Goal: Feedback & Contribution: Submit feedback/report problem

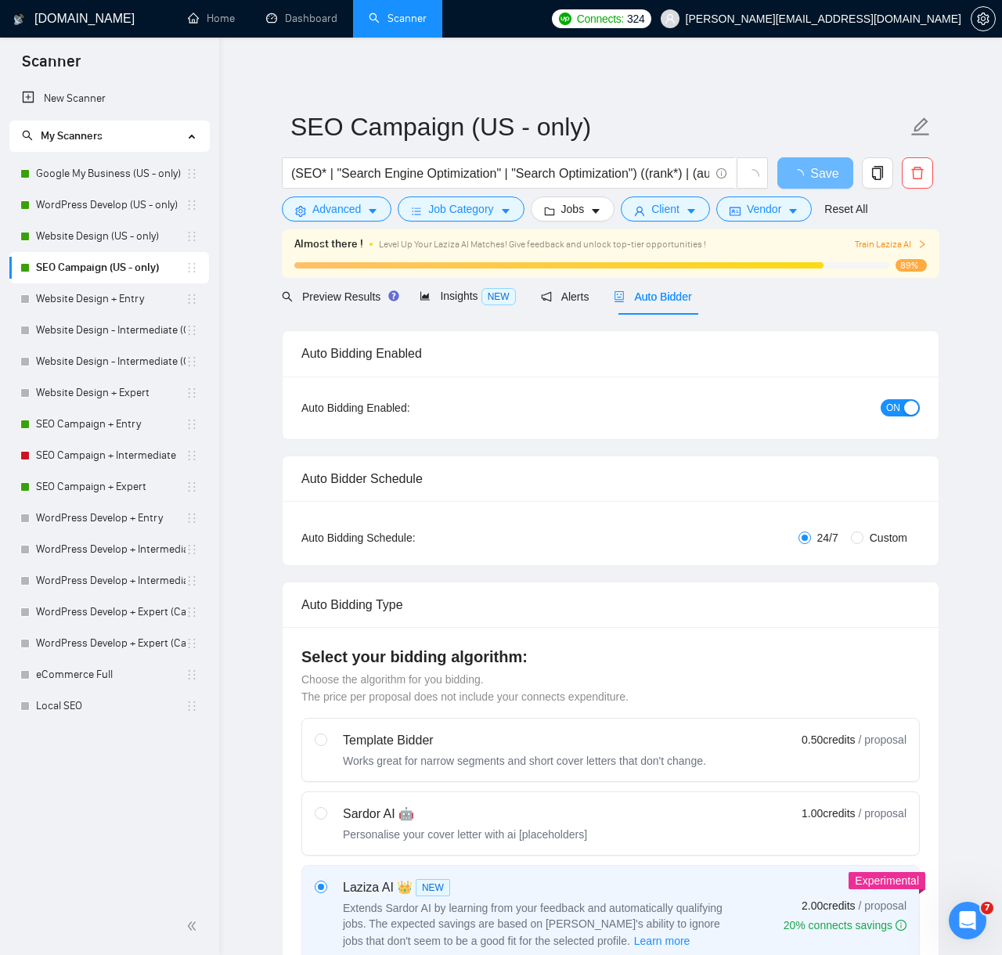
click at [865, 244] on span "Train Laziza AI" at bounding box center [891, 244] width 72 height 15
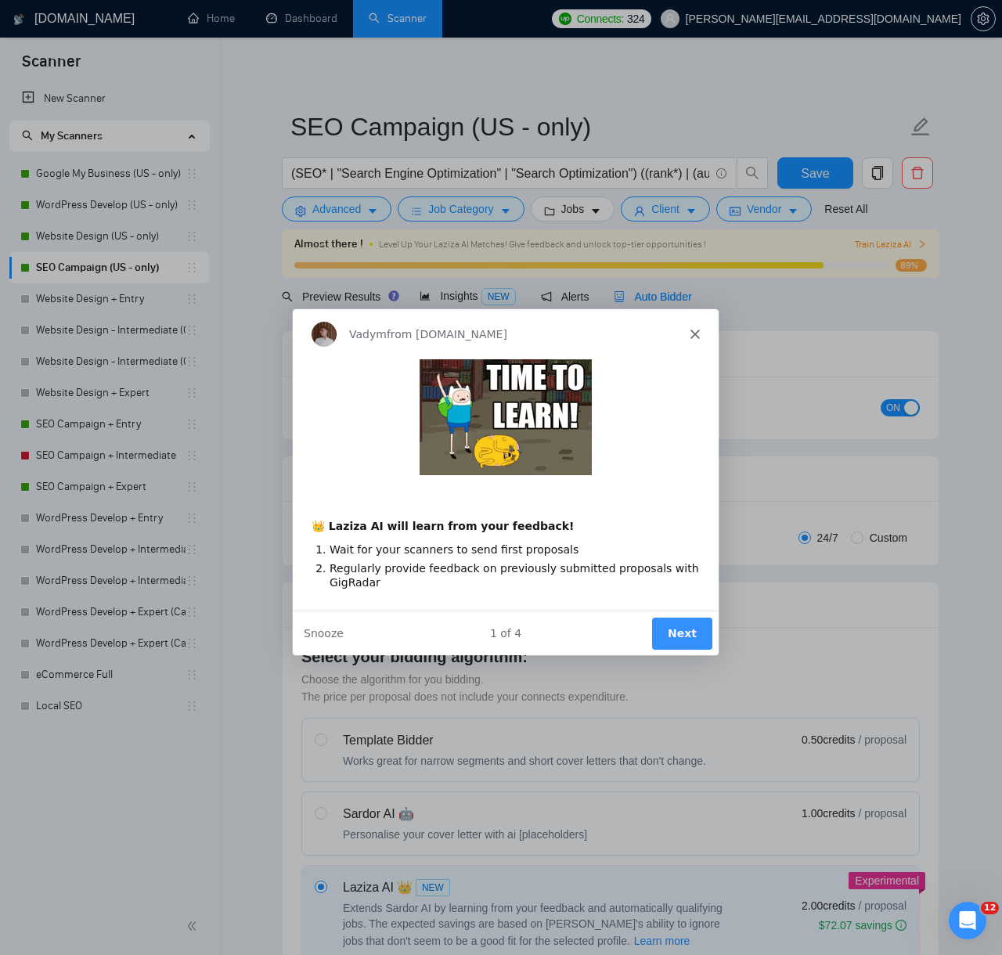
click at [682, 630] on button "Next" at bounding box center [681, 632] width 60 height 32
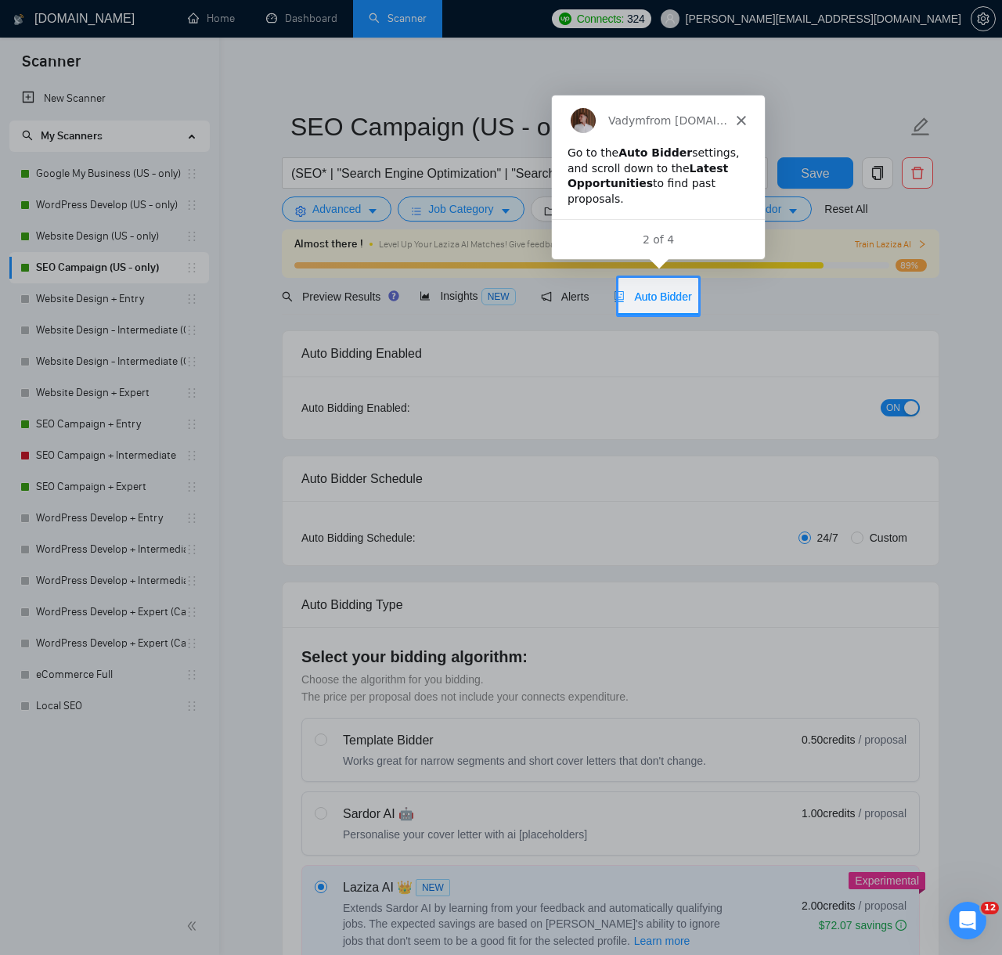
click at [647, 295] on span "Auto Bidder" at bounding box center [652, 296] width 77 height 13
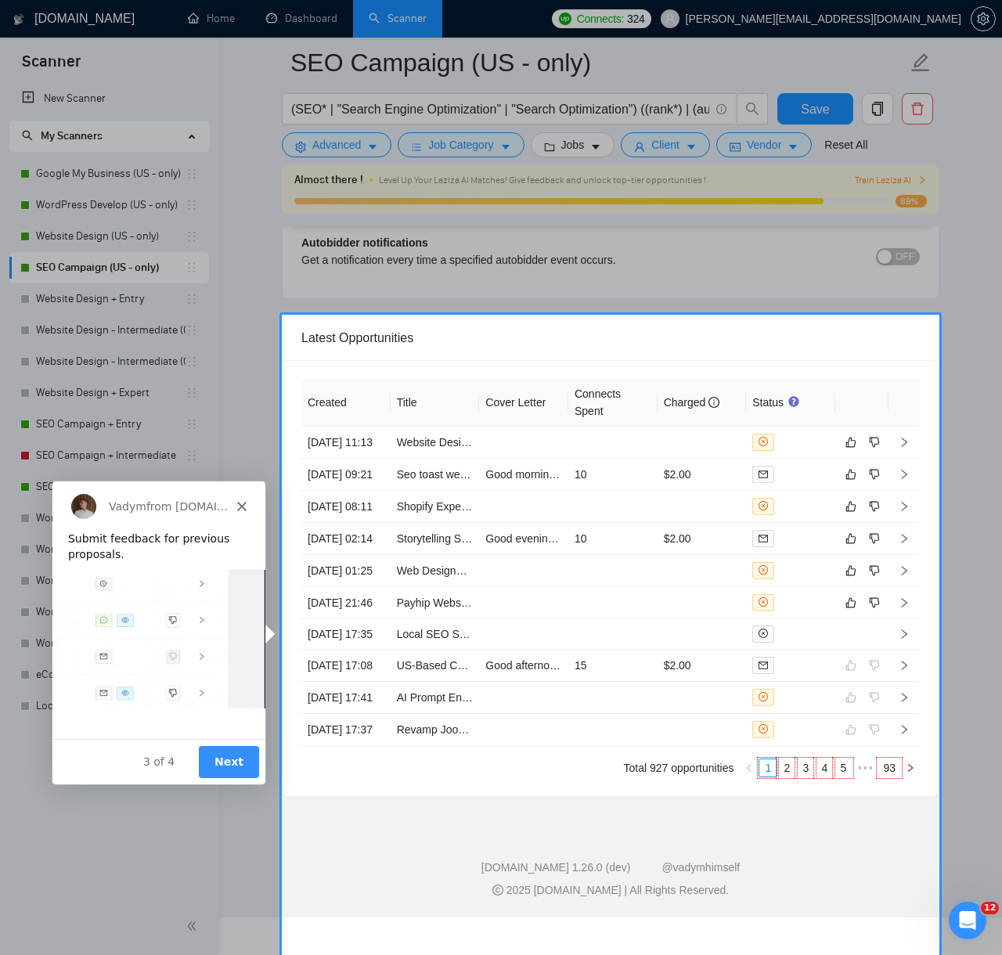
scroll to position [3748, 0]
click at [221, 767] on button "Next" at bounding box center [228, 760] width 60 height 32
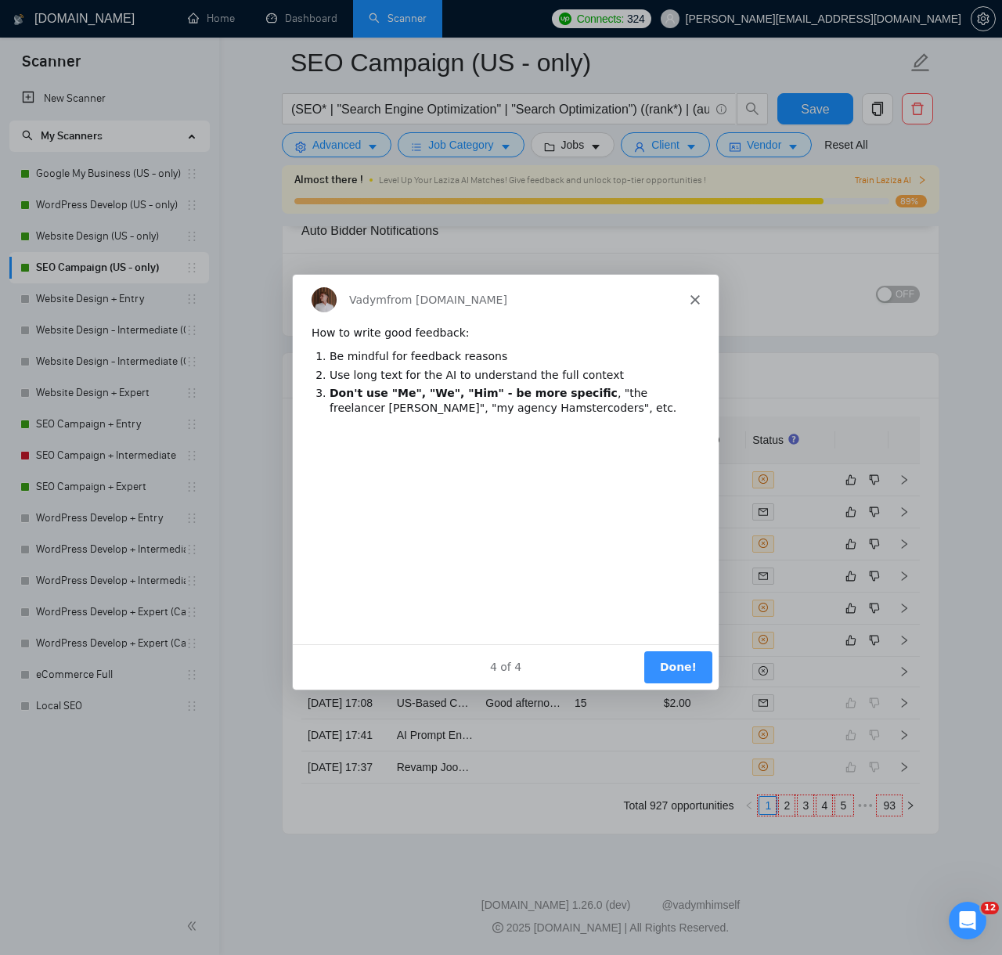
scroll to position [0, 0]
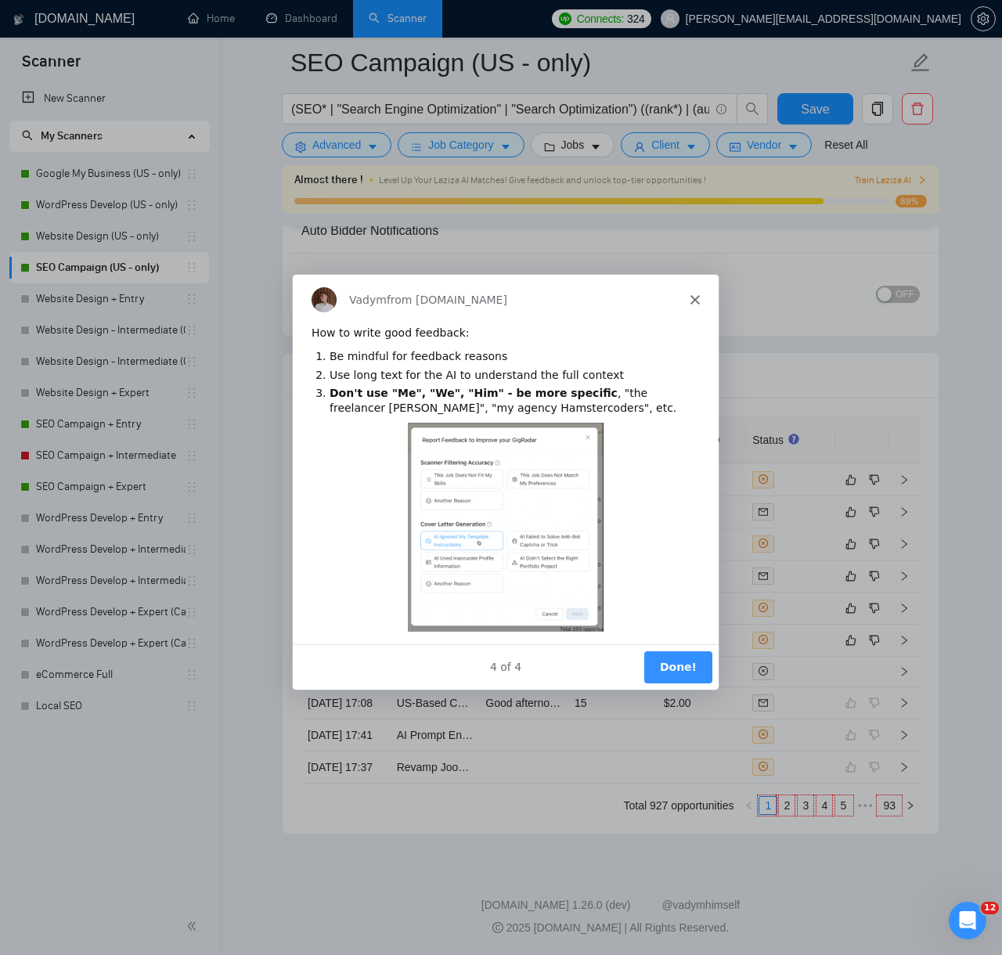
click at [675, 668] on button "Done!" at bounding box center [677, 666] width 68 height 32
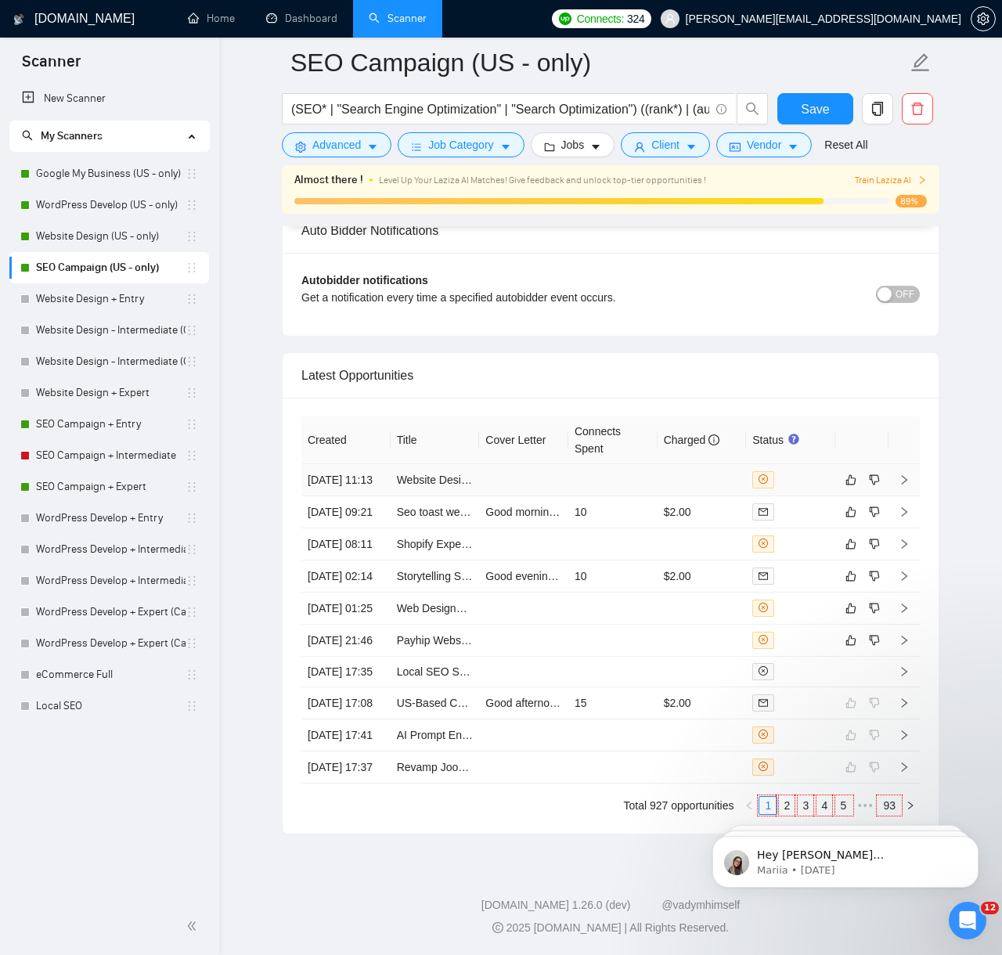
click at [633, 464] on td at bounding box center [612, 480] width 89 height 32
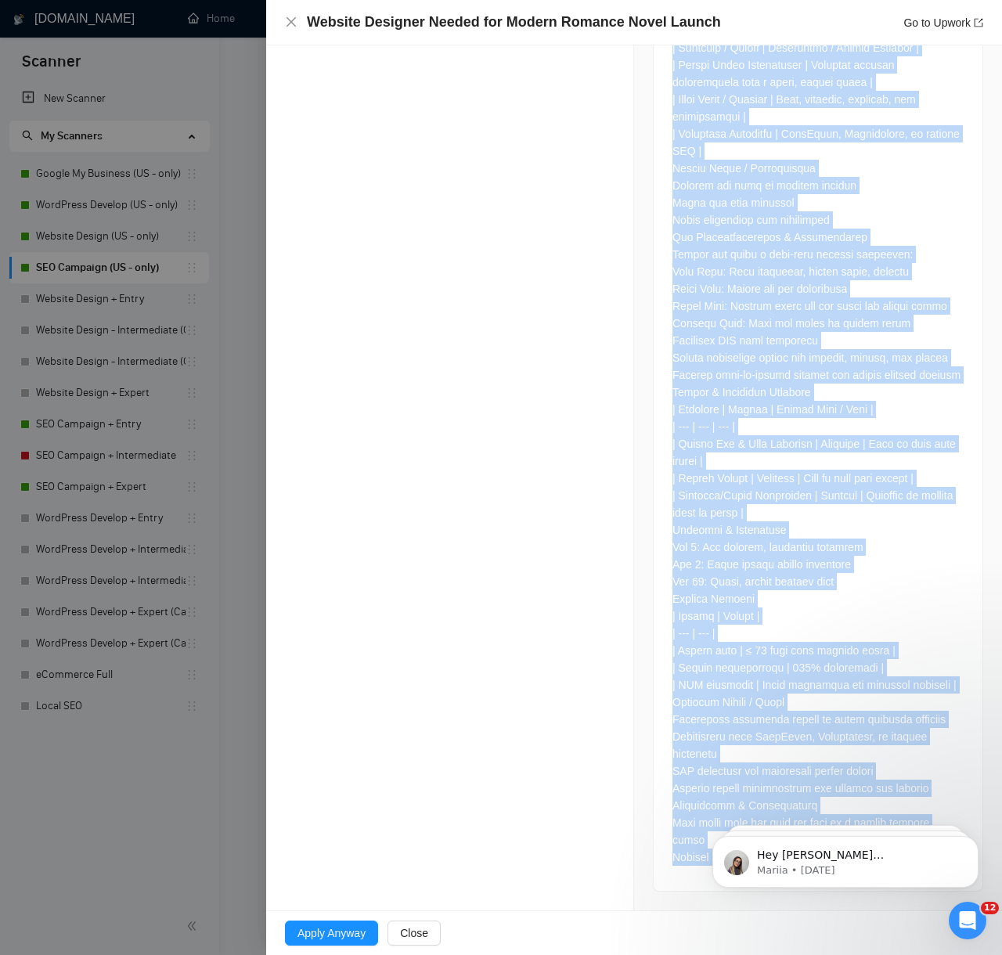
scroll to position [1323, 0]
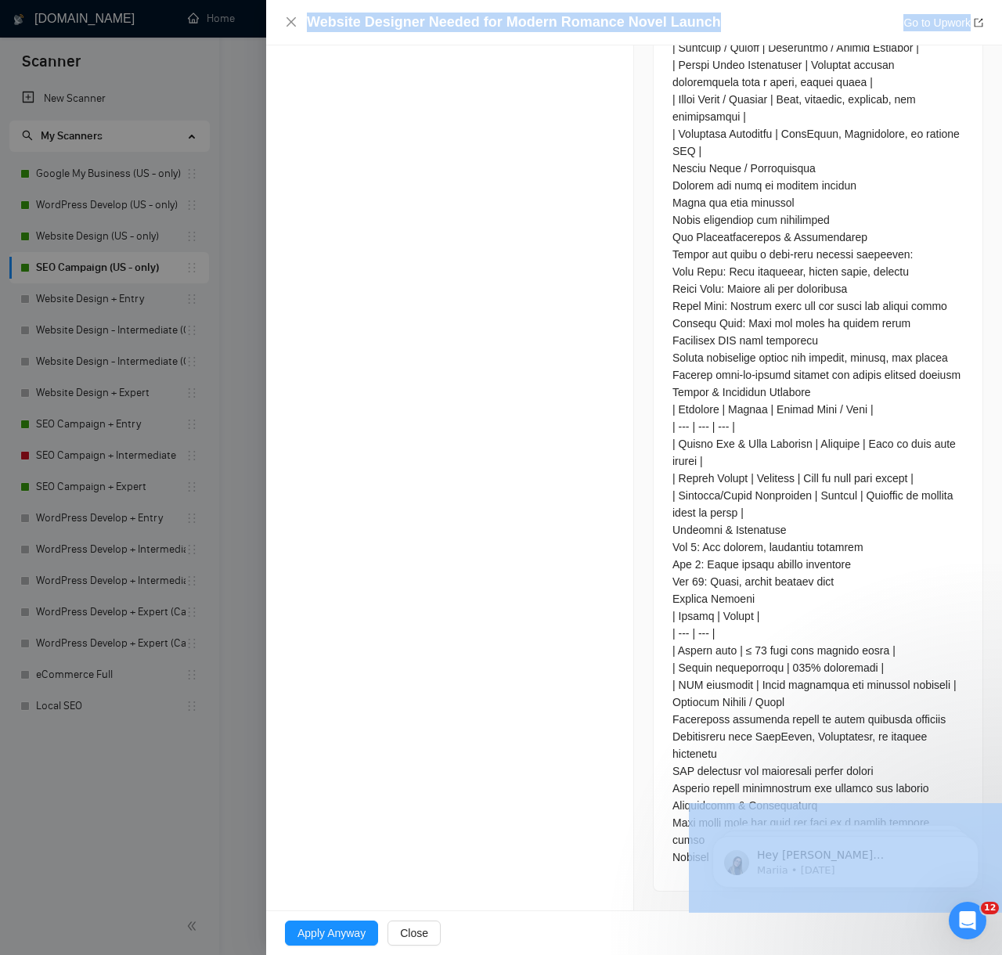
drag, startPoint x: 281, startPoint y: 297, endPoint x: 898, endPoint y: 999, distance: 933.7
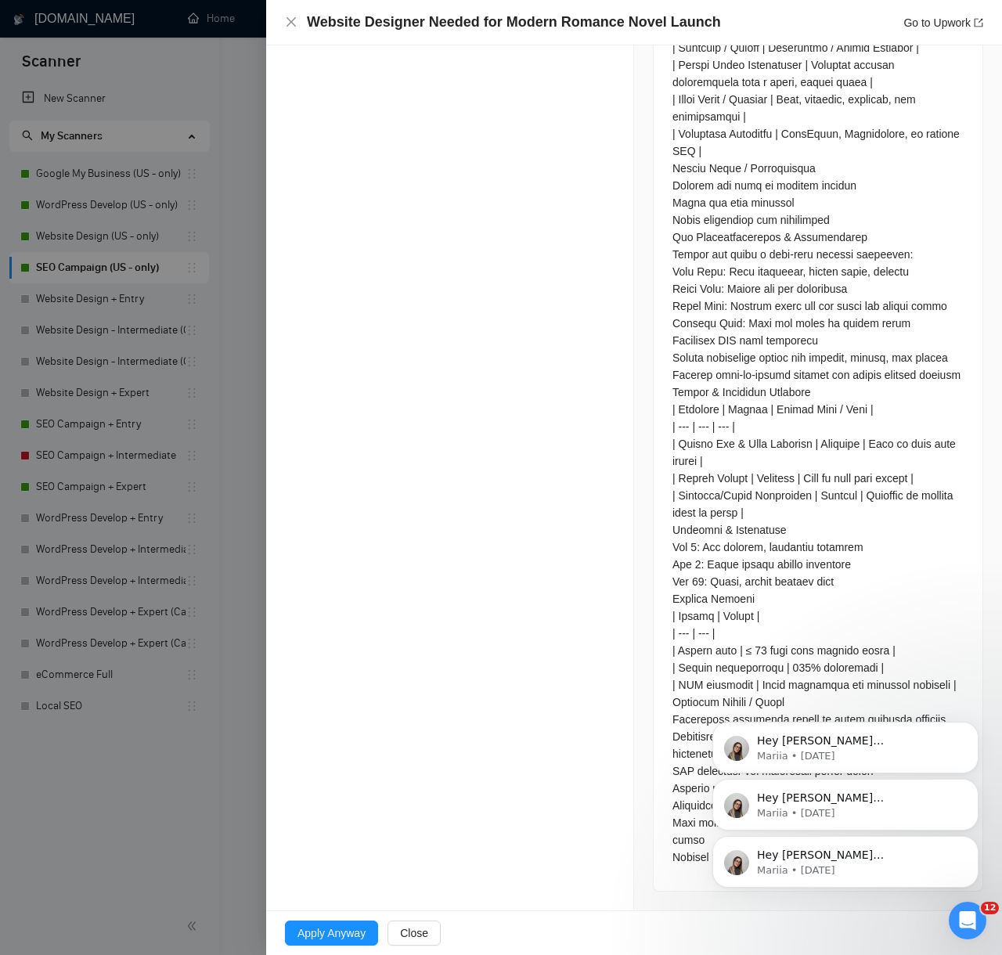
click at [948, 773] on div "Hey [PERSON_NAME][EMAIL_ADDRESS][DOMAIN_NAME], Looks like your Upwork agency On…" at bounding box center [845, 748] width 266 height 52
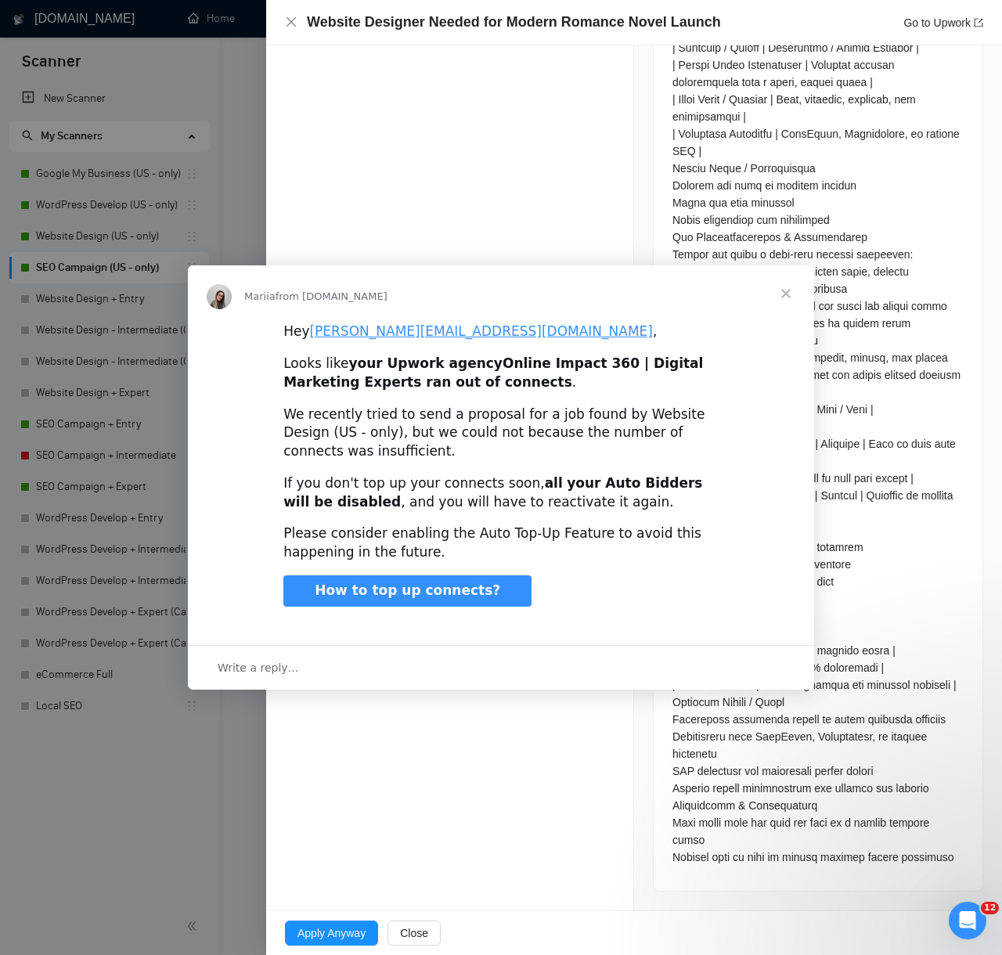
scroll to position [0, 0]
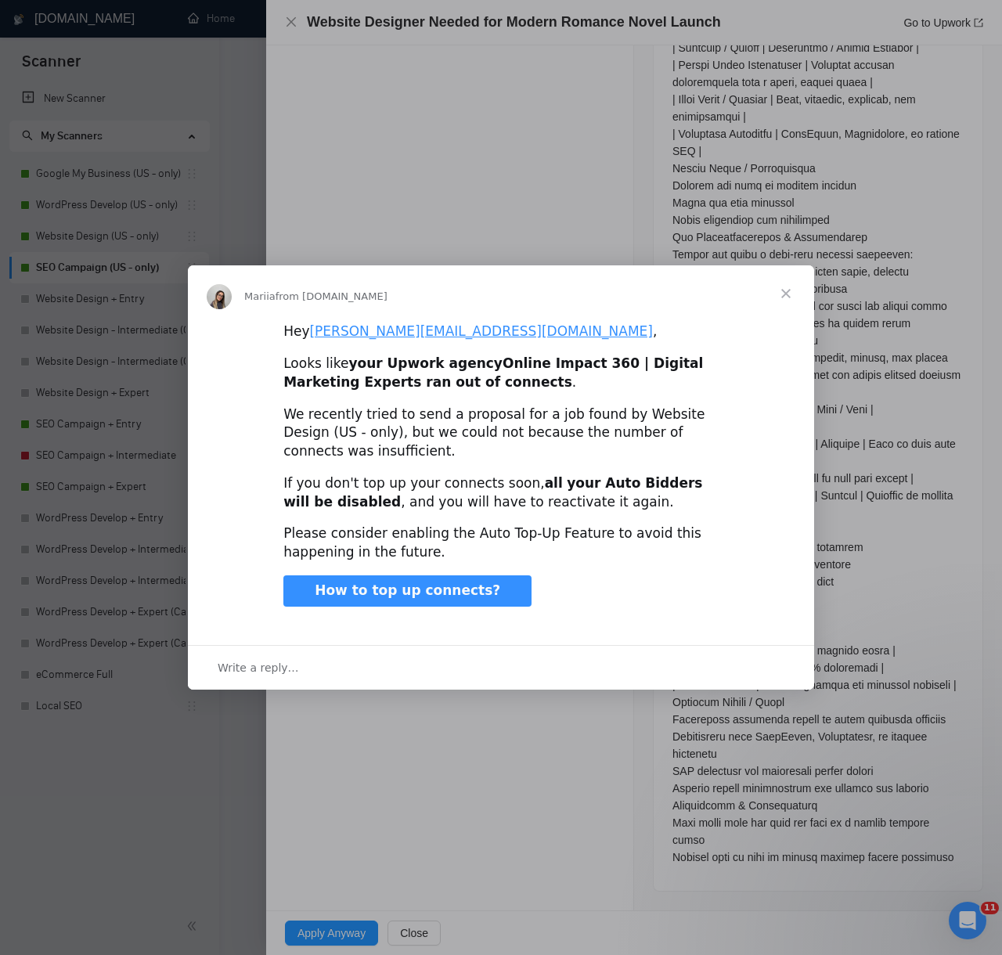
click at [792, 285] on span "Close" at bounding box center [785, 293] width 56 height 56
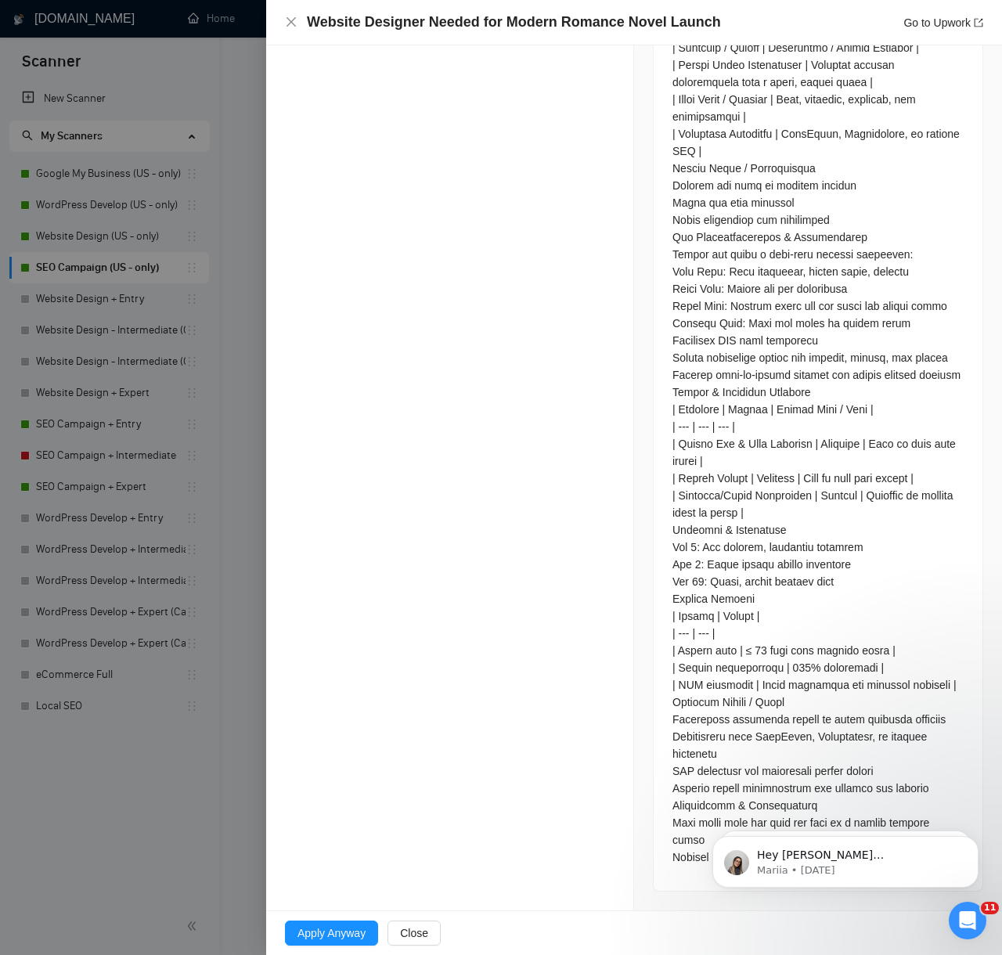
click at [968, 910] on icon "Open Intercom Messenger" at bounding box center [968, 921] width 26 height 26
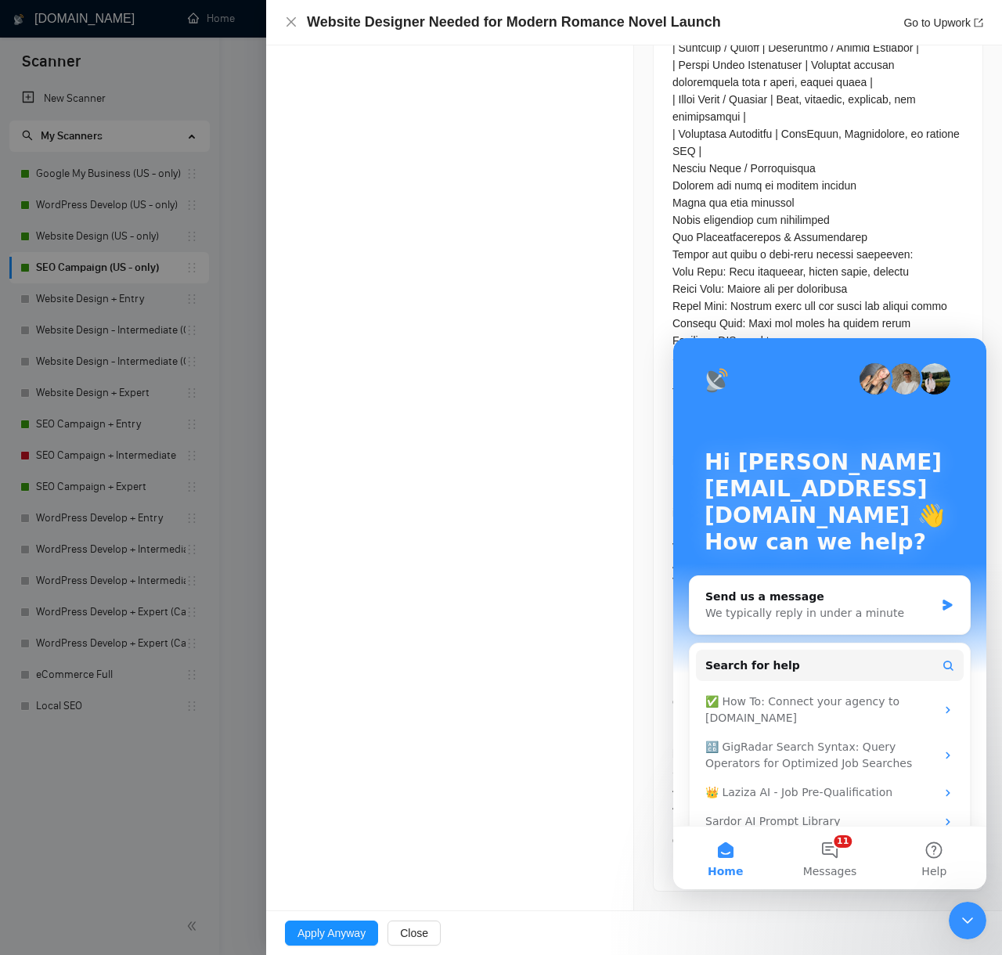
click at [980, 911] on div "Close Intercom Messenger" at bounding box center [967, 920] width 38 height 38
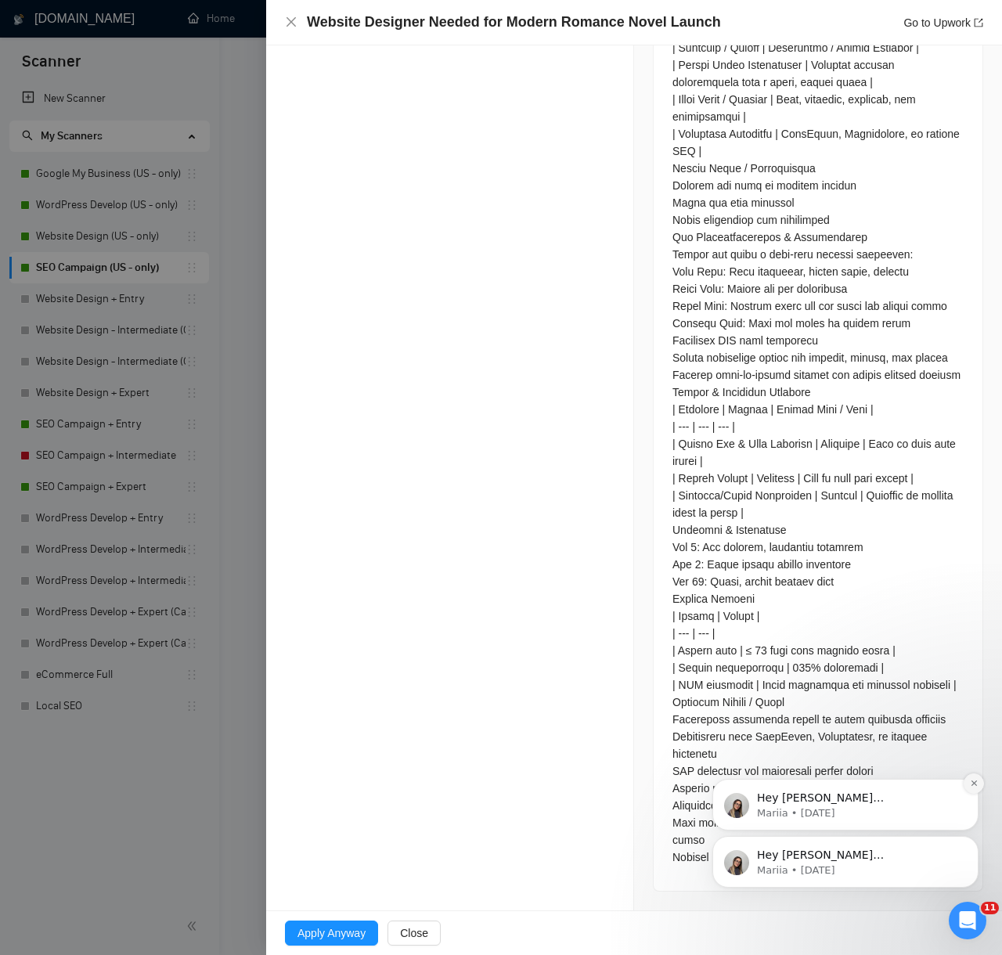
click at [971, 784] on icon "Dismiss notification" at bounding box center [974, 783] width 9 height 9
click at [971, 841] on icon "Dismiss notification" at bounding box center [974, 840] width 9 height 9
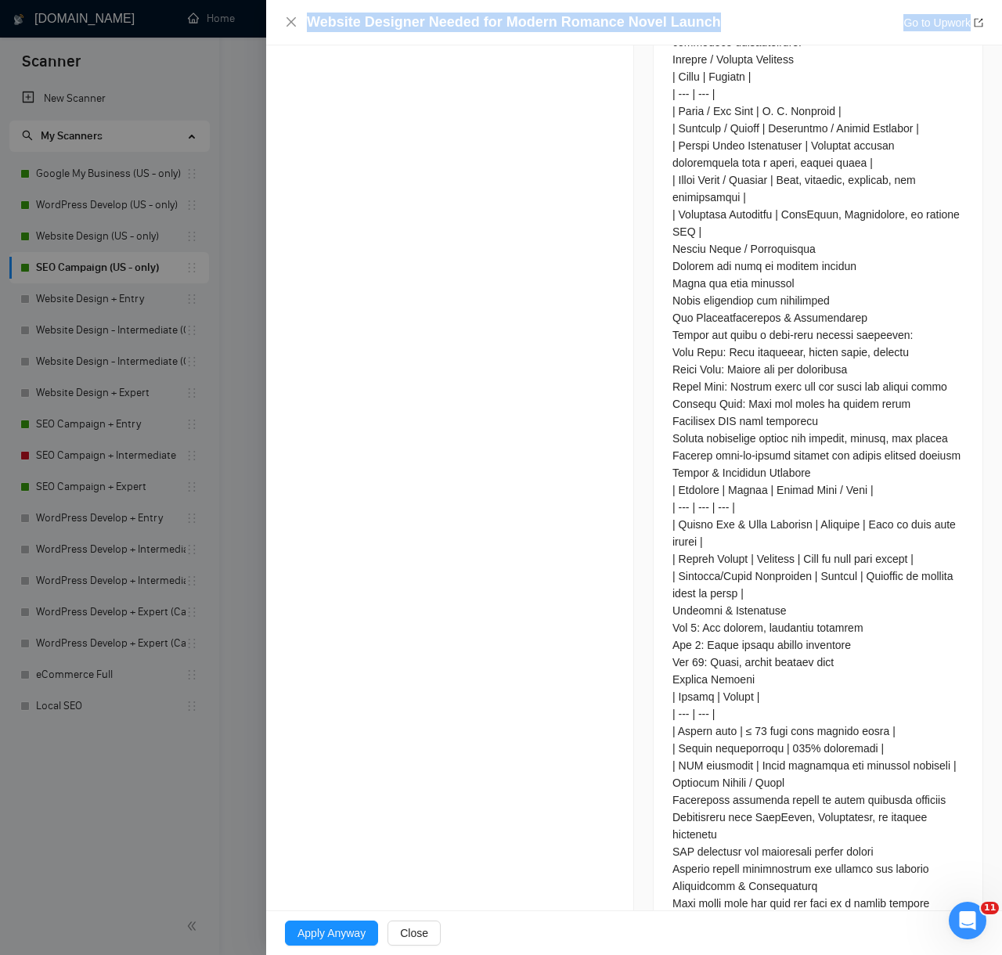
scroll to position [1323, 0]
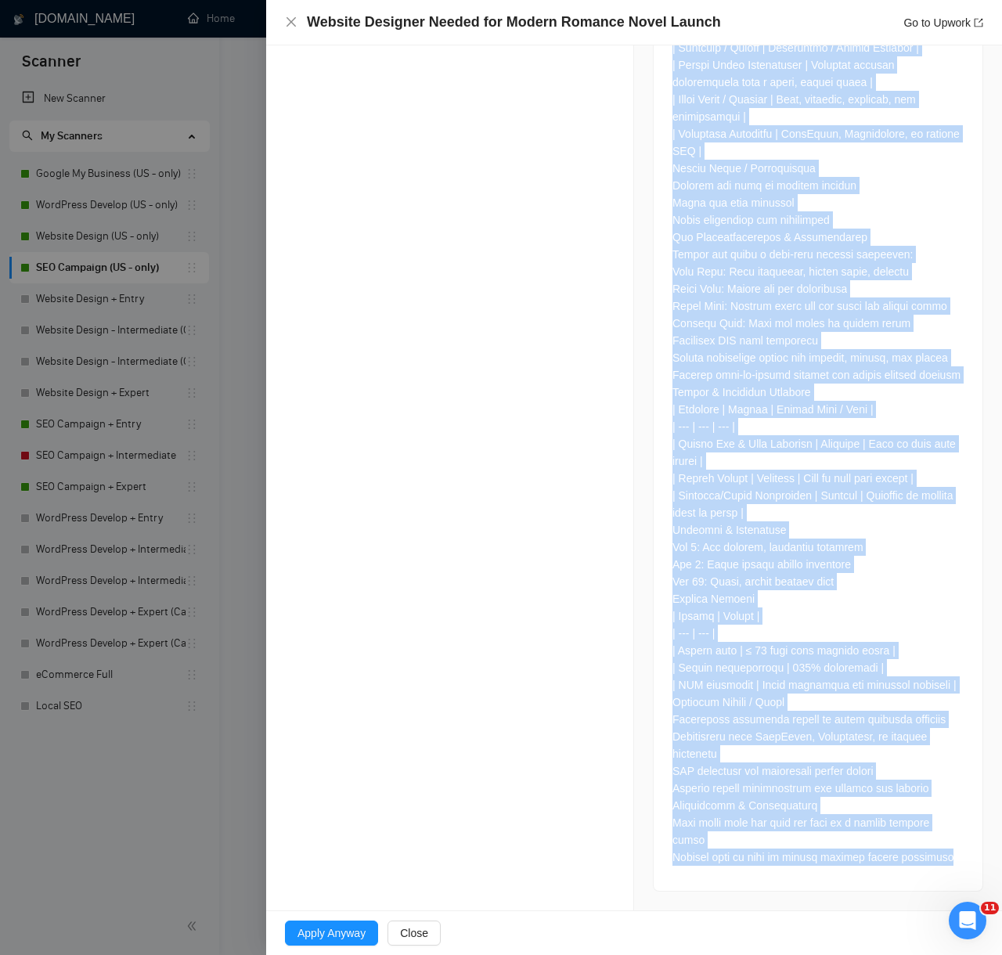
drag, startPoint x: 280, startPoint y: 301, endPoint x: 672, endPoint y: 875, distance: 694.8
copy div "AI Reasoning Log Laziza AI 👑 Disqualified this Job and It Was NOT Applied 13 Au…"
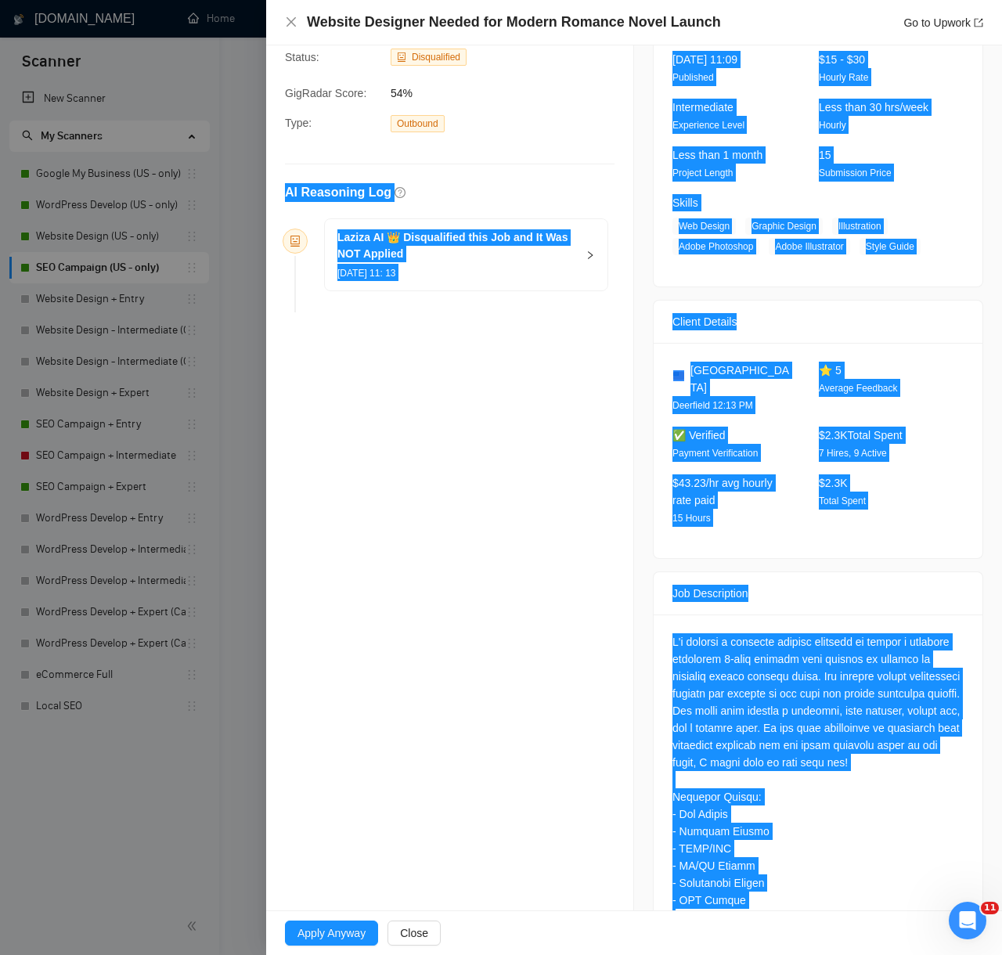
scroll to position [0, 0]
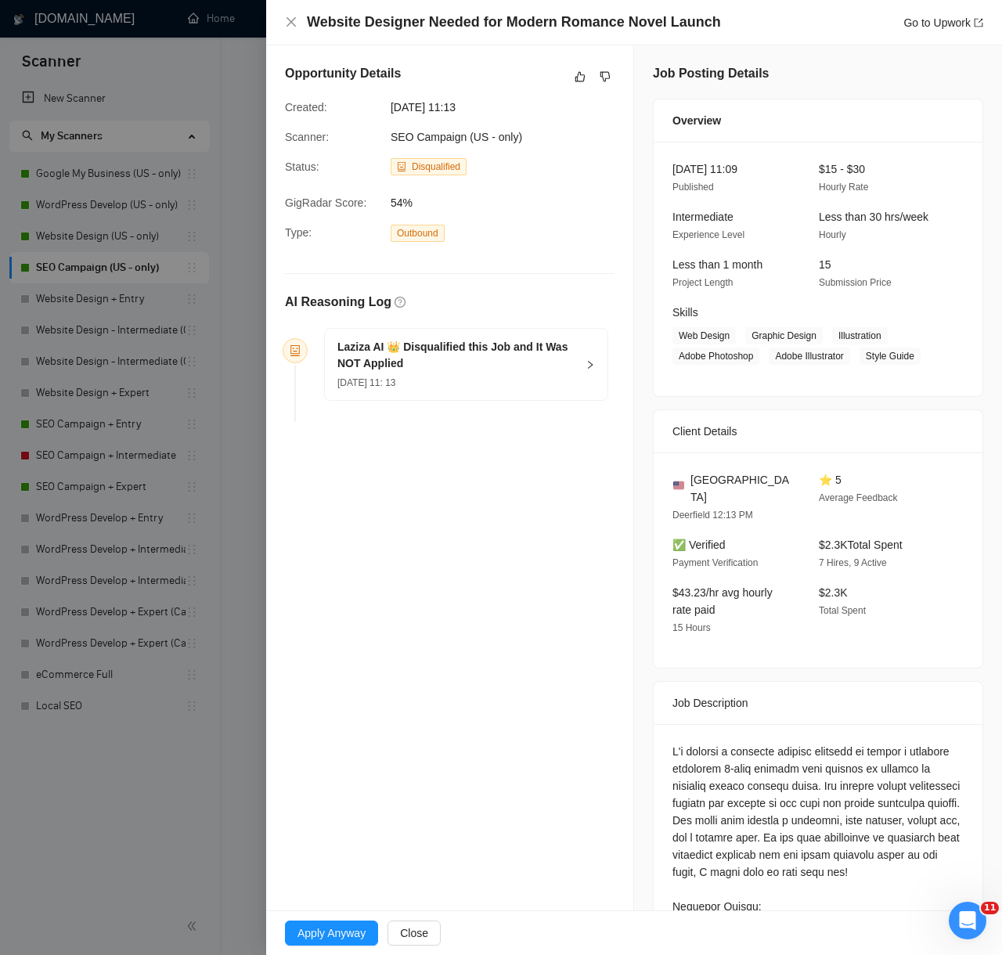
click at [582, 156] on div "Opportunity Details Created: 13 Aug, 2025 11:13 Scanner: SEO Campaign (US - onl…" at bounding box center [449, 245] width 367 height 401
click at [582, 84] on button "button" at bounding box center [579, 76] width 19 height 19
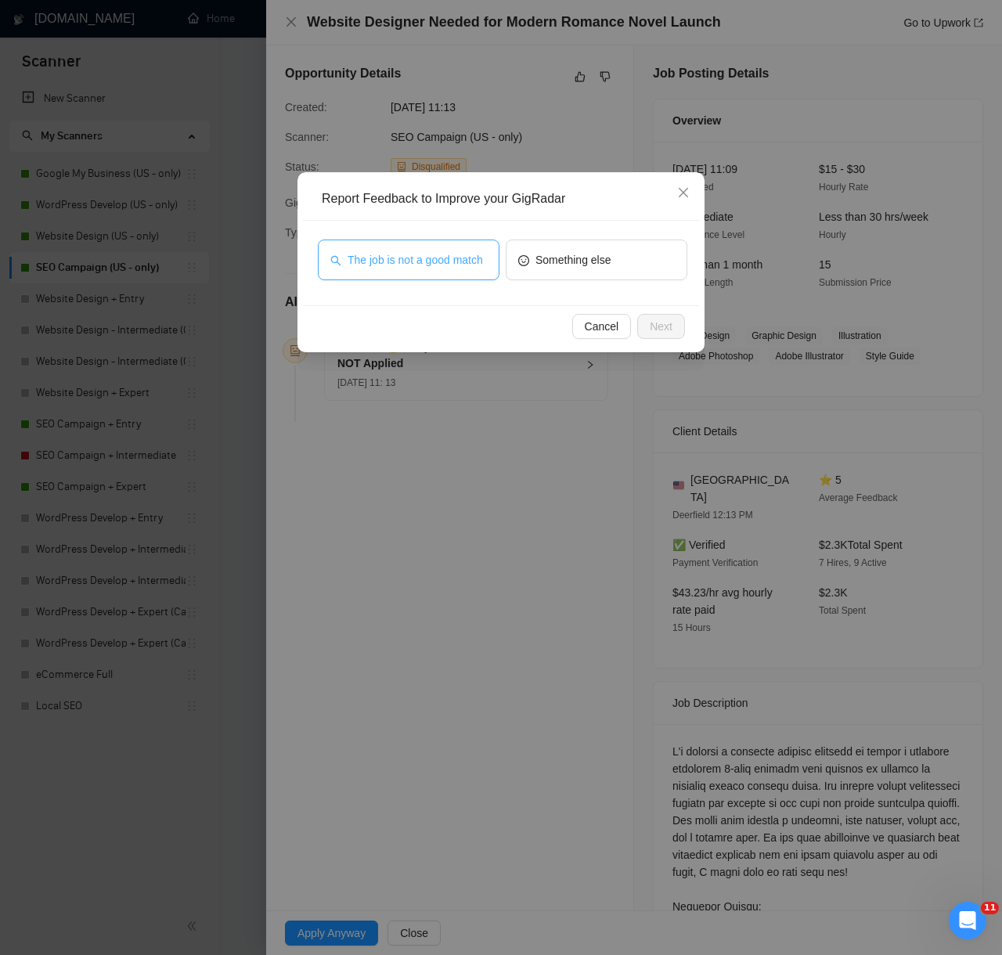
click at [462, 251] on span "The job is not a good match" at bounding box center [414, 259] width 135 height 17
click at [703, 326] on div "Report Feedback to Improve your GigRadar The job is not a good match Something …" at bounding box center [500, 262] width 407 height 180
click at [680, 321] on button "Next" at bounding box center [661, 326] width 48 height 25
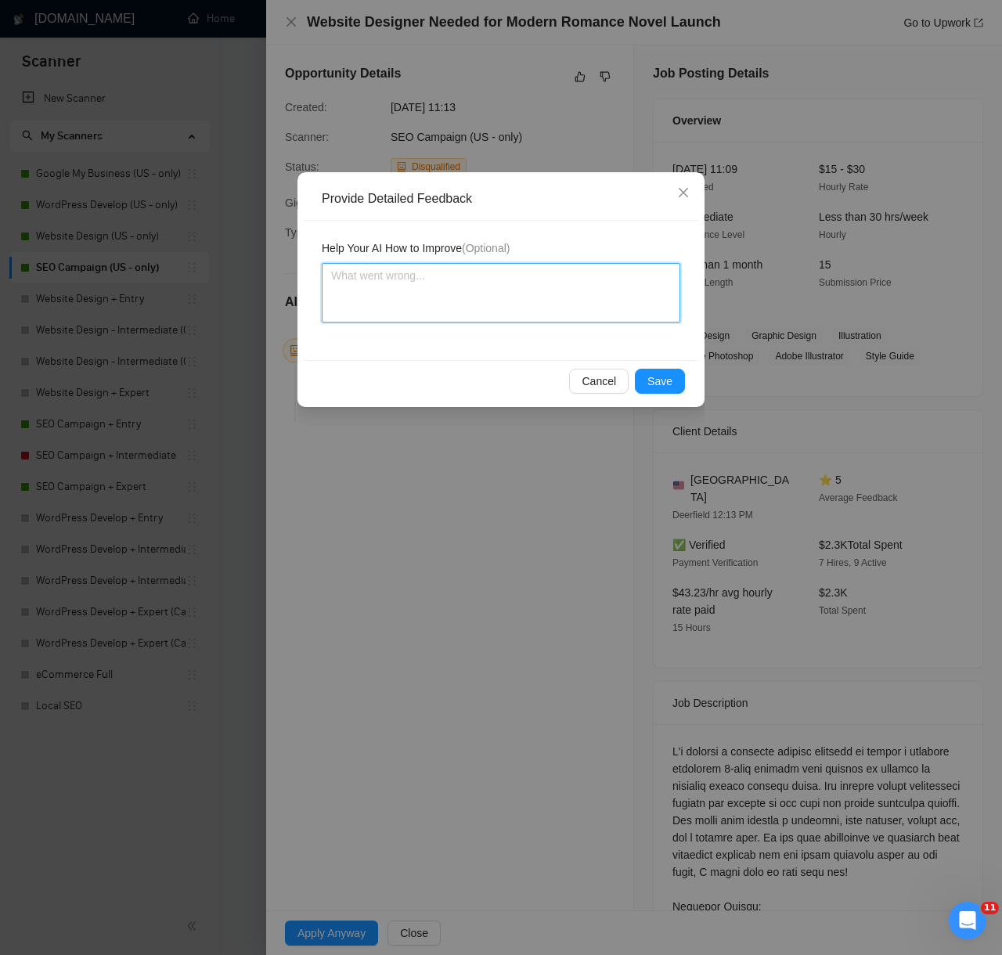
click at [600, 279] on textarea at bounding box center [501, 292] width 358 height 59
paste textarea "Decision: Correctly Disqualified. Reason: The client is seeking a designer/deve…"
type textarea "Decision: Correctly Disqualified. Reason: The client is seeking a designer/deve…"
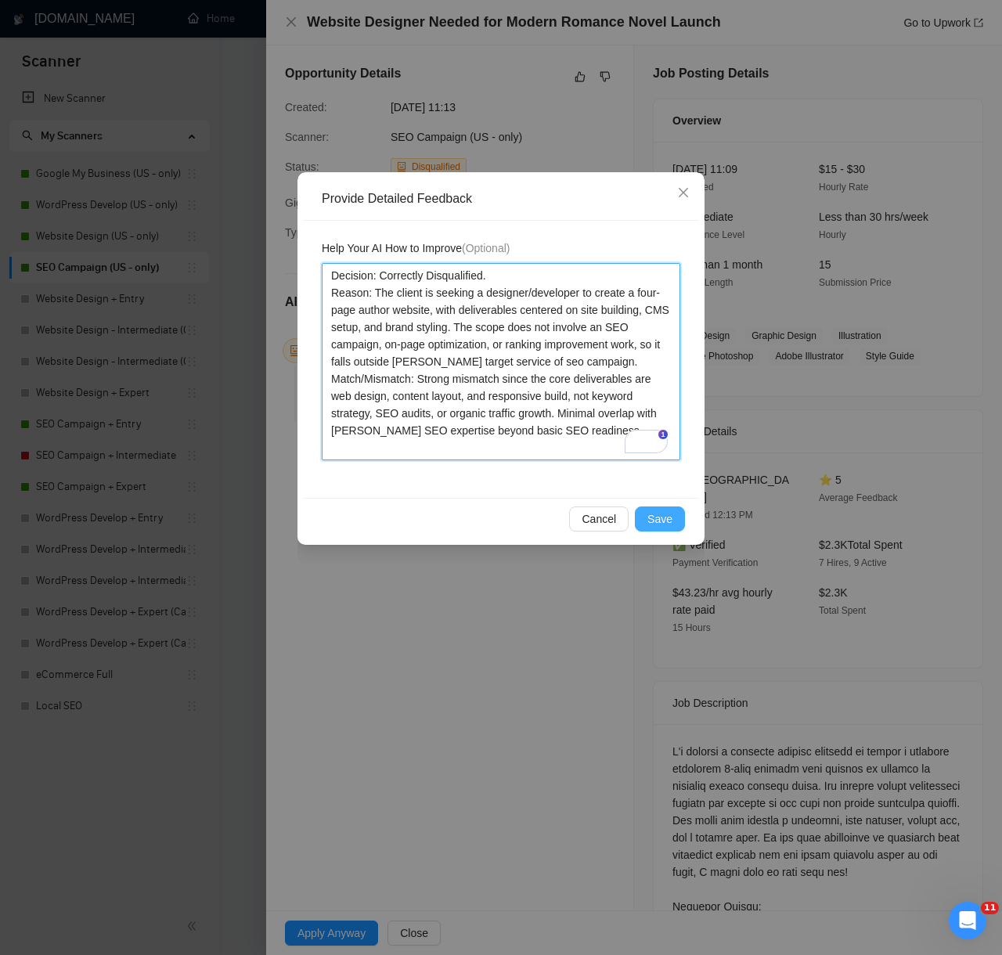
type textarea "Decision: Correctly Disqualified. Reason: The client is seeking a designer/deve…"
click at [654, 510] on span "Save" at bounding box center [659, 518] width 25 height 17
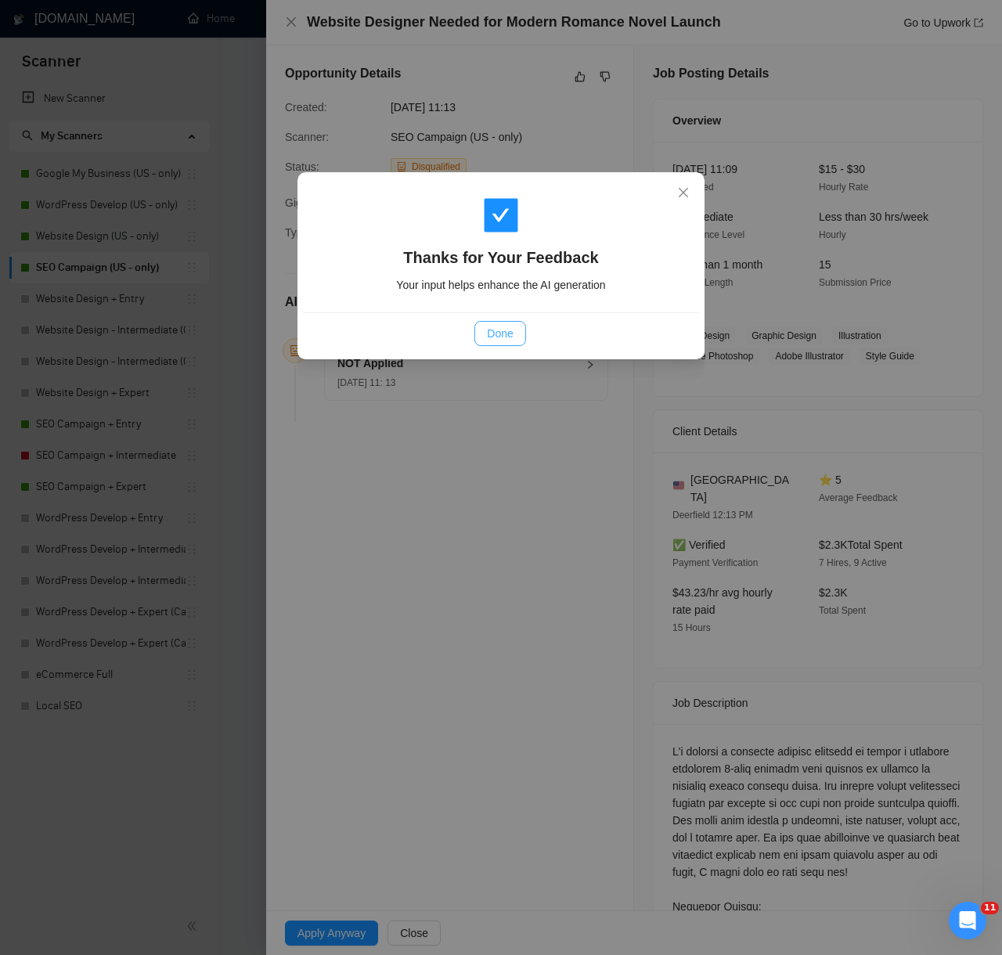
click at [509, 336] on span "Done" at bounding box center [500, 333] width 26 height 17
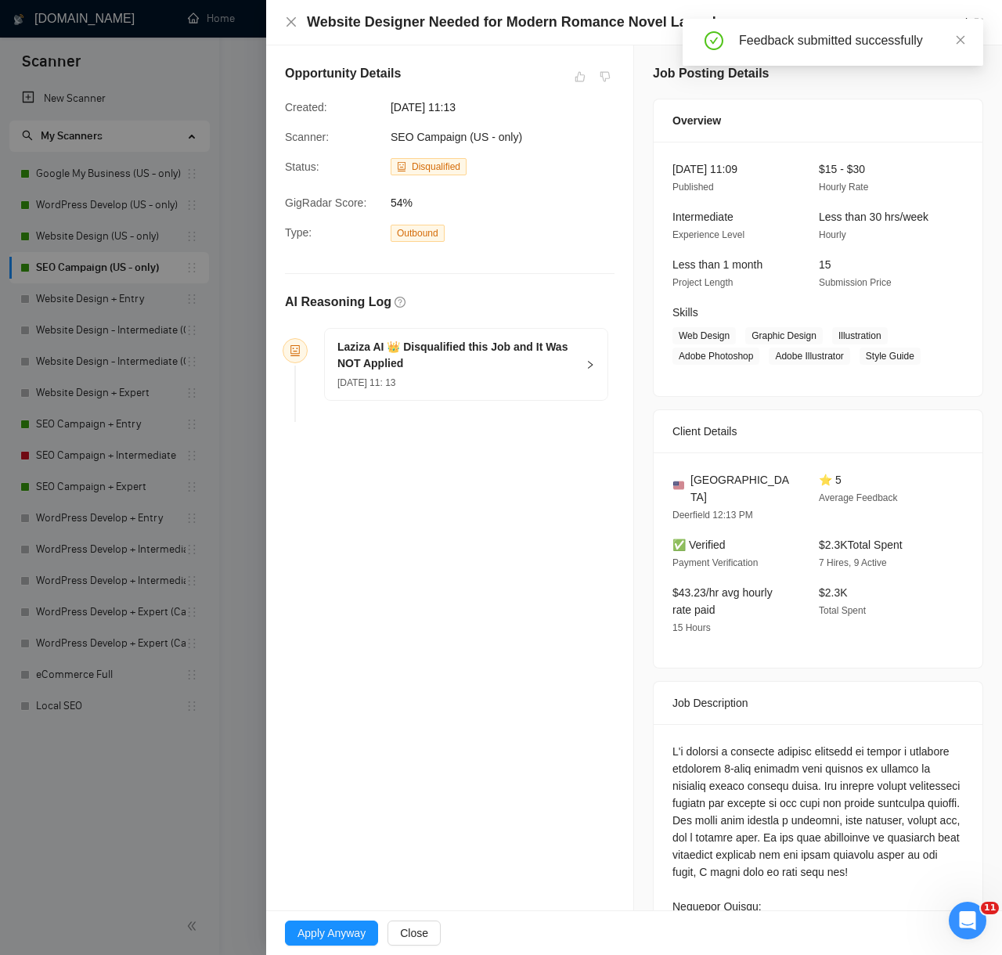
click at [183, 839] on div at bounding box center [501, 477] width 1002 height 955
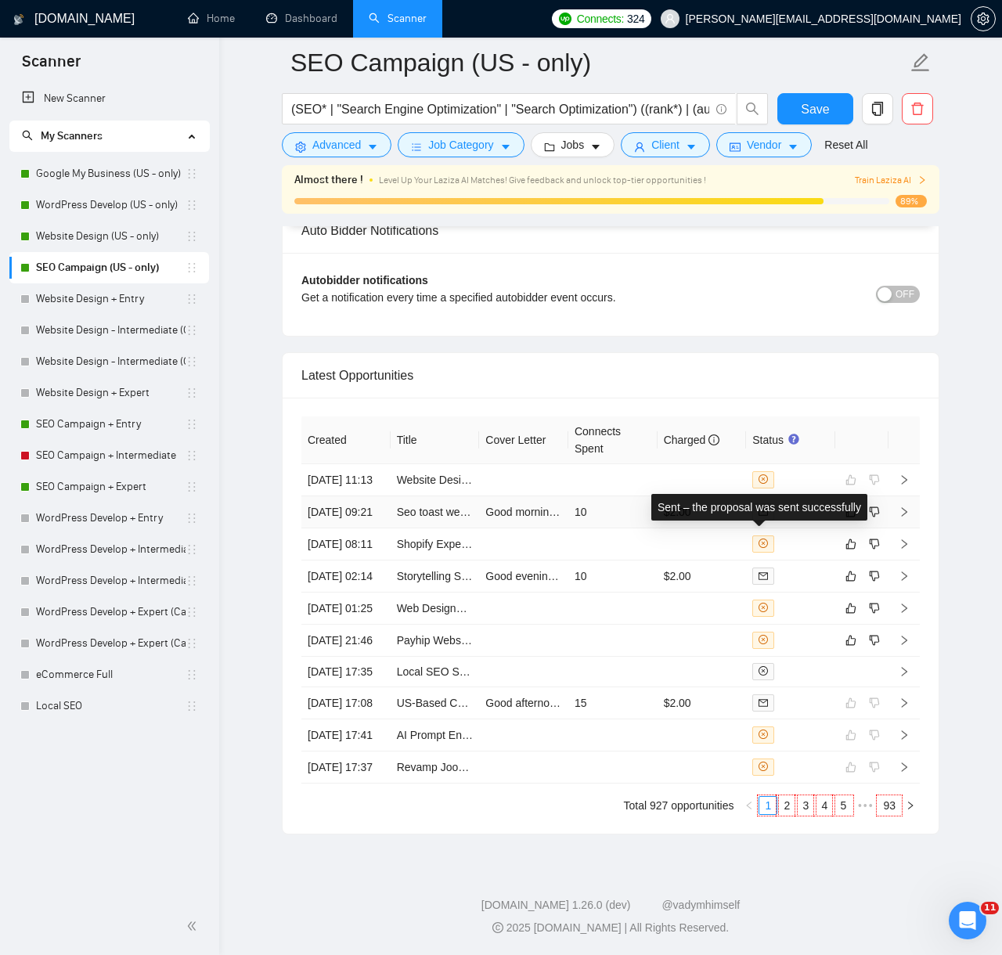
click at [694, 496] on td "$2.00" at bounding box center [701, 512] width 89 height 32
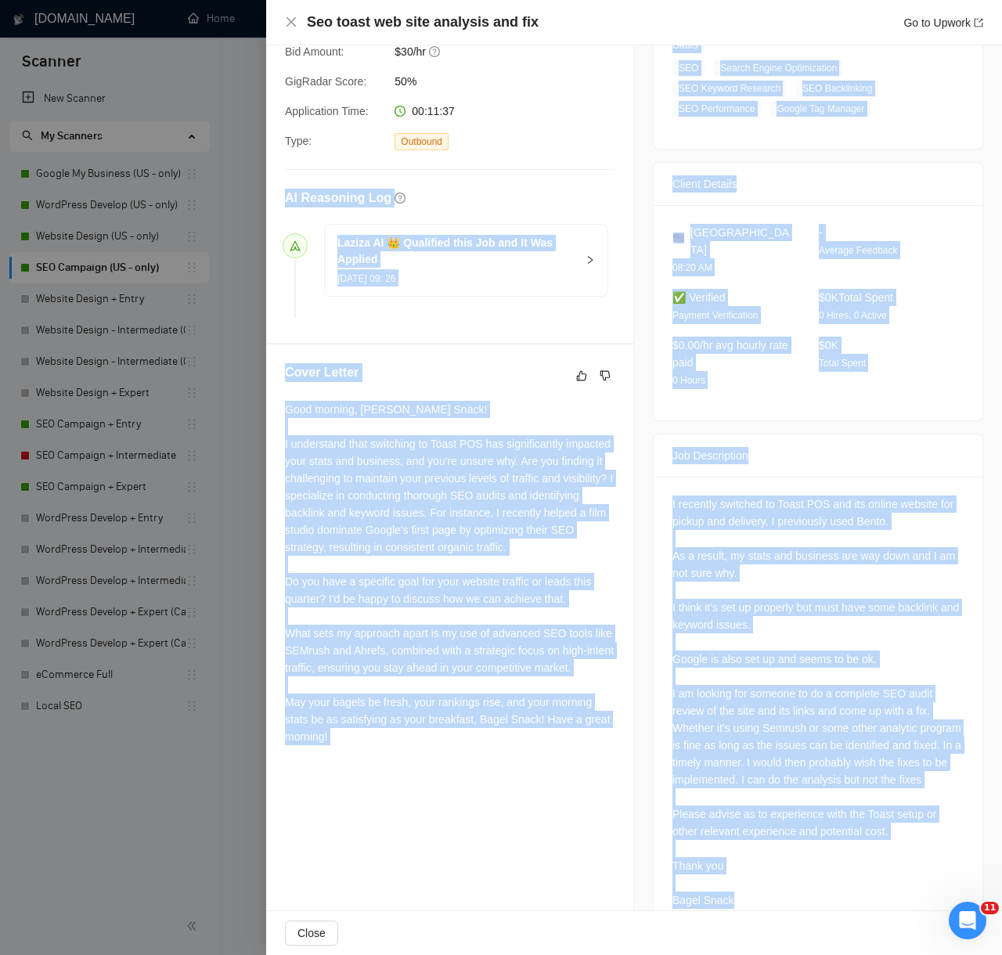
scroll to position [311, 0]
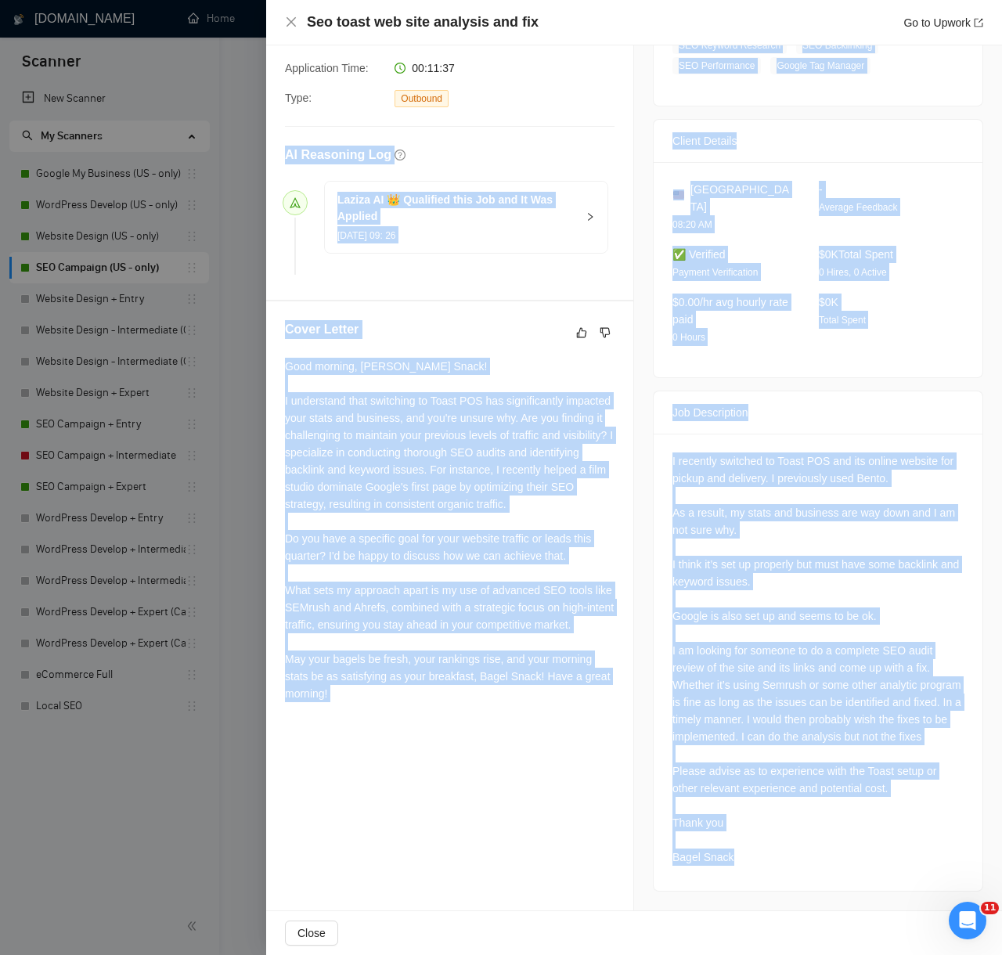
drag, startPoint x: 280, startPoint y: 455, endPoint x: 808, endPoint y: 905, distance: 693.3
click at [808, 905] on div "Proposal Details Date: 13 Aug, 2025 09:26 Scanner: SEO Campaign (US - only) Sta…" at bounding box center [634, 322] width 736 height 1175
copy div "AI Reasoning Log Laziza AI 👑 Qualified this Job and It Was Applied 13 Aug, 2025…"
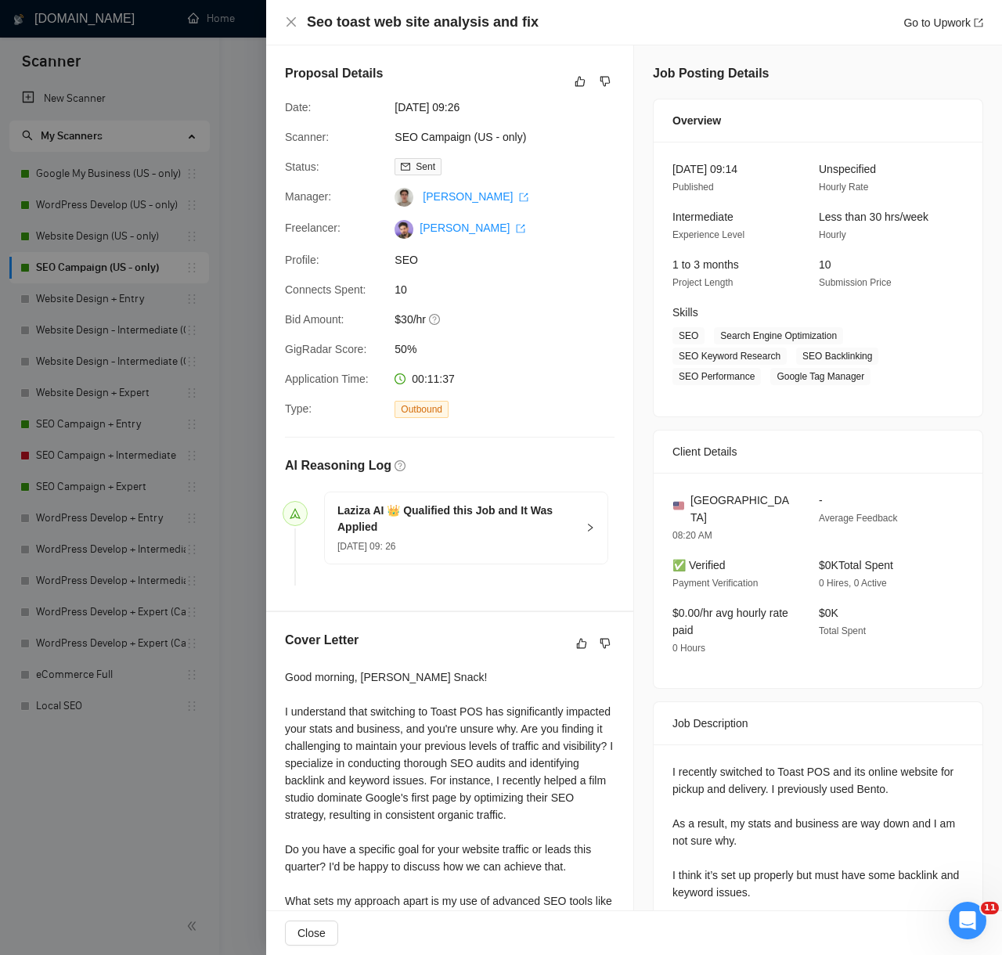
click at [567, 83] on div "Proposal Details" at bounding box center [449, 81] width 329 height 34
click at [574, 83] on icon "like" at bounding box center [579, 81] width 11 height 13
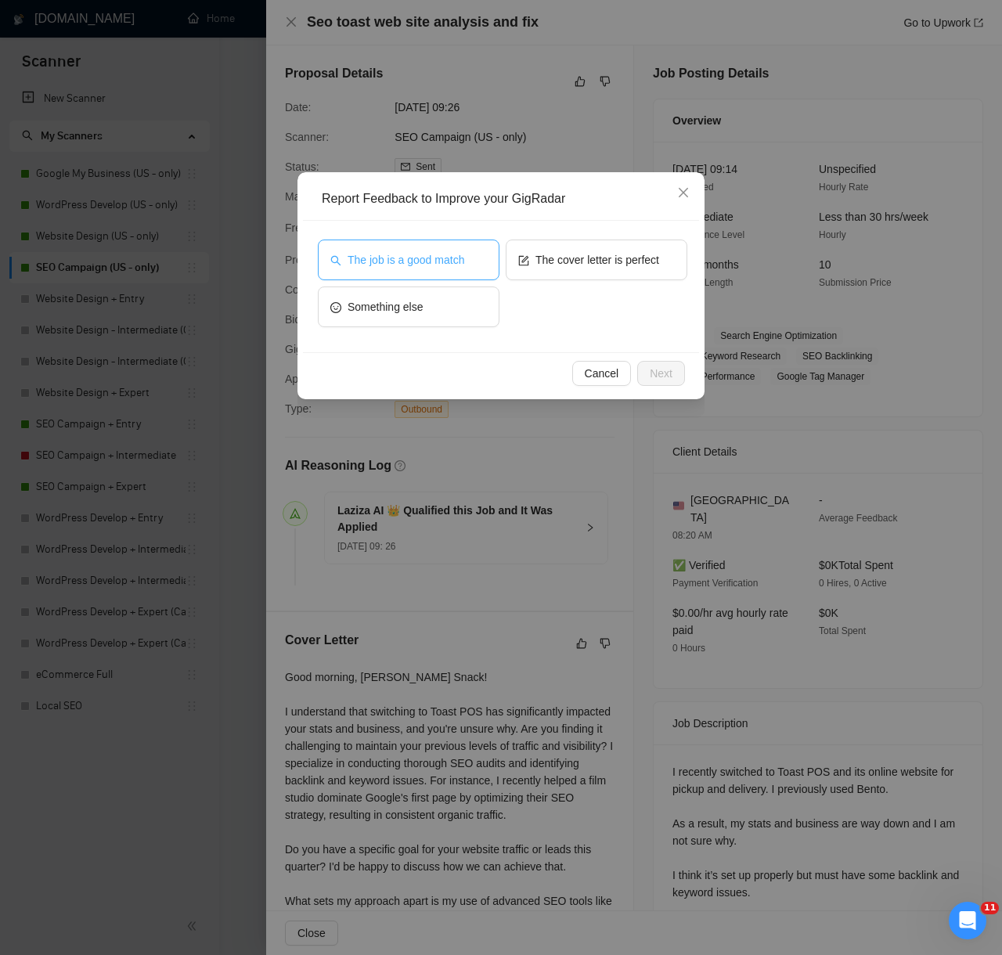
click at [433, 262] on span "The job is a good match" at bounding box center [405, 259] width 117 height 17
click at [664, 369] on span "Next" at bounding box center [661, 373] width 23 height 17
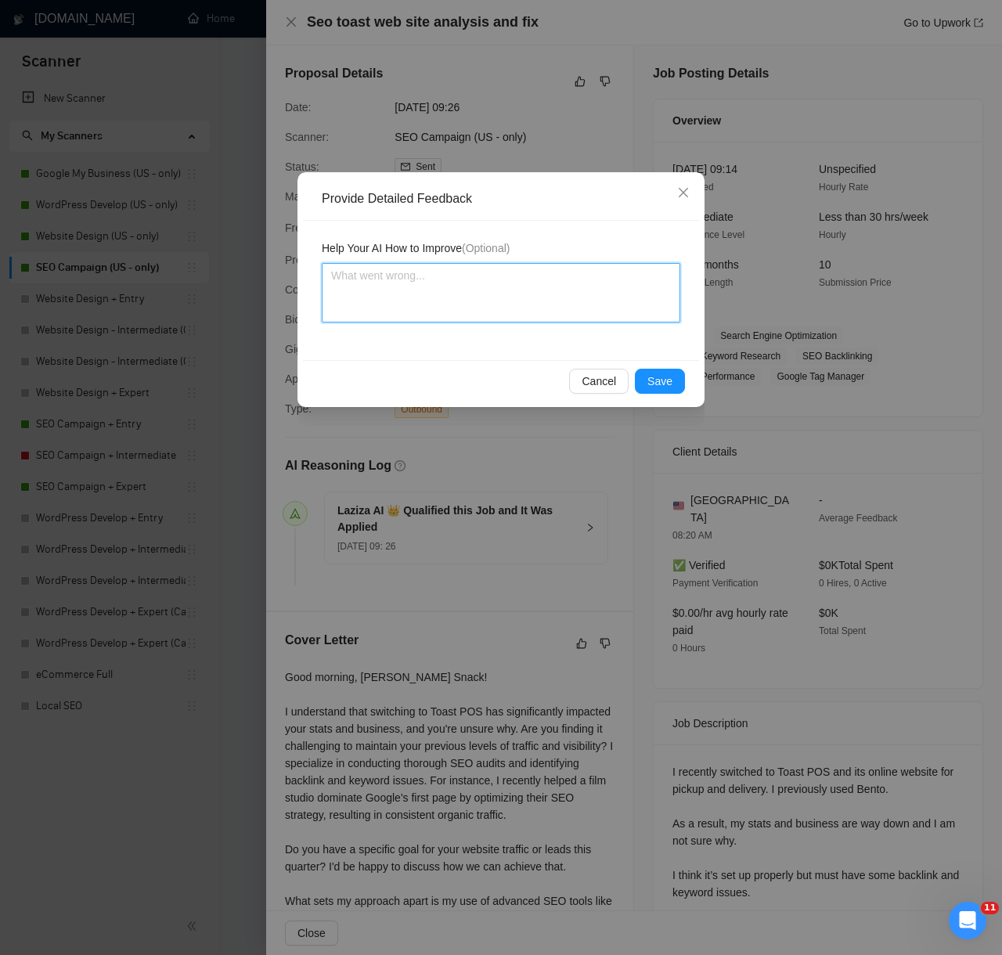
click at [578, 307] on textarea at bounding box center [501, 292] width 358 height 59
paste textarea "Decision: Correctly Qualified. Reason: The client is requesting a full SEO audi…"
type textarea "Decision: Correctly Qualified. Reason: The client is requesting a full SEO audi…"
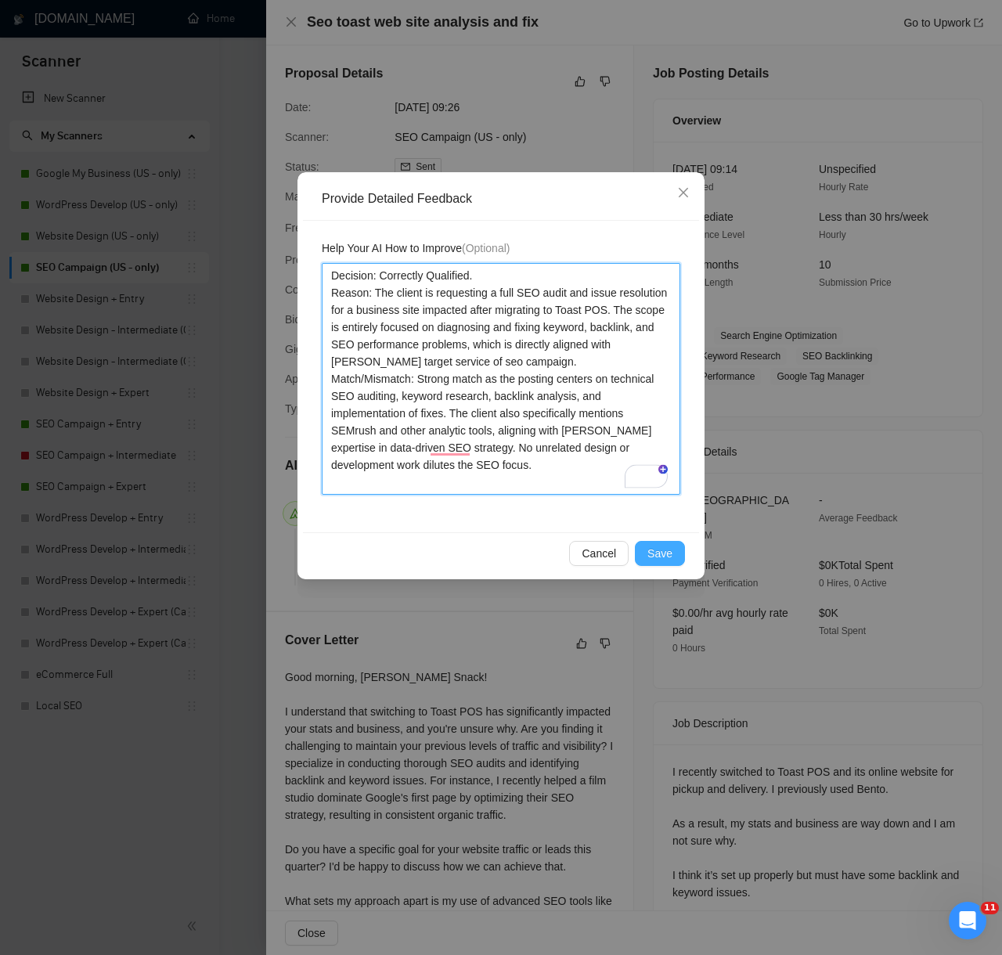
type textarea "Decision: Correctly Qualified. Reason: The client is requesting a full SEO audi…"
click at [666, 546] on span "Save" at bounding box center [659, 553] width 25 height 17
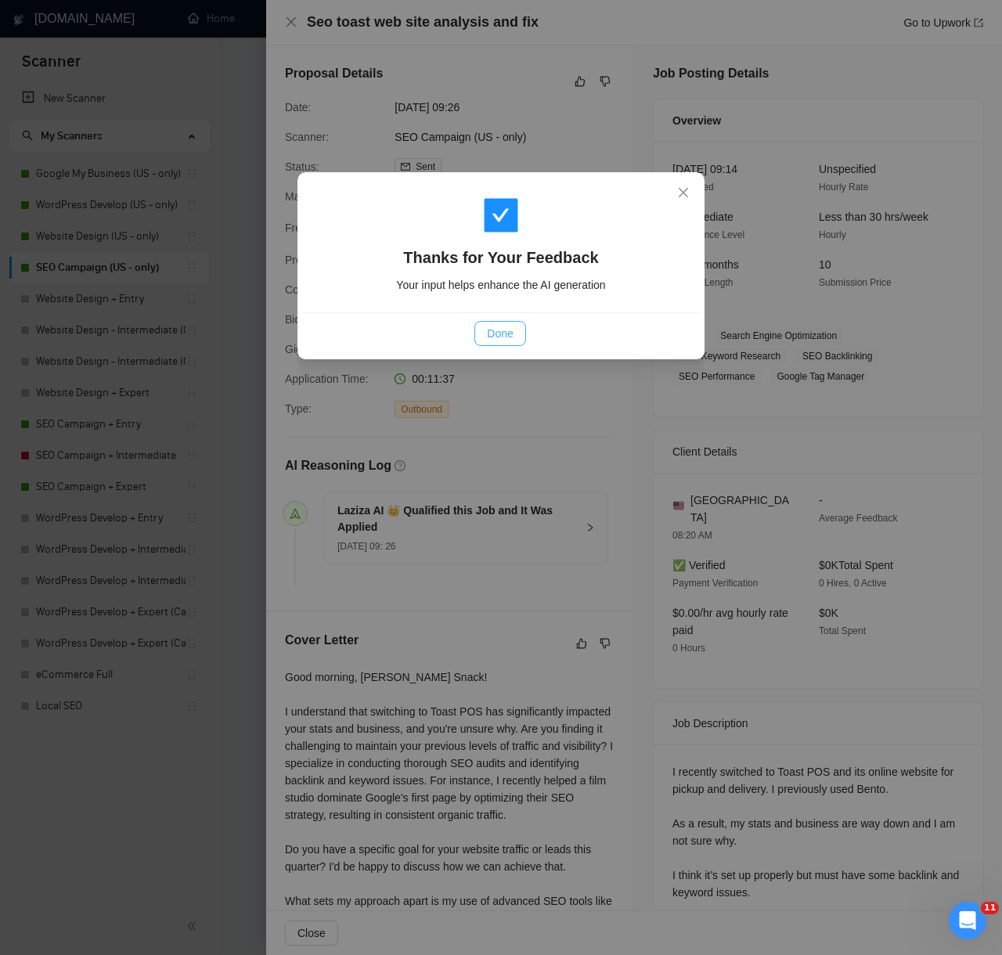
click at [501, 336] on span "Done" at bounding box center [500, 333] width 26 height 17
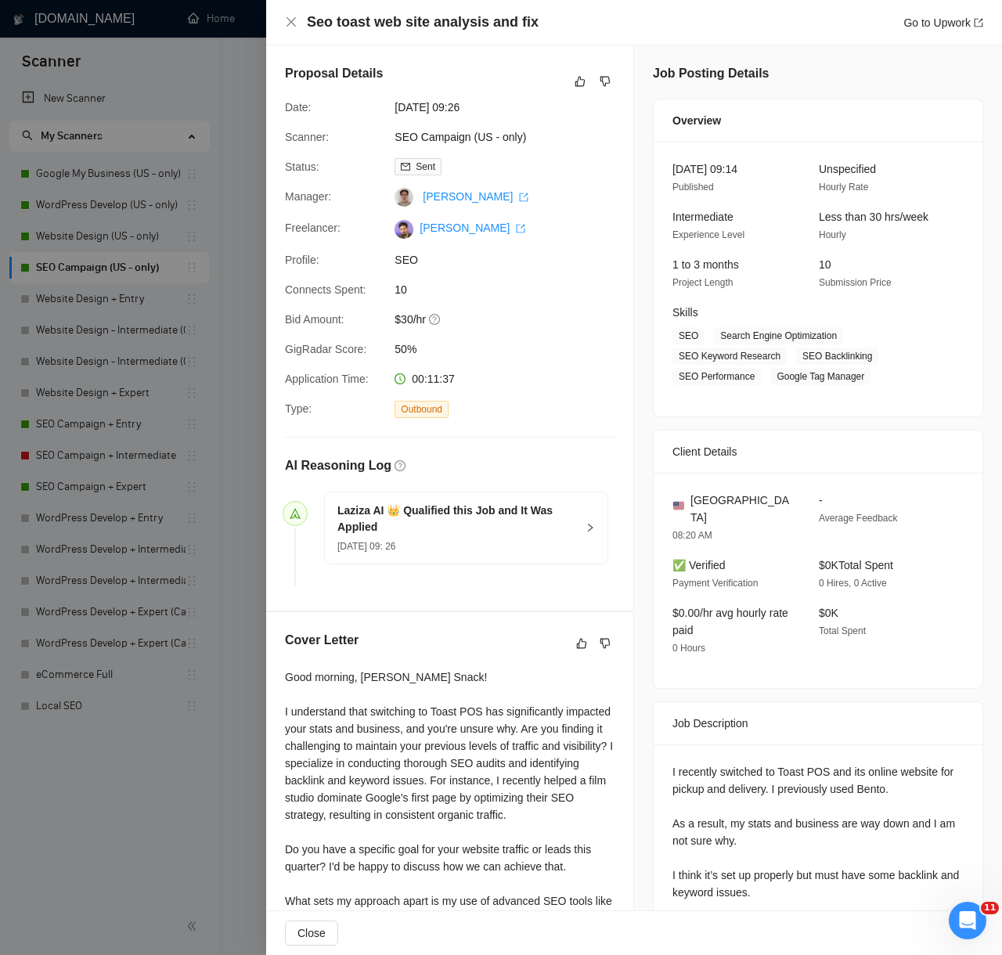
click at [196, 795] on div at bounding box center [501, 477] width 1002 height 955
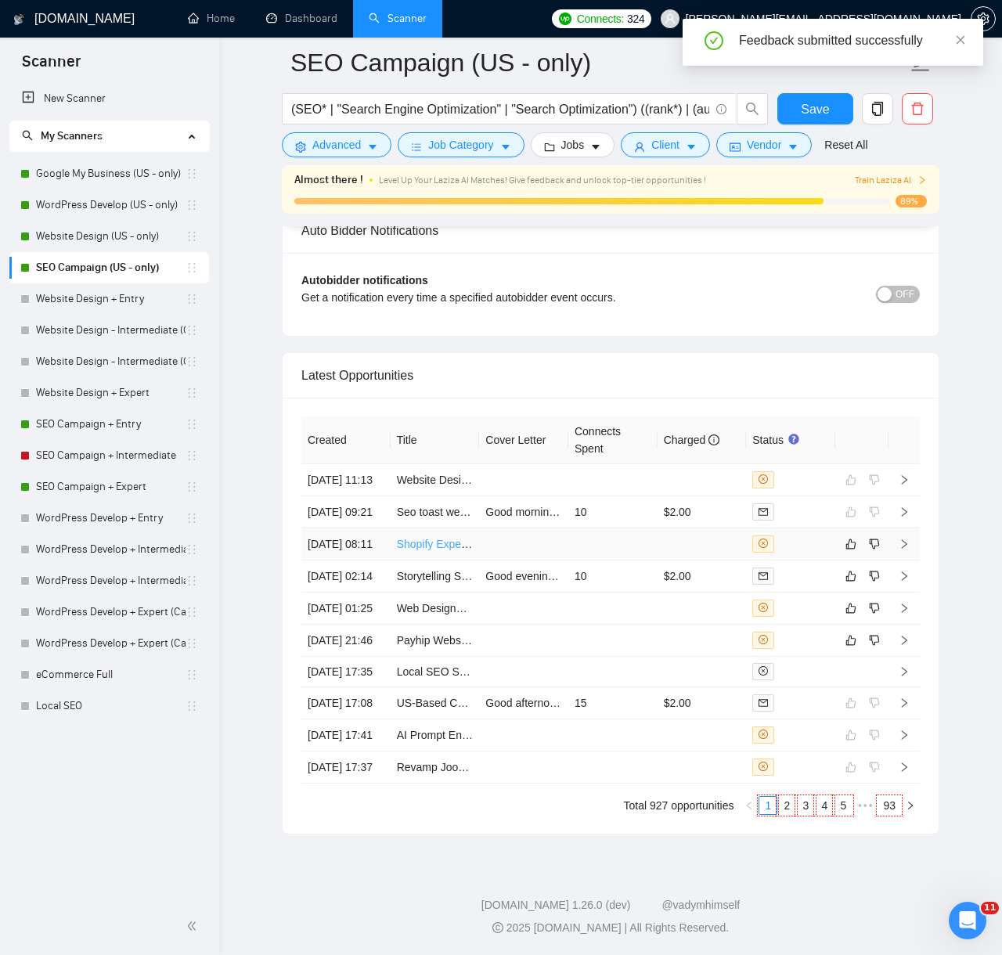
click at [458, 538] on link "Shopify Expert Needed for High-Converting Single Product Landing Page" at bounding box center [575, 544] width 356 height 13
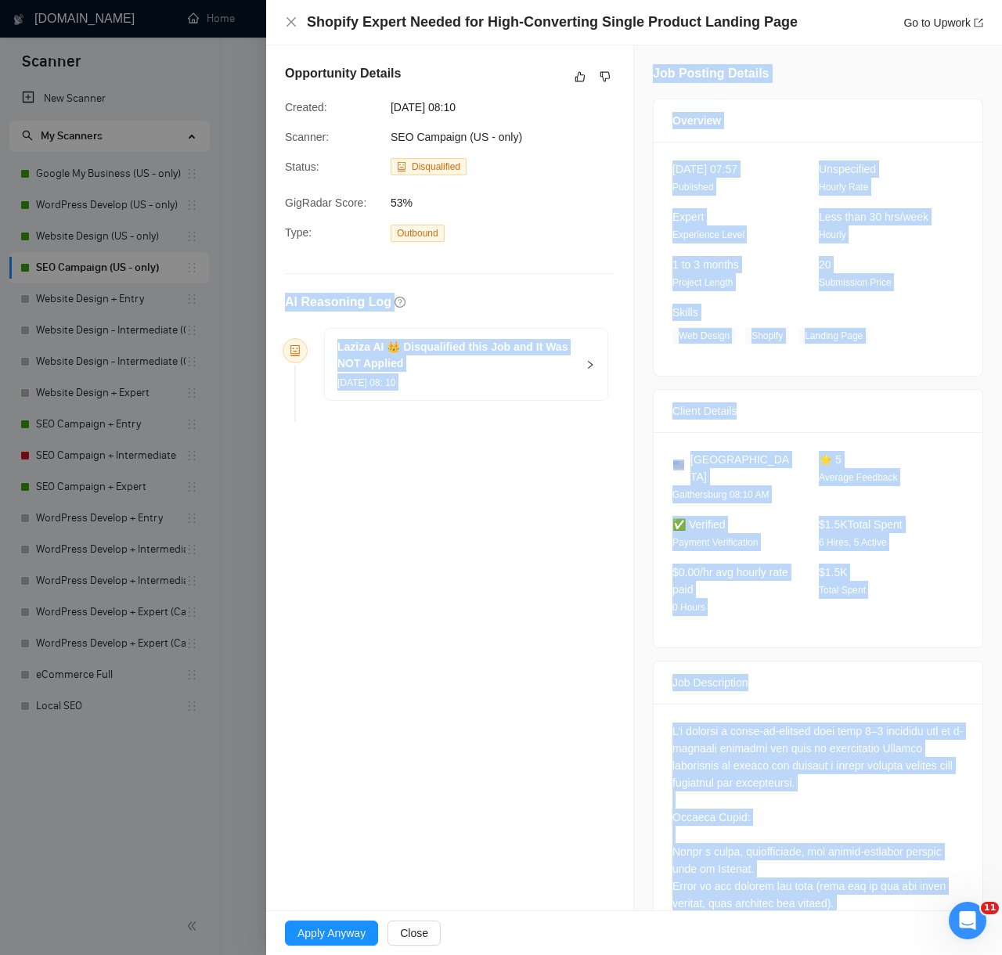
scroll to position [390, 0]
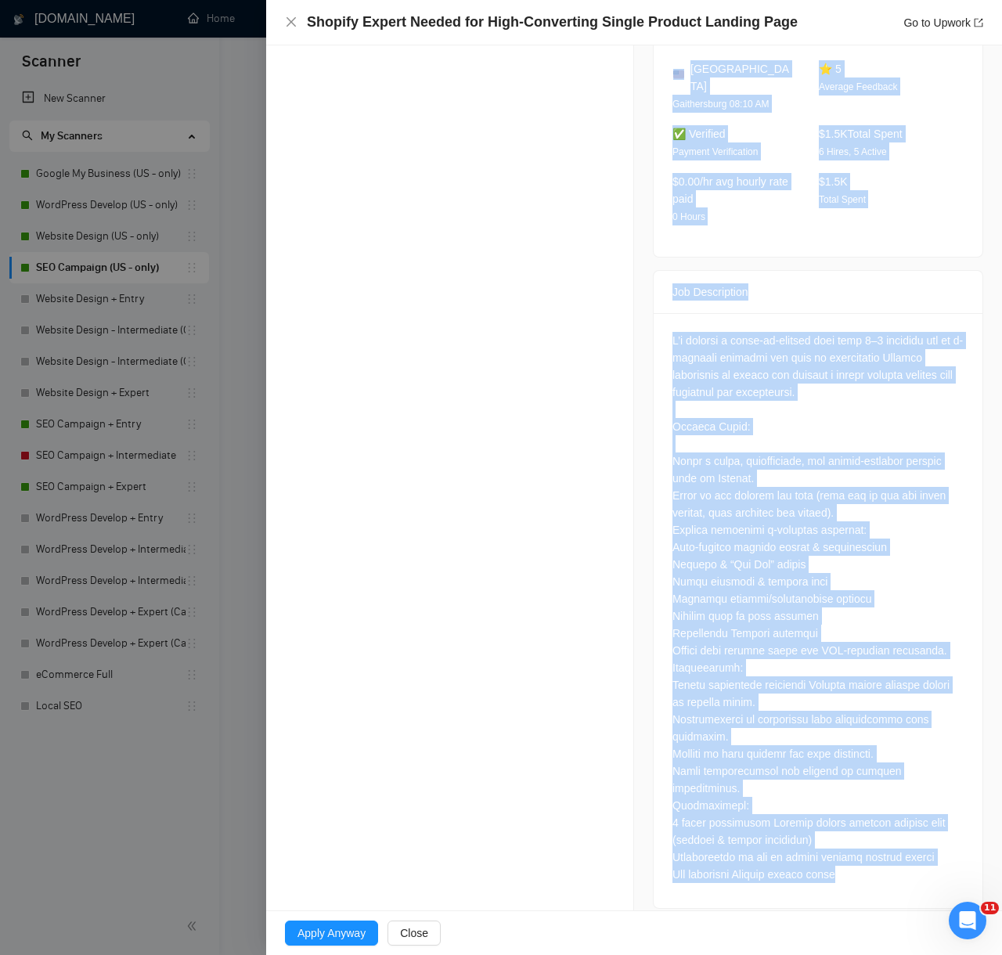
drag, startPoint x: 284, startPoint y: 299, endPoint x: 900, endPoint y: 867, distance: 837.9
click at [900, 867] on div "Opportunity Details Created: 13 Aug, 2025 08:10 Scanner: SEO Campaign (US - onl…" at bounding box center [634, 291] width 736 height 1272
copy div "AI Reasoning Log Laziza AI 👑 Disqualified this Job and It Was NOT Applied 13 Au…"
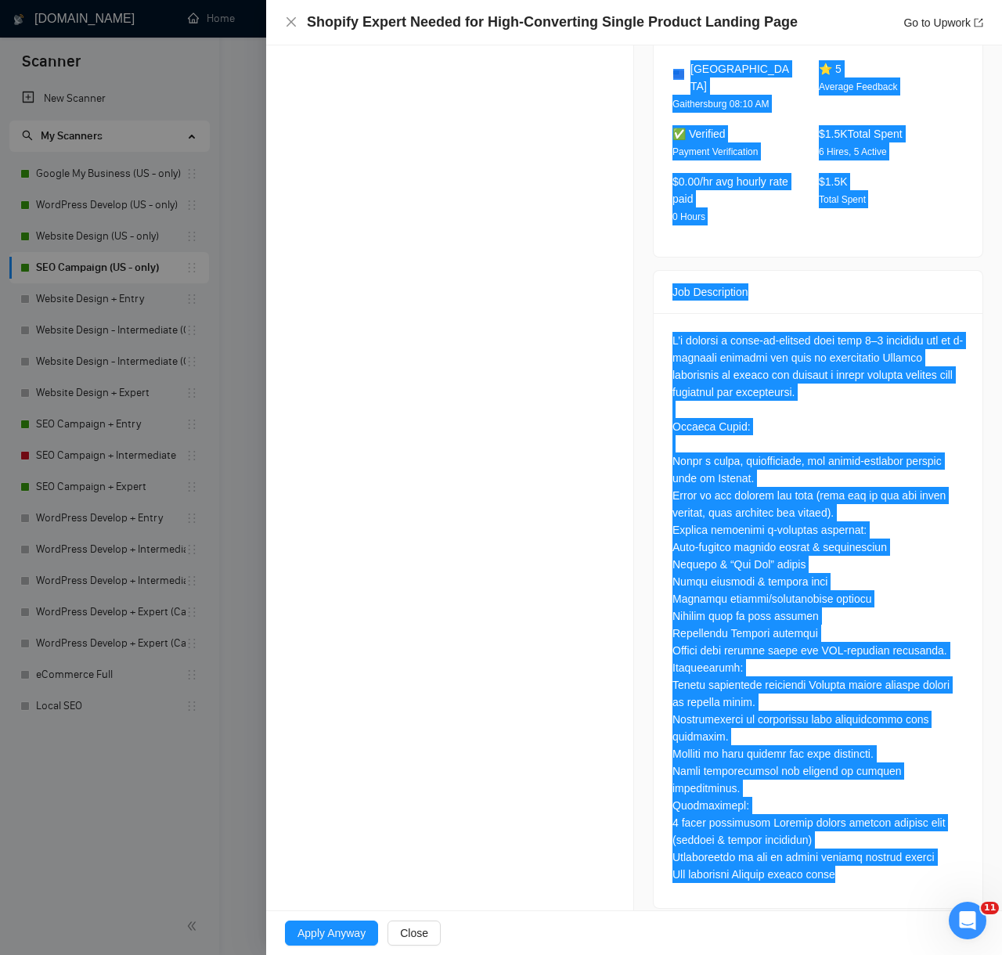
scroll to position [0, 0]
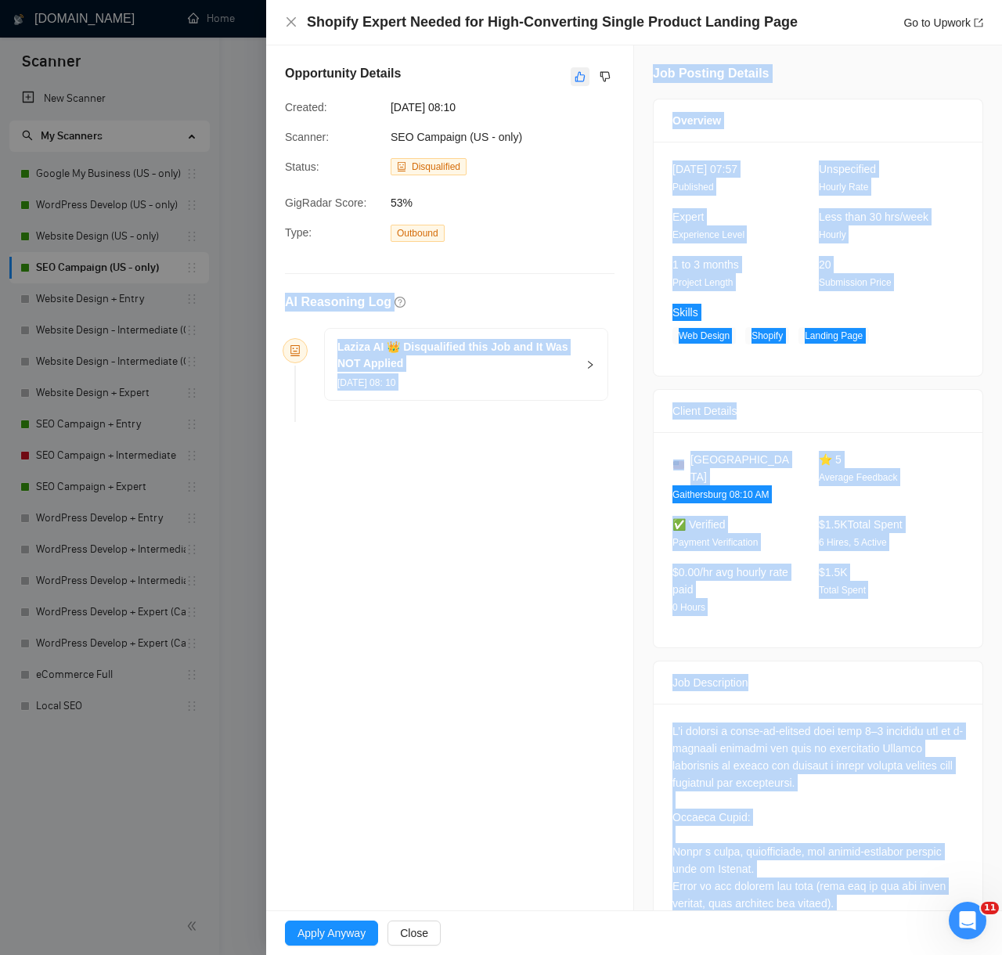
click at [576, 82] on icon "like" at bounding box center [579, 76] width 11 height 13
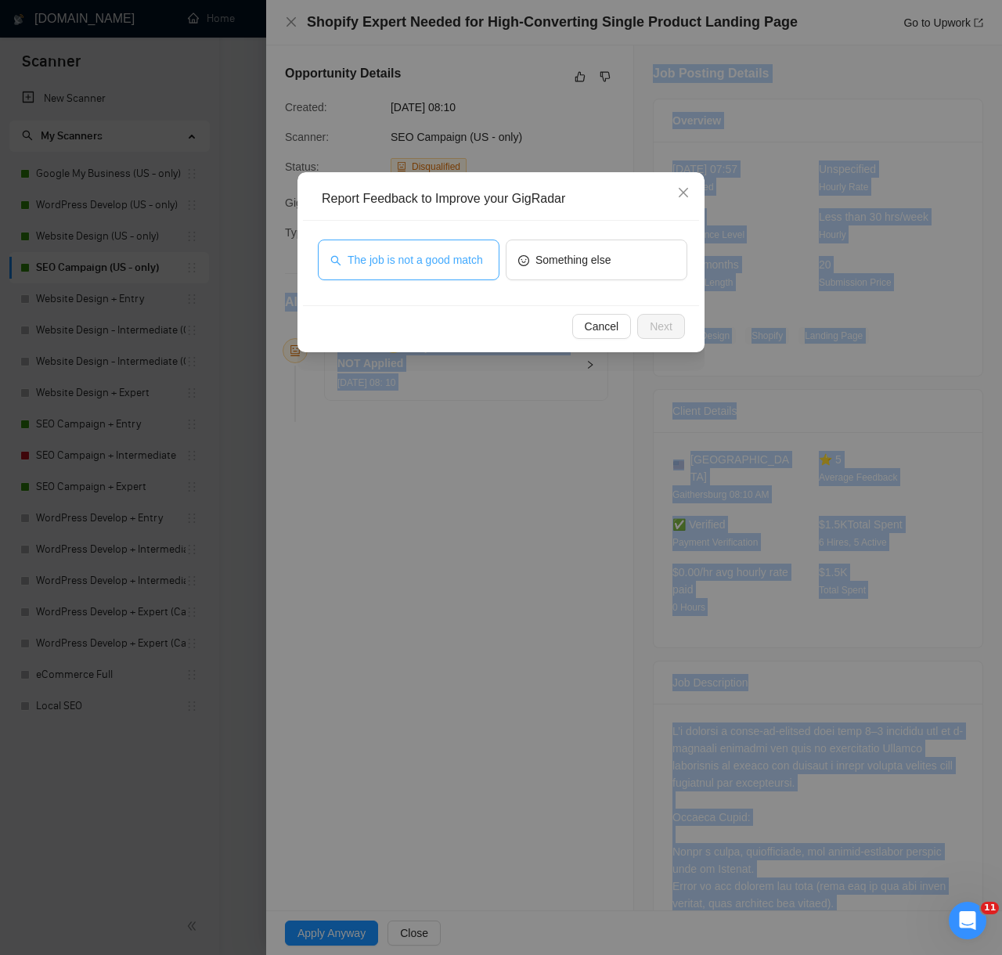
click at [437, 252] on span "The job is not a good match" at bounding box center [414, 259] width 135 height 17
click at [671, 322] on span "Next" at bounding box center [661, 326] width 23 height 17
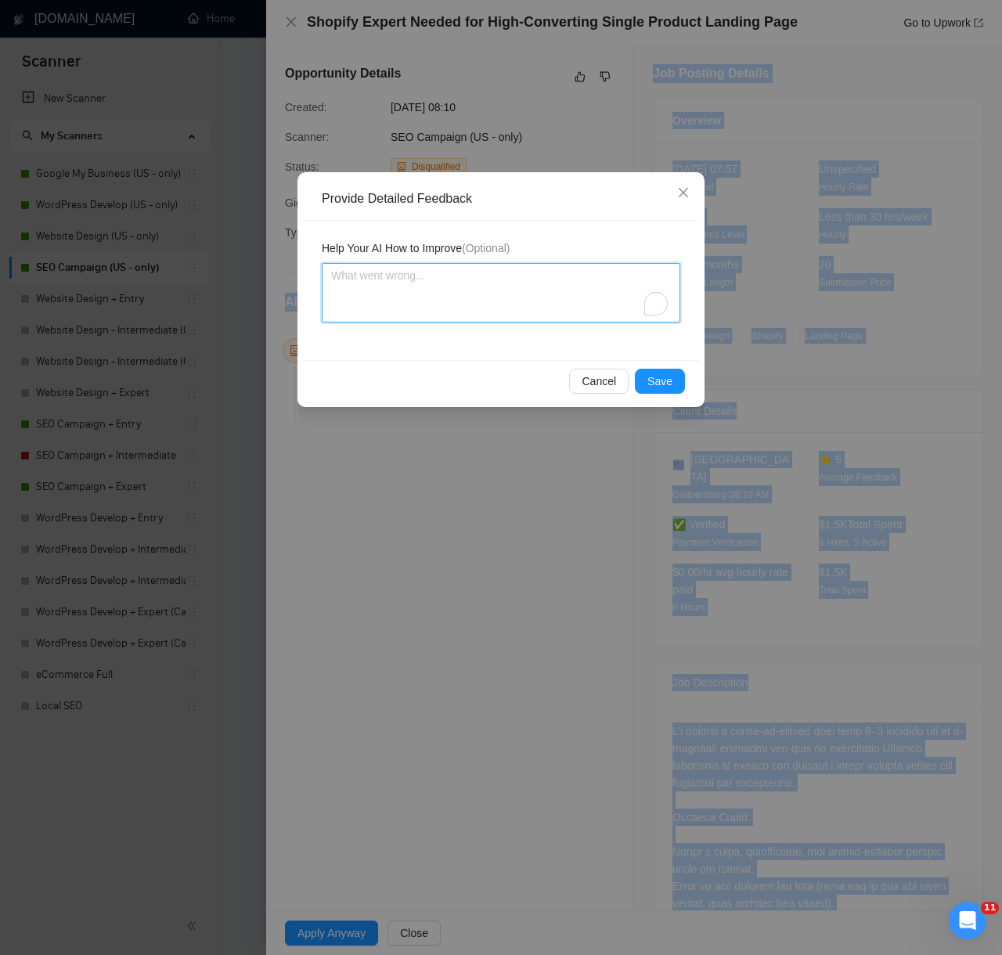
click at [570, 299] on textarea "To enrich screen reader interactions, please activate Accessibility in Grammarl…" at bounding box center [501, 292] width 358 height 59
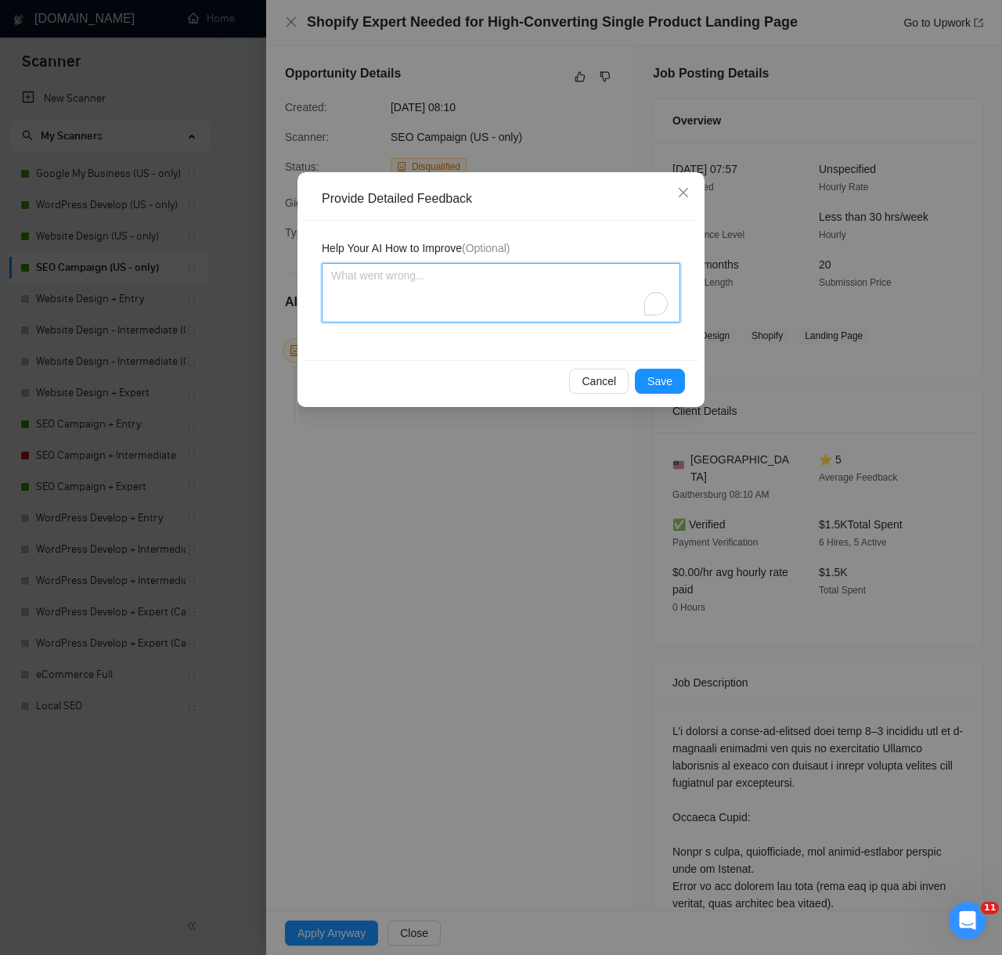
paste textarea "Decision: Correctly Disqualified. Reason: The client is seeking a Shopify web d…"
type textarea "Decision: Correctly Disqualified. Reason: The client is seeking a Shopify web d…"
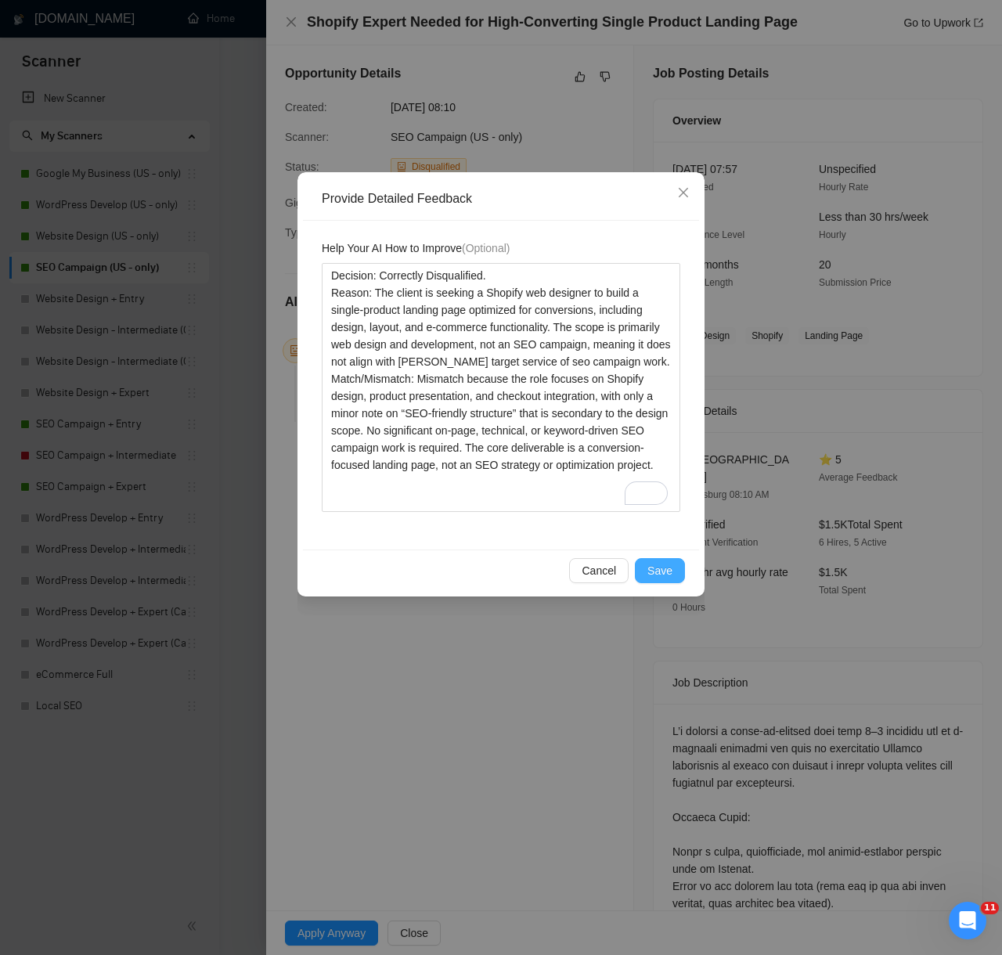
click at [660, 569] on span "Save" at bounding box center [659, 570] width 25 height 17
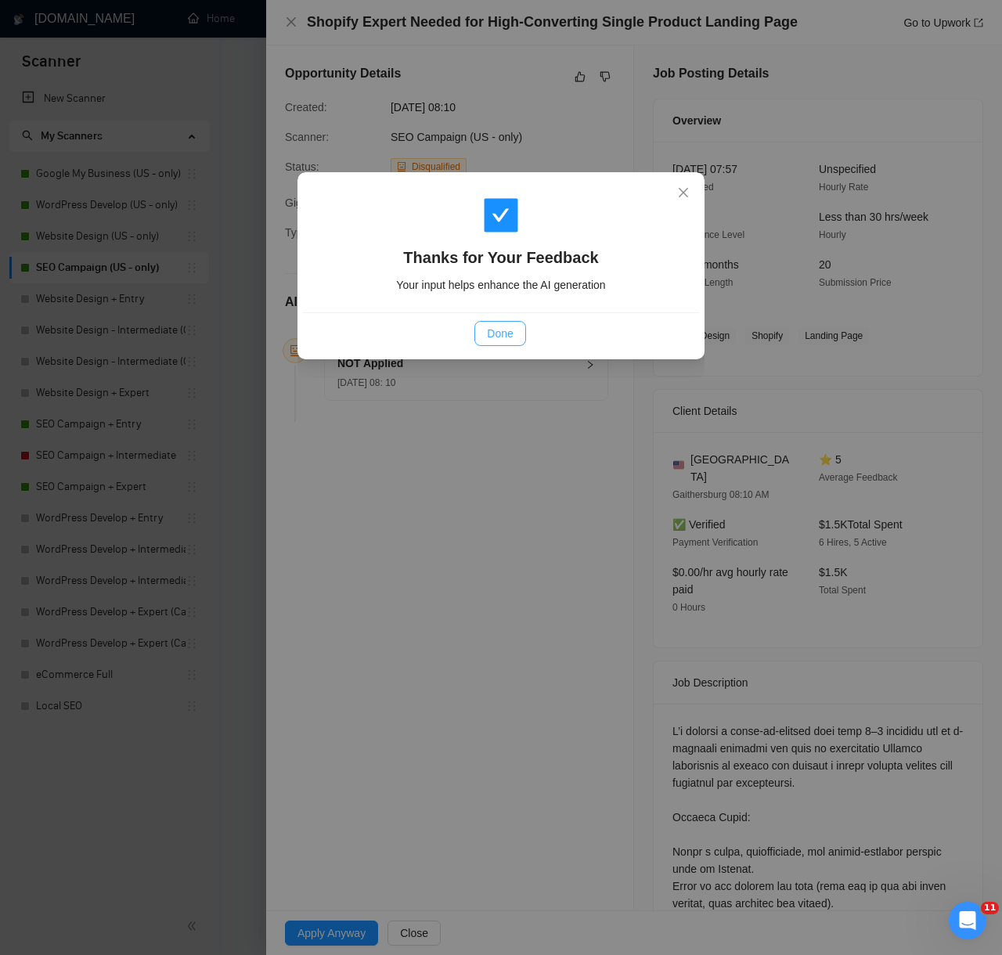
click at [510, 332] on span "Done" at bounding box center [500, 333] width 26 height 17
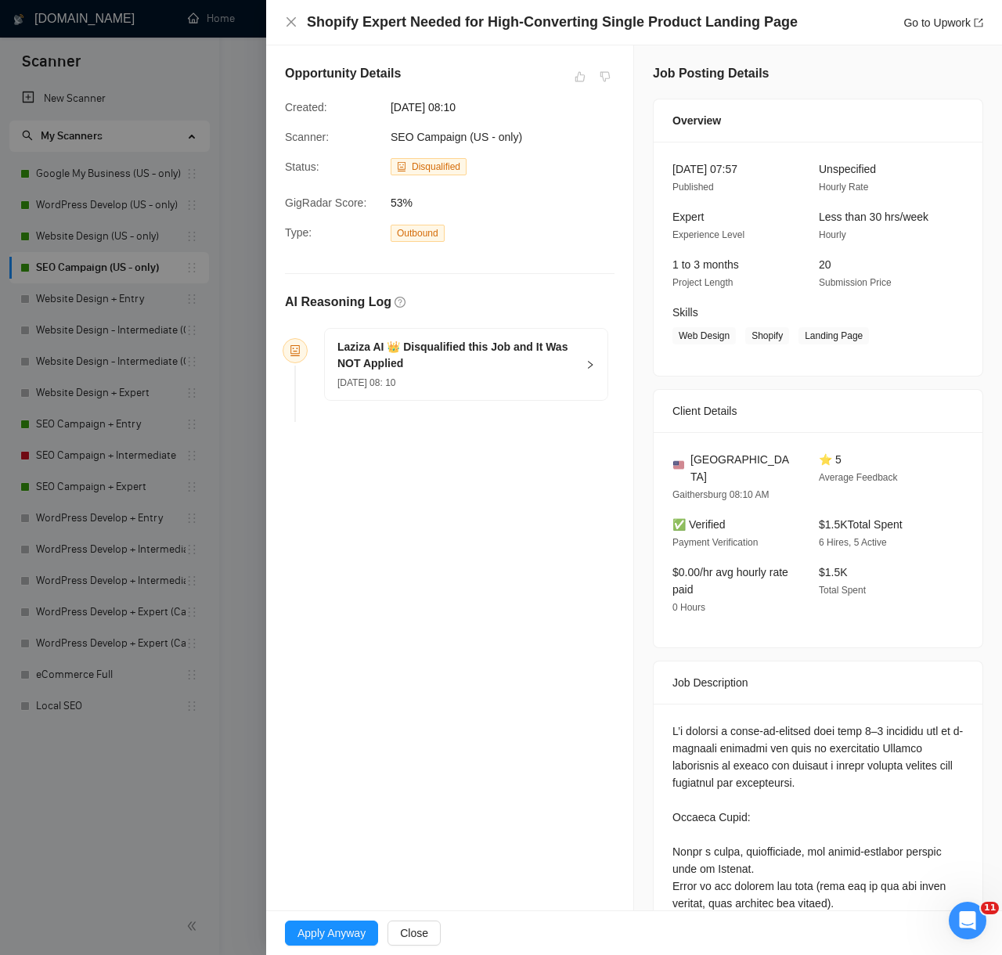
click at [200, 704] on div at bounding box center [501, 477] width 1002 height 955
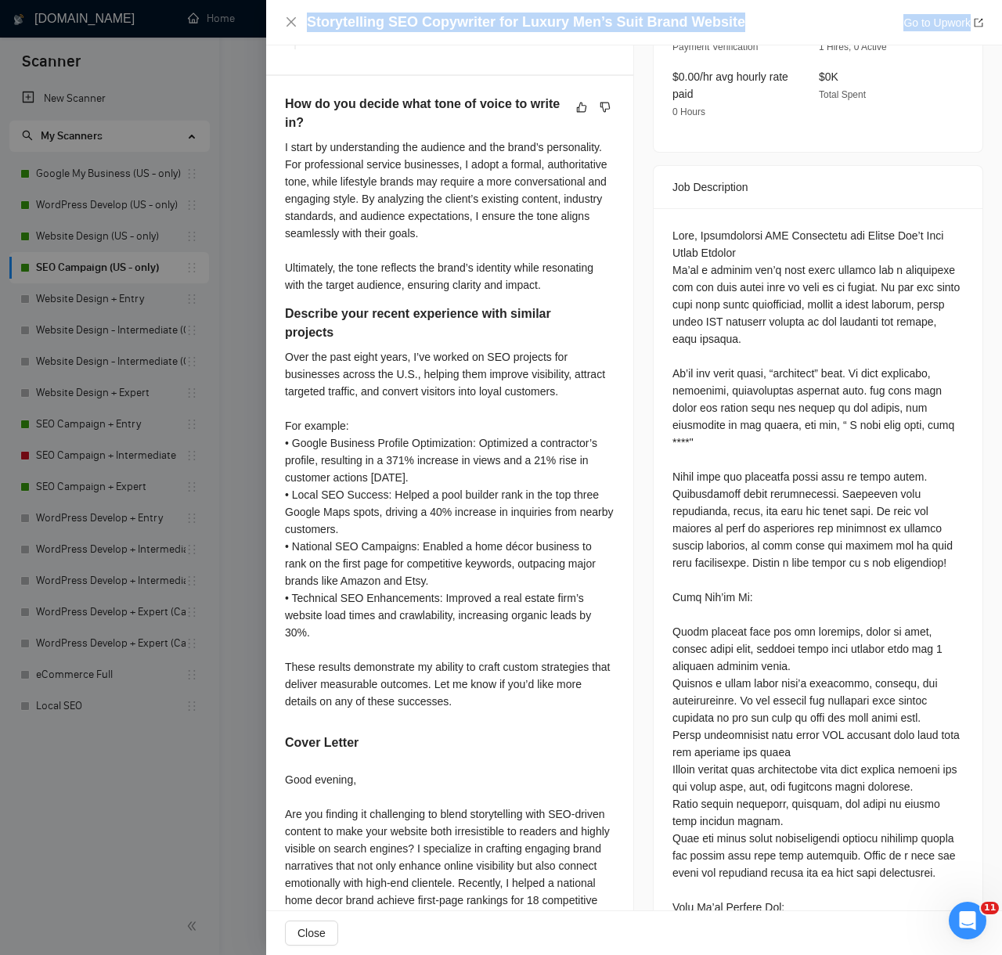
scroll to position [1073, 0]
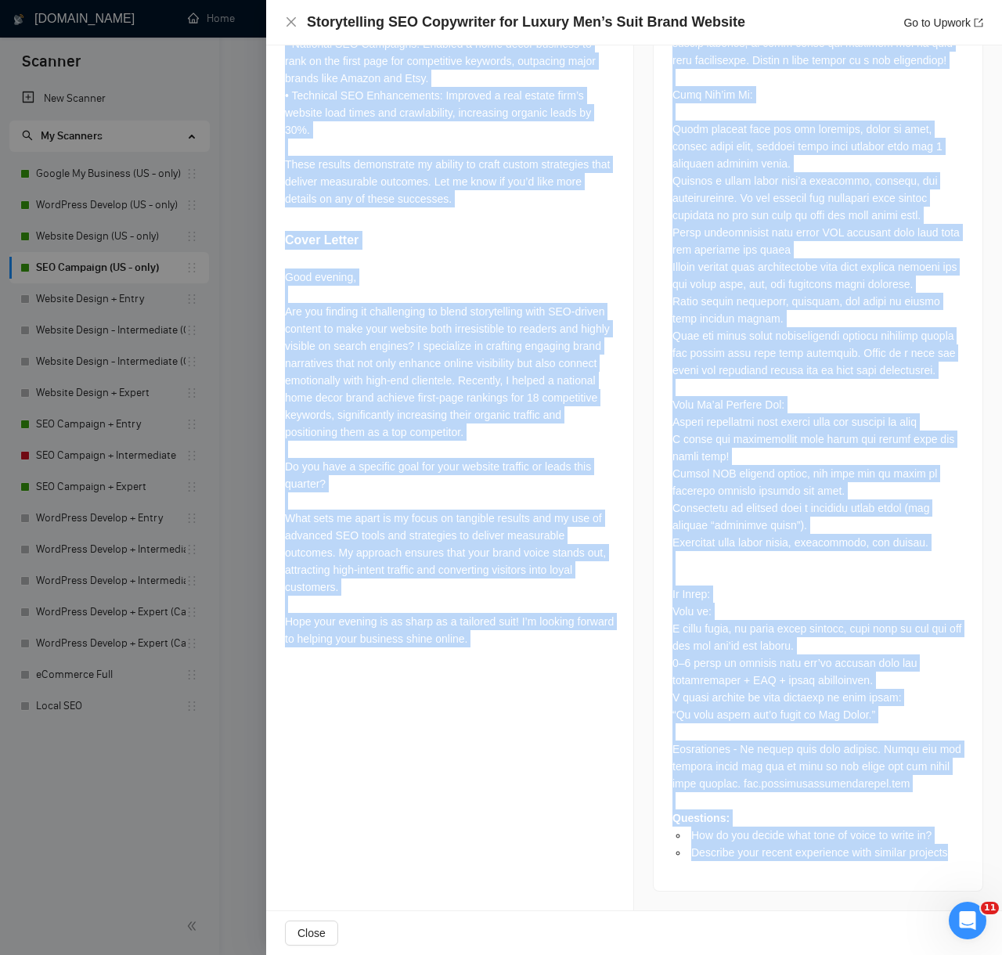
drag, startPoint x: 281, startPoint y: 466, endPoint x: 858, endPoint y: 873, distance: 706.9
copy div "AI Reasoning Log Laziza AI 👑 Qualified this Job and It Was Applied 13 Aug, 2025…"
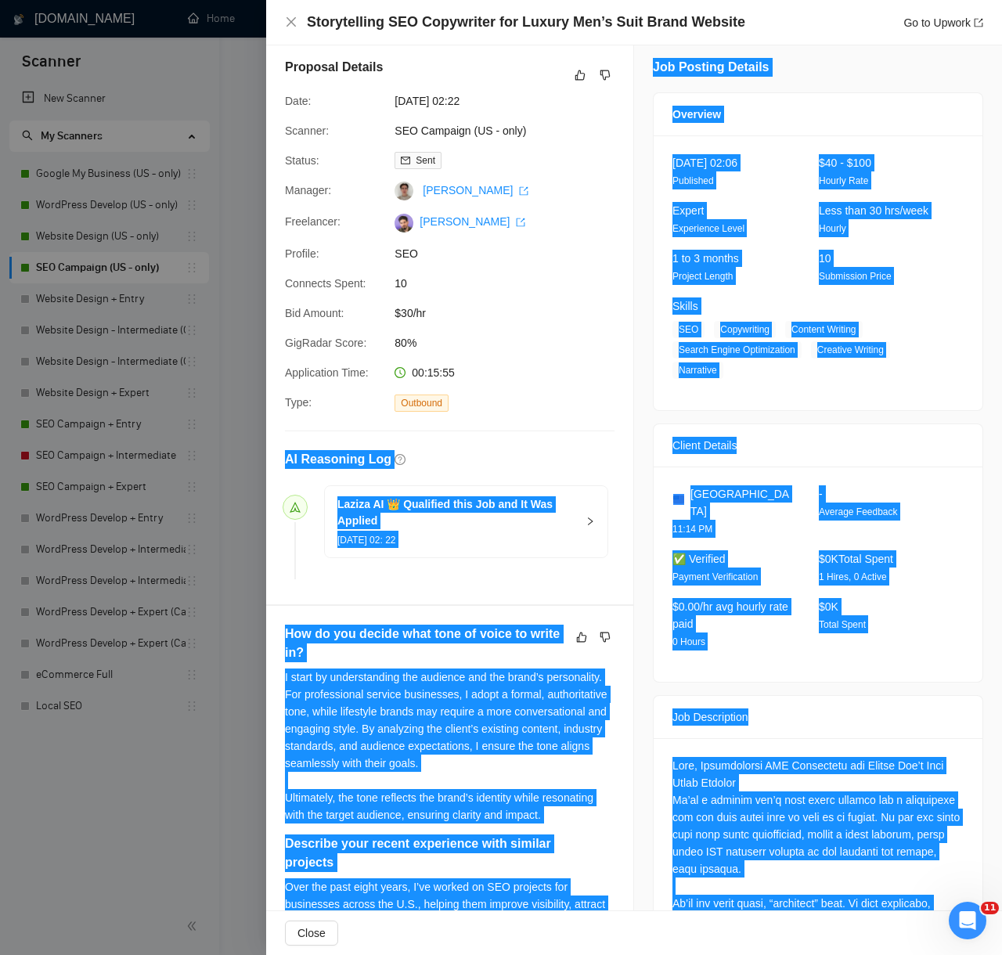
scroll to position [0, 0]
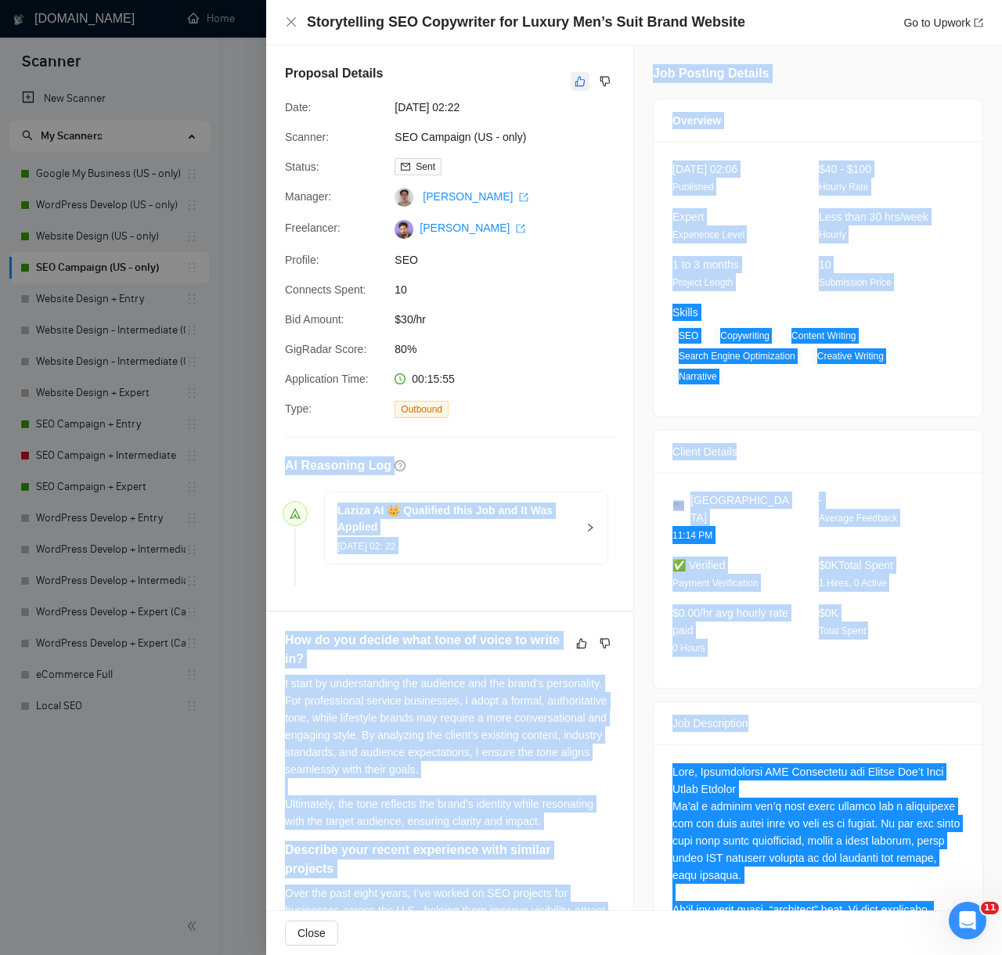
click at [583, 80] on icon "like" at bounding box center [579, 81] width 11 height 13
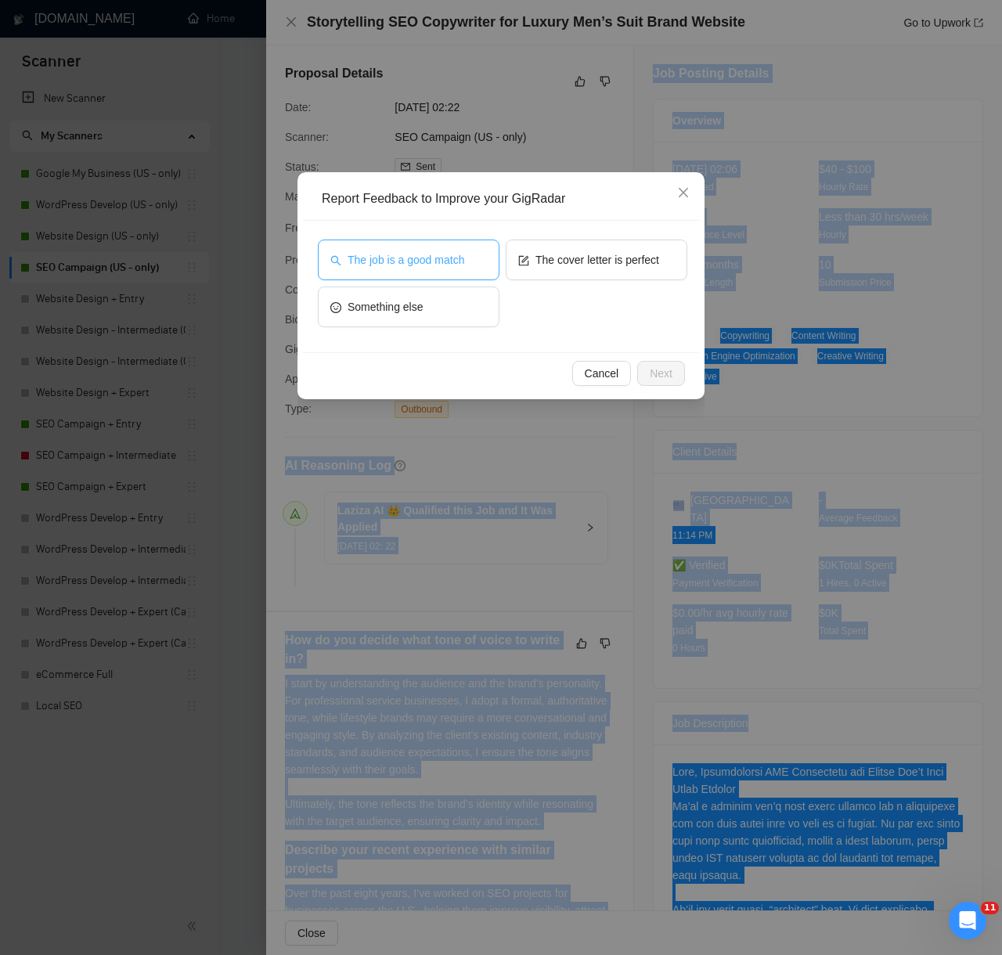
click at [476, 252] on button "The job is a good match" at bounding box center [409, 259] width 182 height 41
click at [661, 372] on span "Next" at bounding box center [661, 373] width 23 height 17
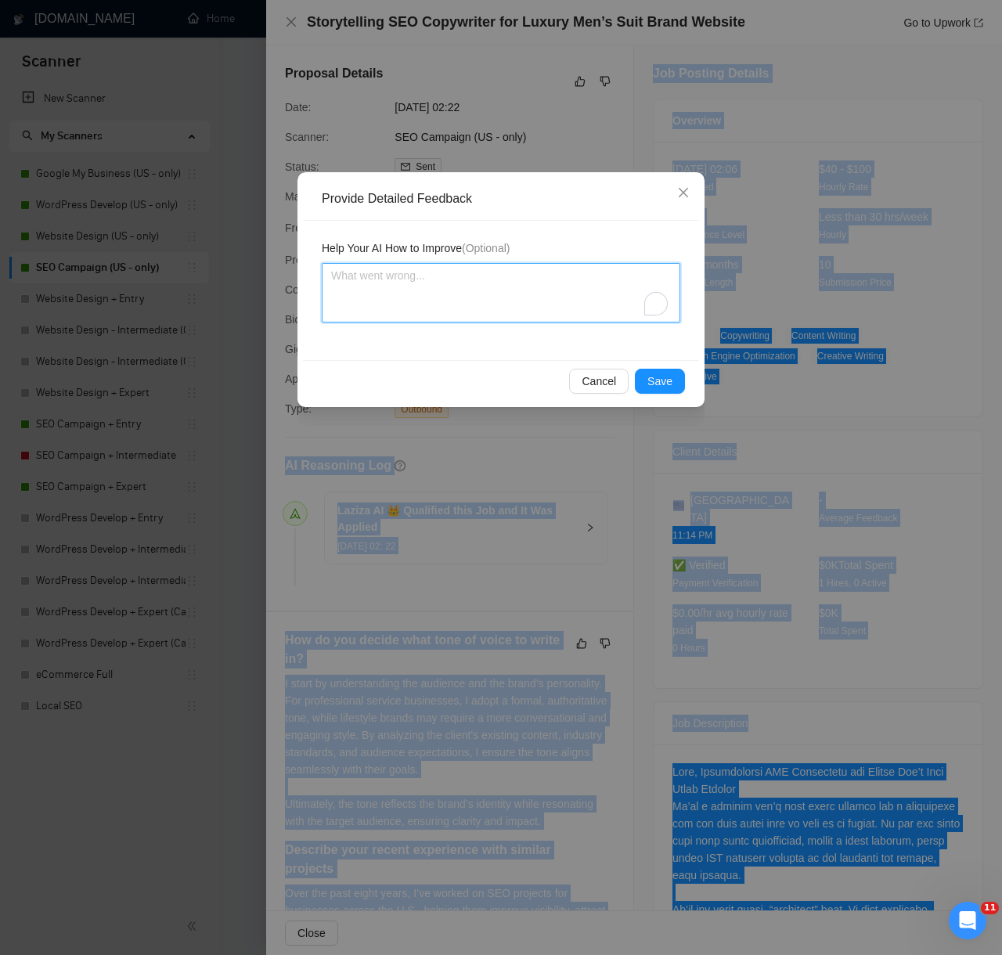
click at [545, 303] on textarea "To enrich screen reader interactions, please activate Accessibility in Grammarl…" at bounding box center [501, 292] width 358 height 59
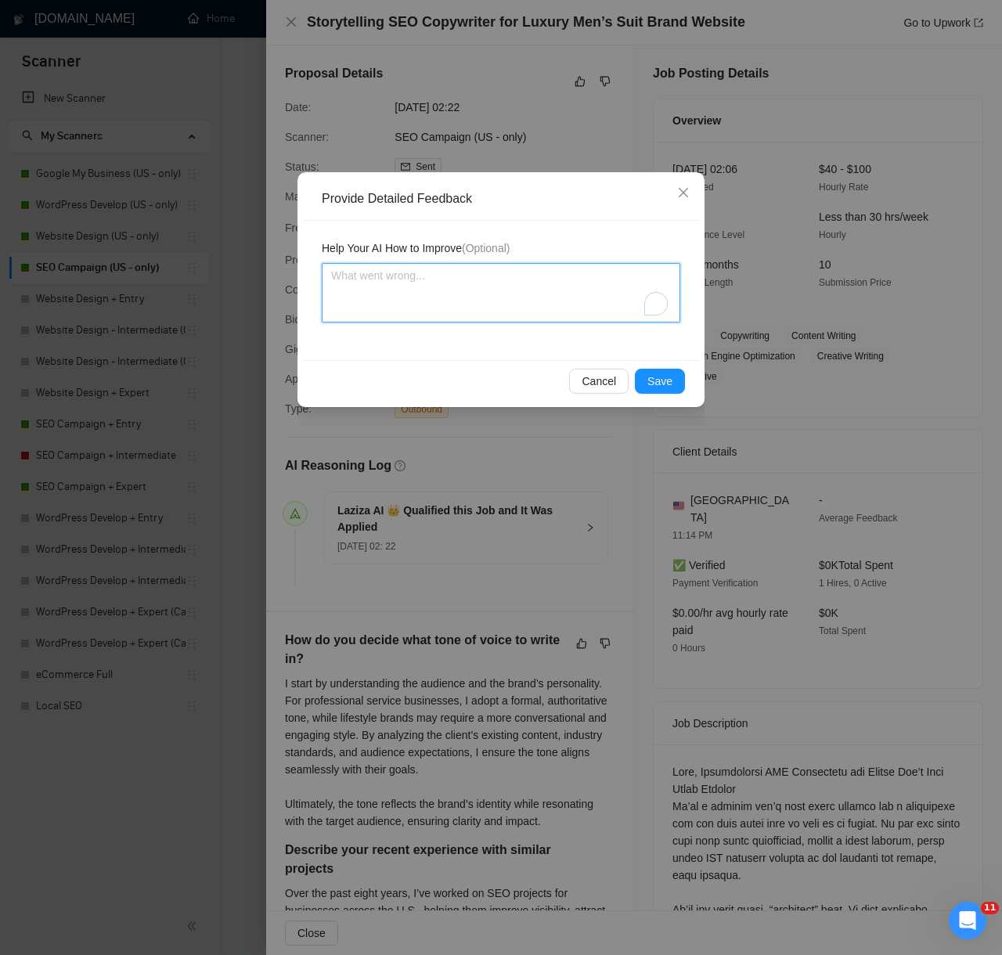
paste textarea "Decision: Correctly Qualified. Reason: The client is seeking a copywriter to pr…"
type textarea "Decision: Correctly Qualified. Reason: The client is seeking a copywriter to pr…"
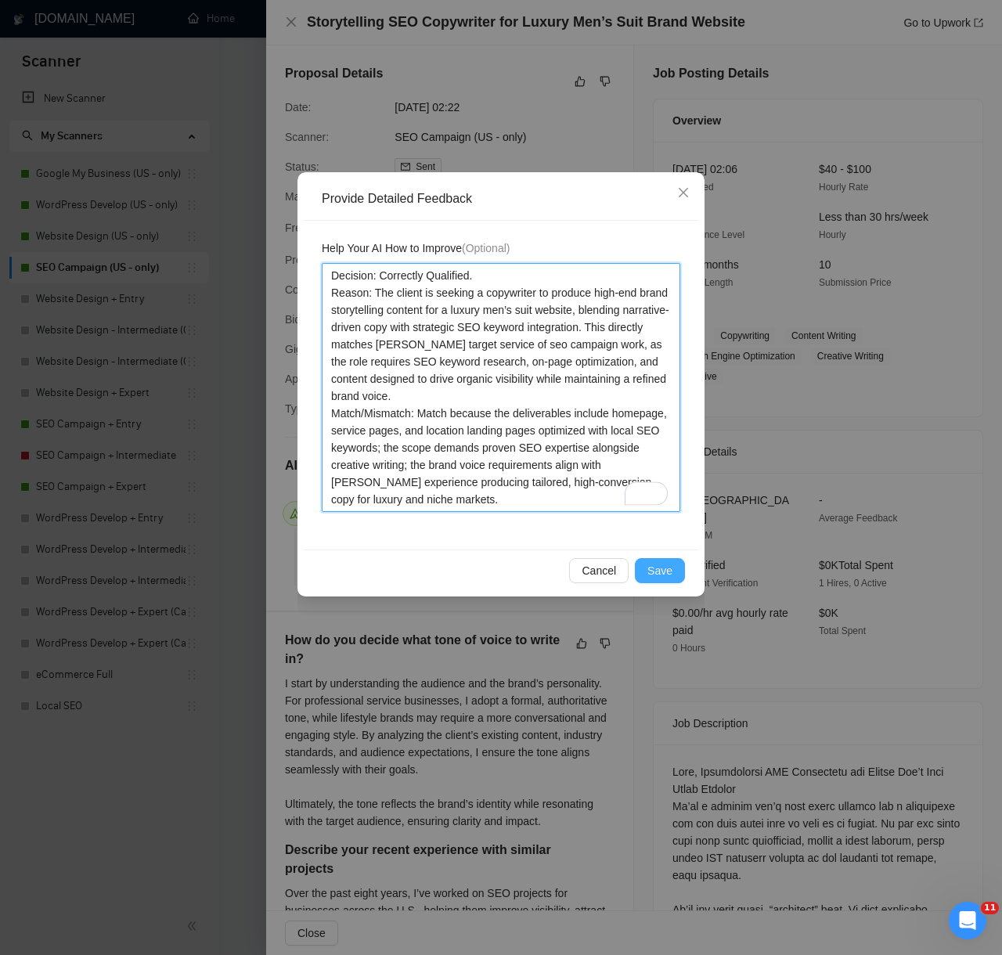
type textarea "Decision: Correctly Qualified. Reason: The client is seeking a copywriter to pr…"
click at [648, 566] on span "Save" at bounding box center [659, 570] width 25 height 17
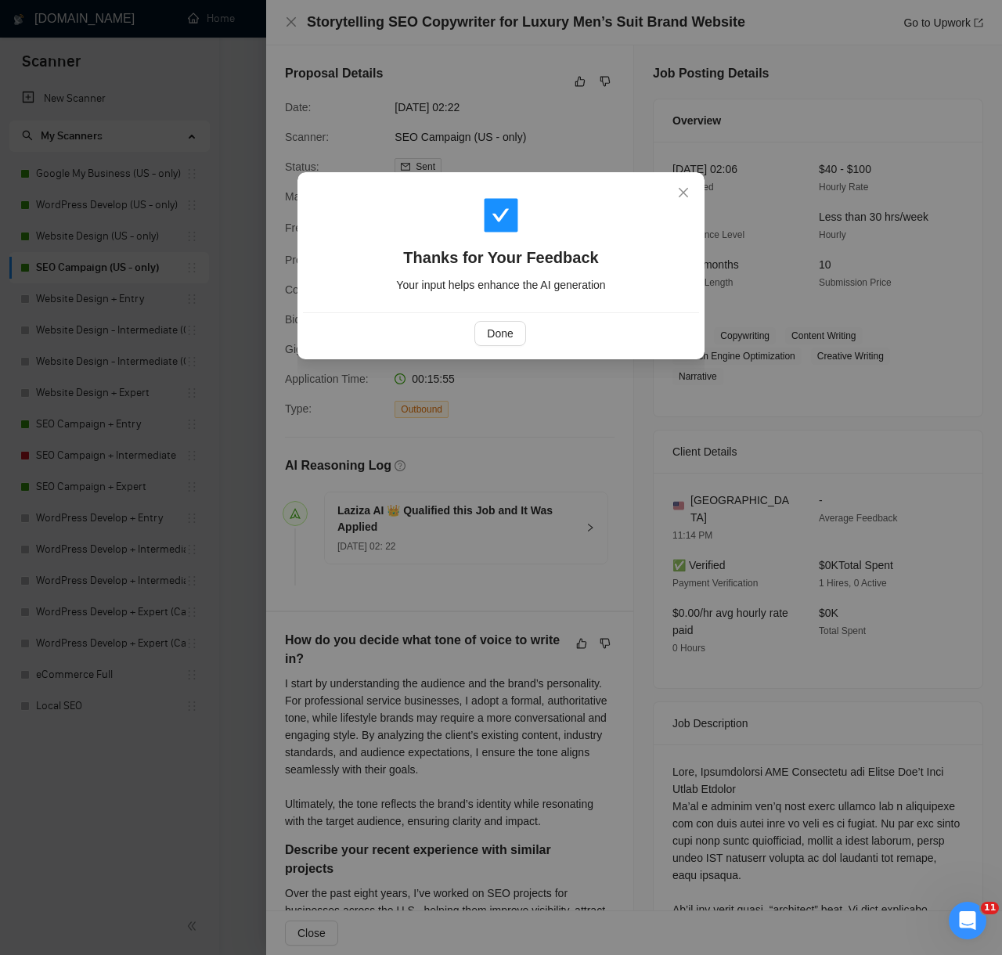
click at [471, 330] on div "Done" at bounding box center [499, 333] width 369 height 25
click at [498, 332] on span "Done" at bounding box center [500, 333] width 26 height 17
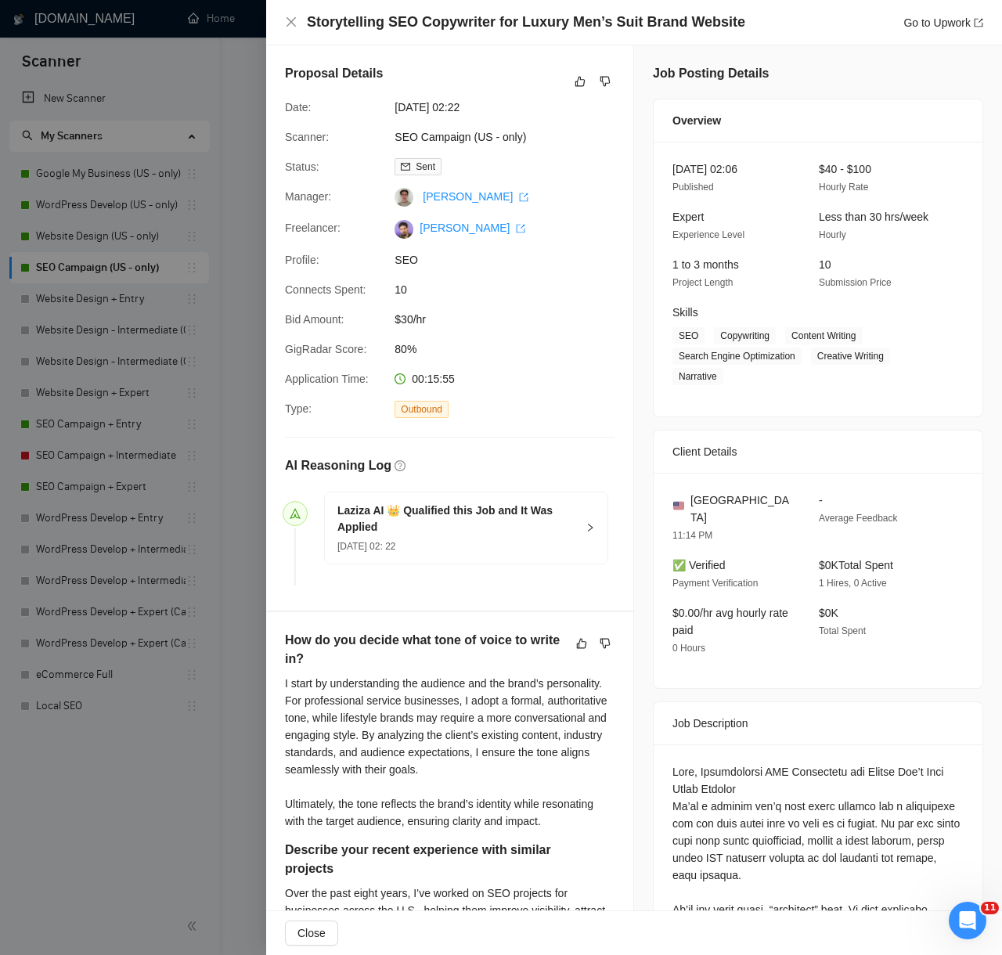
click at [160, 747] on div at bounding box center [501, 477] width 1002 height 955
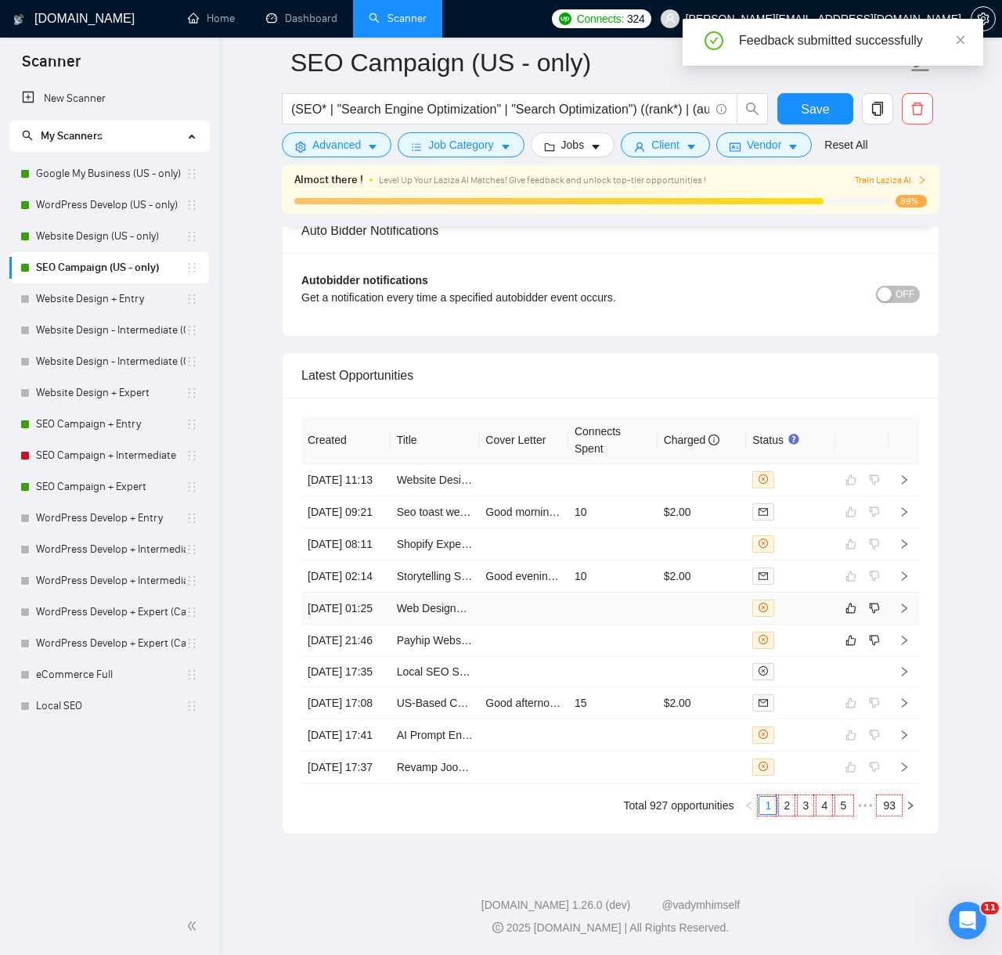
click at [519, 624] on td at bounding box center [523, 608] width 89 height 32
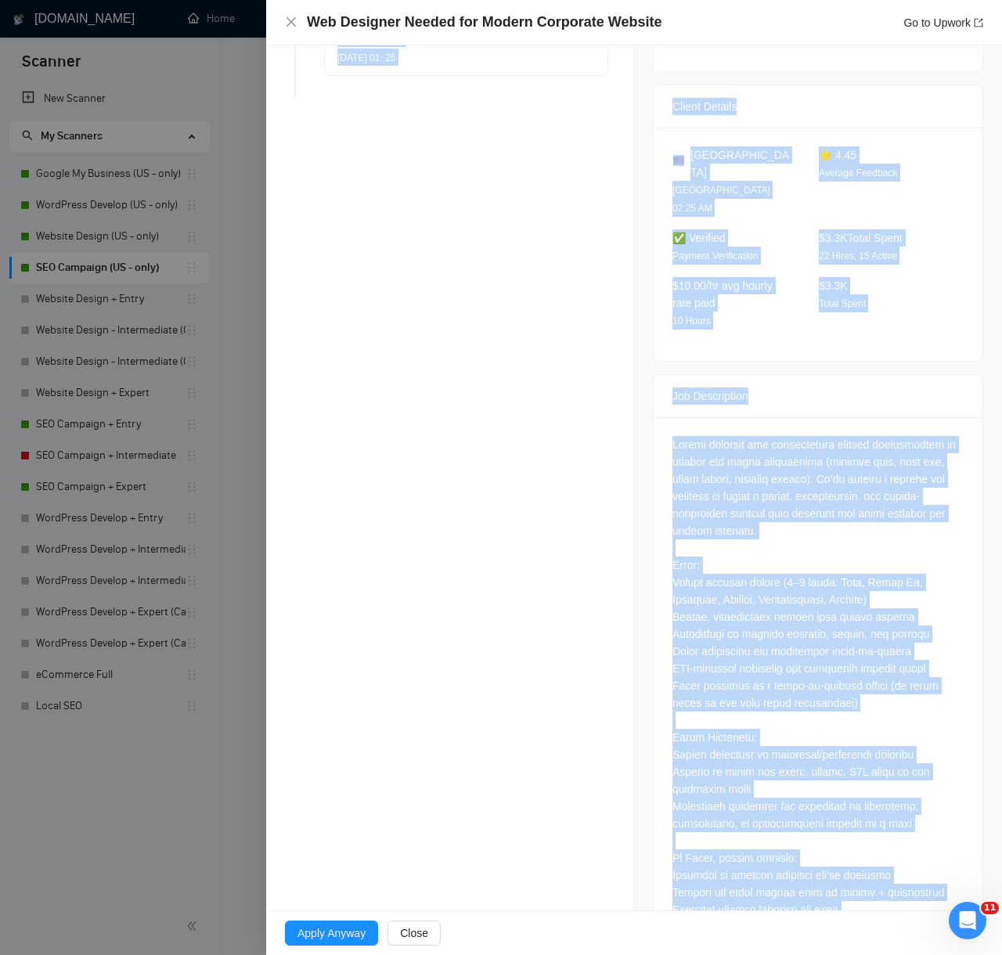
scroll to position [342, 0]
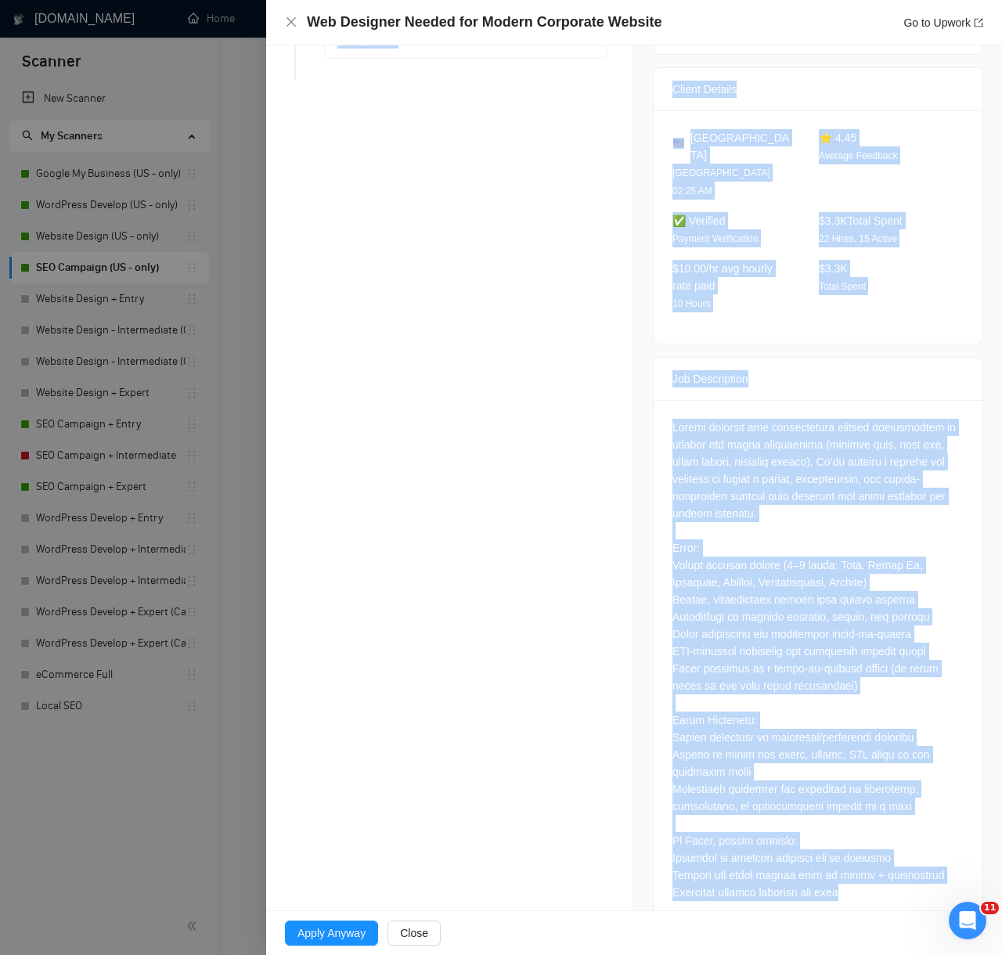
drag, startPoint x: 286, startPoint y: 300, endPoint x: 892, endPoint y: 898, distance: 851.6
click at [892, 898] on div "Opportunity Details Created: 13 Aug, 2025 01:25 Scanner: SEO Campaign (US - onl…" at bounding box center [634, 324] width 736 height 1242
copy div "AI Reasoning Log Laziza AI 👑 Disqualified this Job and It Was NOT Applied 13 Au…"
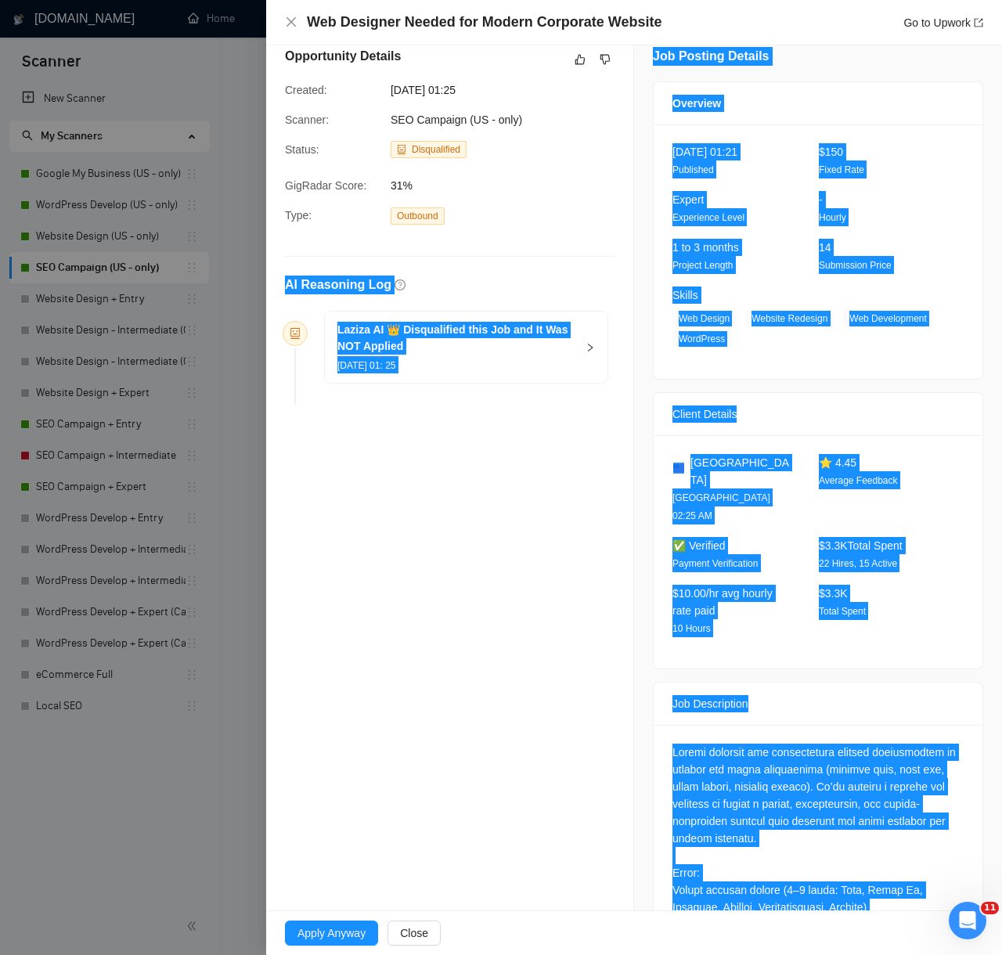
scroll to position [0, 0]
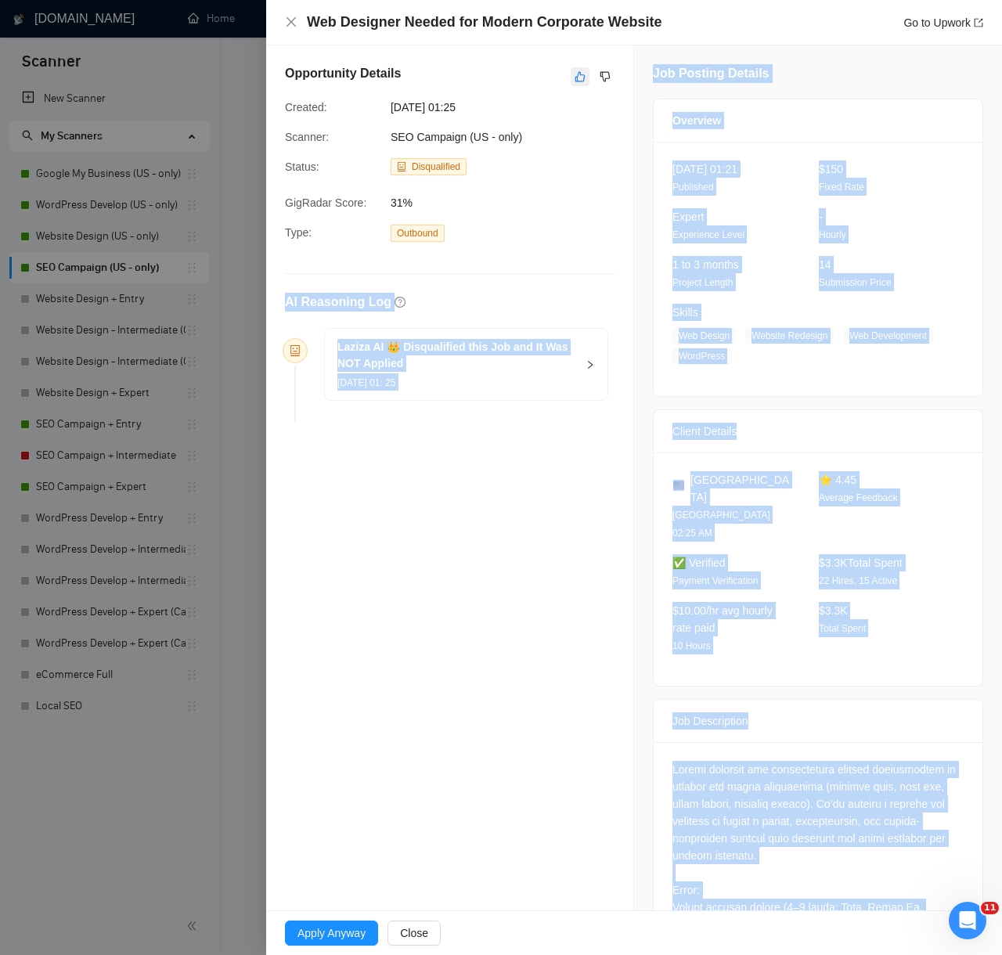
click at [574, 78] on icon "like" at bounding box center [579, 76] width 11 height 13
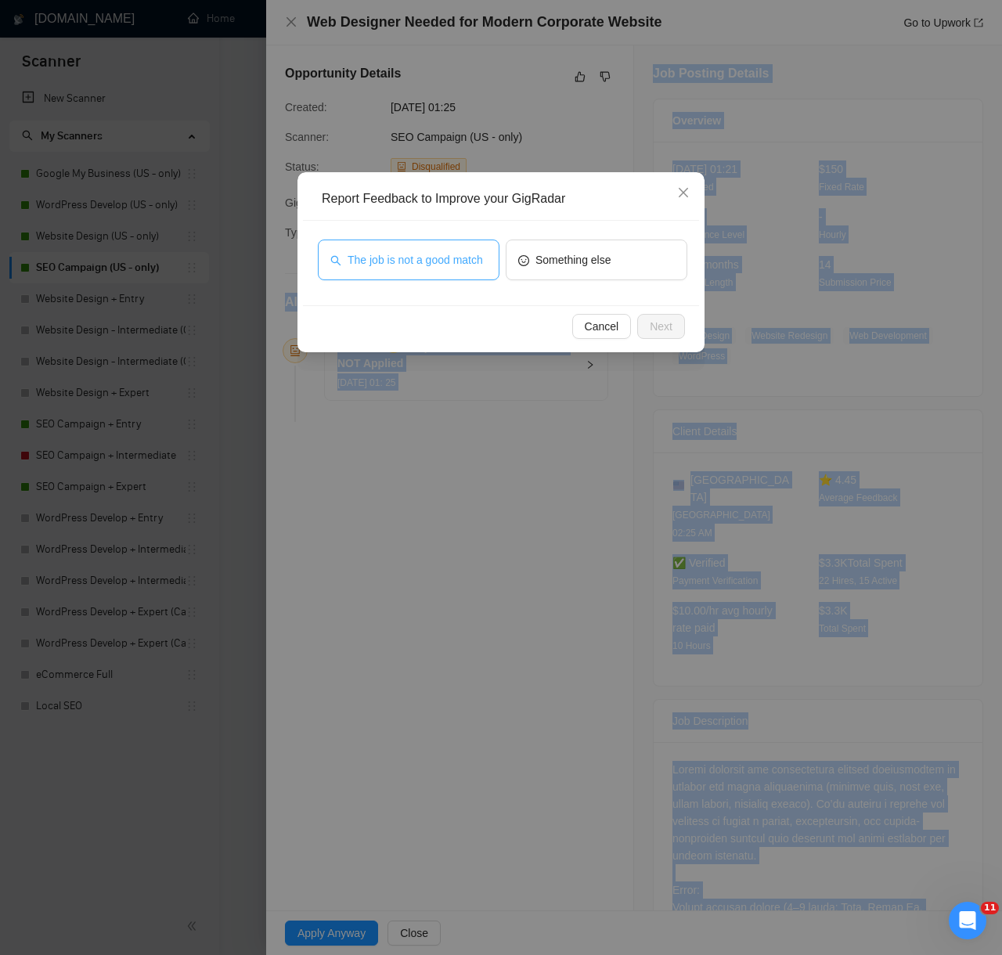
click at [433, 267] on span "The job is not a good match" at bounding box center [414, 259] width 135 height 17
click at [662, 335] on button "Next" at bounding box center [661, 326] width 48 height 25
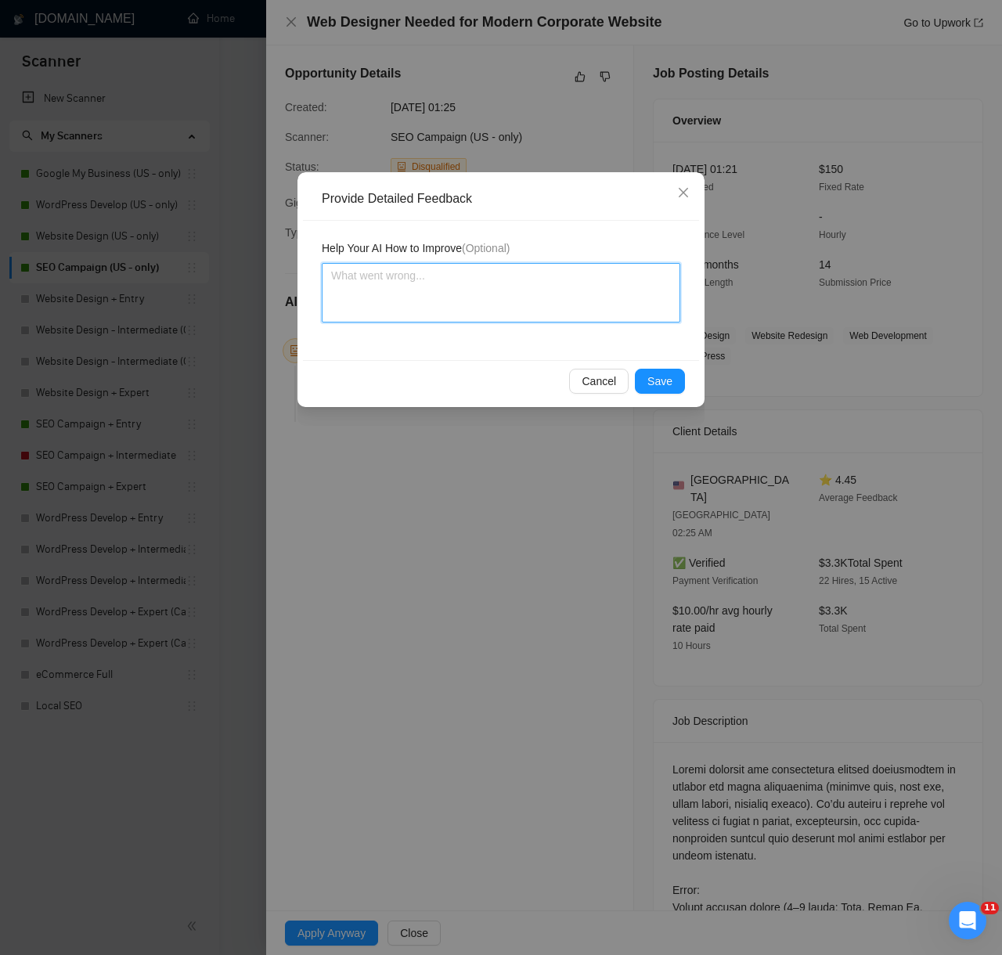
click at [553, 308] on textarea at bounding box center [501, 292] width 358 height 59
paste textarea "Decision: Correctly Disqualified. Reason: The client is primarily seeking a web…"
type textarea "Decision: Correctly Disqualified. Reason: The client is primarily seeking a web…"
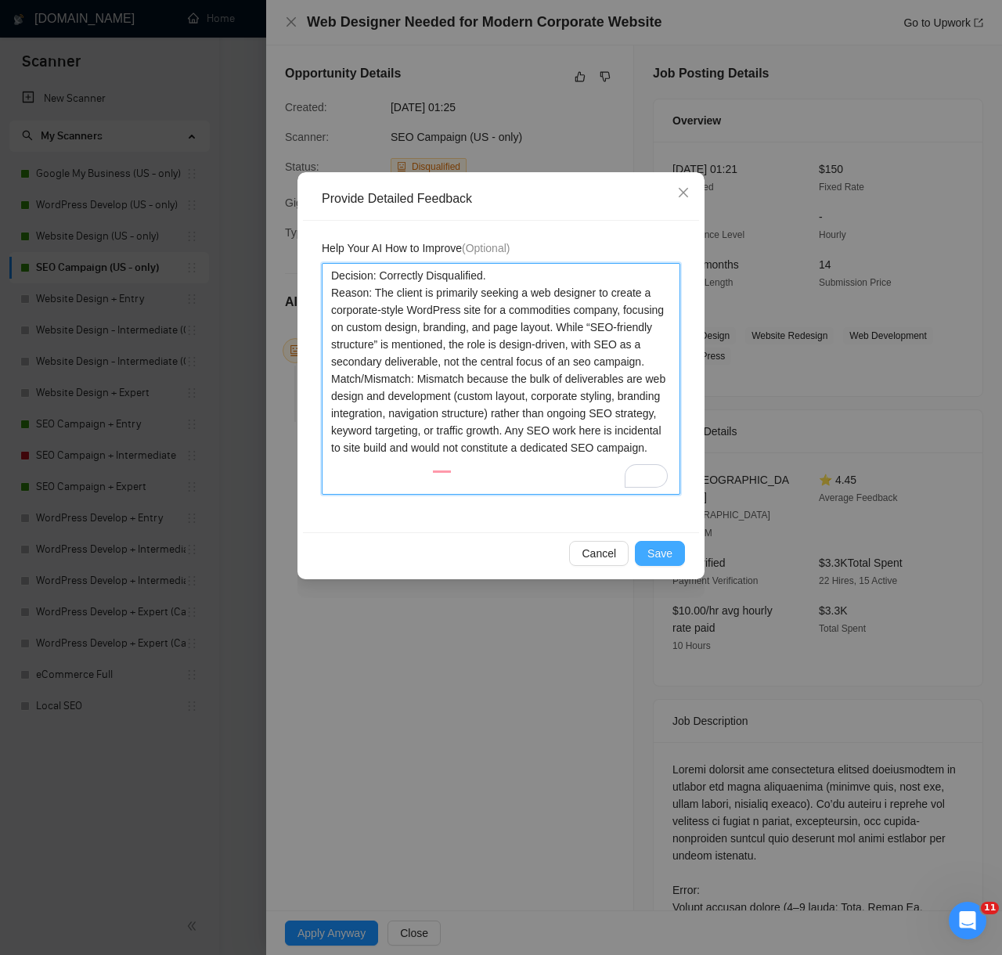
type textarea "Decision: Correctly Disqualified. Reason: The client is primarily seeking a web…"
click at [664, 556] on span "Save" at bounding box center [659, 553] width 25 height 17
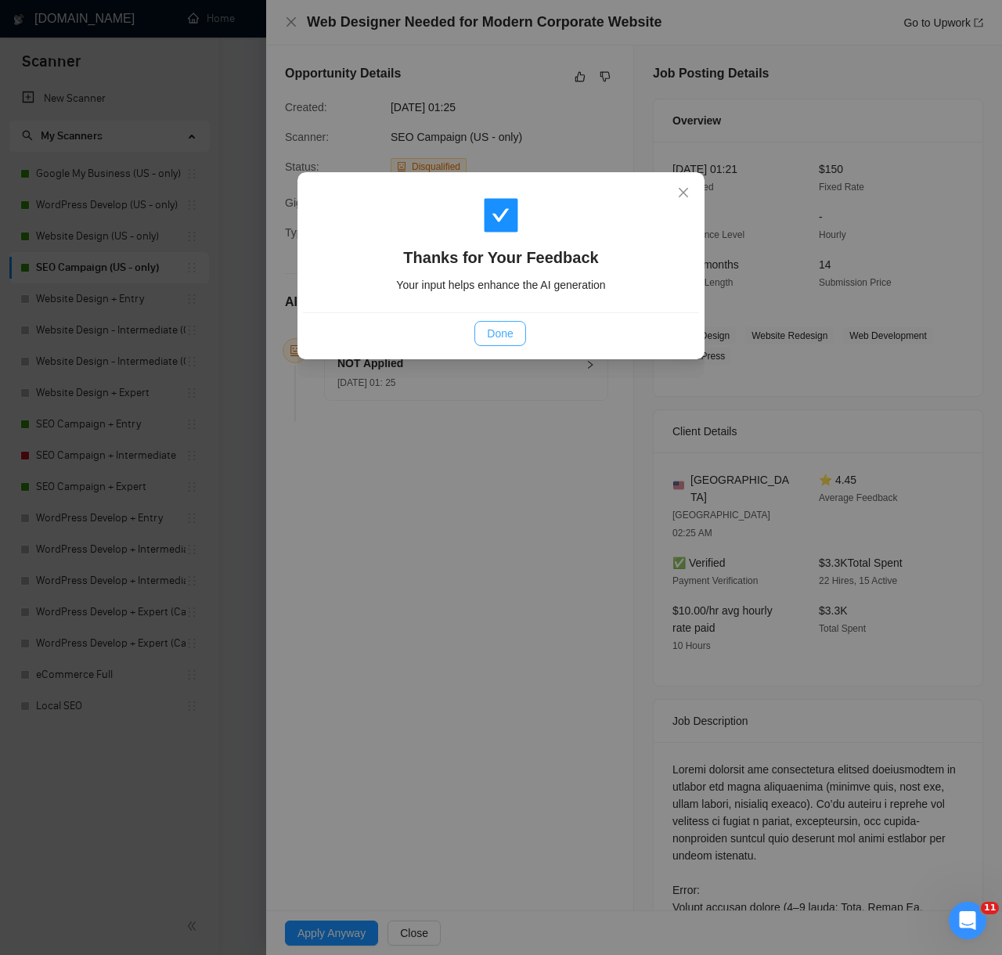
click at [477, 329] on button "Done" at bounding box center [499, 333] width 51 height 25
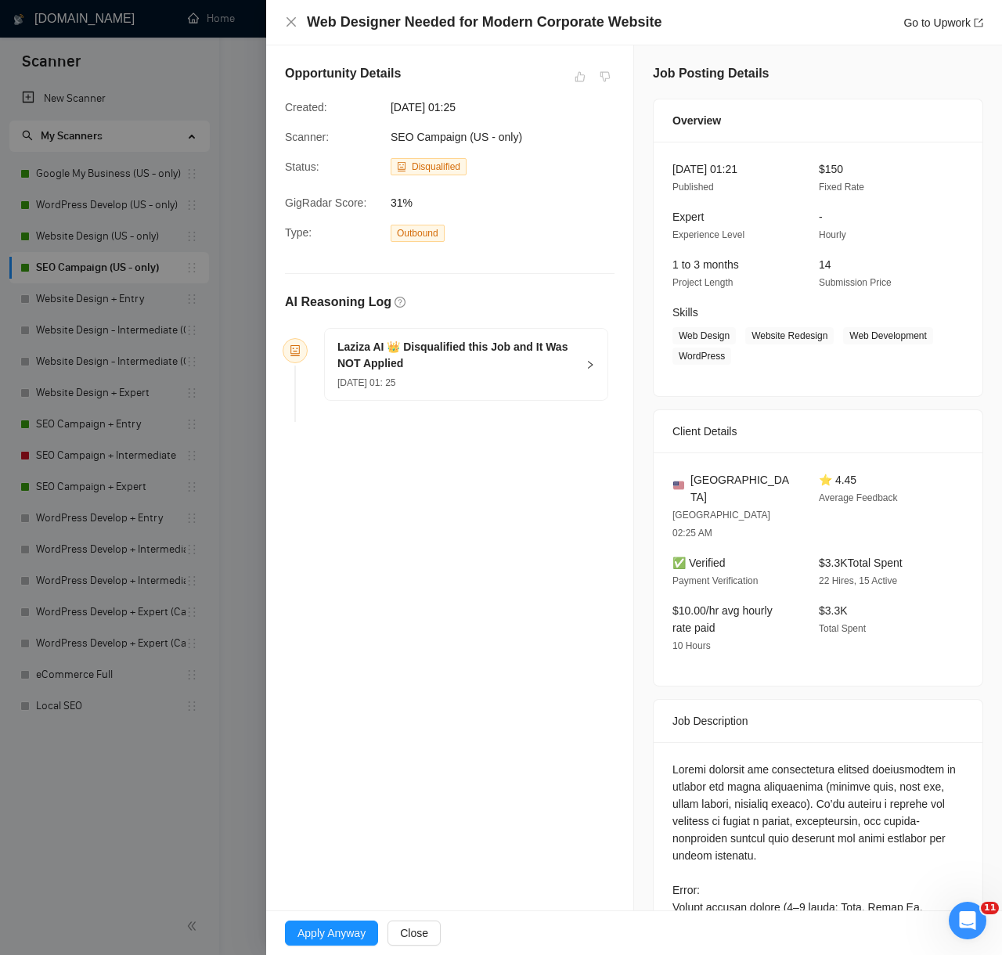
click at [200, 750] on div at bounding box center [501, 477] width 1002 height 955
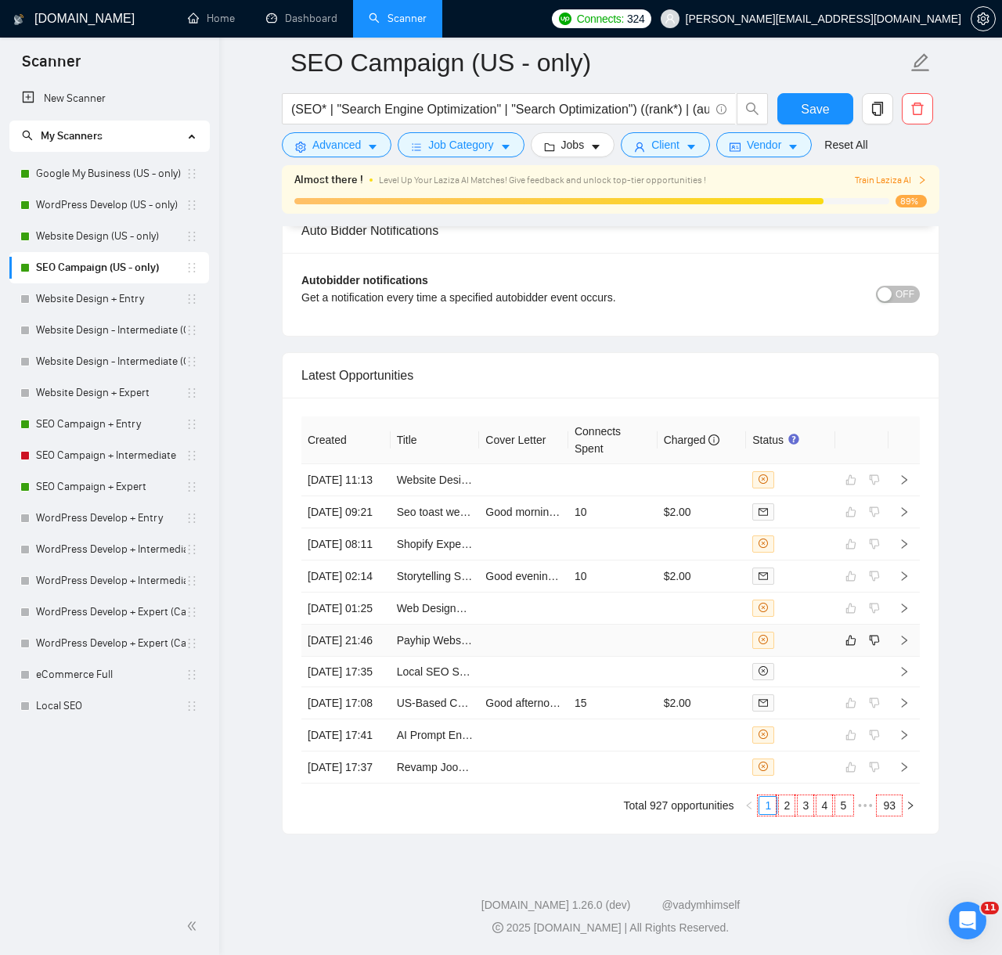
click at [612, 657] on td at bounding box center [612, 640] width 89 height 32
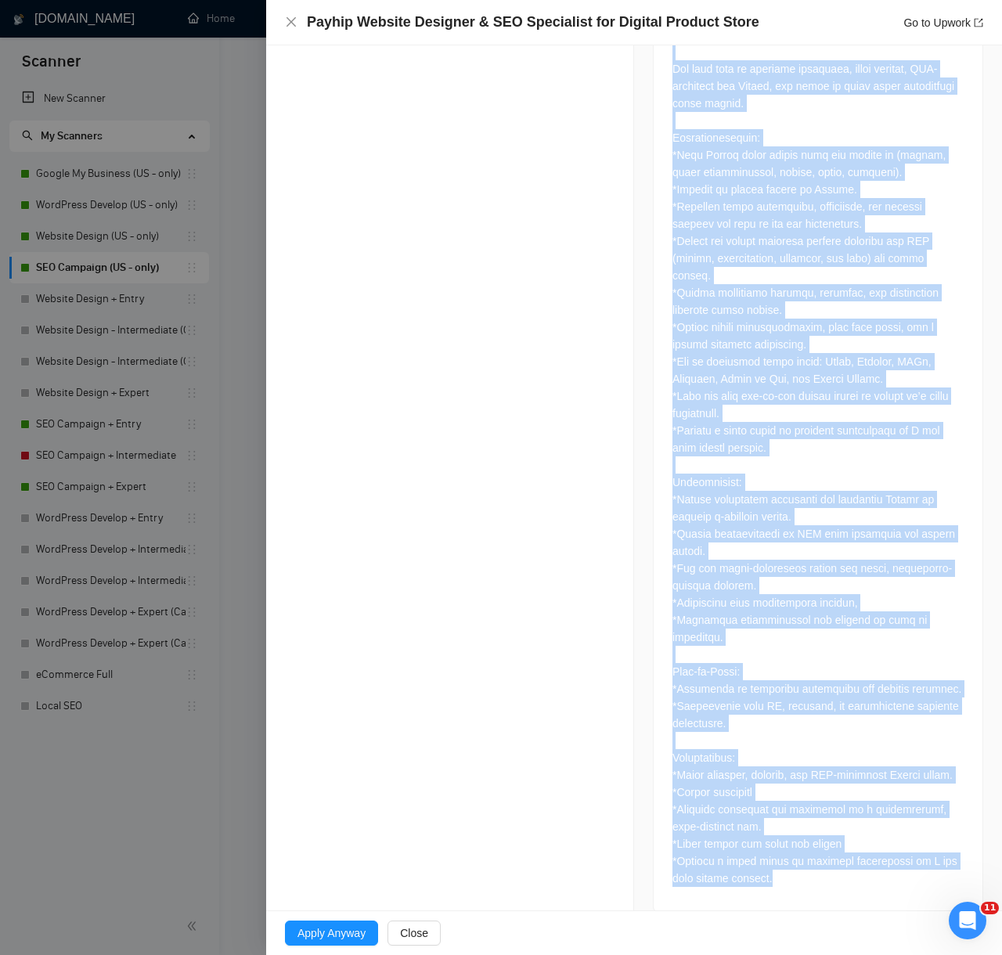
scroll to position [827, 0]
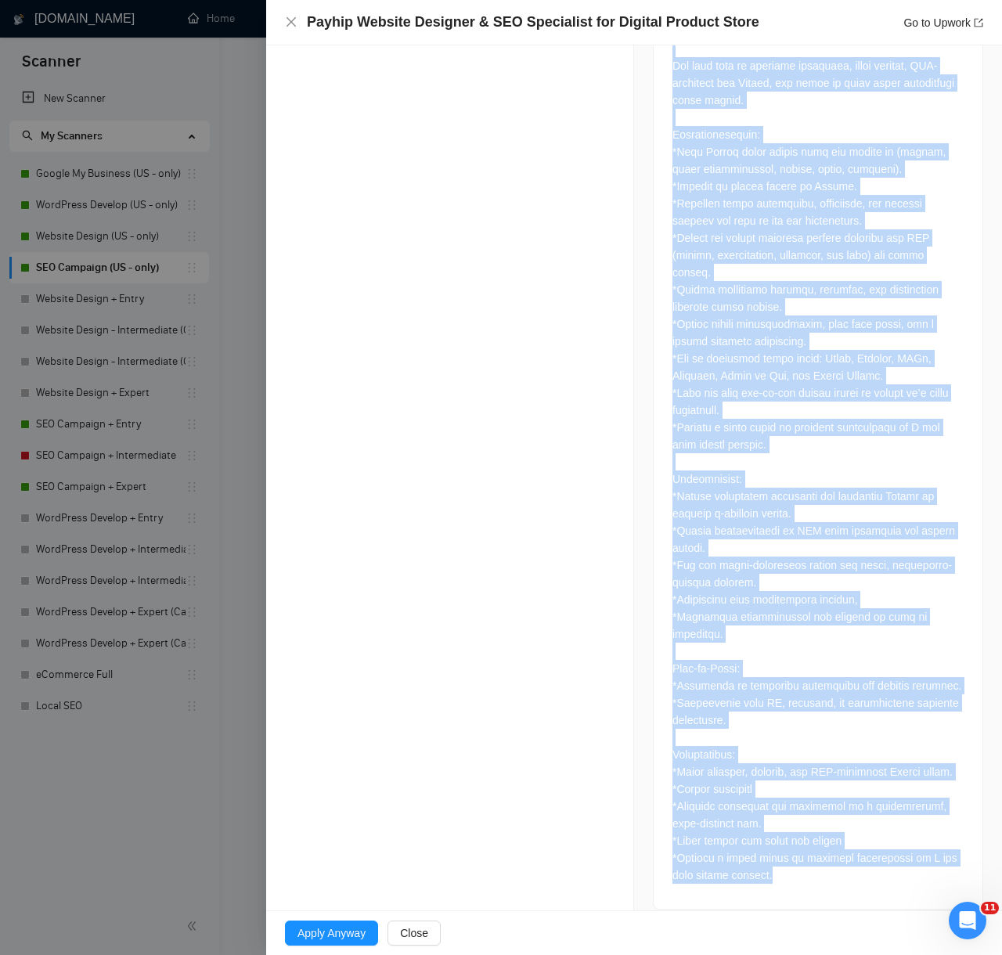
drag, startPoint x: 286, startPoint y: 304, endPoint x: 890, endPoint y: 946, distance: 881.4
click at [890, 946] on div "Payhip Website Designer & SEO Specialist for Digital Product Store Go to Upwork…" at bounding box center [634, 477] width 736 height 955
copy div "AI Reasoning Log Laziza AI 👑 Disqualified this Job and It Was NOT Applied 12 Au…"
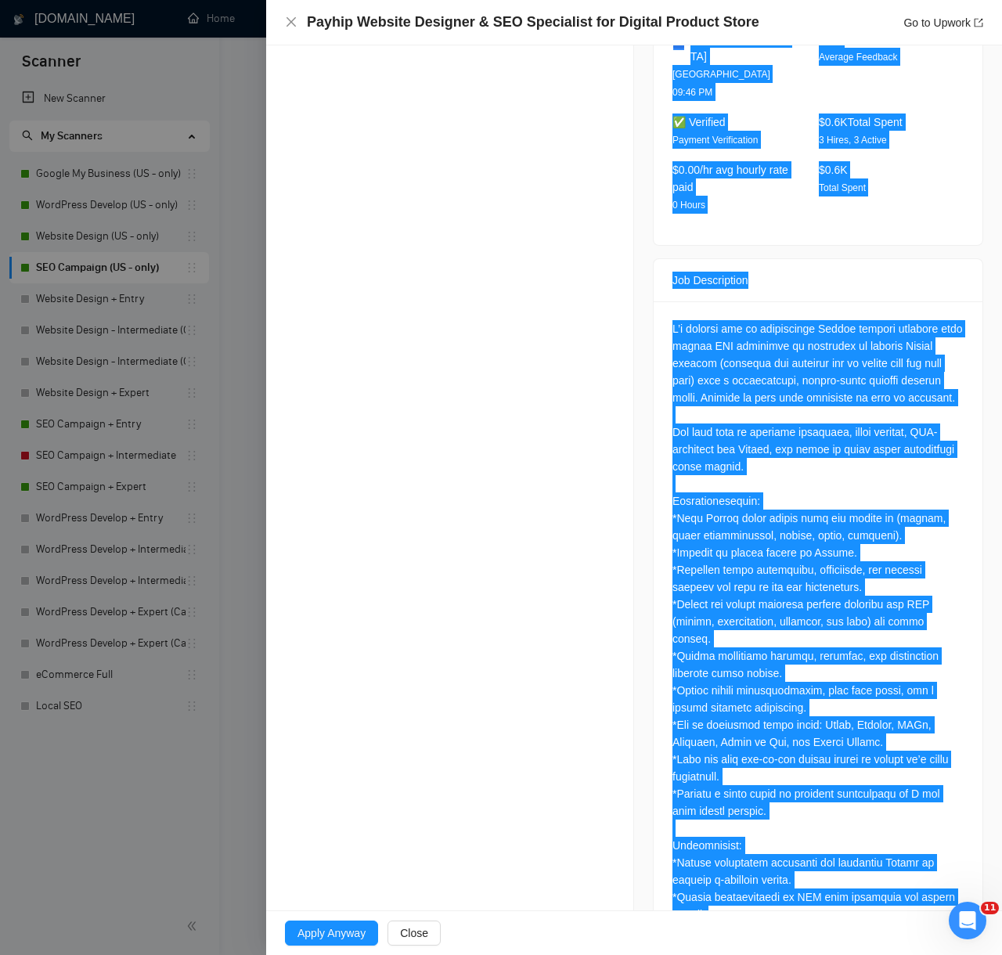
scroll to position [0, 0]
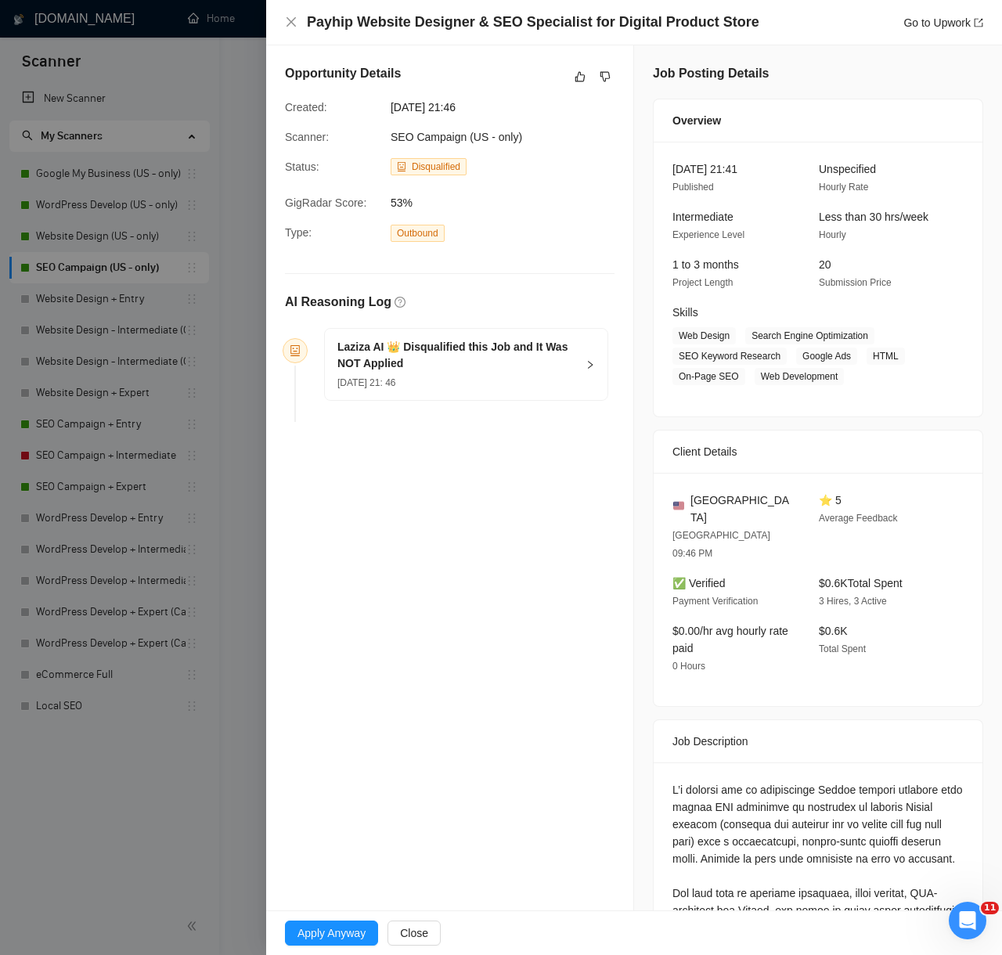
click at [519, 444] on div "Opportunity Details Created: 12 Aug, 2025 21:46 Scanner: SEO Campaign (US - onl…" at bounding box center [449, 245] width 367 height 401
click at [575, 81] on icon "like" at bounding box center [580, 77] width 10 height 10
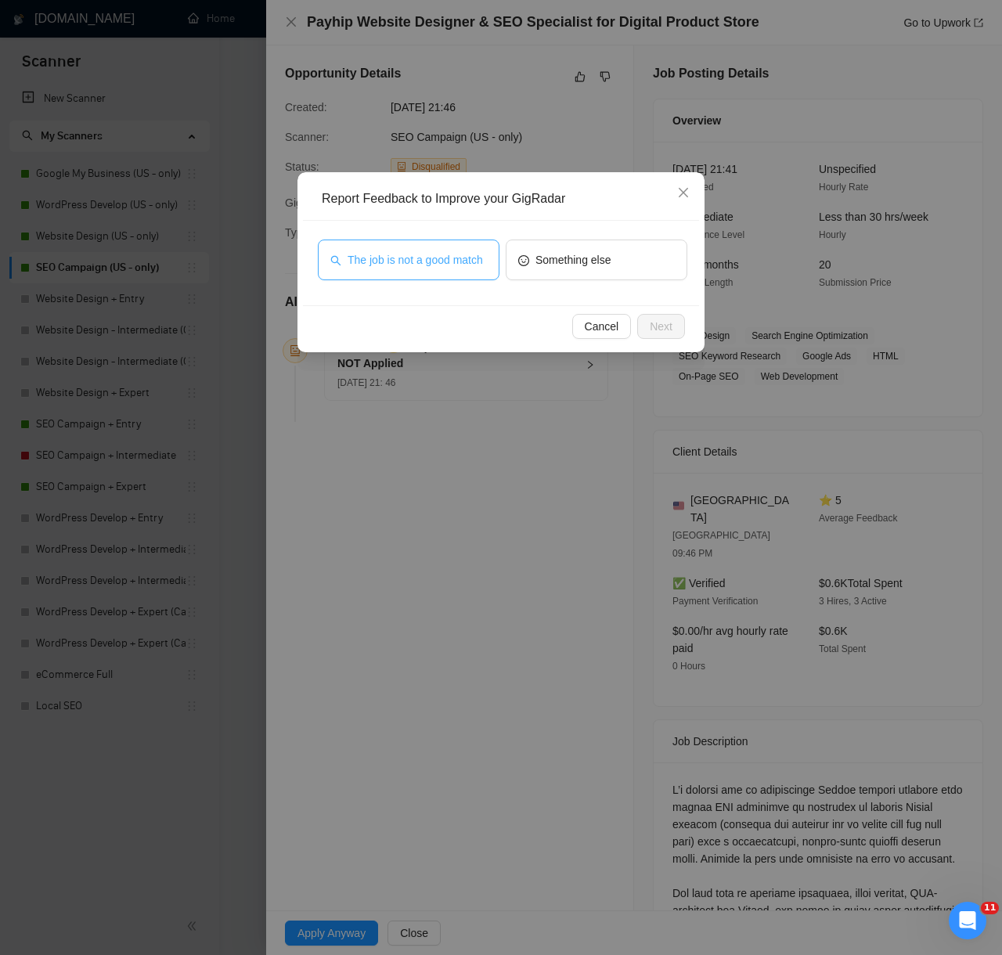
click at [418, 268] on span "The job is not a good match" at bounding box center [414, 259] width 135 height 17
click at [678, 325] on button "Next" at bounding box center [661, 326] width 48 height 25
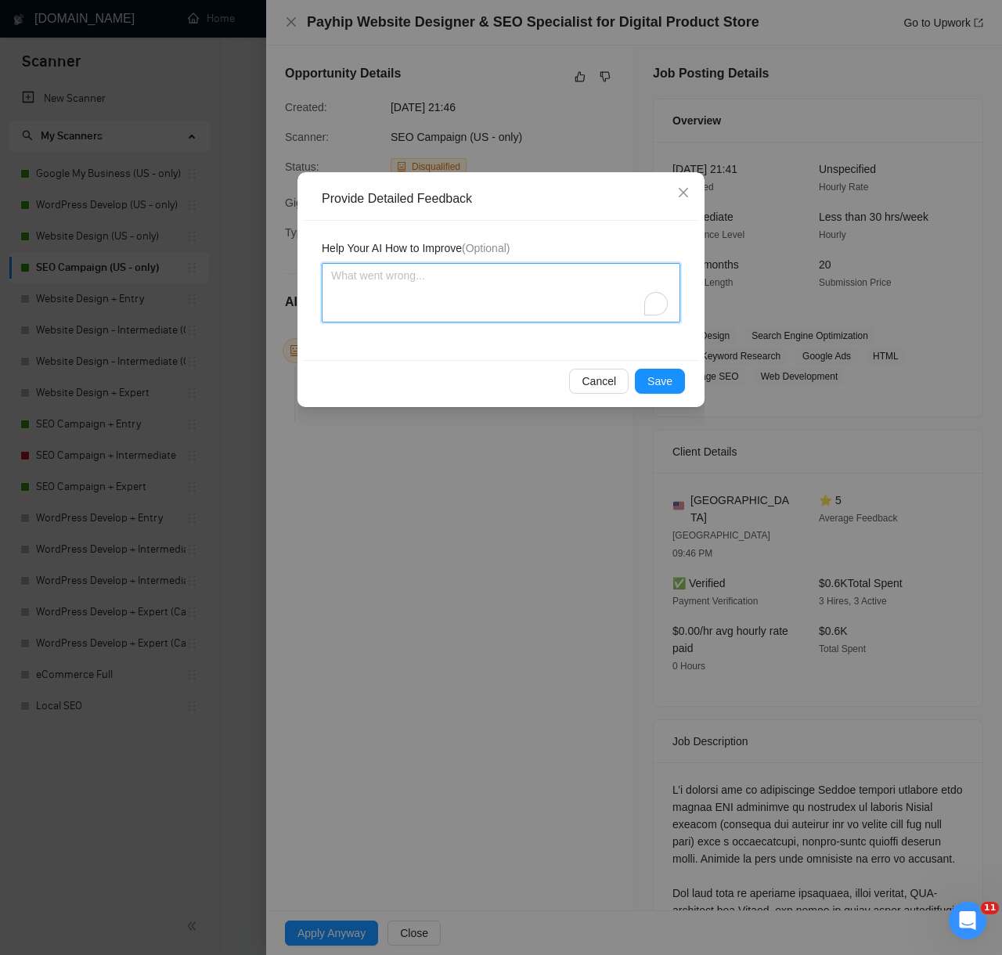
click at [565, 300] on textarea "To enrich screen reader interactions, please activate Accessibility in Grammarl…" at bounding box center [501, 292] width 358 height 59
paste textarea "Decision: Correctly Disqualified. Reason: The client needs a Payhip storefront …"
type textarea "Decision: Correctly Disqualified. Reason: The client needs a Payhip storefront …"
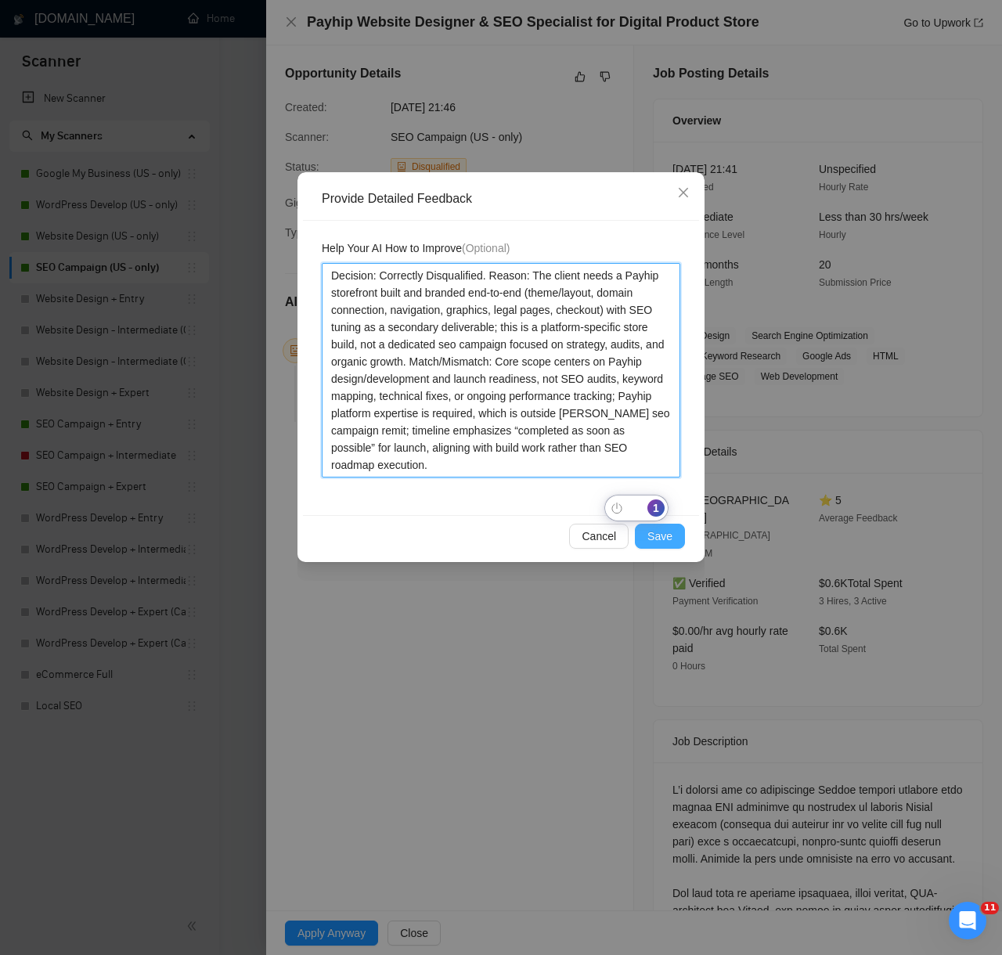
type textarea "Decision: Correctly Disqualified. Reason: The client needs a Payhip storefront …"
click at [663, 537] on span "Save" at bounding box center [659, 535] width 25 height 17
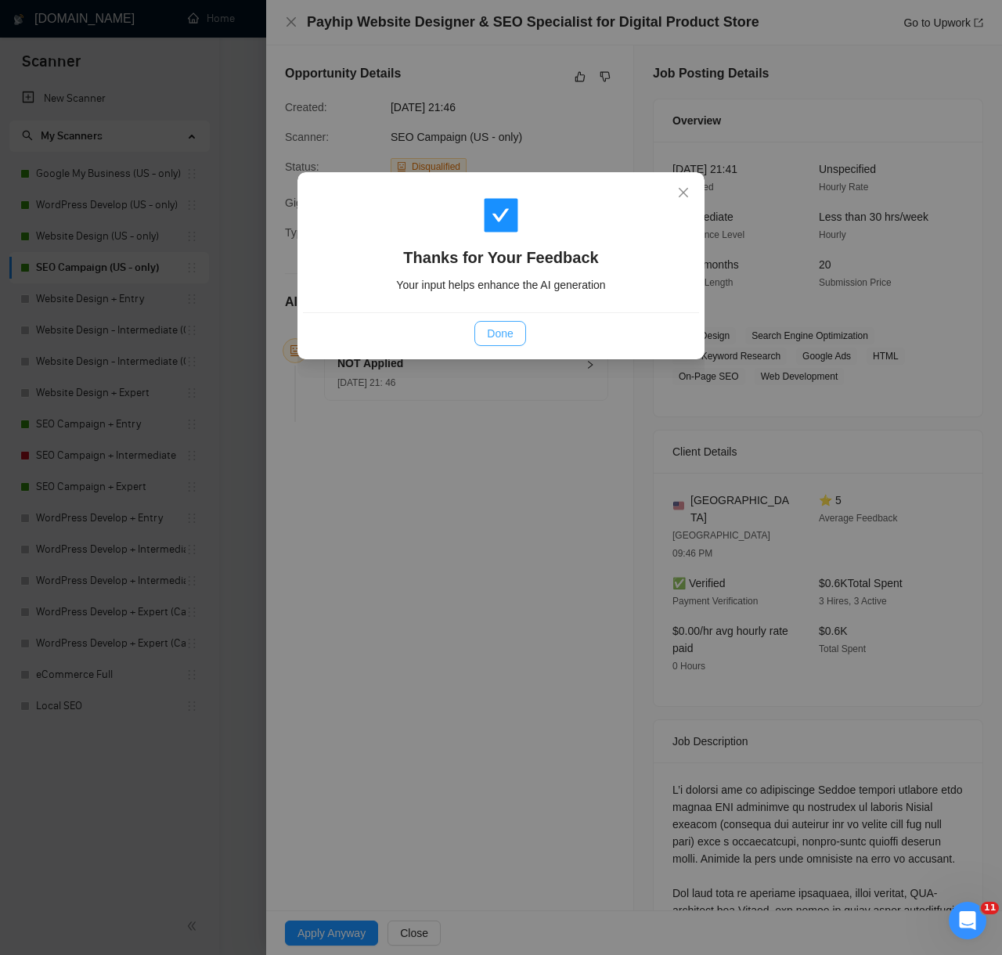
click at [517, 334] on button "Done" at bounding box center [499, 333] width 51 height 25
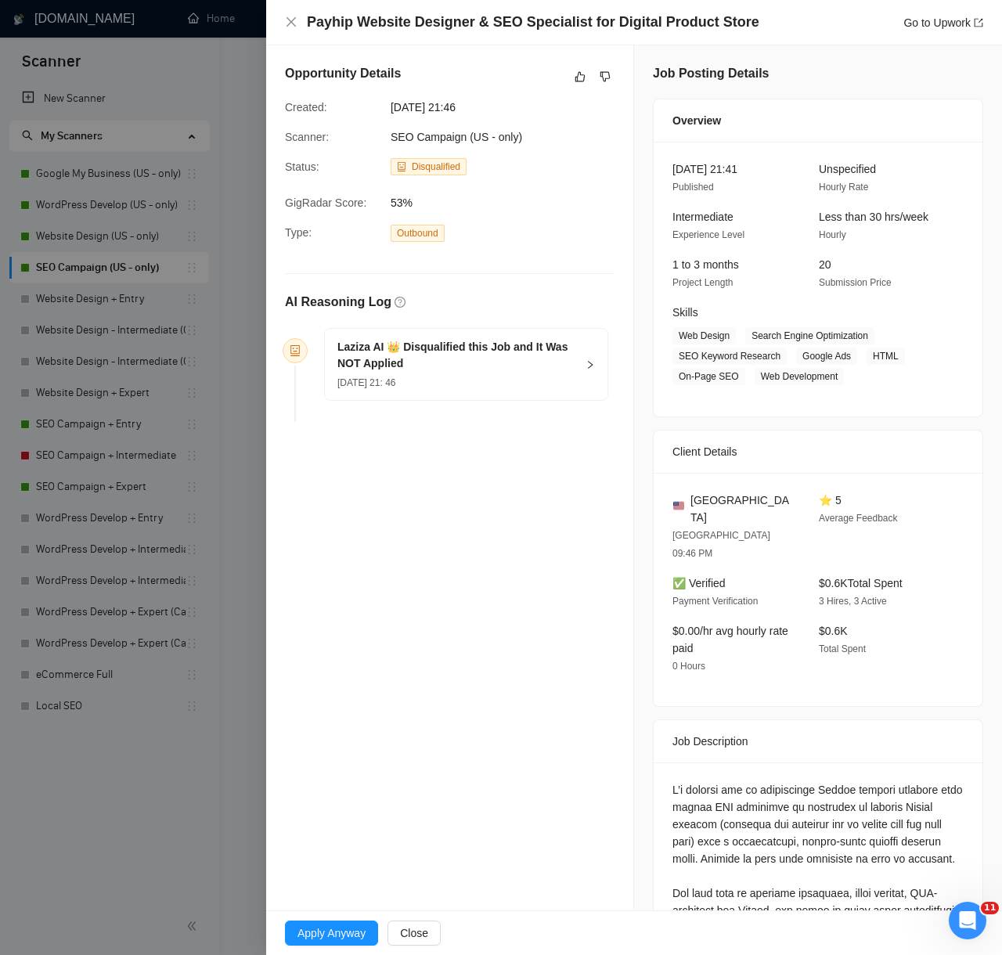
click at [254, 808] on div at bounding box center [501, 477] width 1002 height 955
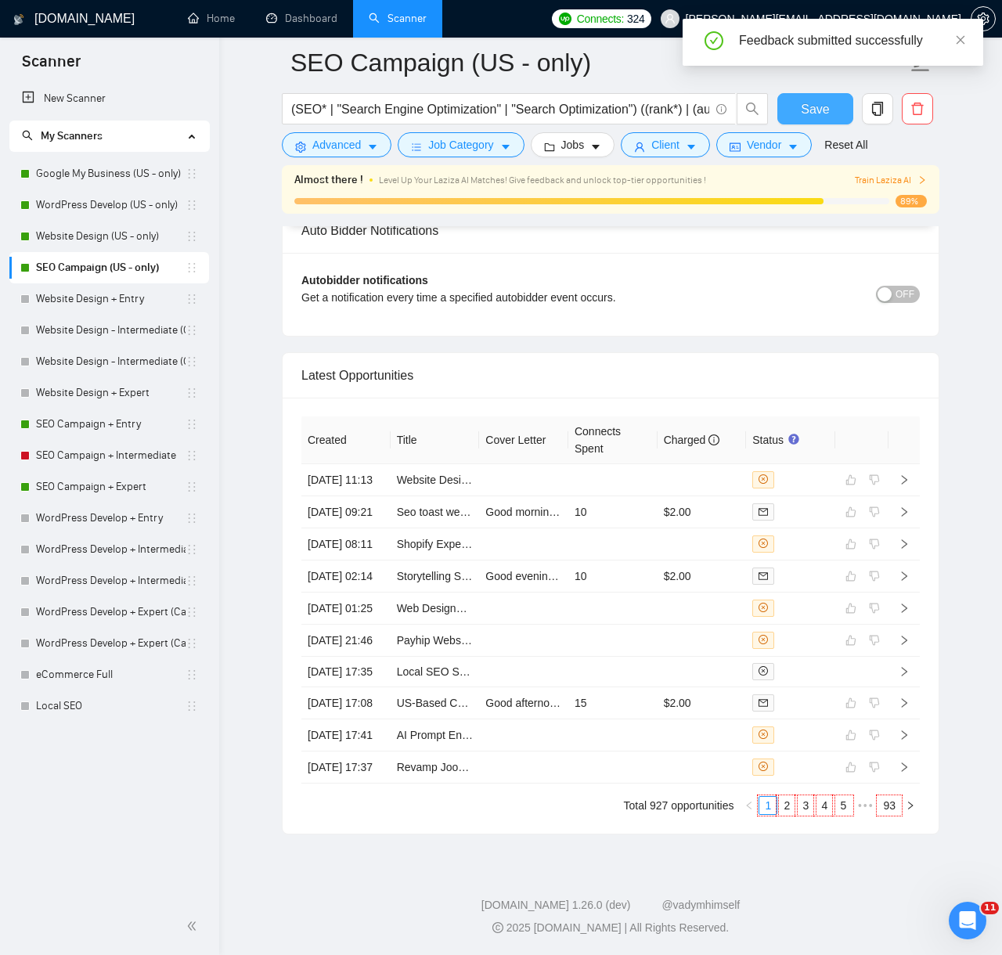
click at [793, 110] on button "Save" at bounding box center [815, 108] width 76 height 31
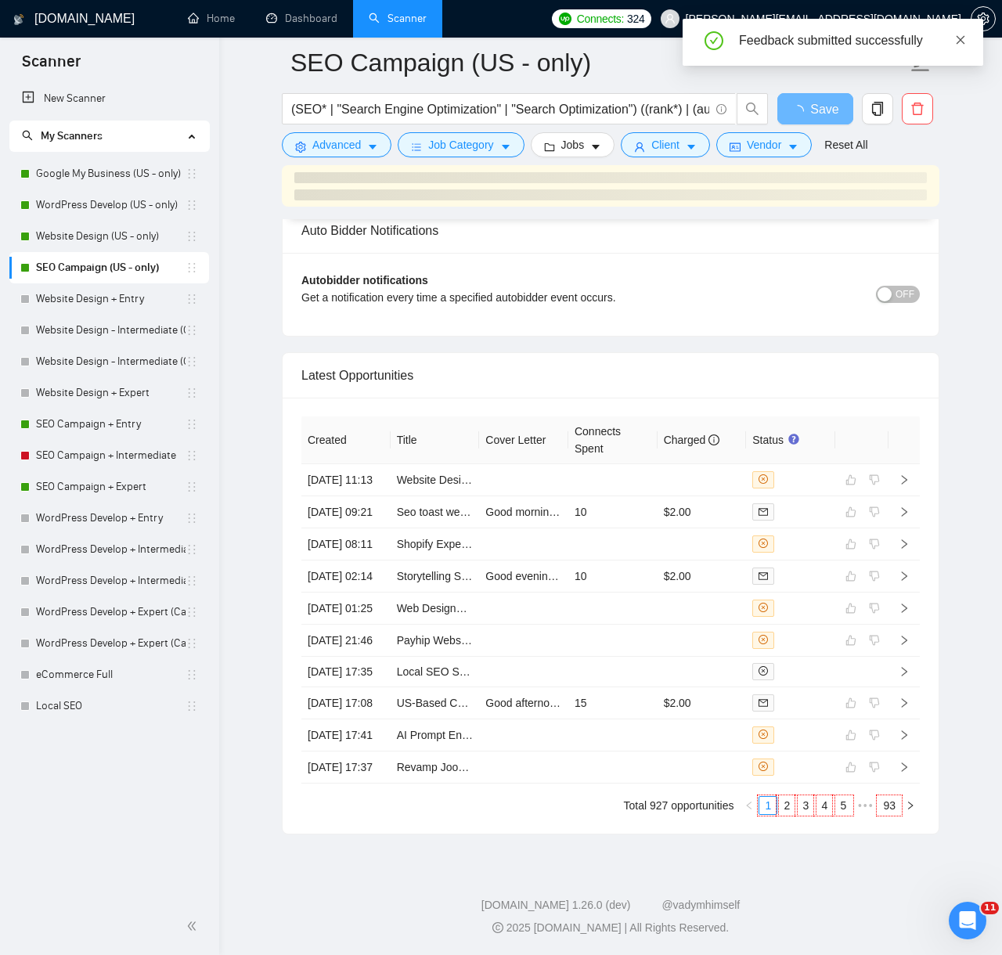
click at [956, 43] on icon "close" at bounding box center [960, 39] width 9 height 9
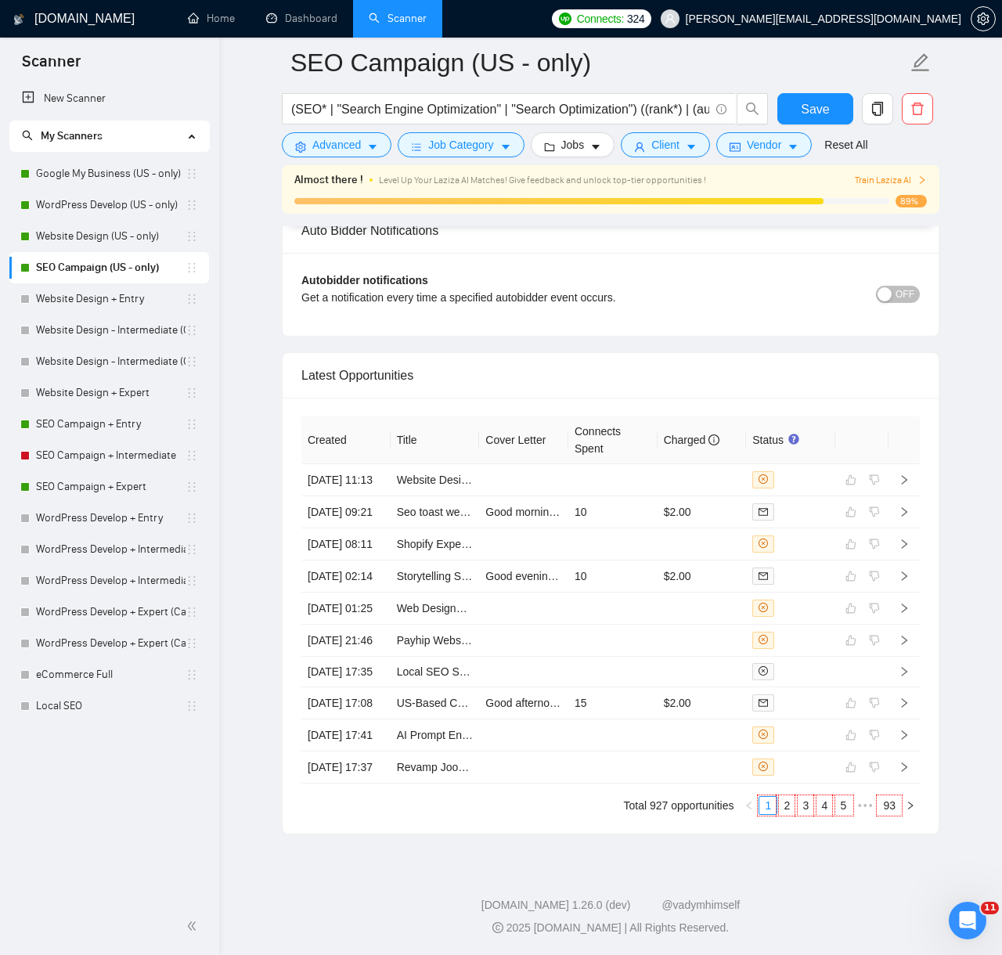
scroll to position [3857, 0]
click at [799, 810] on link "3" at bounding box center [805, 805] width 17 height 17
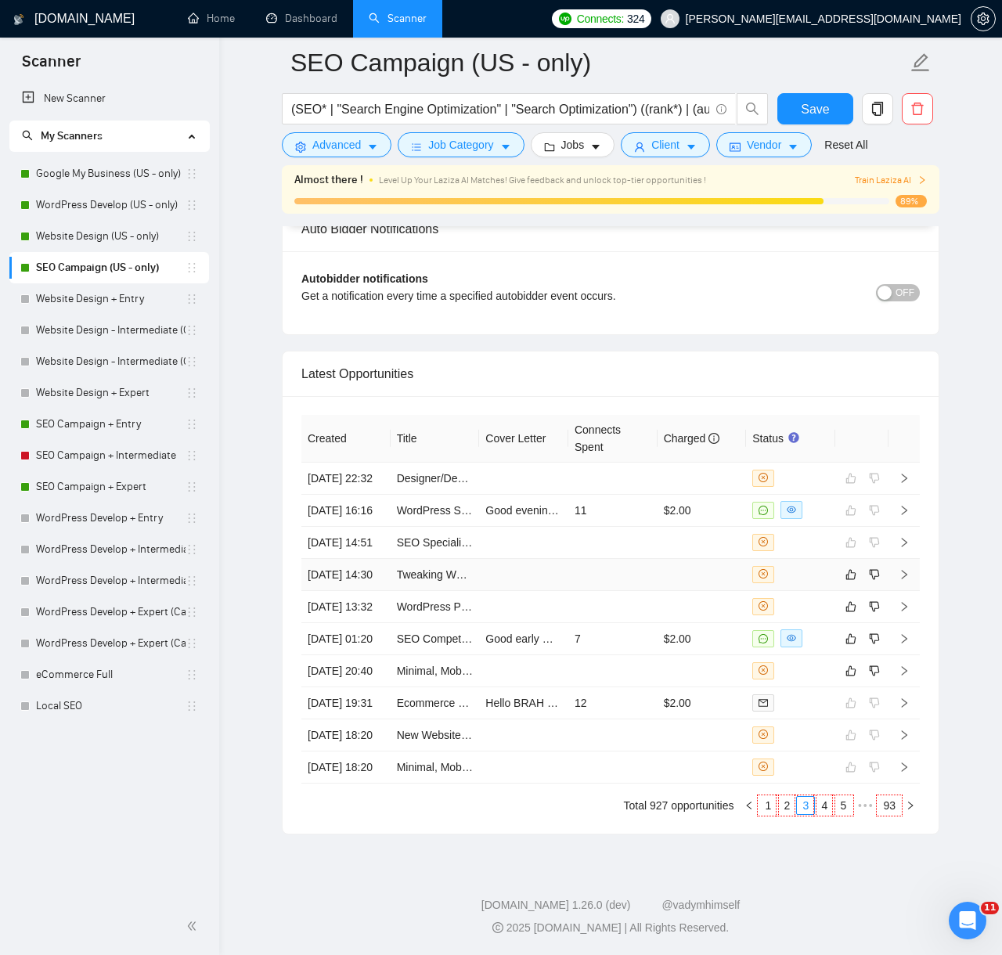
click at [580, 559] on td at bounding box center [612, 575] width 89 height 32
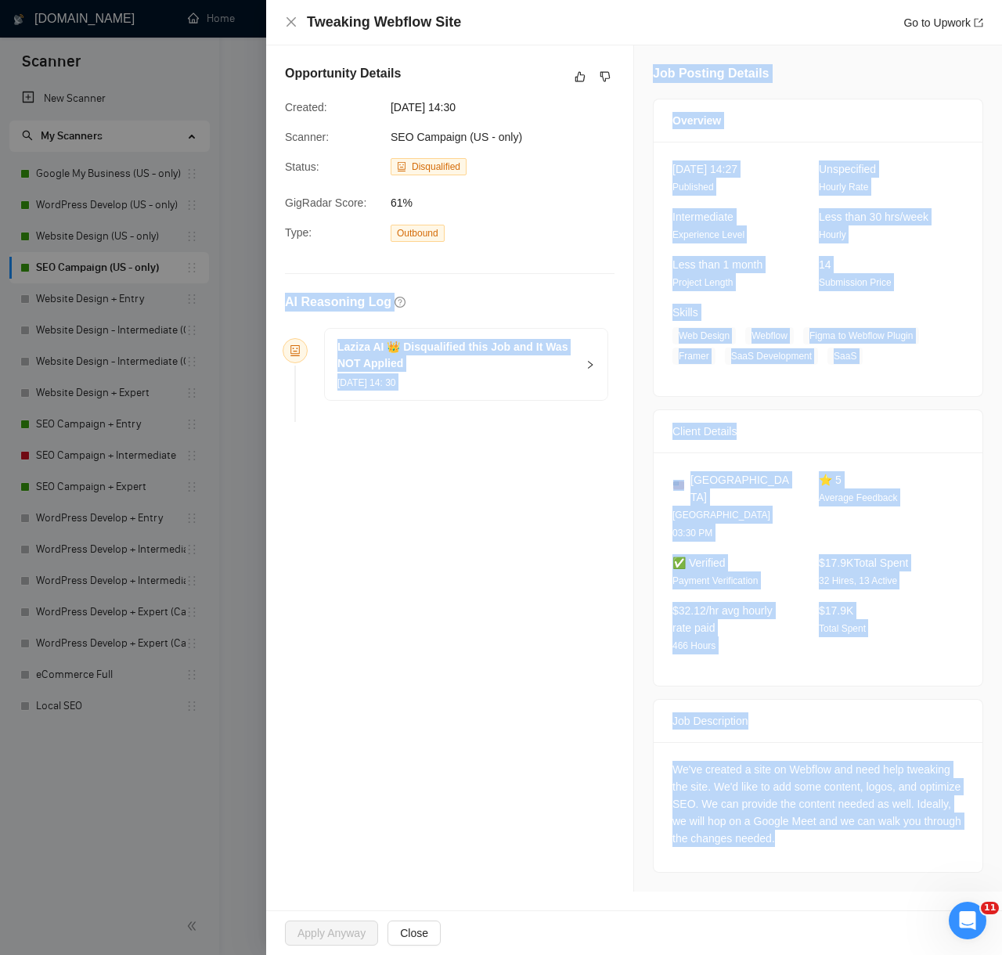
drag, startPoint x: 285, startPoint y: 304, endPoint x: 936, endPoint y: 878, distance: 868.2
click at [936, 878] on div "Opportunity Details Created: 09 Aug, 2025 14:30 Scanner: SEO Campaign (US - onl…" at bounding box center [634, 477] width 736 height 865
copy div "AI Reasoning Log Laziza AI 👑 Disqualified this Job and It Was NOT Applied 09 Au…"
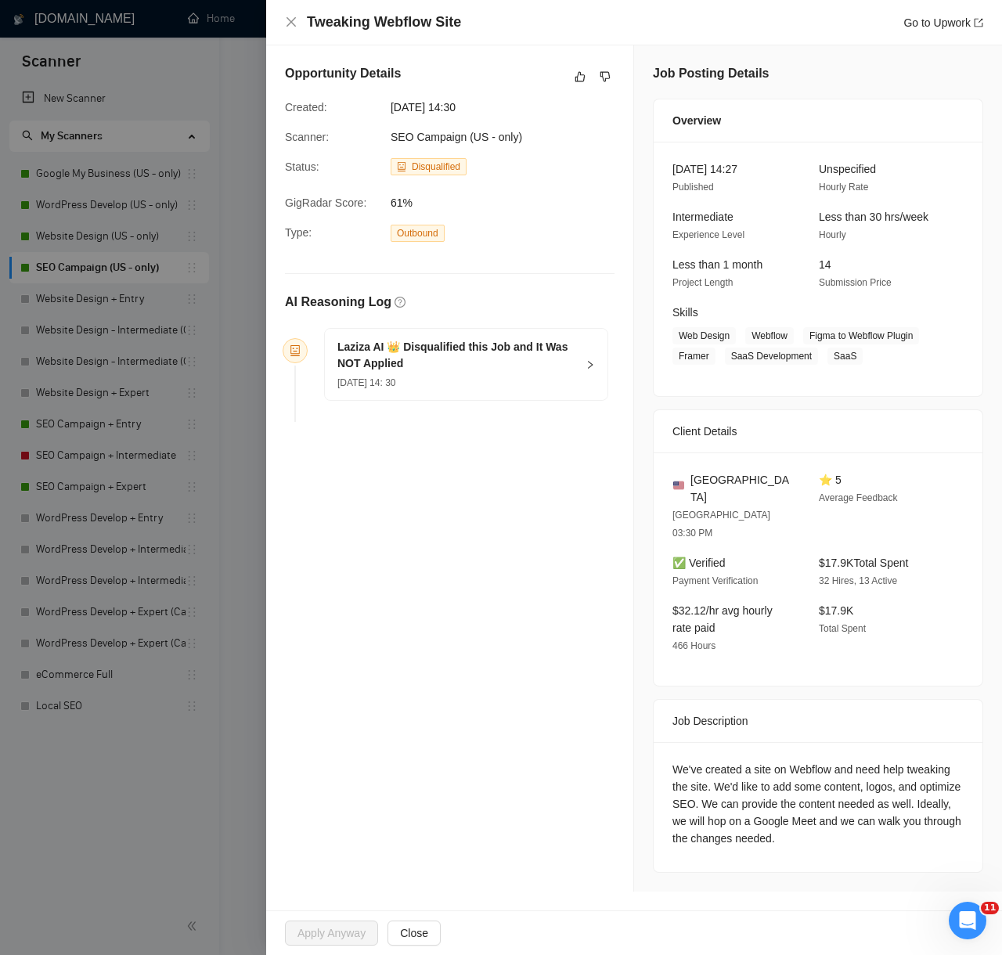
click at [858, 779] on div "We've created a site on Webflow and need help tweaking the site. We'd like to a…" at bounding box center [817, 804] width 291 height 86
click at [186, 813] on div at bounding box center [501, 477] width 1002 height 955
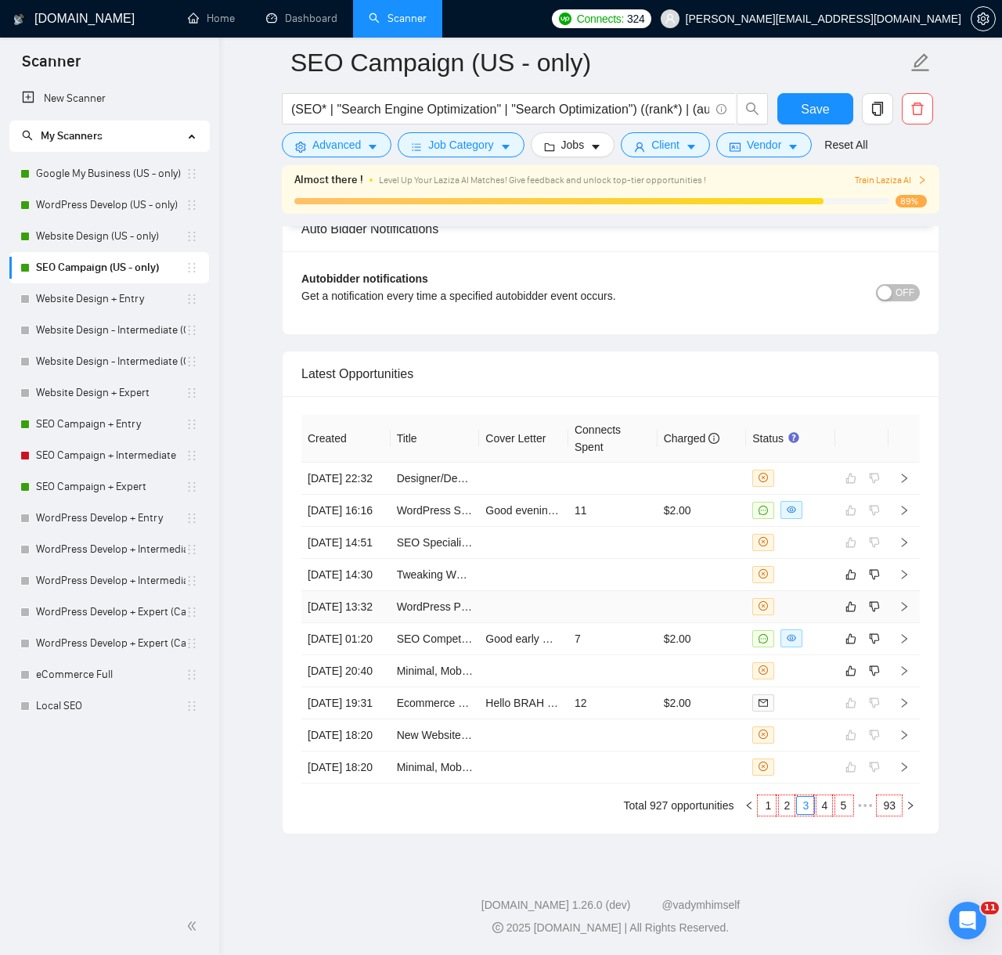
click at [611, 591] on td at bounding box center [612, 607] width 89 height 32
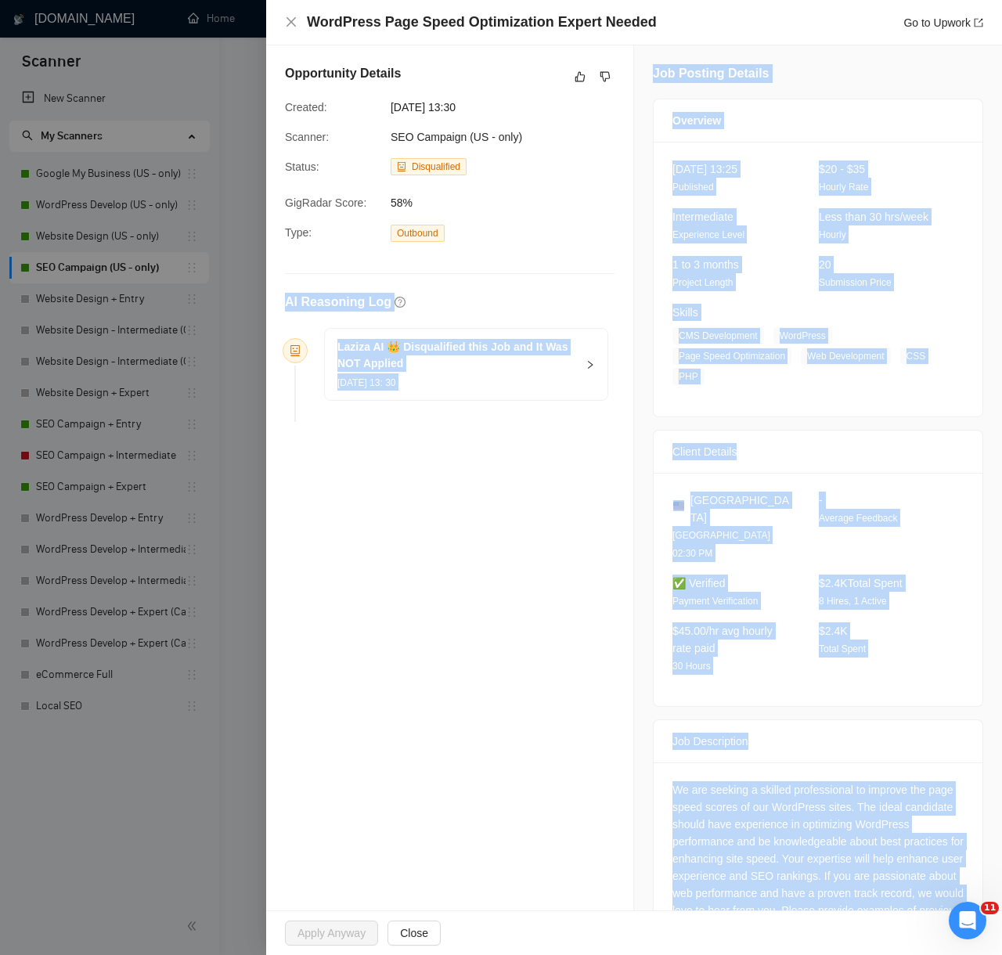
scroll to position [52, 0]
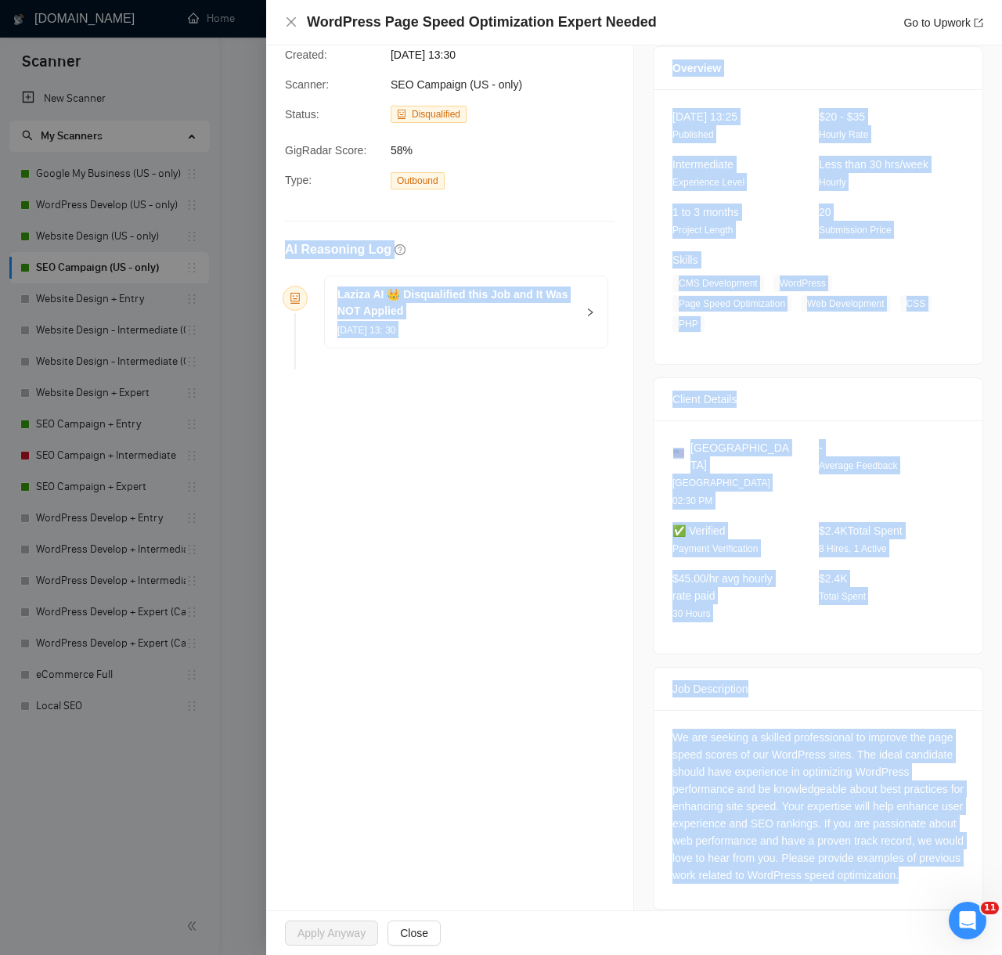
drag, startPoint x: 305, startPoint y: 300, endPoint x: 792, endPoint y: 905, distance: 775.8
click at [792, 906] on div "Opportunity Details Created: 09 Aug, 2025 13:30 Scanner: SEO Campaign (US - onl…" at bounding box center [634, 460] width 736 height 935
copy div "AI Reasoning Log Laziza AI 👑 Disqualified this Job and It Was NOT Applied 09 Au…"
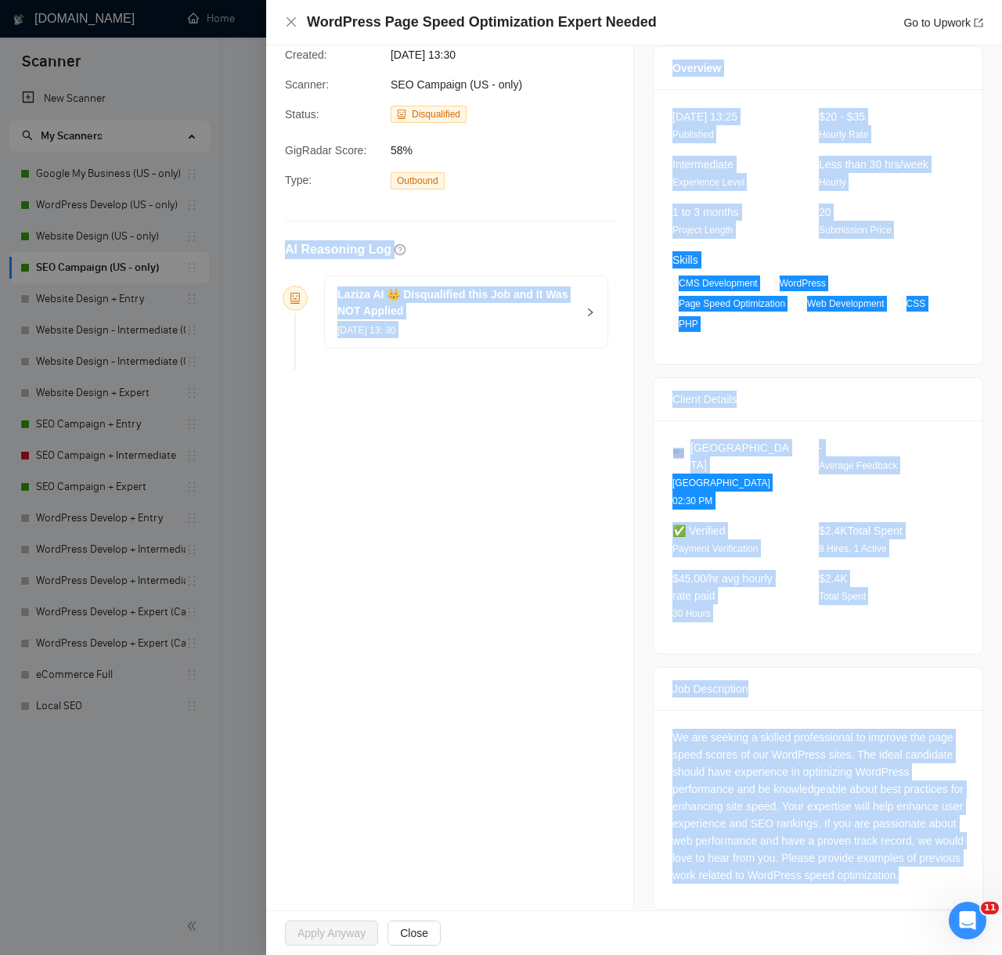
scroll to position [0, 0]
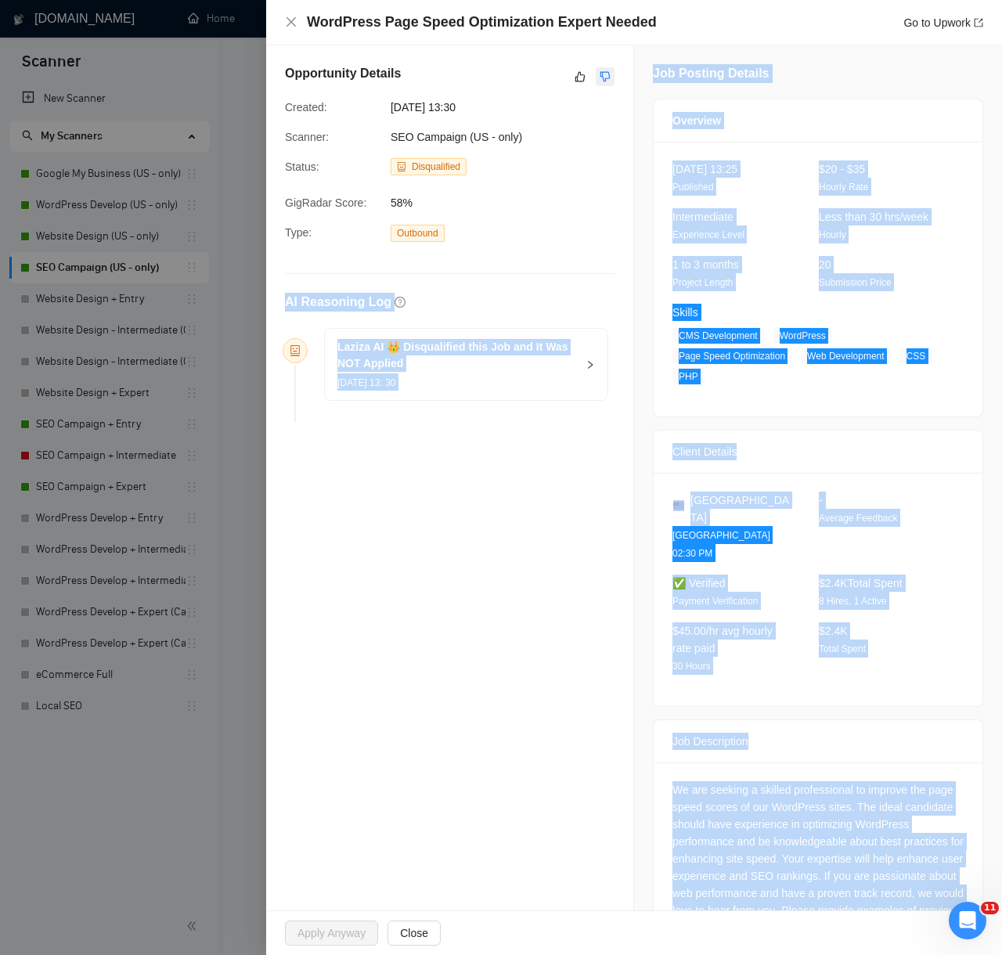
click at [608, 82] on icon "dislike" at bounding box center [604, 76] width 11 height 13
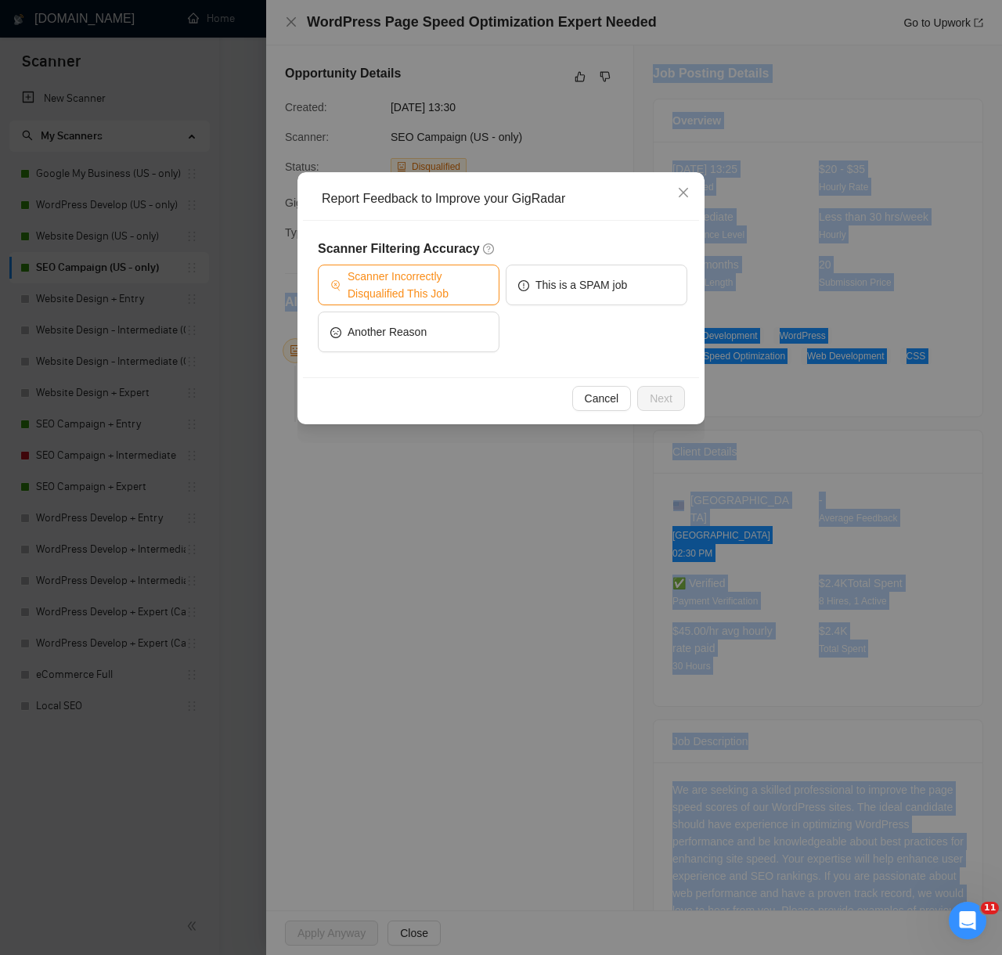
click at [426, 290] on span "Scanner Incorrectly Disqualified This Job" at bounding box center [416, 285] width 139 height 34
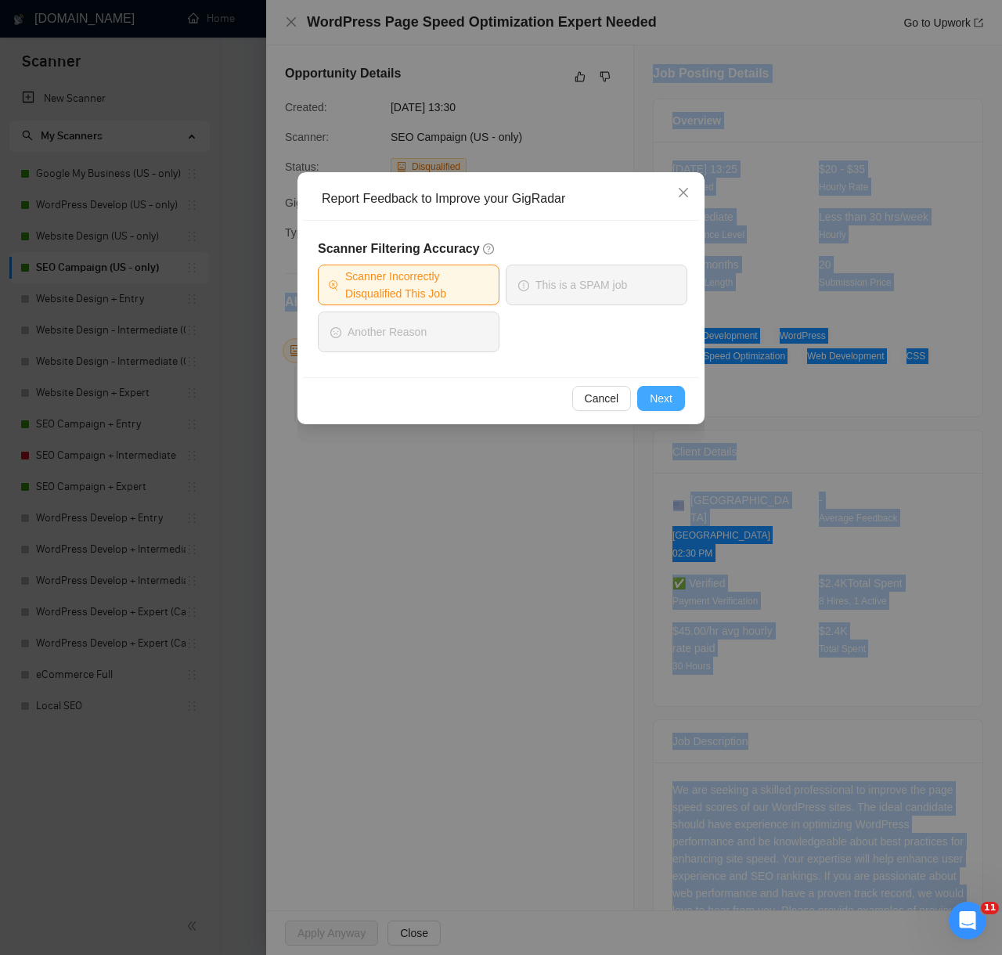
click at [664, 399] on span "Next" at bounding box center [661, 398] width 23 height 17
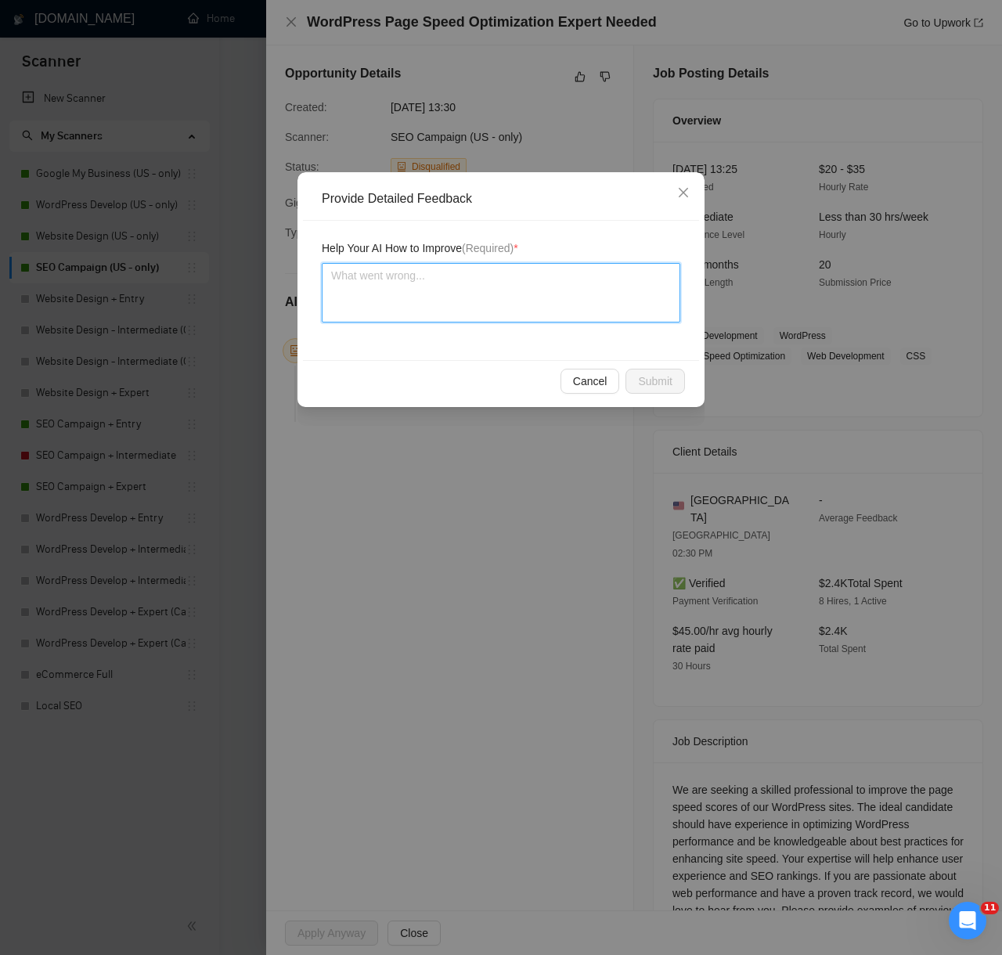
click at [527, 297] on textarea at bounding box center [501, 292] width 358 height 59
paste textarea "Decision: Incorrectly Disqualified. Reason: The client needs WordPress page-spe…"
type textarea "Decision: Incorrectly Disqualified. Reason: The client needs WordPress page-spe…"
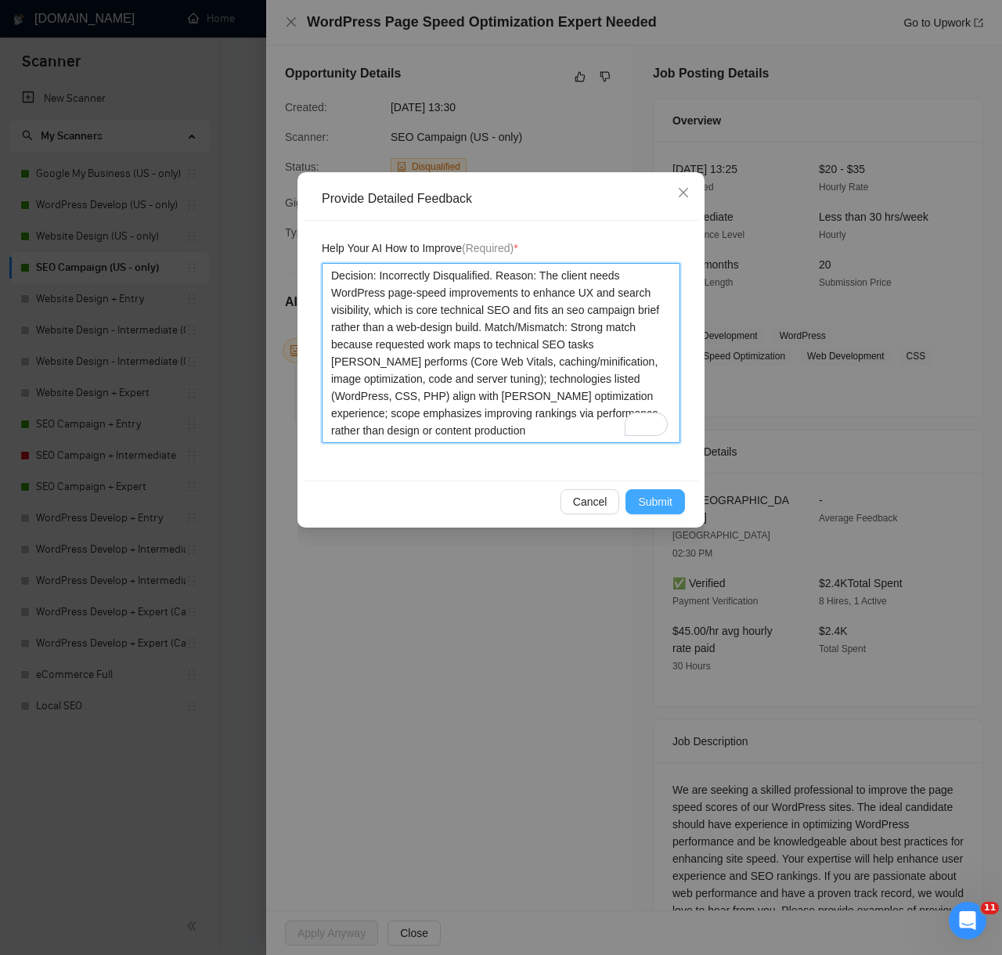
type textarea "Decision: Incorrectly Disqualified. Reason: The client needs WordPress page-spe…"
click at [664, 504] on span "Submit" at bounding box center [655, 501] width 34 height 17
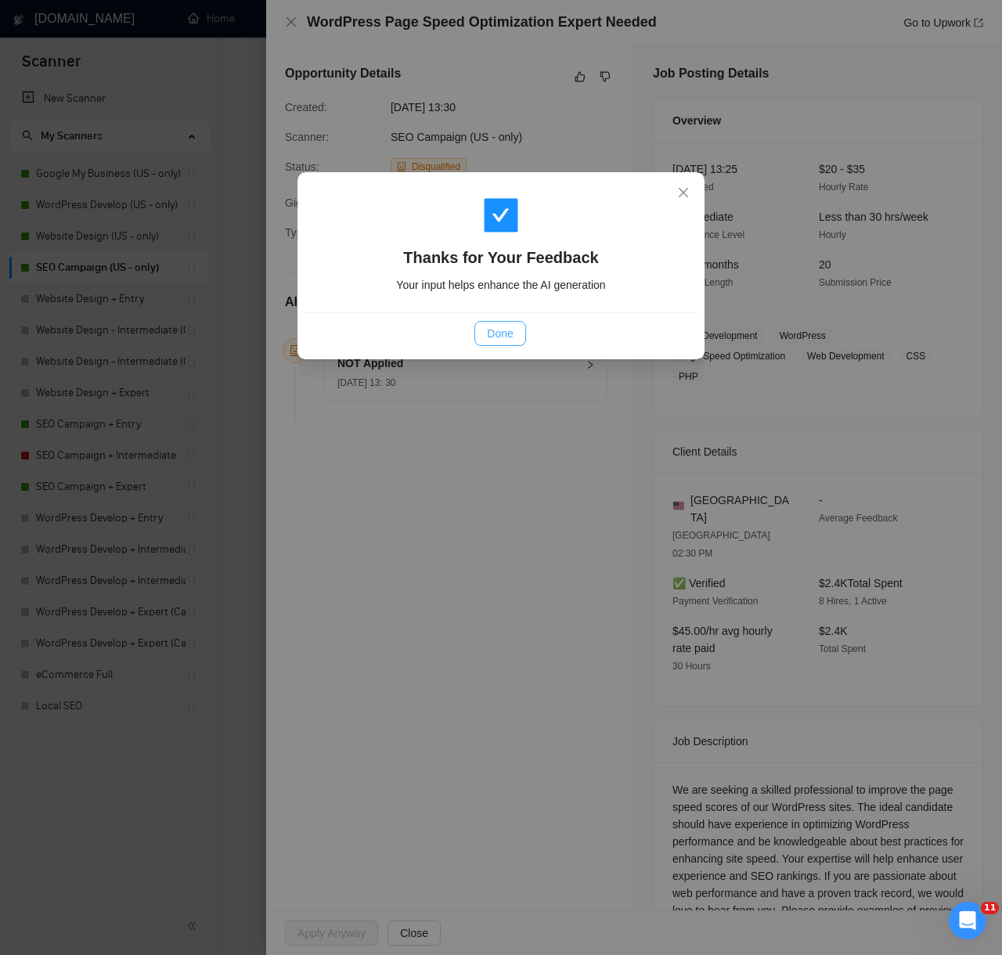
click at [513, 338] on button "Done" at bounding box center [499, 333] width 51 height 25
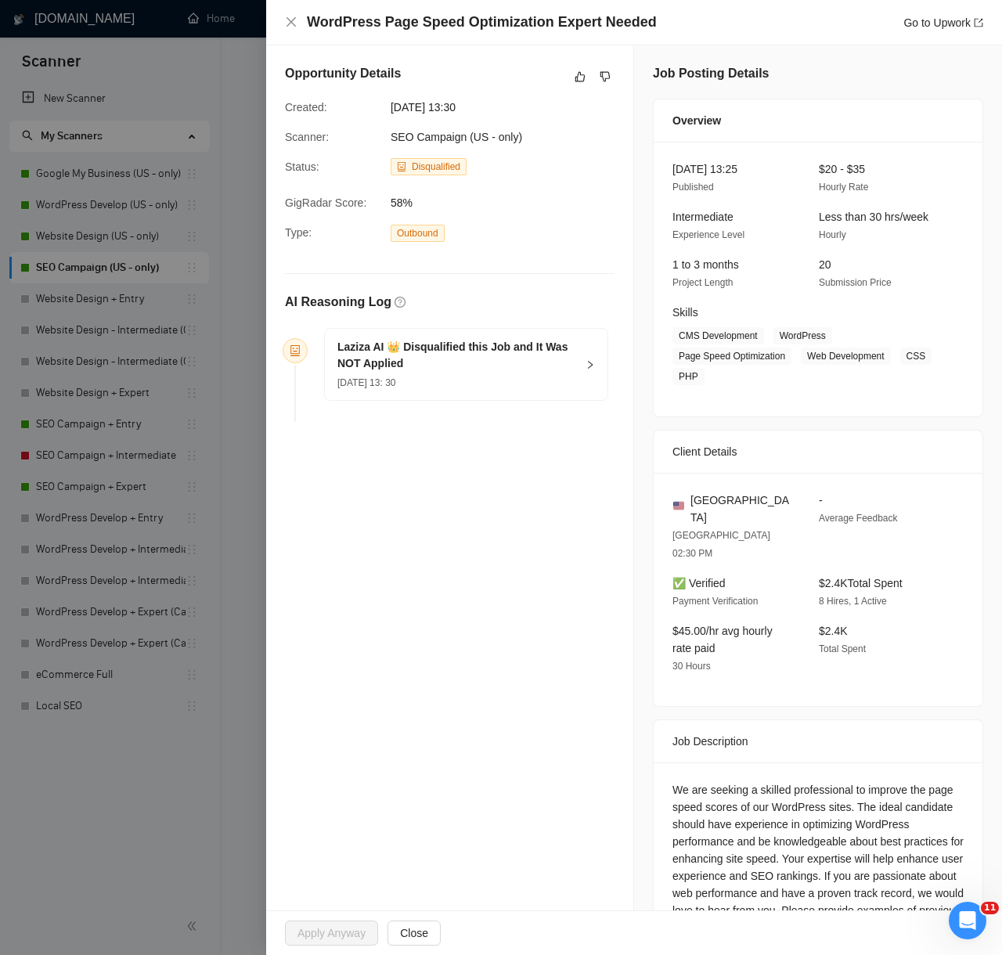
click at [227, 768] on div at bounding box center [501, 477] width 1002 height 955
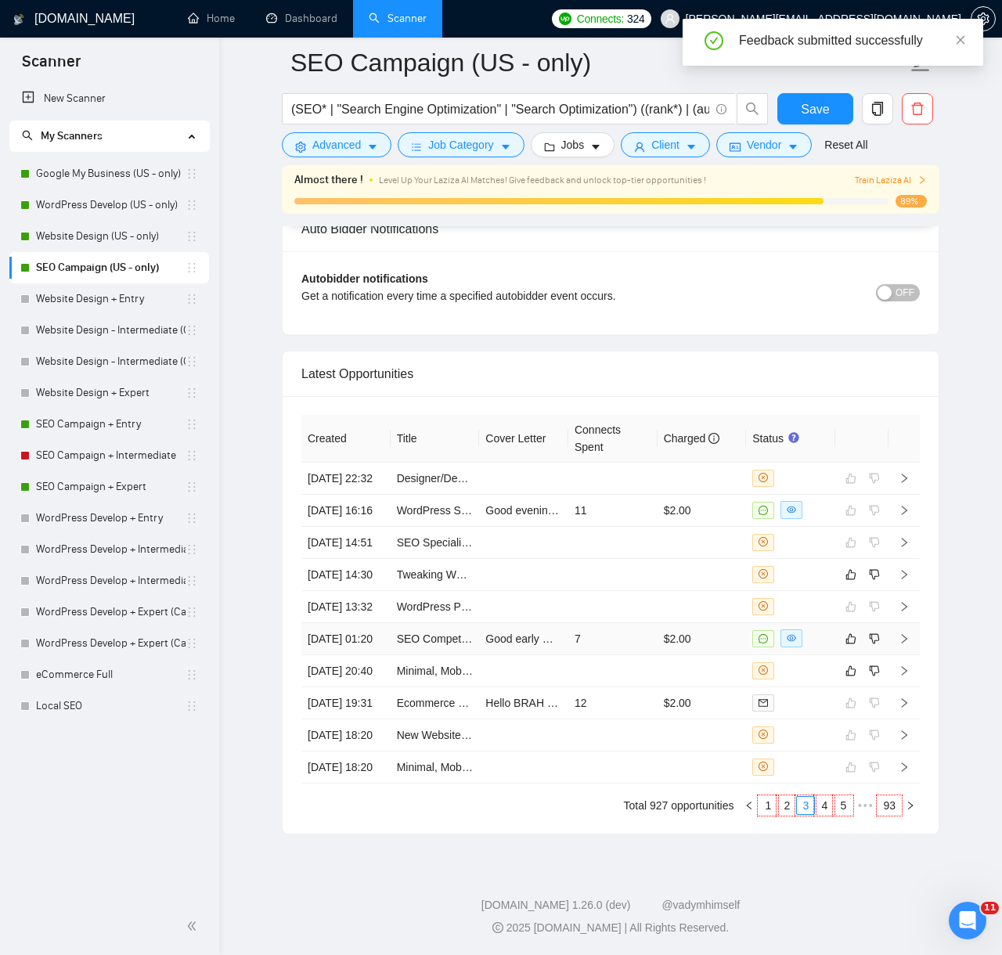
click at [492, 623] on td "Good early morning, Are you finding it challenging to identify the top keywords…" at bounding box center [523, 639] width 89 height 32
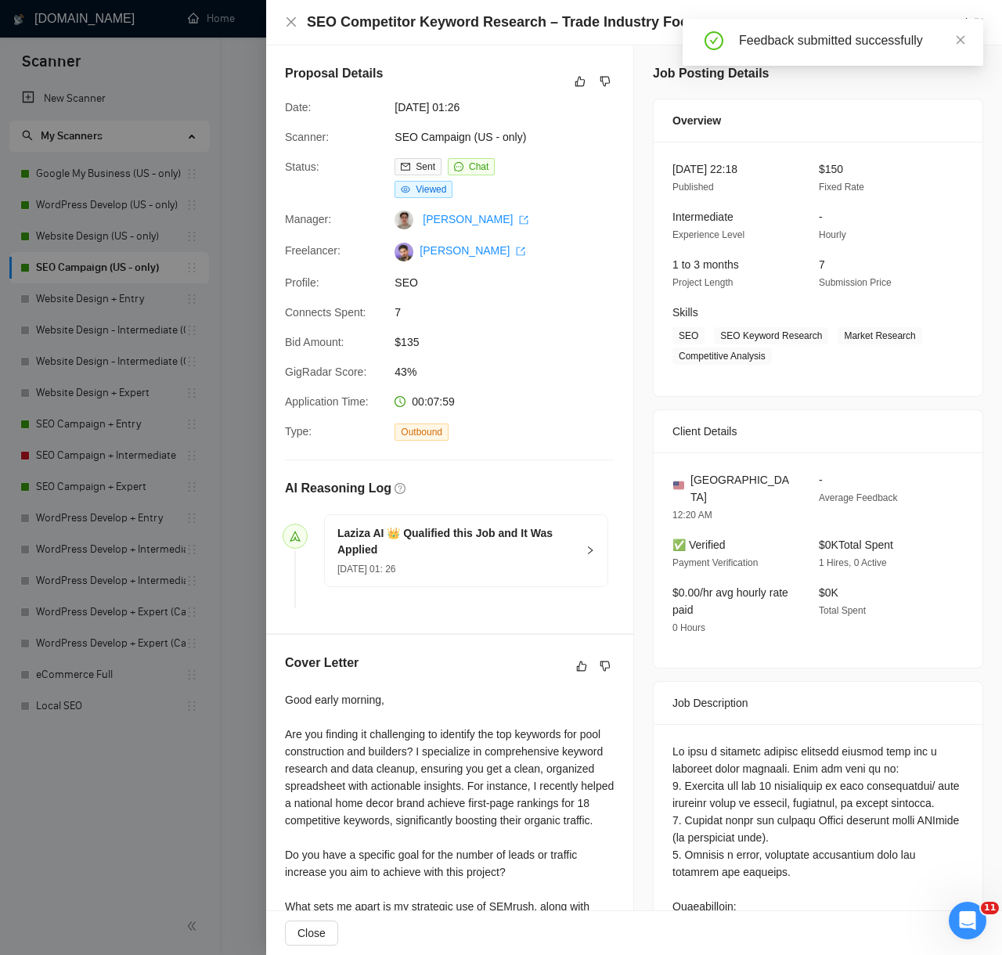
click at [279, 490] on div "AI Reasoning Log Laziza AI 👑 Qualified this Job and It Was Applied 09 Aug, 2025…" at bounding box center [450, 528] width 342 height 174
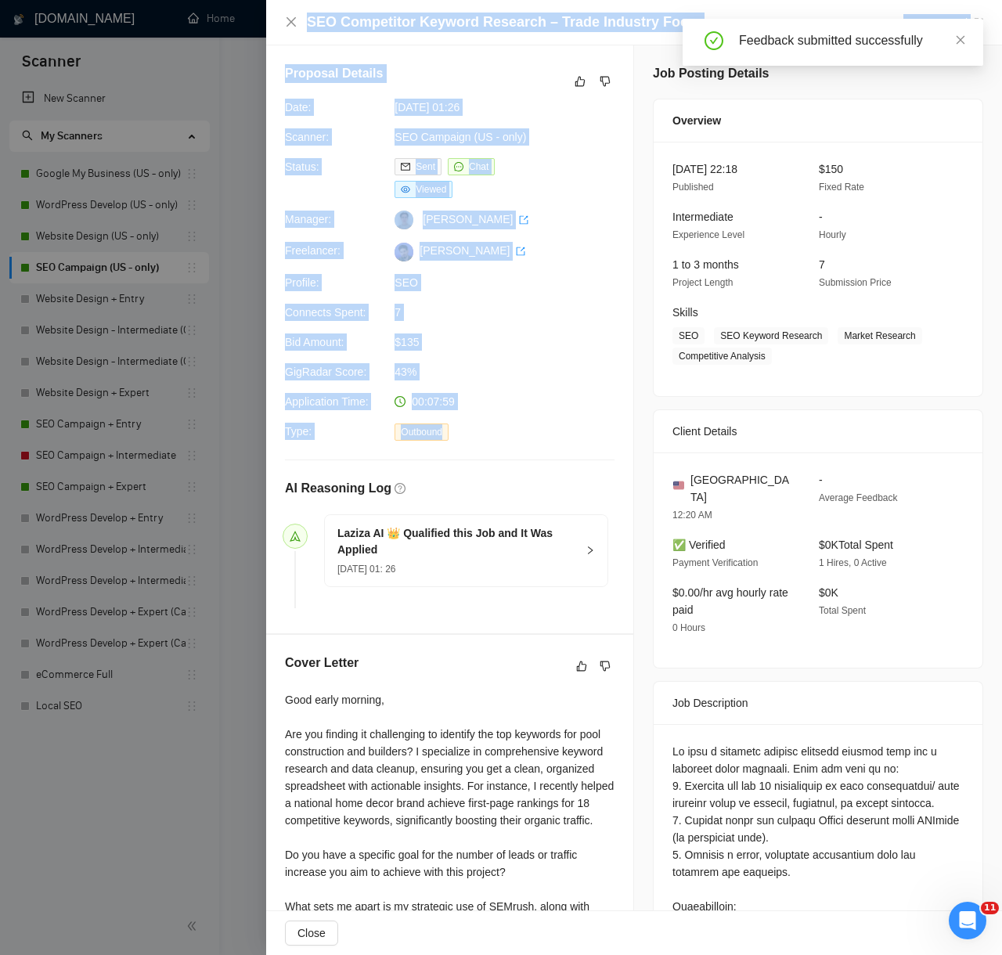
scroll to position [497, 0]
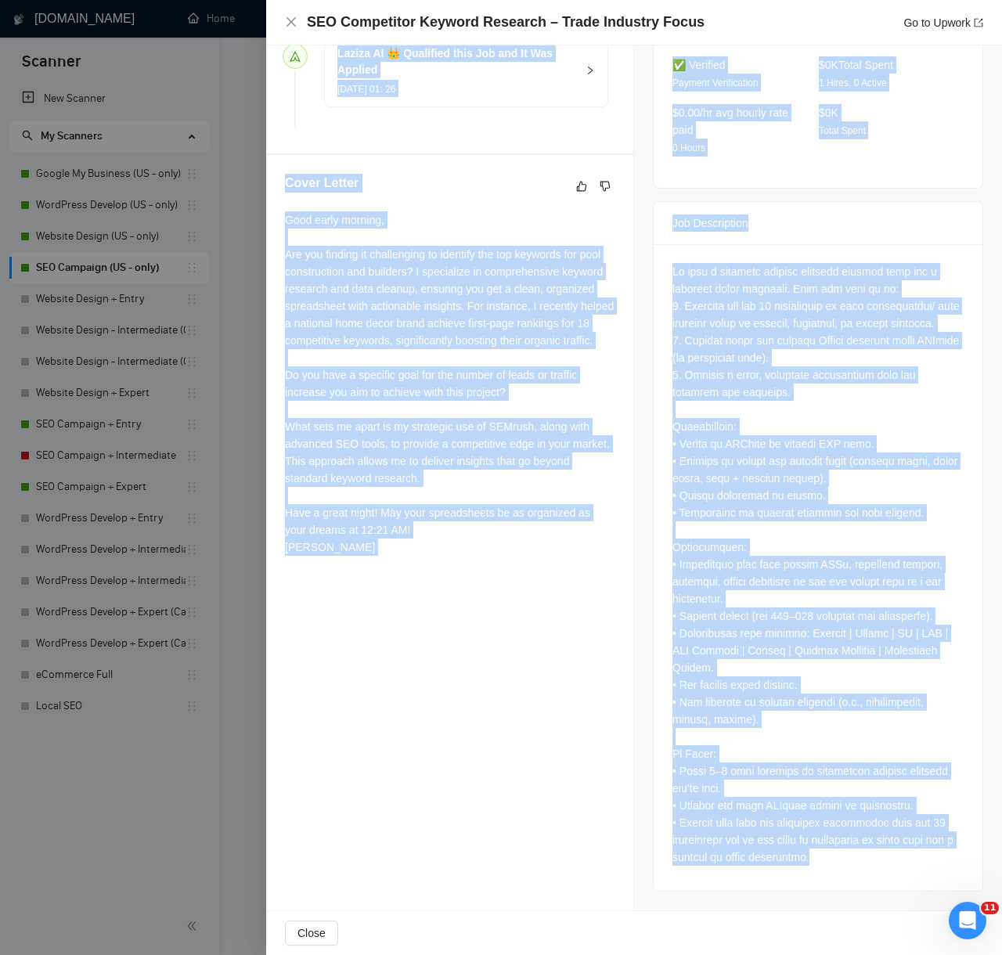
drag, startPoint x: 284, startPoint y: 486, endPoint x: 825, endPoint y: 894, distance: 677.2
click at [825, 894] on div "Proposal Details Date: 09 Aug, 2025 01:26 Scanner: SEO Campaign (US - only) Sta…" at bounding box center [634, 238] width 736 height 1344
copy div "AI Reasoning Log Laziza AI 👑 Qualified this Job and It Was Applied 09 Aug, 2025…"
click at [610, 623] on div "Proposal Details Date: 09 Aug, 2025 01:26 Scanner: SEO Campaign (US - only) Sta…" at bounding box center [450, 238] width 368 height 1344
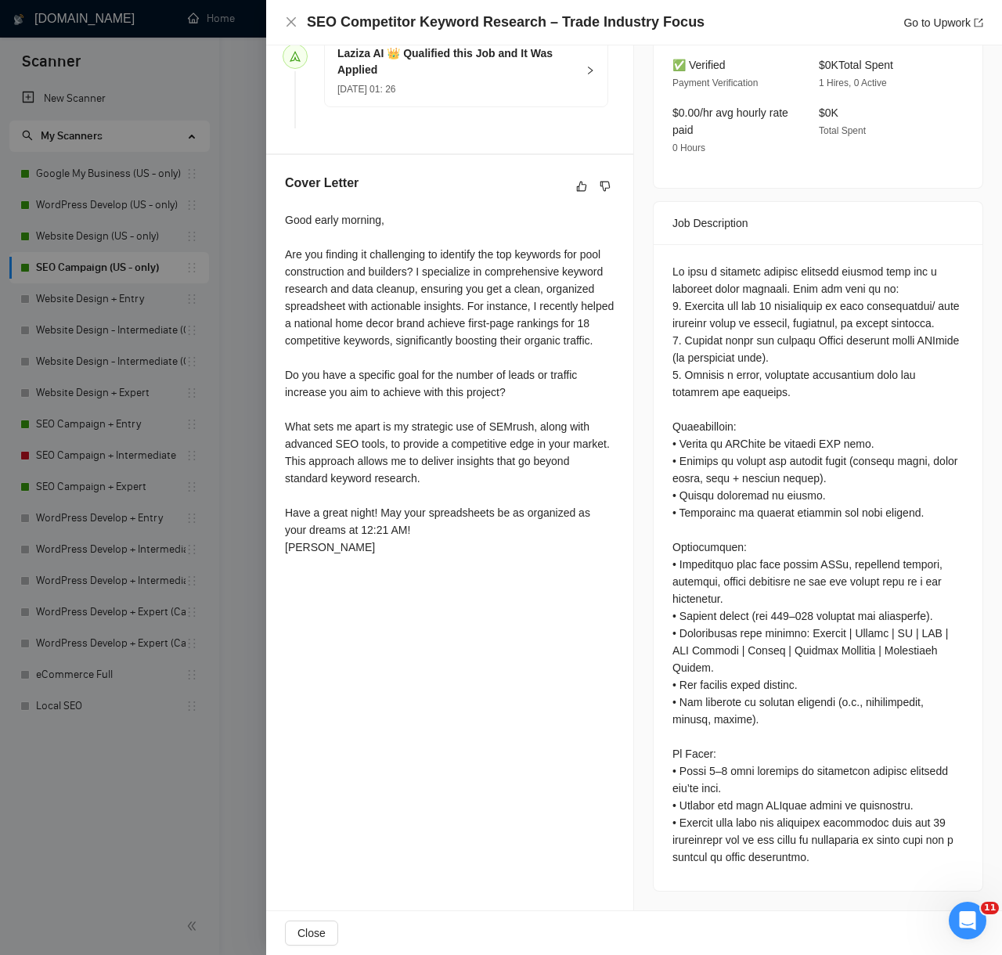
scroll to position [0, 0]
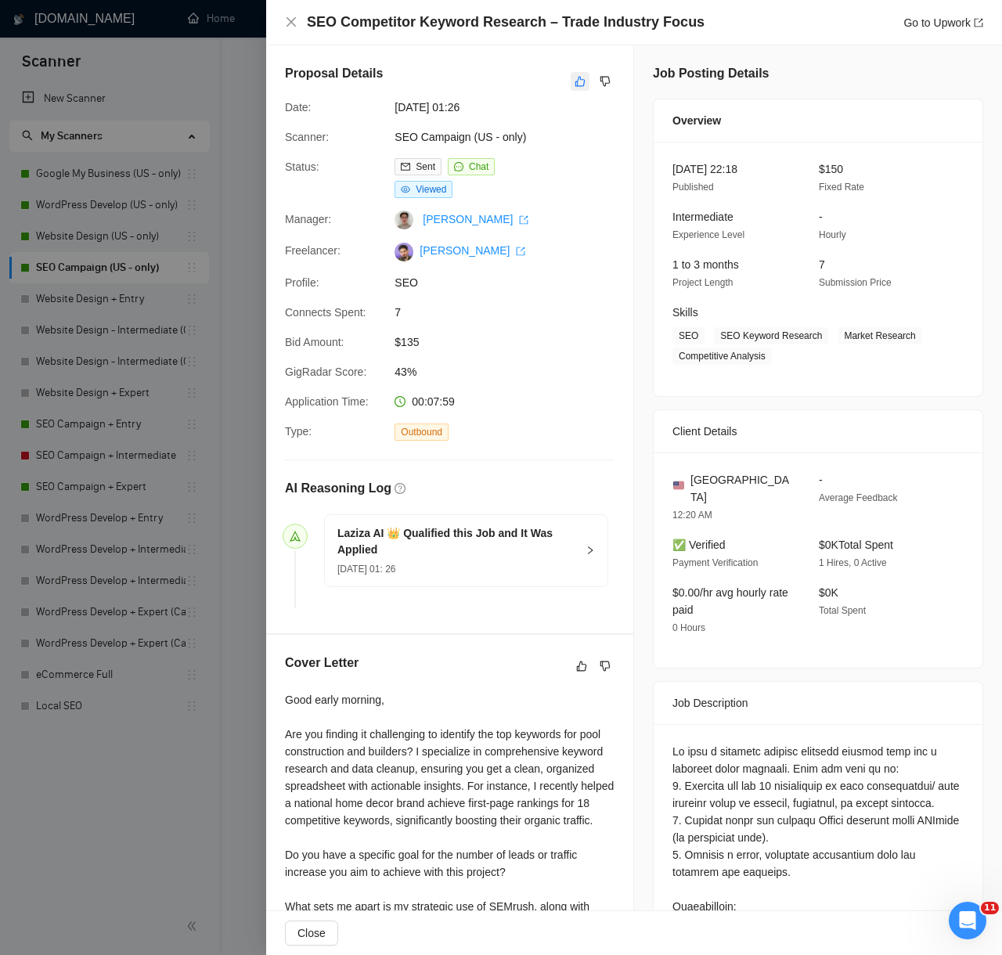
click at [574, 83] on icon "like" at bounding box center [579, 81] width 11 height 13
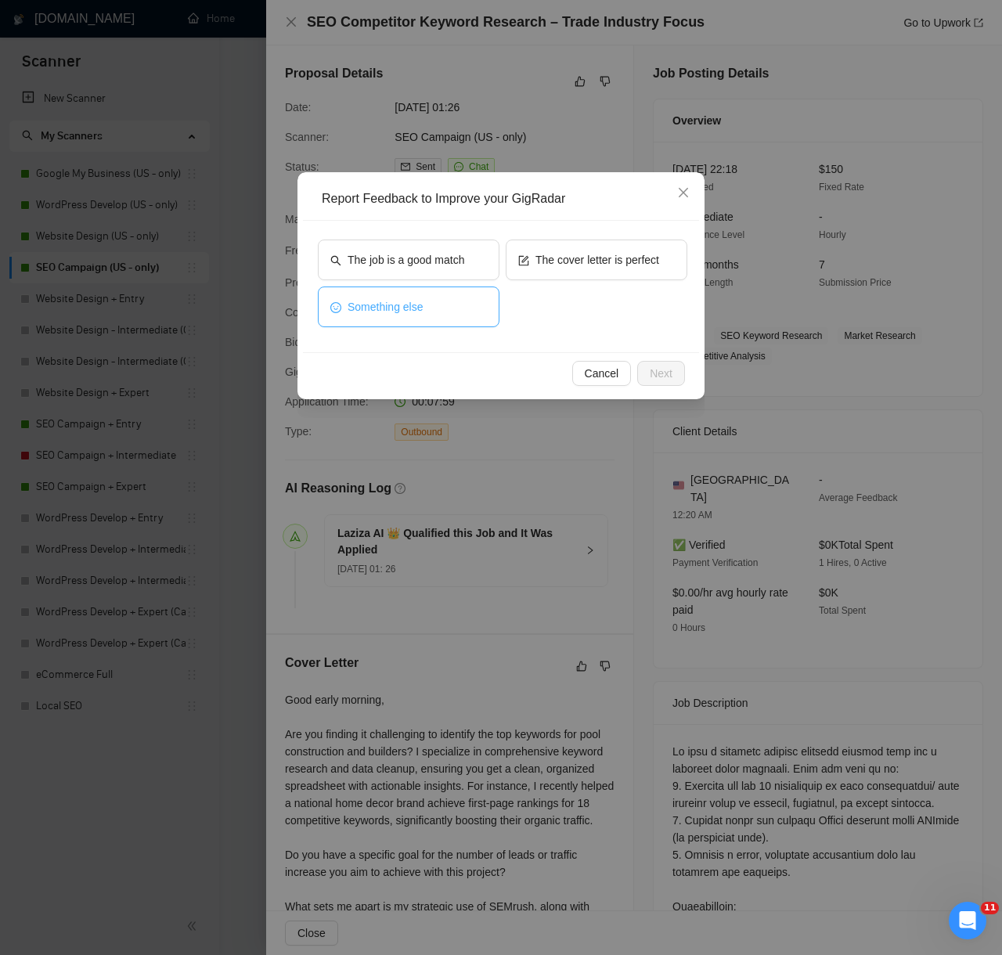
click at [381, 298] on span "Something else" at bounding box center [385, 306] width 76 height 17
click at [455, 316] on button "Something else" at bounding box center [409, 306] width 182 height 41
click at [449, 255] on span "The job is a good match" at bounding box center [405, 259] width 117 height 17
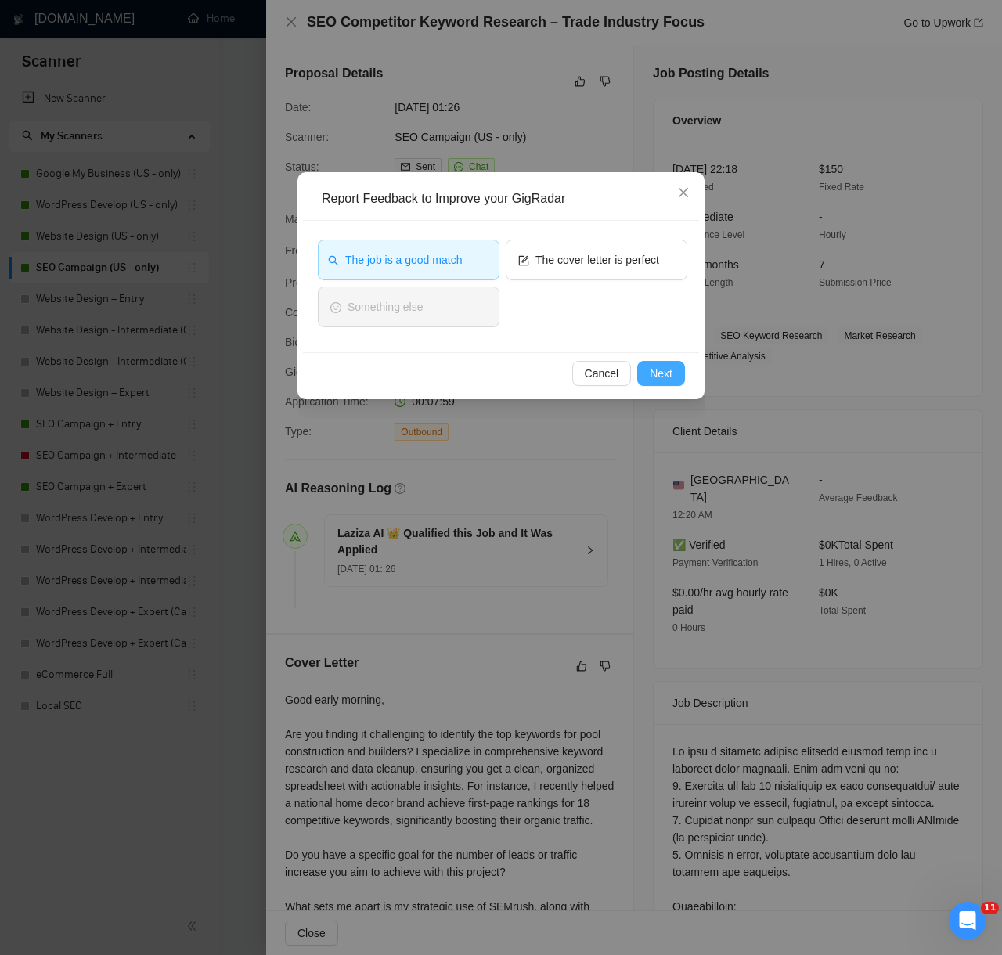
click at [660, 372] on span "Next" at bounding box center [661, 373] width 23 height 17
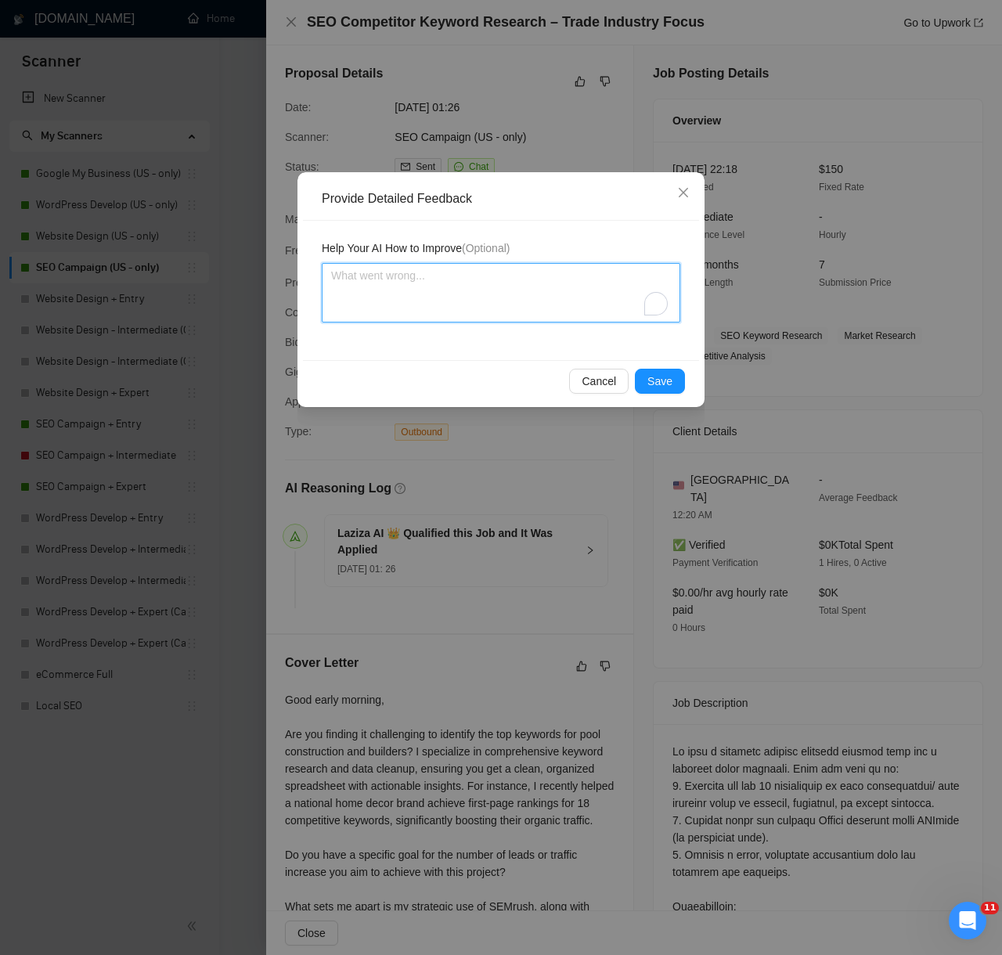
click at [554, 311] on textarea "To enrich screen reader interactions, please activate Accessibility in Grammarl…" at bounding box center [501, 292] width 358 height 59
paste textarea "Decision: Correctly Qualified. Reason: The client requests a competitor-driven …"
type textarea "Decision: Correctly Qualified. Reason: The client requests a competitor-driven …"
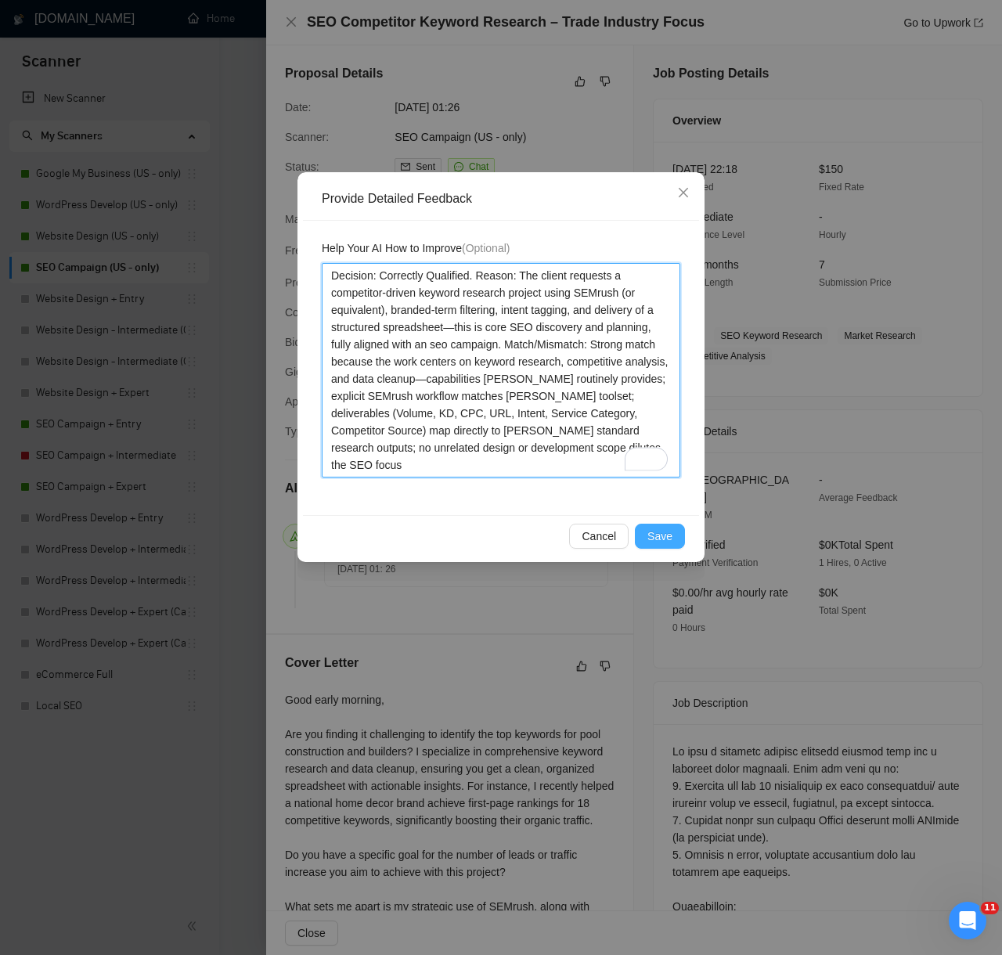
type textarea "Decision: Correctly Qualified. Reason: The client requests a competitor-driven …"
click at [670, 545] on button "Save" at bounding box center [660, 536] width 50 height 25
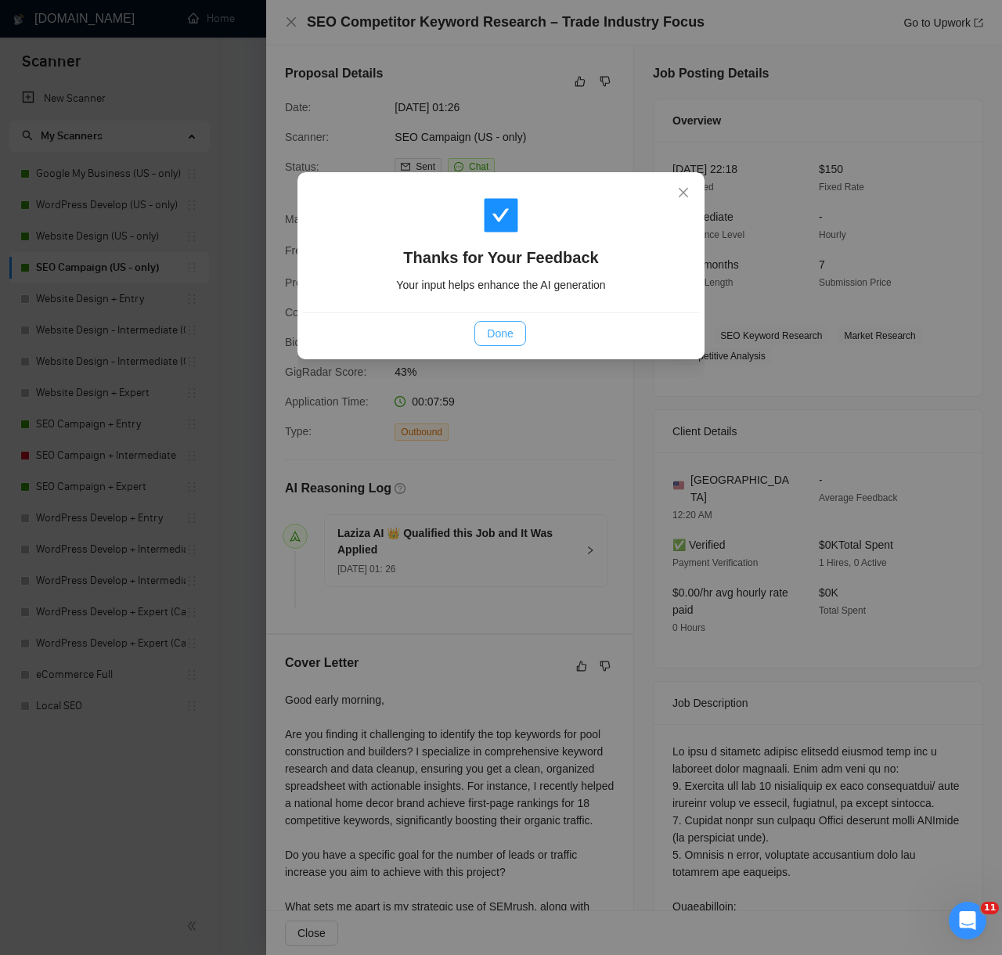
click at [494, 328] on span "Done" at bounding box center [500, 333] width 26 height 17
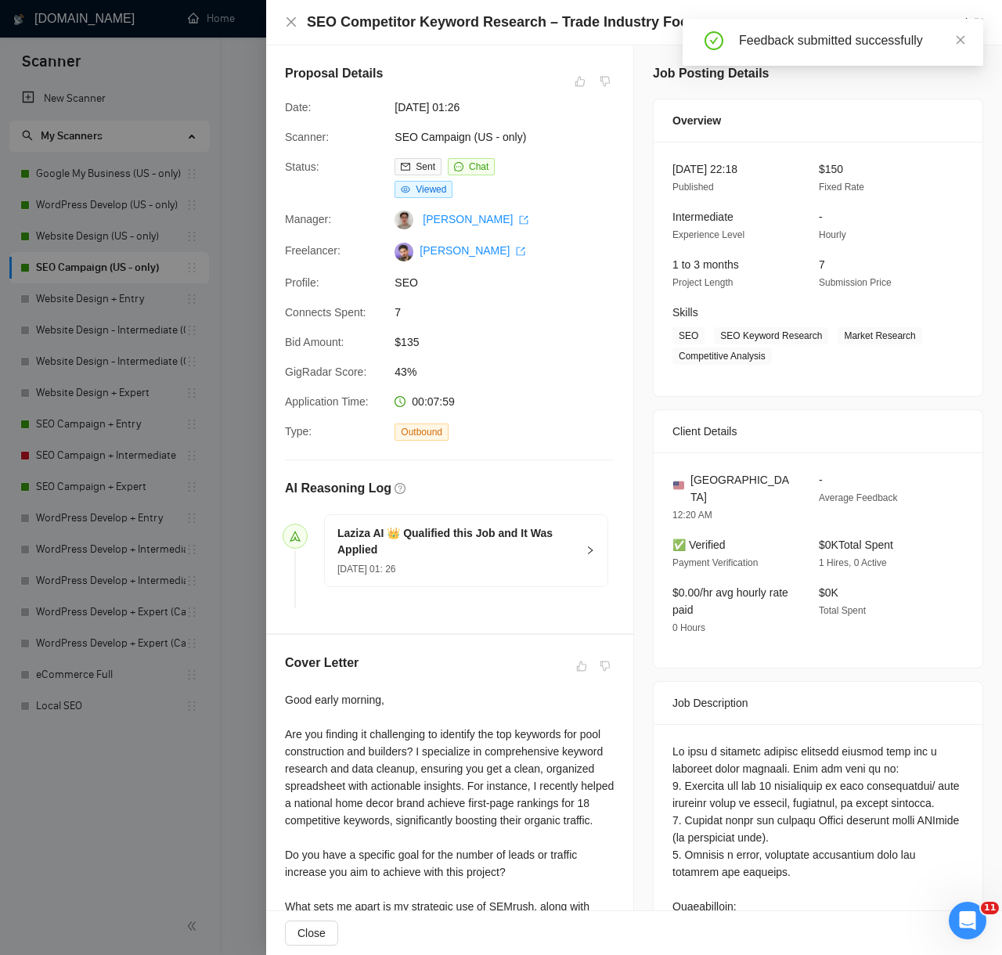
click at [206, 718] on div at bounding box center [501, 477] width 1002 height 955
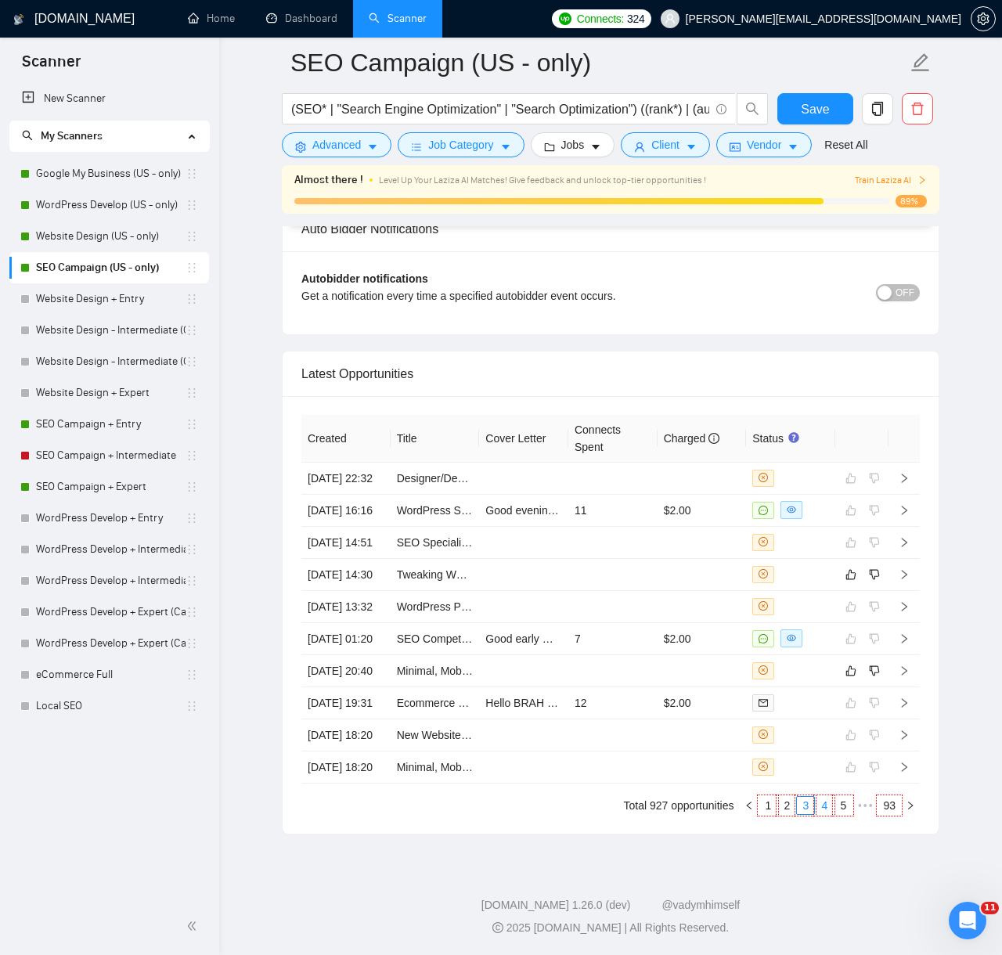
click at [825, 808] on link "4" at bounding box center [823, 805] width 17 height 17
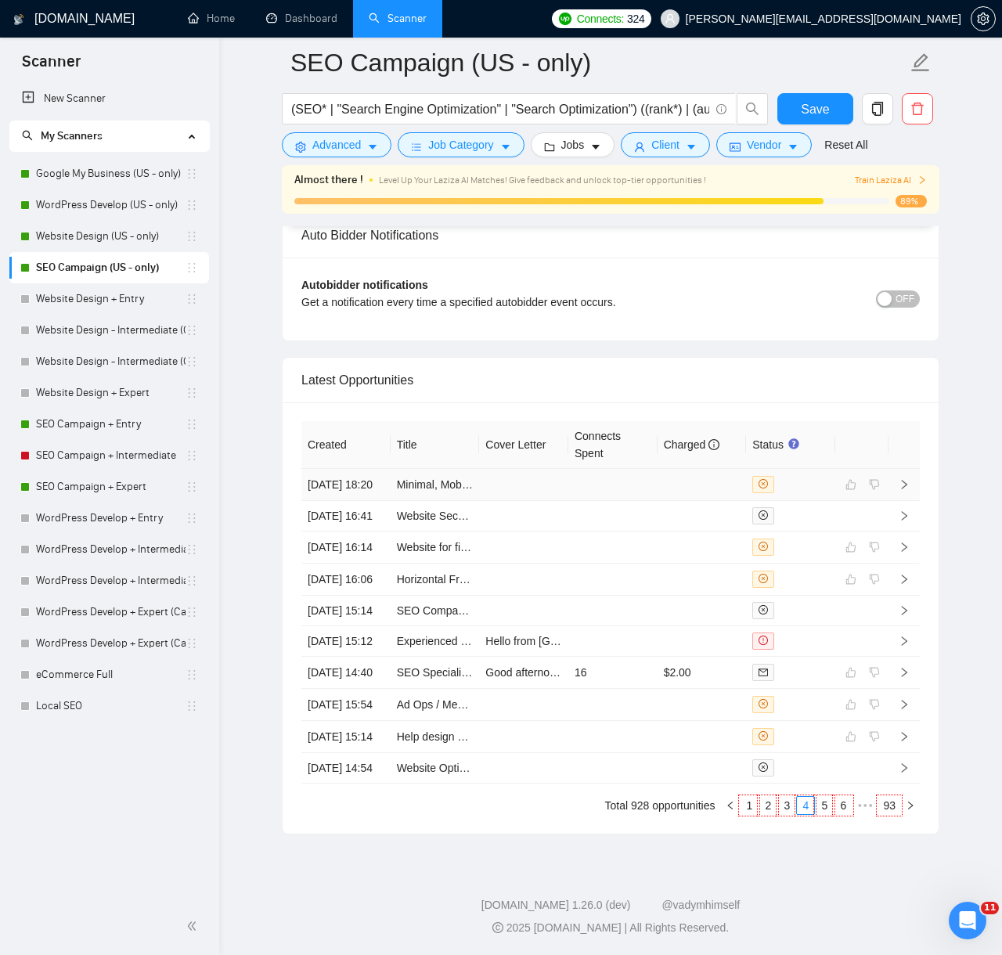
click at [544, 469] on td at bounding box center [523, 485] width 89 height 32
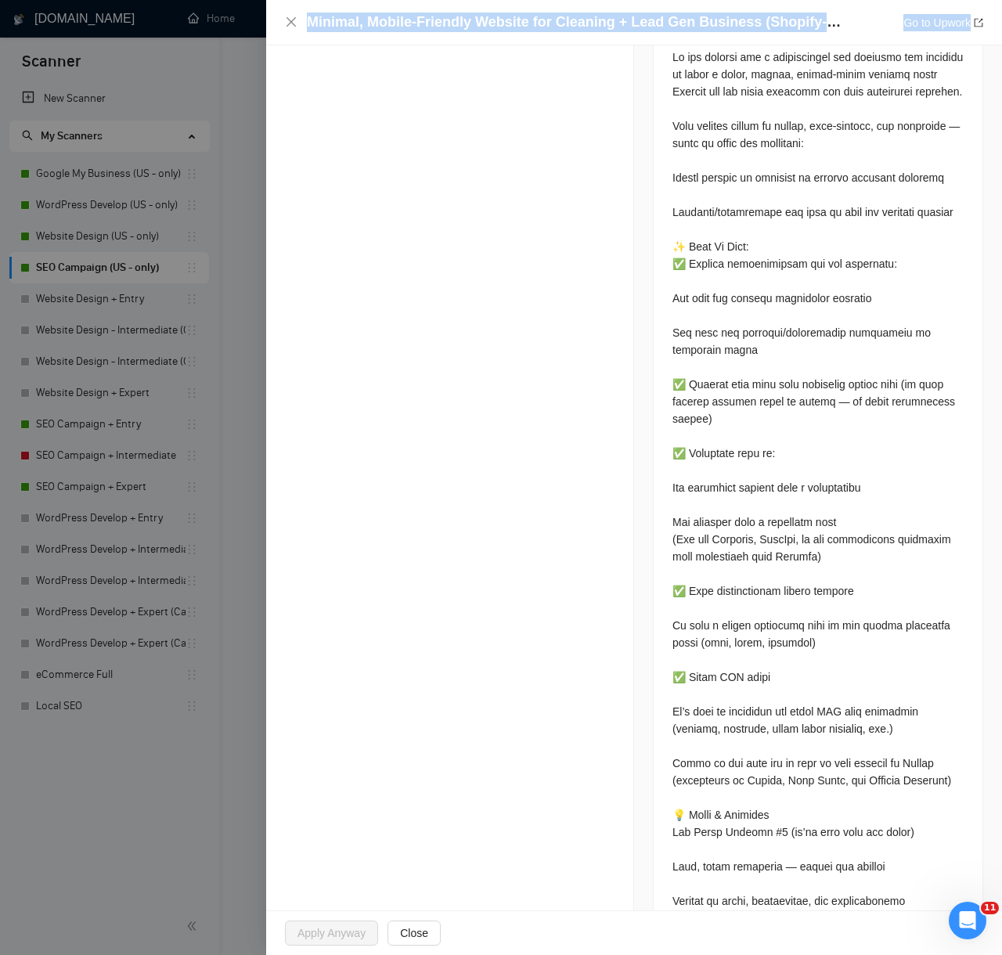
scroll to position [1292, 0]
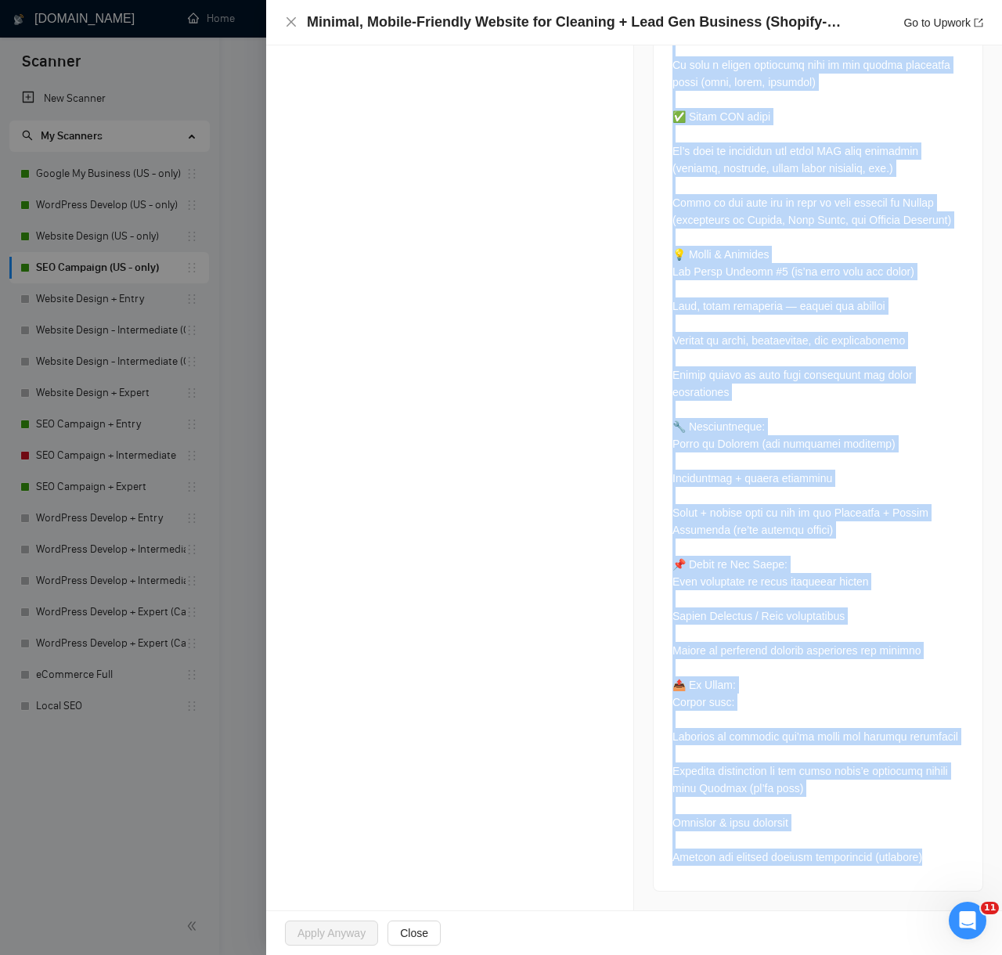
drag, startPoint x: 282, startPoint y: 298, endPoint x: 971, endPoint y: 882, distance: 902.8
copy div "AI Reasoning Log Laziza AI 👑 Disqualified this Job and It Was NOT Applied 08 Au…"
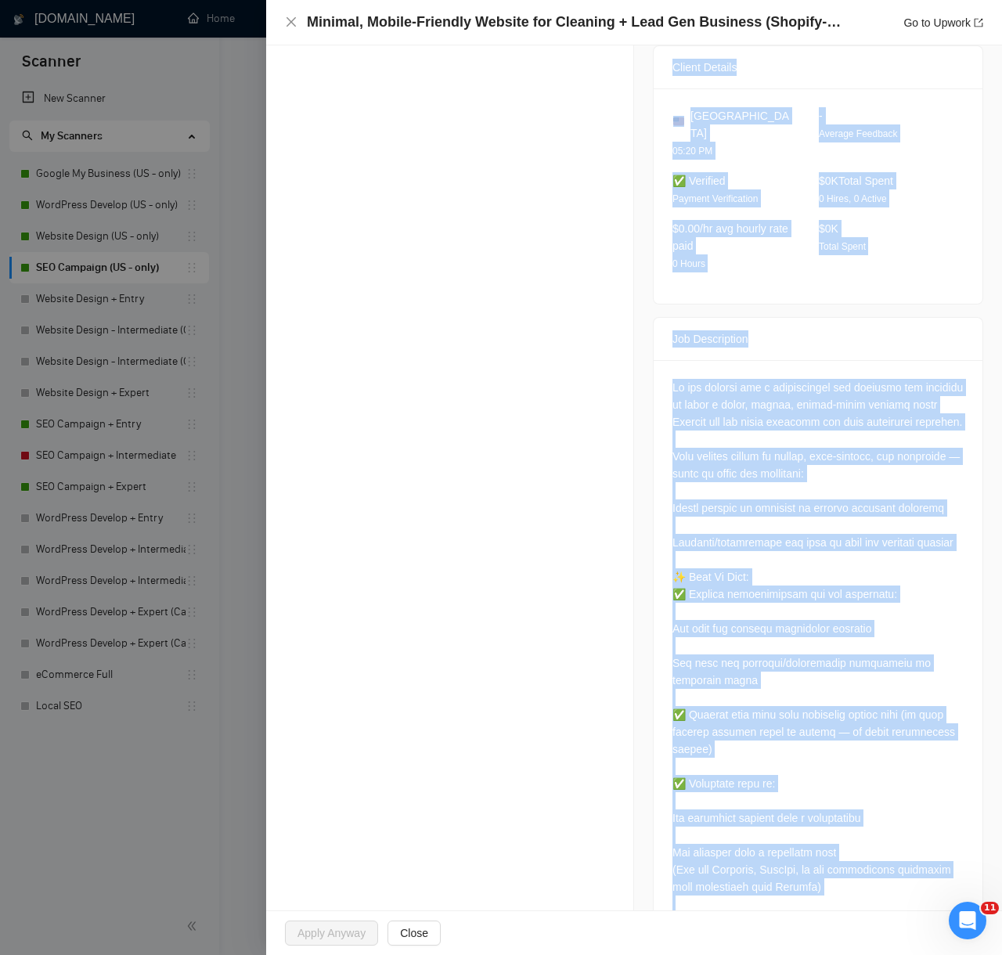
scroll to position [383, 0]
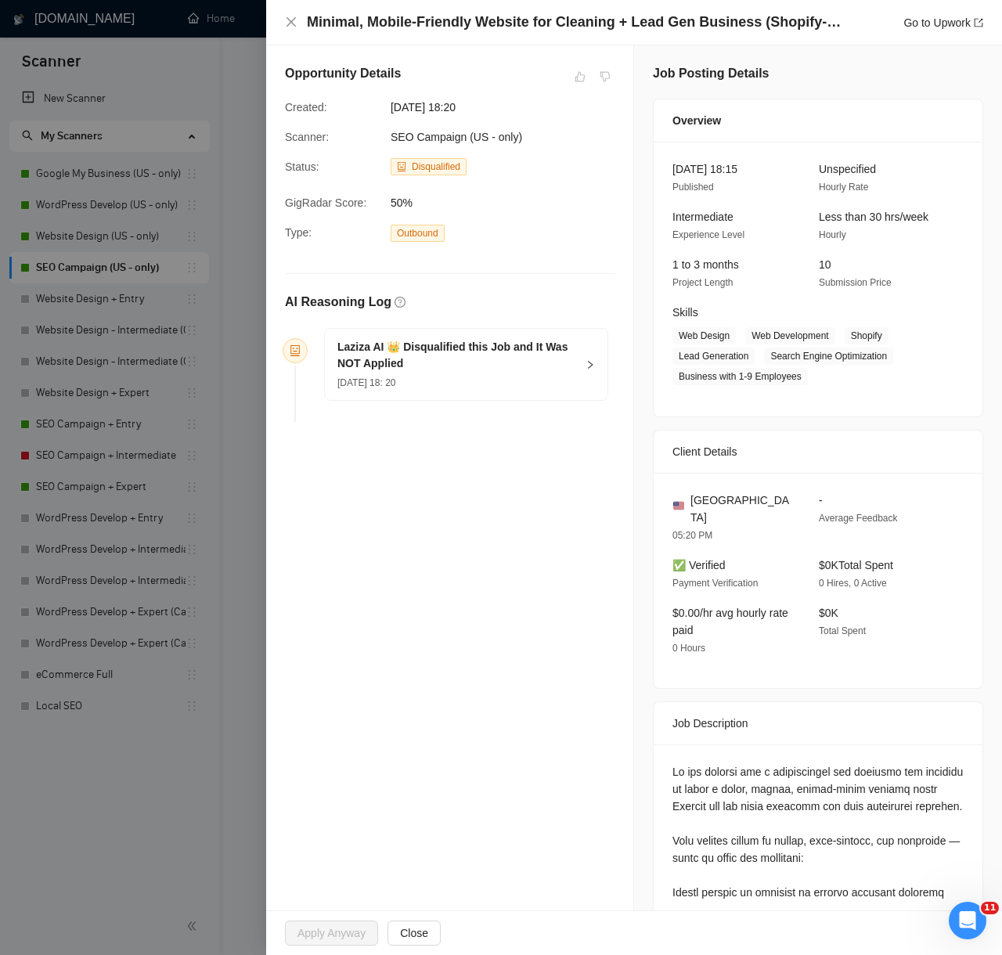
click at [115, 698] on div at bounding box center [501, 477] width 1002 height 955
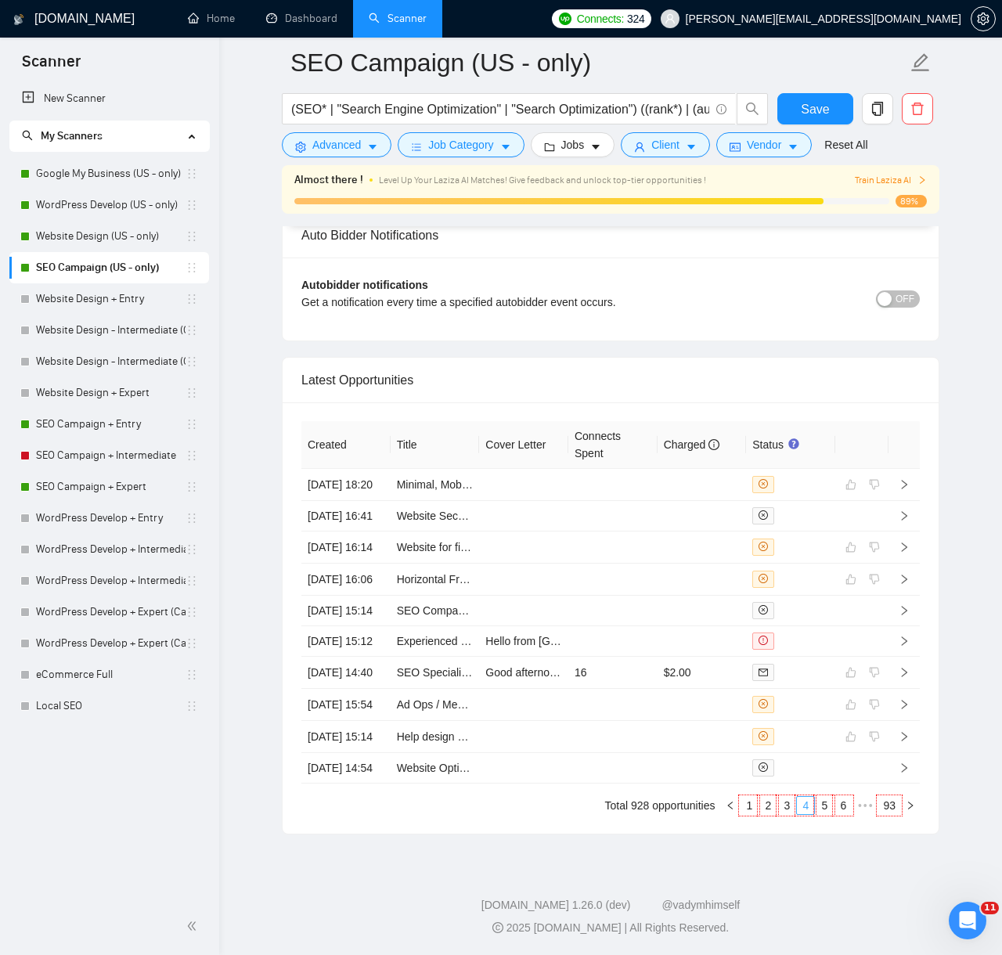
click at [806, 808] on link "4" at bounding box center [805, 805] width 17 height 17
click at [788, 807] on link "3" at bounding box center [786, 805] width 17 height 17
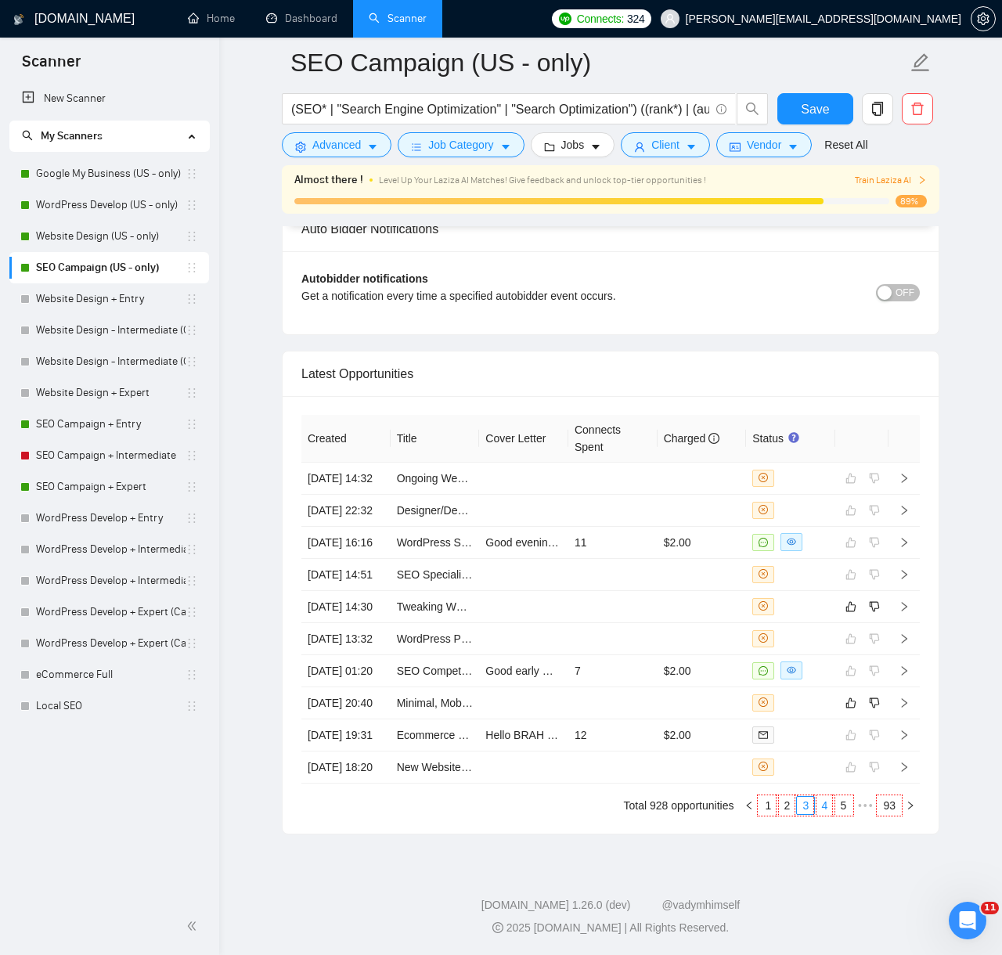
click at [825, 800] on link "4" at bounding box center [823, 805] width 17 height 17
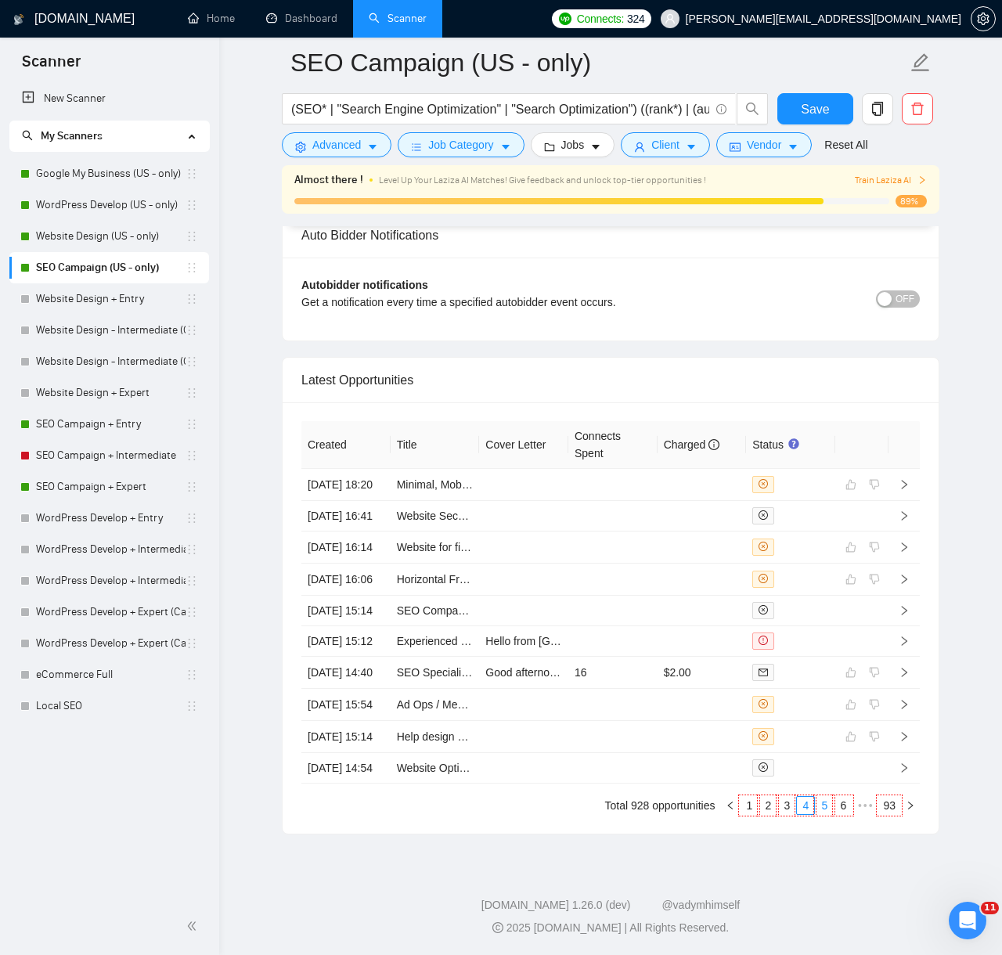
click at [826, 804] on link "5" at bounding box center [823, 805] width 17 height 17
click at [818, 808] on link "6" at bounding box center [823, 805] width 17 height 17
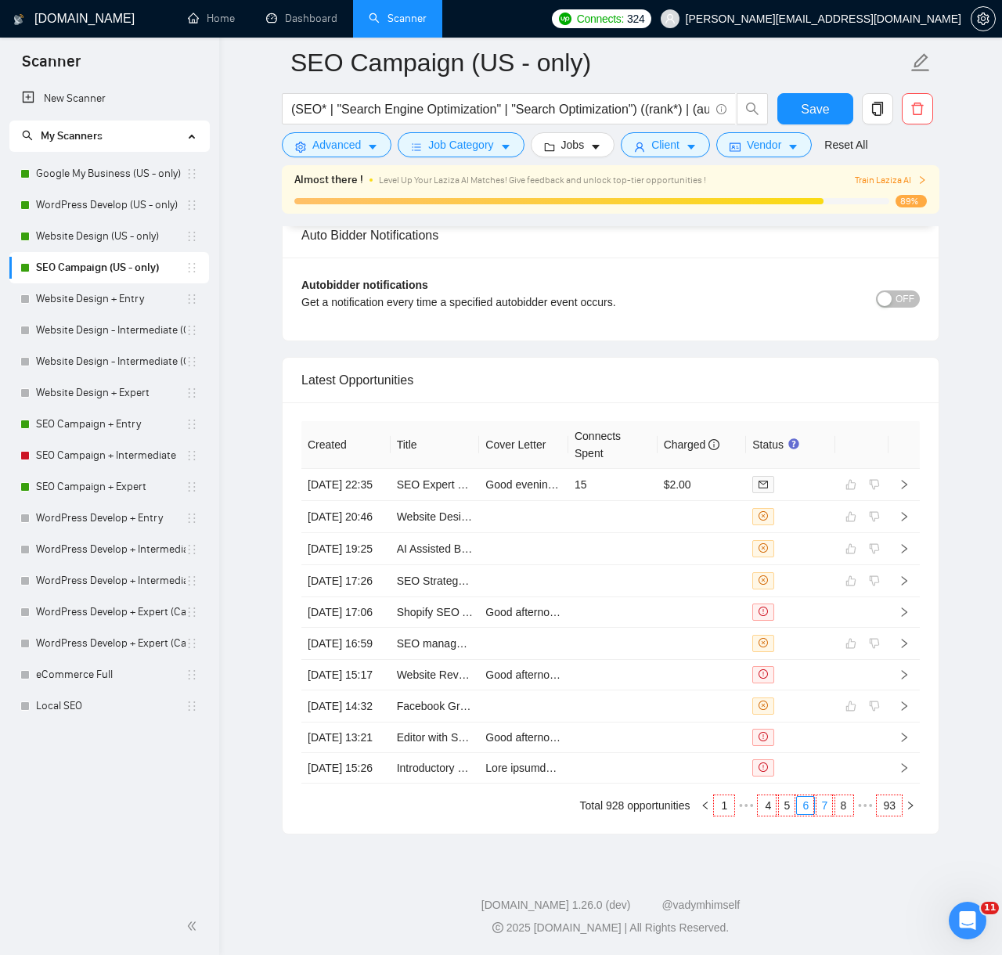
click at [823, 807] on link "7" at bounding box center [823, 805] width 17 height 17
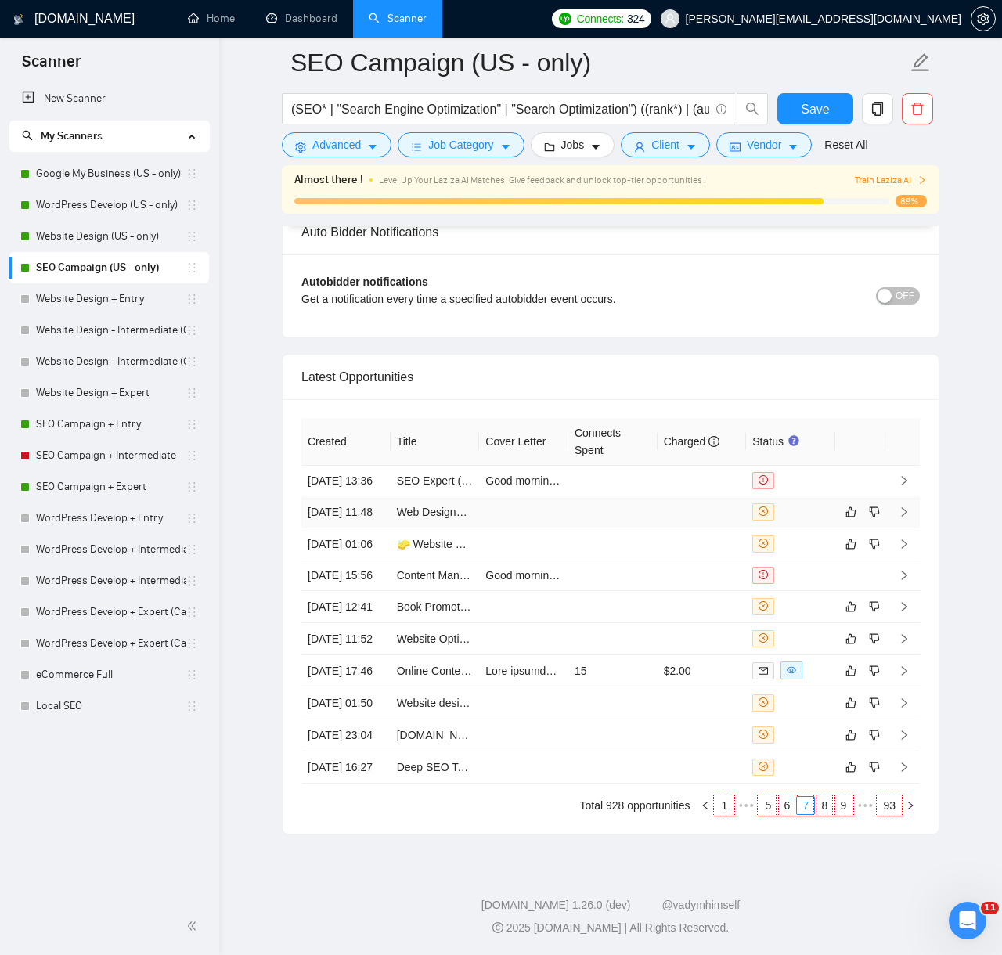
click at [621, 496] on td at bounding box center [612, 512] width 89 height 32
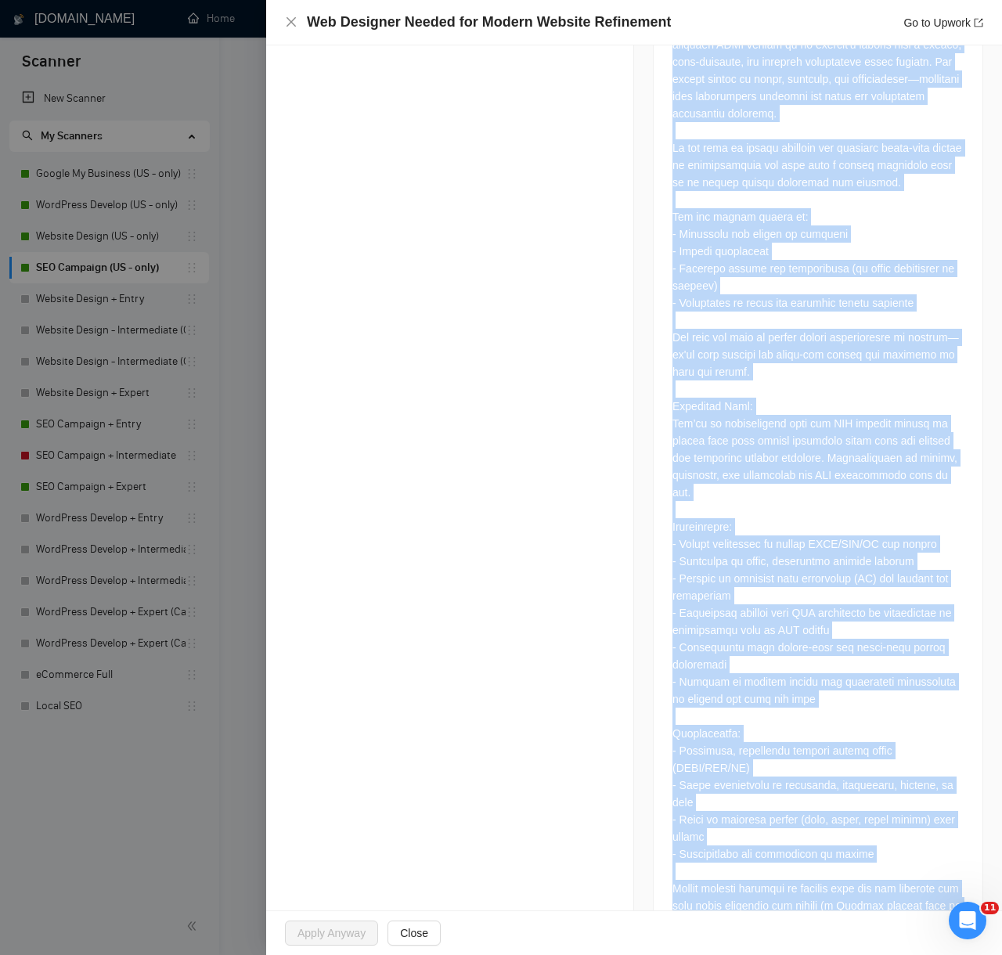
scroll to position [824, 0]
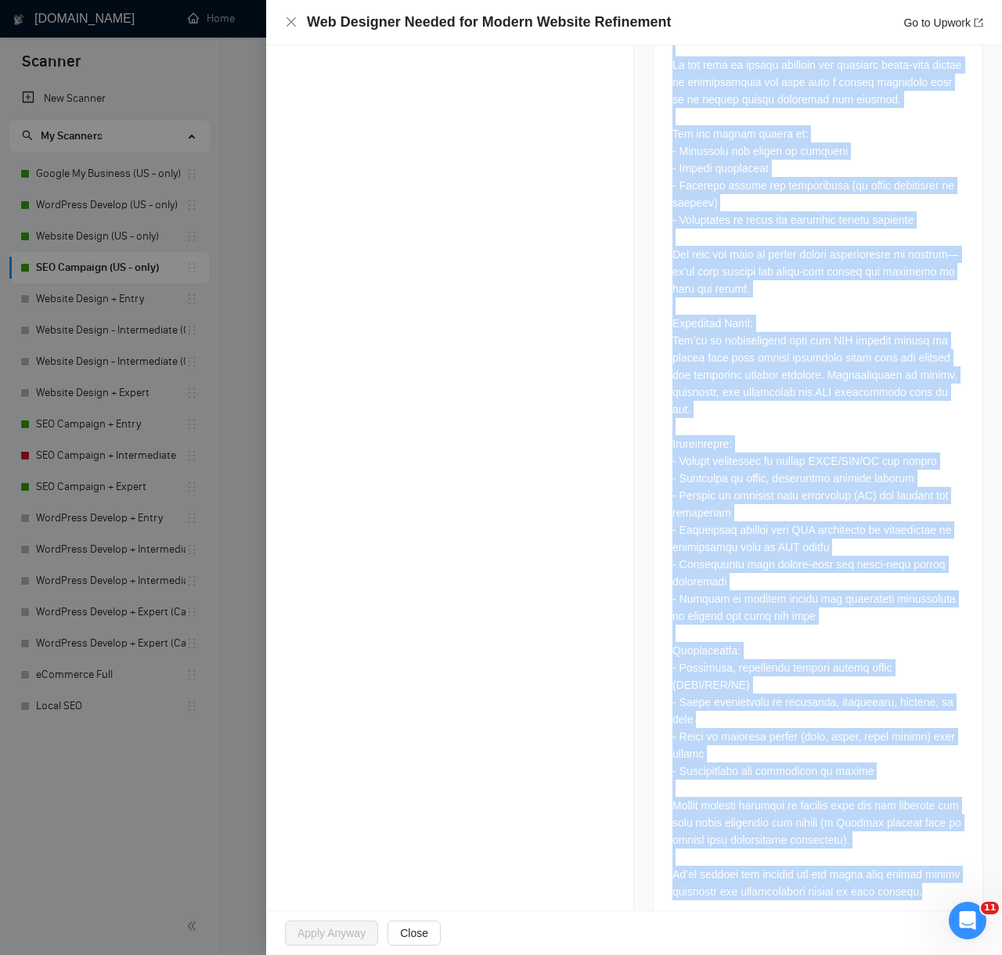
drag, startPoint x: 286, startPoint y: 297, endPoint x: 805, endPoint y: 916, distance: 808.2
click at [805, 916] on div "Web Designer Needed for Modern Website Refinement Go to Upwork Opportunity Deta…" at bounding box center [634, 477] width 736 height 955
copy div "AI Reasoning Log Laziza AI 👑 Disqualified this Job and It Was NOT Applied 04 Au…"
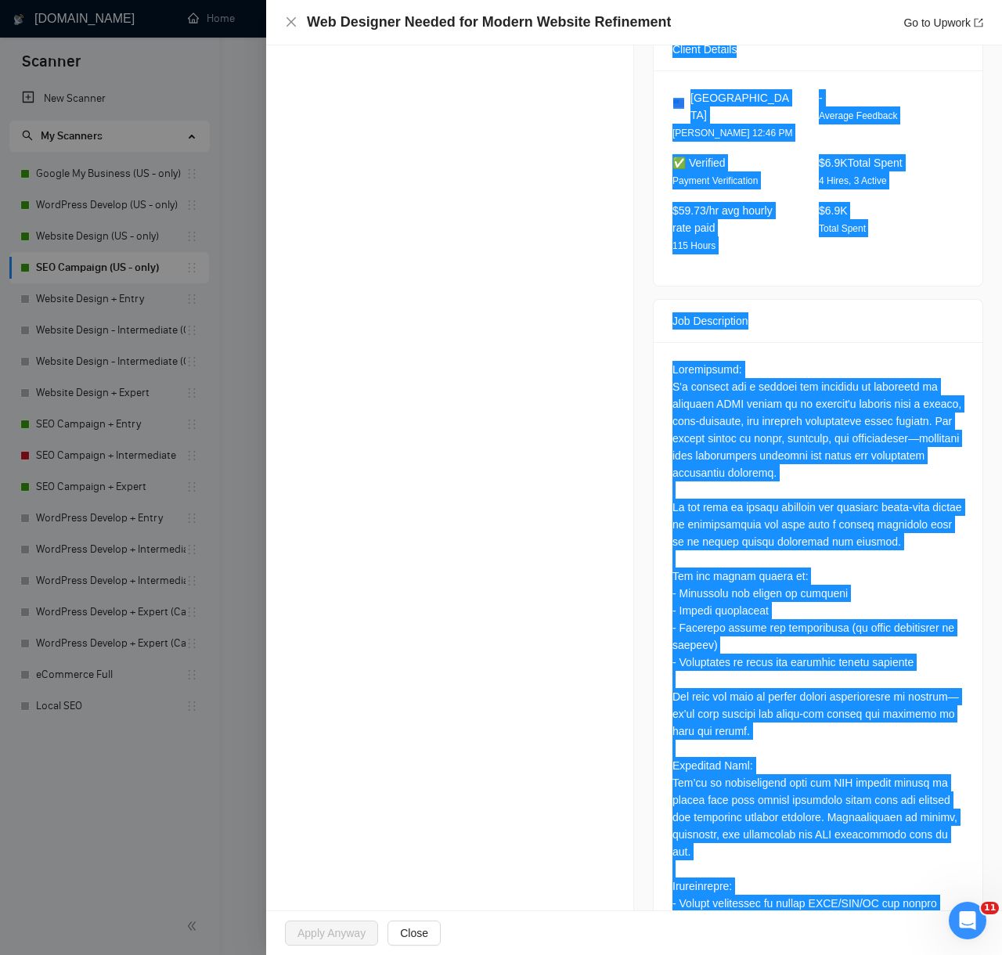
scroll to position [0, 0]
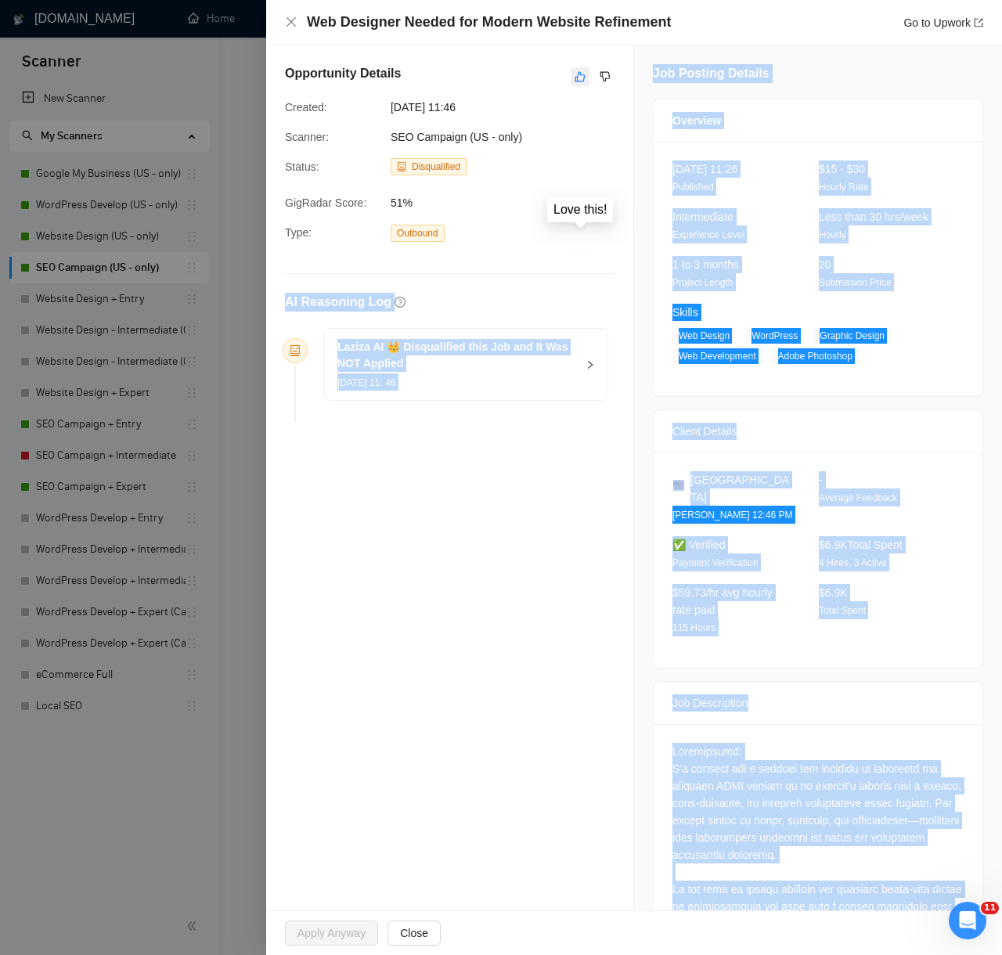
click at [574, 78] on icon "like" at bounding box center [579, 76] width 11 height 13
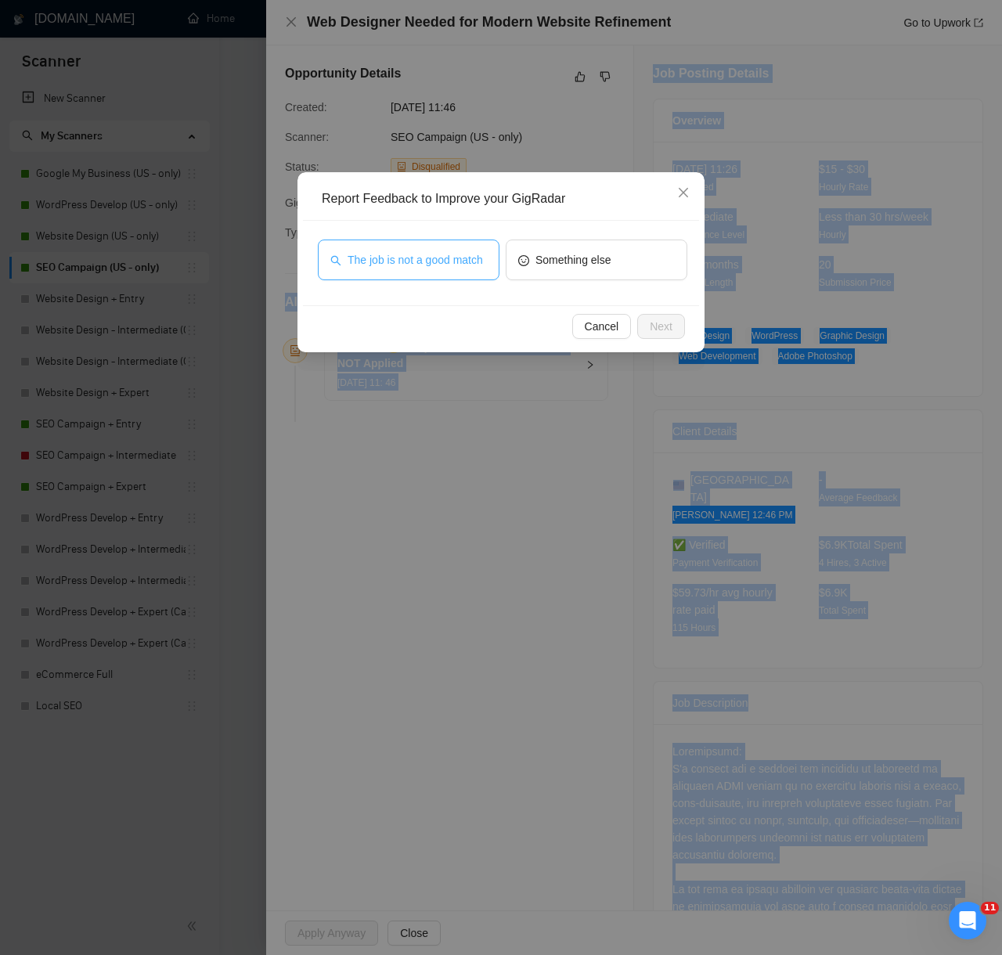
click at [443, 264] on span "The job is not a good match" at bounding box center [414, 259] width 135 height 17
click at [664, 333] on span "Next" at bounding box center [661, 326] width 23 height 17
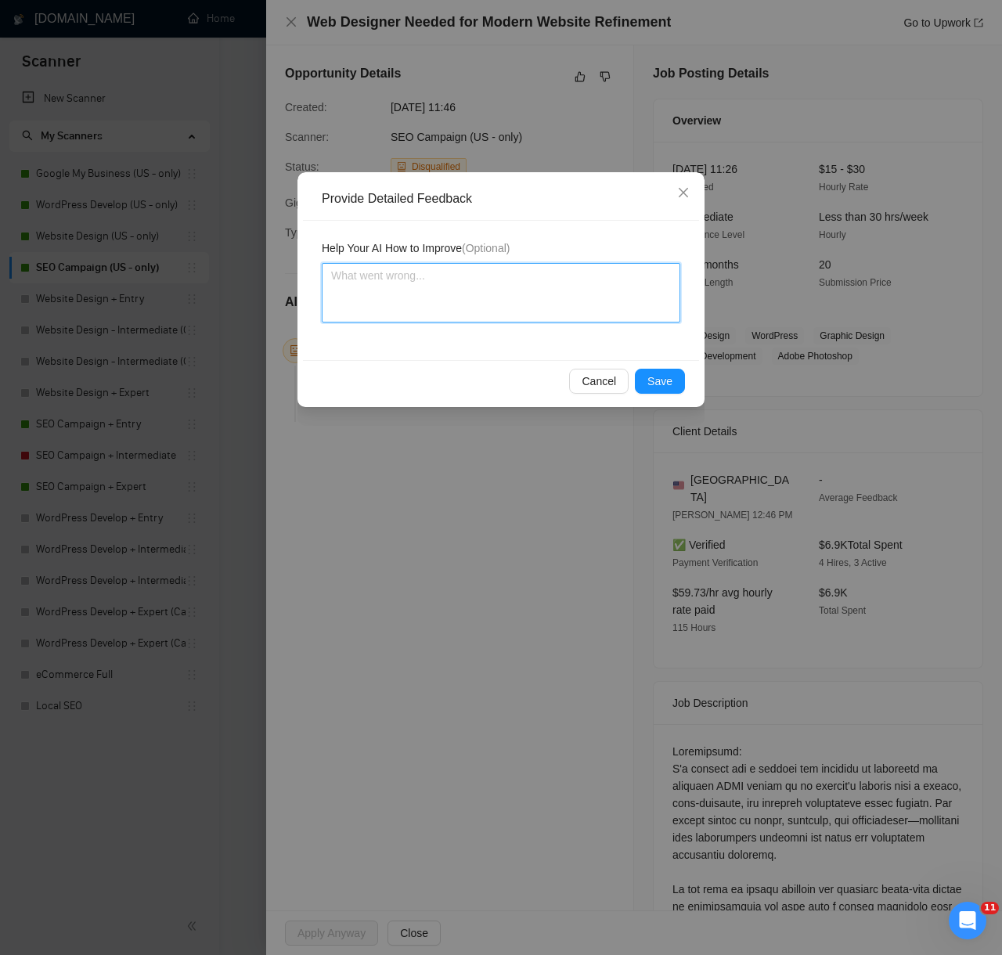
click at [522, 295] on textarea at bounding box center [501, 292] width 358 height 59
paste textarea "Decision: Correctly Disqualified. Reason: The client is primarily seeking a web…"
type textarea "Decision: Correctly Disqualified. Reason: The client is primarily seeking a web…"
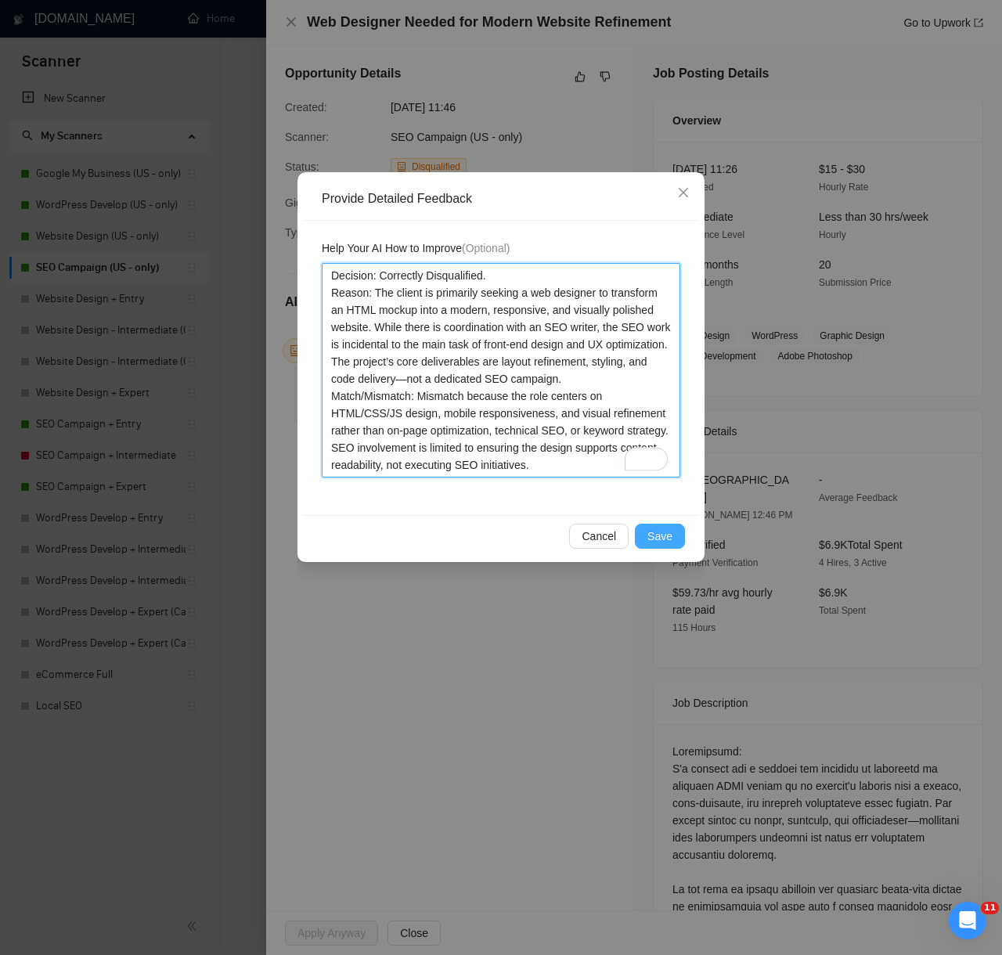
type textarea "Decision: Correctly Disqualified. Reason: The client is primarily seeking a web…"
click at [677, 526] on button "Save" at bounding box center [660, 536] width 50 height 25
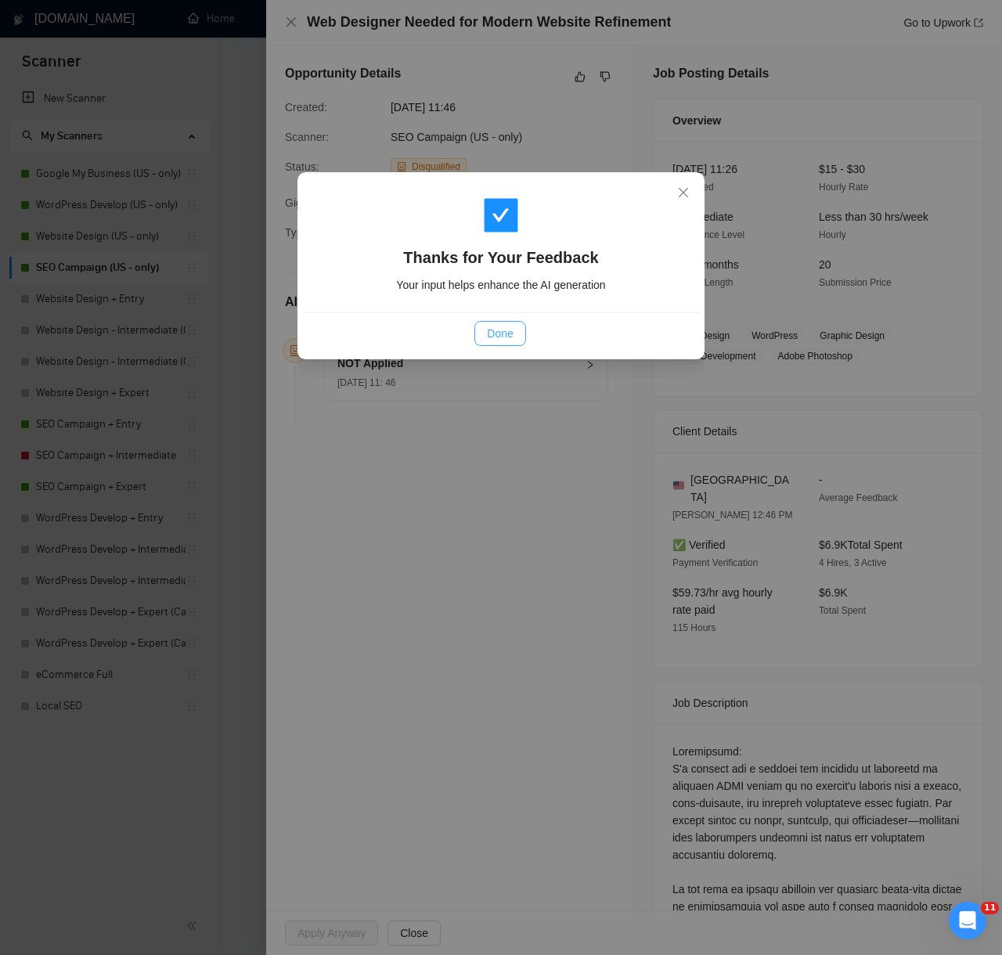
click at [509, 328] on span "Done" at bounding box center [500, 333] width 26 height 17
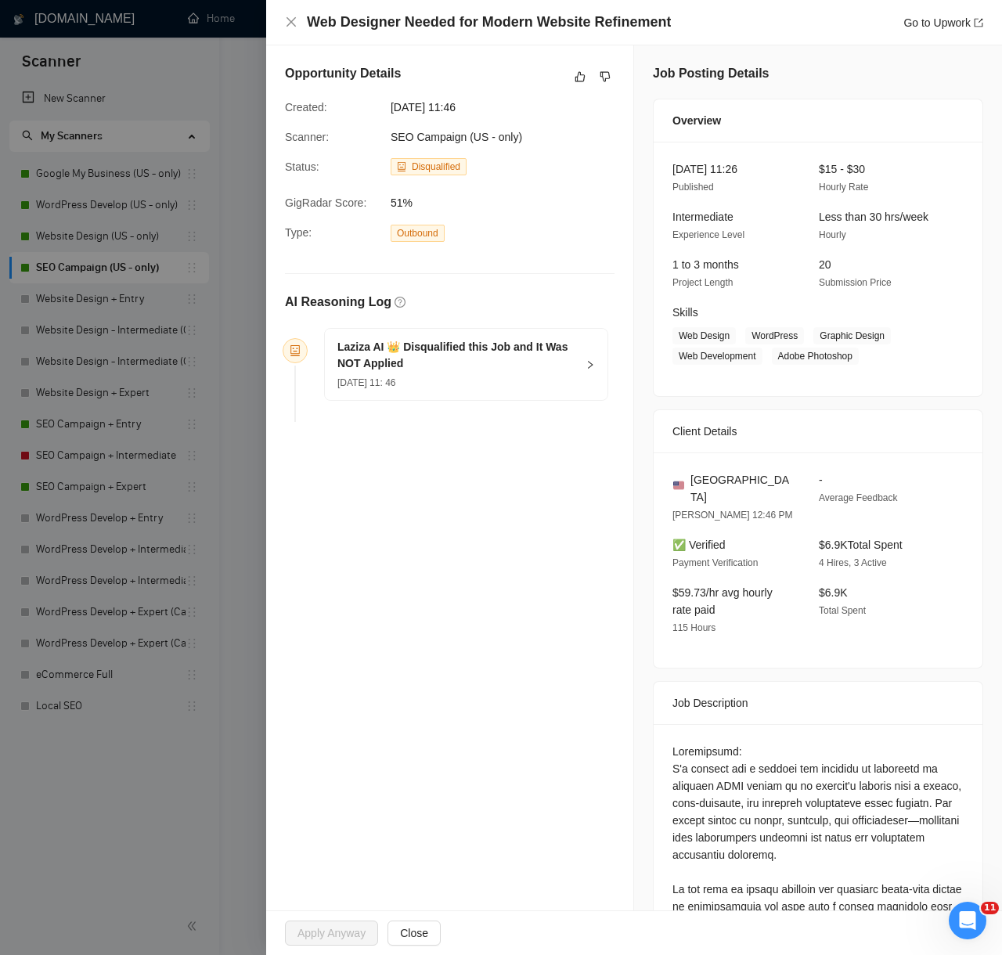
click at [161, 781] on div at bounding box center [501, 477] width 1002 height 955
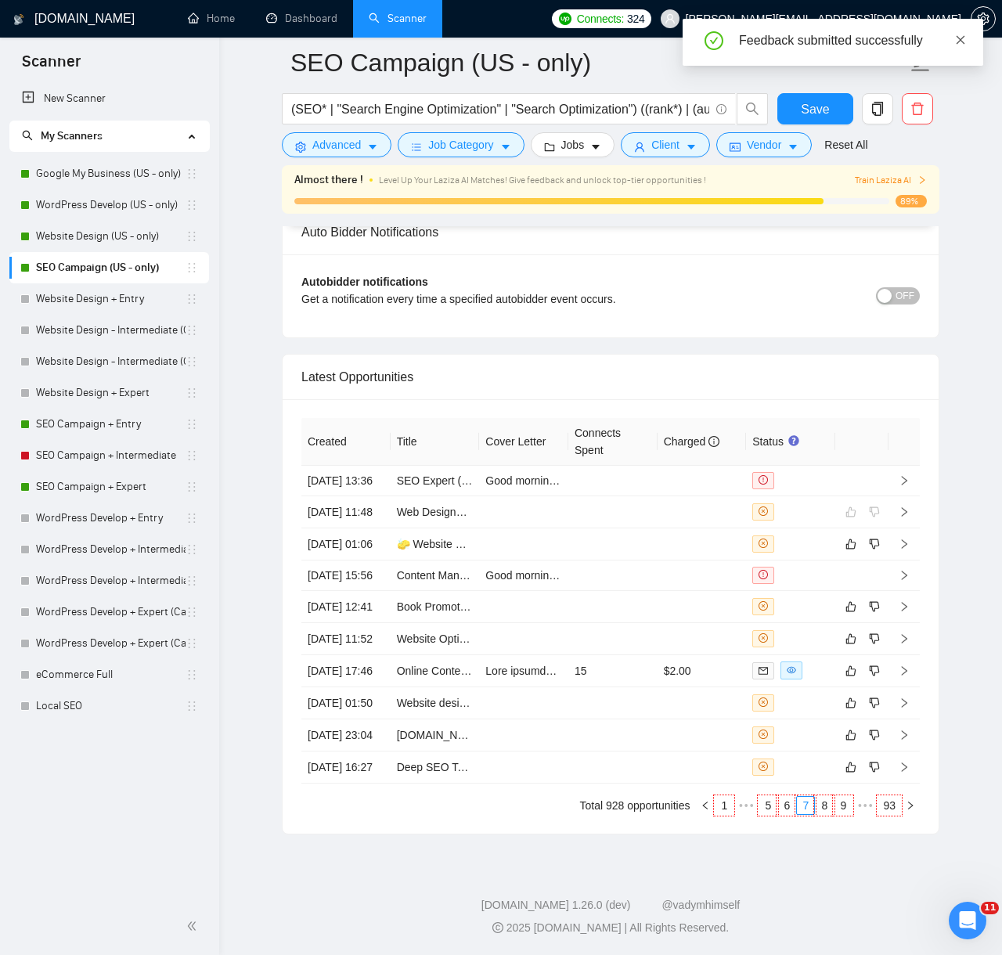
click at [963, 36] on icon "close" at bounding box center [960, 39] width 9 height 9
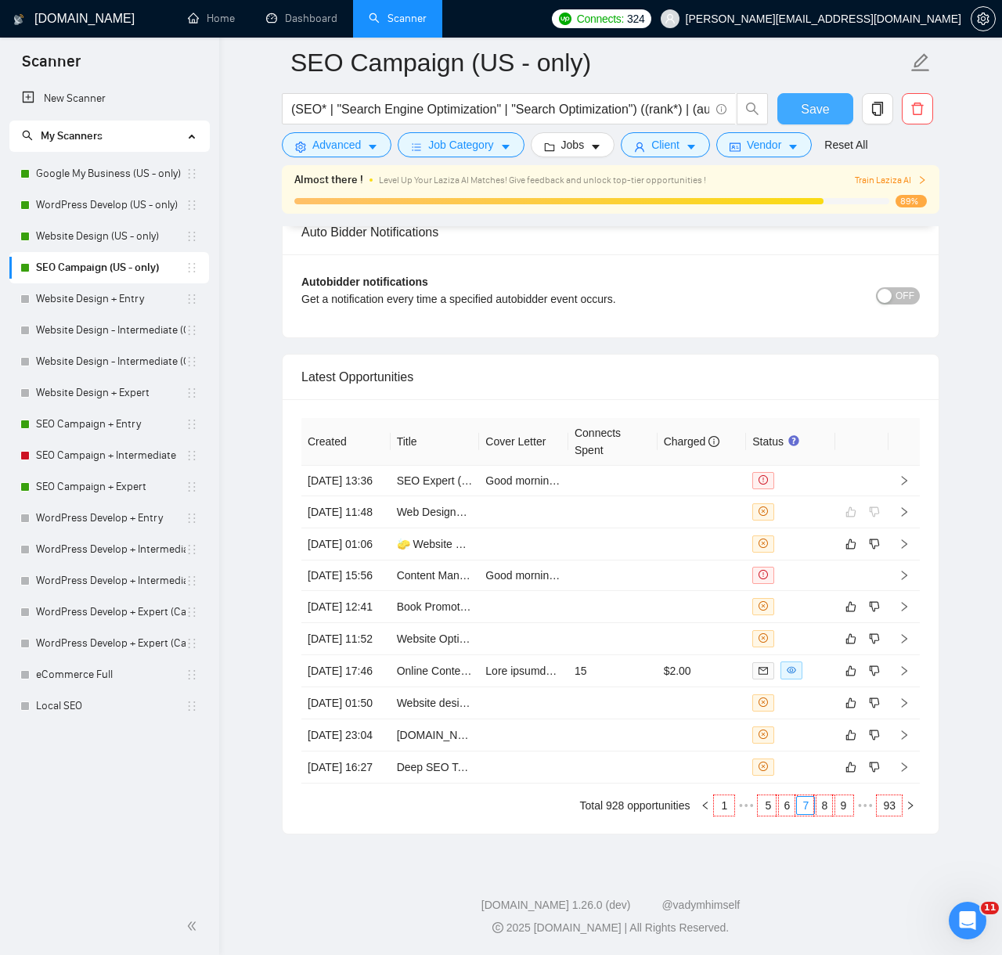
click at [820, 105] on span "Save" at bounding box center [815, 109] width 28 height 20
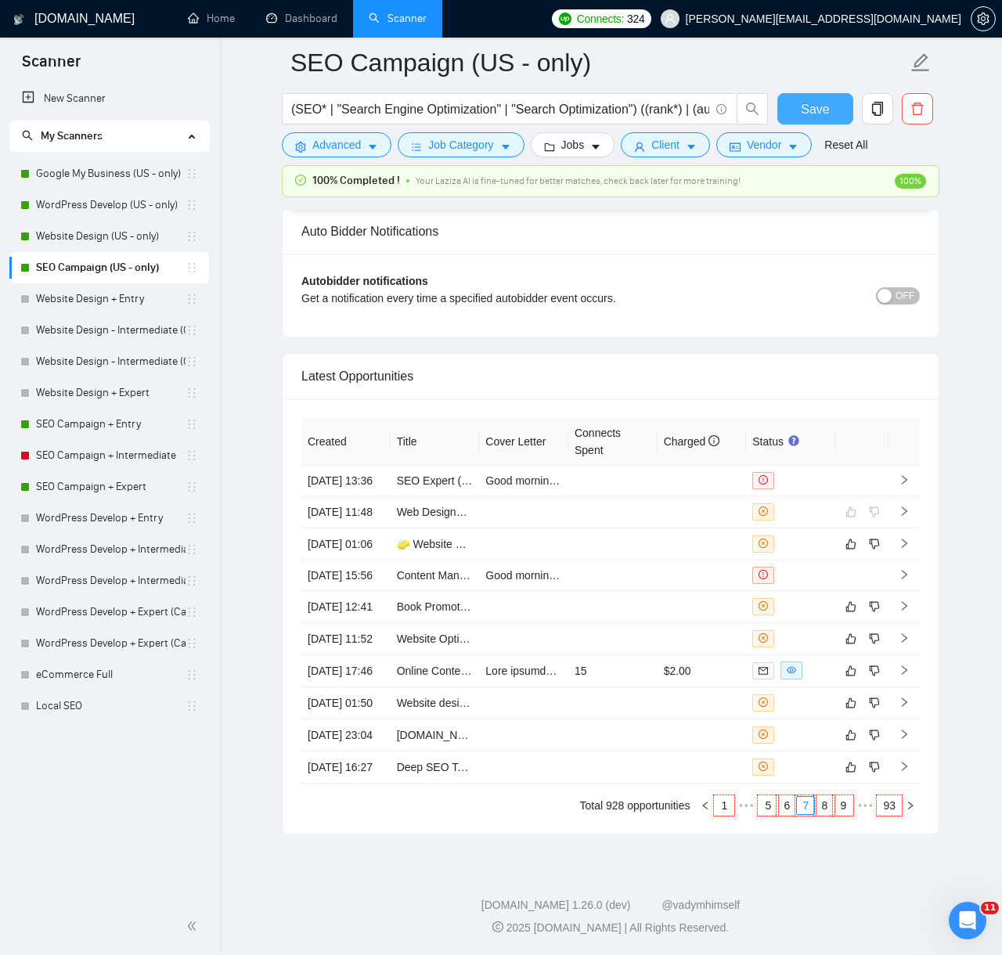
scroll to position [3713, 0]
click at [215, 25] on link "Home" at bounding box center [211, 18] width 47 height 13
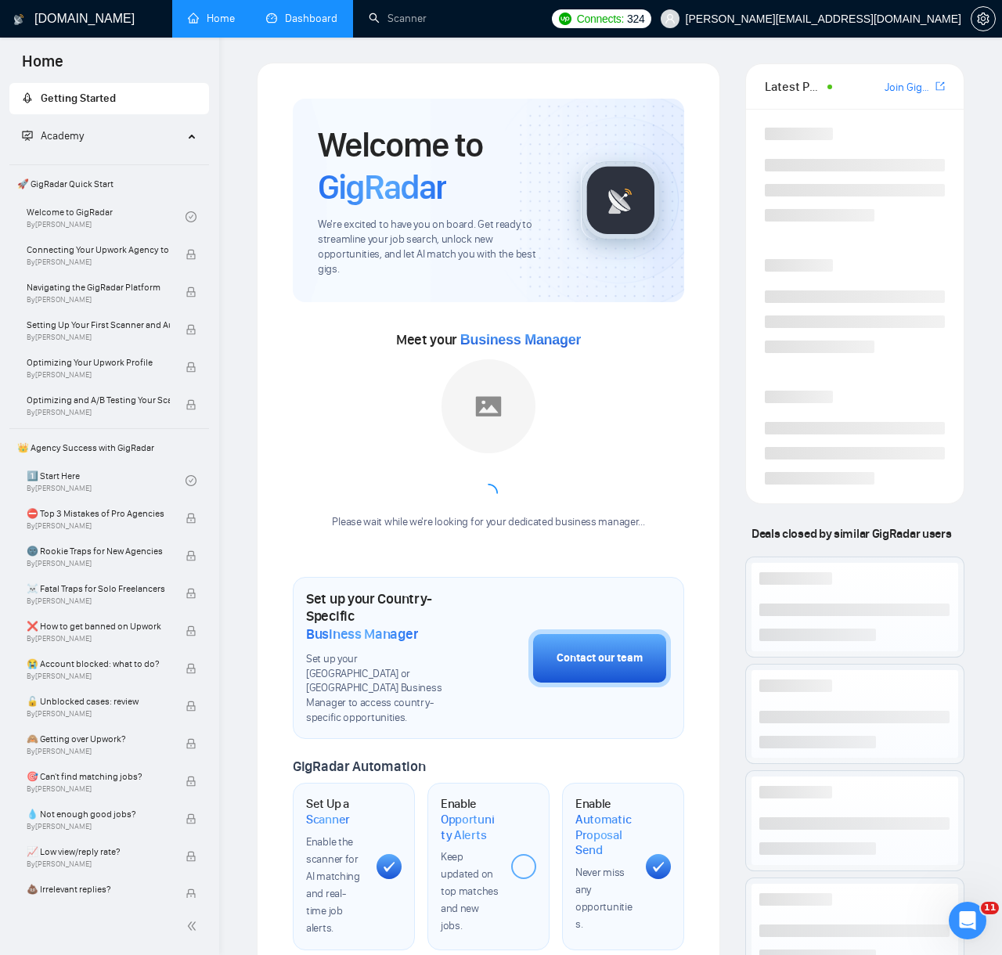
click at [290, 16] on link "Dashboard" at bounding box center [301, 18] width 71 height 13
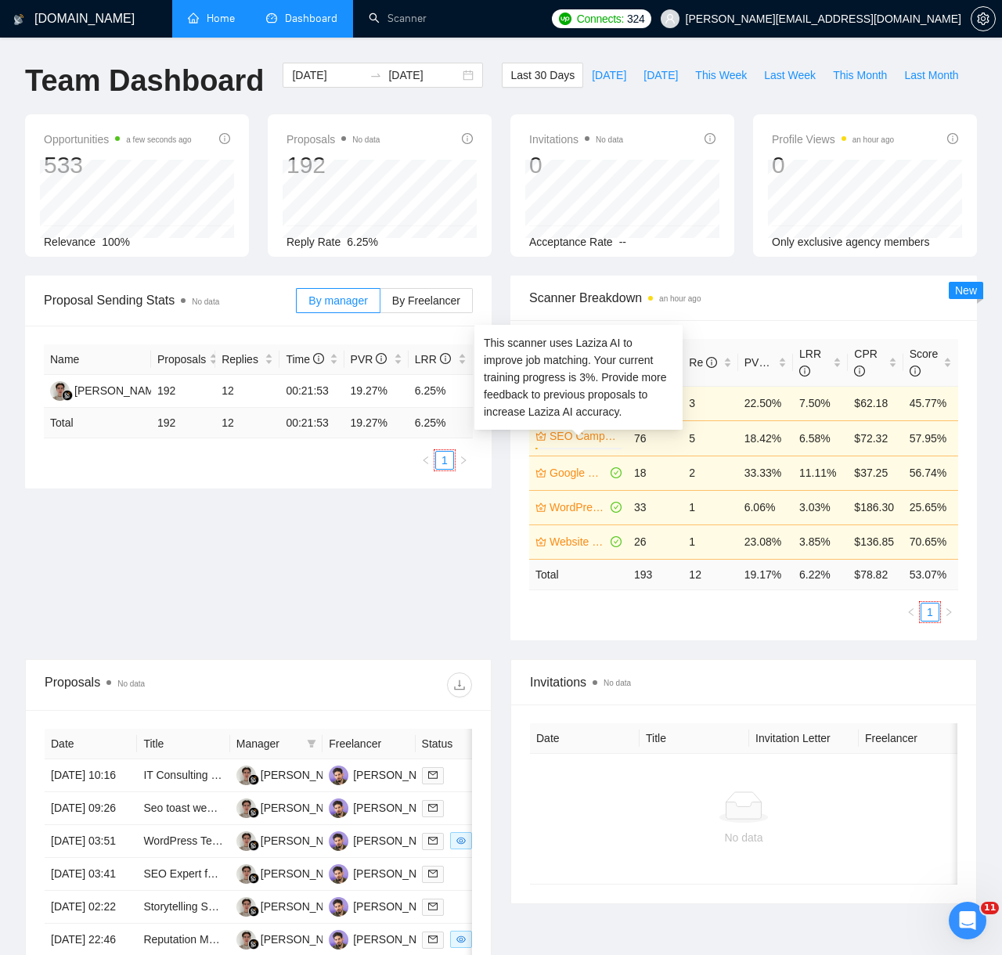
click at [582, 435] on link "SEO Campaign + Expert" at bounding box center [583, 435] width 69 height 17
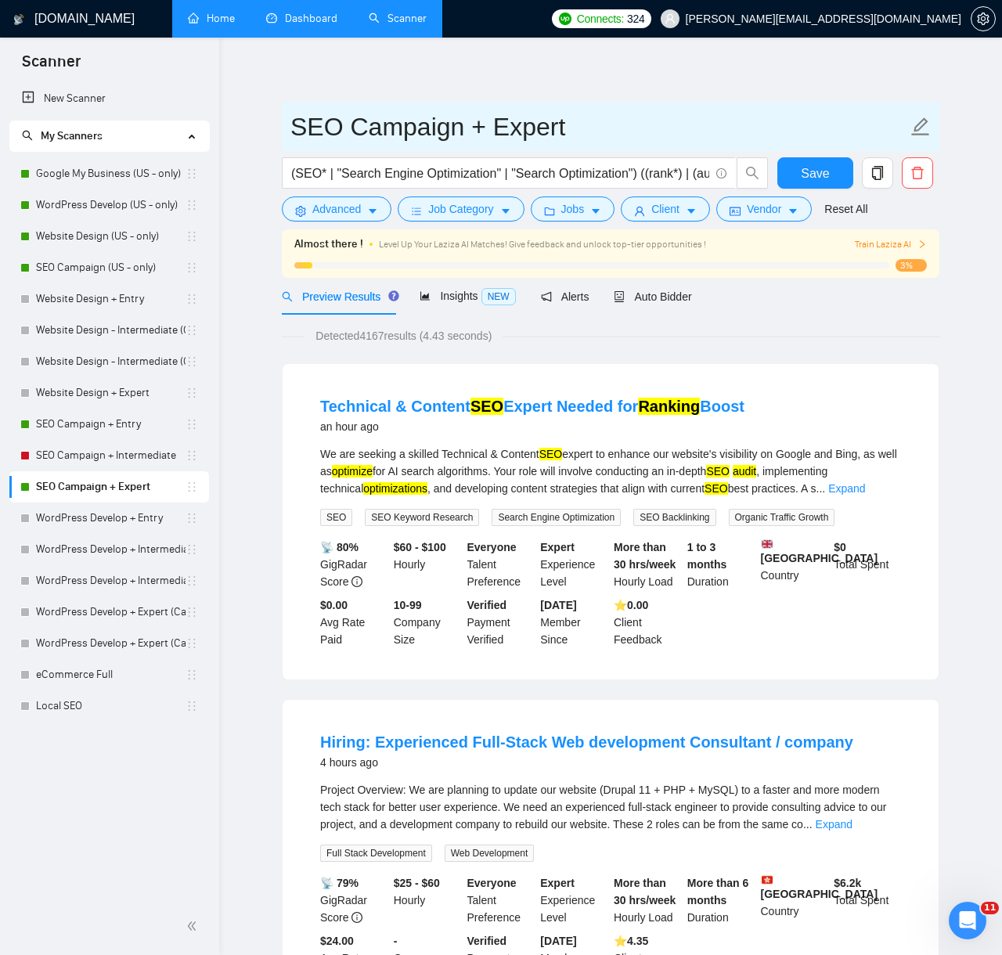
click at [433, 127] on input "SEO Campaign + Expert" at bounding box center [598, 126] width 617 height 39
click at [433, 124] on input "SEO Campaign + Expert" at bounding box center [598, 126] width 617 height 39
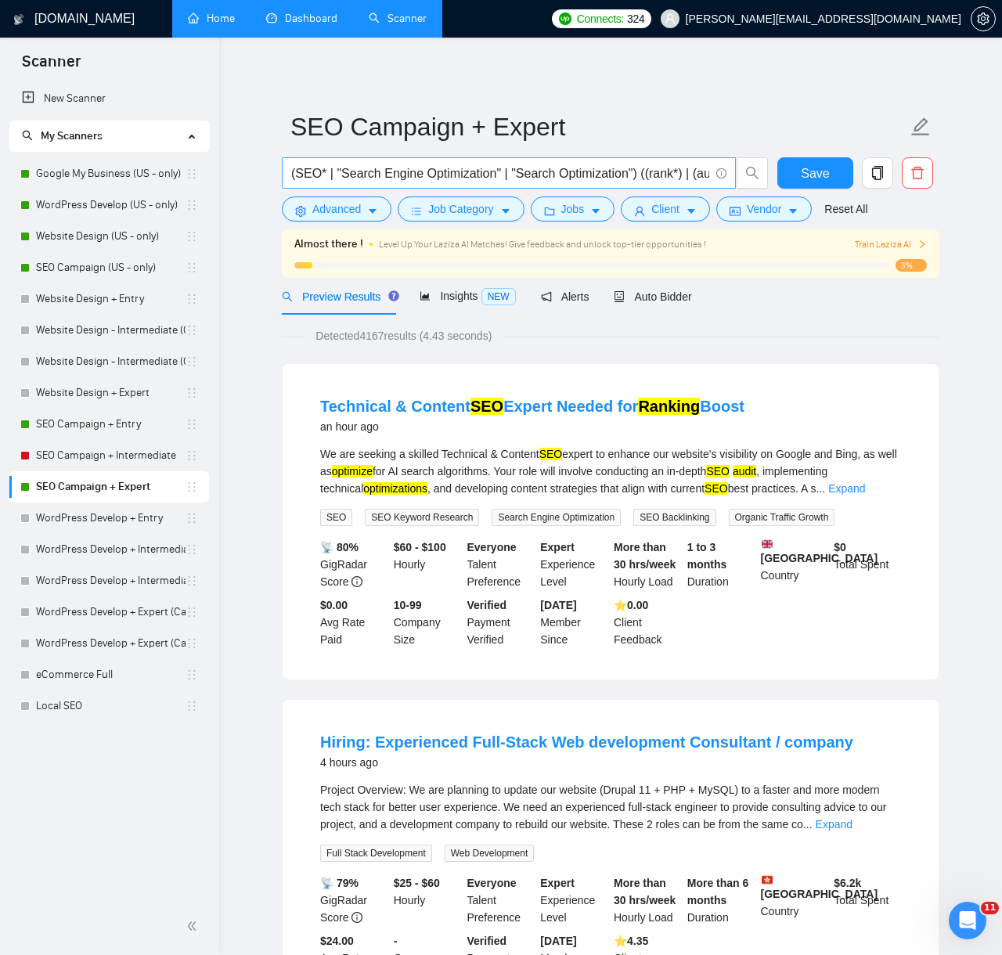
click at [423, 180] on input "(SEO* | "Search Engine Optimization" | "Search Optimization") ((rank*) | (audit…" at bounding box center [500, 174] width 418 height 20
click at [884, 243] on span "Train Laziza AI" at bounding box center [891, 244] width 72 height 15
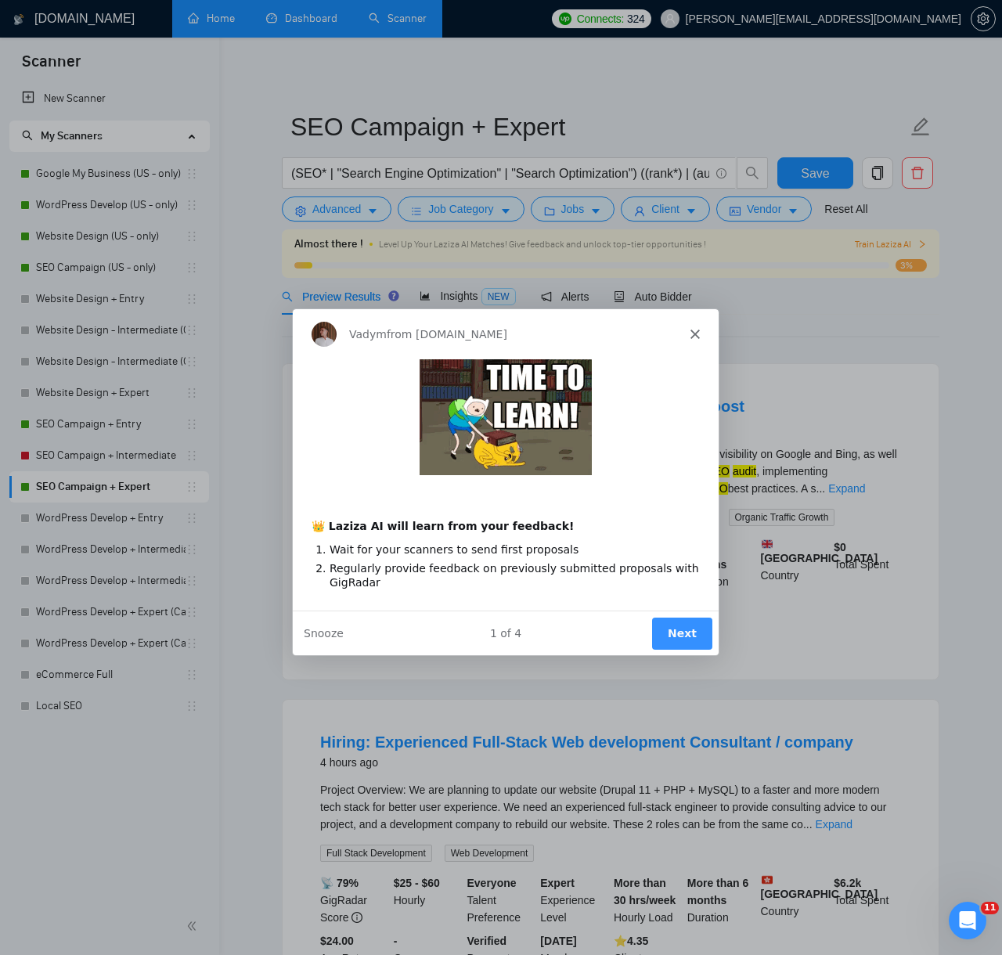
click at [671, 638] on button "Next" at bounding box center [681, 632] width 60 height 32
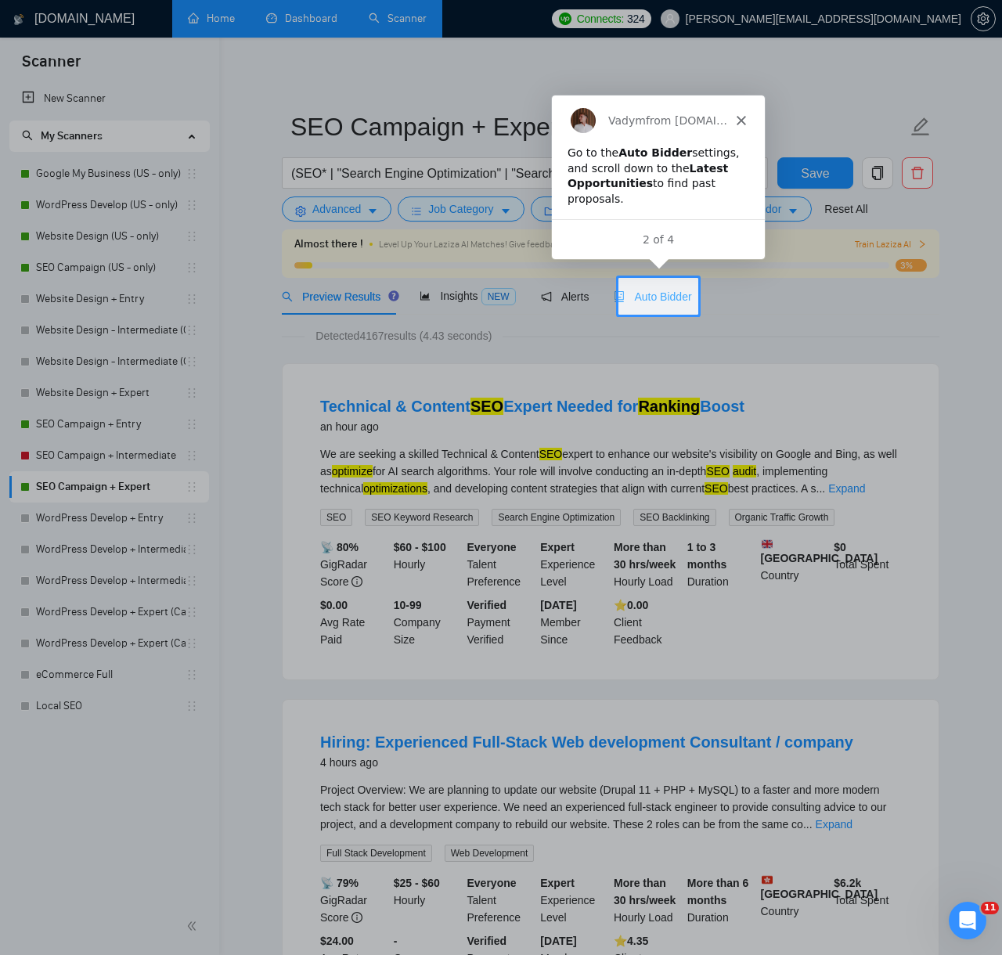
click at [664, 288] on div "Auto Bidder" at bounding box center [652, 296] width 77 height 17
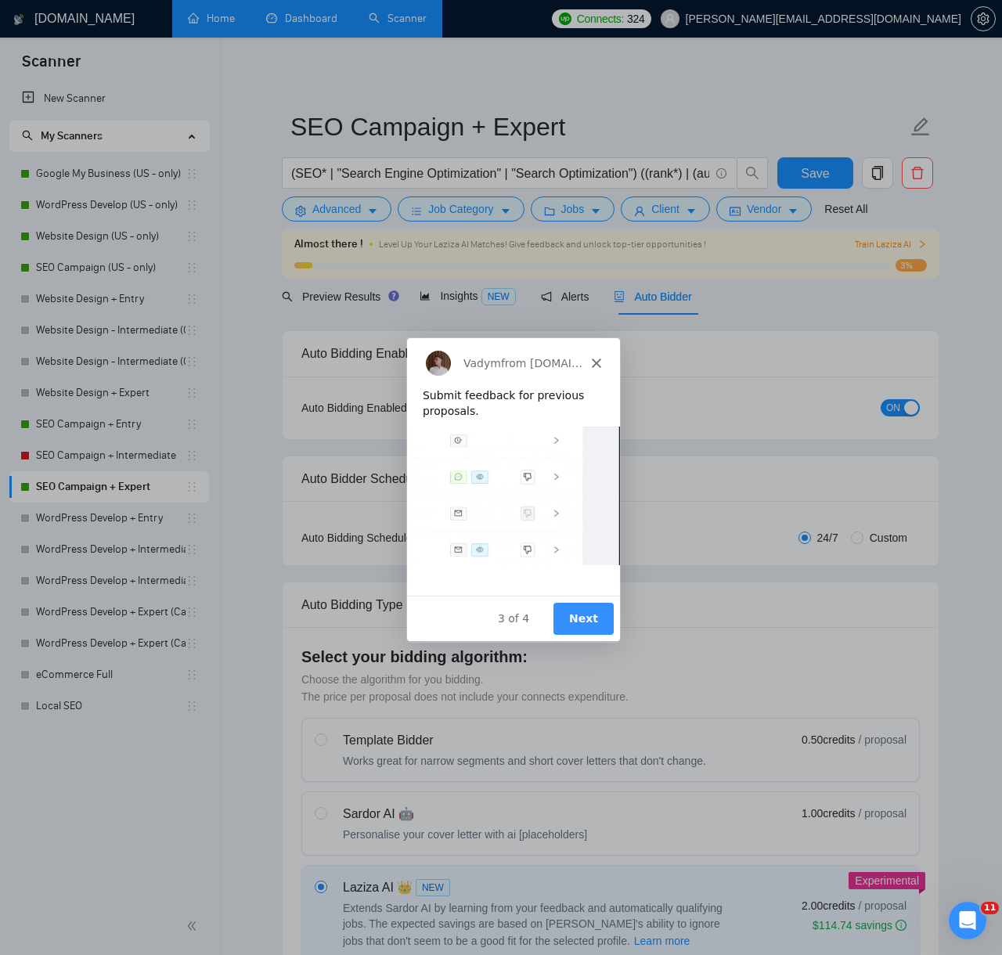
click at [590, 621] on button "Next" at bounding box center [582, 618] width 60 height 32
click at [590, 620] on button "Next" at bounding box center [582, 618] width 60 height 32
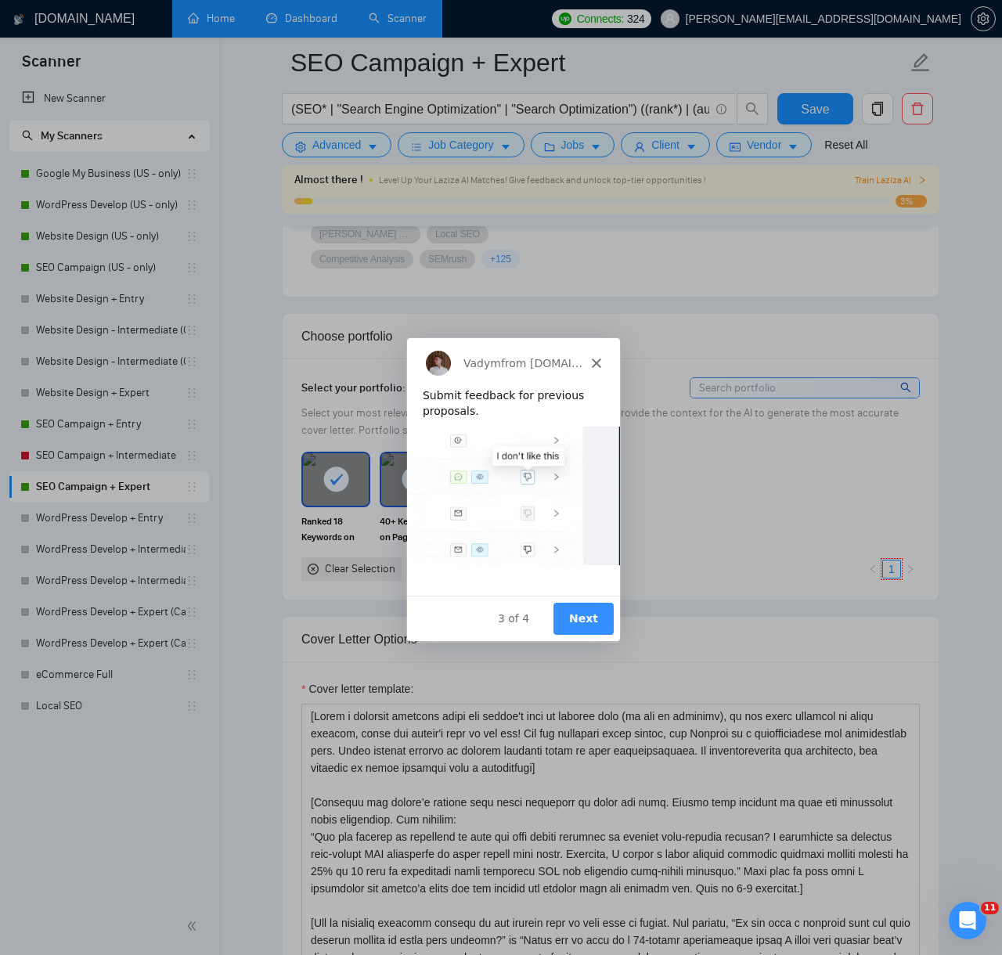
scroll to position [1497, 0]
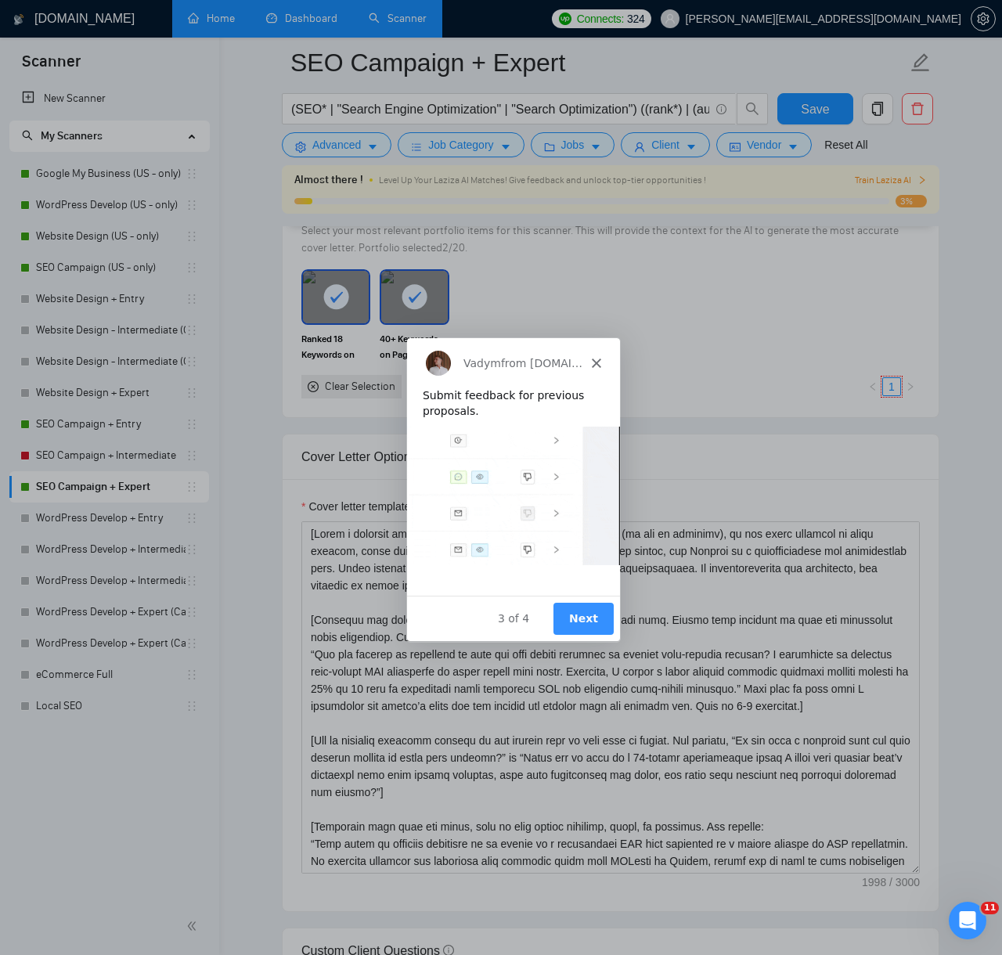
click at [587, 617] on button "Next" at bounding box center [582, 618] width 60 height 32
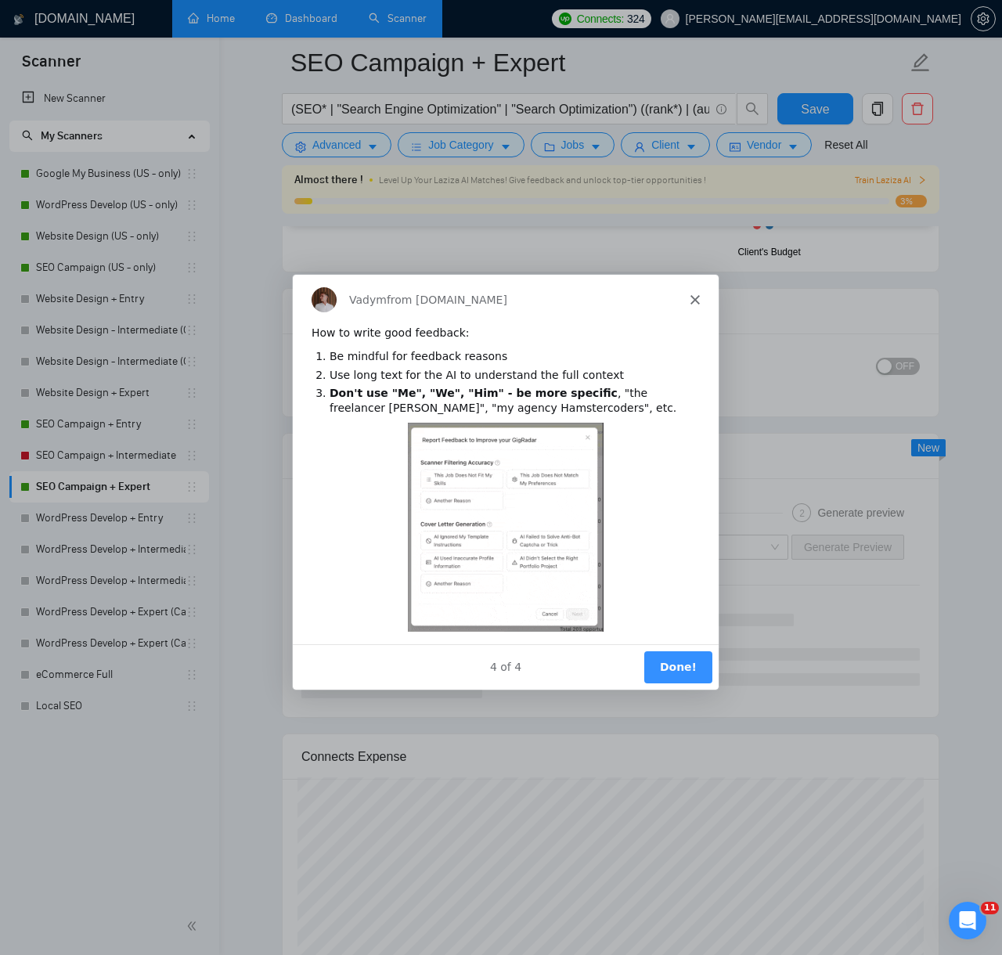
scroll to position [2832, 0]
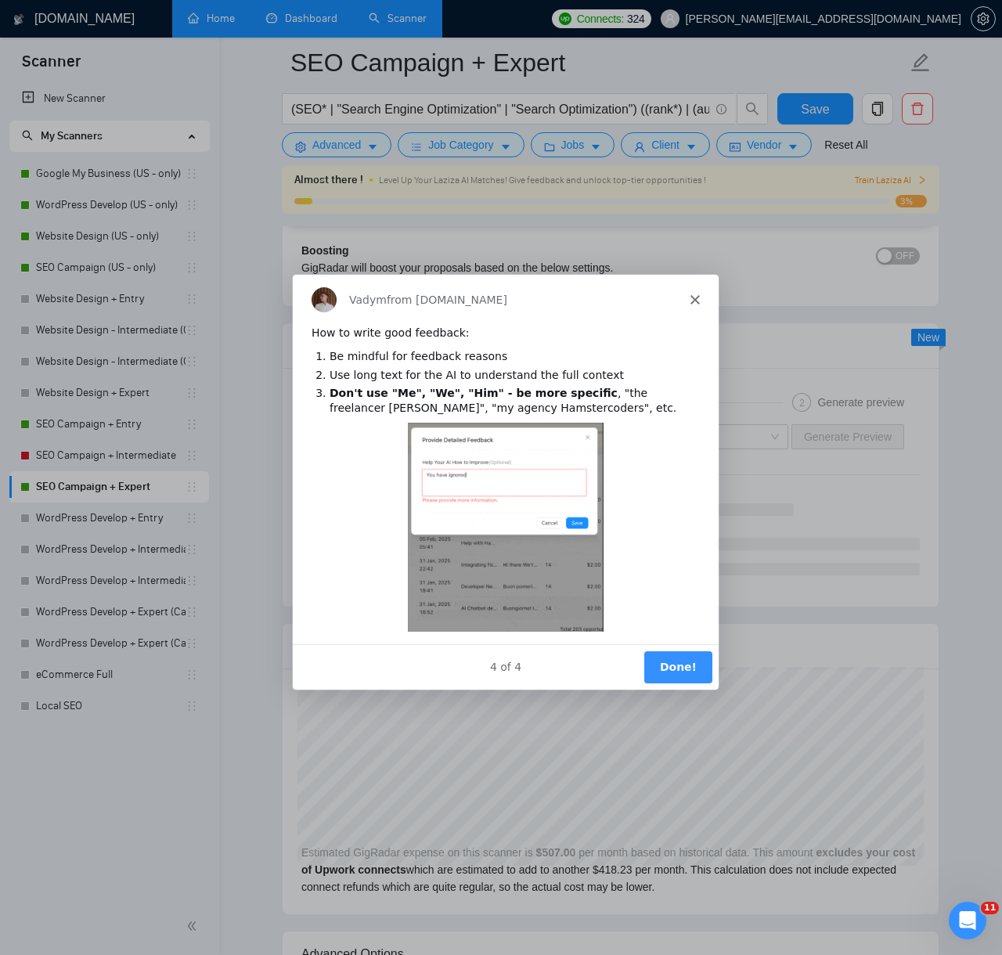
click at [668, 650] on button "Done!" at bounding box center [677, 666] width 68 height 32
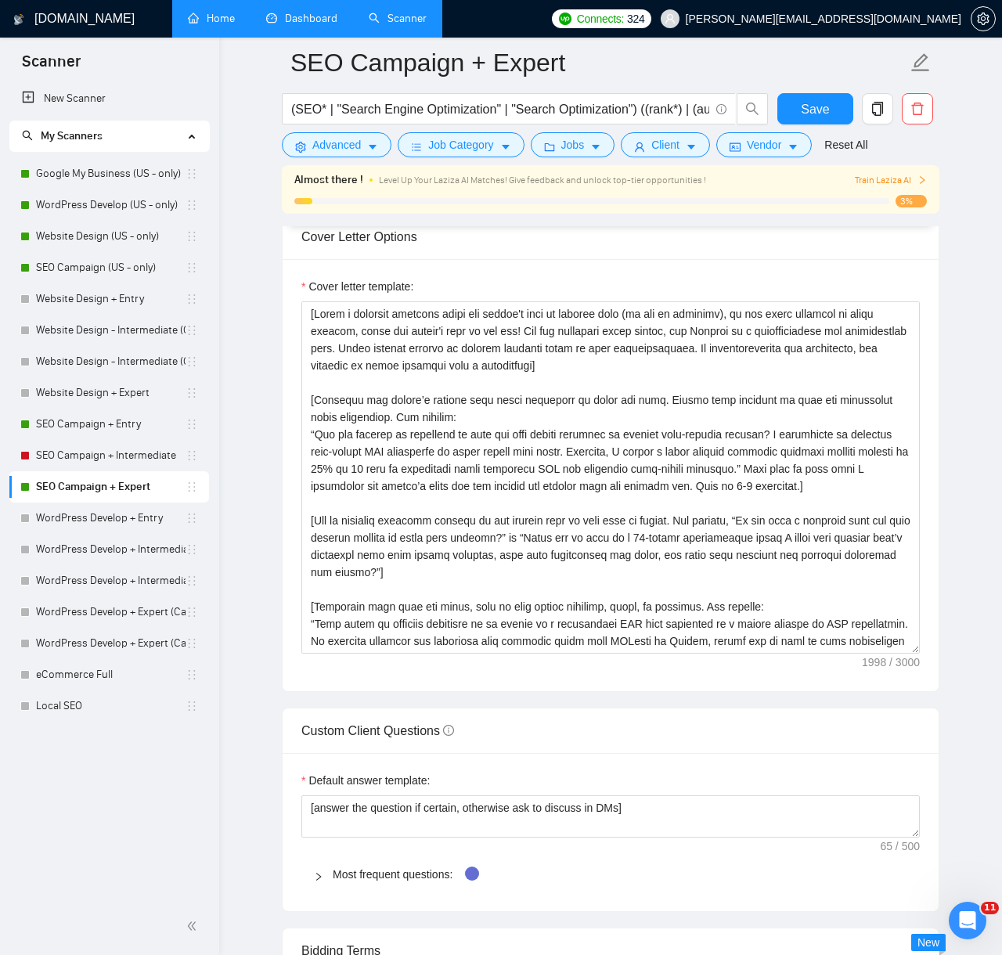
scroll to position [1682, 0]
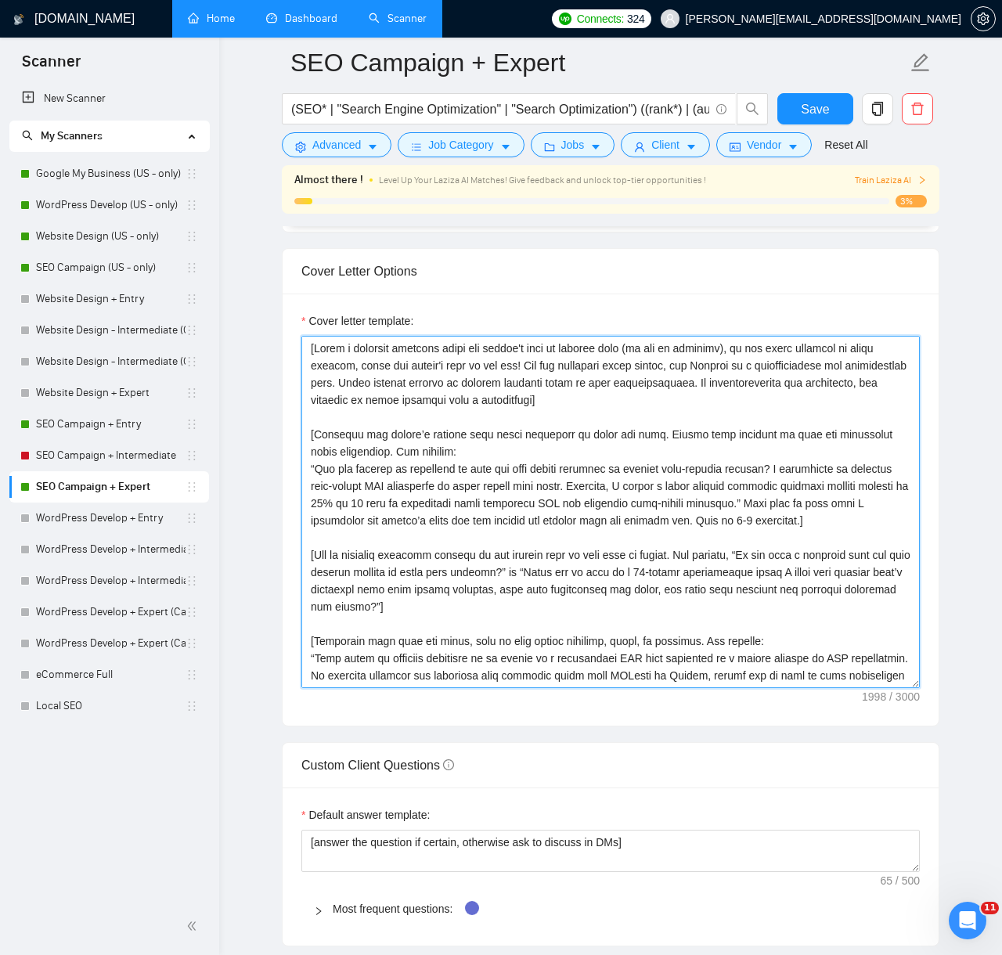
click at [667, 553] on textarea "Cover letter template:" at bounding box center [610, 512] width 618 height 352
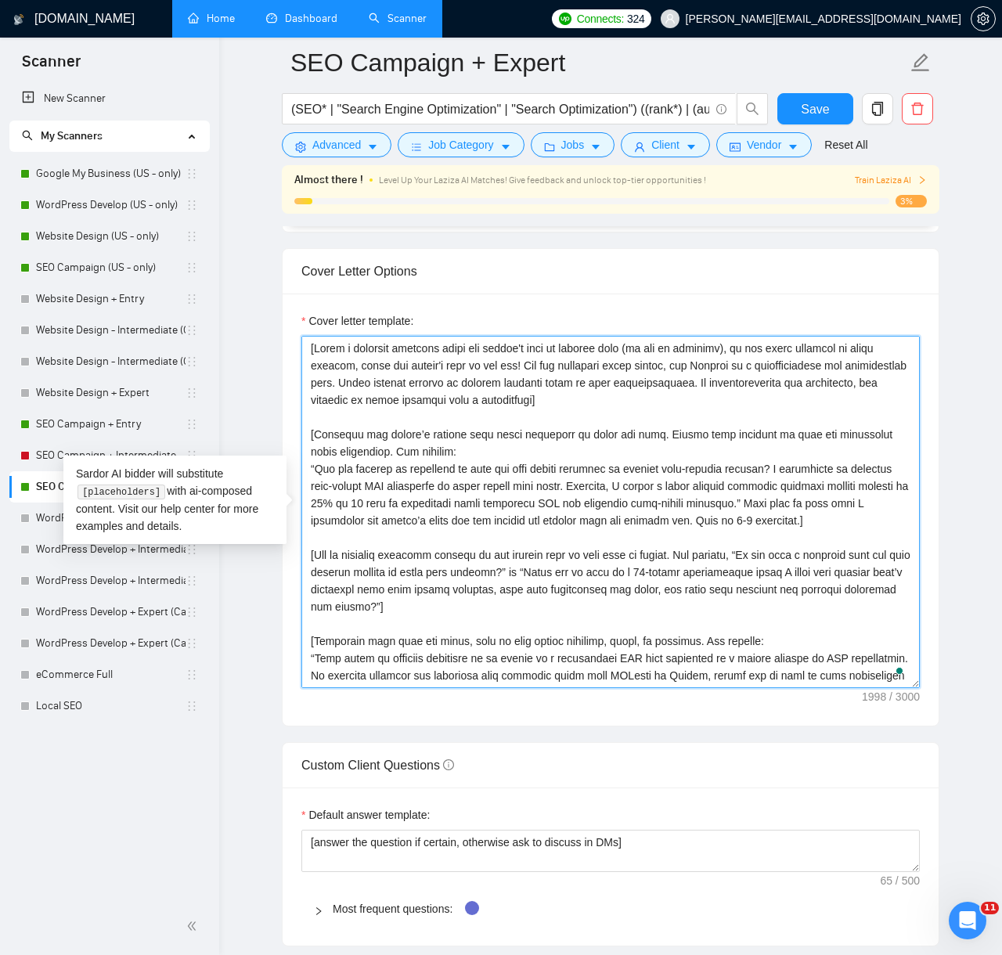
click at [667, 500] on textarea "Cover letter template:" at bounding box center [610, 512] width 618 height 352
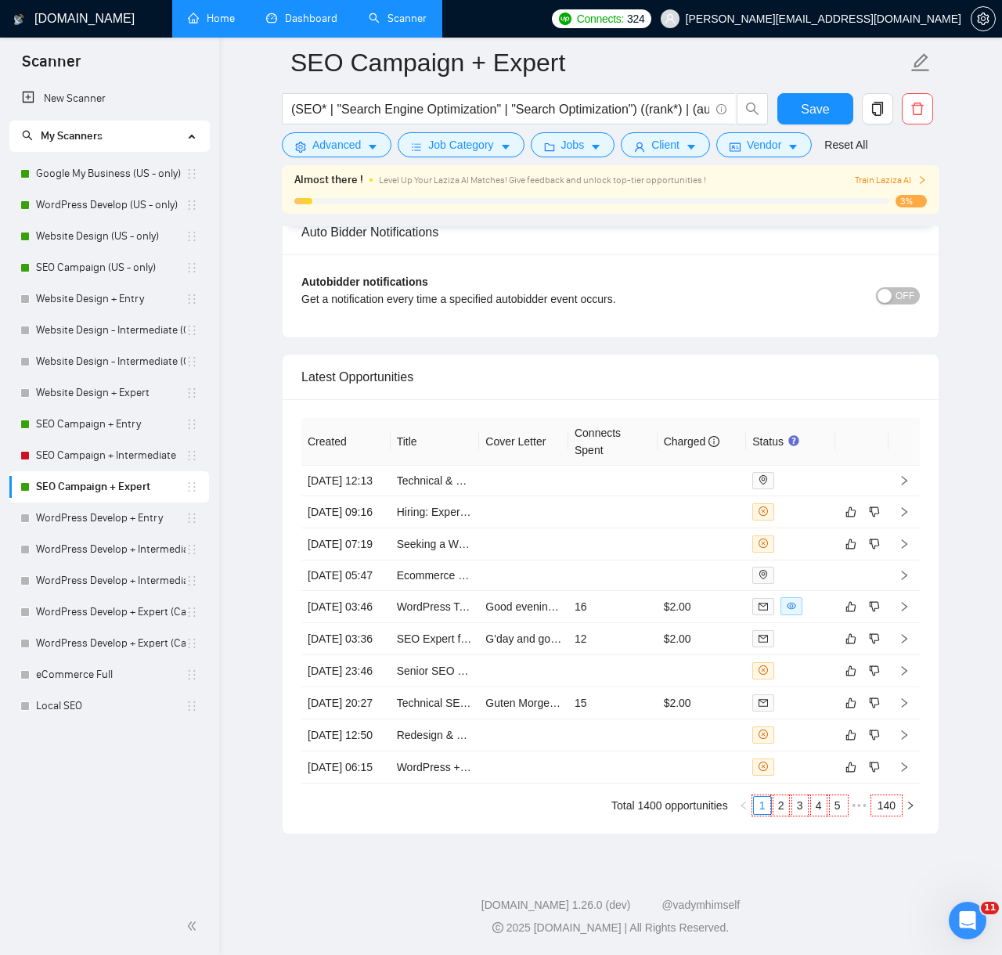
scroll to position [3857, 0]
click at [616, 496] on td at bounding box center [612, 512] width 89 height 32
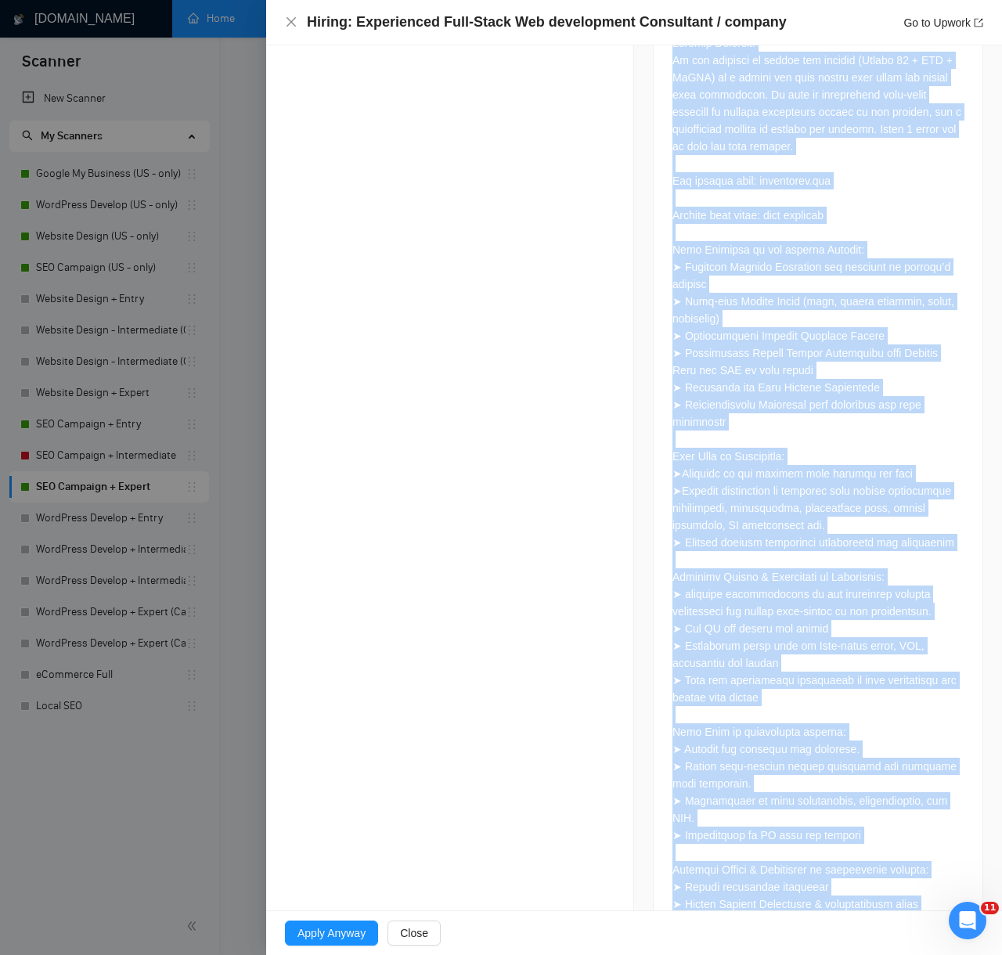
scroll to position [959, 0]
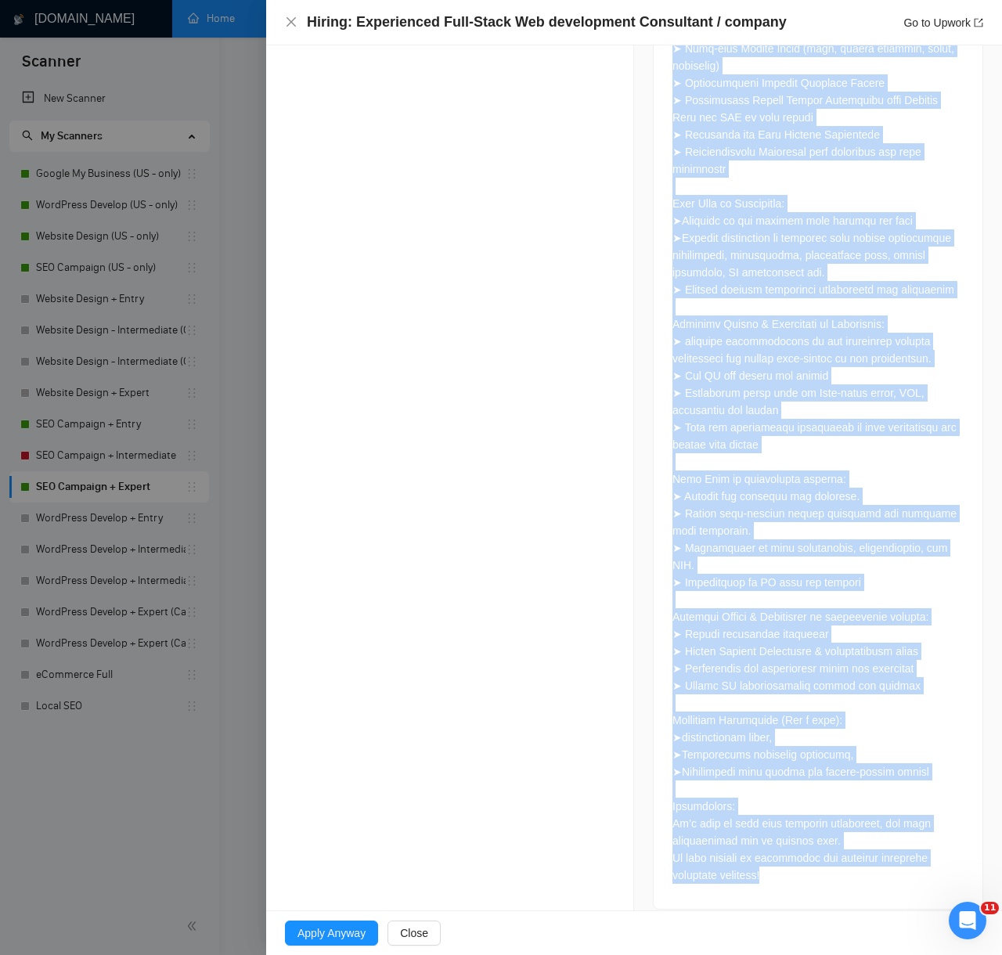
drag, startPoint x: 284, startPoint y: 297, endPoint x: 834, endPoint y: 930, distance: 839.3
click at [834, 930] on div "Hiring: Experienced Full-Stack Web development Consultant / company Go to Upwor…" at bounding box center [634, 477] width 736 height 955
copy div "AI Reasoning Log Laziza AI 👑 Disqualified this Job and It Was NOT Applied 13 Au…"
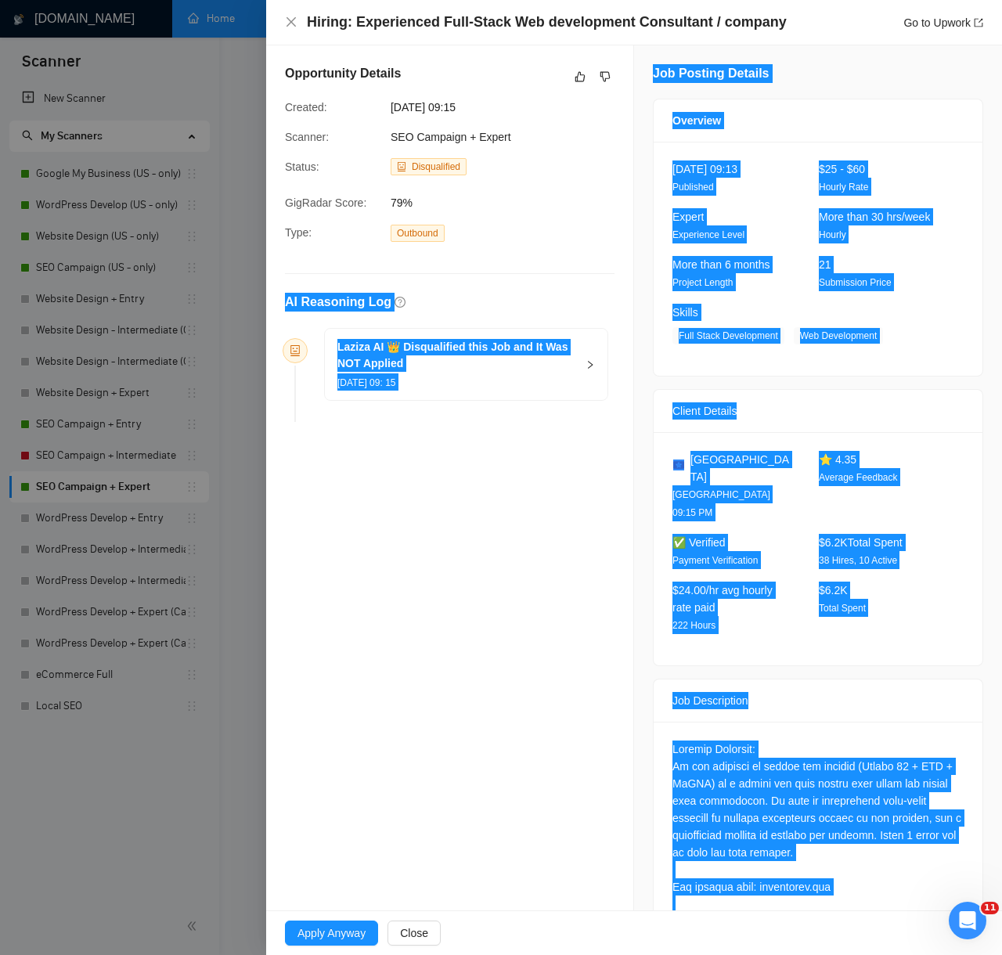
scroll to position [206, 0]
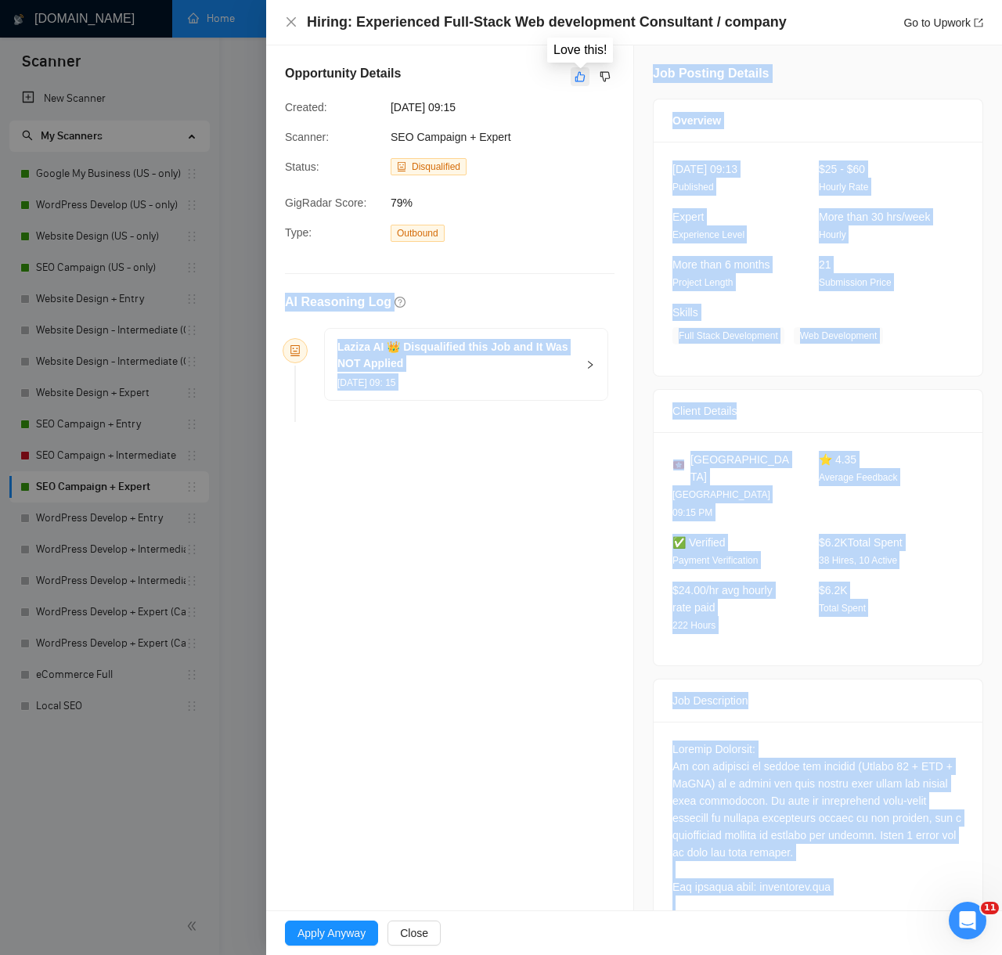
click at [582, 74] on icon "like" at bounding box center [579, 76] width 11 height 13
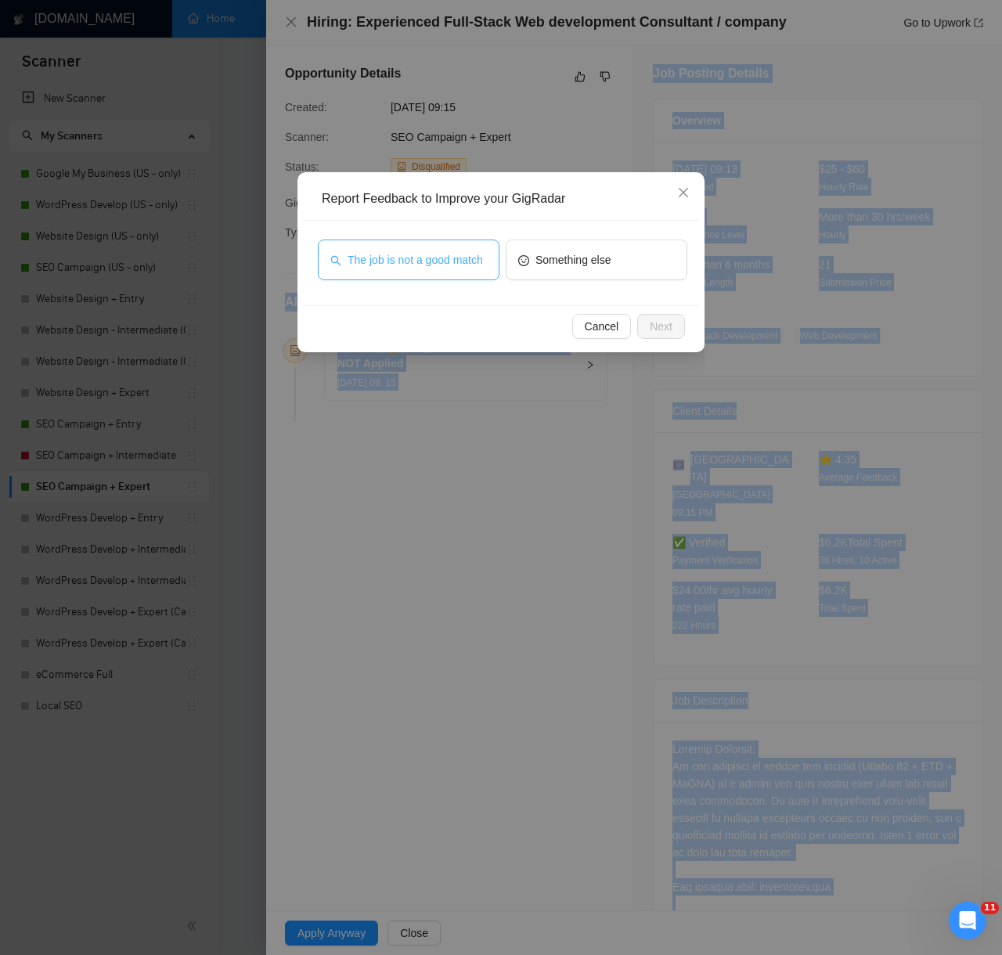
click at [462, 251] on span "The job is not a good match" at bounding box center [414, 259] width 135 height 17
click at [674, 327] on button "Next" at bounding box center [661, 326] width 48 height 25
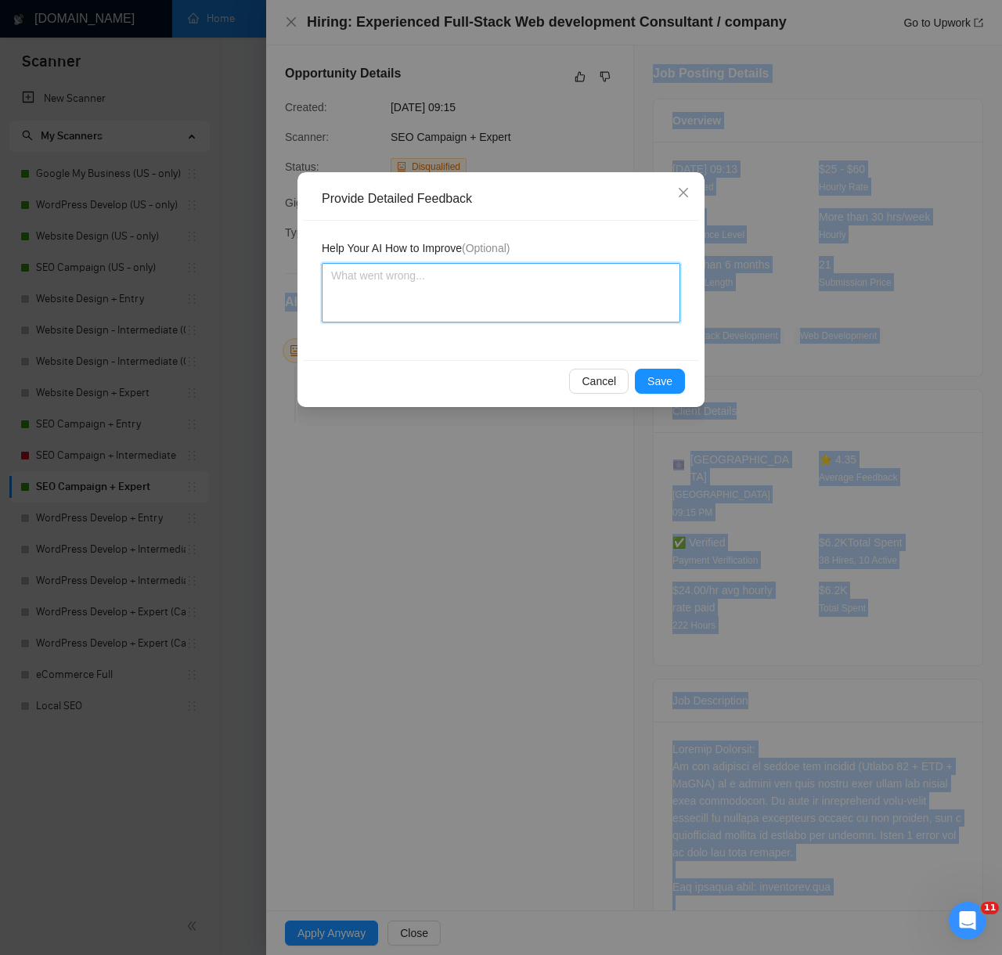
click at [588, 293] on textarea at bounding box center [501, 292] width 358 height 59
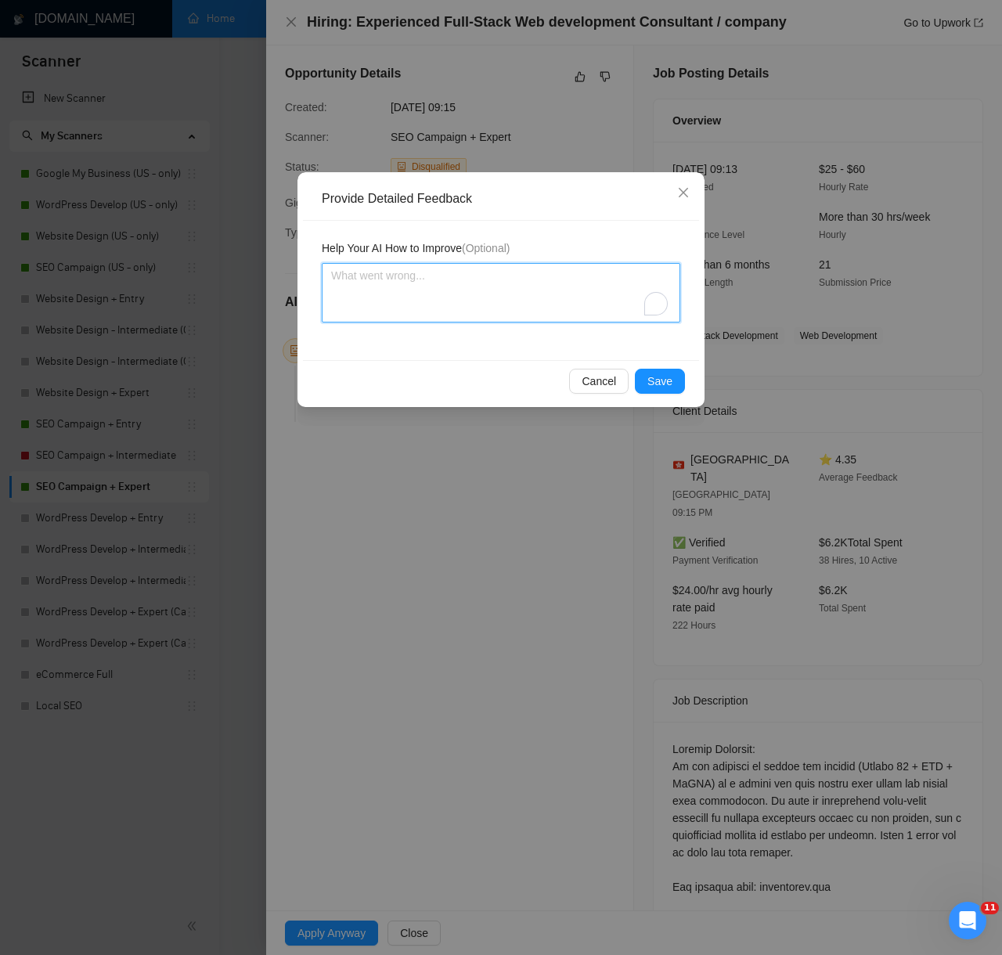
paste textarea "Decision: Correctly Disqualified. Reason: The client is primarily seeking a ful…"
type textarea "Decision: Correctly Disqualified. Reason: The client is primarily seeking a ful…"
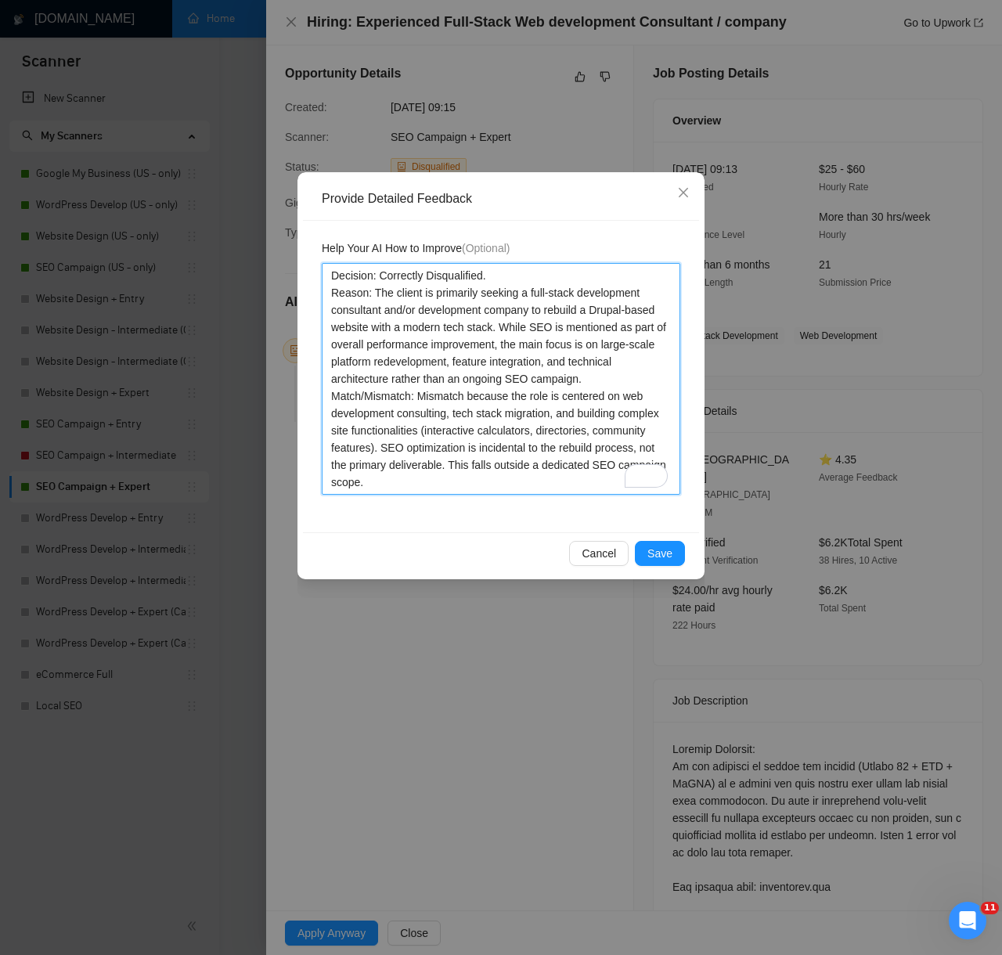
scroll to position [86, 0]
type textarea "Decision: Correctly Disqualified. Reason: The client is primarily seeking a ful…"
click at [656, 549] on span "Save" at bounding box center [659, 553] width 25 height 17
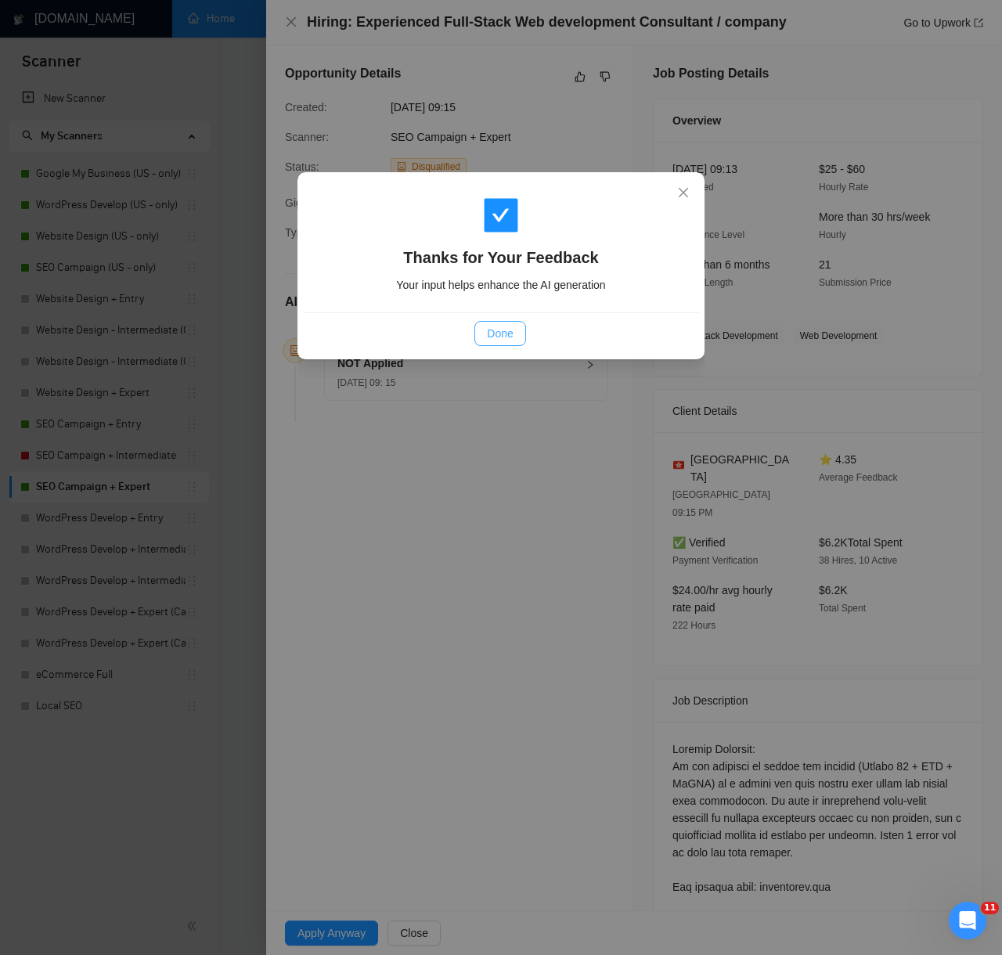
click at [518, 341] on button "Done" at bounding box center [499, 333] width 51 height 25
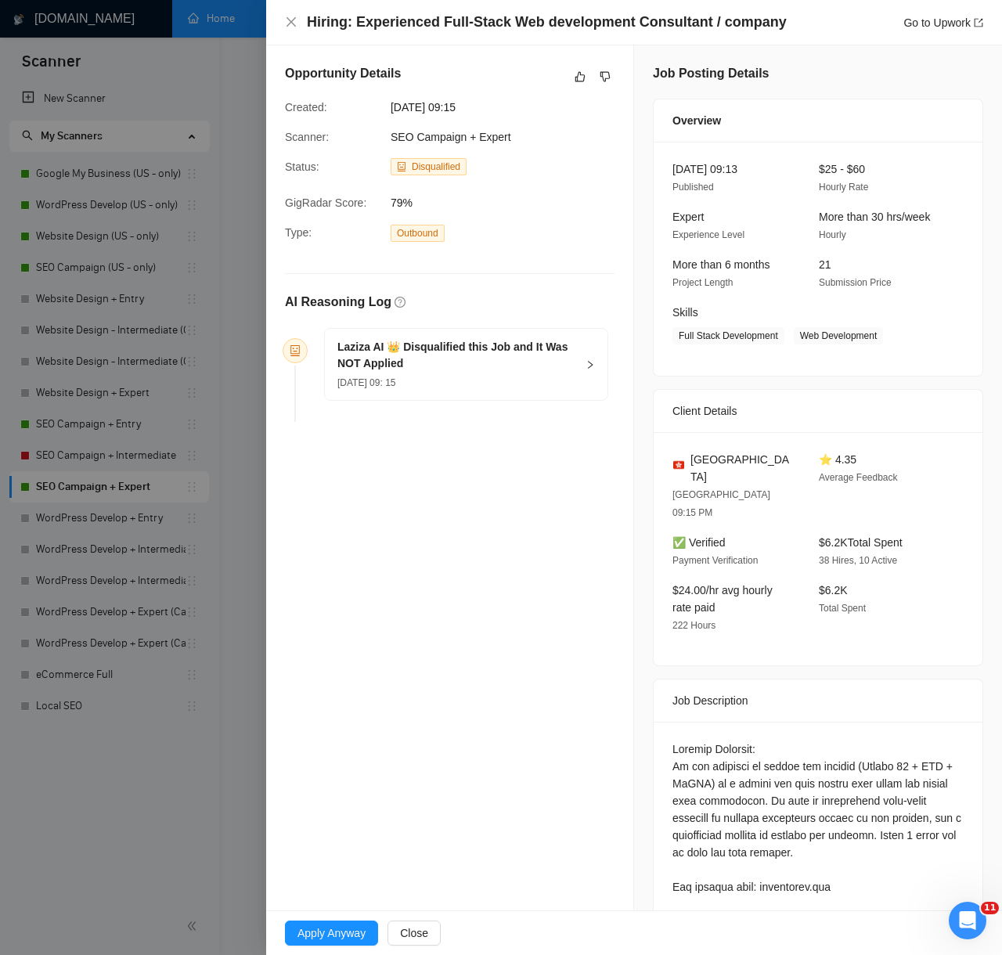
click at [222, 791] on div at bounding box center [501, 477] width 1002 height 955
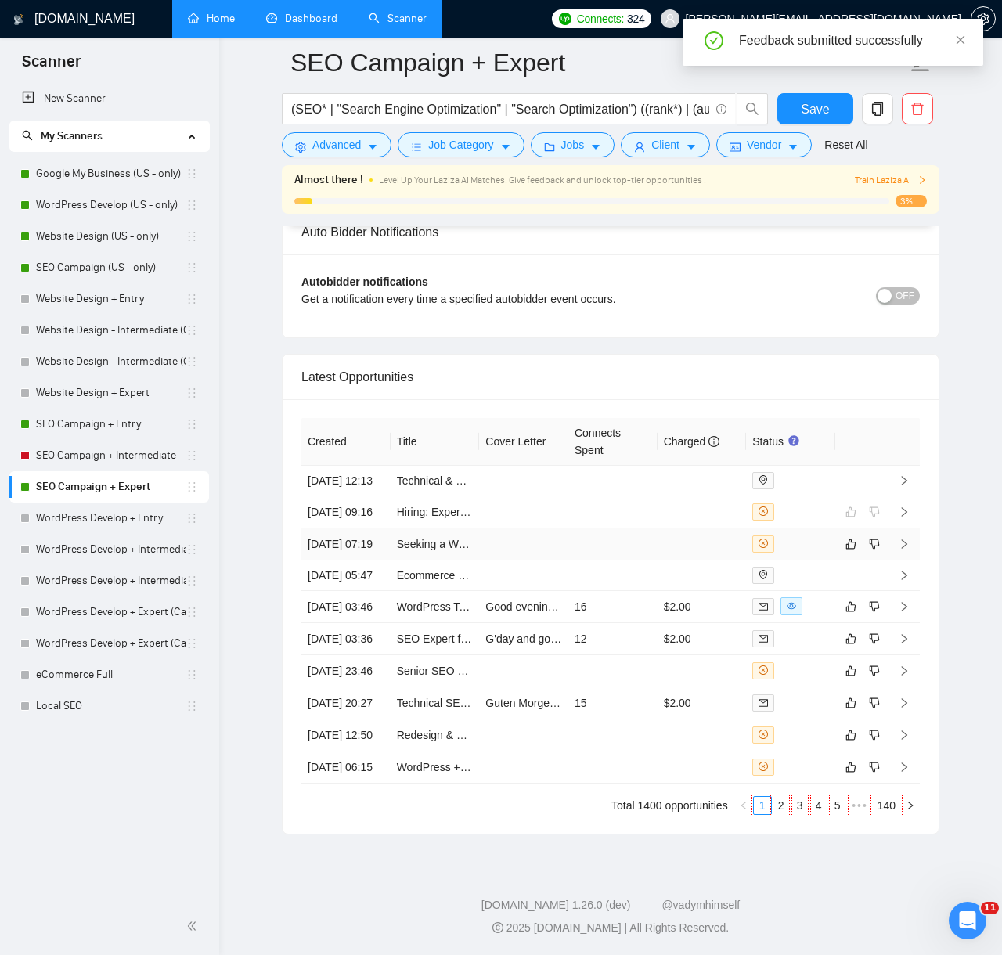
scroll to position [3709, 0]
click at [620, 560] on td at bounding box center [612, 544] width 89 height 32
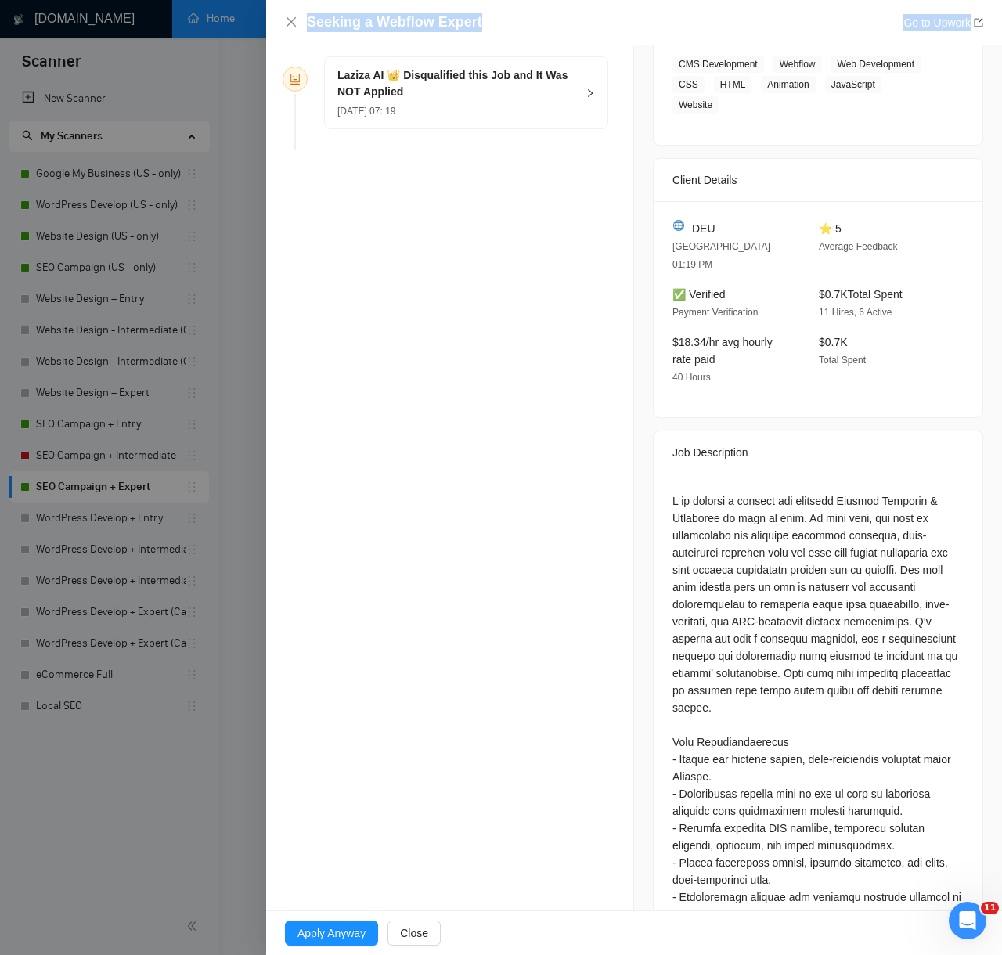
scroll to position [518, 0]
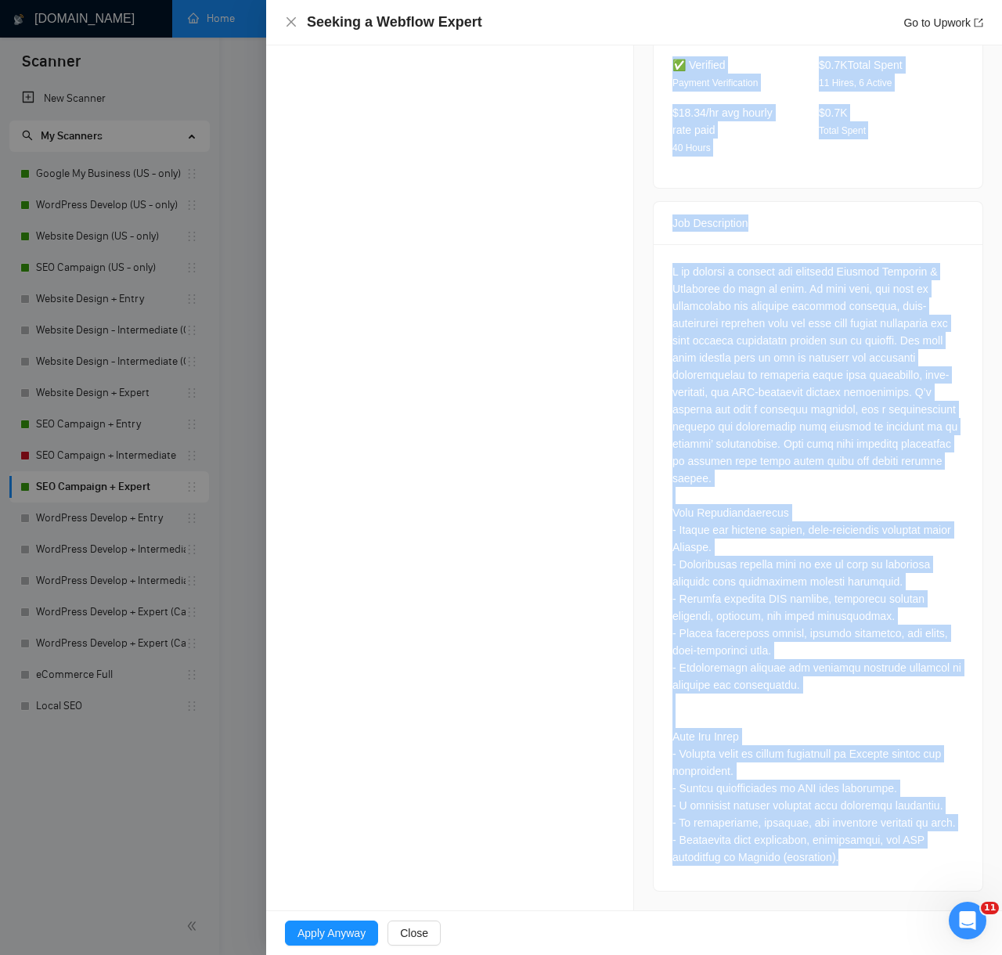
drag, startPoint x: 286, startPoint y: 302, endPoint x: 895, endPoint y: 894, distance: 849.5
click at [895, 894] on div "Opportunity Details Created: 13 Aug, 2025 07:19 Scanner: SEO Campaign + Expert …" at bounding box center [634, 228] width 736 height 1366
copy div "AI Reasoning Log Laziza AI 👑 Disqualified this Job and It Was NOT Applied 13 Au…"
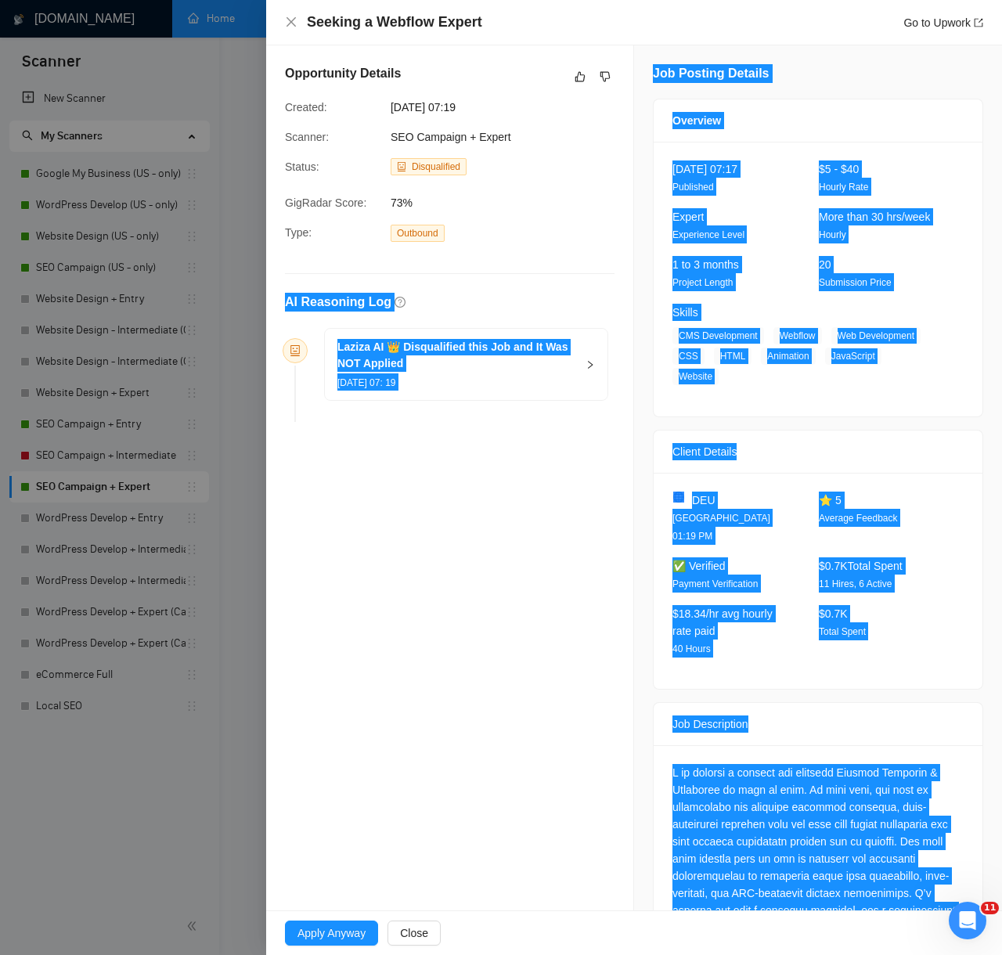
scroll to position [3173, 0]
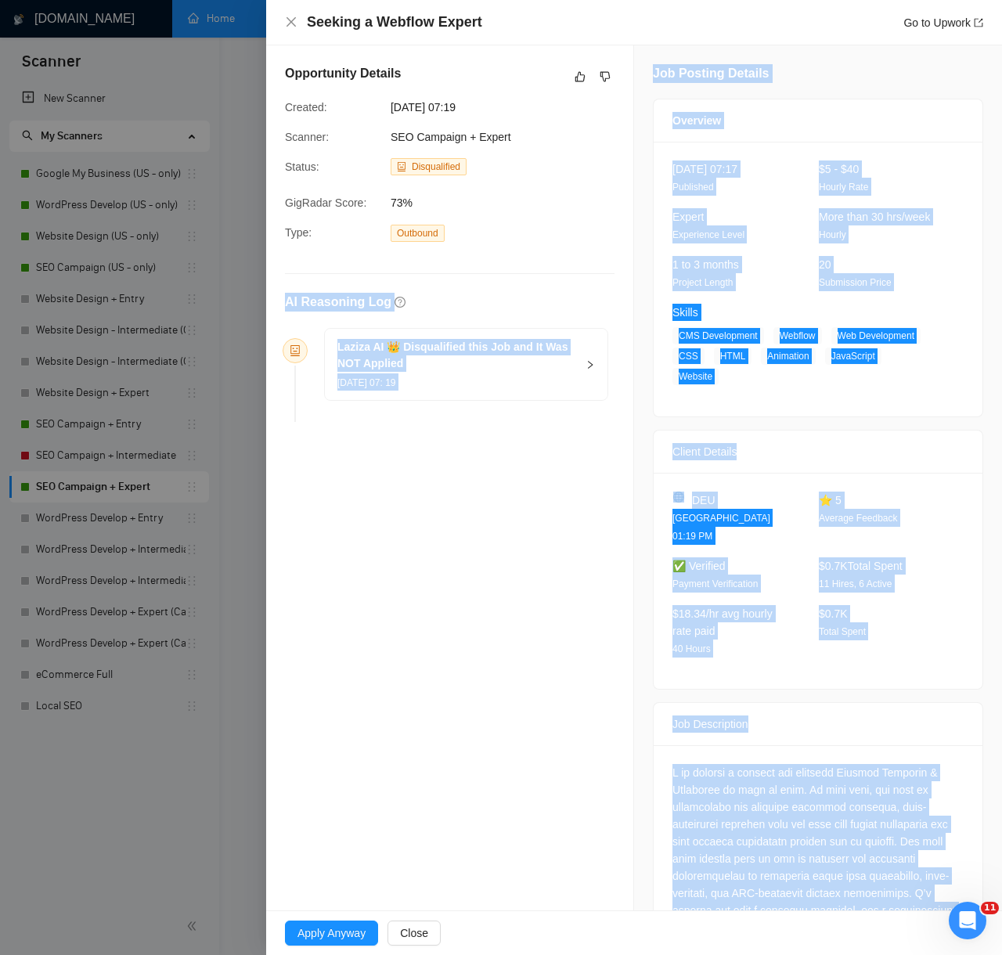
click at [570, 499] on div "Opportunity Details Created: 13 Aug, 2025 07:19 Scanner: SEO Campaign + Expert …" at bounding box center [450, 728] width 368 height 1366
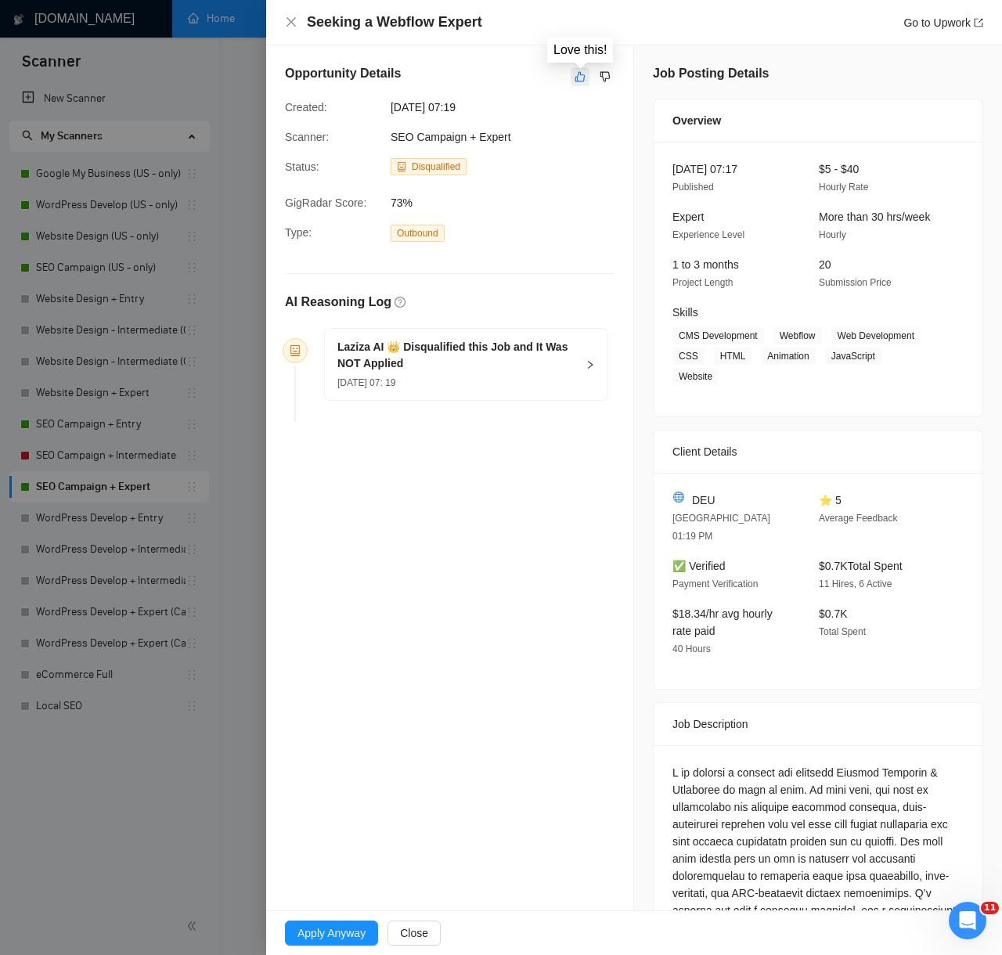
click at [581, 80] on icon "like" at bounding box center [579, 76] width 11 height 13
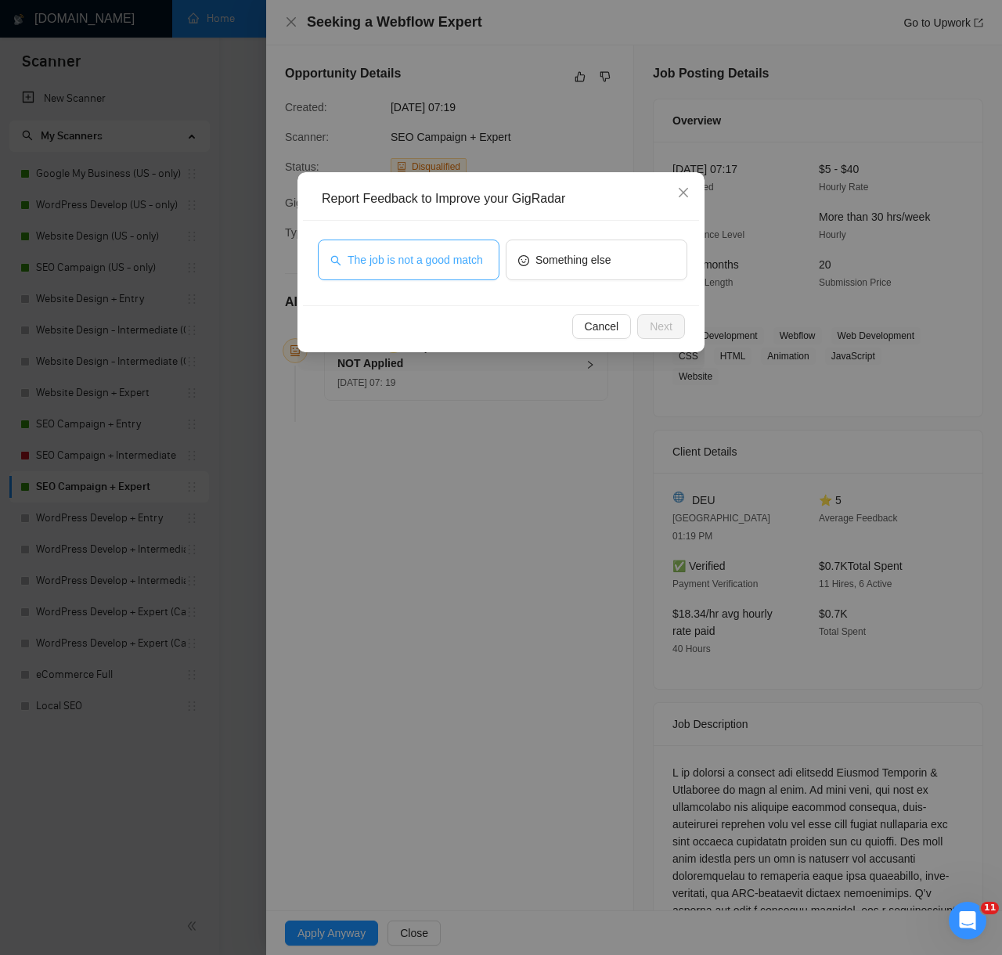
click at [434, 251] on span "The job is not a good match" at bounding box center [414, 259] width 135 height 17
click at [661, 325] on span "Next" at bounding box center [661, 326] width 23 height 17
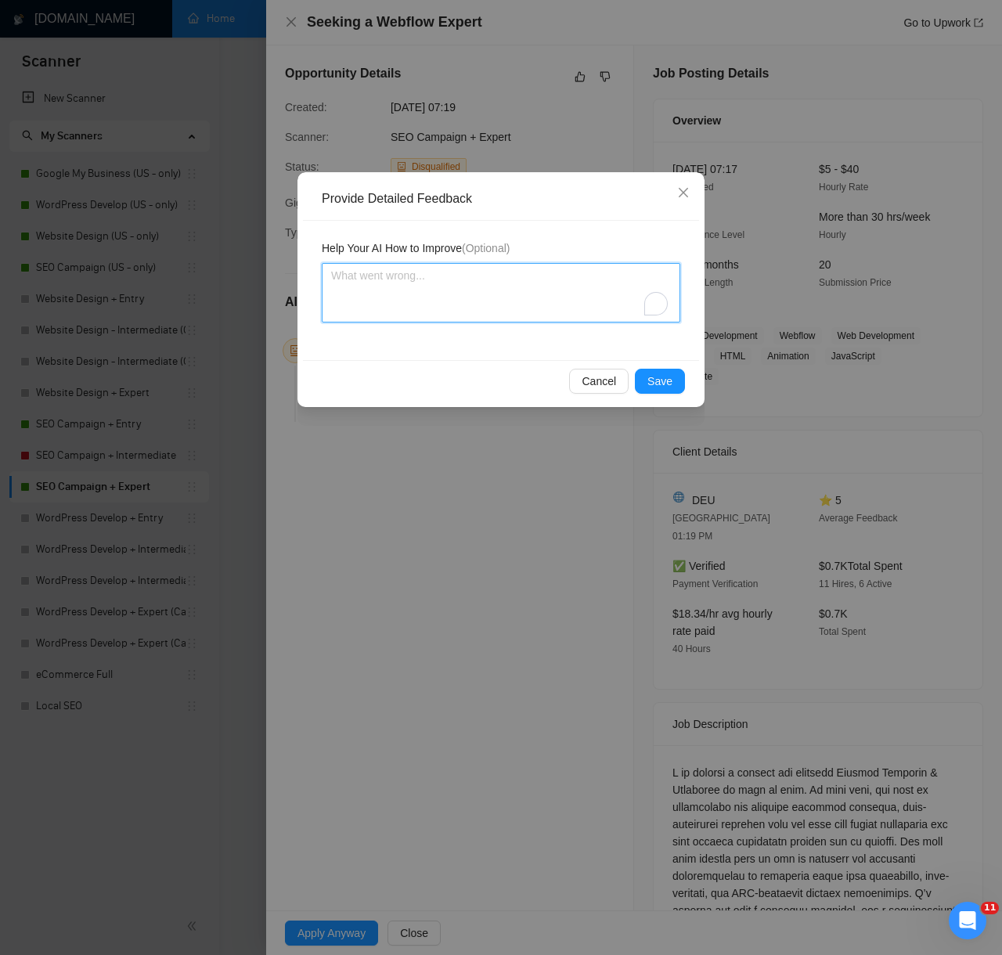
click at [564, 273] on textarea "To enrich screen reader interactions, please activate Accessibility in Grammarl…" at bounding box center [501, 292] width 358 height 59
paste textarea "Decision: Correctly Disqualified. Reason: The client is primarily seeking a Web…"
type textarea "Decision: Correctly Disqualified. Reason: The client is primarily seeking a Web…"
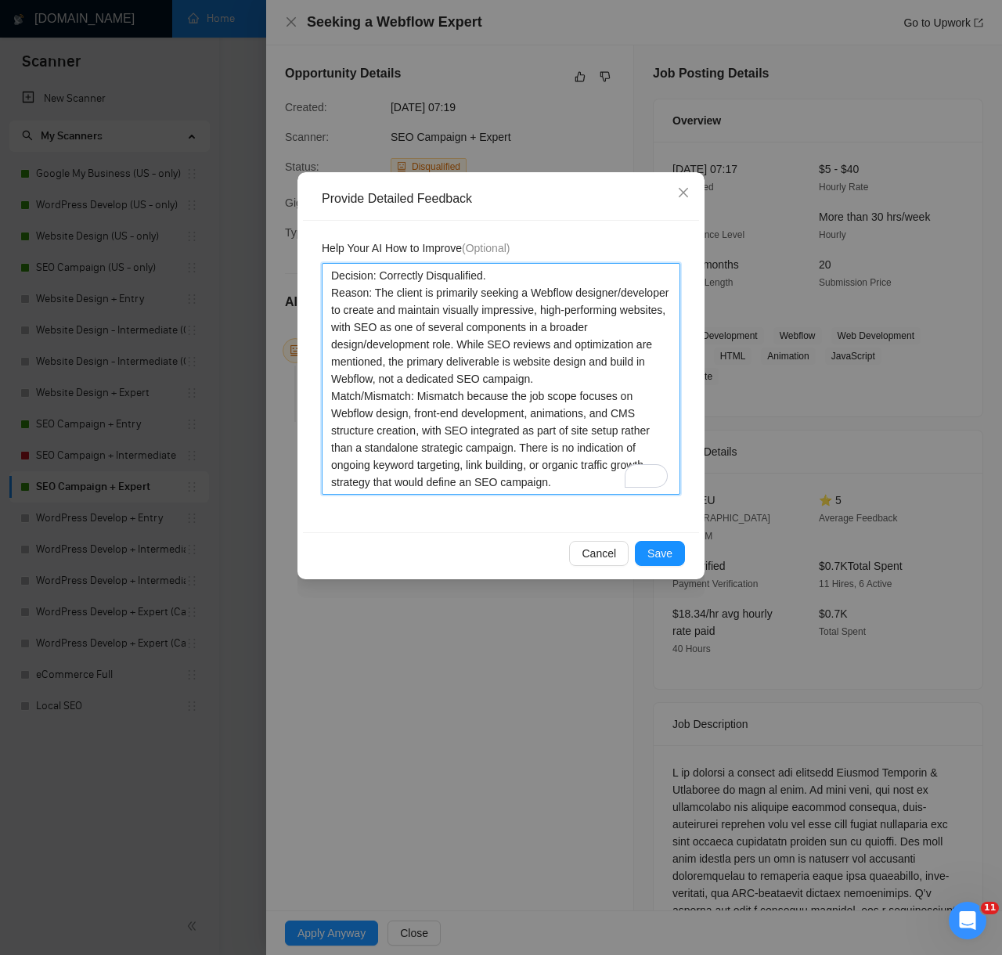
scroll to position [86, 0]
type textarea "Decision: Correctly Disqualified. Reason: The client is primarily seeking a Web…"
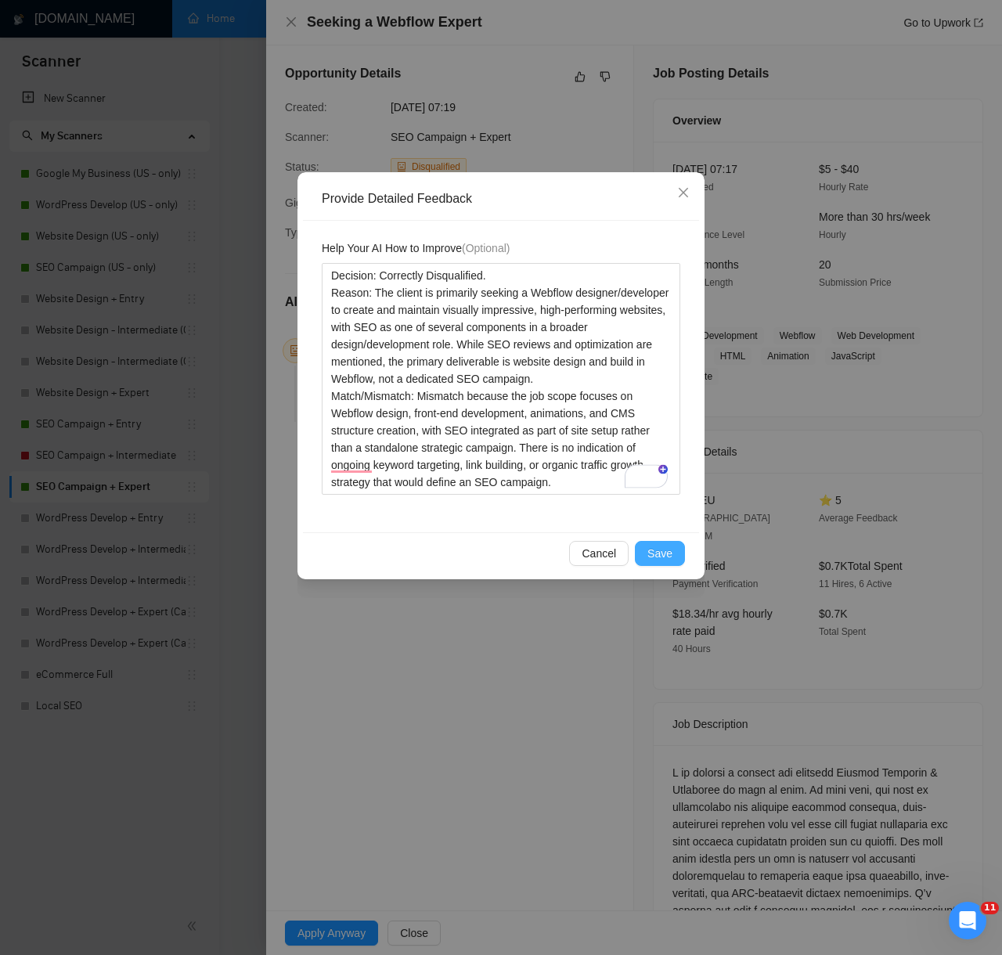
click at [676, 549] on button "Save" at bounding box center [660, 553] width 50 height 25
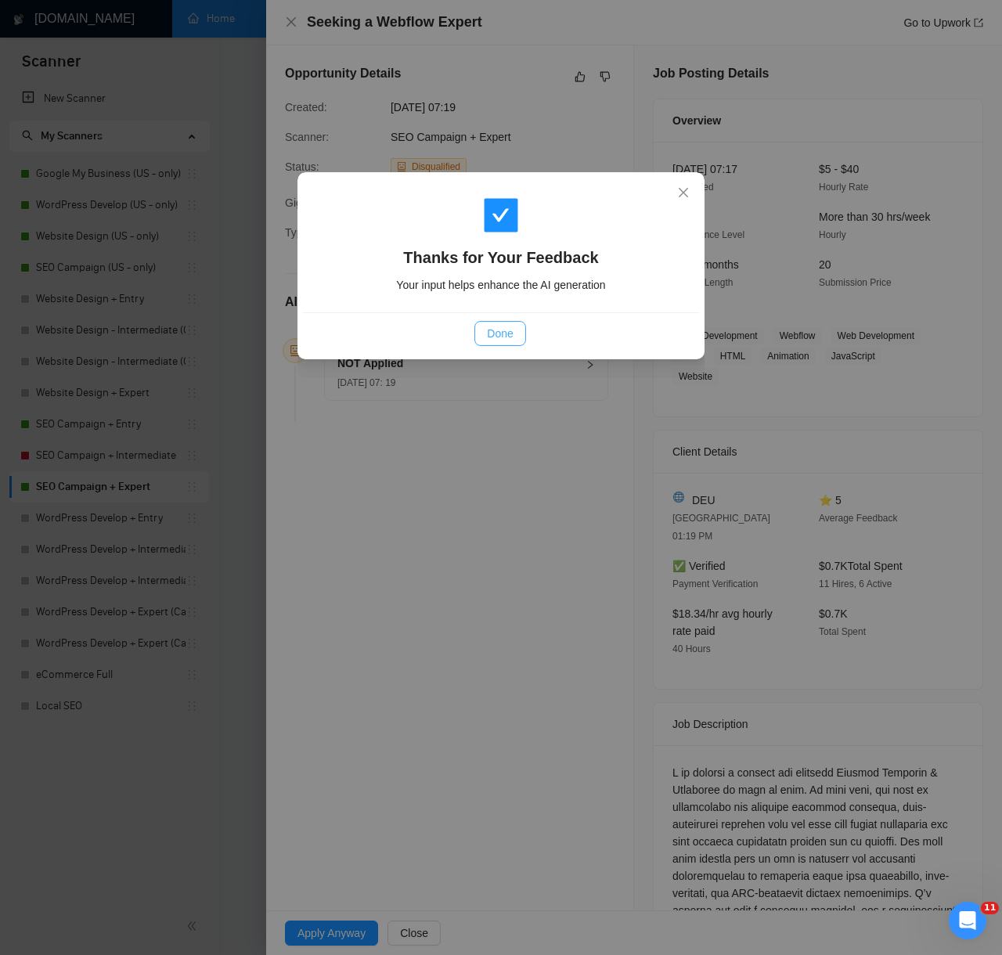
click at [507, 339] on span "Done" at bounding box center [500, 333] width 26 height 17
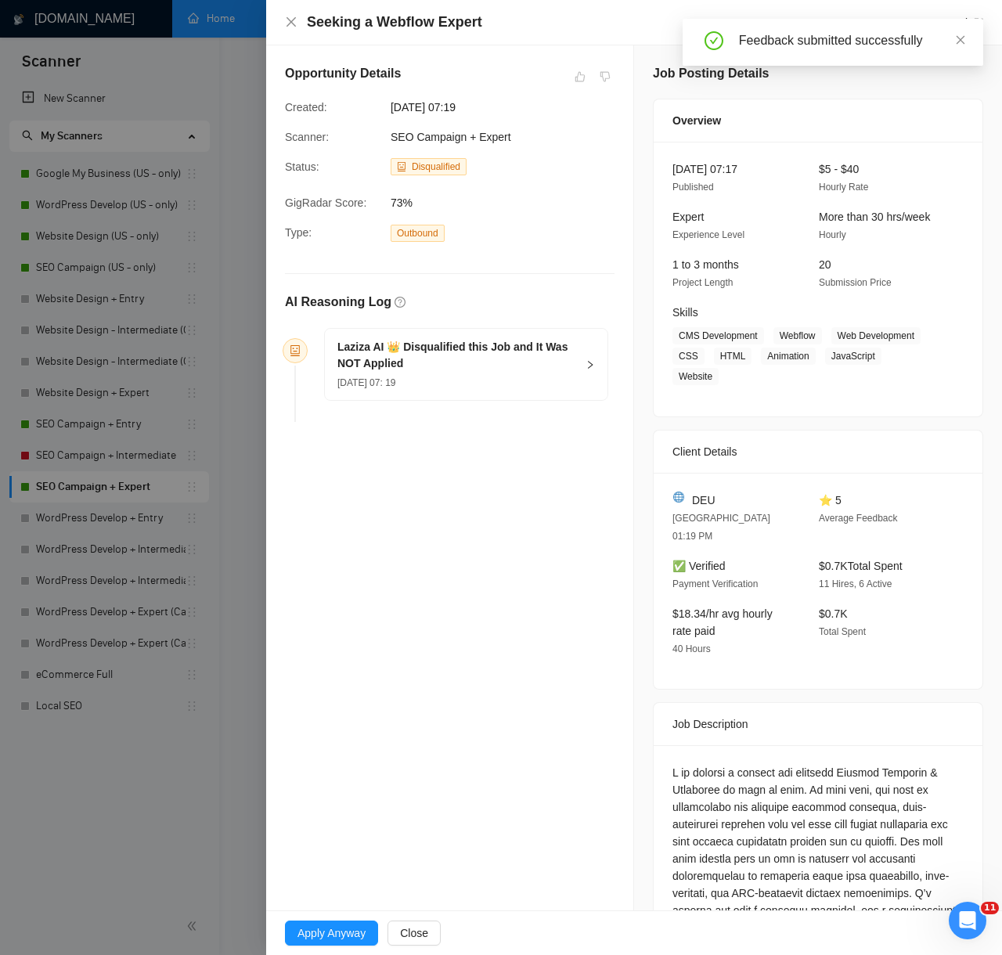
click at [193, 811] on div at bounding box center [501, 477] width 1002 height 955
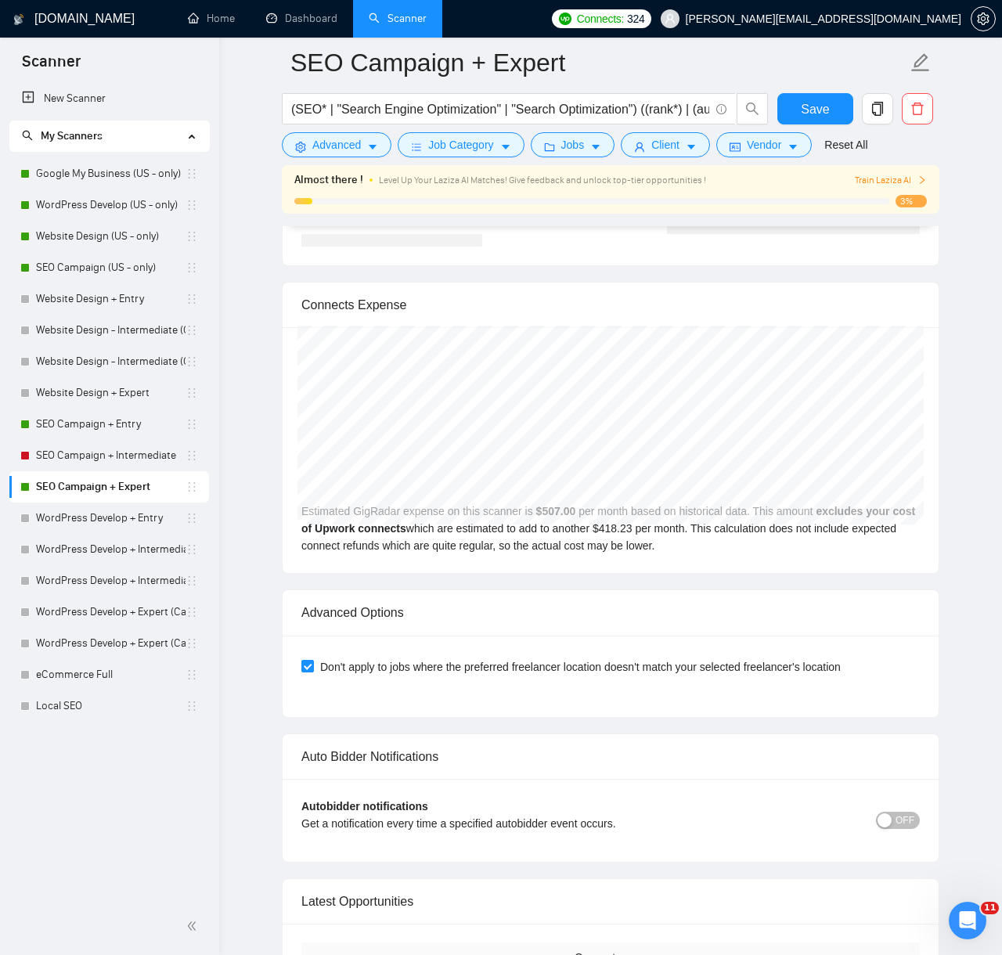
scroll to position [3857, 0]
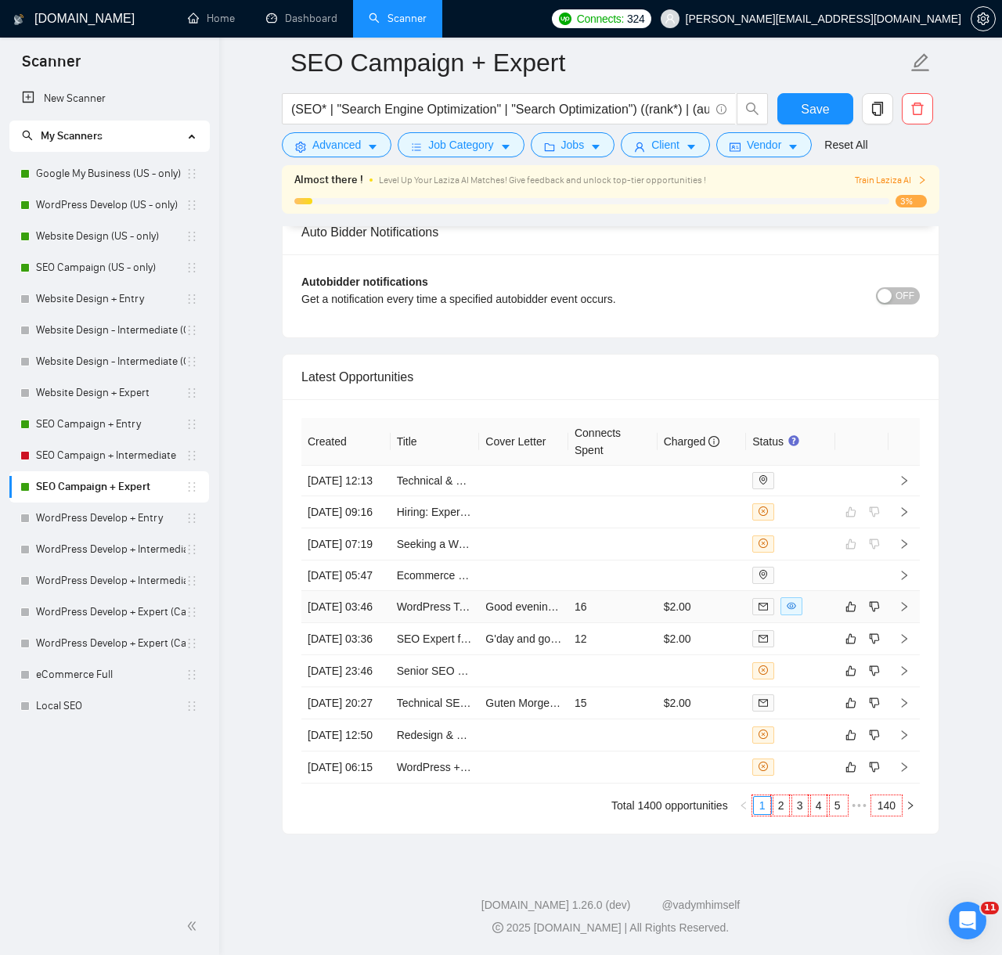
click at [640, 591] on td "16" at bounding box center [612, 607] width 89 height 32
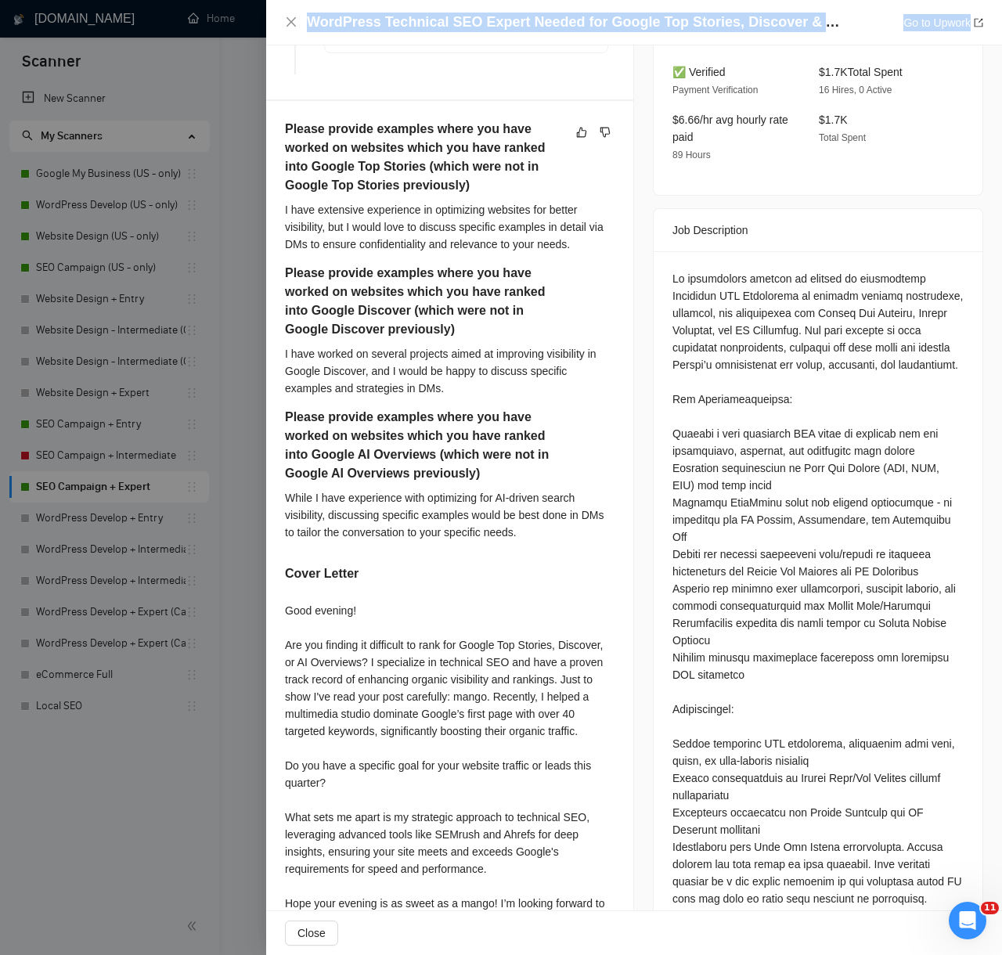
scroll to position [1090, 0]
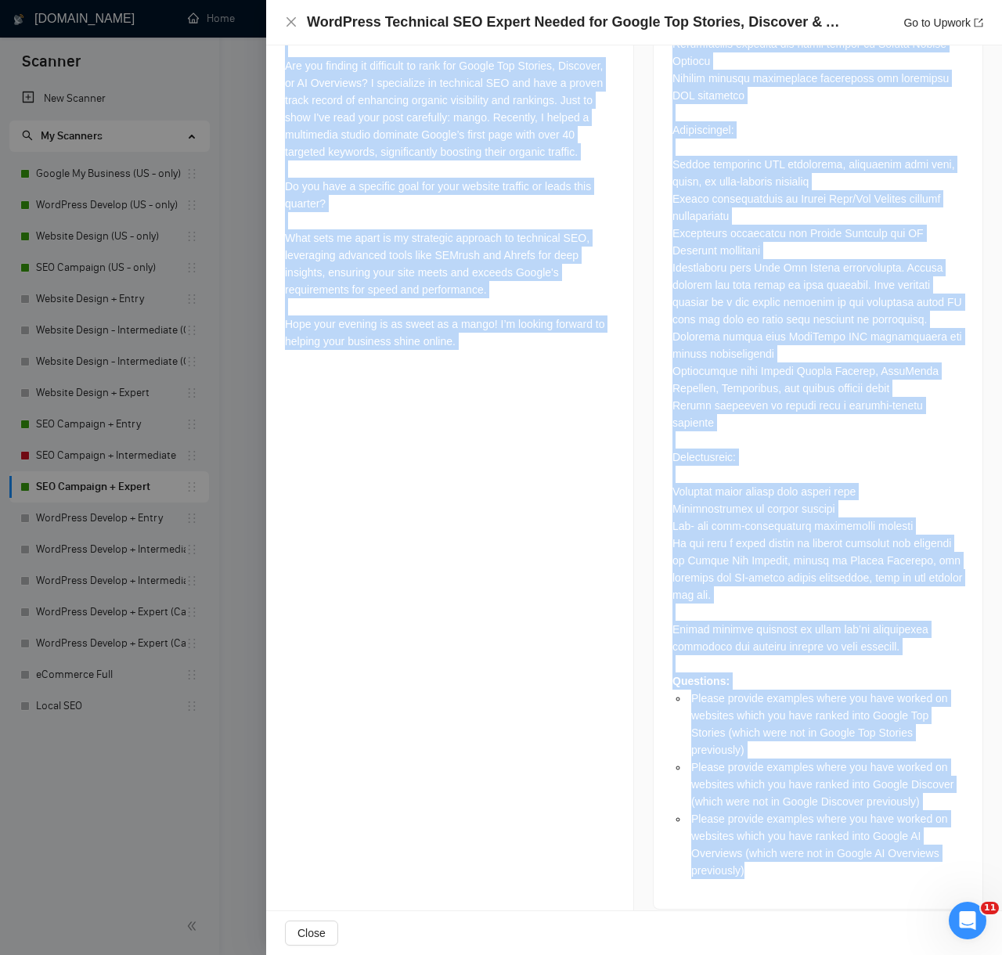
drag, startPoint x: 285, startPoint y: 466, endPoint x: 874, endPoint y: 885, distance: 722.8
copy div "AI Reasoning Log Laziza AI 👑 Qualified this Job and It Was Applied 13 Aug, 2025…"
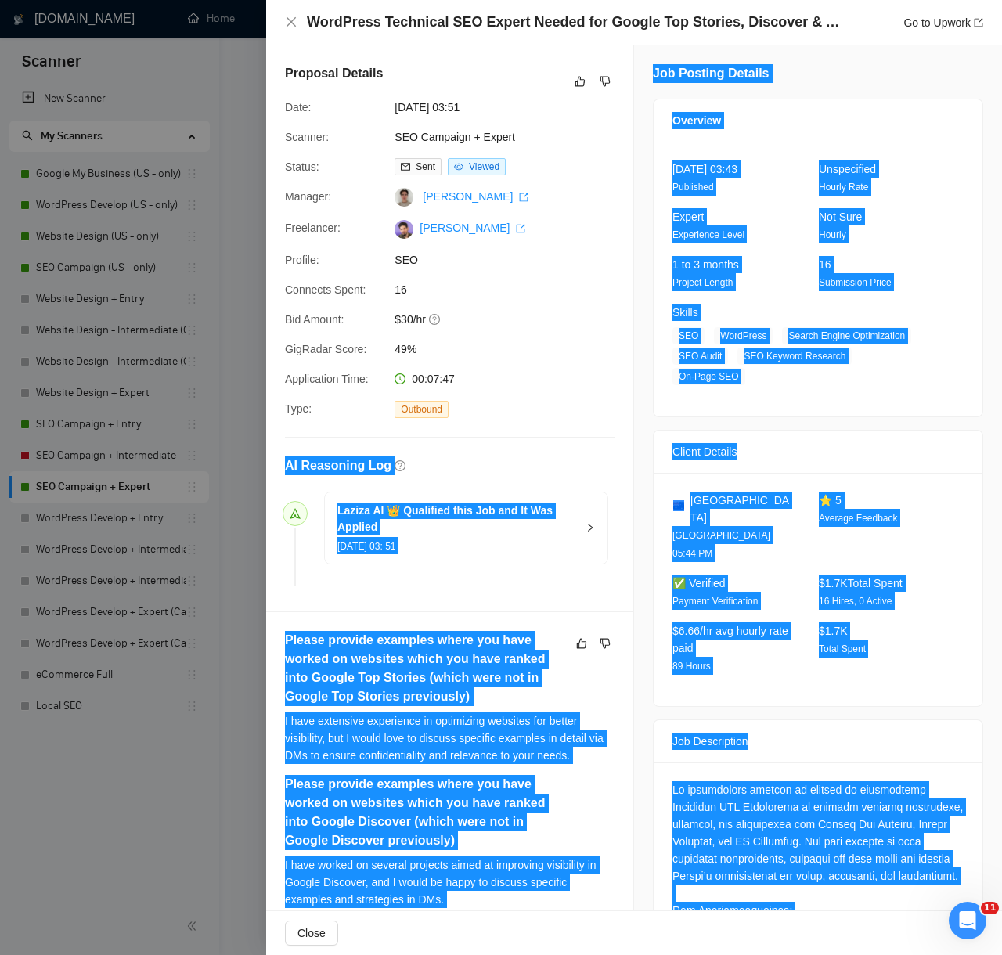
scroll to position [3232, 0]
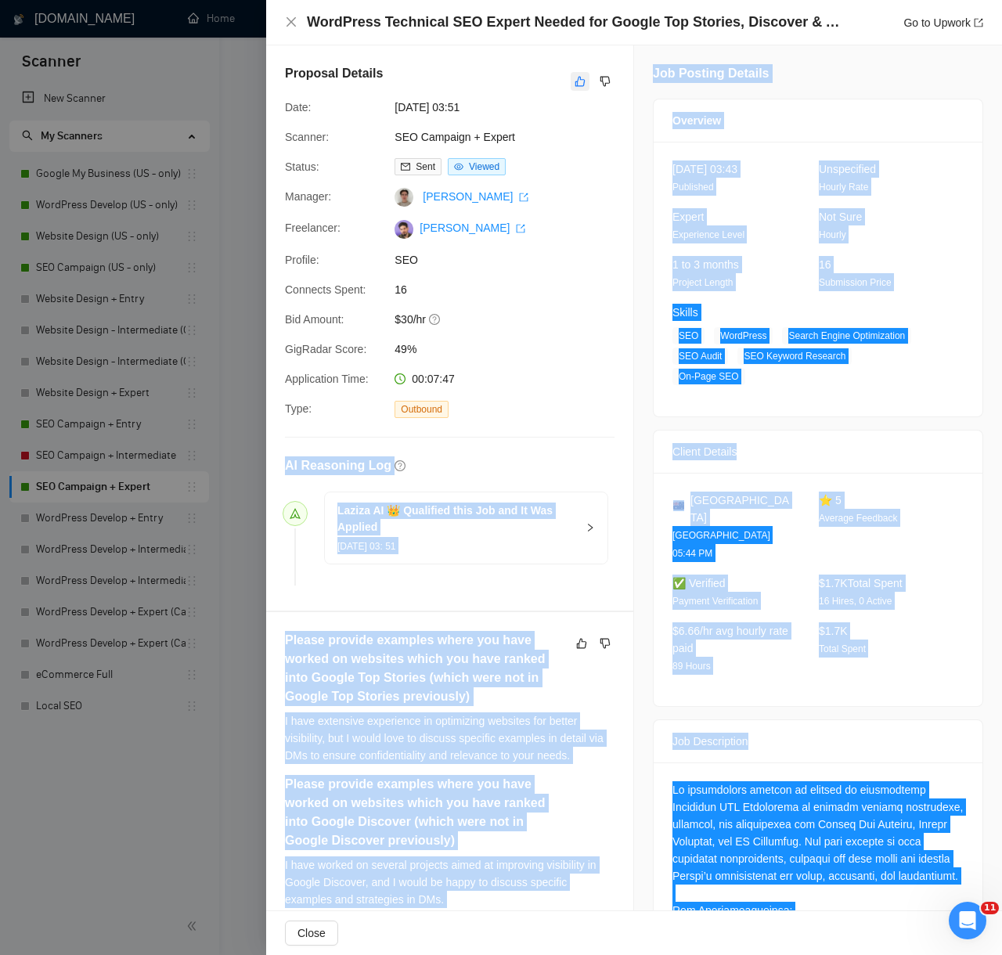
click at [579, 81] on icon "like" at bounding box center [579, 81] width 11 height 13
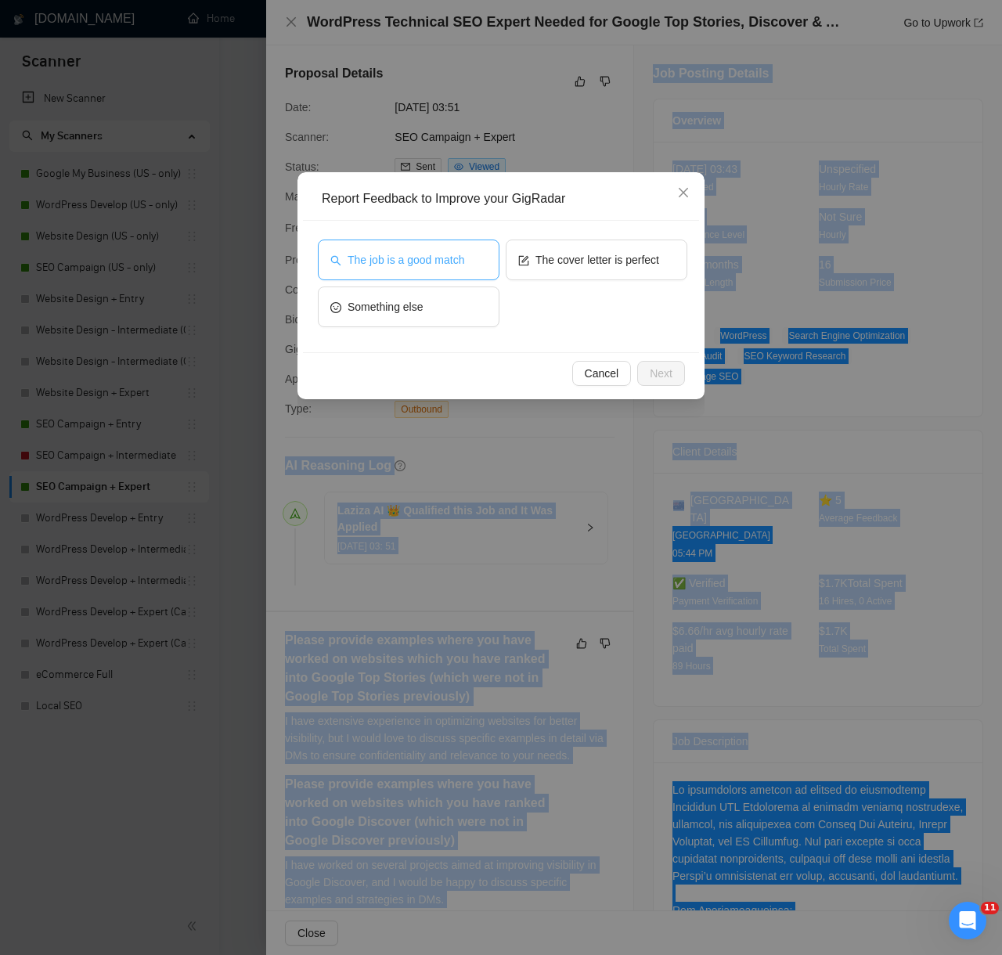
click at [472, 254] on button "The job is a good match" at bounding box center [409, 259] width 182 height 41
click at [672, 369] on button "Next" at bounding box center [661, 373] width 48 height 25
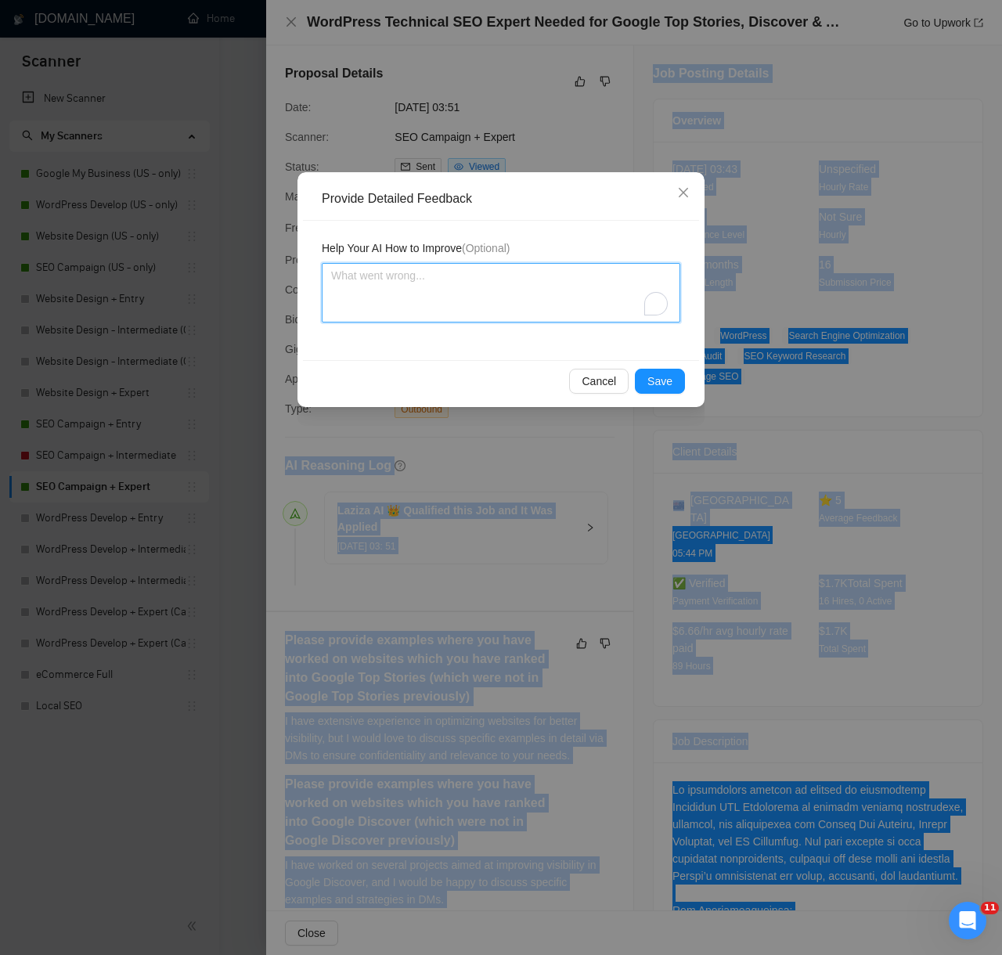
click at [581, 288] on textarea "To enrich screen reader interactions, please activate Accessibility in Grammarl…" at bounding box center [501, 292] width 358 height 59
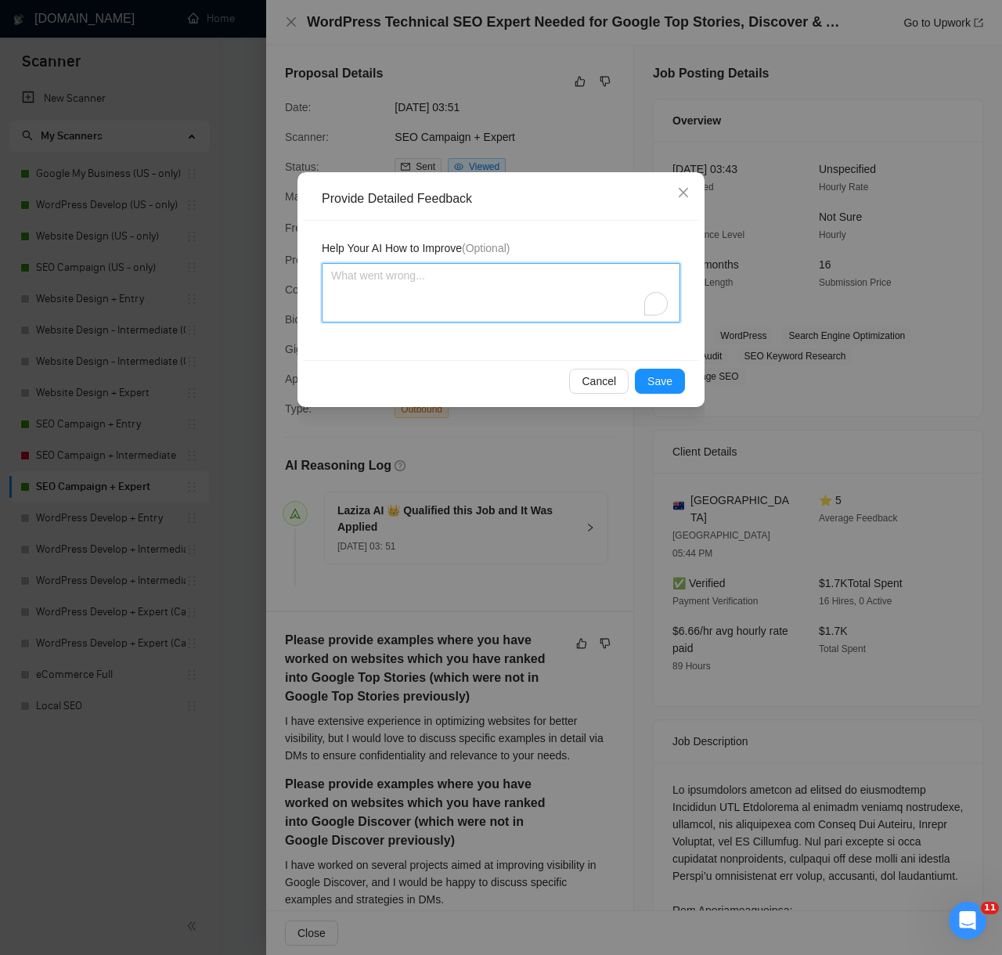
paste textarea "ecision: Correctly Qualified. Reason: The client is seeking a technical SEO spe…"
type textarea "ecision: Correctly Qualified. Reason: The client is seeking a technical SEO spe…"
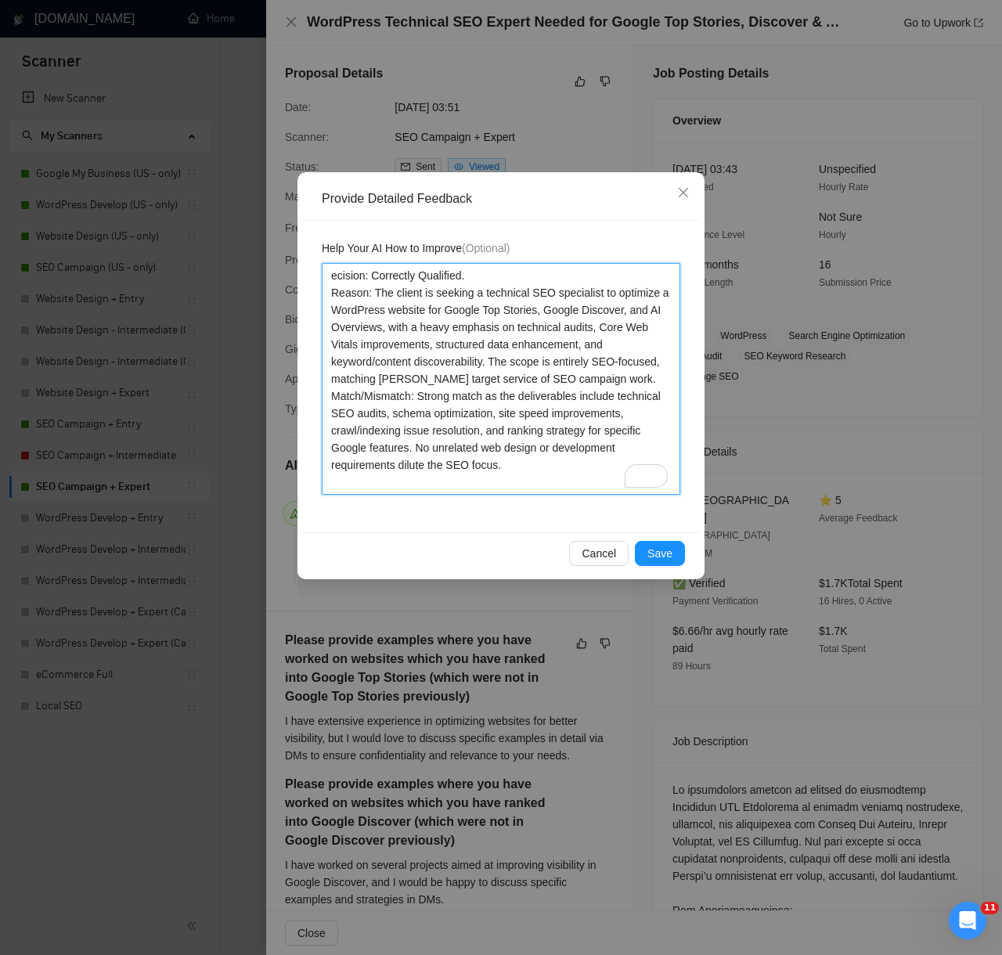
scroll to position [86, 0]
type textarea "ecision: Correctly Qualified. Reason: The client is seeking a technical SEO spe…"
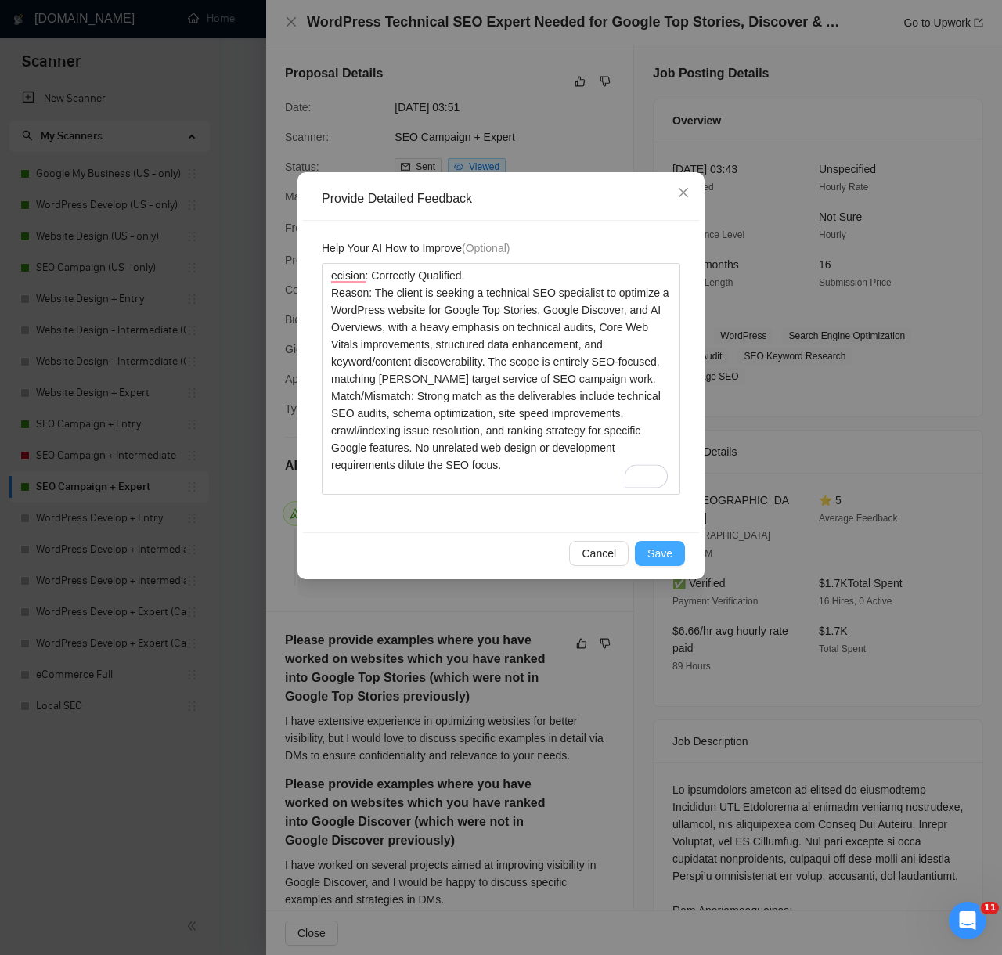
click at [652, 554] on span "Save" at bounding box center [659, 553] width 25 height 17
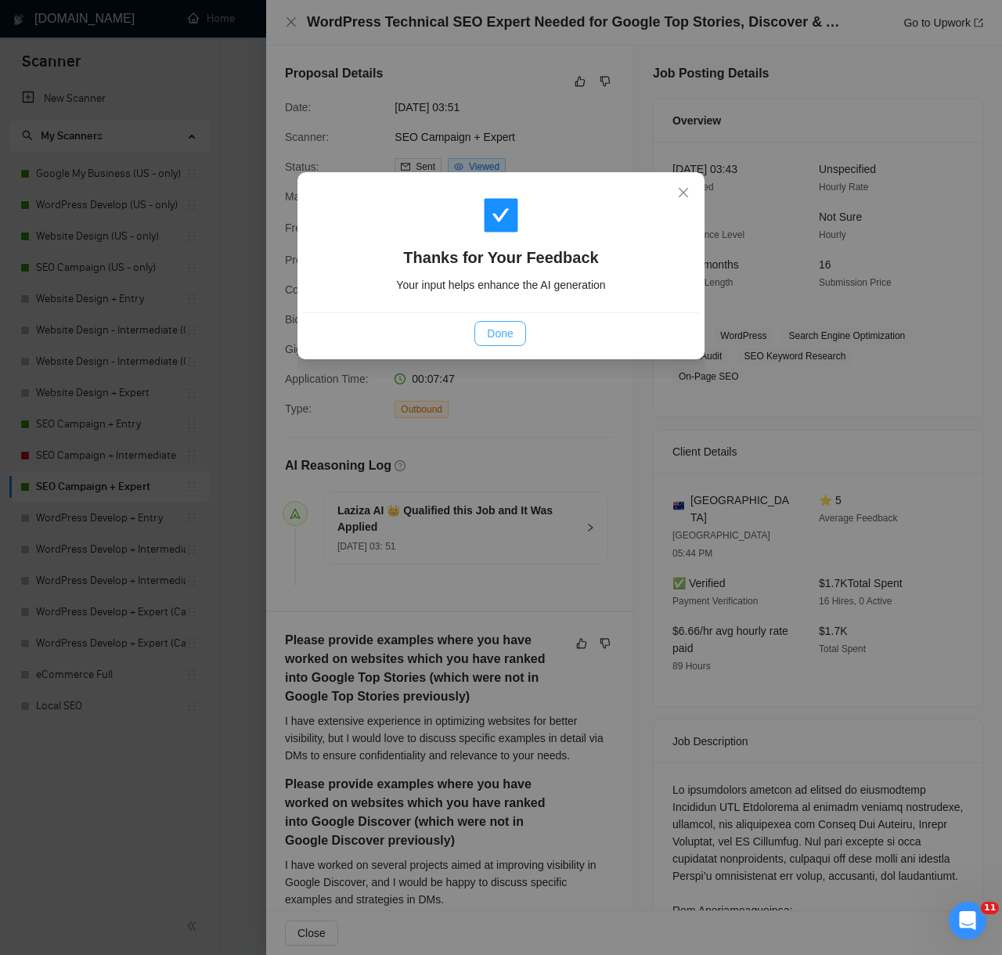
click at [487, 333] on span "Done" at bounding box center [500, 333] width 26 height 17
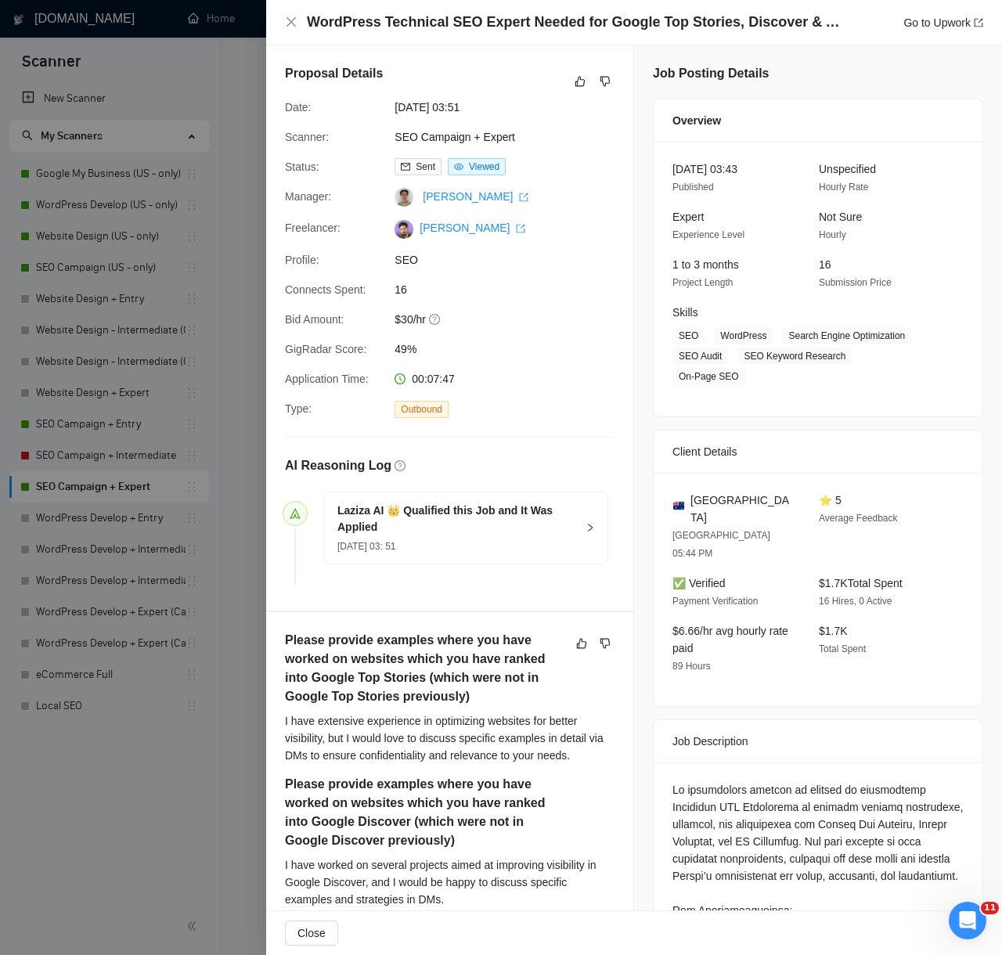
click at [174, 797] on div at bounding box center [501, 477] width 1002 height 955
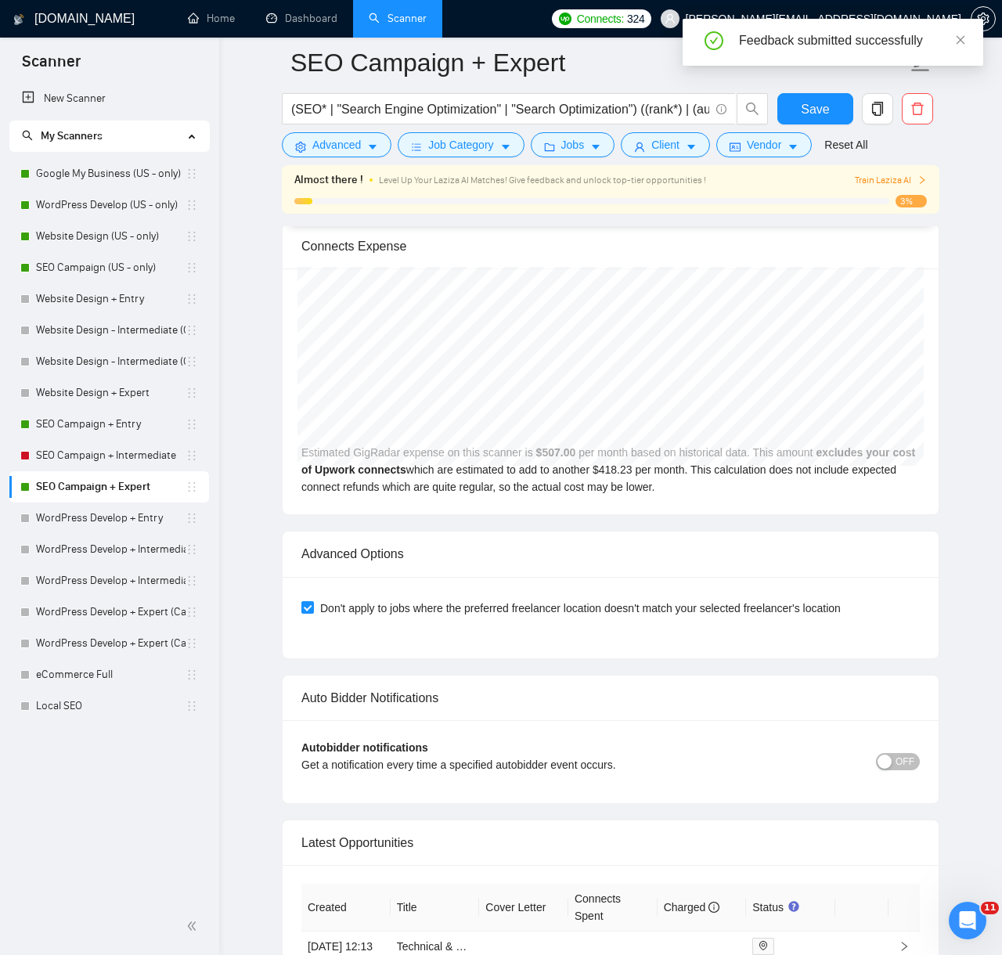
scroll to position [3857, 0]
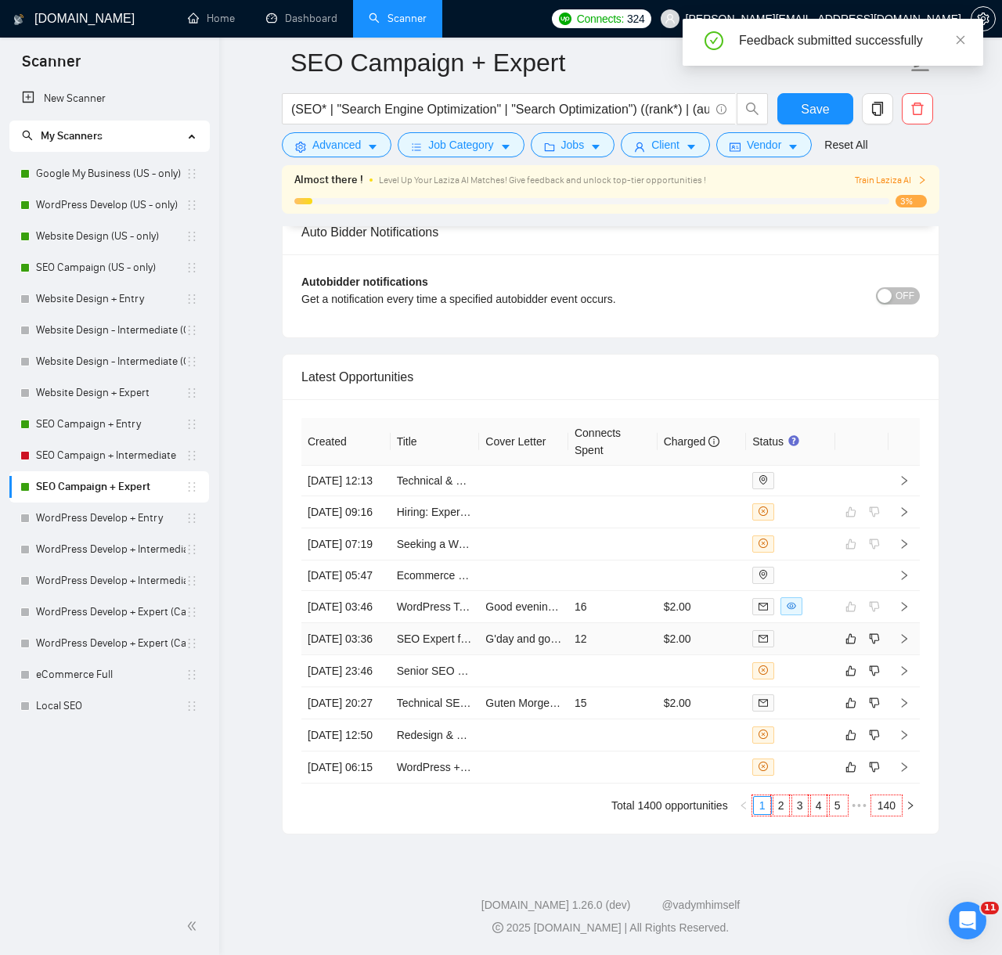
click at [610, 623] on td "12" at bounding box center [612, 639] width 89 height 32
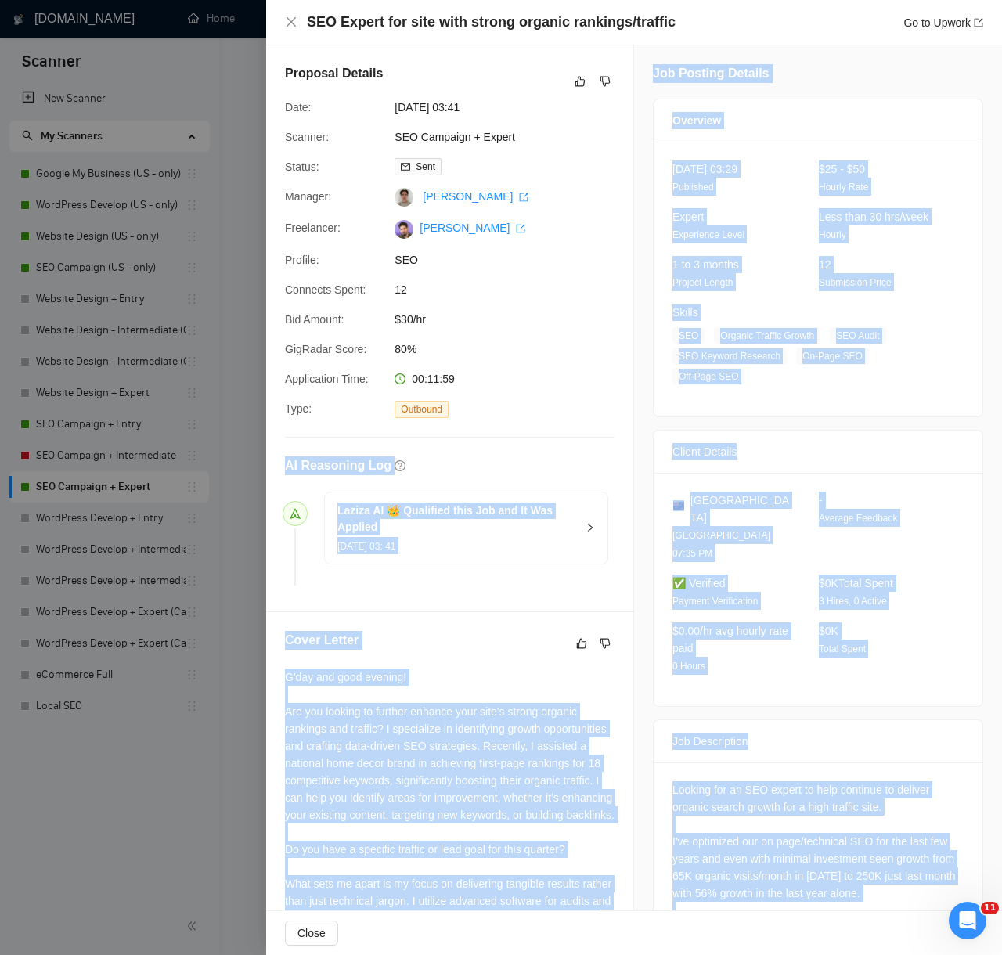
scroll to position [139, 0]
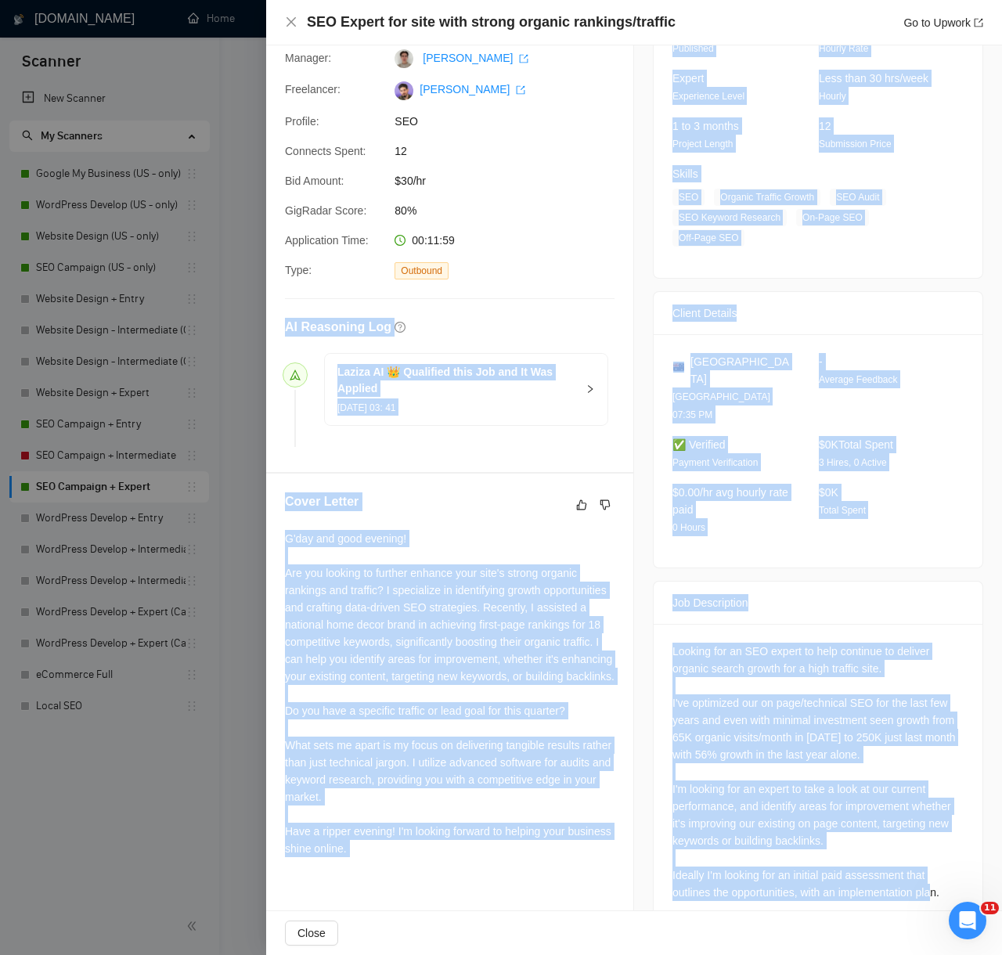
drag, startPoint x: 285, startPoint y: 462, endPoint x: 910, endPoint y: 930, distance: 781.0
click at [910, 930] on div "SEO Expert for site with strong organic rankings/traffic Go to Upwork Proposal …" at bounding box center [634, 477] width 736 height 955
copy div "AI Reasoning Log Laziza AI 👑 Qualified this Job and It Was Applied 13 Aug, 2025…"
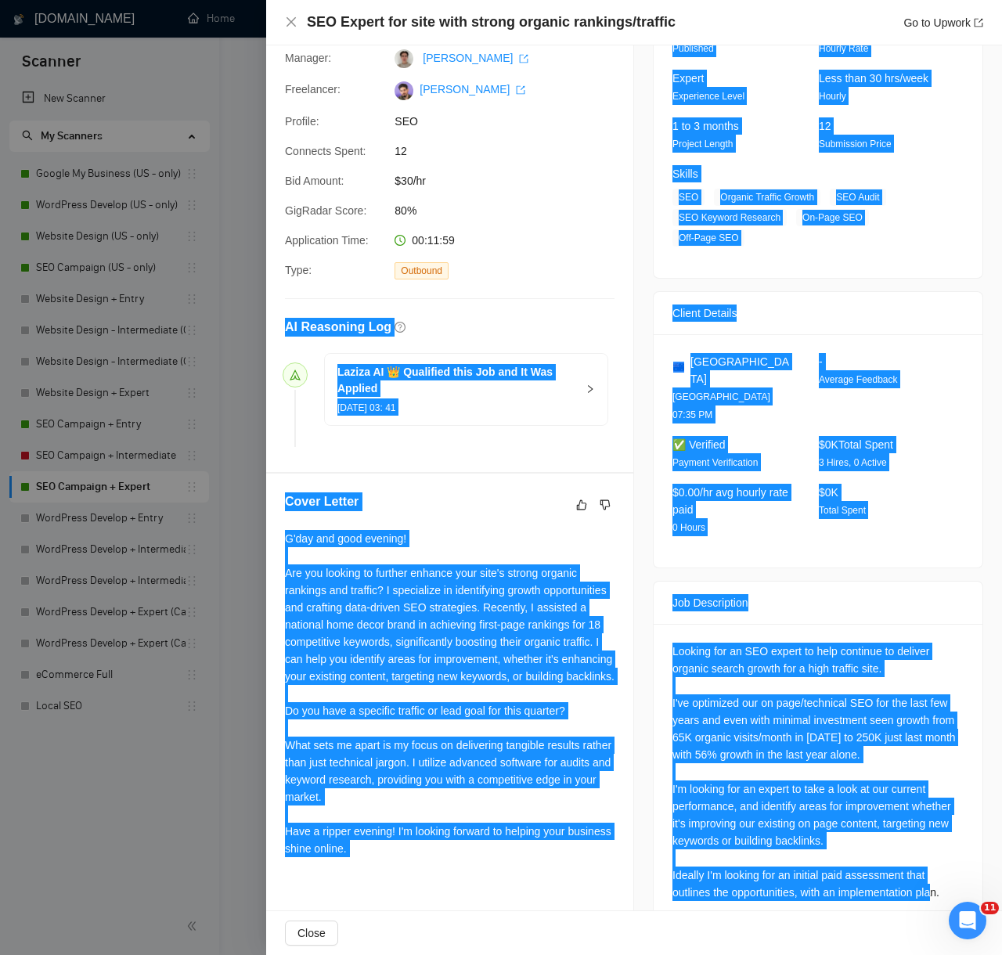
scroll to position [0, 0]
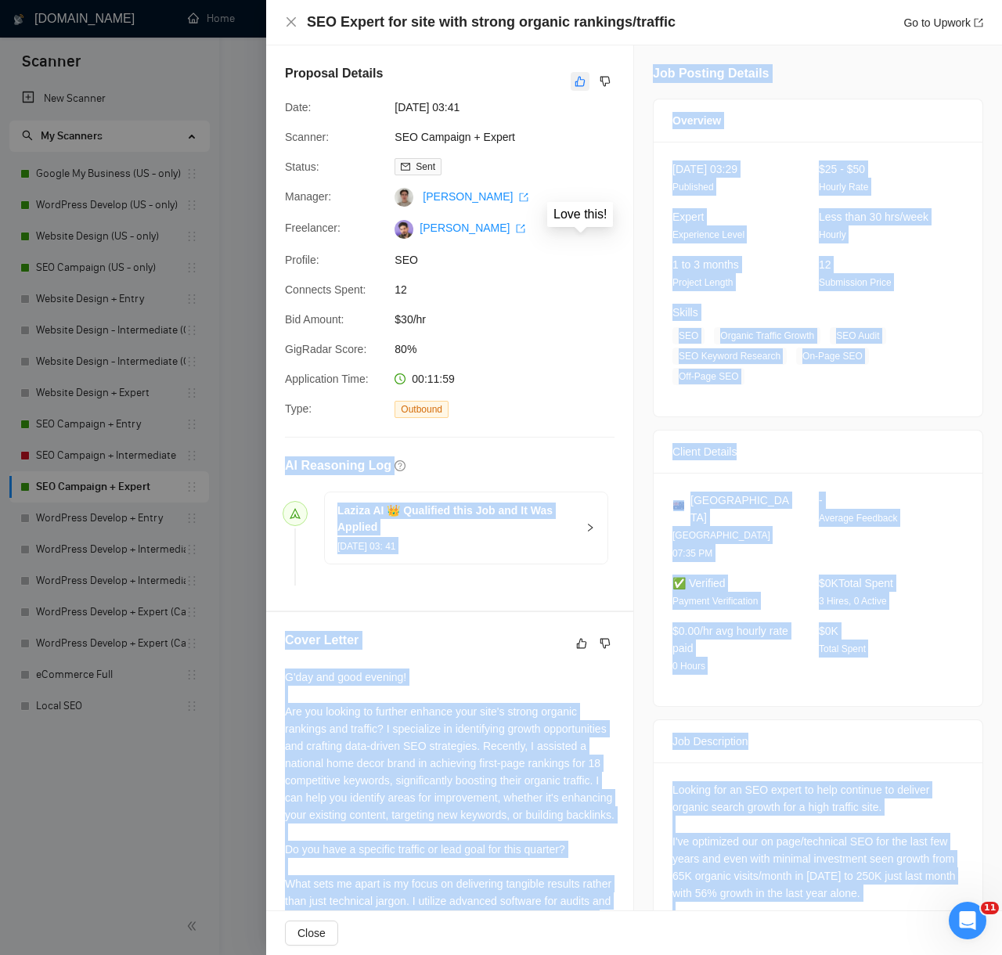
click at [578, 85] on icon "like" at bounding box center [580, 82] width 10 height 10
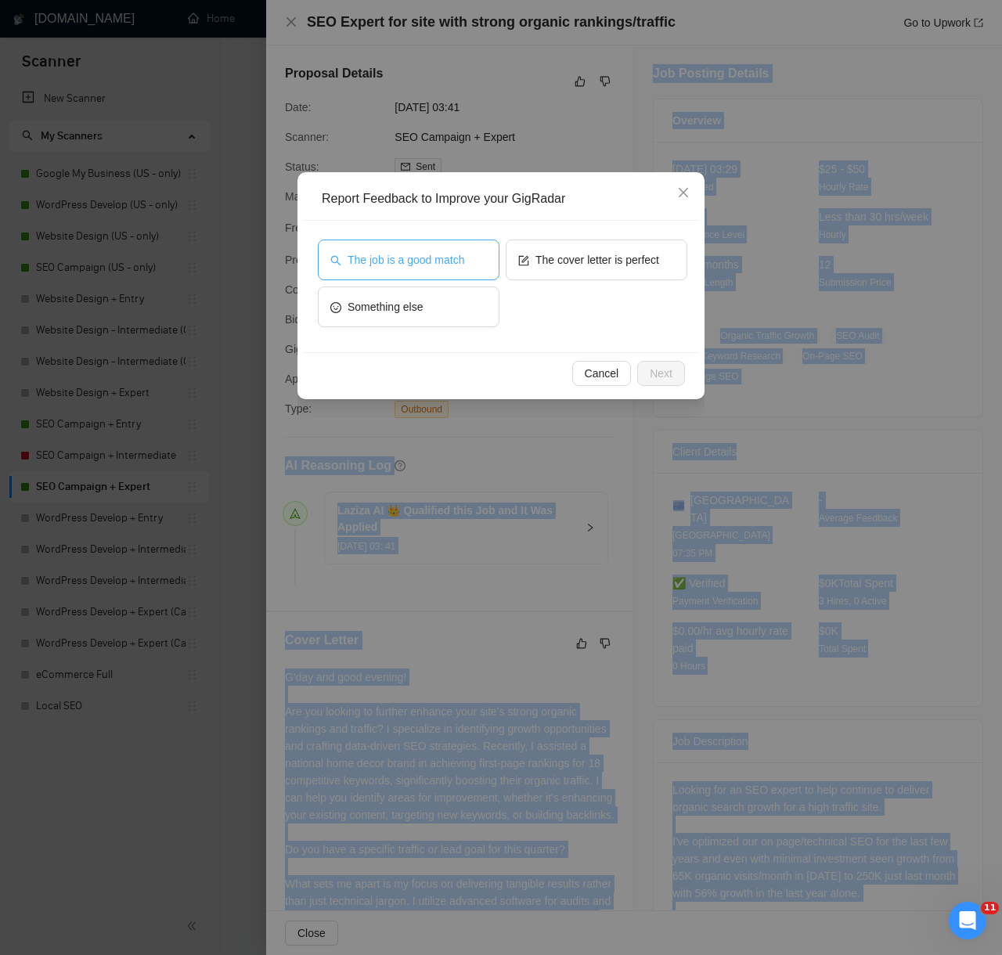
click at [448, 262] on span "The job is a good match" at bounding box center [405, 259] width 117 height 17
click at [657, 384] on button "Next" at bounding box center [661, 373] width 48 height 25
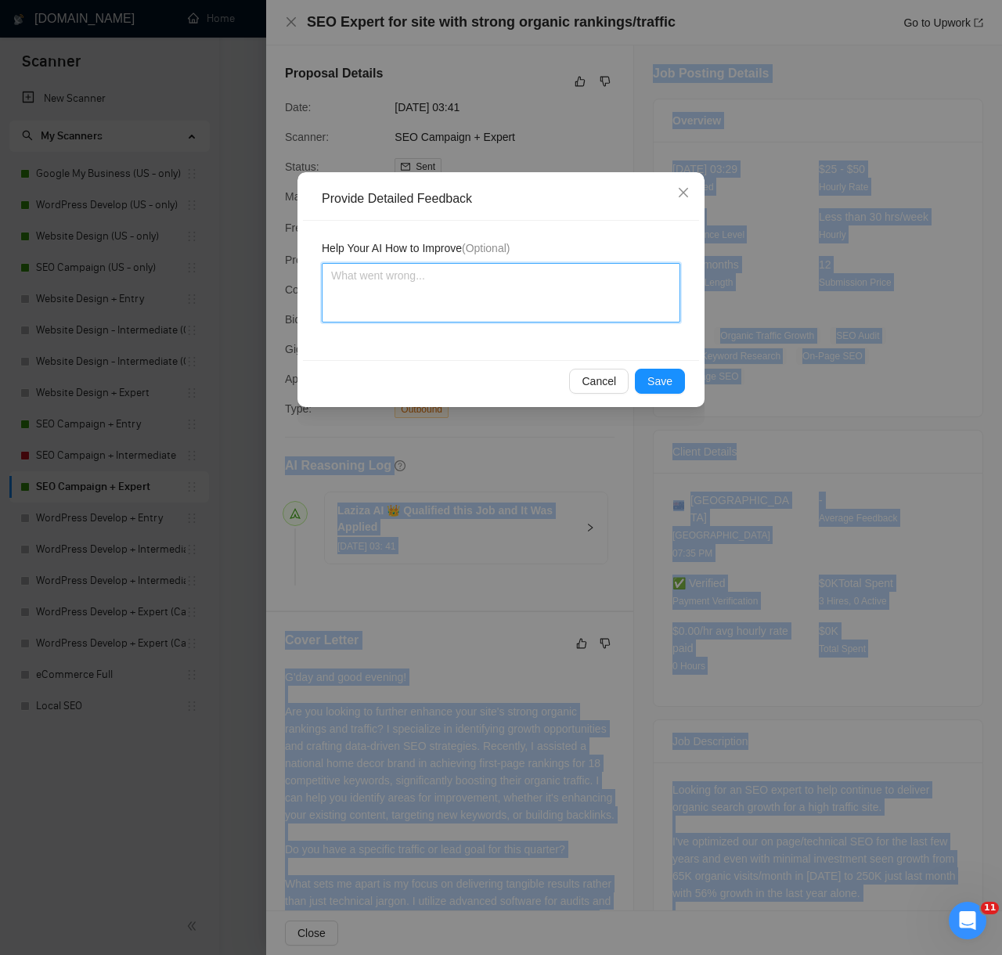
click at [574, 297] on textarea at bounding box center [501, 292] width 358 height 59
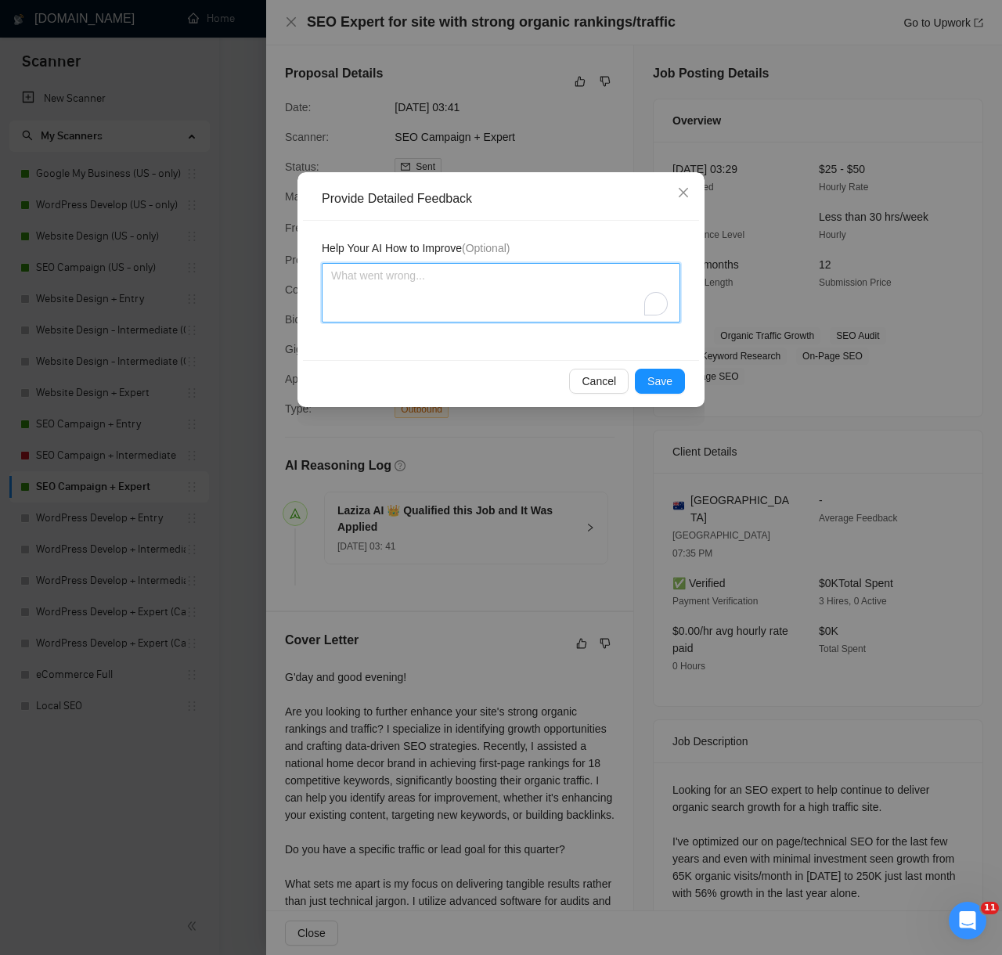
paste textarea "Decision: Correctly Qualified. Reason: The client is looking for an SEO expert …"
type textarea "Decision: Correctly Qualified. Reason: The client is looking for an SEO expert …"
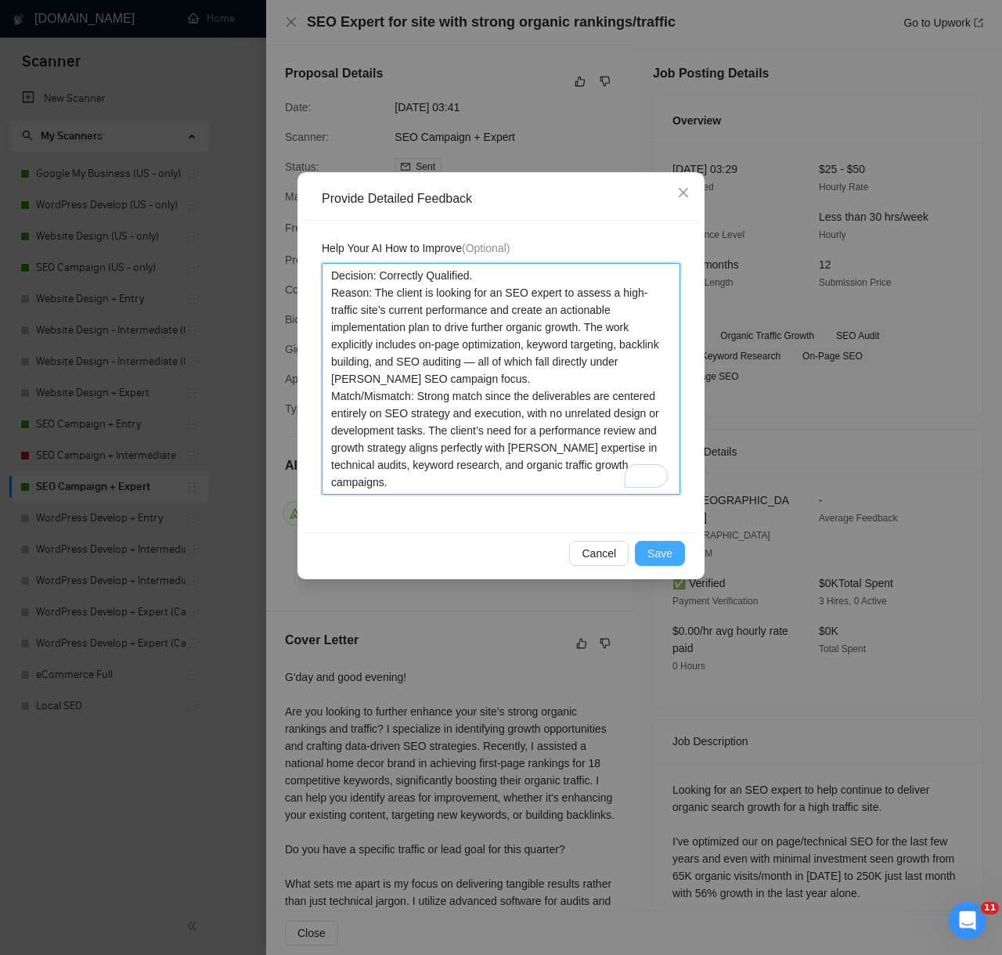
type textarea "Decision: Correctly Qualified. Reason: The client is looking for an SEO expert …"
click at [662, 552] on span "Save" at bounding box center [659, 553] width 25 height 17
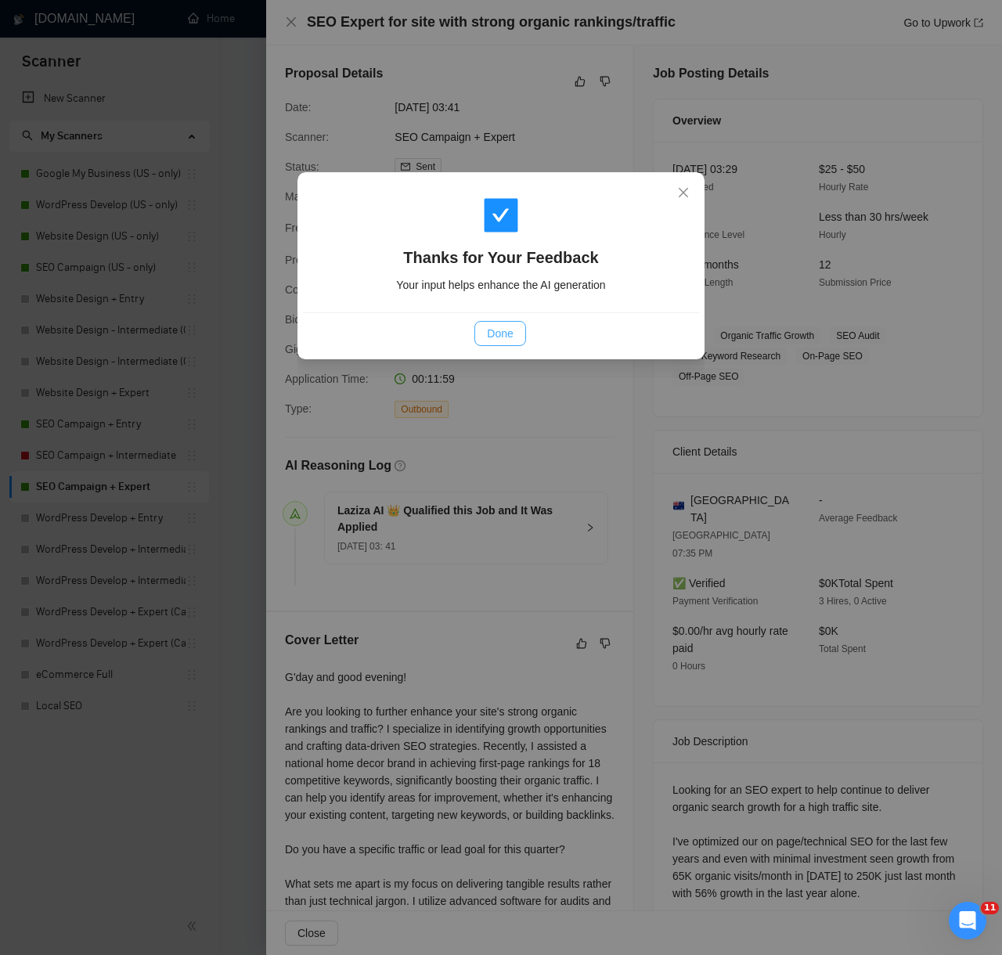
click at [512, 344] on button "Done" at bounding box center [499, 333] width 51 height 25
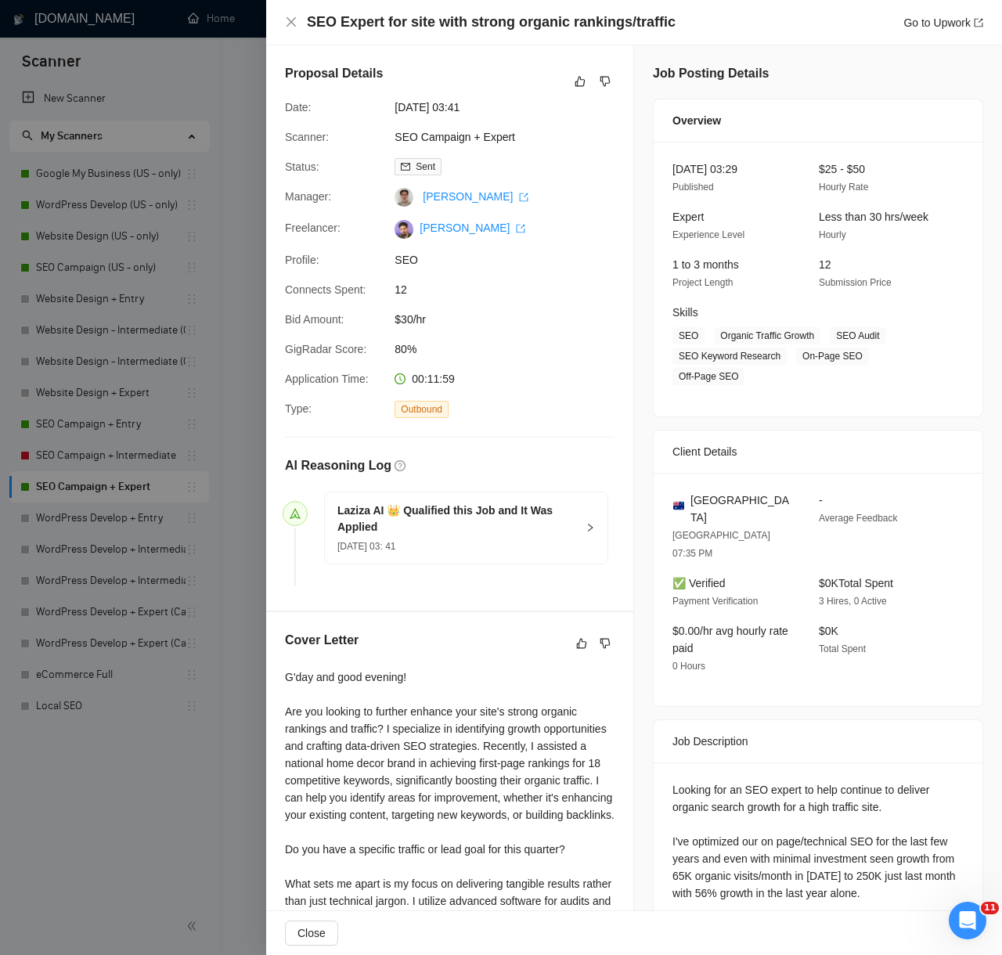
click at [245, 790] on div at bounding box center [501, 477] width 1002 height 955
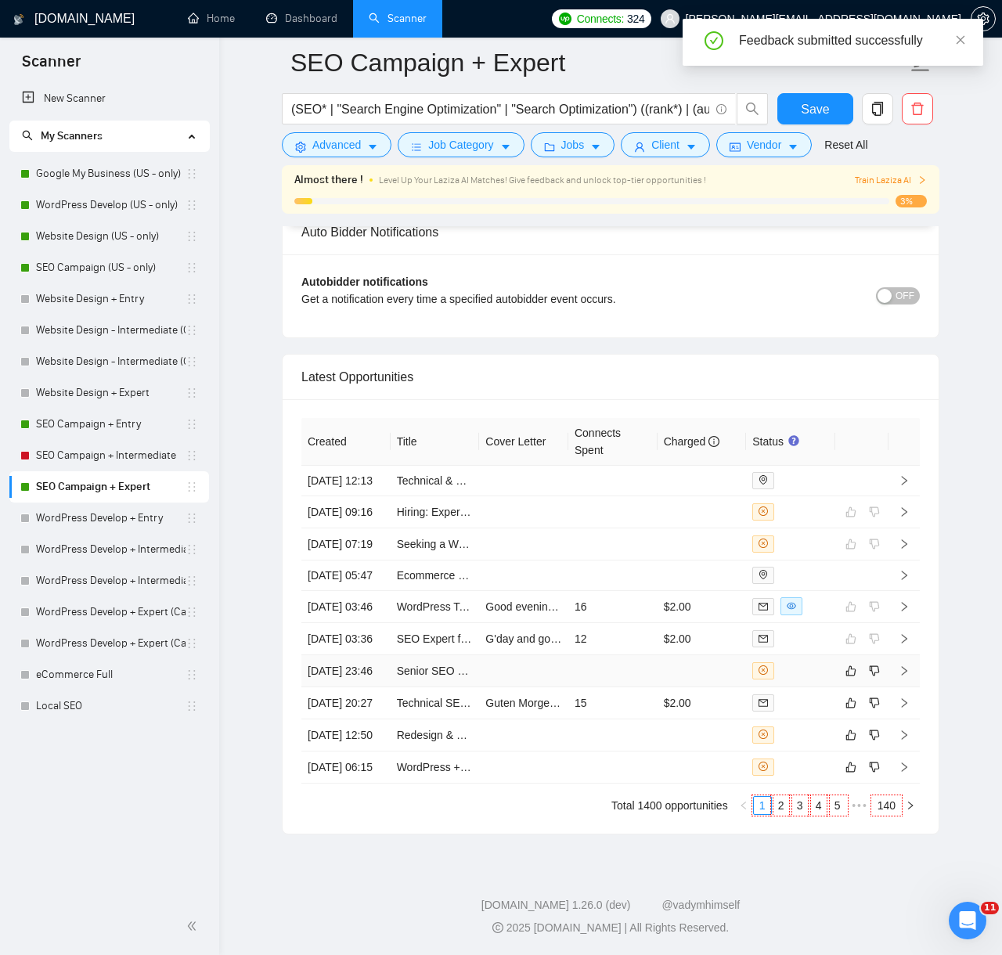
click at [556, 655] on td at bounding box center [523, 671] width 89 height 32
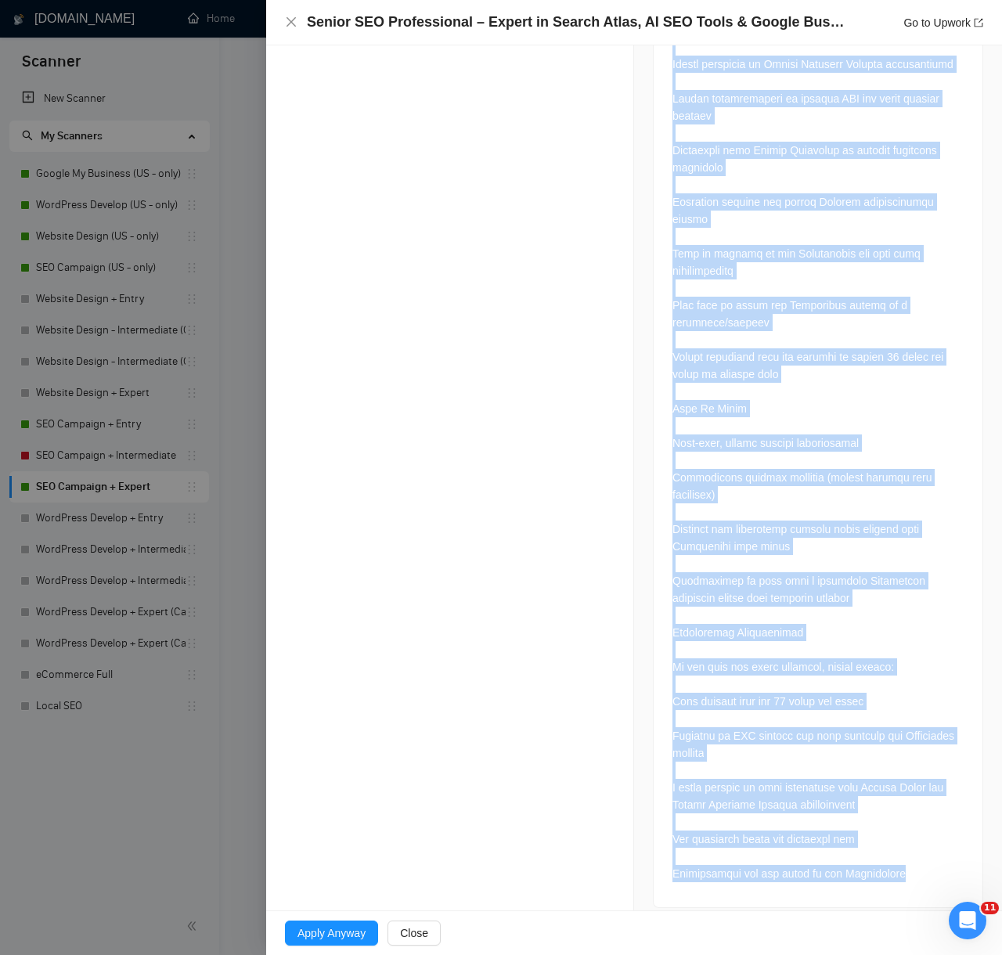
scroll to position [1533, 0]
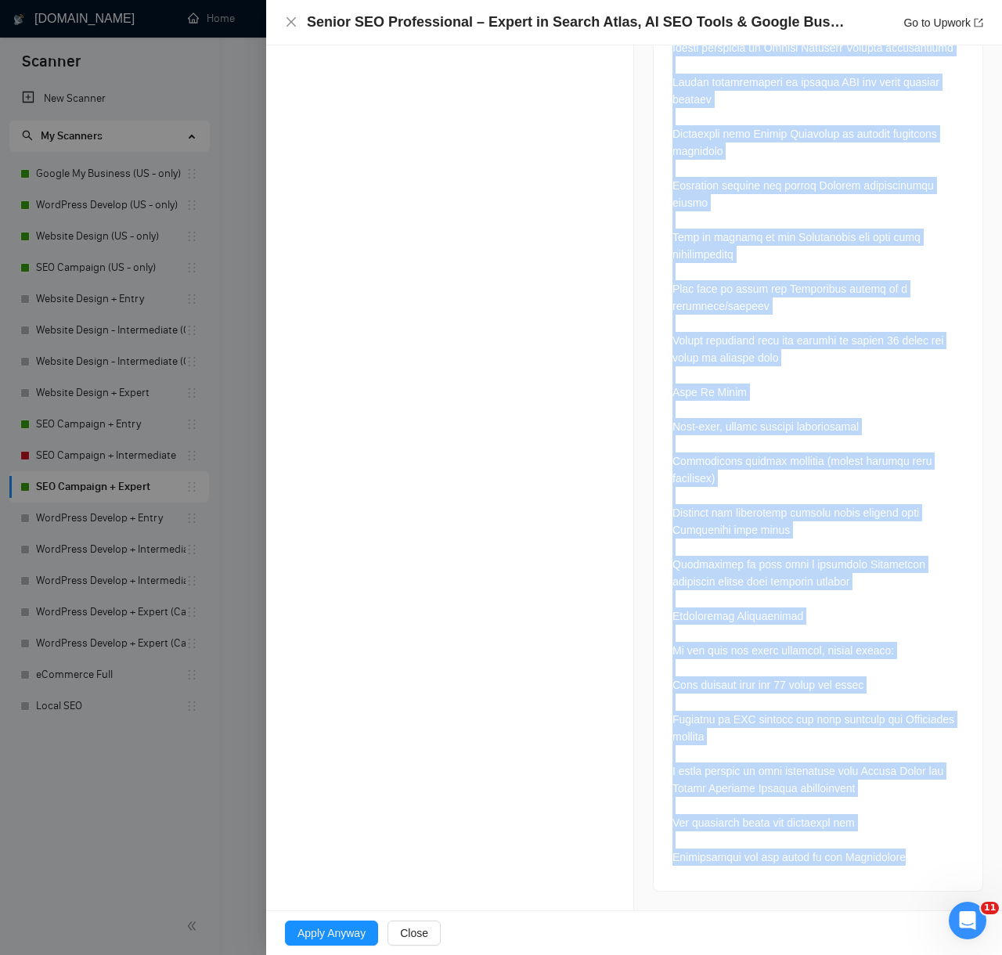
drag, startPoint x: 285, startPoint y: 301, endPoint x: 851, endPoint y: 912, distance: 832.8
click at [851, 912] on div "Senior SEO Professional – Expert in Search Atlas, AI SEO Tools & Google Busines…" at bounding box center [634, 477] width 736 height 955
copy div "AI Reasoning Log Laziza AI 👑 Disqualified this Job and It Was NOT Applied 12 Au…"
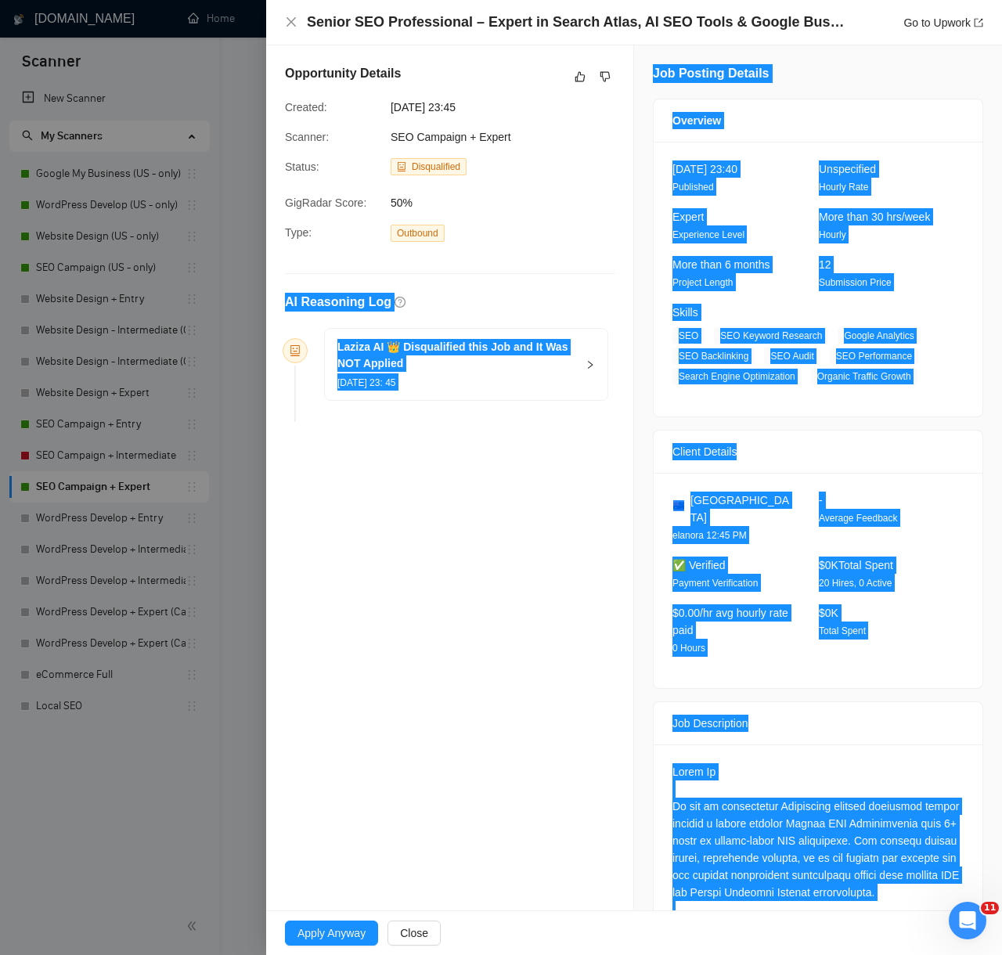
scroll to position [1179, 0]
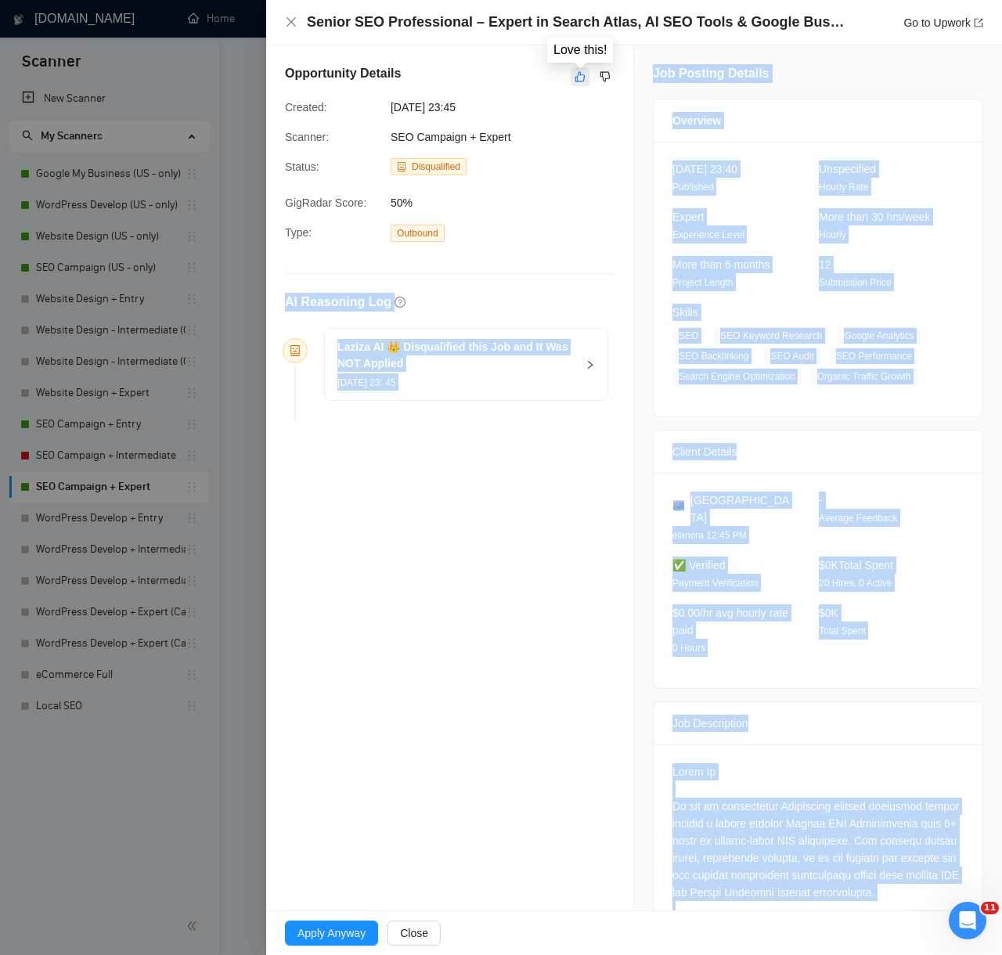
click at [577, 74] on icon "like" at bounding box center [579, 76] width 11 height 13
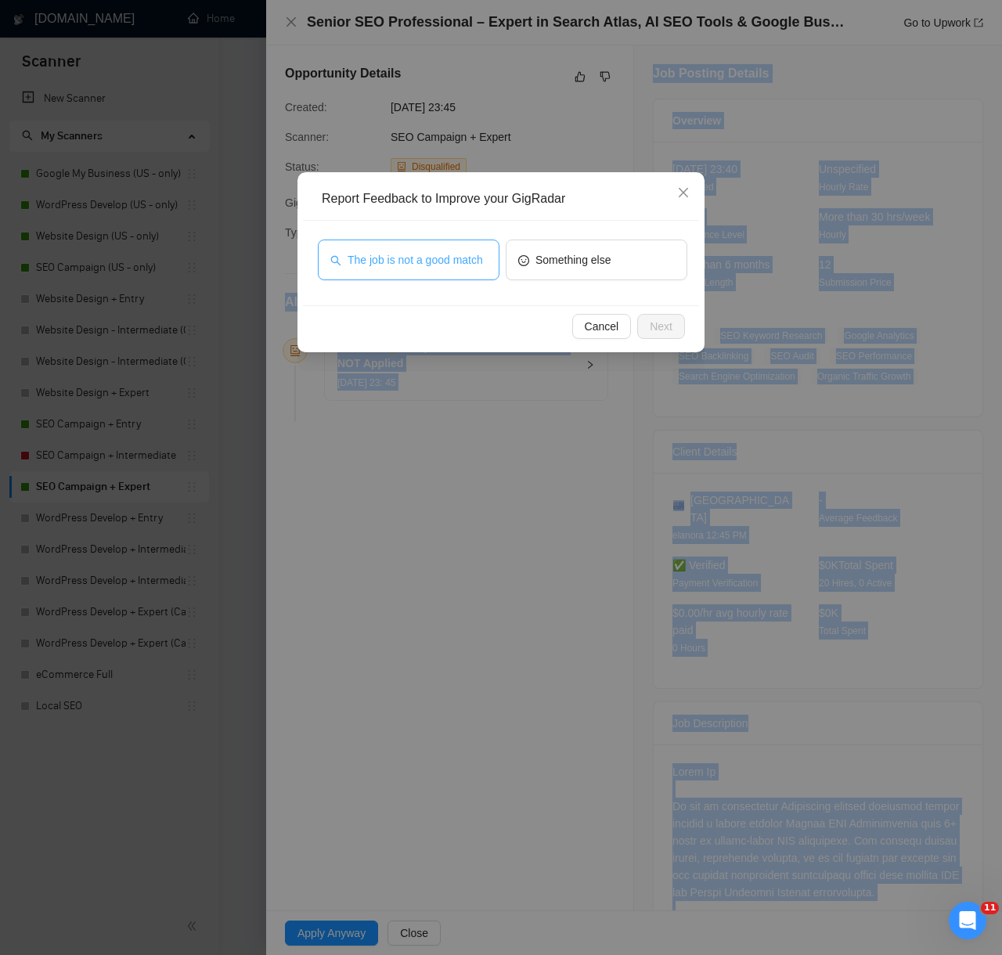
click at [457, 251] on span "The job is not a good match" at bounding box center [414, 259] width 135 height 17
click at [666, 322] on span "Next" at bounding box center [661, 326] width 23 height 17
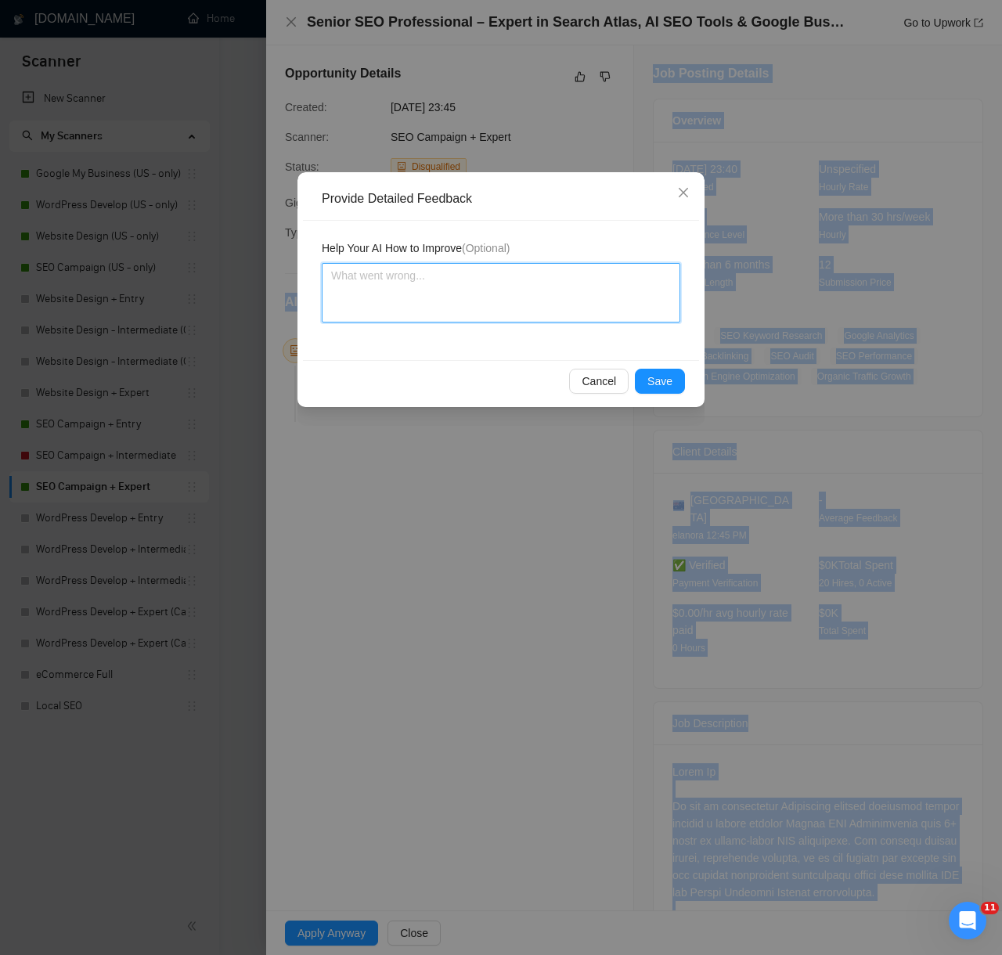
click at [558, 308] on textarea at bounding box center [501, 292] width 358 height 59
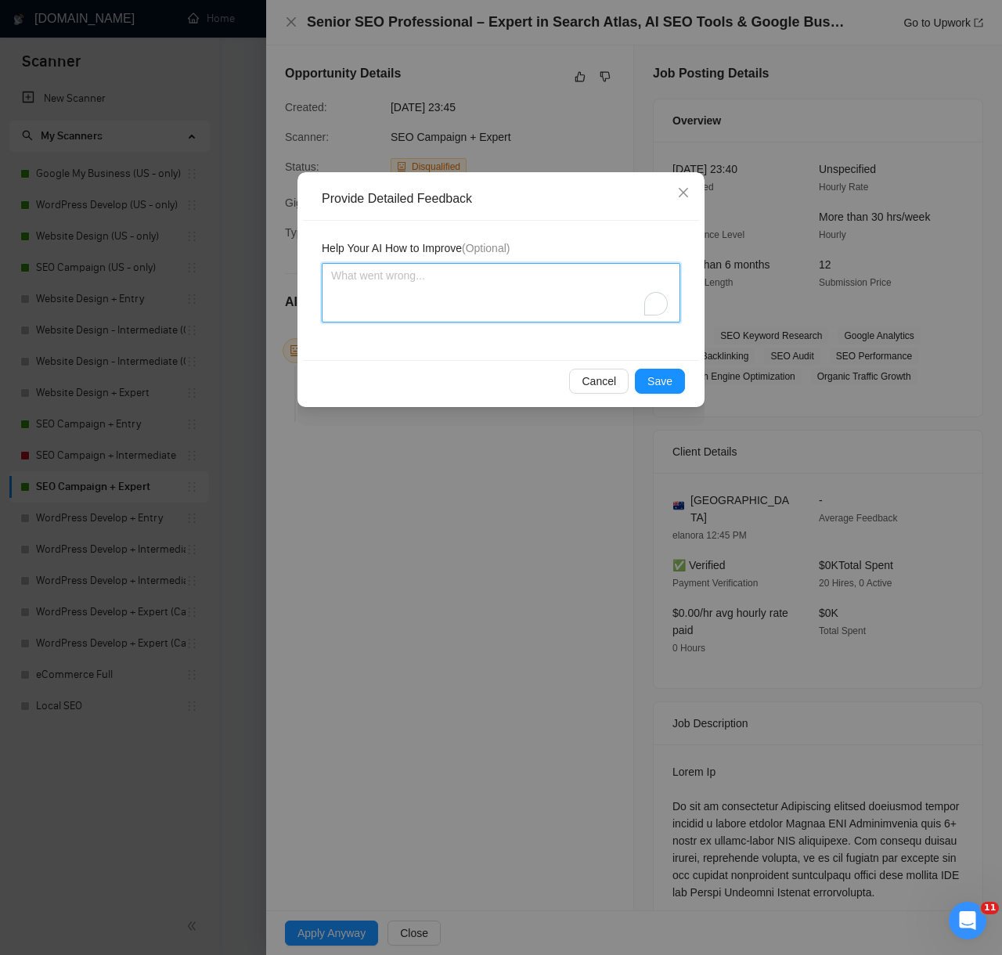
paste textarea "Decision: Correctly Disqualified. Reason: The posting is for an SEO campaign ma…"
type textarea "Decision: Correctly Disqualified. Reason: The posting is for an SEO campaign ma…"
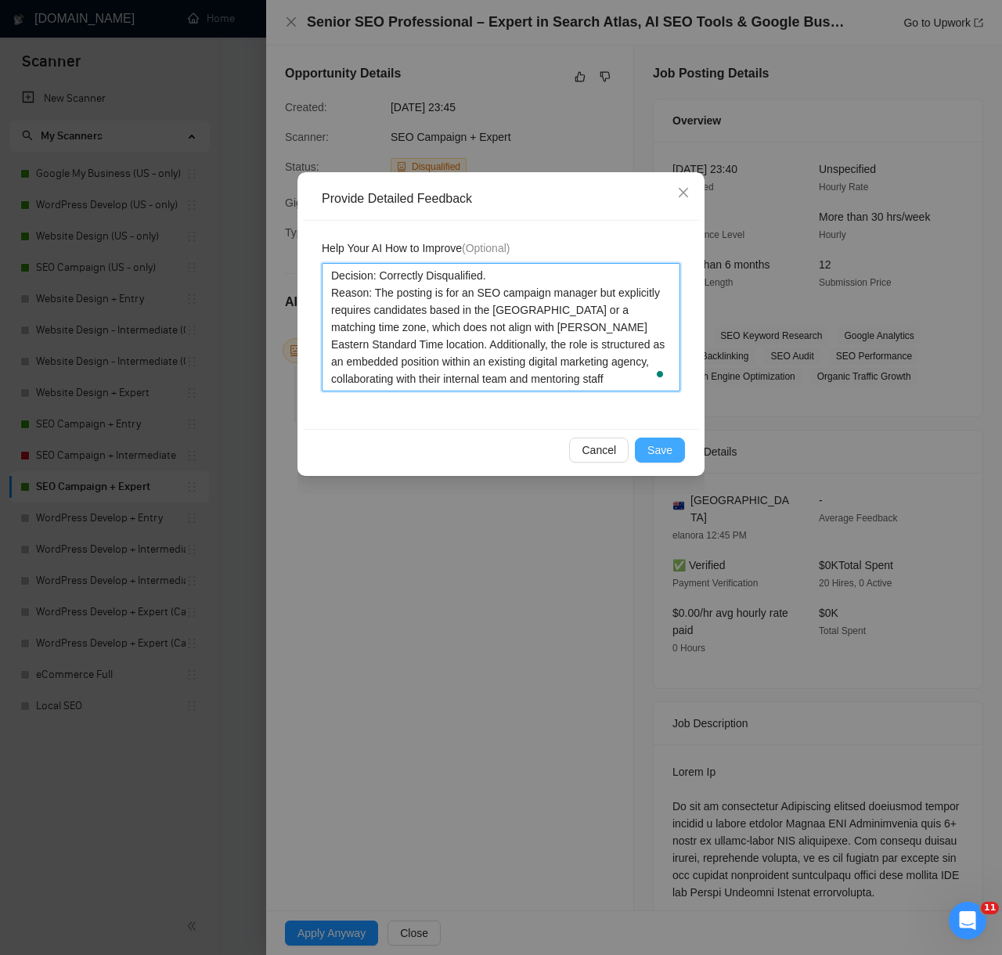
type textarea "Decision: Correctly Disqualified. Reason: The posting is for an SEO campaign ma…"
click at [671, 444] on span "Save" at bounding box center [659, 449] width 25 height 17
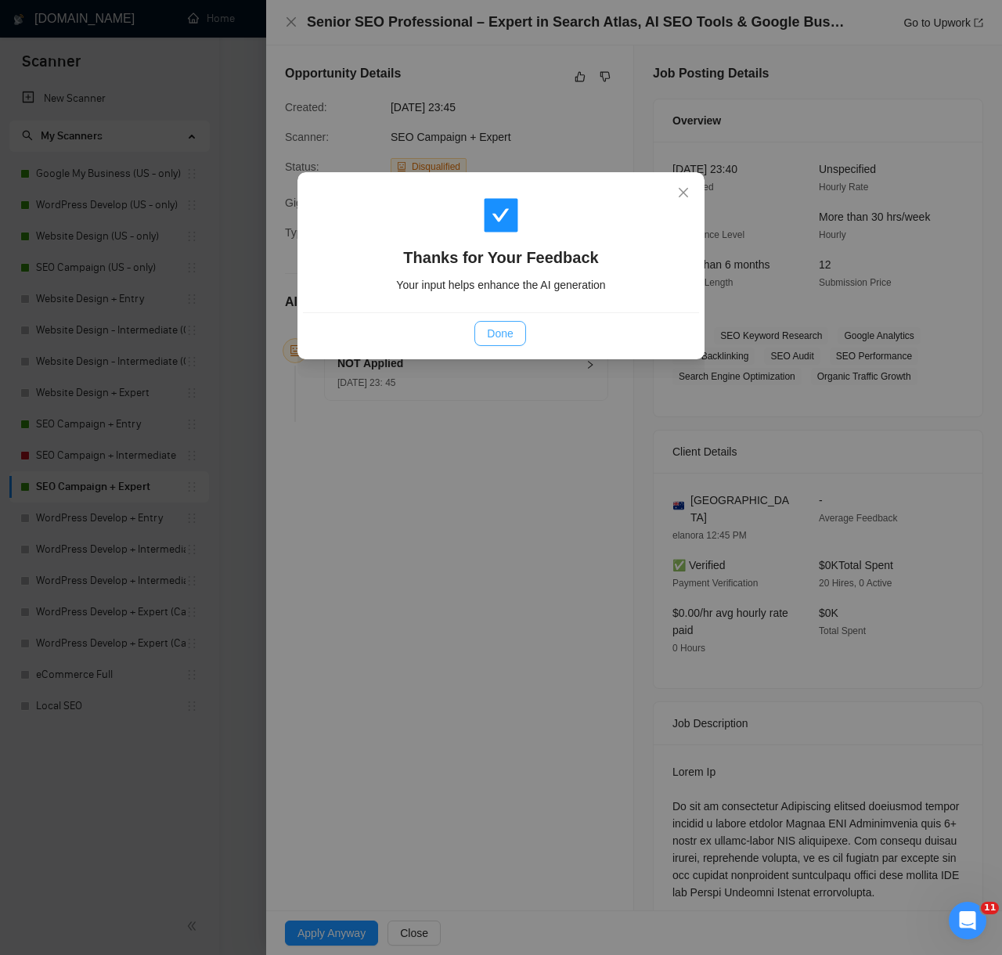
click at [505, 333] on span "Done" at bounding box center [500, 333] width 26 height 17
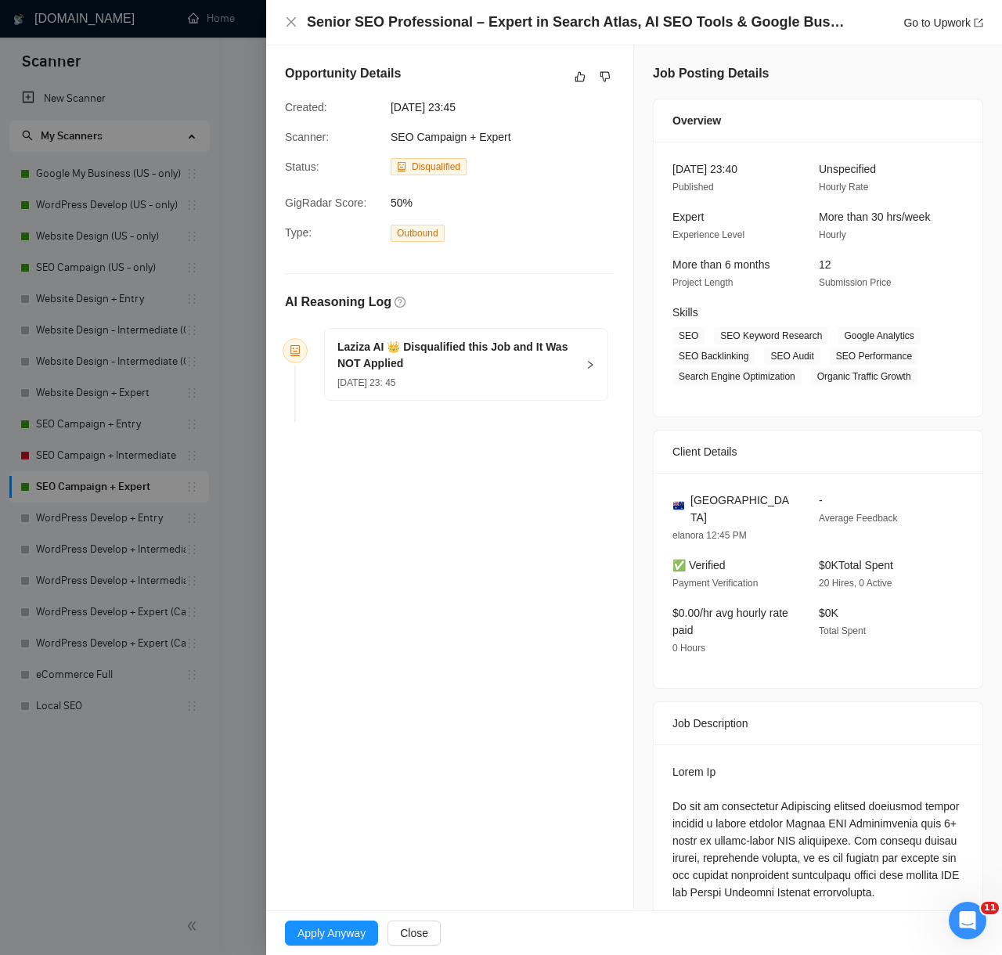
click at [214, 841] on div at bounding box center [501, 477] width 1002 height 955
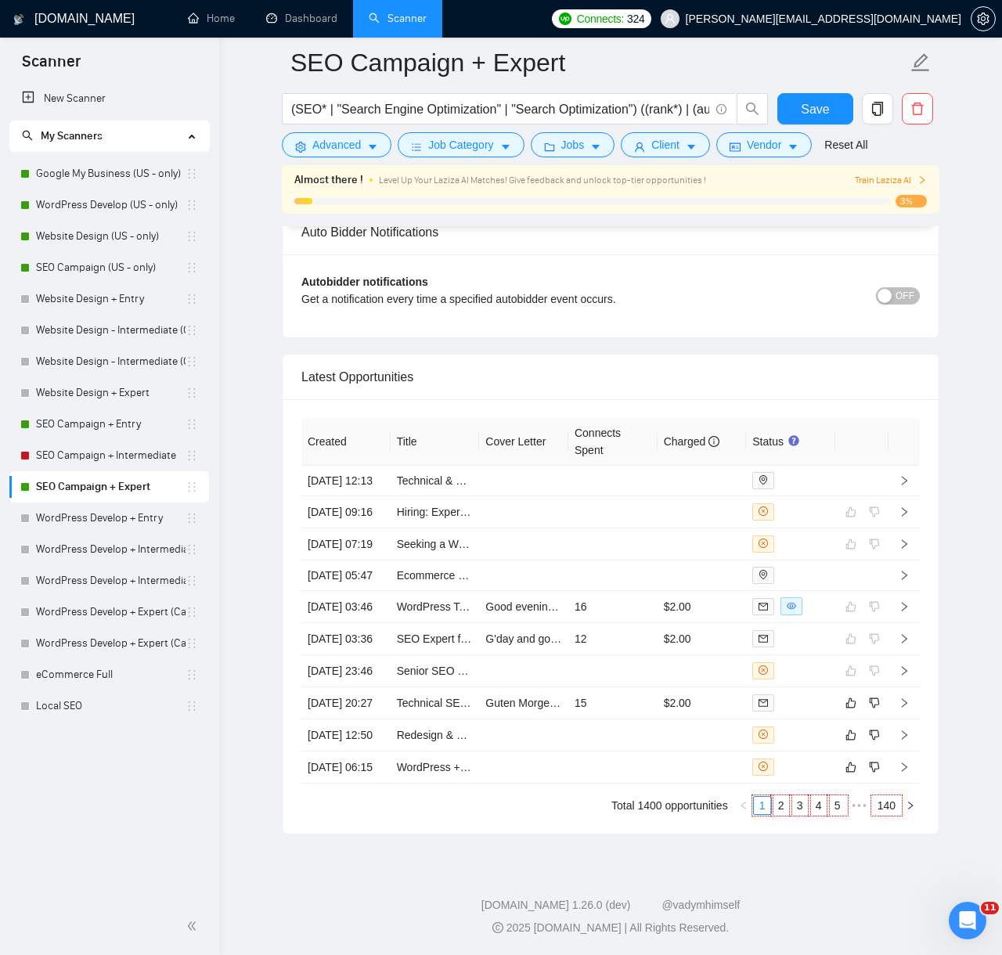
scroll to position [3857, 0]
click at [631, 687] on td "15" at bounding box center [612, 703] width 89 height 32
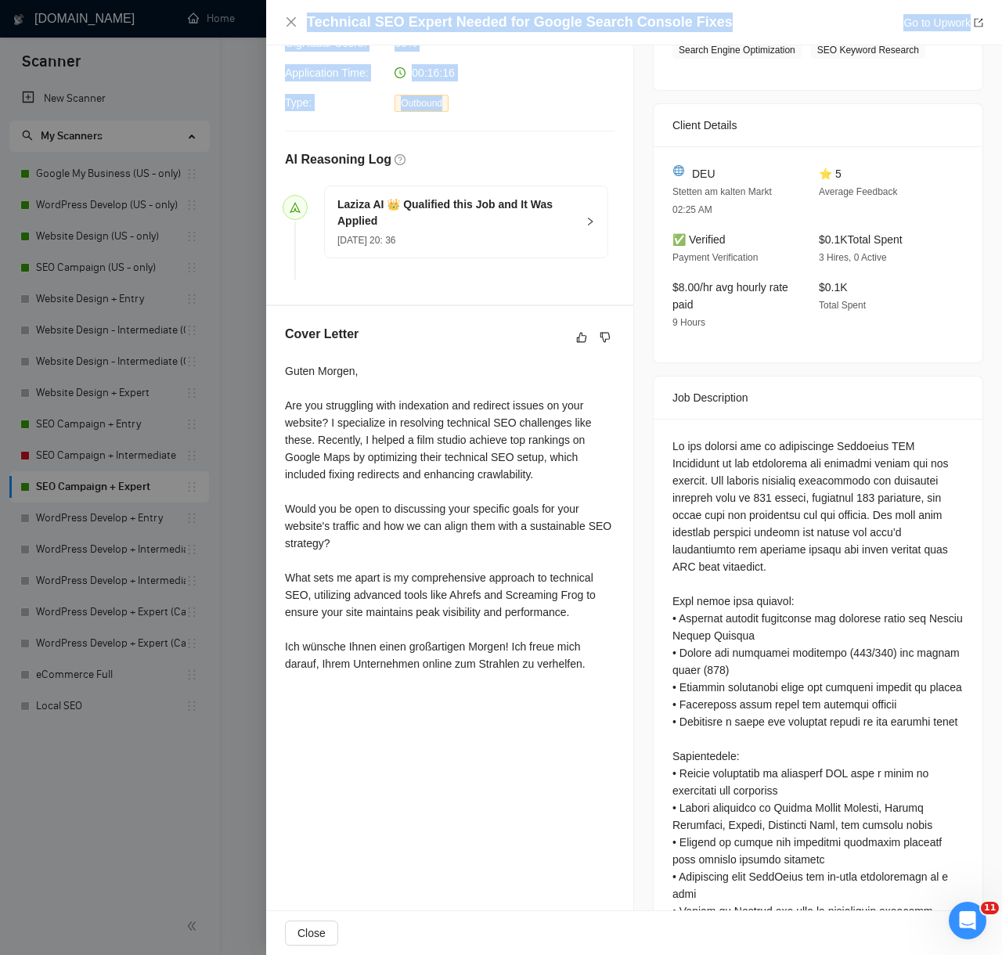
scroll to position [704, 0]
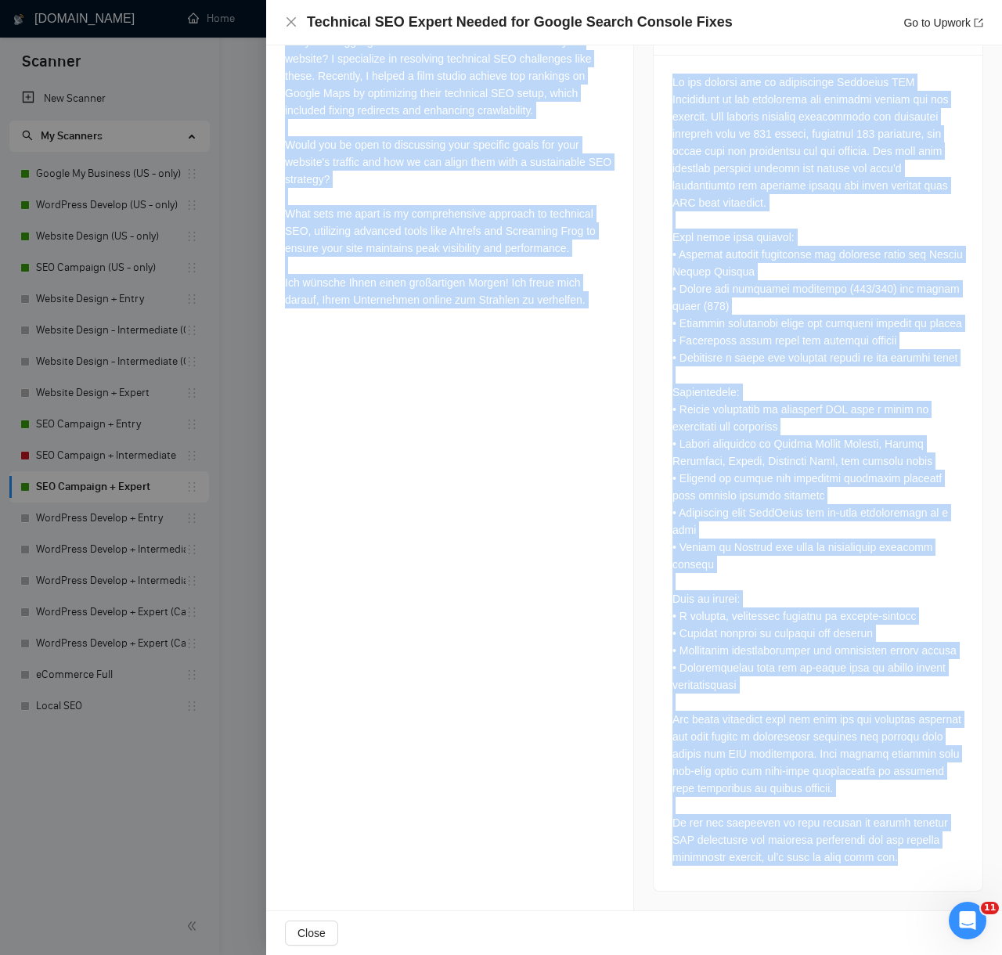
drag, startPoint x: 282, startPoint y: 464, endPoint x: 917, endPoint y: 865, distance: 750.9
click at [917, 866] on div "Proposal Details Date: 12 Aug, 2025 20:36 Scanner: SEO Campaign + Expert Status…" at bounding box center [634, 143] width 736 height 1535
copy div "AI Reasoning Log Laziza AI 👑 Qualified this Job and It Was Applied 12 Aug, 2025…"
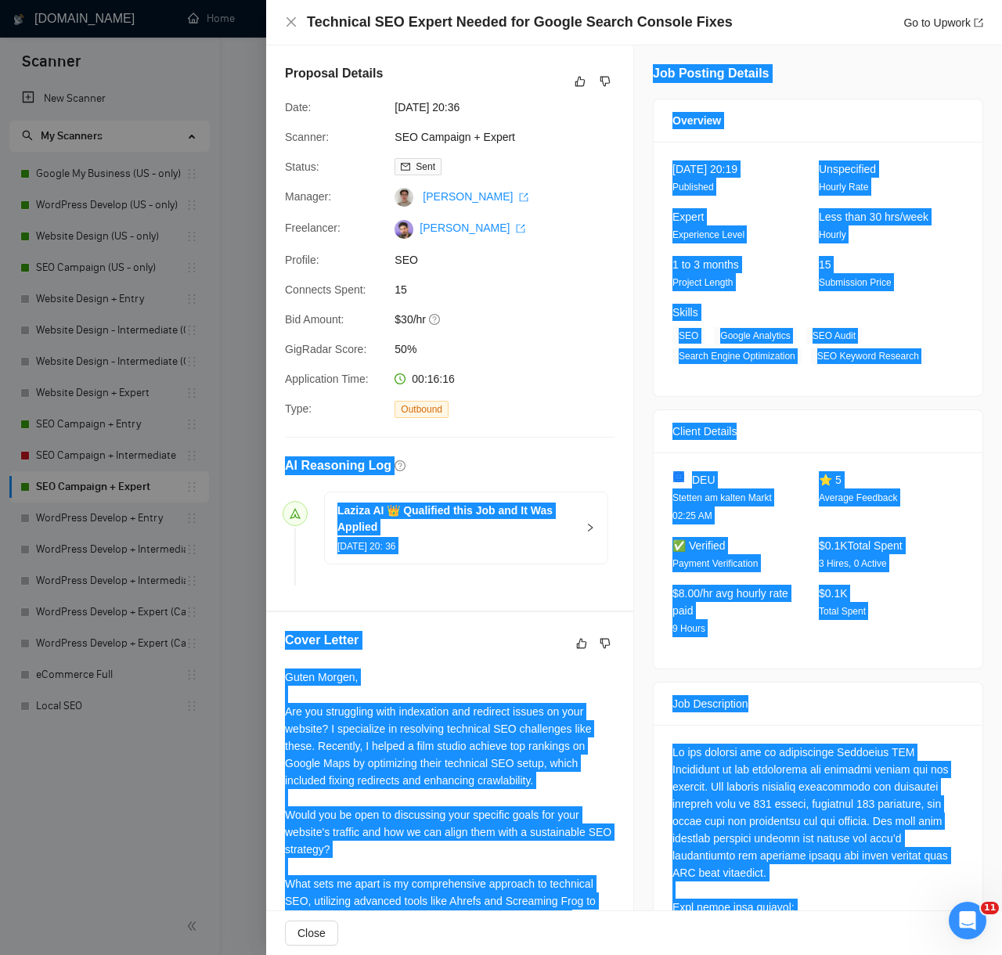
scroll to position [1849, 0]
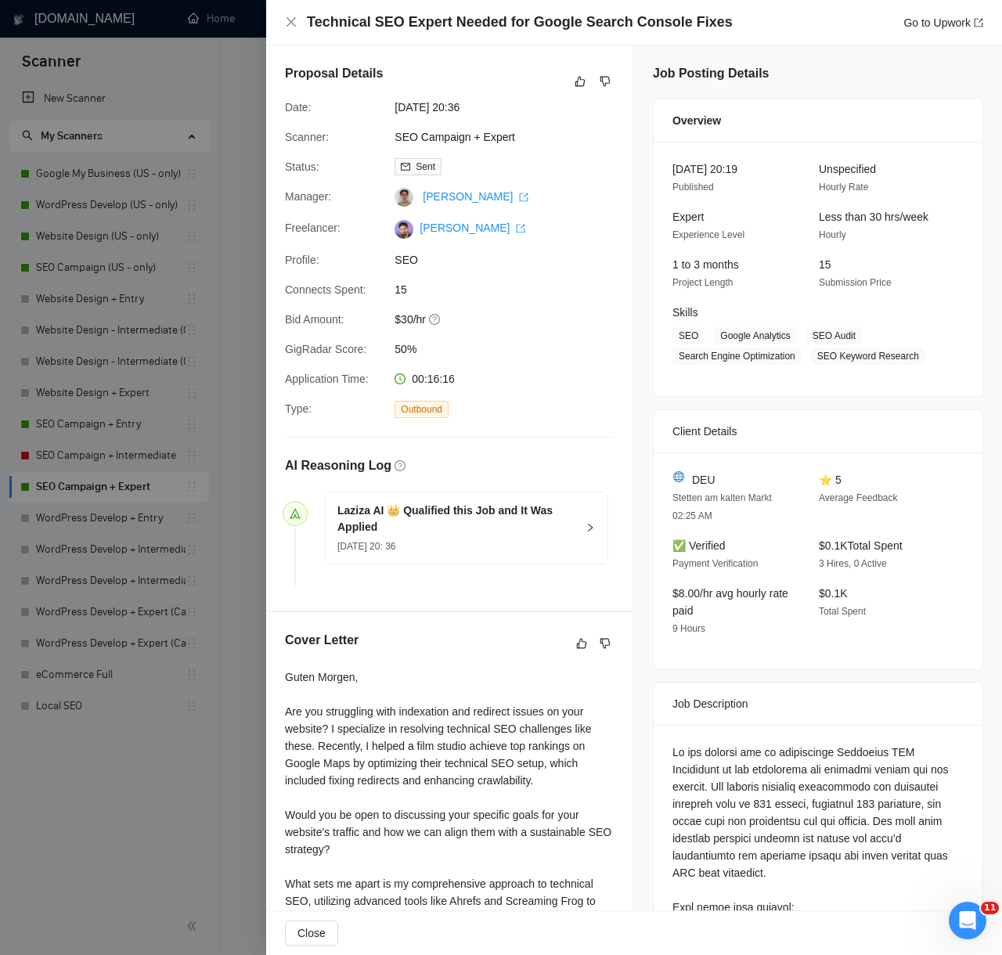
click at [578, 350] on span "50%" at bounding box center [511, 348] width 235 height 17
click at [574, 78] on icon "like" at bounding box center [579, 81] width 11 height 13
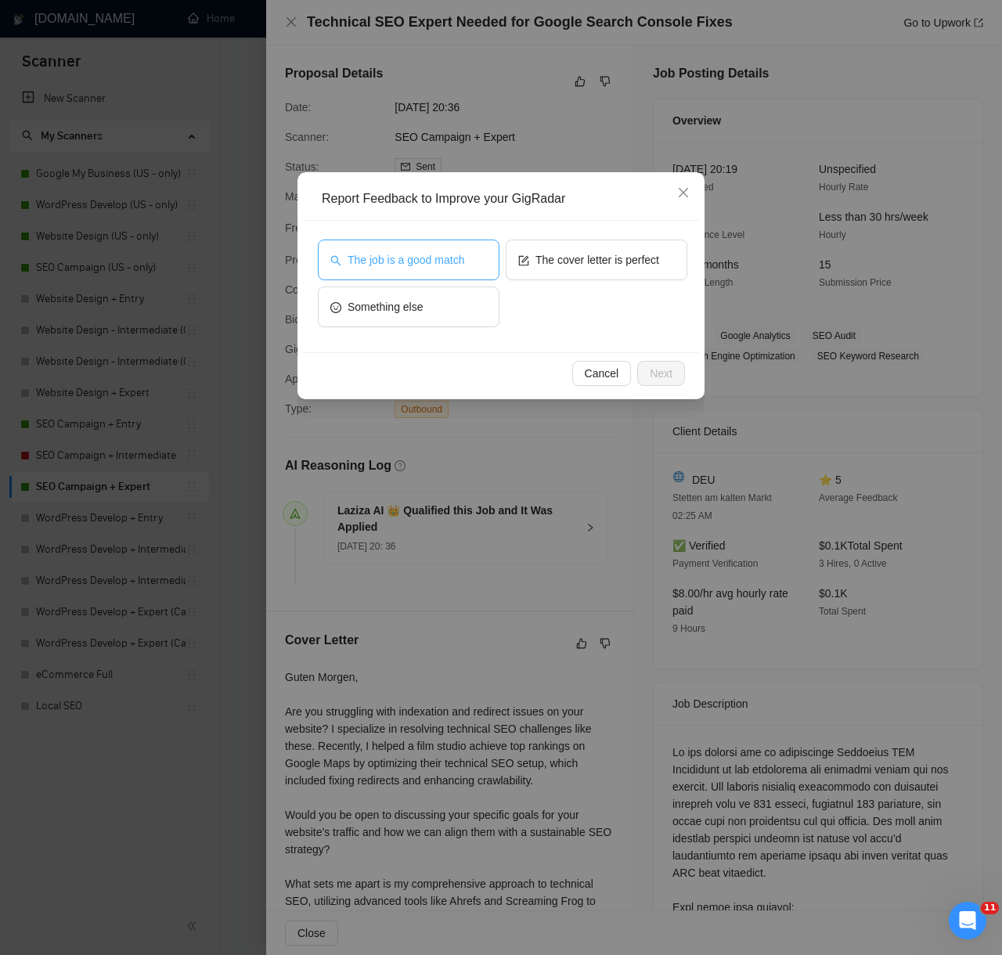
click at [464, 260] on span "The job is a good match" at bounding box center [405, 259] width 117 height 17
click at [662, 369] on span "Next" at bounding box center [661, 373] width 23 height 17
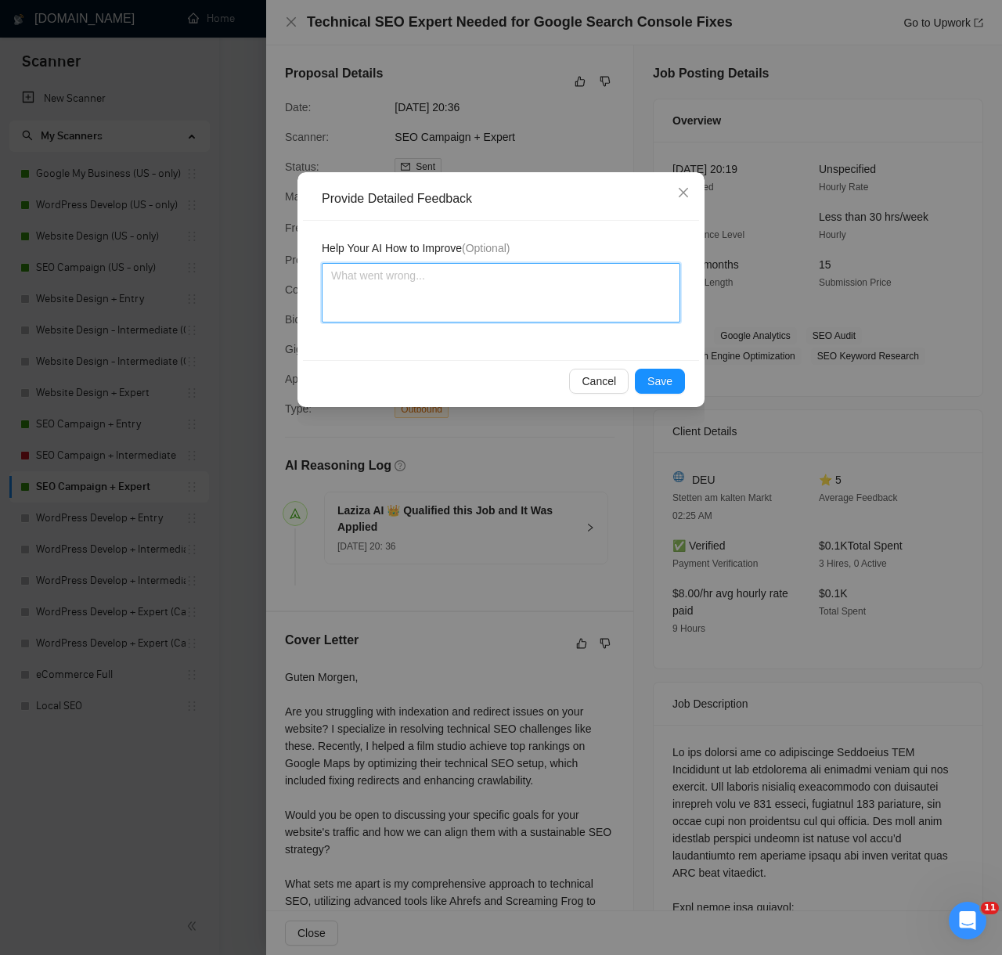
click at [548, 299] on textarea at bounding box center [501, 292] width 358 height 59
paste textarea "Decision: Correctly Qualified. Reason: The client is seeking a technical SEO sp…"
type textarea "Decision: Correctly Qualified. Reason: The client is seeking a technical SEO sp…"
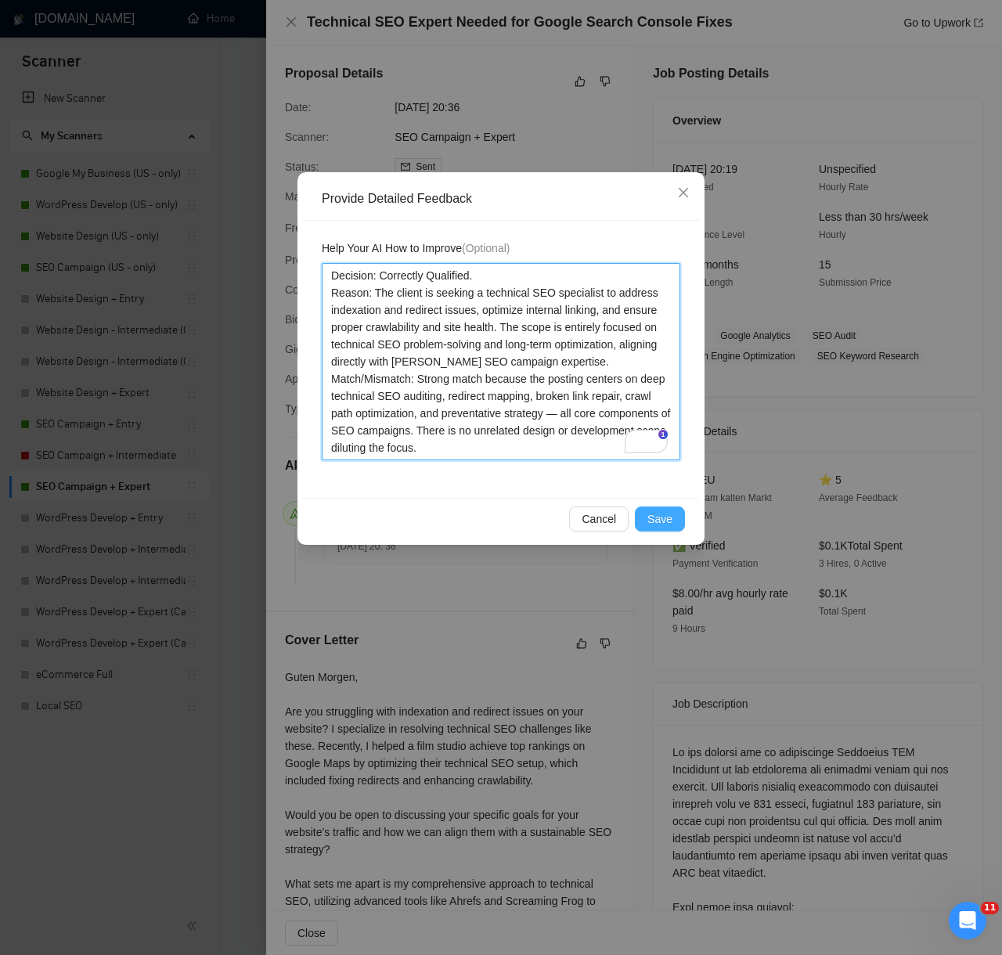
type textarea "Decision: Correctly Qualified. Reason: The client is seeking a technical SEO sp…"
click at [661, 529] on button "Save" at bounding box center [660, 518] width 50 height 25
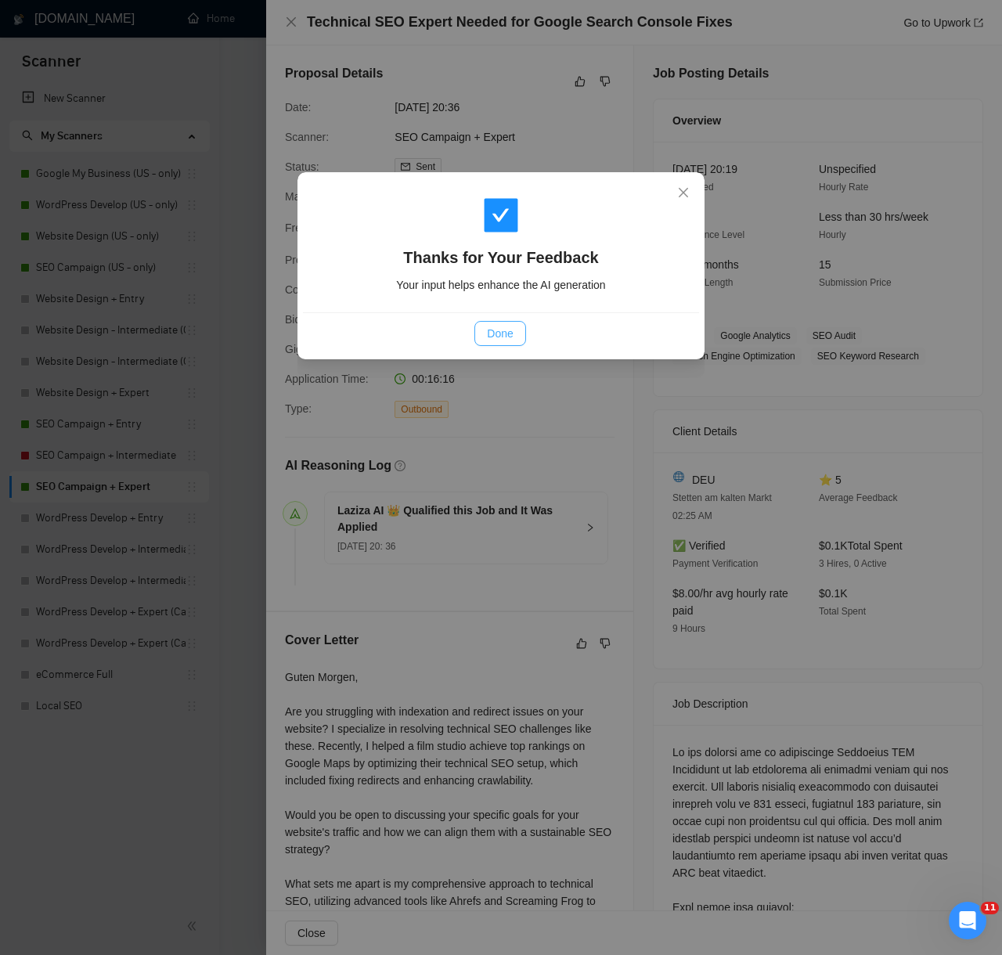
click at [506, 339] on span "Done" at bounding box center [500, 333] width 26 height 17
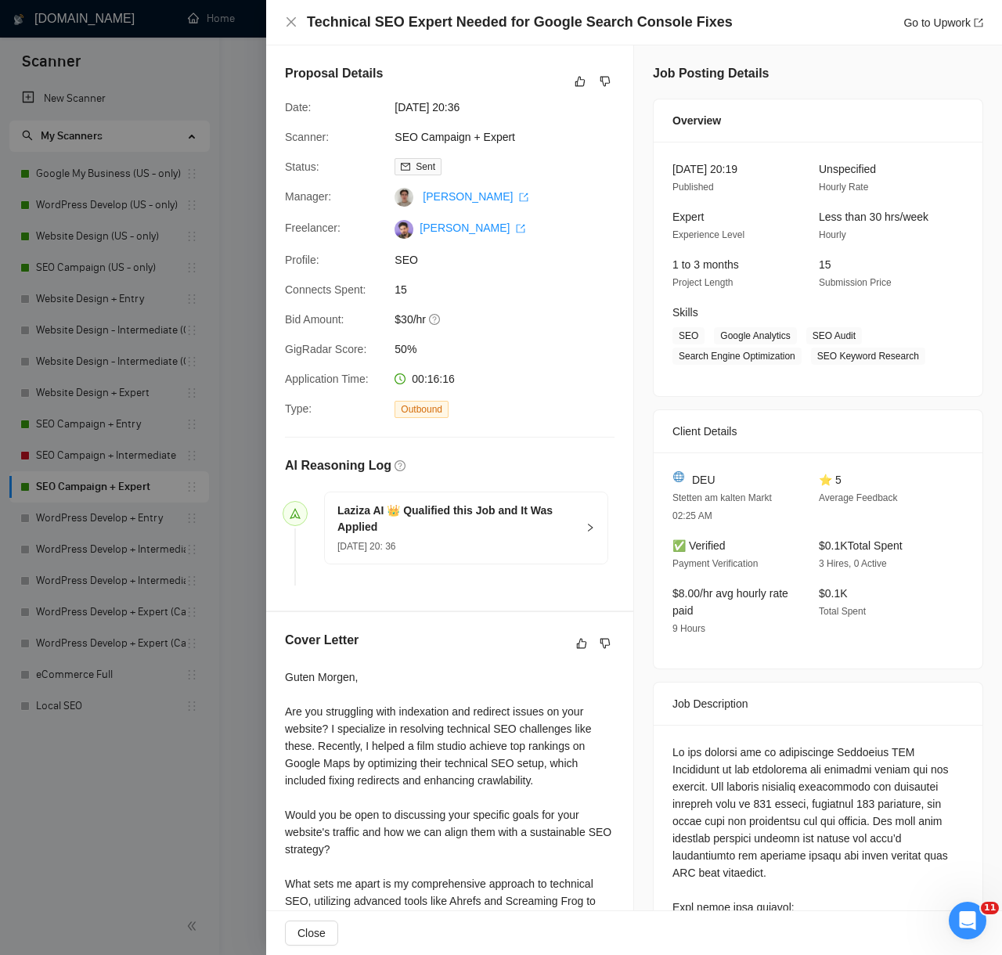
click at [157, 795] on div at bounding box center [501, 477] width 1002 height 955
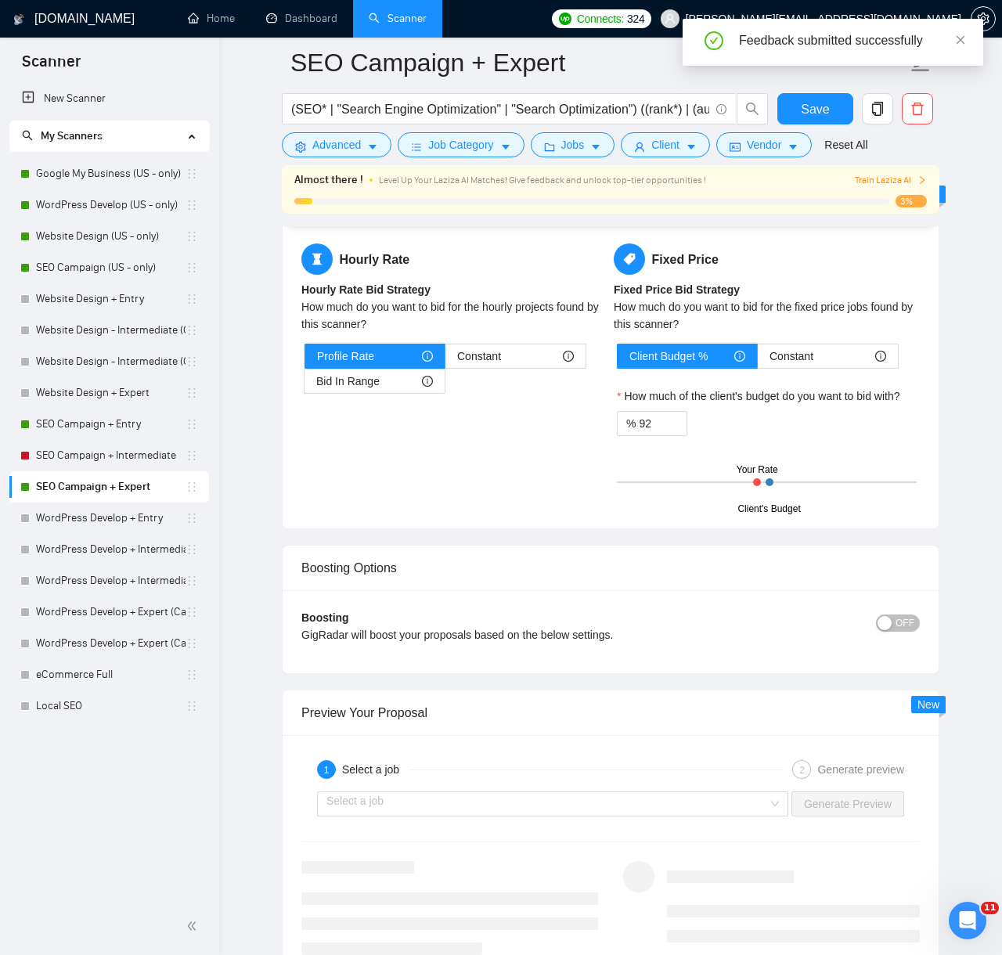
scroll to position [3857, 0]
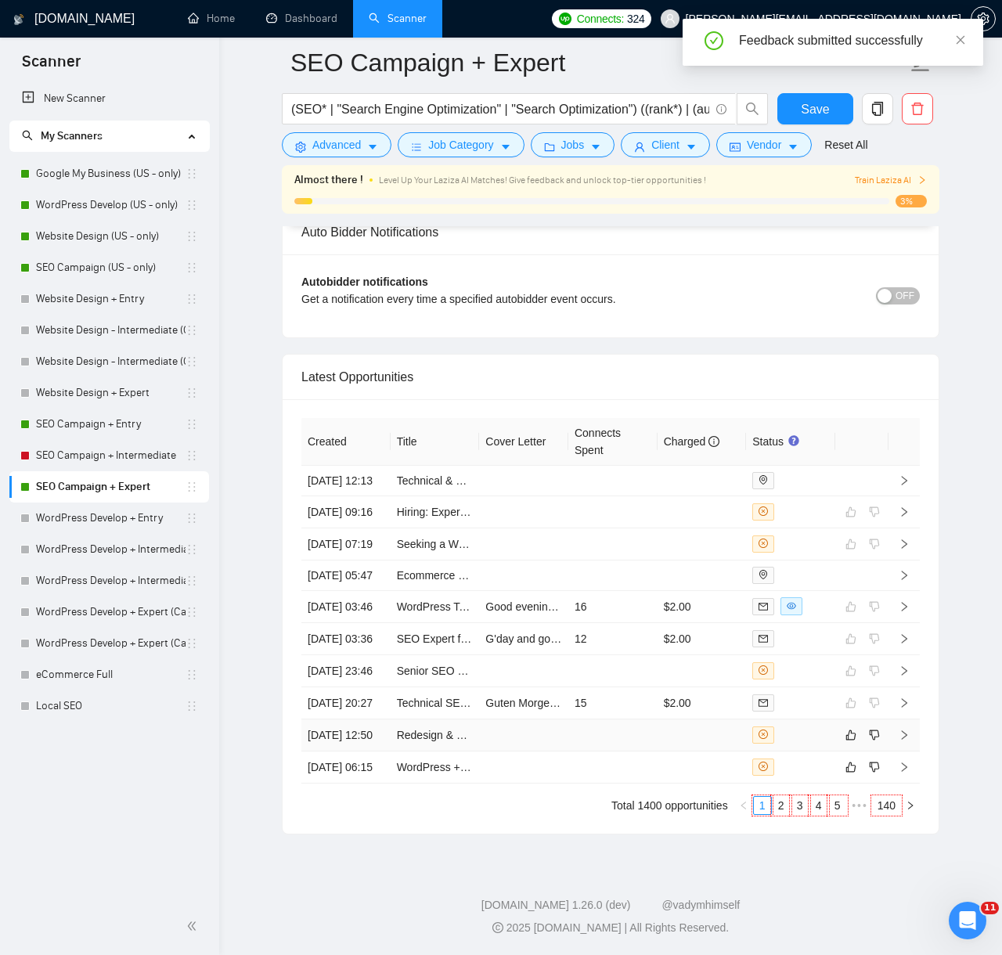
click at [614, 719] on td at bounding box center [612, 735] width 89 height 32
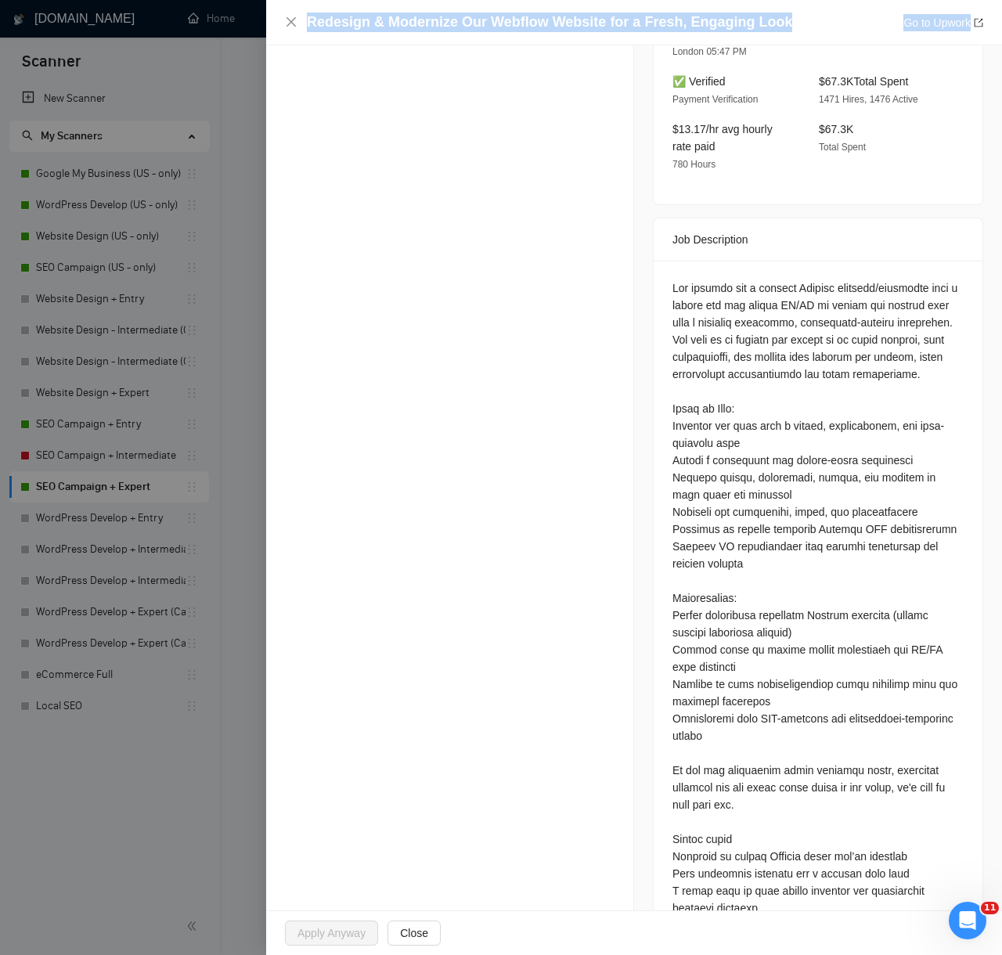
scroll to position [555, 0]
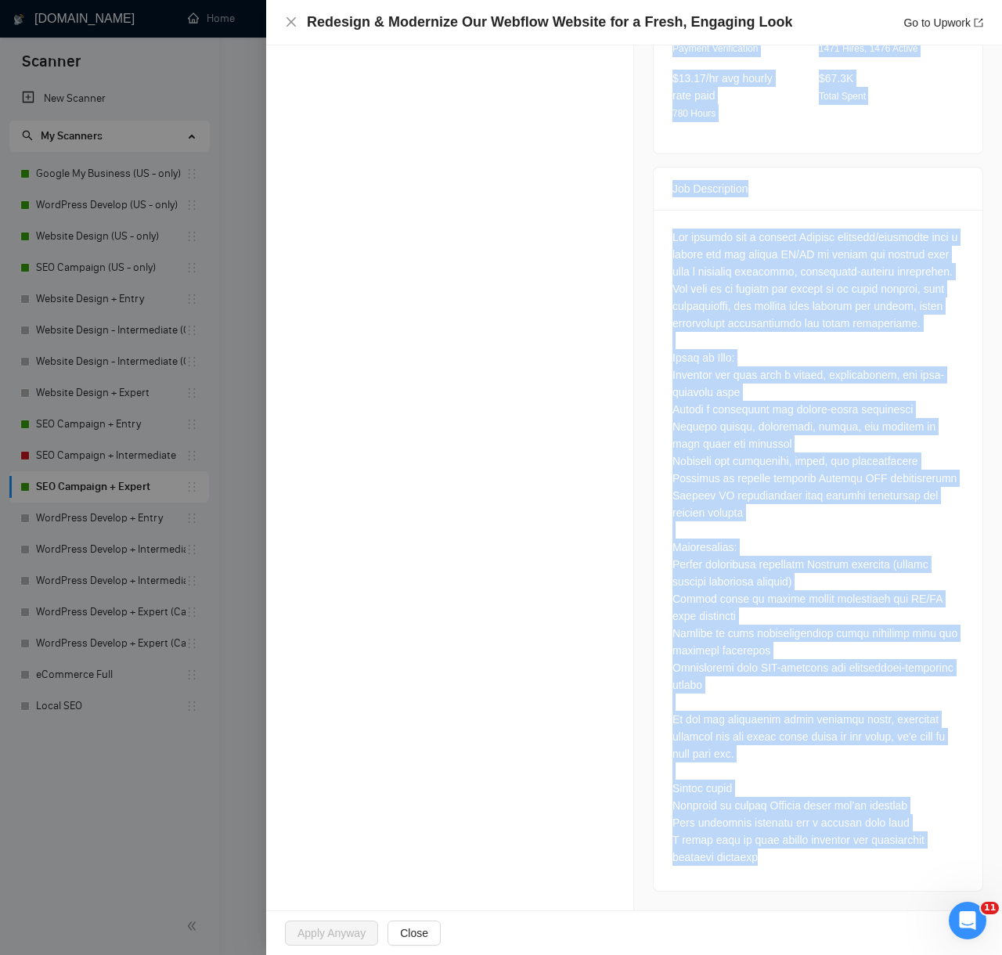
drag, startPoint x: 282, startPoint y: 303, endPoint x: 817, endPoint y: 860, distance: 772.1
click at [817, 860] on div "Opportunity Details Created: 11 Aug, 2025 12:47 Scanner: SEO Campaign + Expert …" at bounding box center [634, 201] width 736 height 1420
copy div "AI Reasoning Log Laziza AI 👑 Disqualified this Job and It Was NOT Applied 11 Au…"
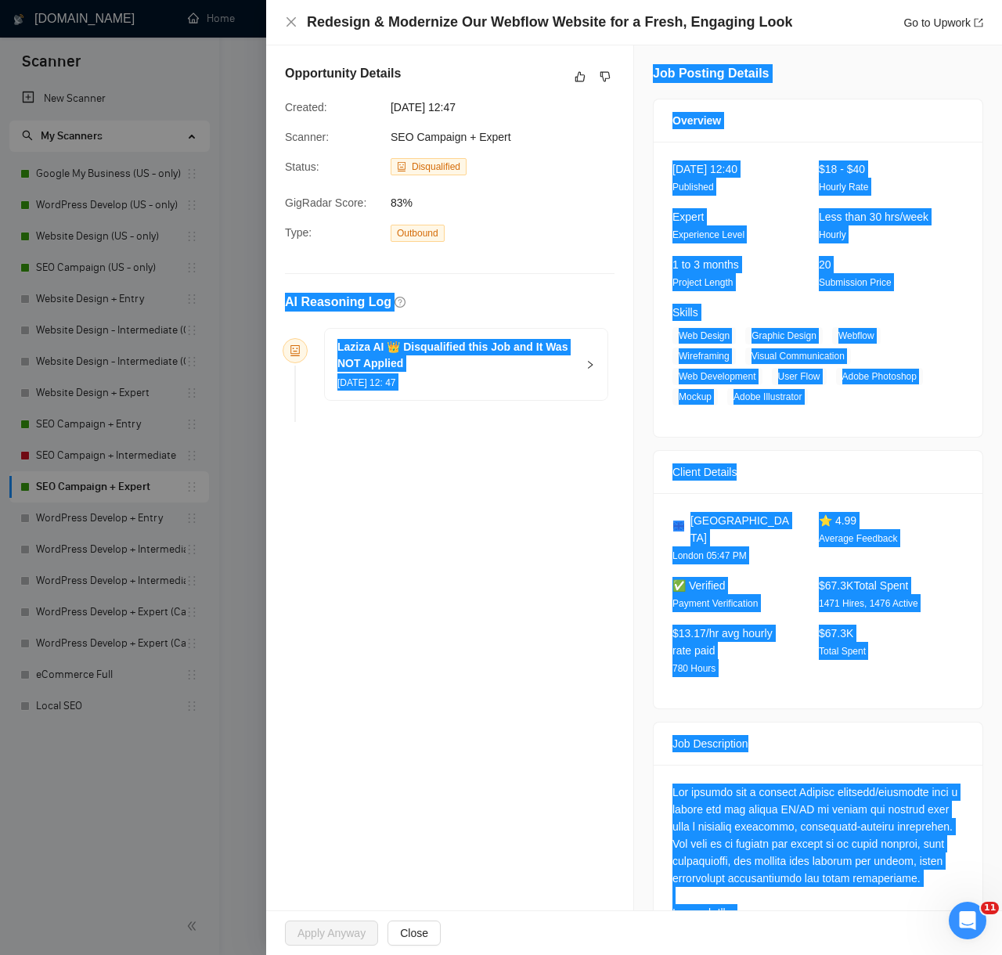
scroll to position [0, 0]
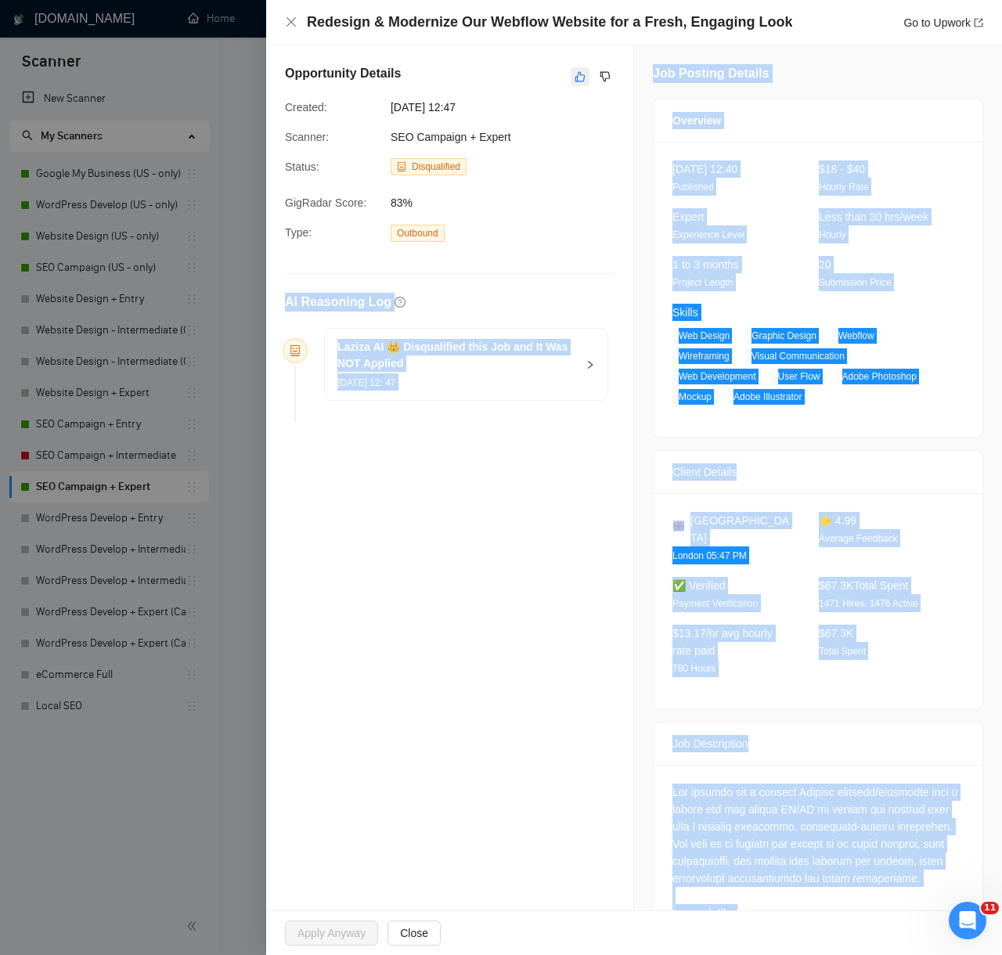
click at [583, 81] on icon "like" at bounding box center [580, 77] width 10 height 10
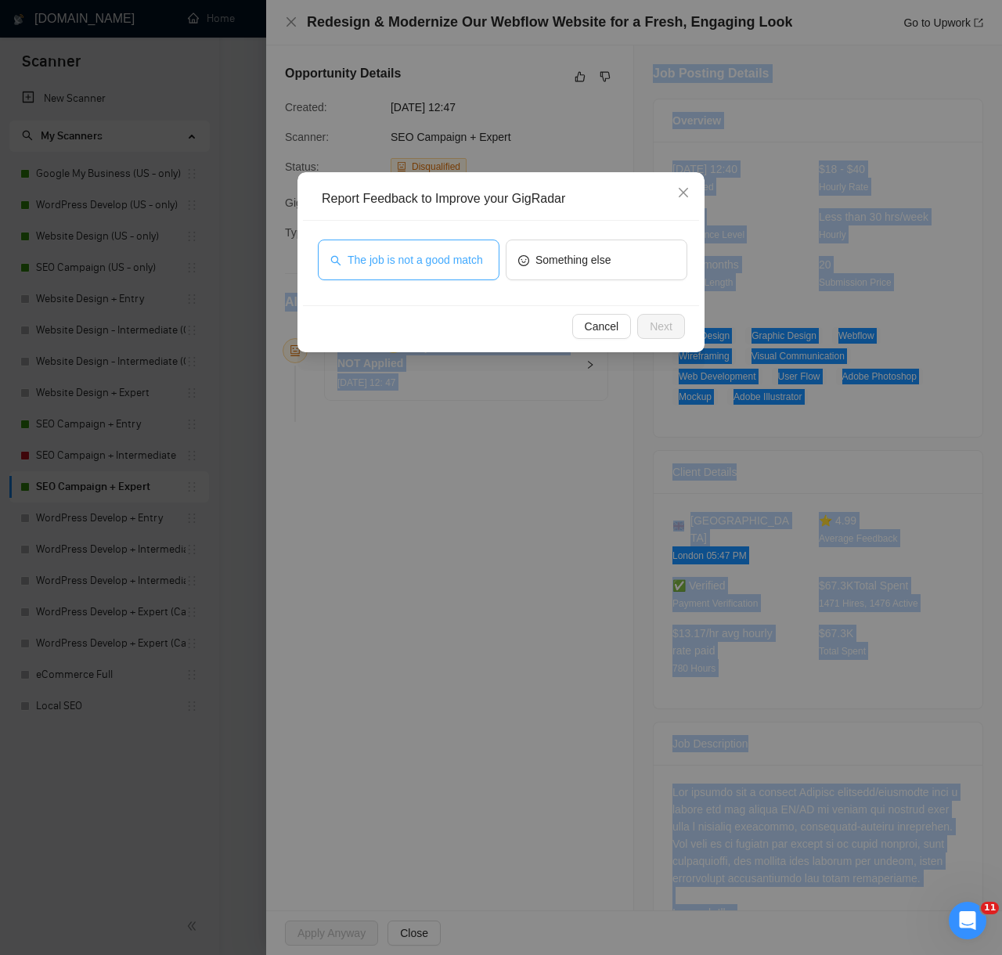
click at [443, 251] on span "The job is not a good match" at bounding box center [414, 259] width 135 height 17
click at [660, 316] on button "Next" at bounding box center [661, 326] width 48 height 25
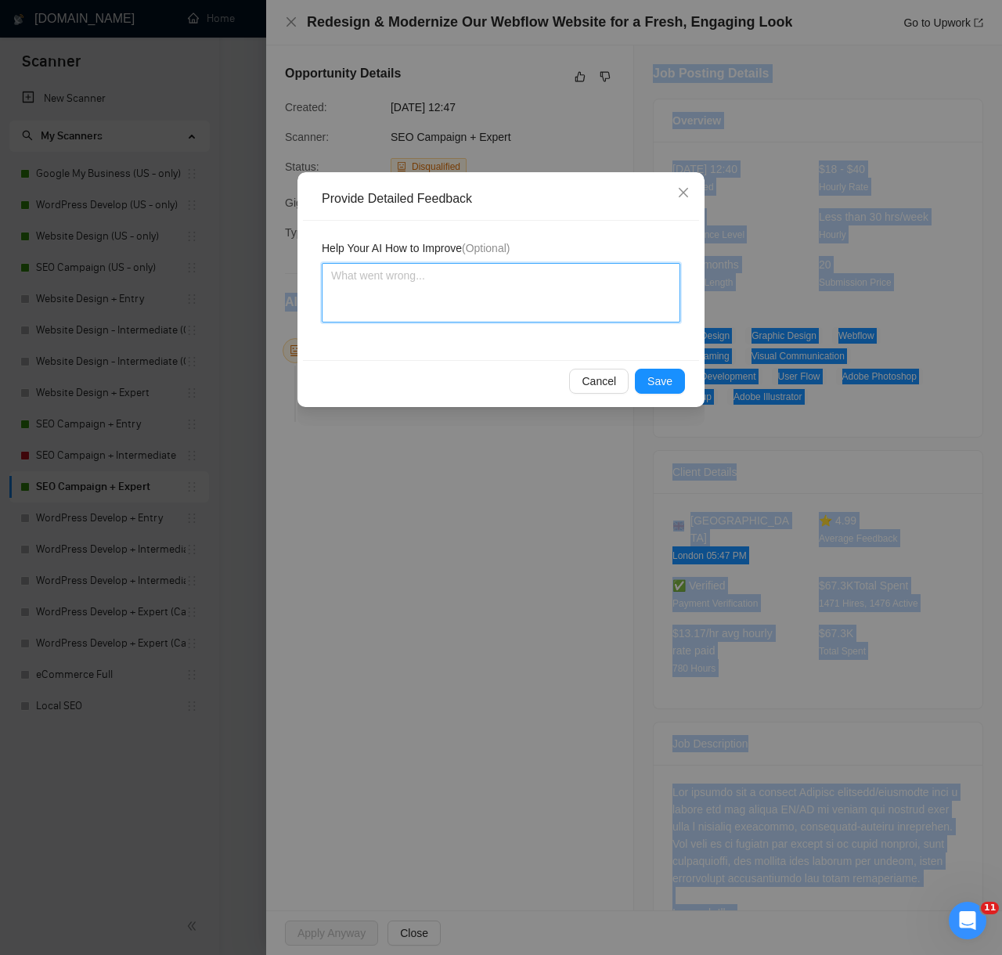
click at [583, 288] on textarea at bounding box center [501, 292] width 358 height 59
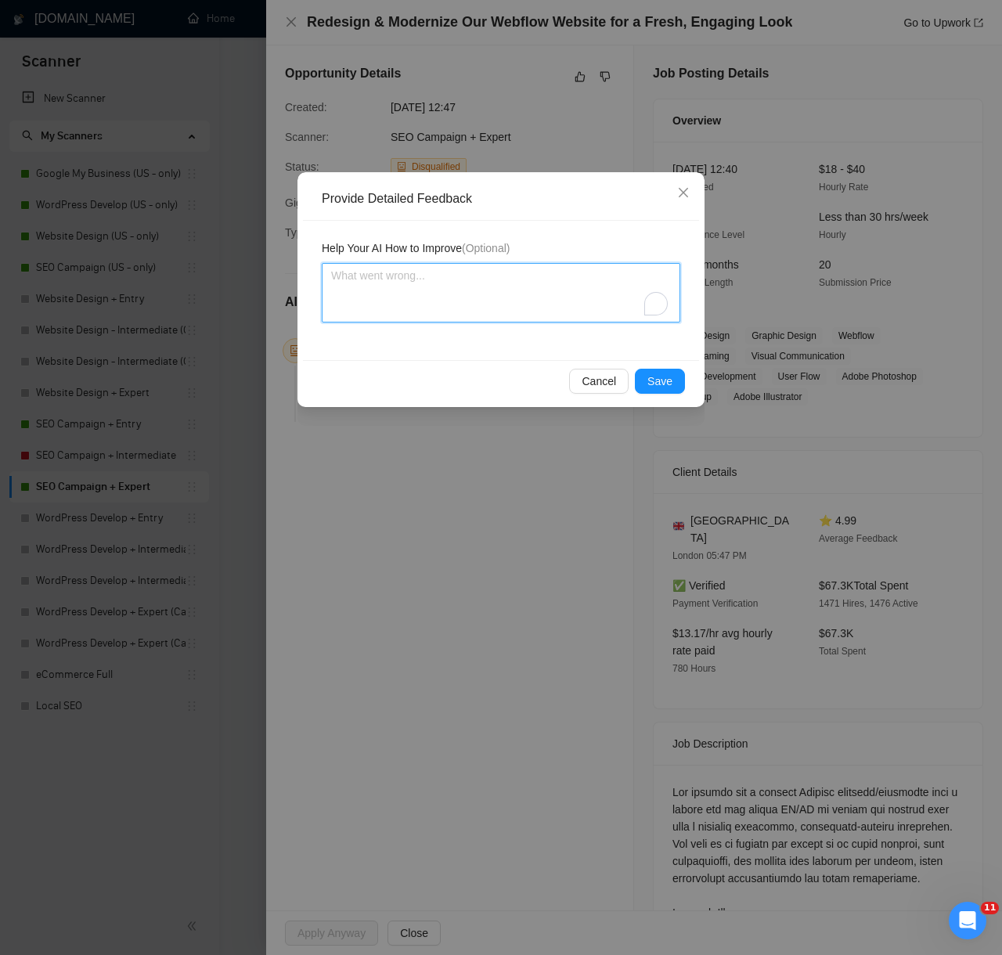
paste textarea "Decision: Correctly Disqualified. Reason: The client is seeking a Webflow desig…"
type textarea "Decision: Correctly Disqualified. Reason: The client is seeking a Webflow desig…"
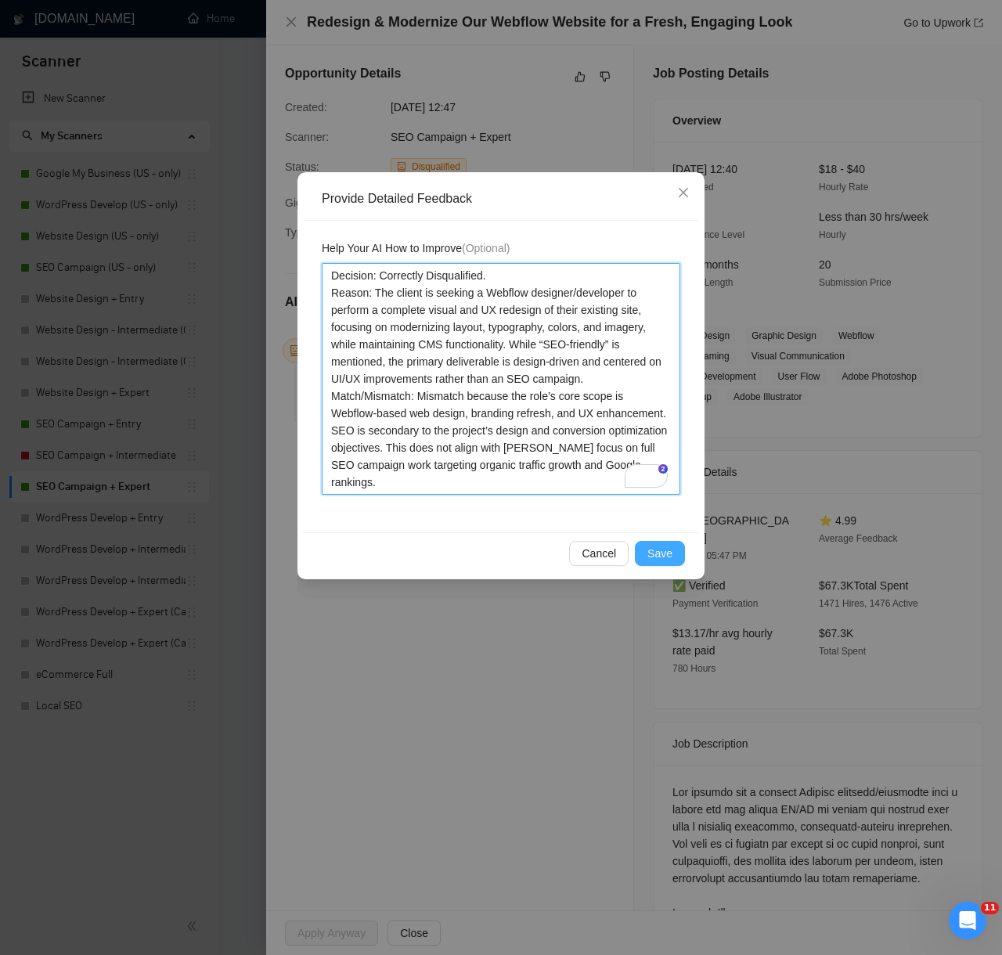
type textarea "Decision: Correctly Disqualified. Reason: The client is seeking a Webflow desig…"
click at [657, 552] on span "Save" at bounding box center [659, 553] width 25 height 17
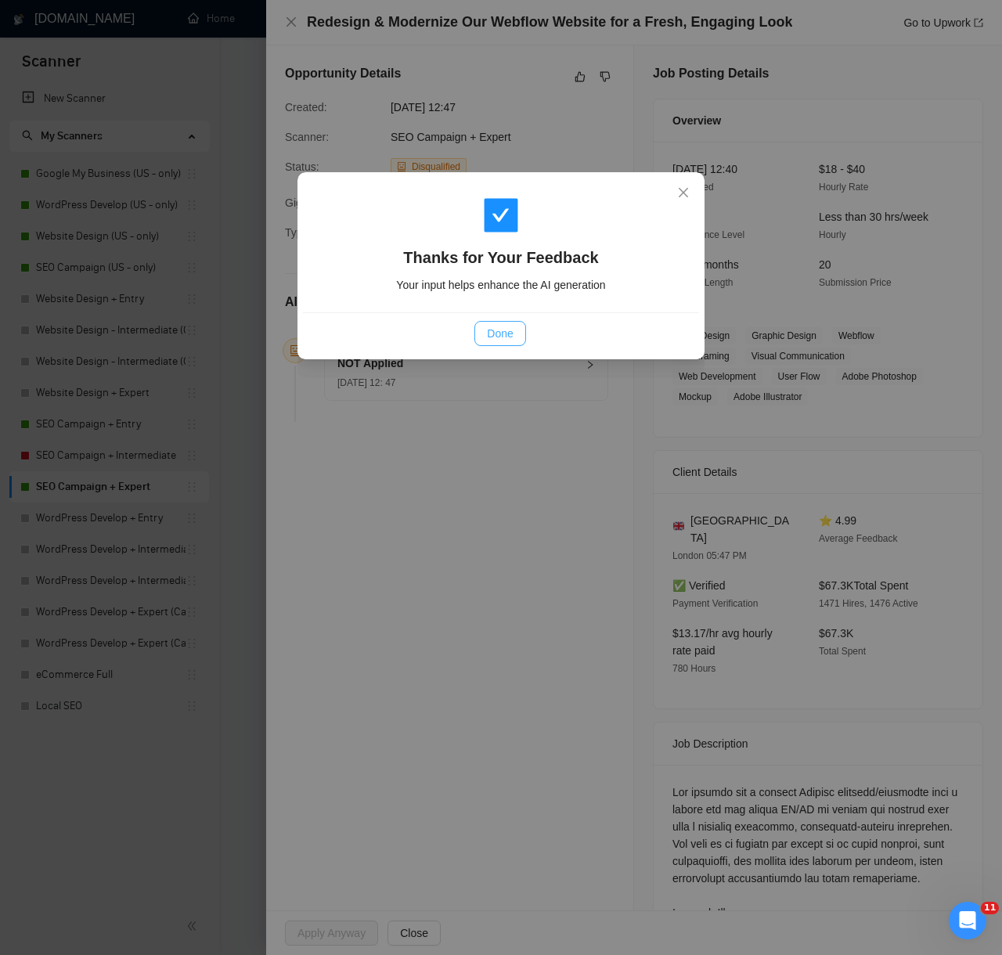
click at [505, 330] on span "Done" at bounding box center [500, 333] width 26 height 17
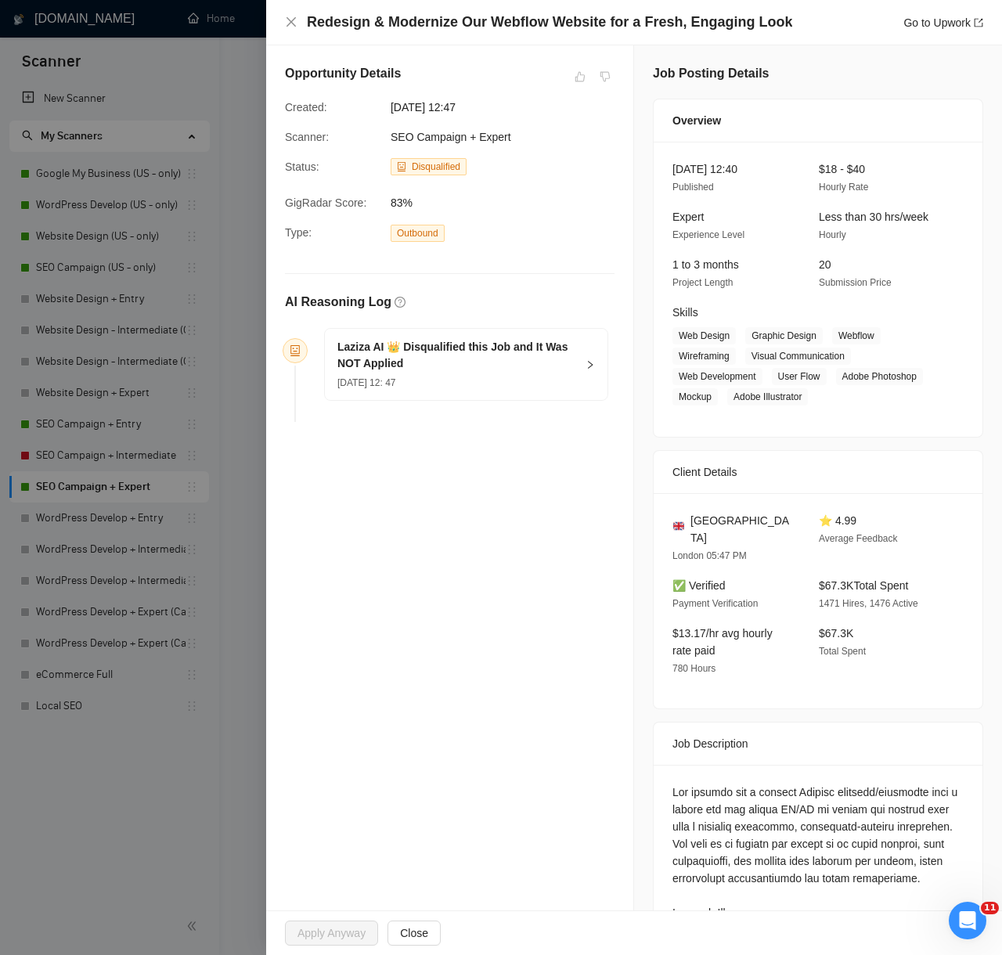
click at [145, 758] on div at bounding box center [501, 477] width 1002 height 955
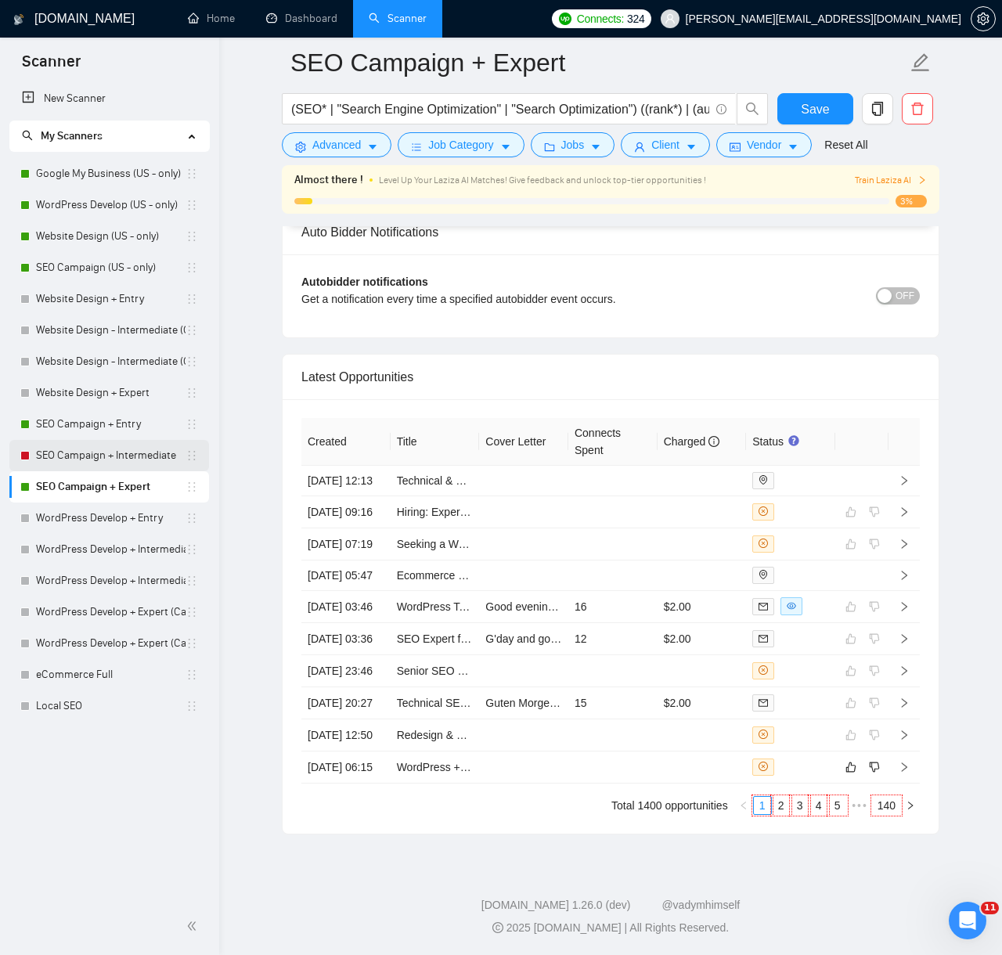
scroll to position [3857, 0]
click at [643, 759] on td at bounding box center [612, 767] width 89 height 32
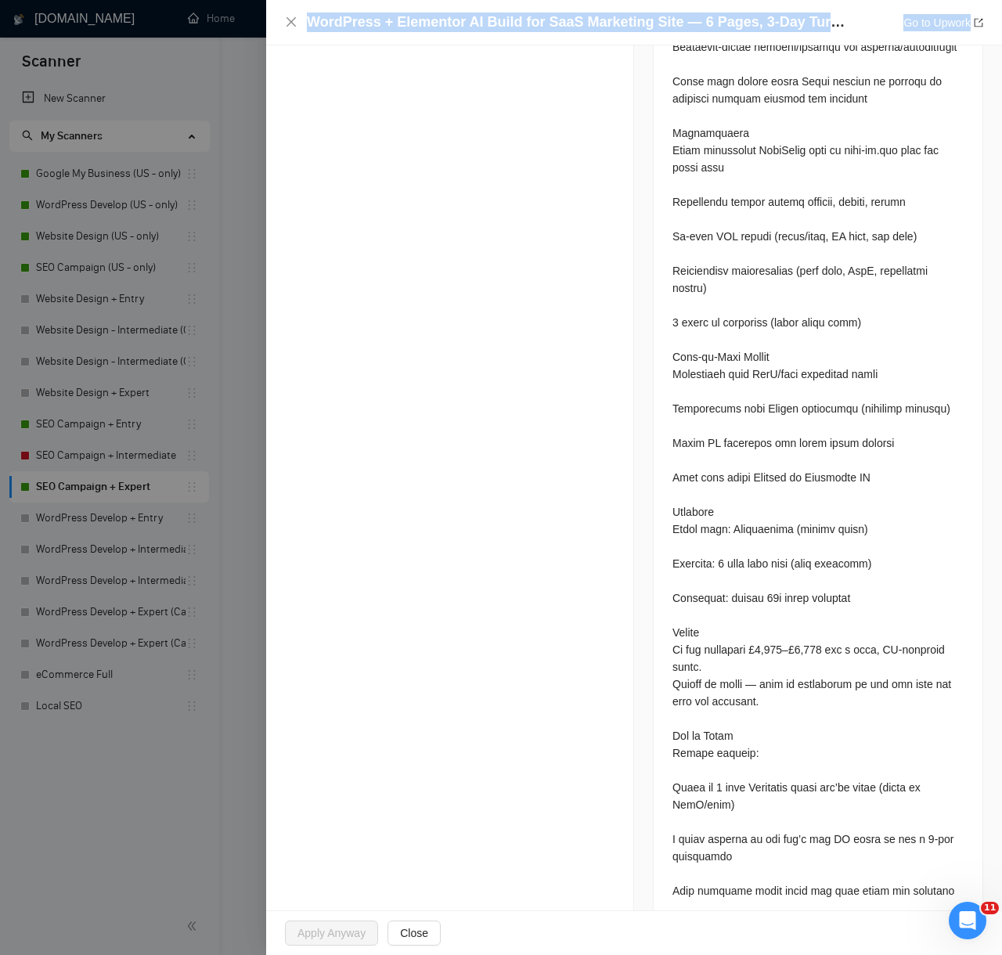
scroll to position [1771, 0]
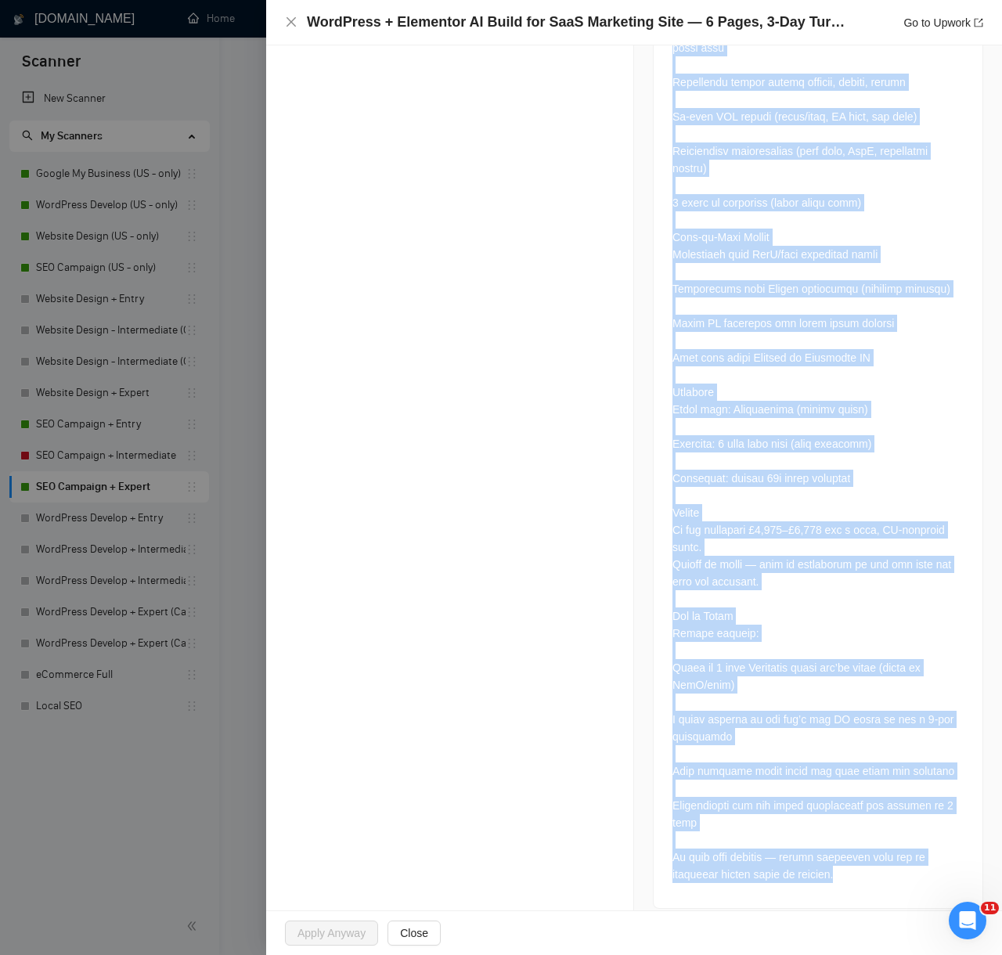
drag, startPoint x: 285, startPoint y: 301, endPoint x: 867, endPoint y: 885, distance: 824.5
copy div "AI Reasoning Log Laziza AI 👑 Disqualified this Job and It Was NOT Applied 11 Au…"
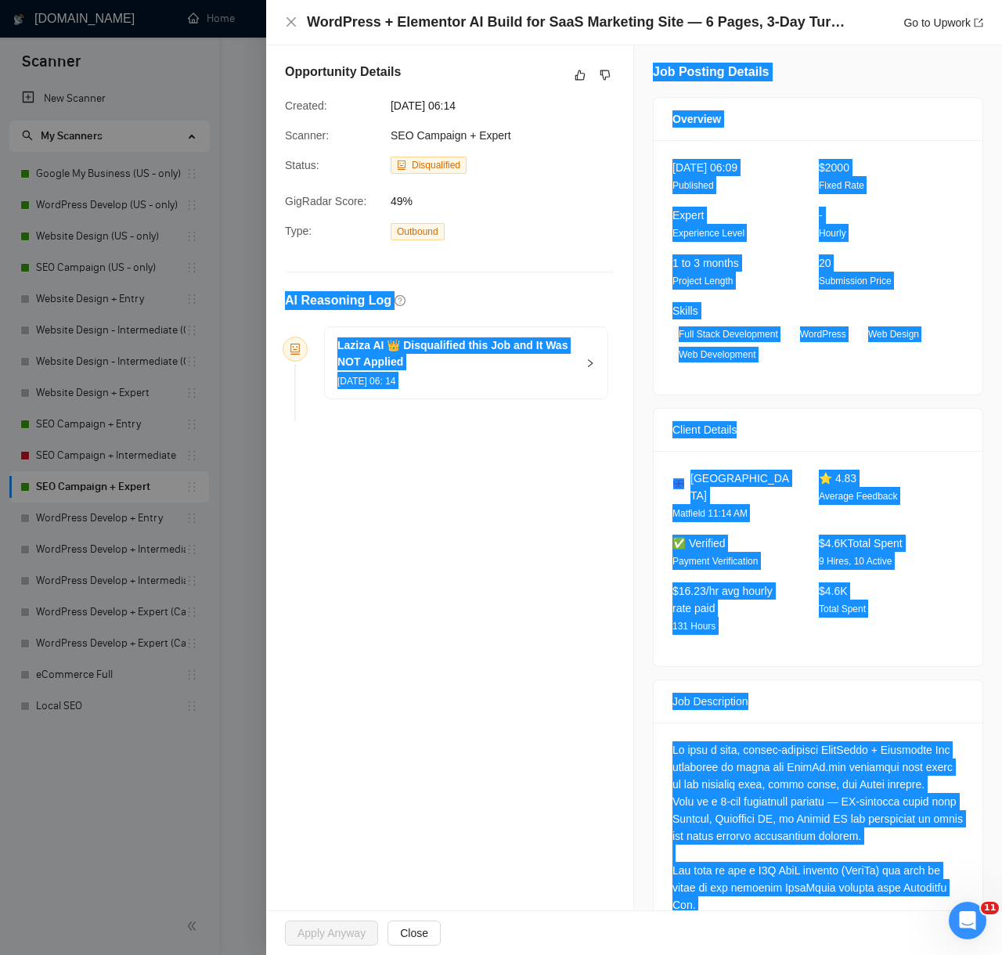
scroll to position [0, 0]
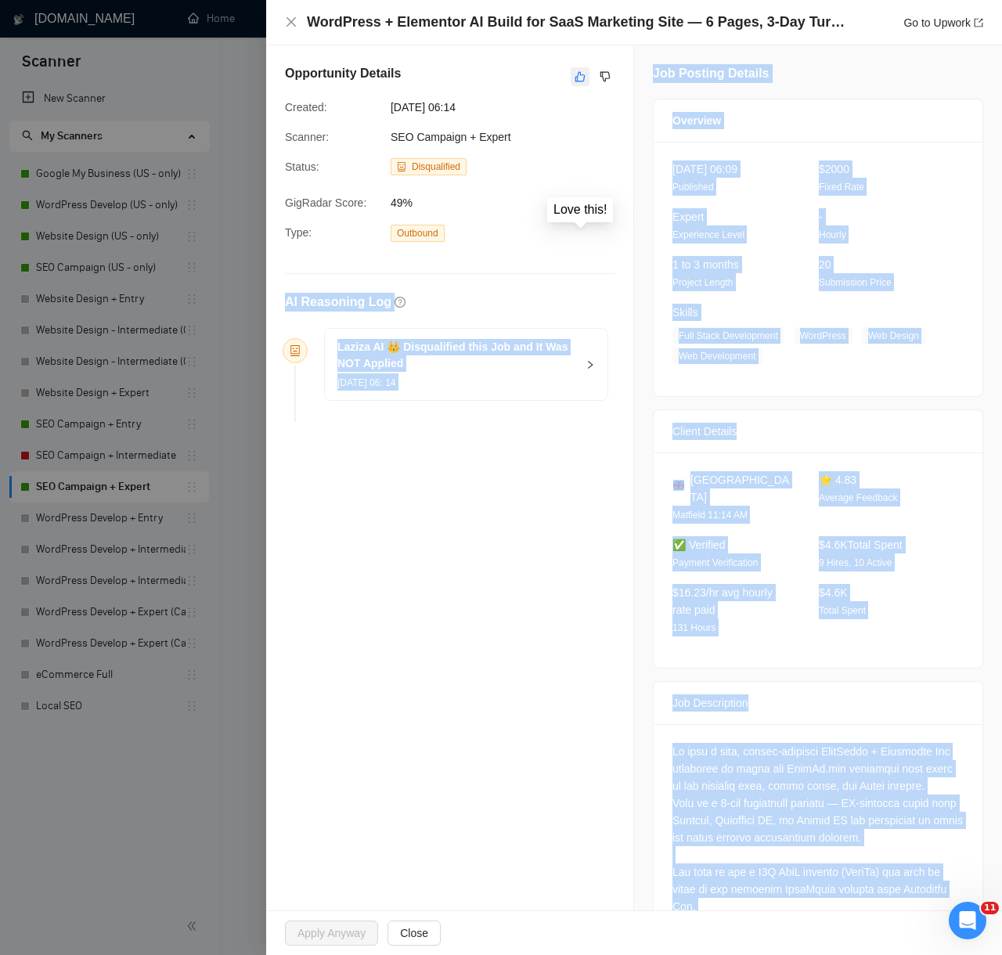
click at [578, 77] on icon "like" at bounding box center [579, 76] width 11 height 13
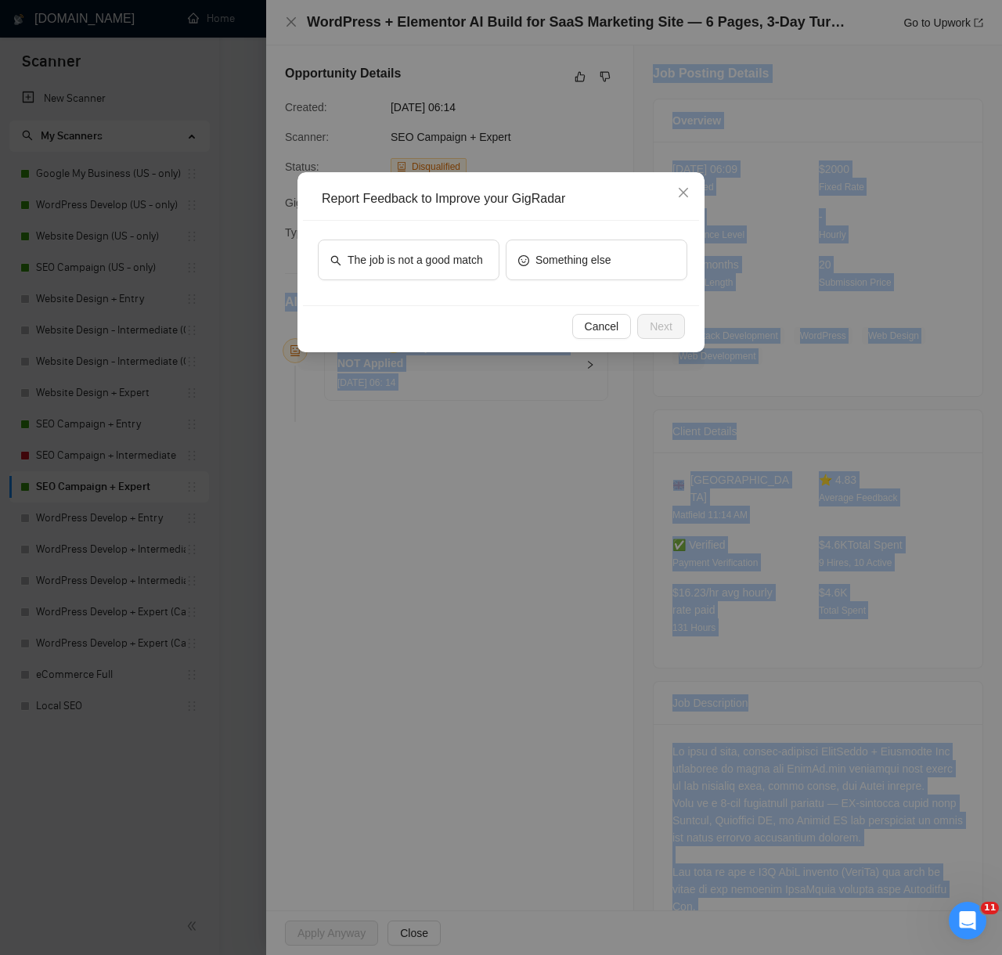
click at [441, 236] on div "The job is not a good match Something else" at bounding box center [501, 263] width 396 height 85
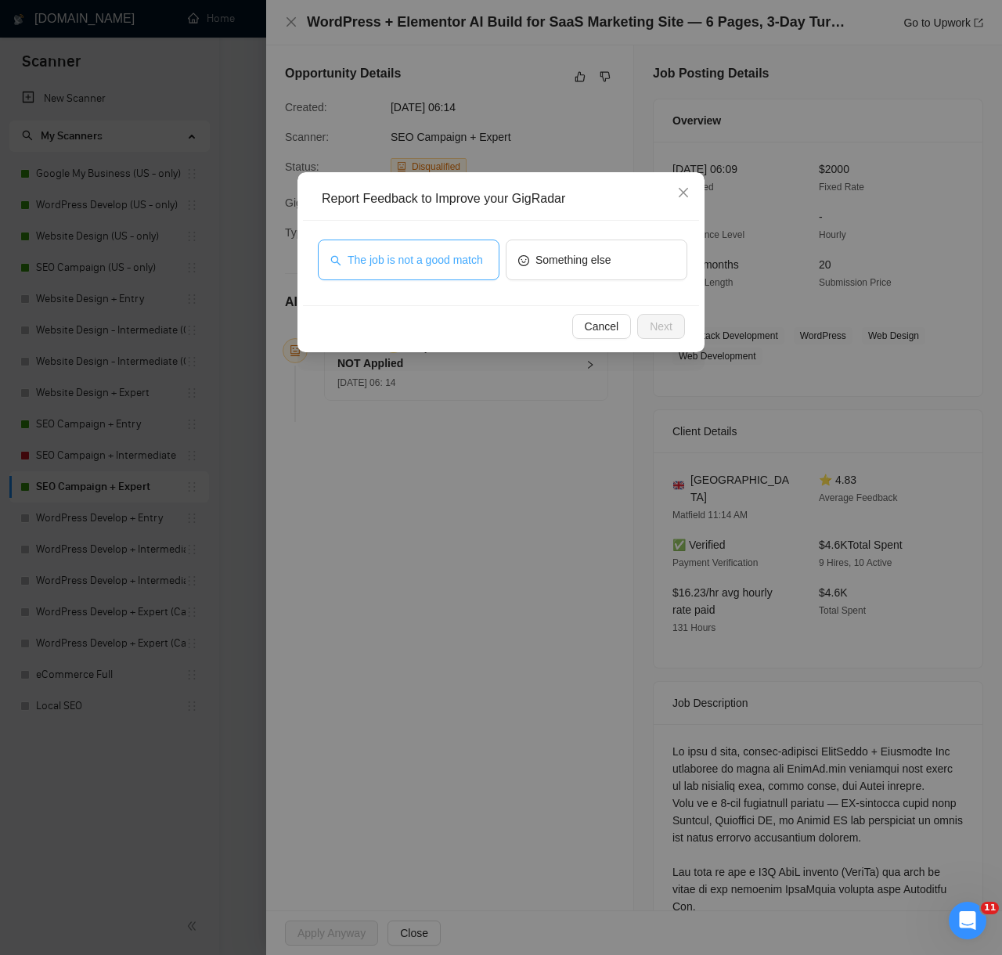
click at [441, 251] on span "The job is not a good match" at bounding box center [414, 259] width 135 height 17
click at [678, 326] on button "Next" at bounding box center [661, 326] width 48 height 25
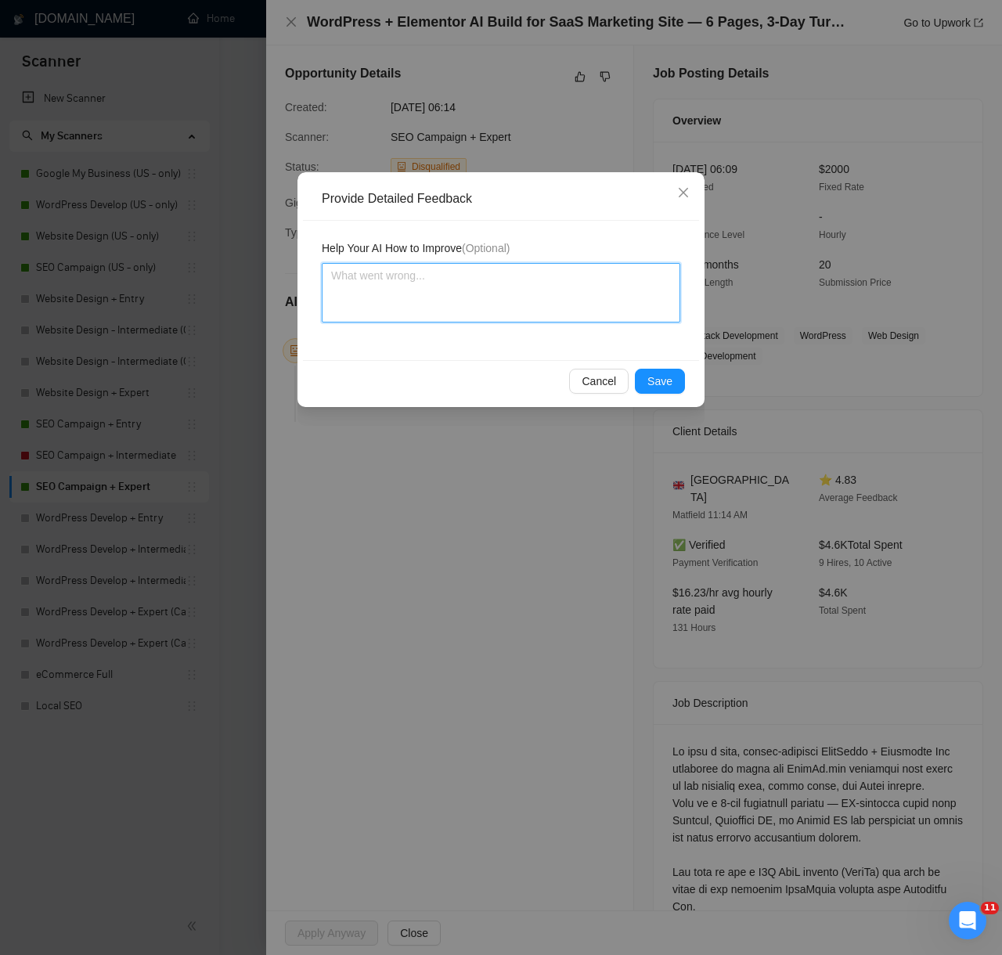
click at [579, 297] on textarea at bounding box center [501, 292] width 358 height 59
paste textarea "Decision: Correctly Disqualified. Reason: The client is seeking a WordPress + E…"
type textarea "Decision: Correctly Disqualified. Reason: The client is seeking a WordPress + E…"
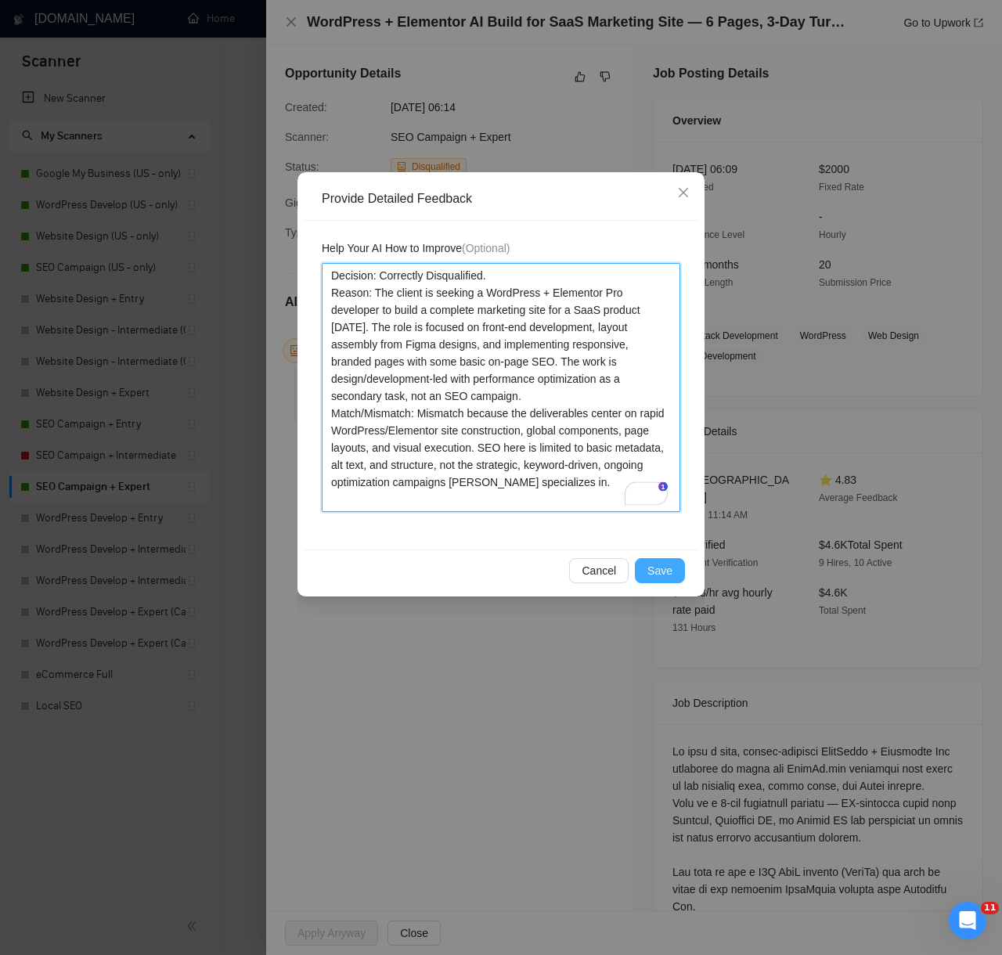
type textarea "Decision: Correctly Disqualified. Reason: The client is seeking a WordPress + E…"
click at [668, 576] on span "Save" at bounding box center [659, 570] width 25 height 17
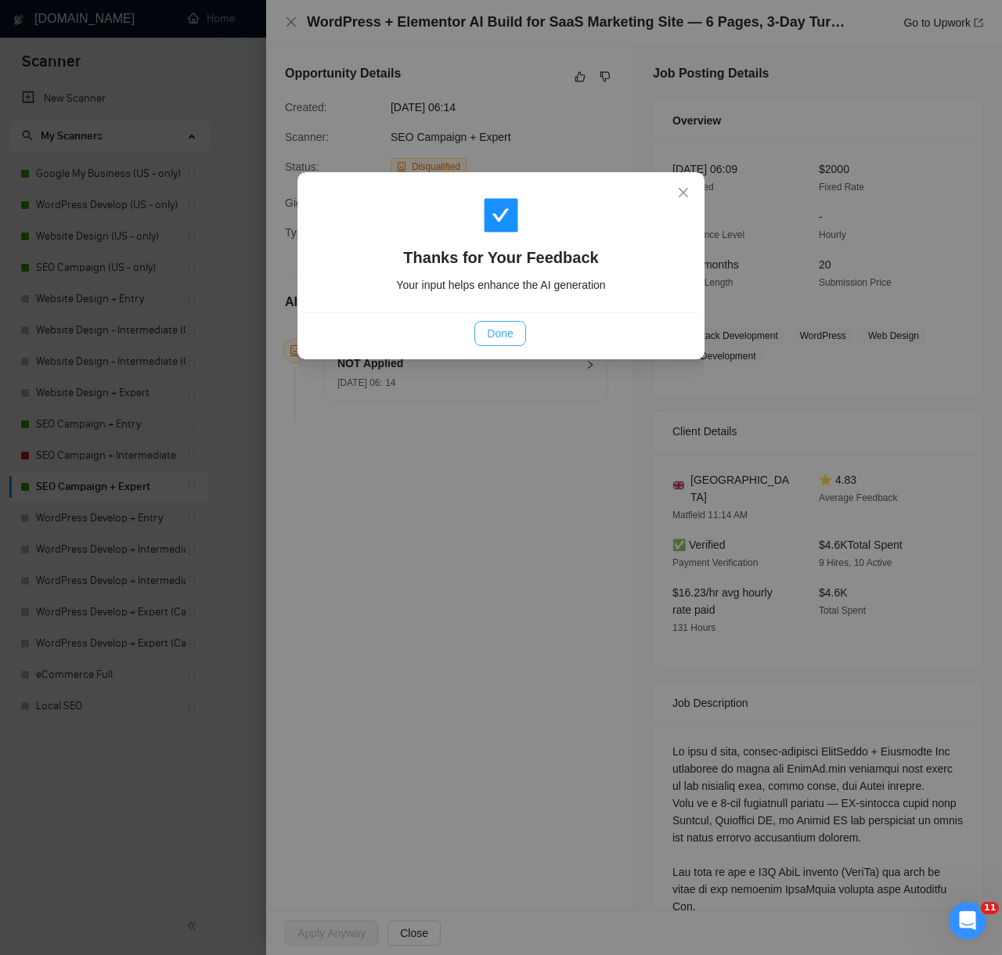
click at [492, 330] on span "Done" at bounding box center [500, 333] width 26 height 17
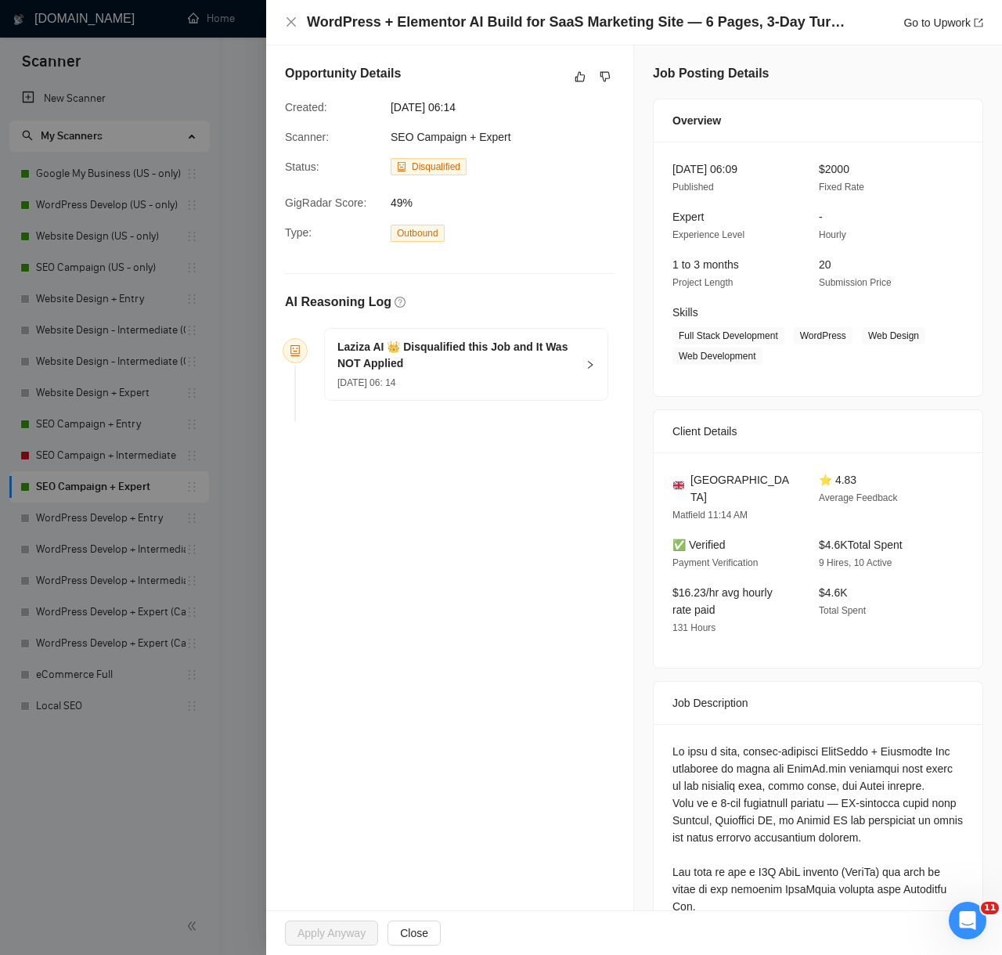
click at [184, 756] on div at bounding box center [501, 477] width 1002 height 955
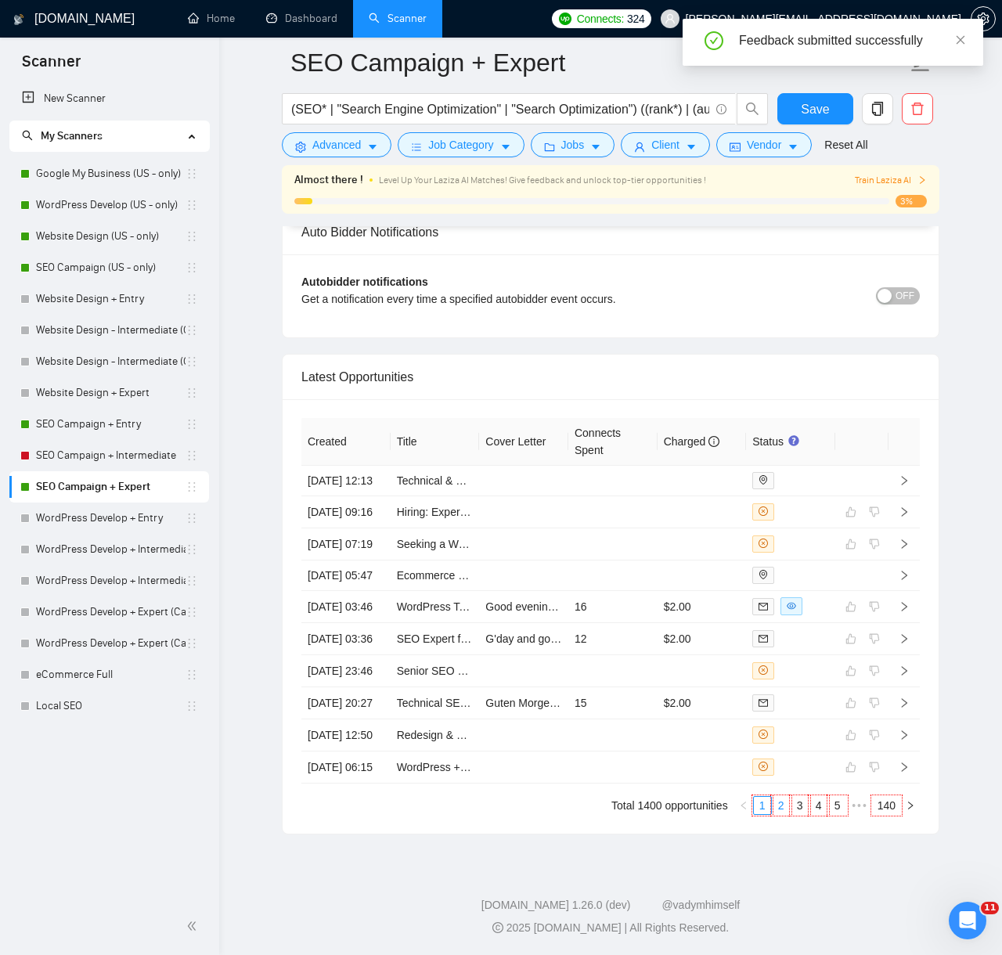
click at [778, 805] on link "2" at bounding box center [780, 805] width 17 height 17
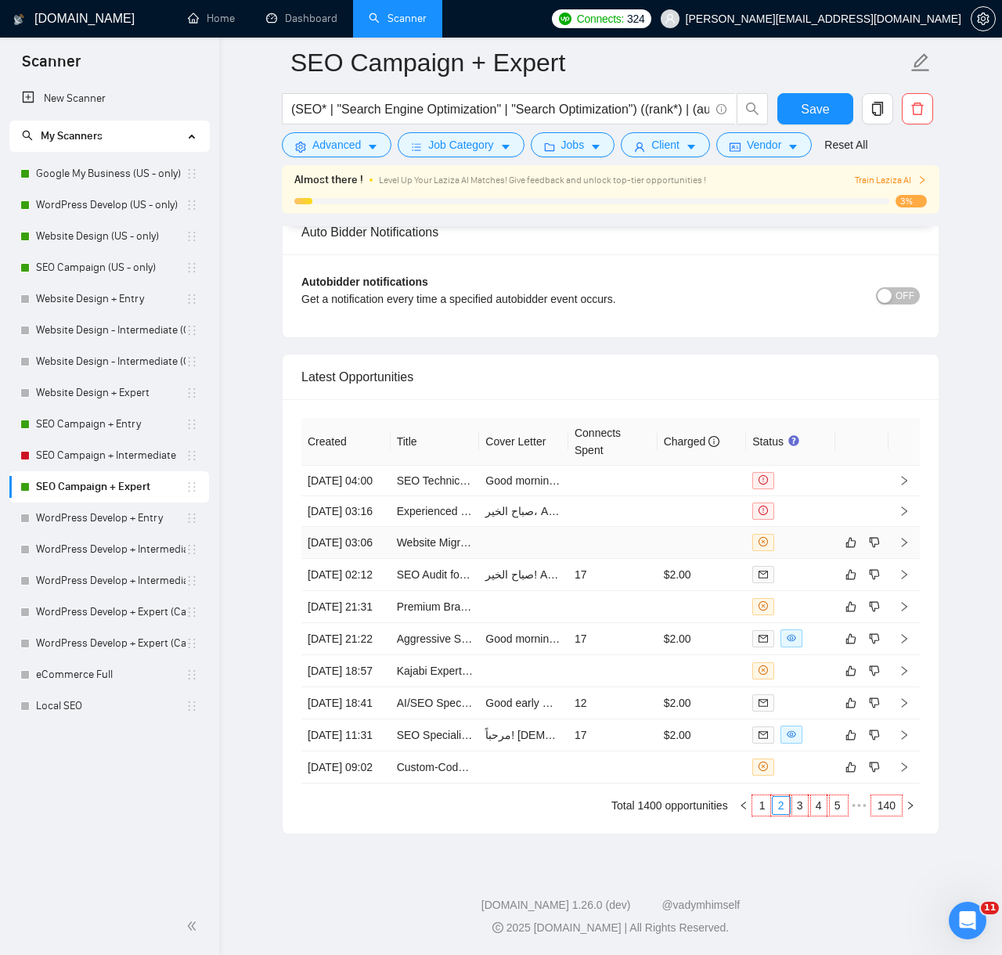
click at [617, 527] on td at bounding box center [612, 543] width 89 height 32
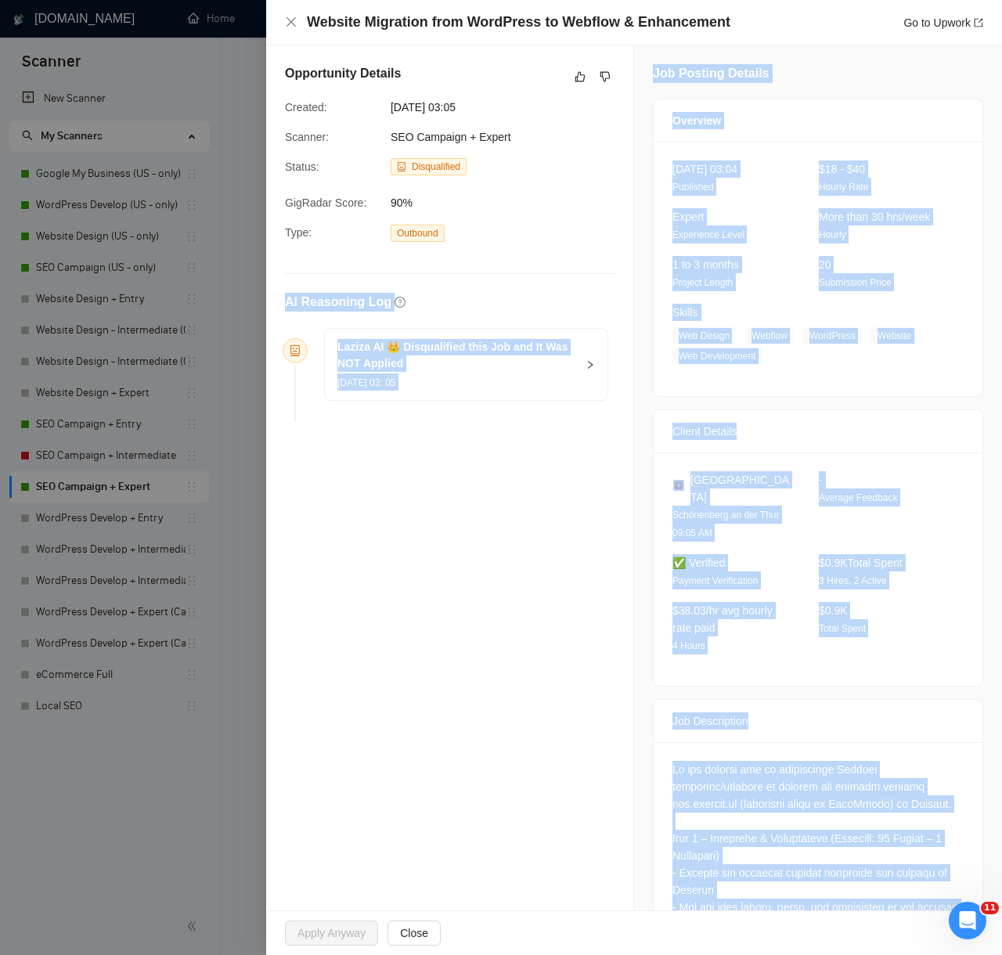
scroll to position [790, 0]
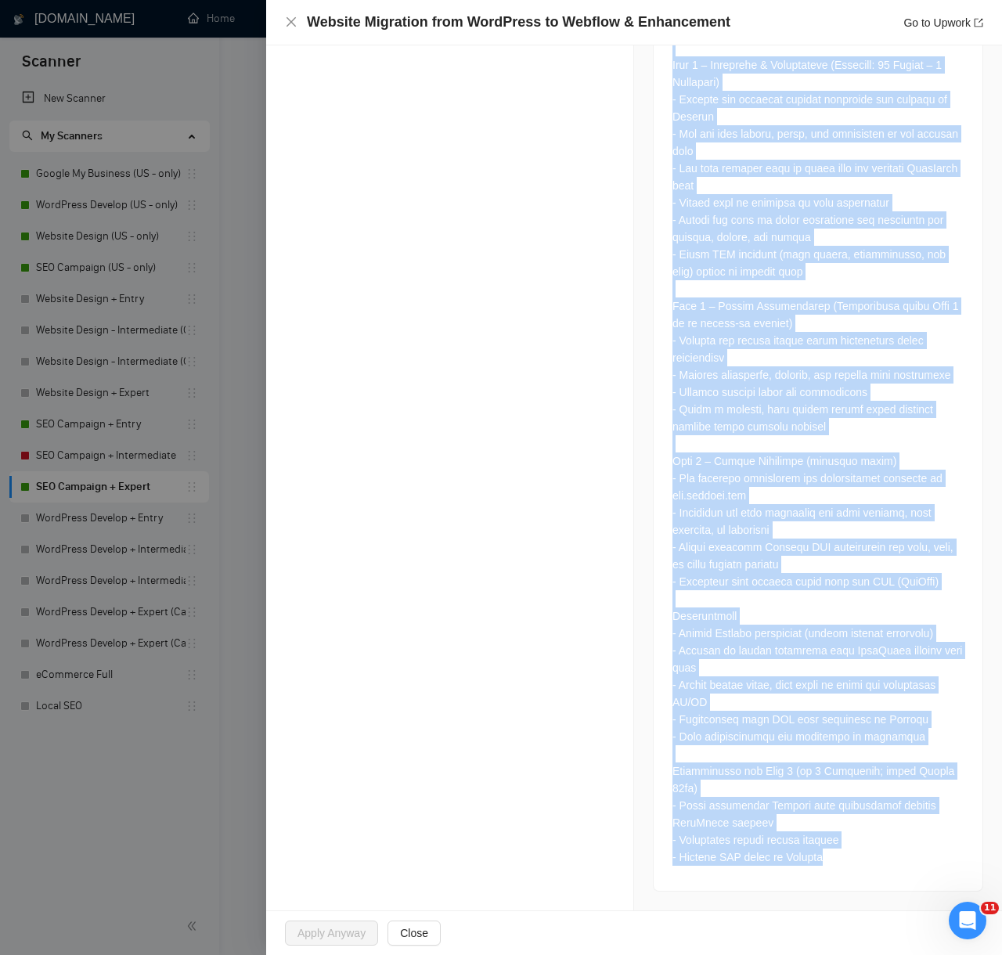
drag, startPoint x: 279, startPoint y: 295, endPoint x: 898, endPoint y: 873, distance: 846.6
click at [898, 873] on div "Opportunity Details Created: 11 Aug, 2025 03:05 Scanner: SEO Campaign + Expert …" at bounding box center [634, 91] width 736 height 1638
copy div "AI Reasoning Log Laziza AI 👑 Disqualified this Job and It Was NOT Applied 11 Au…"
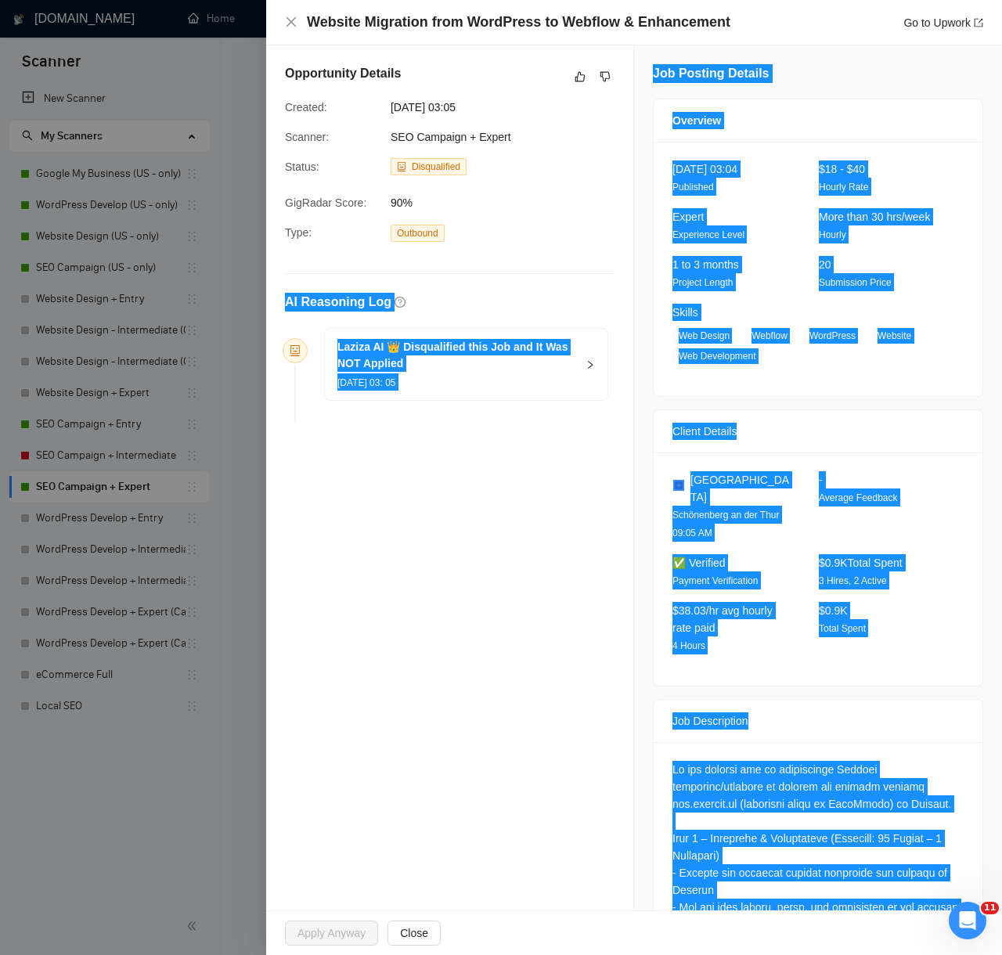
scroll to position [2542, 0]
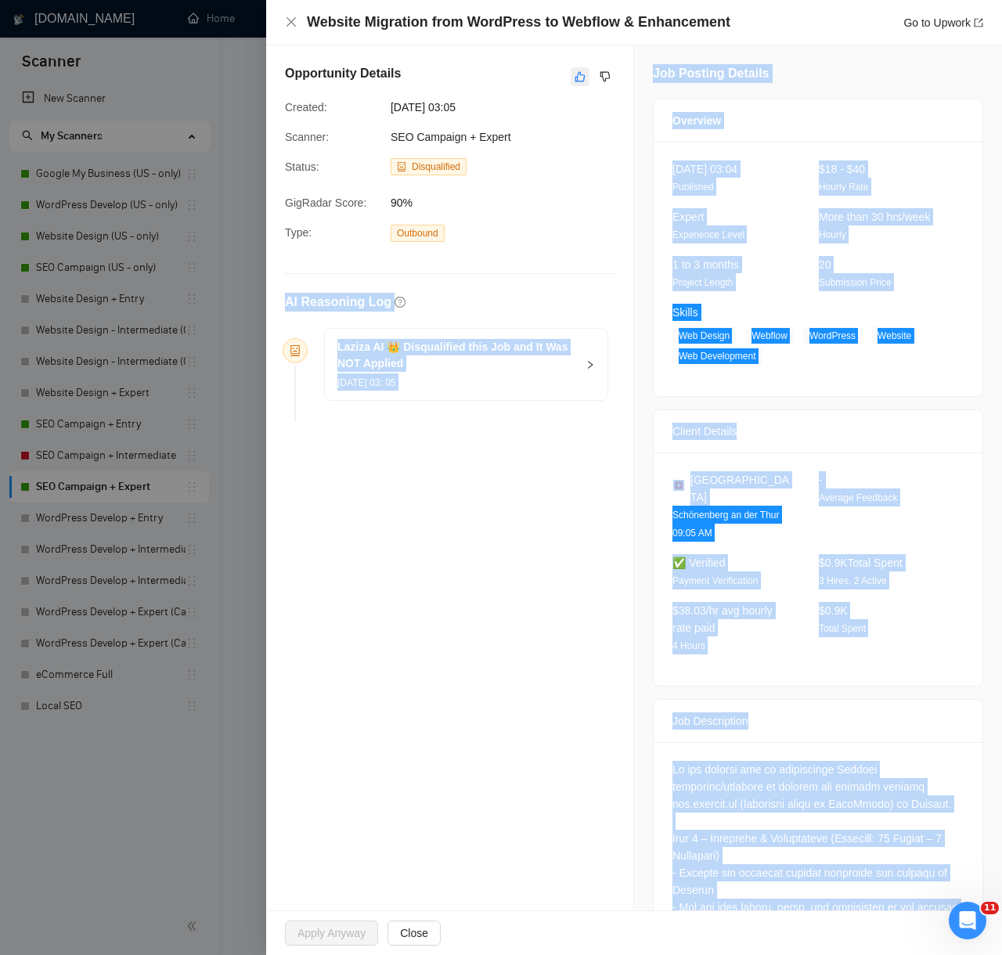
click at [578, 81] on icon "like" at bounding box center [580, 77] width 10 height 10
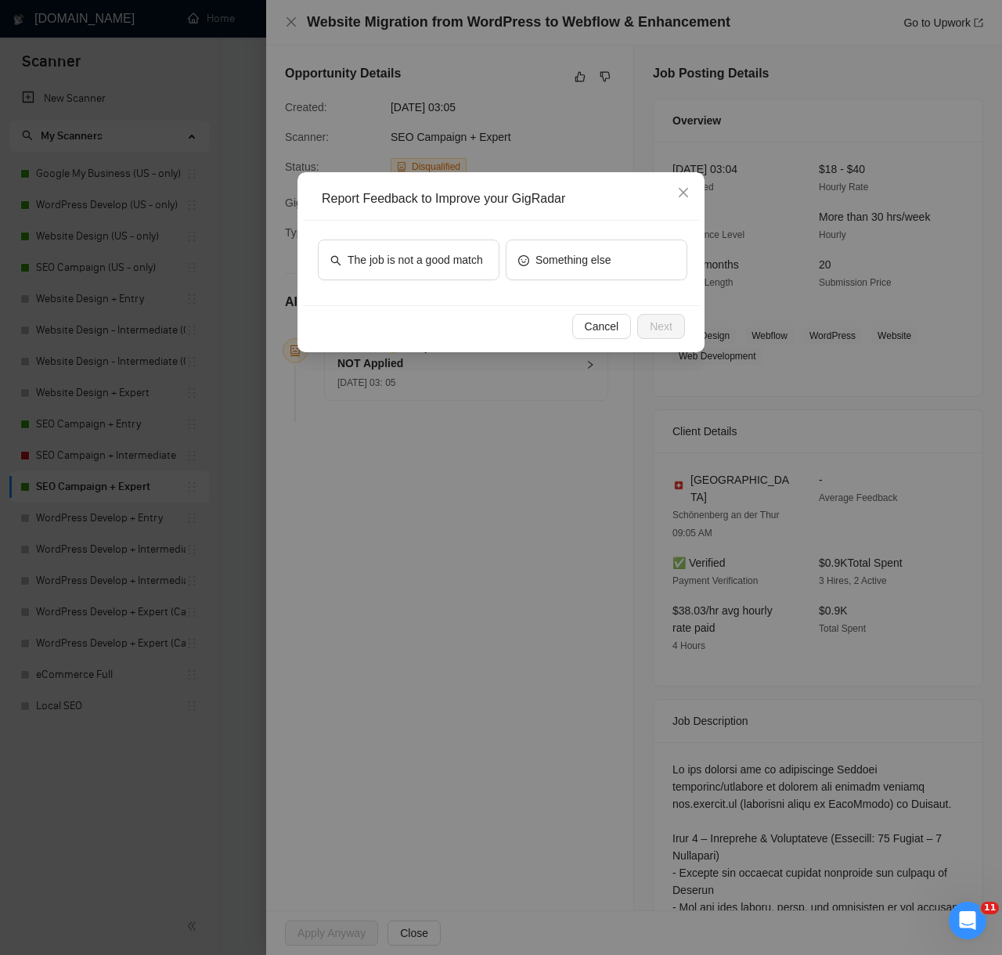
click at [437, 280] on div "The job is not a good match" at bounding box center [409, 262] width 182 height 47
click at [441, 265] on span "The job is not a good match" at bounding box center [414, 259] width 135 height 17
click at [674, 329] on button "Next" at bounding box center [661, 326] width 48 height 25
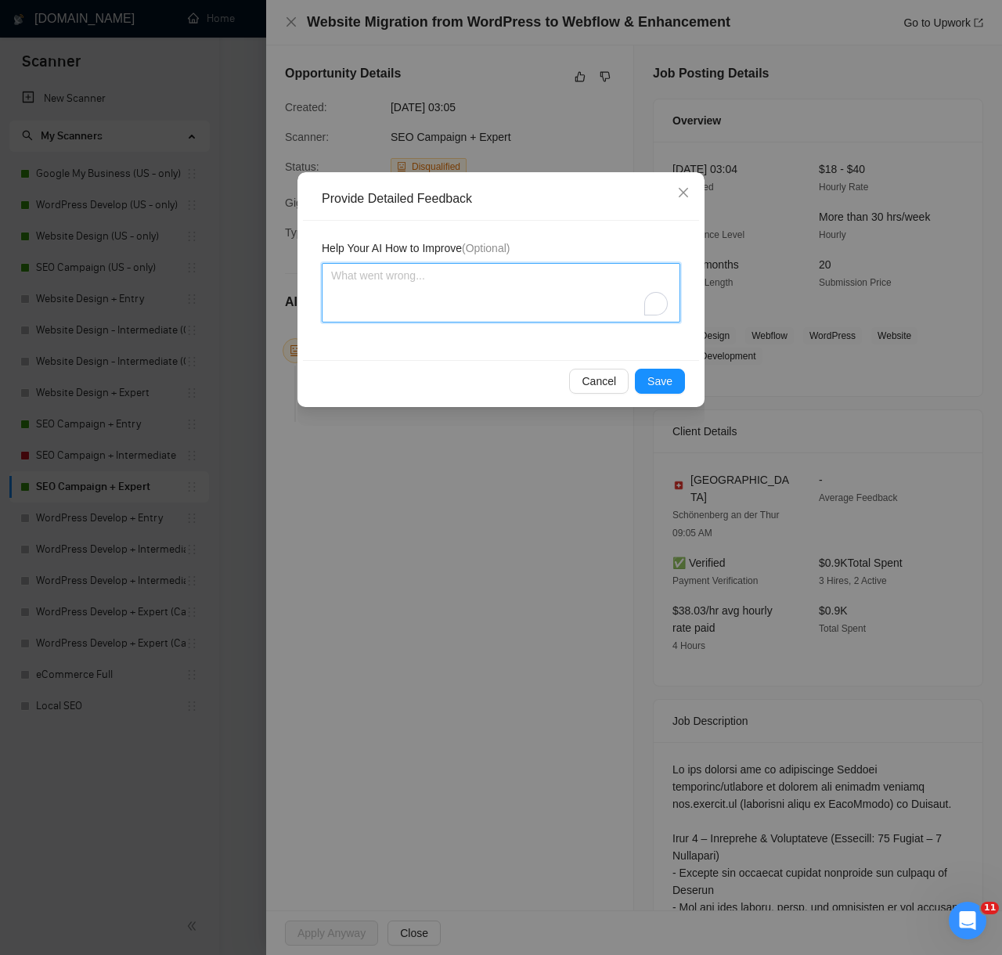
click at [563, 275] on textarea "To enrich screen reader interactions, please activate Accessibility in Grammarl…" at bounding box center [501, 292] width 358 height 59
paste textarea "Decision: Correctly Disqualified. Reason: The client’s core requirement is a We…"
type textarea "Decision: Correctly Disqualified. Reason: The client’s core requirement is a We…"
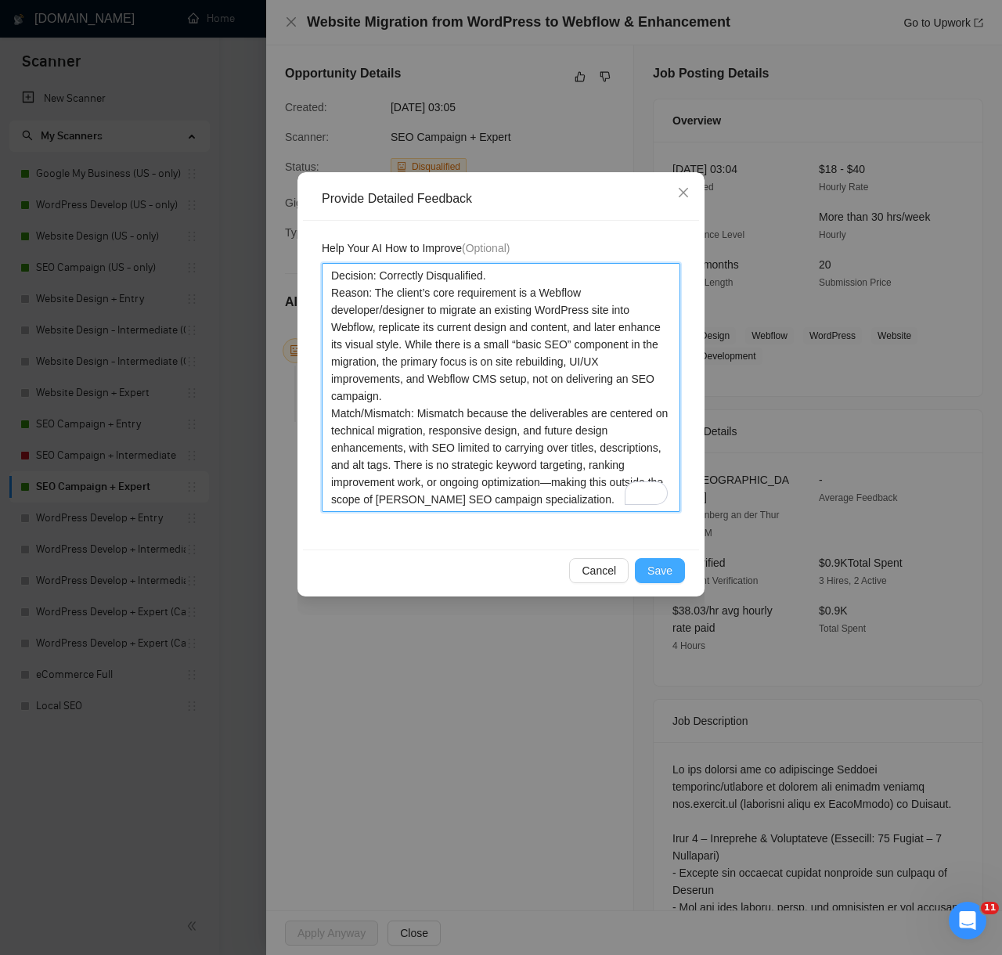
type textarea "Decision: Correctly Disqualified. Reason: The client’s core requirement is a We…"
click at [662, 573] on span "Save" at bounding box center [659, 570] width 25 height 17
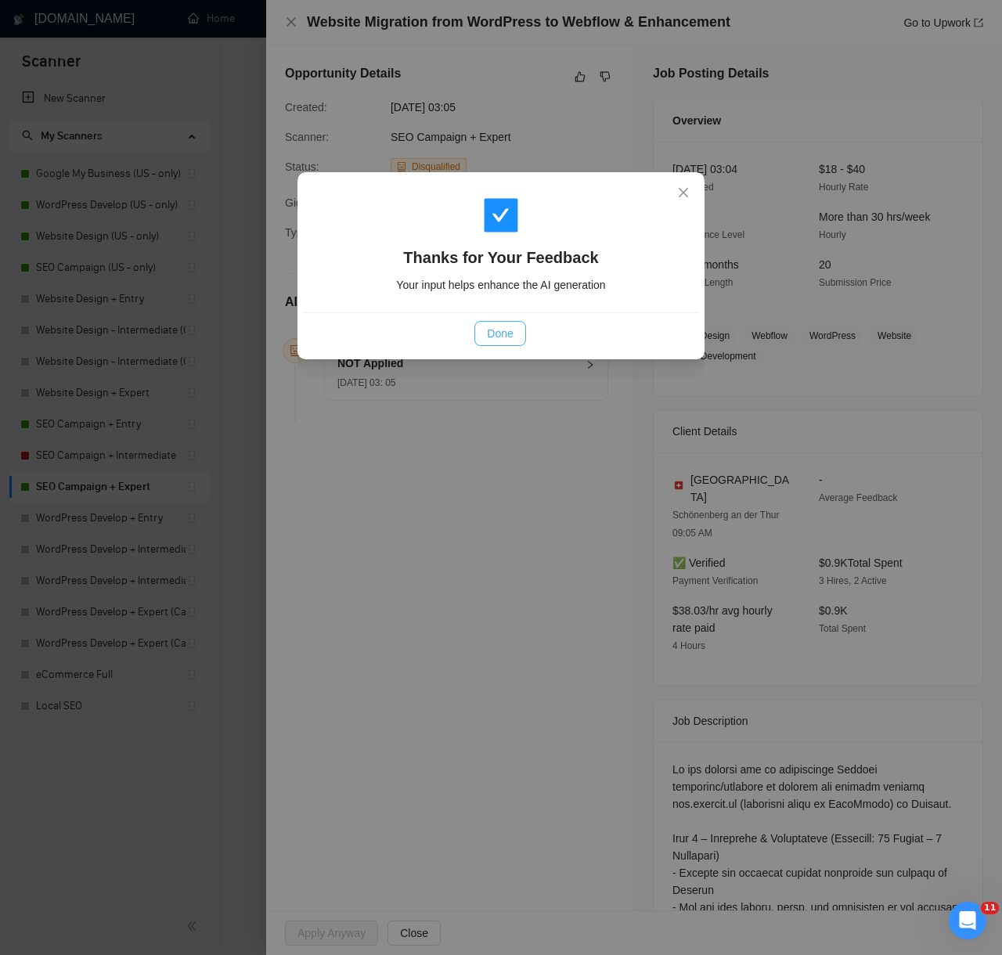
click at [493, 335] on span "Done" at bounding box center [500, 333] width 26 height 17
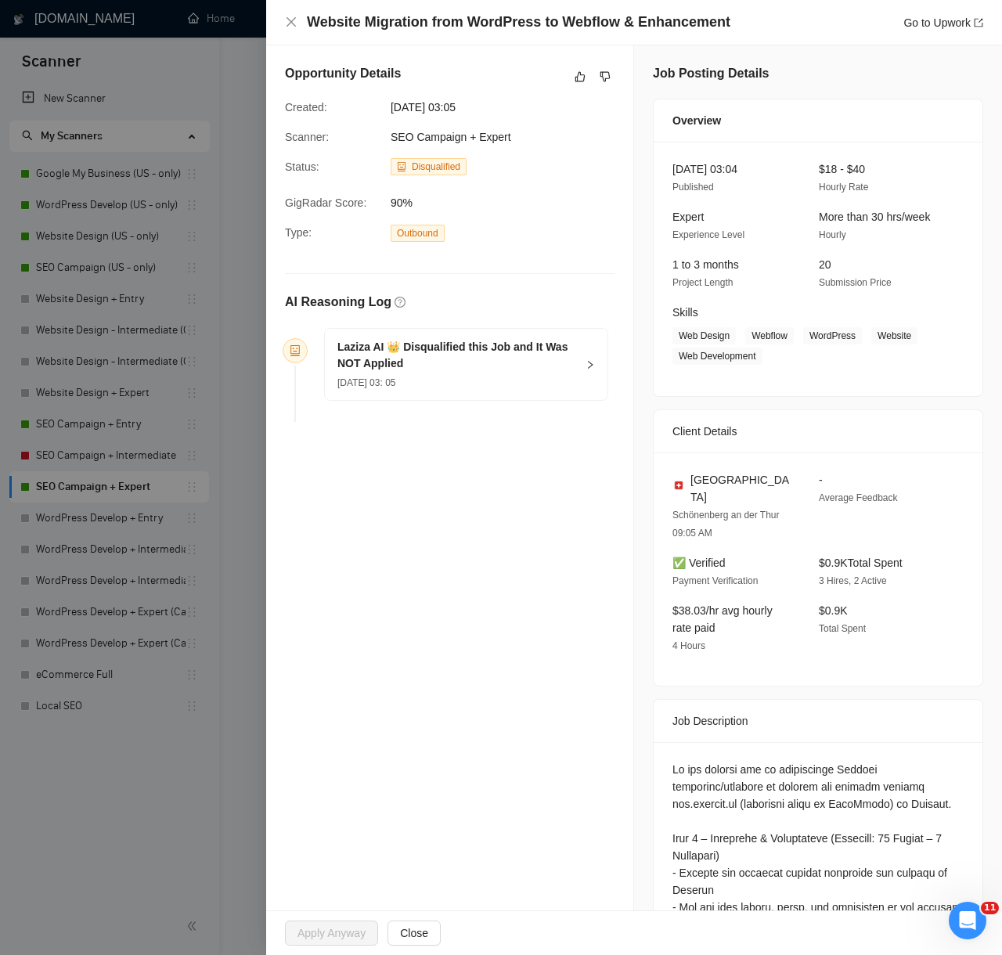
click at [212, 797] on div at bounding box center [501, 477] width 1002 height 955
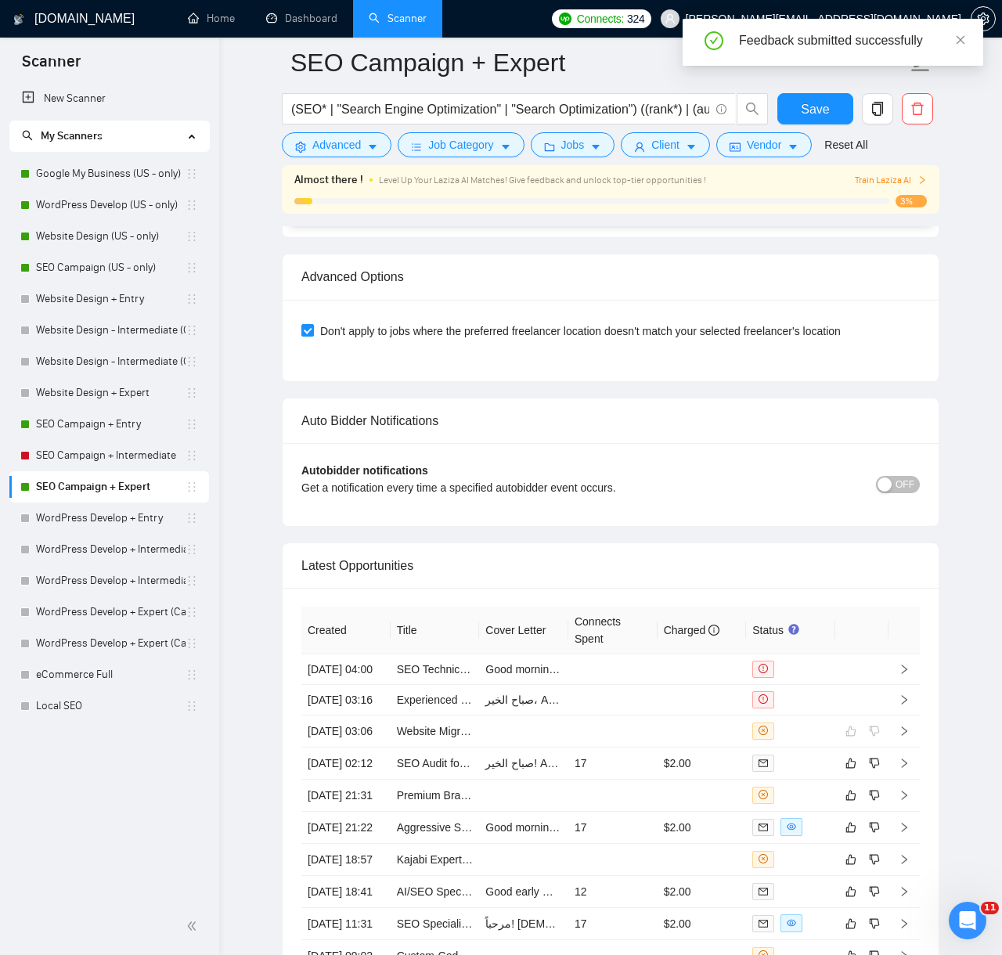
scroll to position [3857, 0]
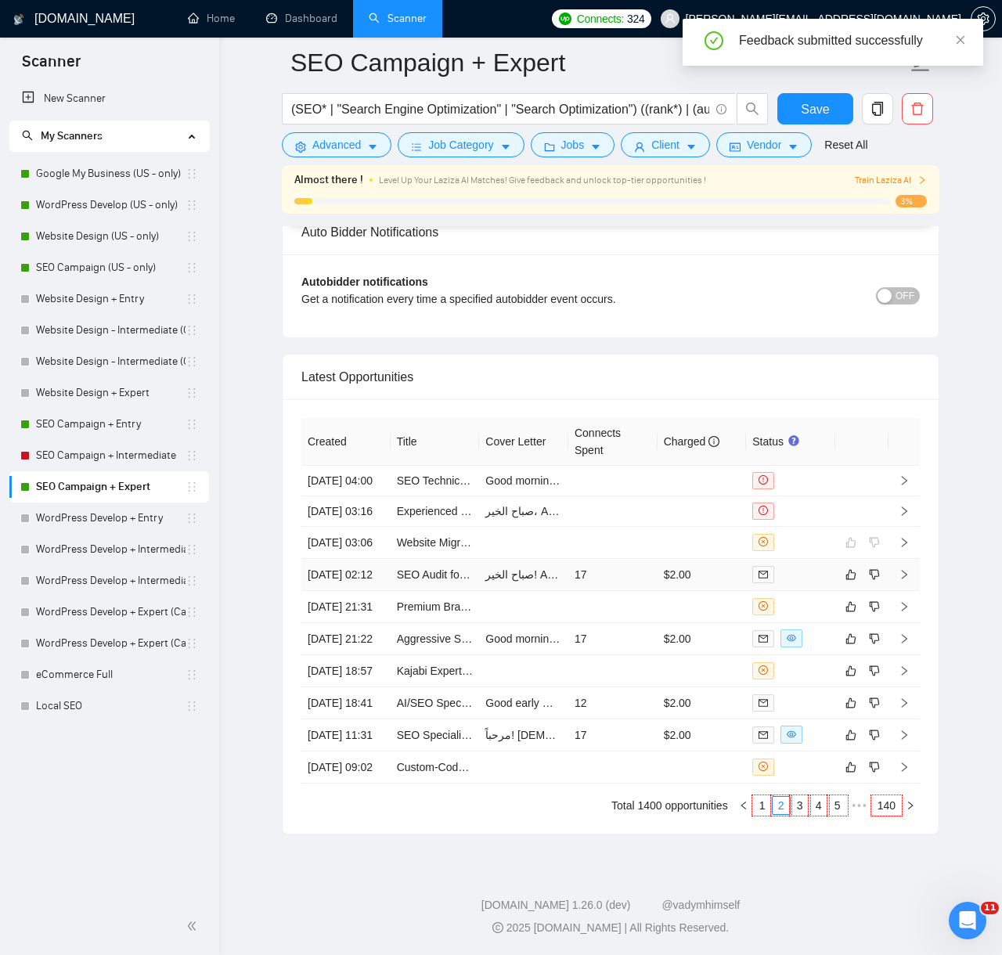
click at [621, 559] on td "17" at bounding box center [612, 575] width 89 height 32
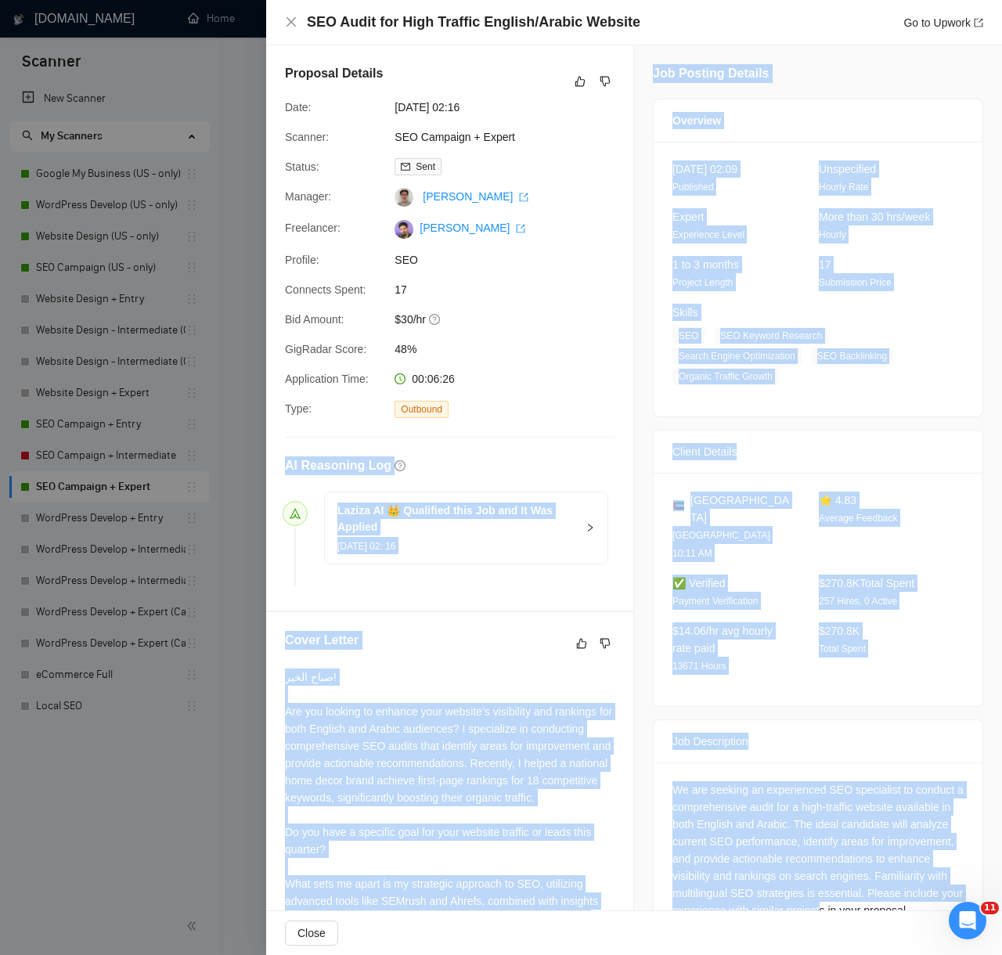
scroll to position [110, 0]
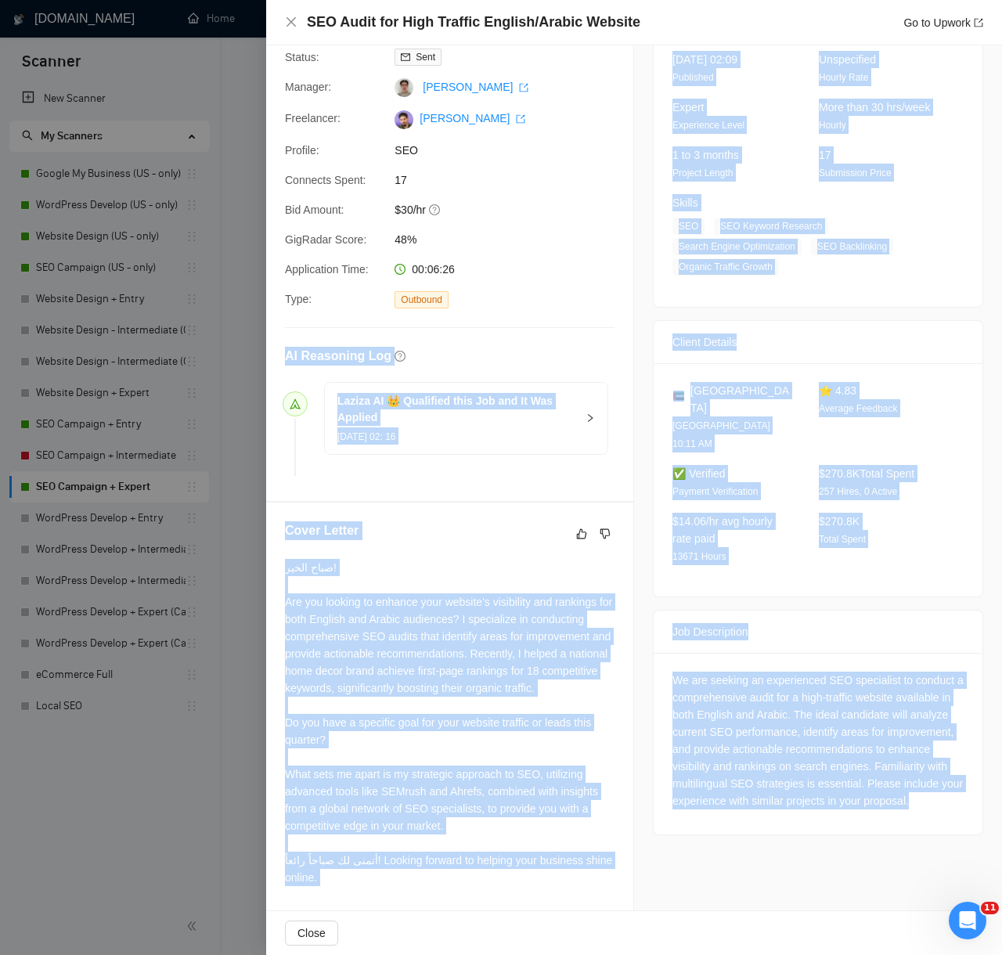
drag, startPoint x: 288, startPoint y: 467, endPoint x: 844, endPoint y: 845, distance: 672.0
click at [844, 845] on div "Proposal Details Date: 11 Aug, 2025 02:16 Scanner: SEO Campaign + Expert Status…" at bounding box center [634, 423] width 736 height 975
copy div "AI Reasoning Log Laziza AI 👑 Qualified this Job and It Was Applied 11 Aug, 2025…"
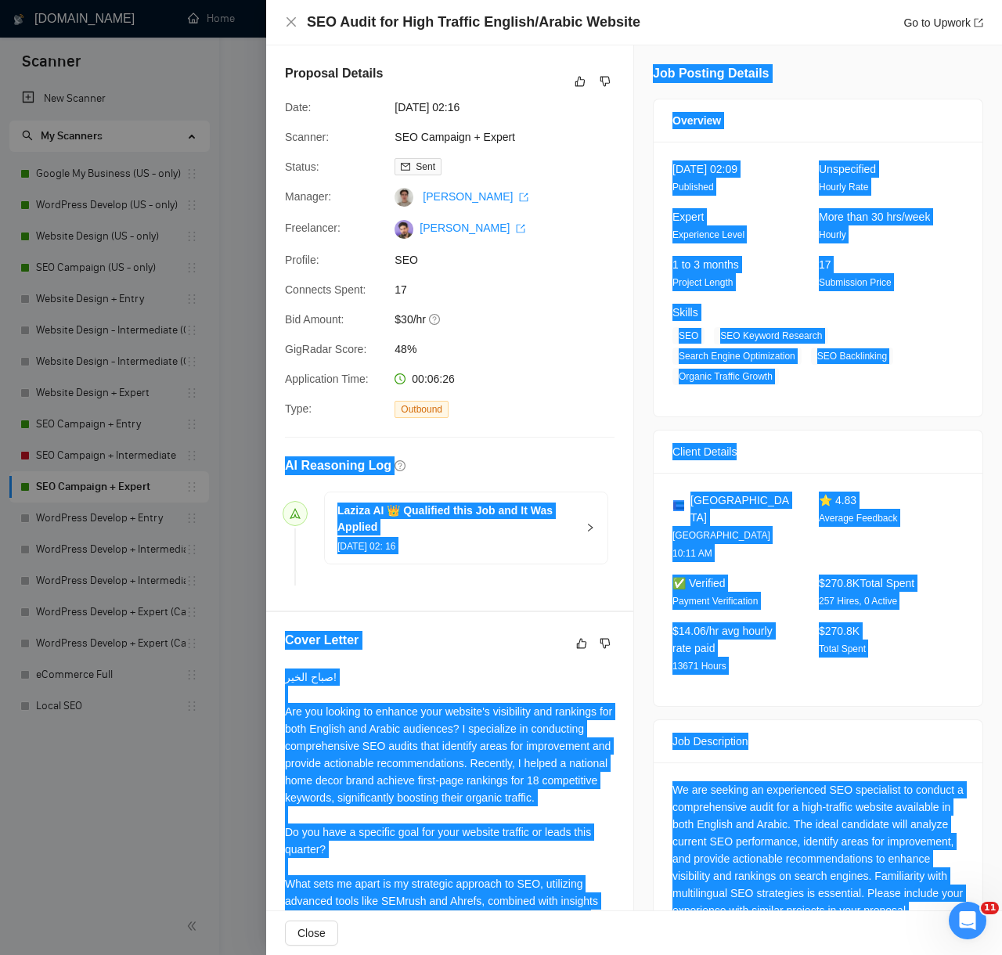
scroll to position [3399, 0]
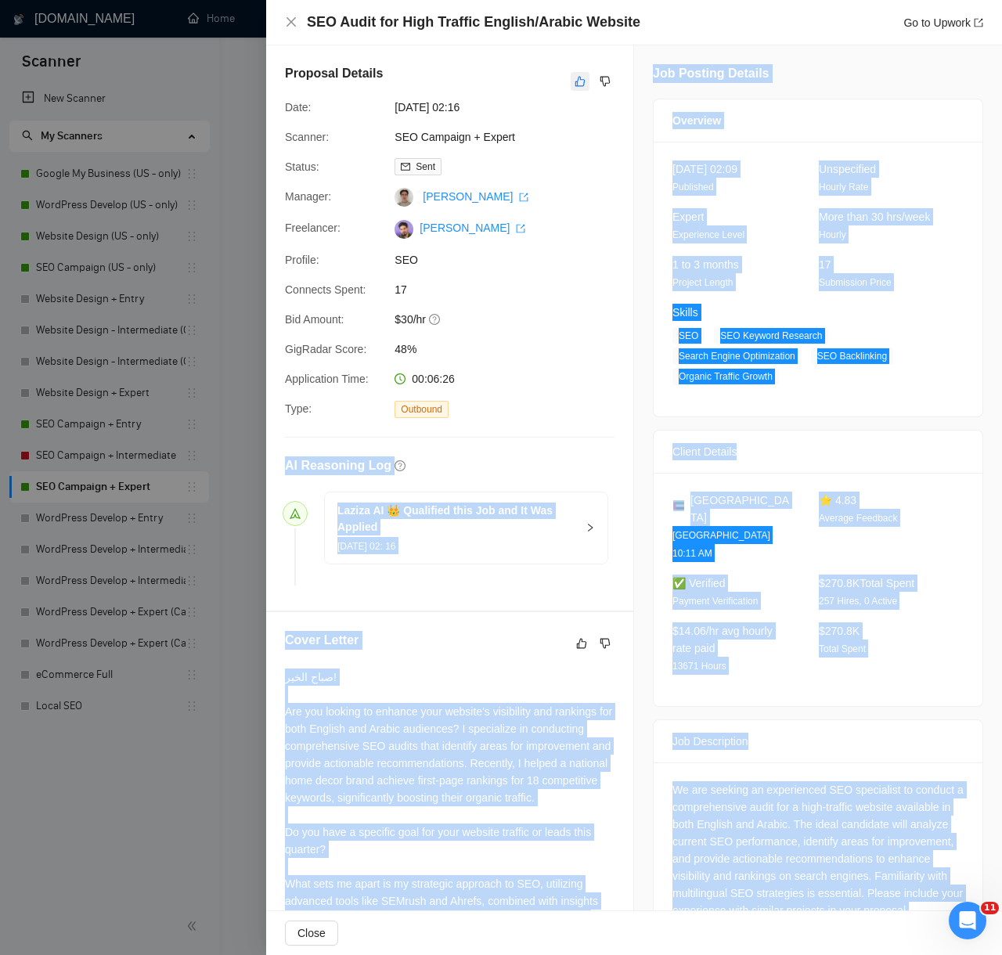
click at [581, 81] on icon "like" at bounding box center [579, 81] width 11 height 13
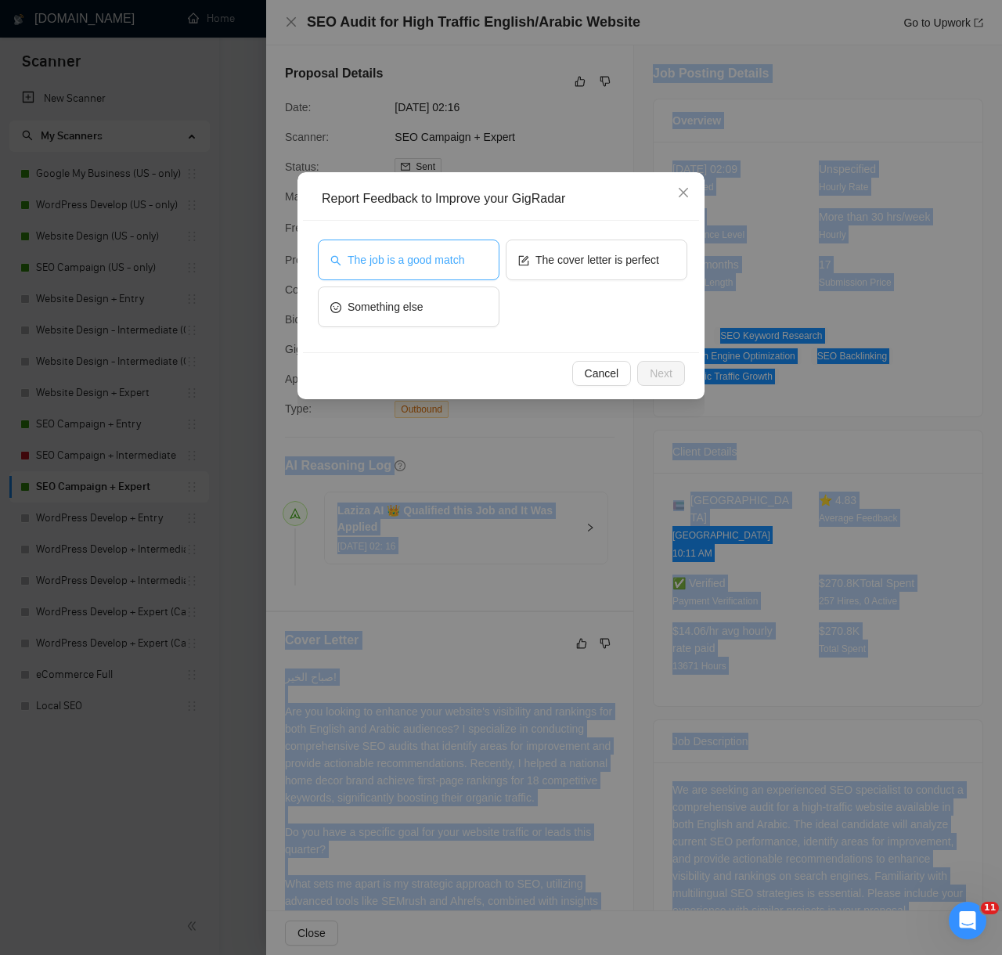
click at [445, 258] on span "The job is a good match" at bounding box center [405, 259] width 117 height 17
click at [675, 373] on button "Next" at bounding box center [661, 373] width 48 height 25
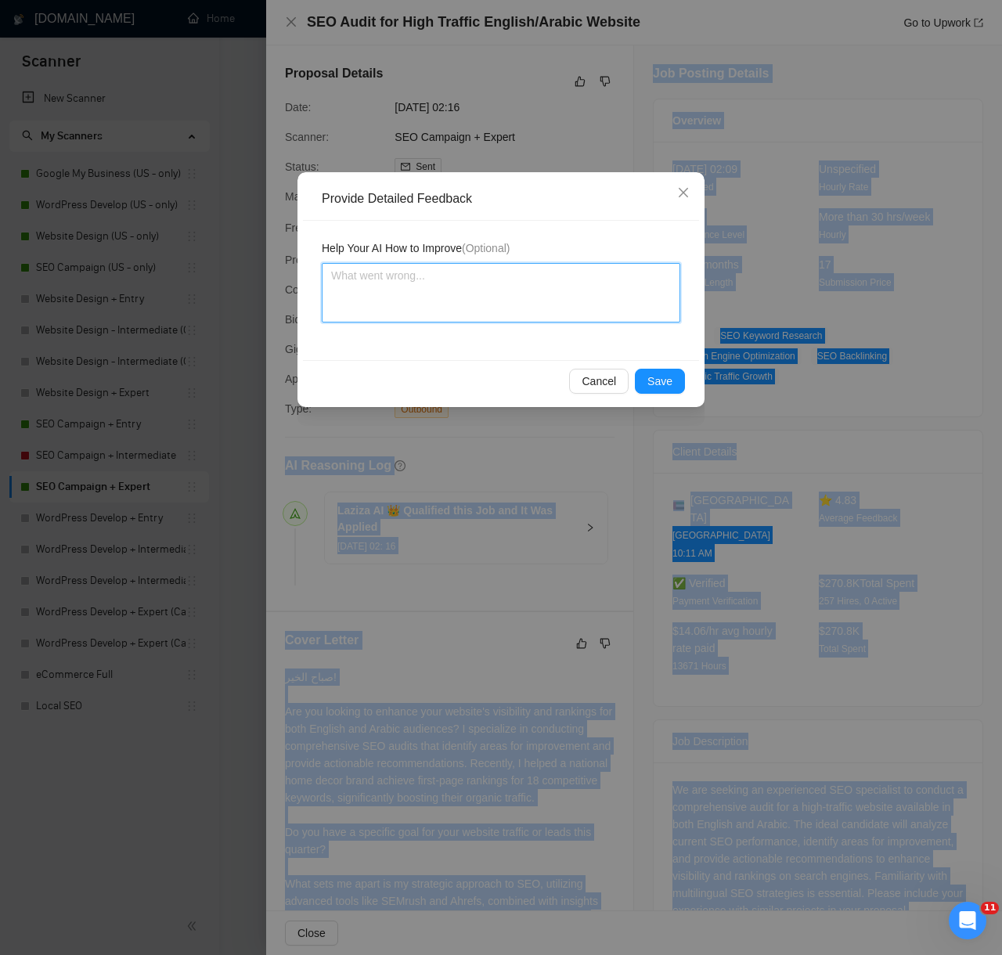
click at [563, 307] on textarea at bounding box center [501, 292] width 358 height 59
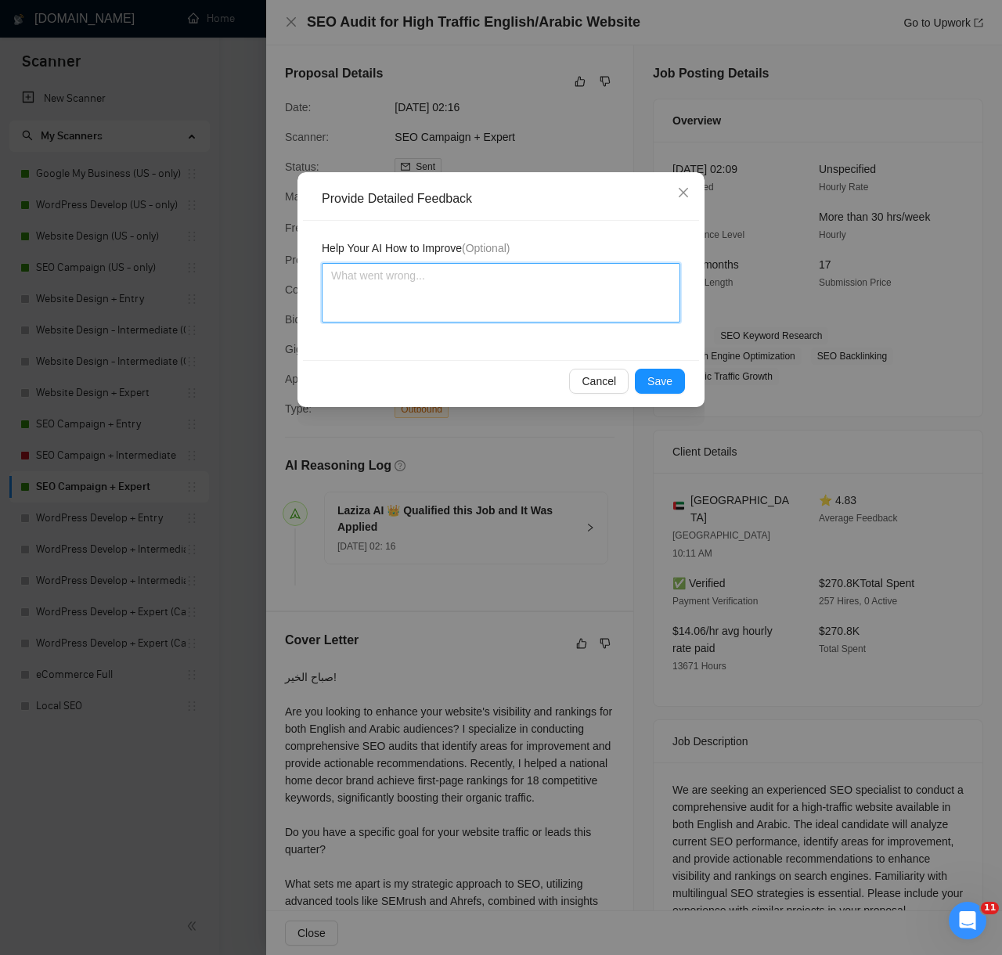
paste textarea "Decision: Correctly Qualified. Reason: The client is requesting a comprehensive…"
type textarea "Decision: Correctly Qualified. Reason: The client is requesting a comprehensive…"
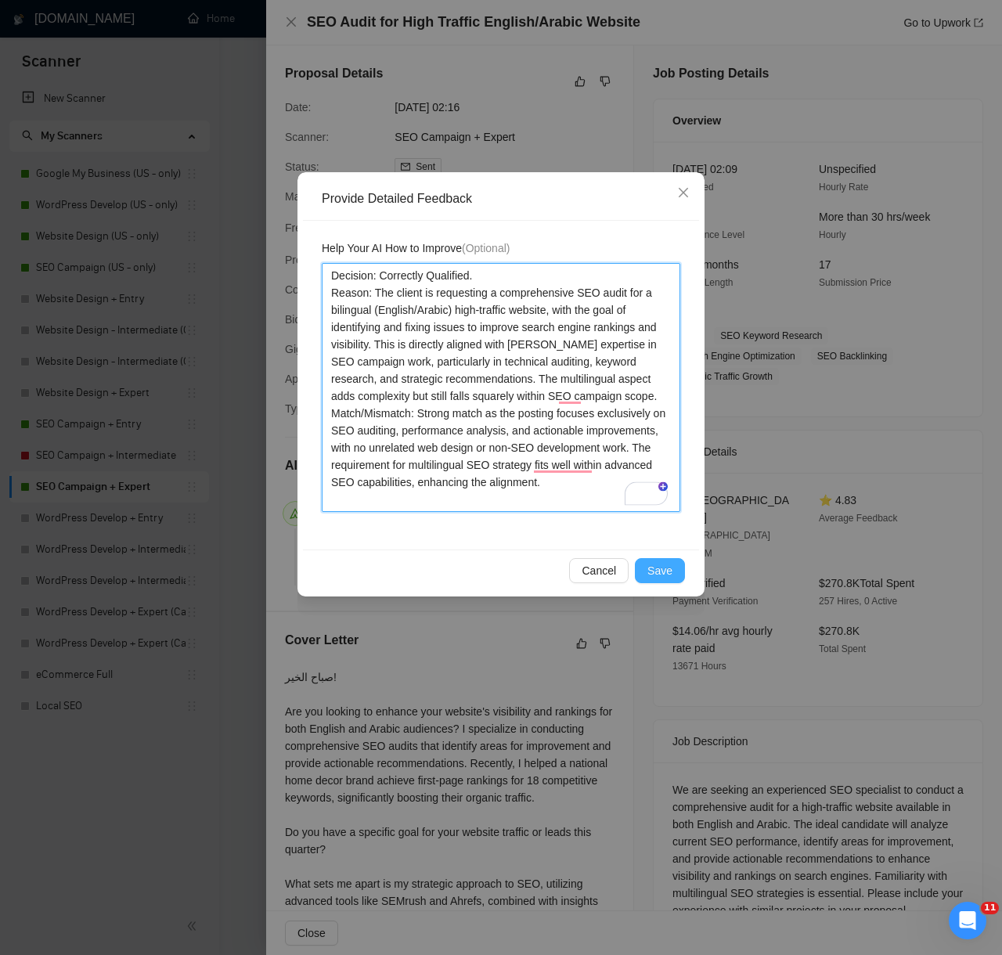
type textarea "Decision: Correctly Qualified. Reason: The client is requesting a comprehensive…"
click at [678, 559] on button "Save" at bounding box center [660, 570] width 50 height 25
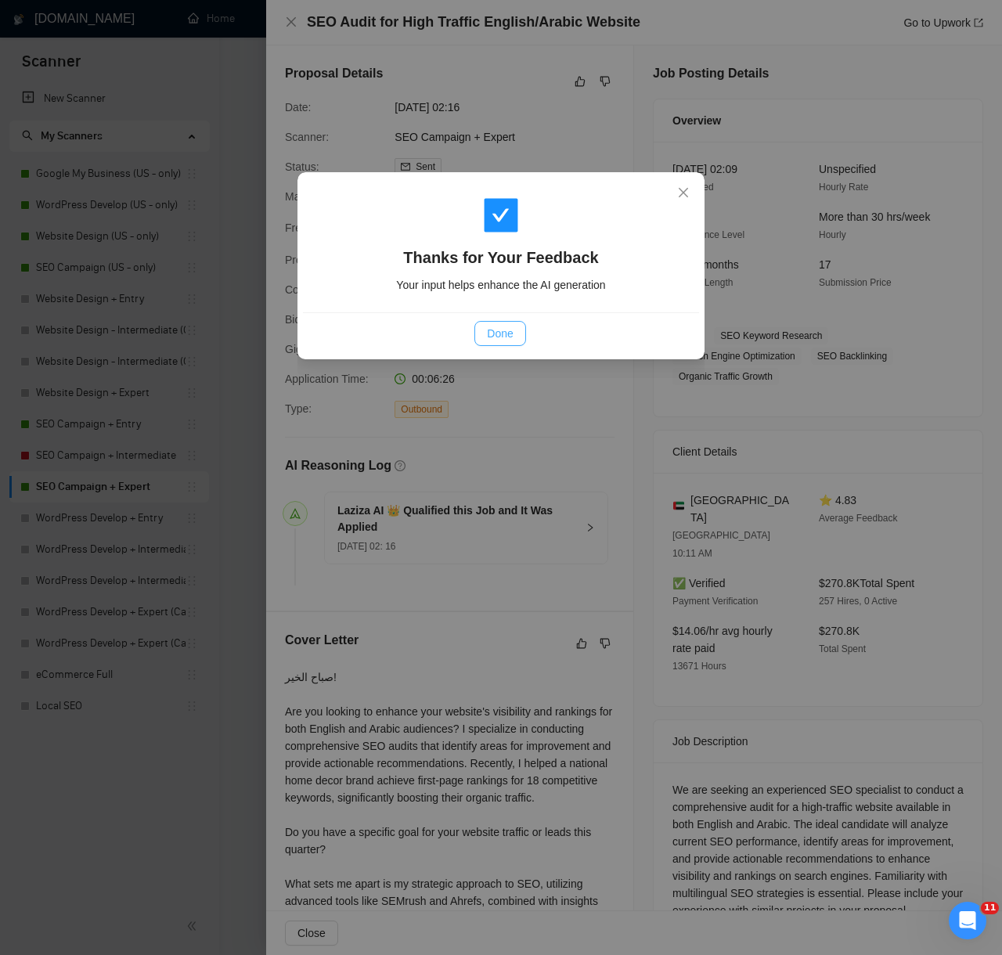
click at [486, 321] on button "Done" at bounding box center [499, 333] width 51 height 25
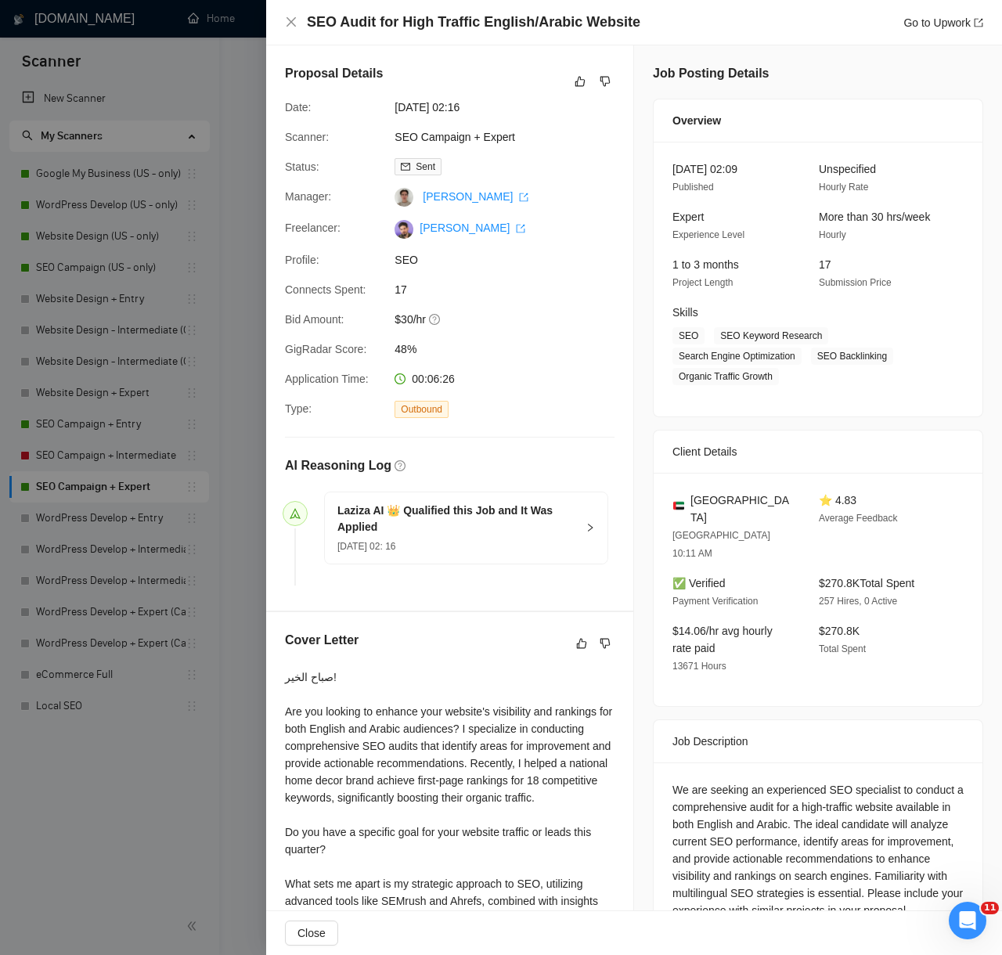
click at [209, 645] on div at bounding box center [501, 477] width 1002 height 955
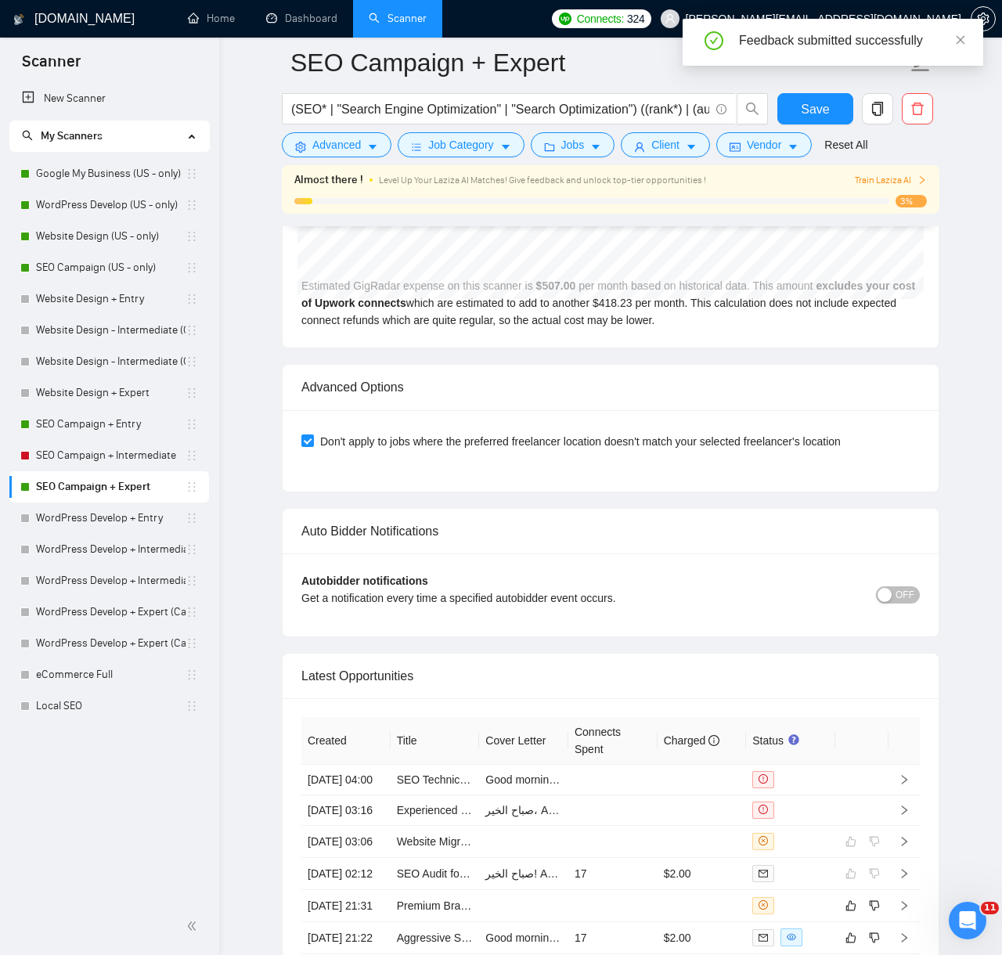
scroll to position [3857, 0]
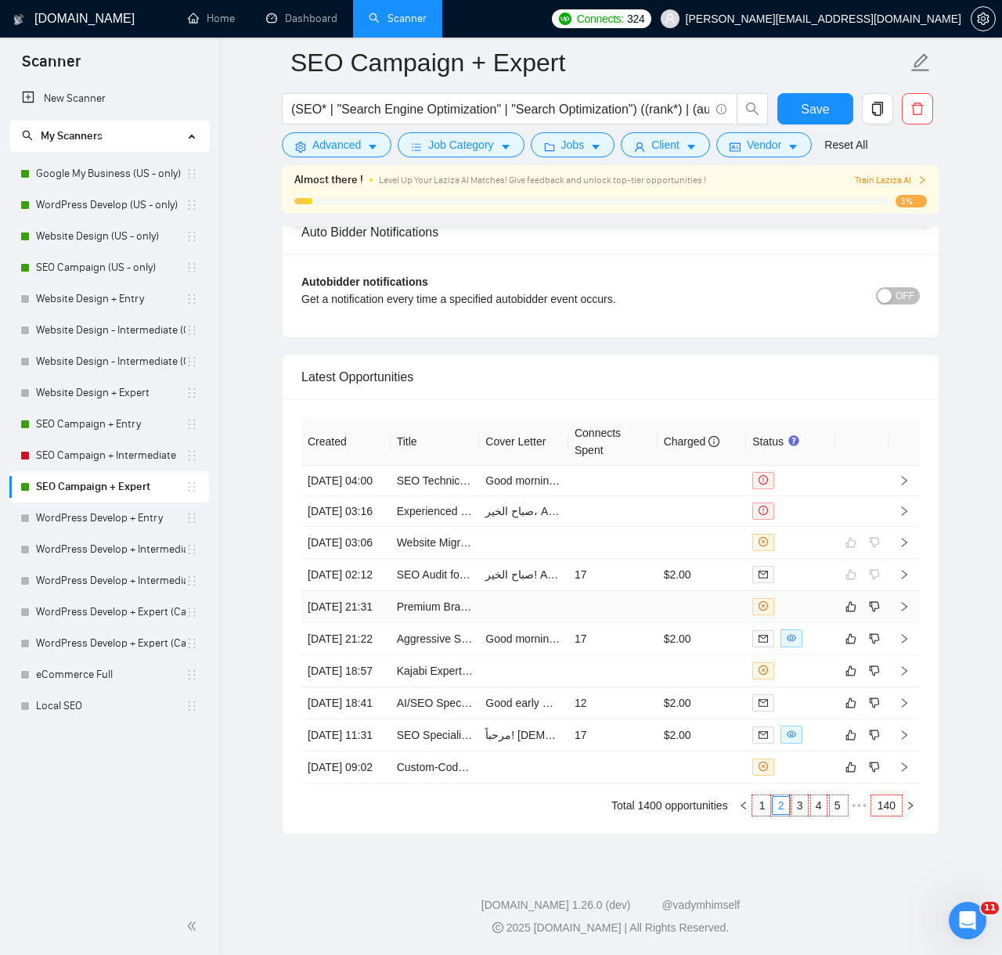
click at [566, 591] on td at bounding box center [523, 607] width 89 height 32
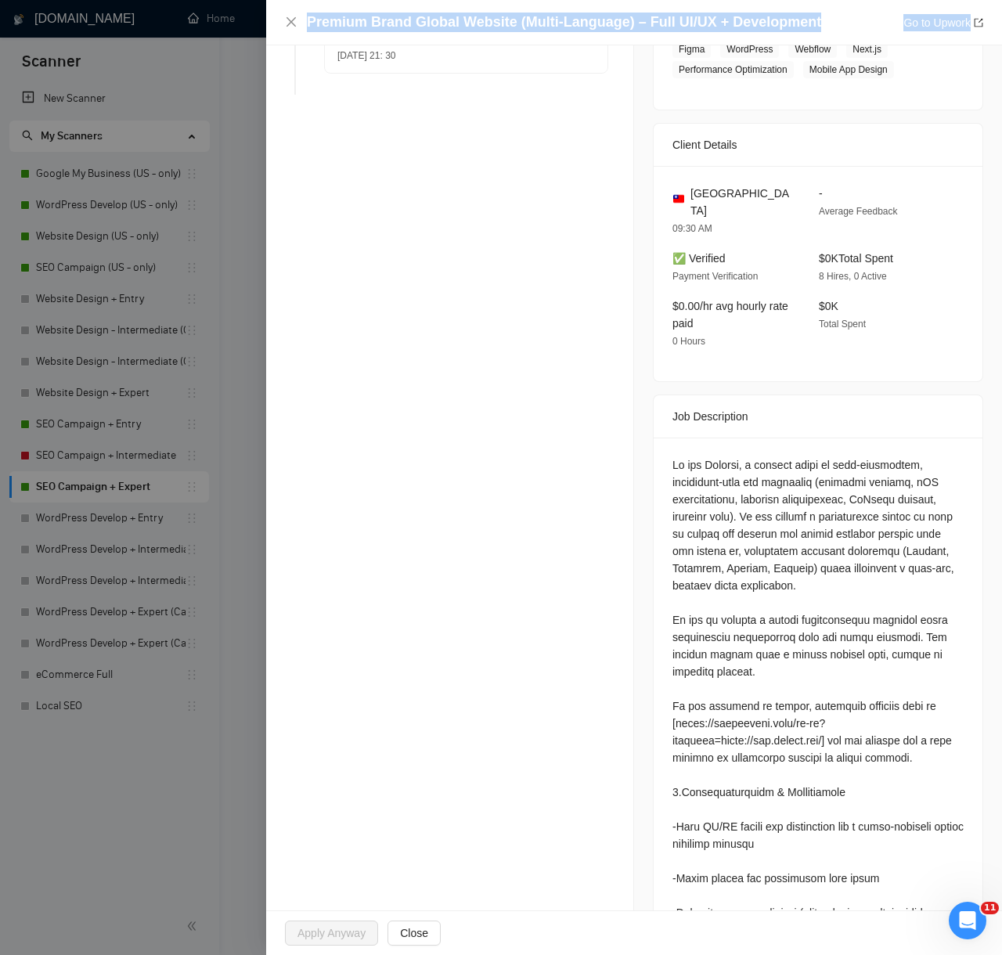
scroll to position [934, 0]
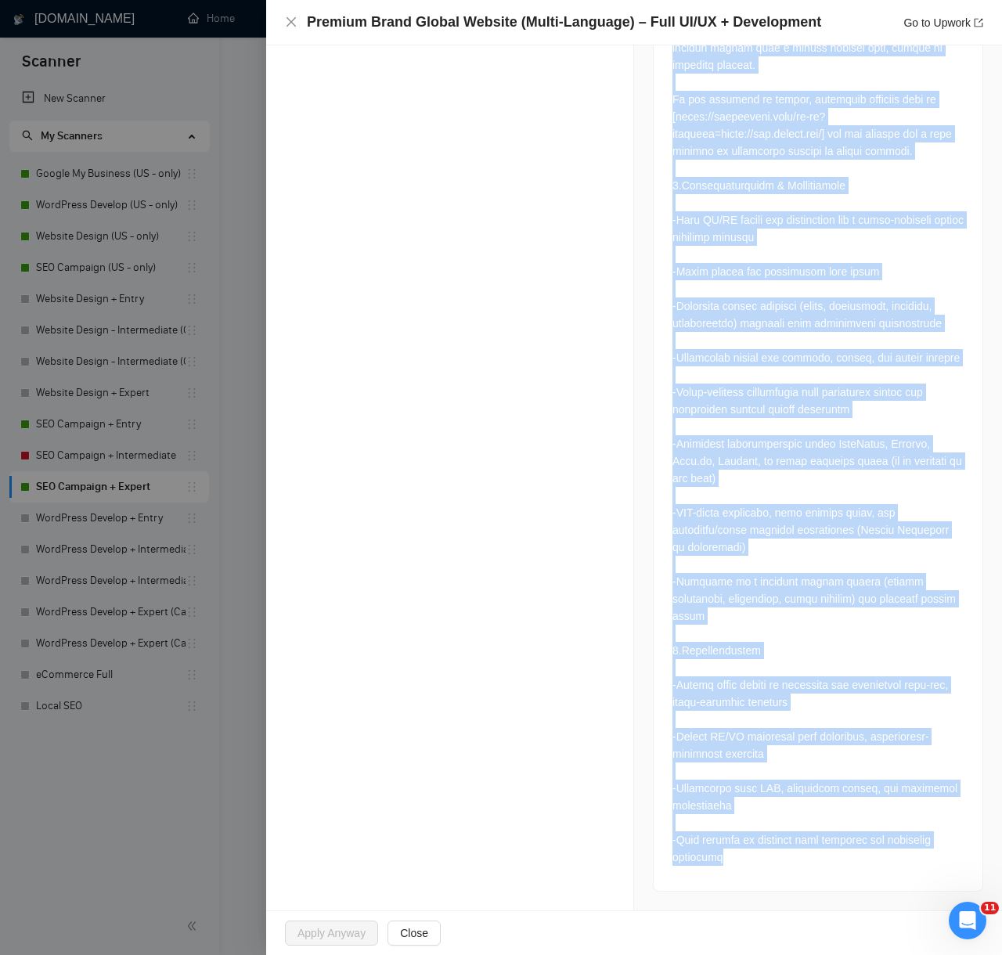
drag, startPoint x: 284, startPoint y: 295, endPoint x: 850, endPoint y: 925, distance: 846.7
click at [850, 925] on div "Premium Brand Global Website (Multi-Language) – Full UI/UX + Development Go to …" at bounding box center [634, 477] width 736 height 955
copy div "AI Reasoning Log Laziza AI 👑 Disqualified this Job and It Was NOT Applied 10 Au…"
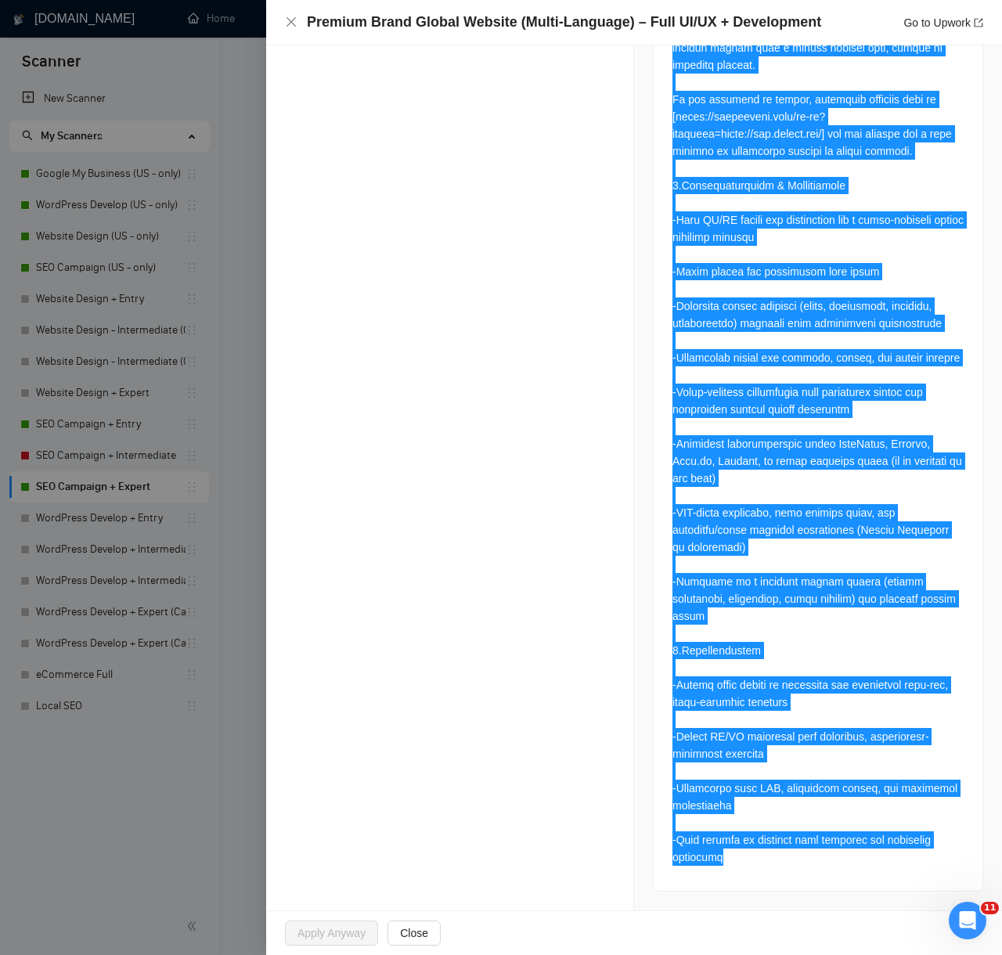
scroll to position [0, 0]
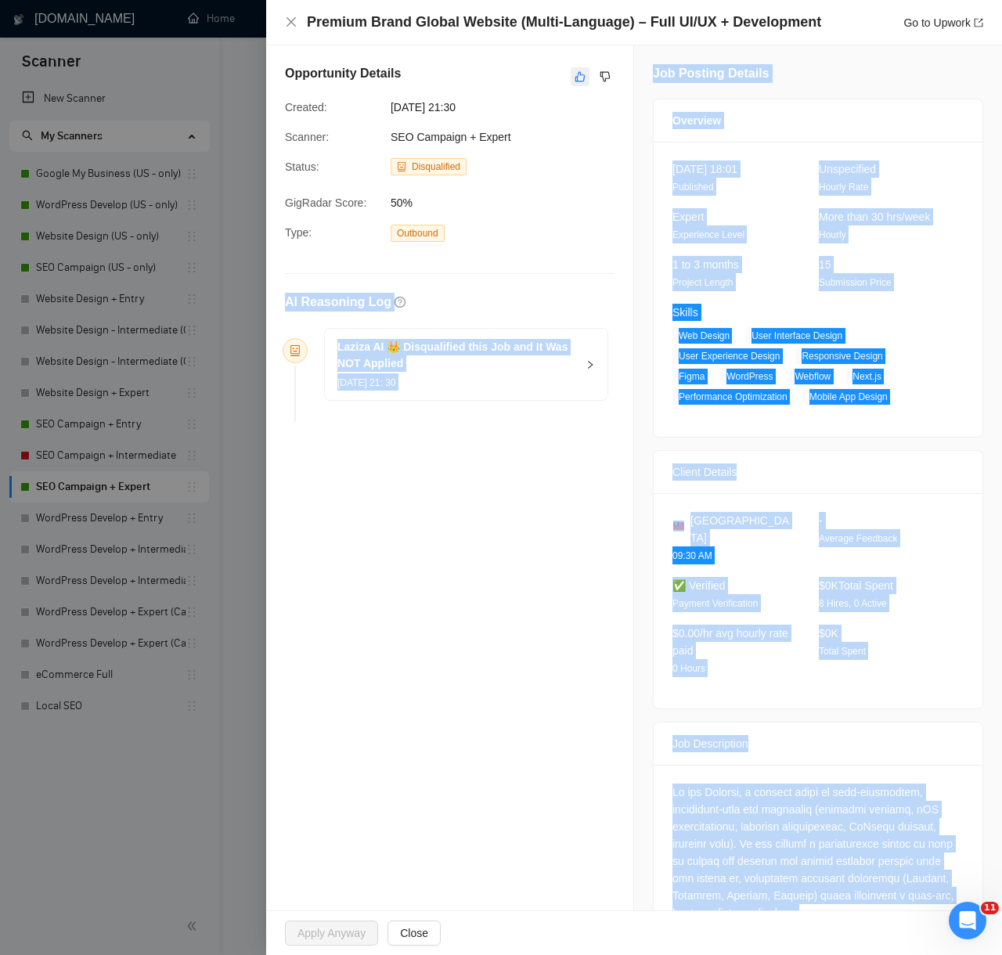
click at [578, 77] on icon "like" at bounding box center [579, 76] width 11 height 13
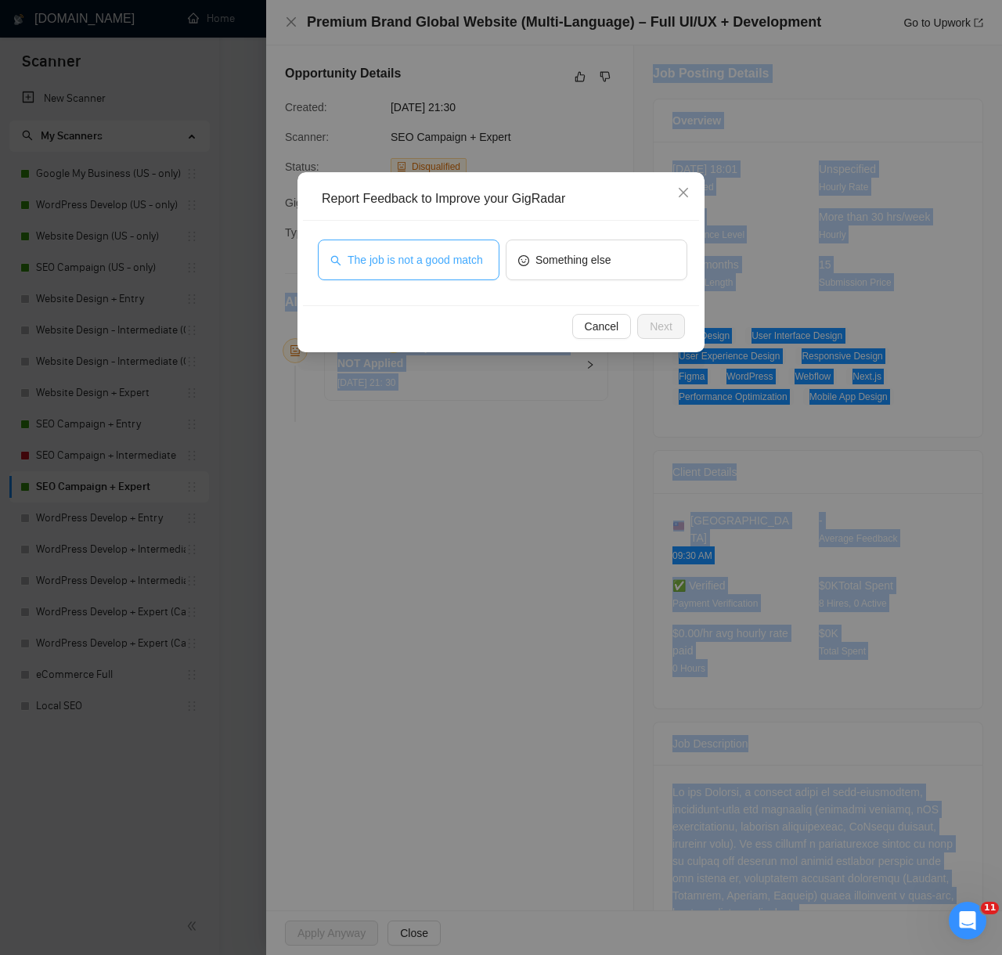
click at [448, 239] on button "The job is not a good match" at bounding box center [409, 259] width 182 height 41
click at [664, 335] on button "Next" at bounding box center [661, 326] width 48 height 25
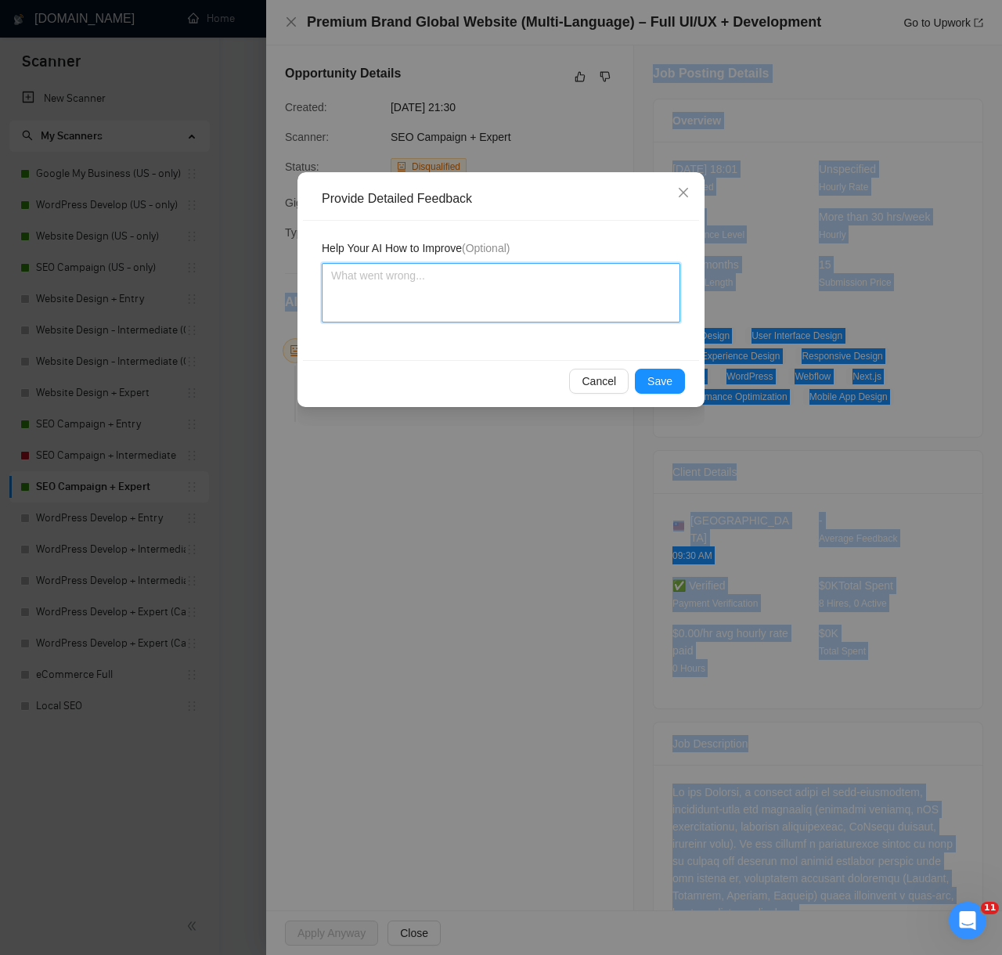
click at [604, 294] on textarea at bounding box center [501, 292] width 358 height 59
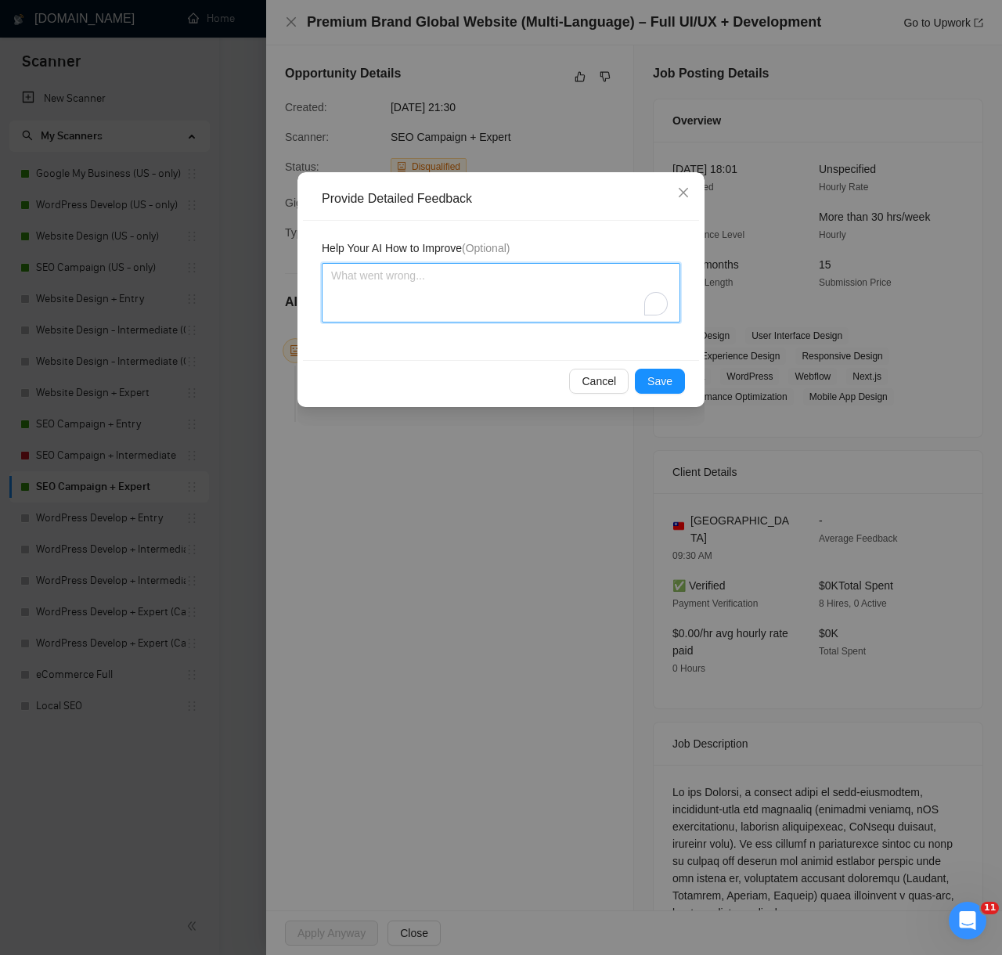
paste textarea "Decision: Correctly Disqualified. Reason: The client is primarily seeking a ful…"
type textarea "Decision: Correctly Disqualified. Reason: The client is primarily seeking a ful…"
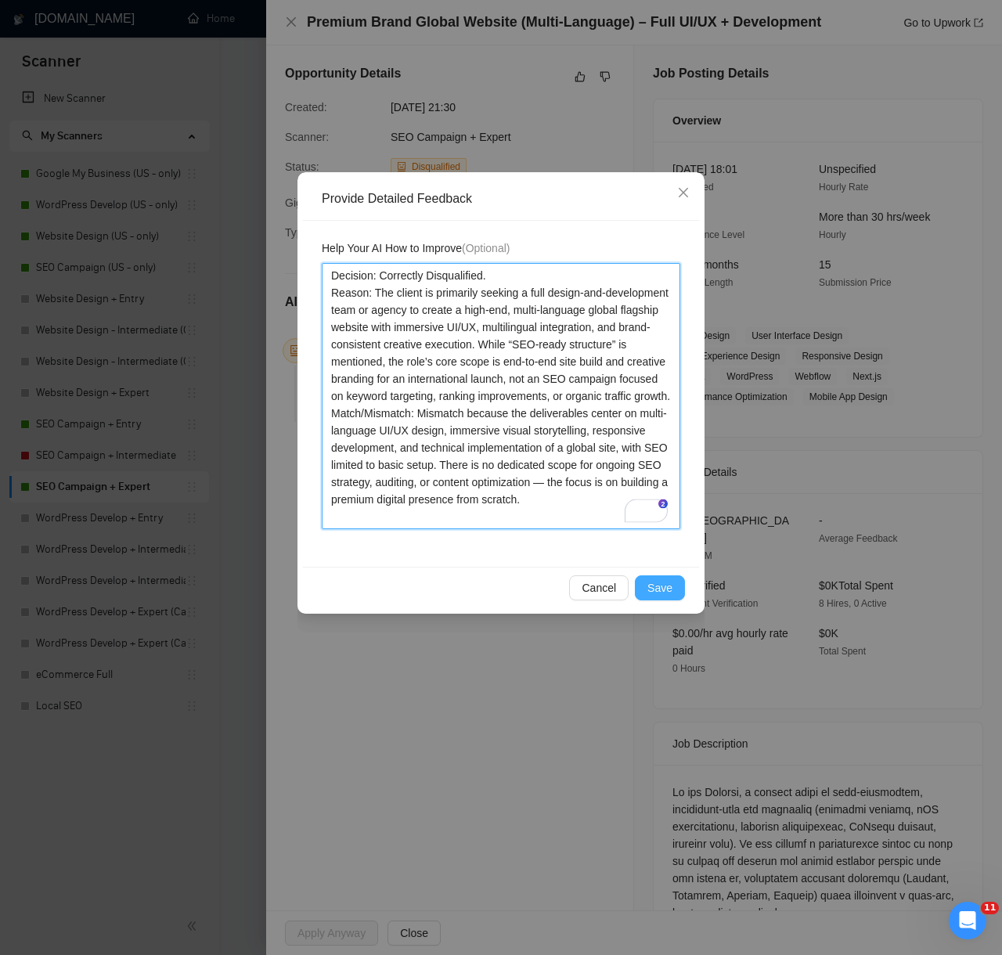
type textarea "Decision: Correctly Disqualified. Reason: The client is primarily seeking a ful…"
click at [666, 585] on span "Save" at bounding box center [659, 587] width 25 height 17
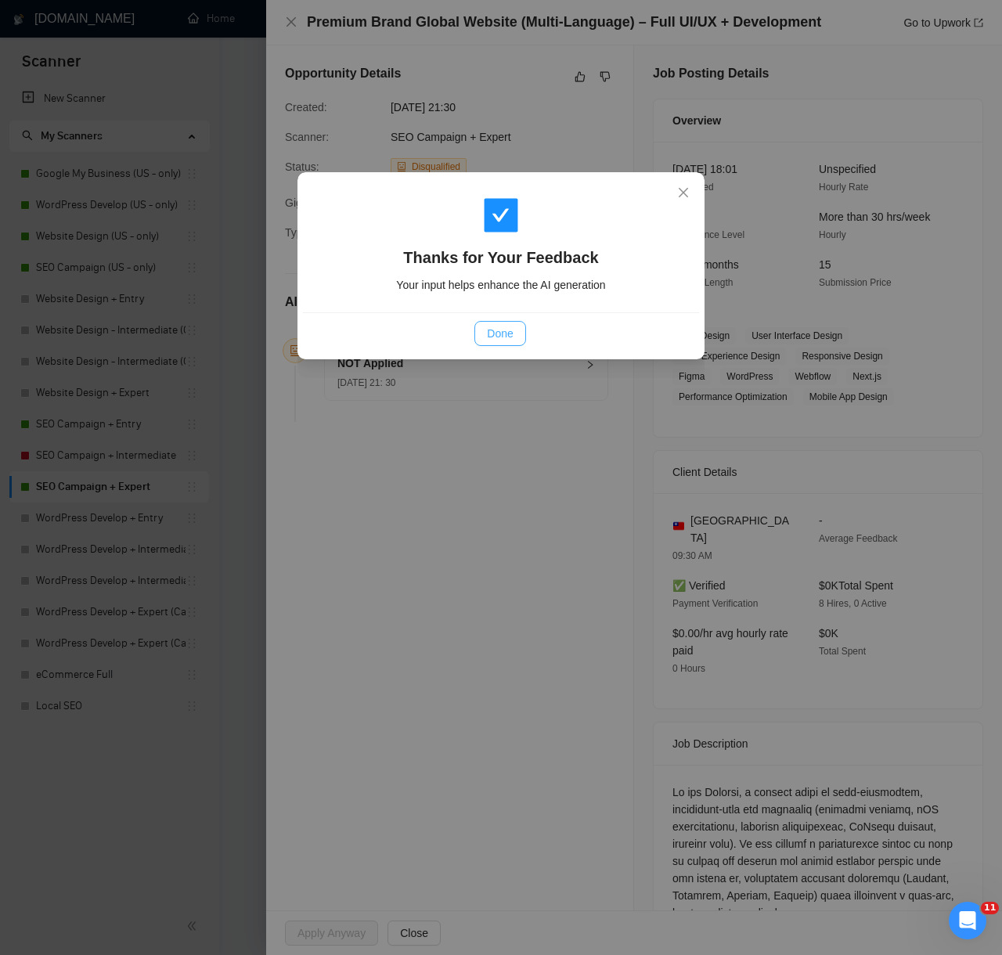
click at [511, 344] on button "Done" at bounding box center [499, 333] width 51 height 25
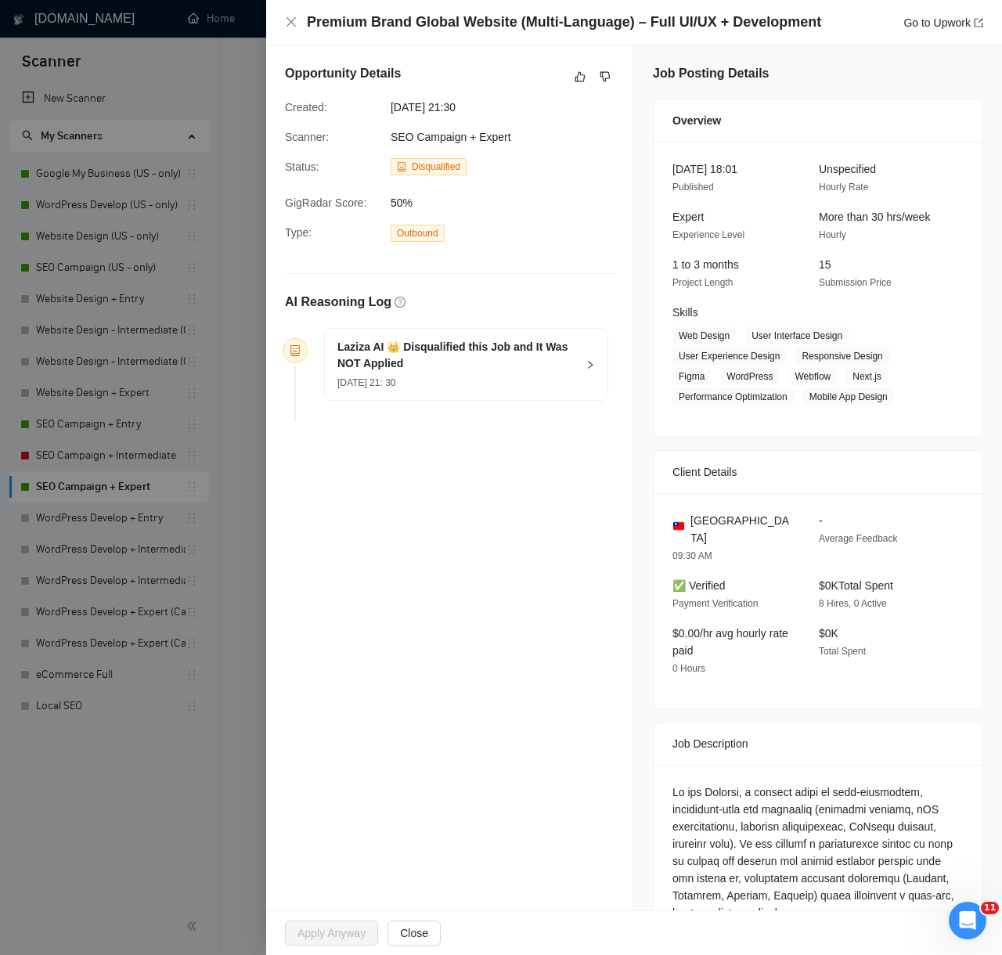
click at [191, 757] on div at bounding box center [501, 477] width 1002 height 955
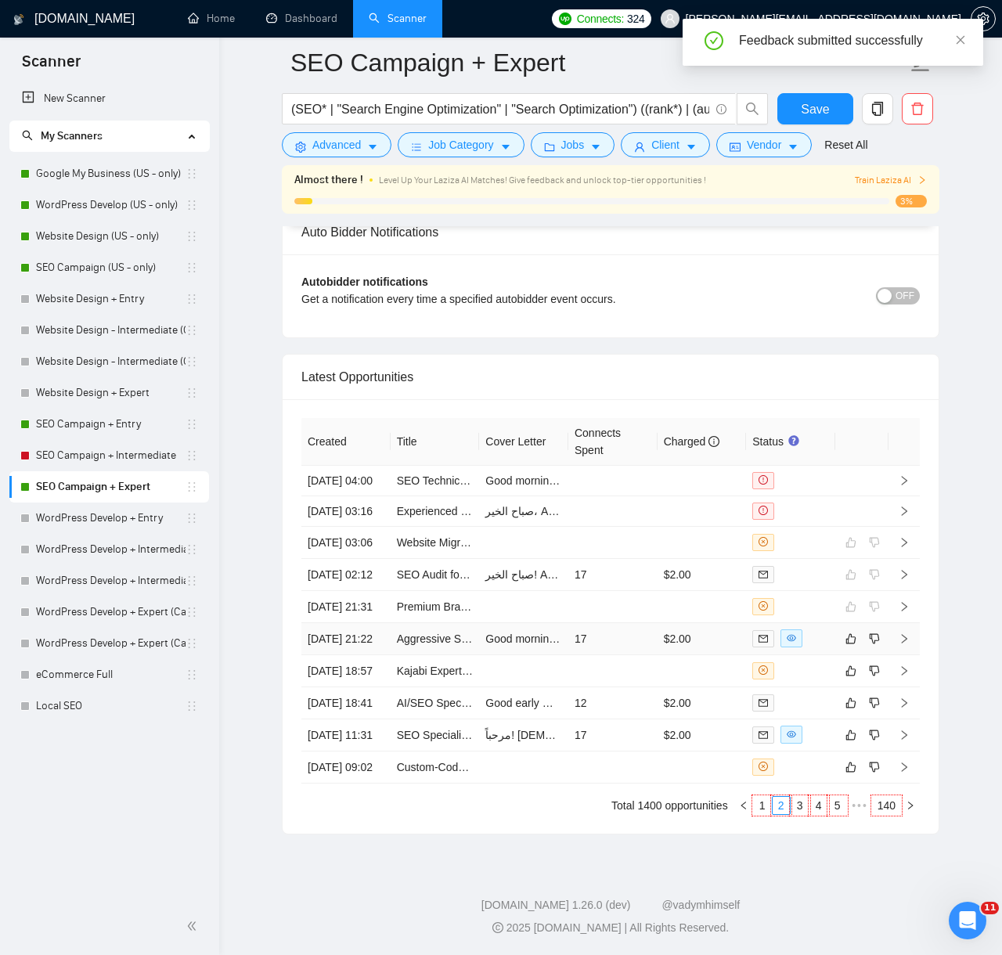
click at [628, 623] on td "17" at bounding box center [612, 639] width 89 height 32
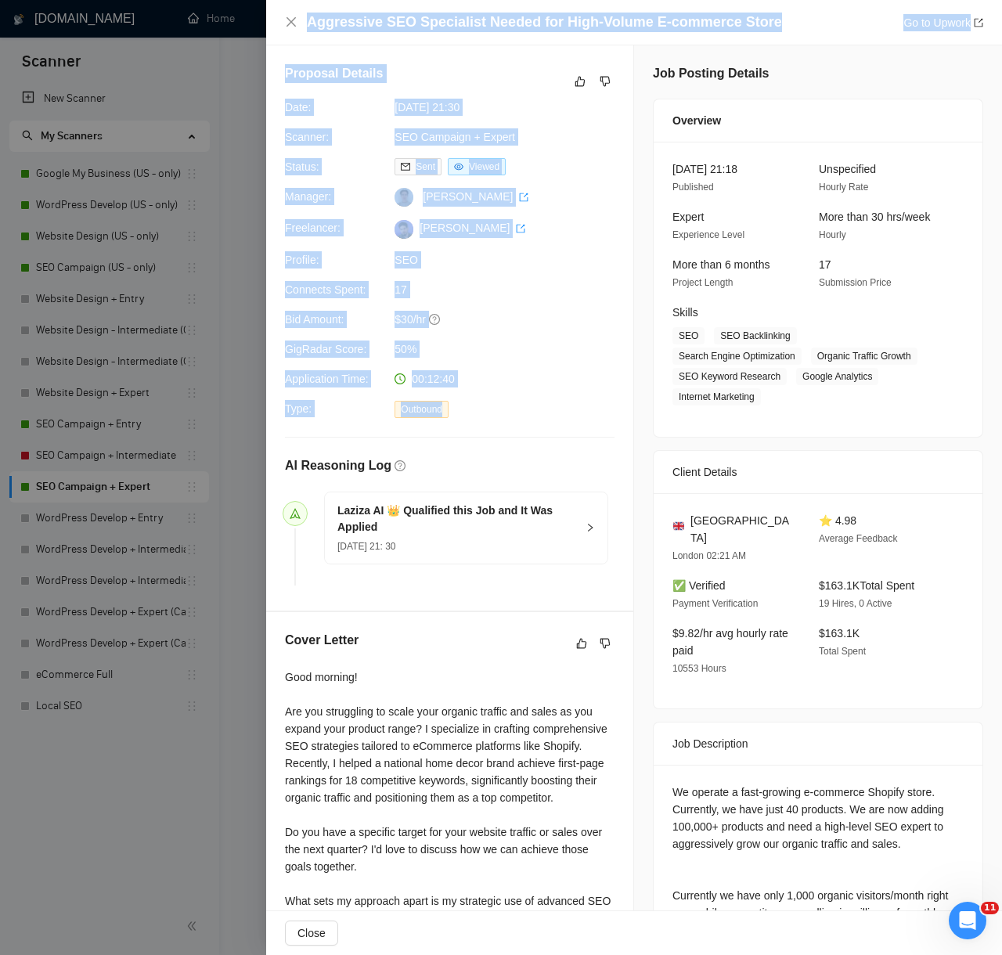
scroll to position [228, 0]
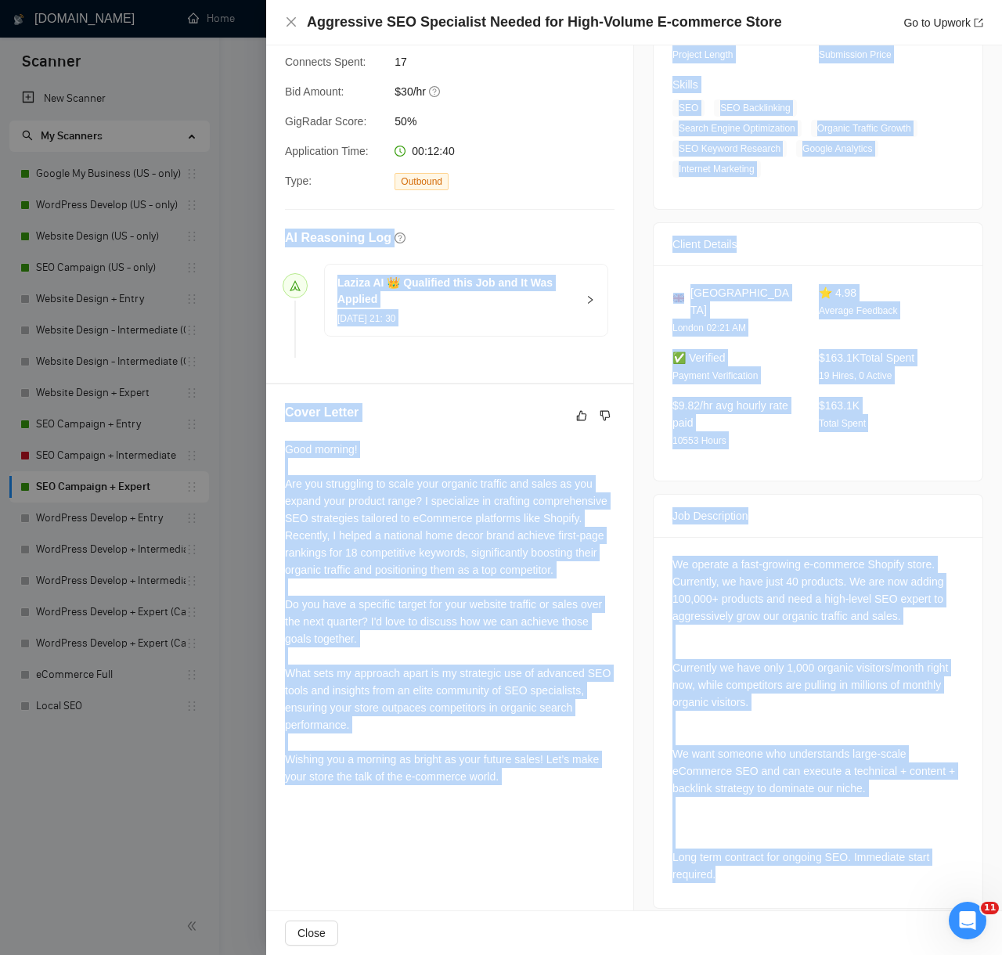
drag, startPoint x: 285, startPoint y: 464, endPoint x: 932, endPoint y: 894, distance: 776.8
click at [932, 896] on div "Proposal Details Date: 10 Aug, 2025 21:30 Scanner: SEO Campaign + Expert Status…" at bounding box center [634, 373] width 736 height 1110
copy div "AI Reasoning Log Laziza AI 👑 Qualified this Job and It Was Applied 10 Aug, 2025…"
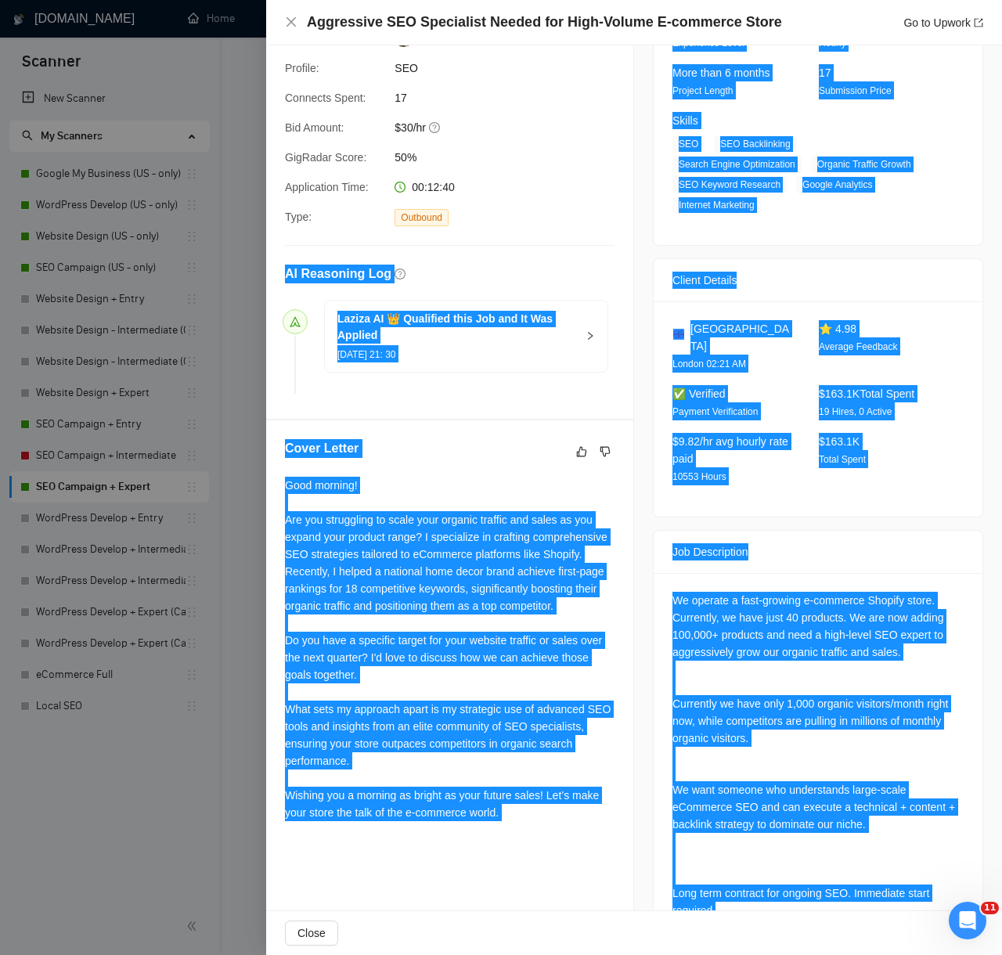
scroll to position [0, 0]
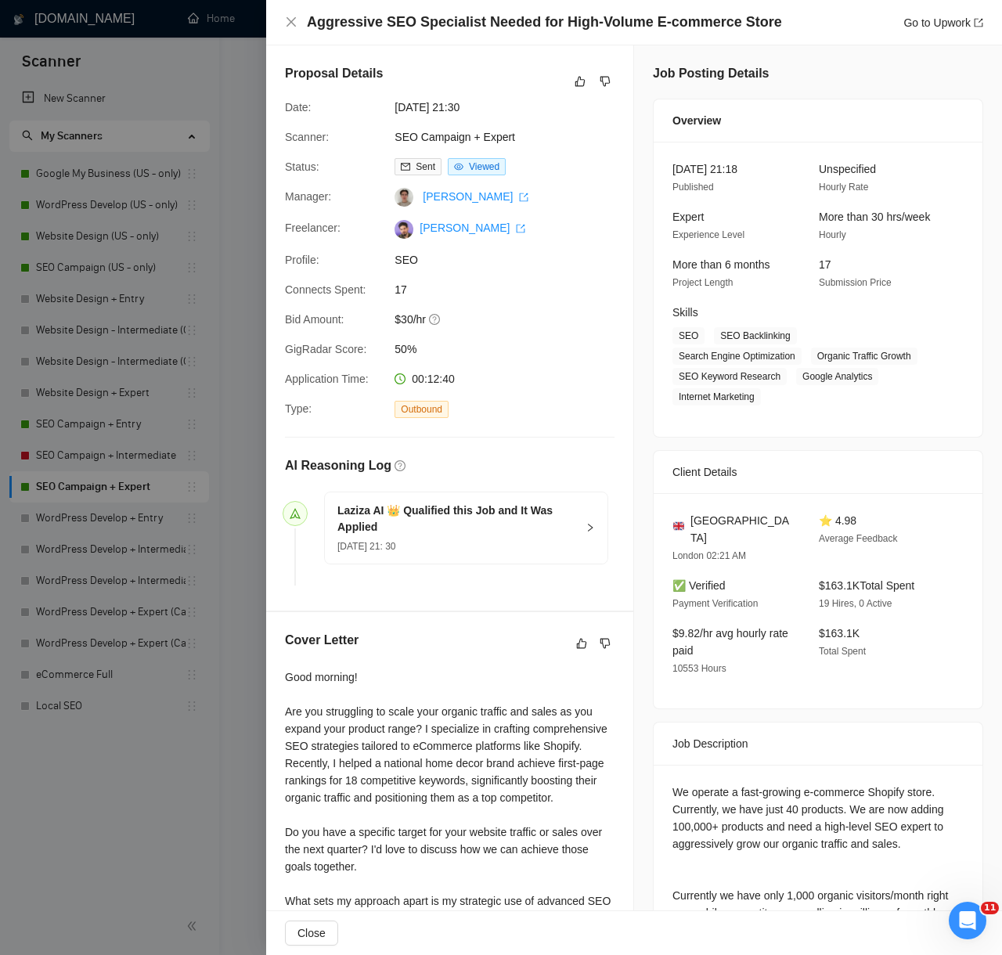
click at [581, 293] on span "17" at bounding box center [511, 289] width 235 height 17
click at [578, 87] on icon "like" at bounding box center [579, 81] width 11 height 13
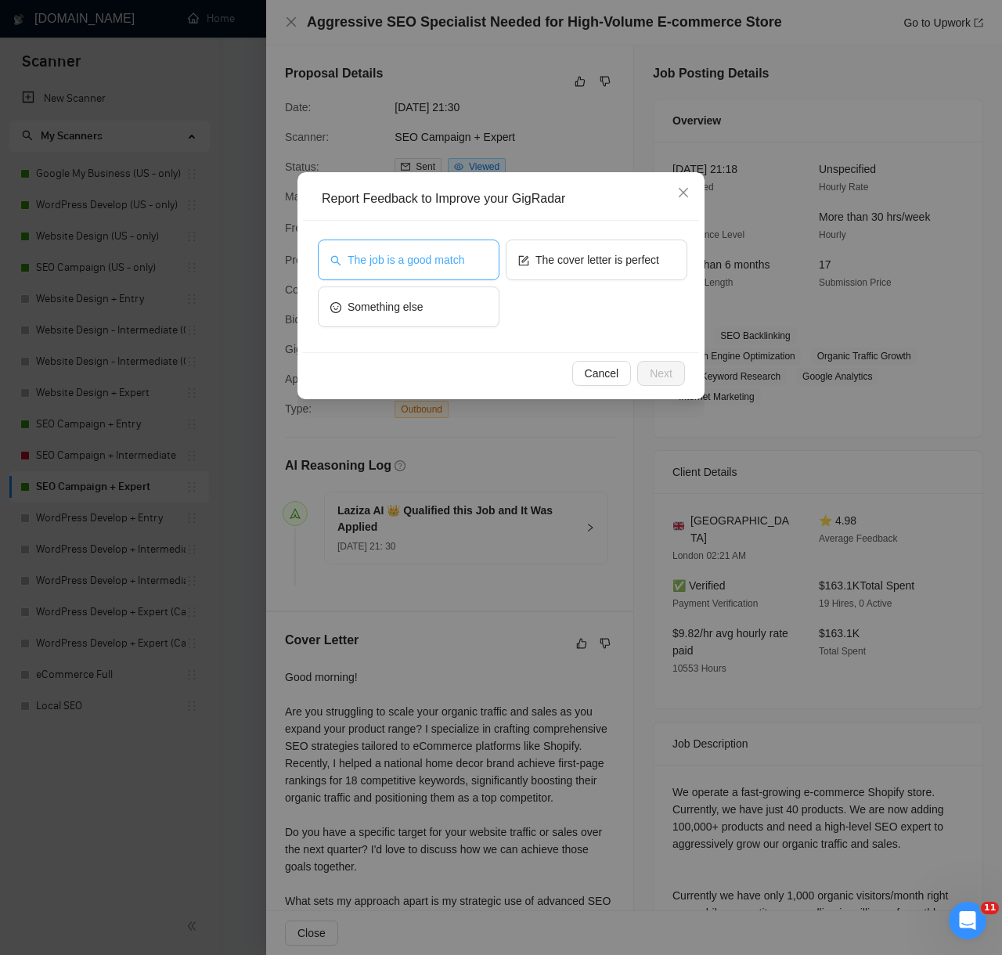
click at [419, 263] on span "The job is a good match" at bounding box center [405, 259] width 117 height 17
click at [642, 369] on button "Next" at bounding box center [661, 373] width 48 height 25
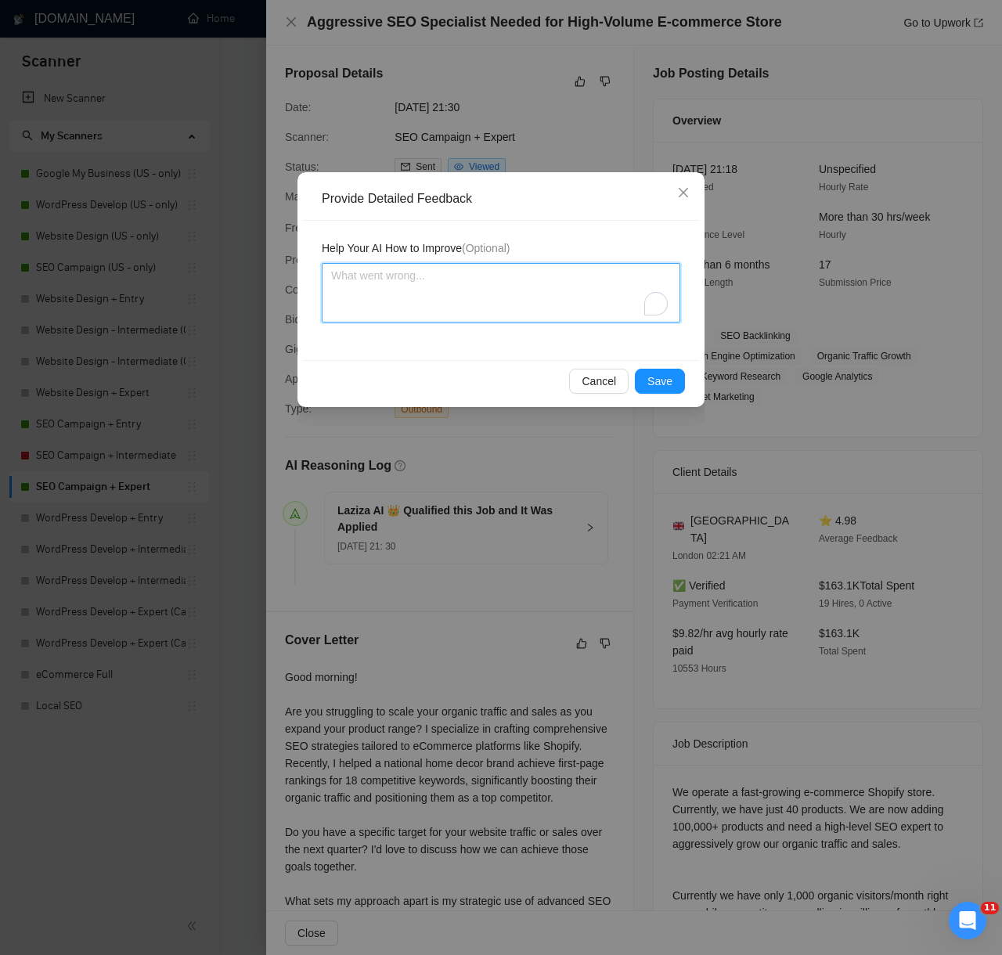
click at [539, 280] on textarea "To enrich screen reader interactions, please activate Accessibility in Grammarl…" at bounding box center [501, 292] width 358 height 59
paste textarea "Decision: Correctly Qualified. Reason: The client is seeking a high-level SEO e…"
type textarea "Decision: Correctly Qualified. Reason: The client is seeking a high-level SEO e…"
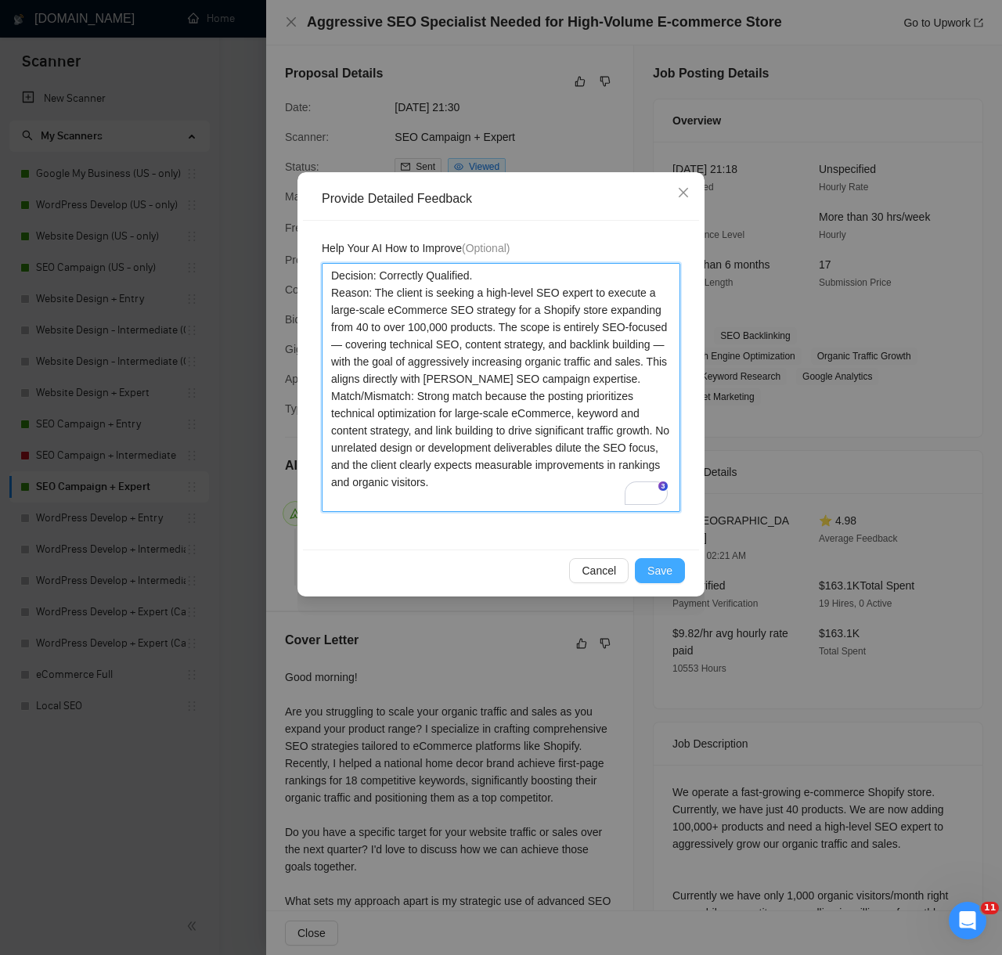
type textarea "Decision: Correctly Qualified. Reason: The client is seeking a high-level SEO e…"
click at [675, 574] on button "Save" at bounding box center [660, 570] width 50 height 25
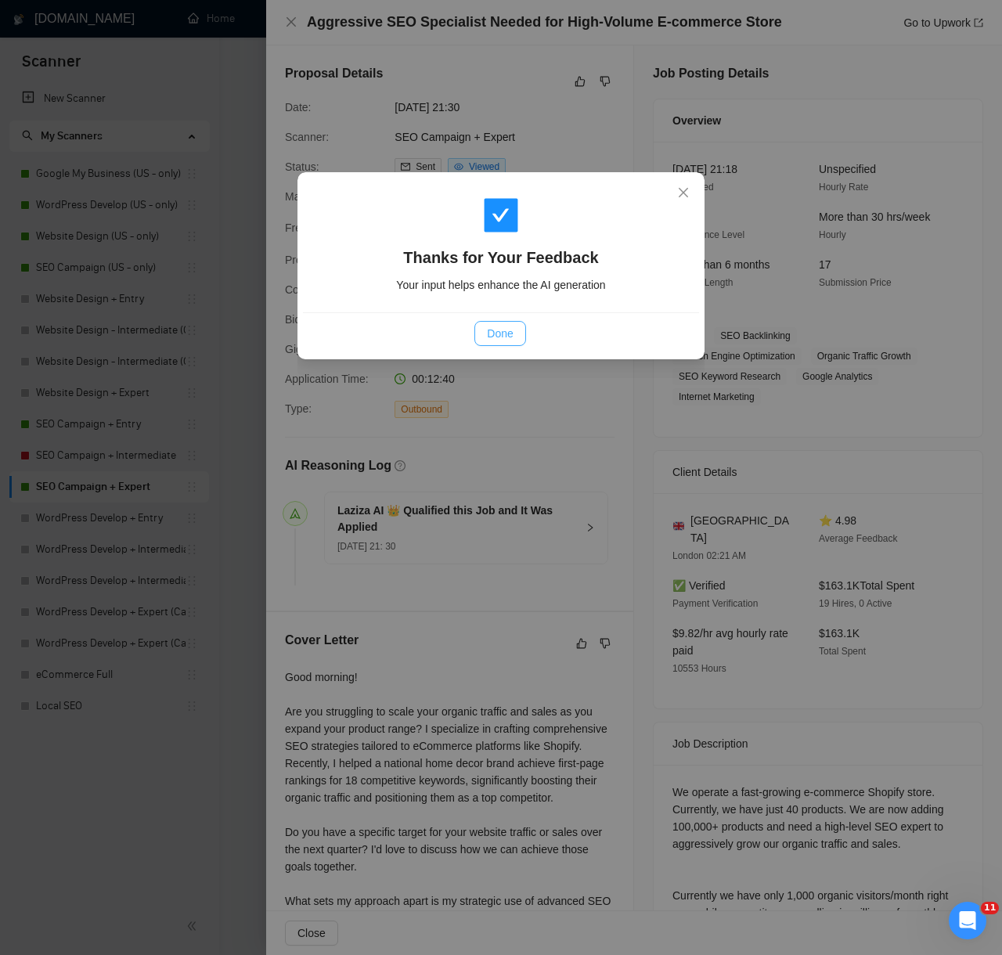
click at [495, 345] on div "Done" at bounding box center [501, 332] width 396 height 41
click at [495, 329] on span "Done" at bounding box center [500, 333] width 26 height 17
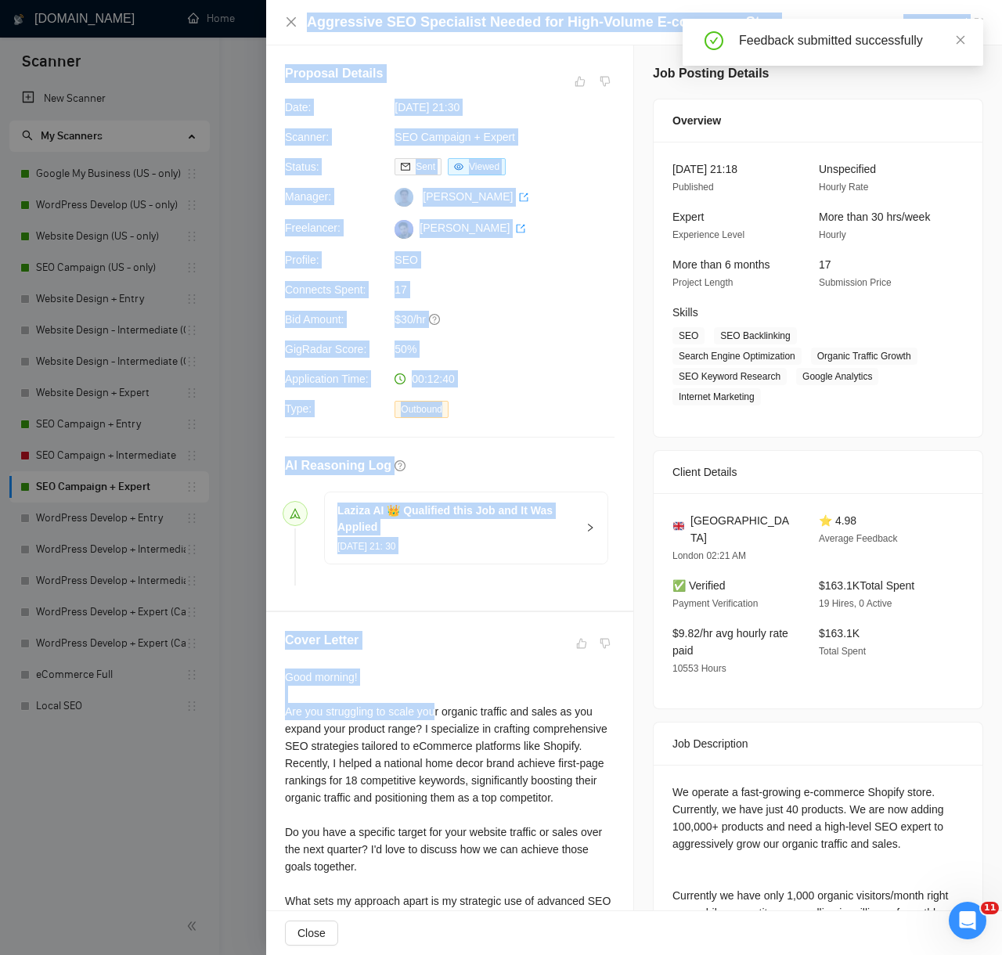
drag, startPoint x: 158, startPoint y: 770, endPoint x: 440, endPoint y: 701, distance: 290.0
click at [440, 702] on div "Aggressive SEO Specialist Needed for High-Volume E-commerce Store Go to Upwork …" at bounding box center [501, 477] width 1002 height 955
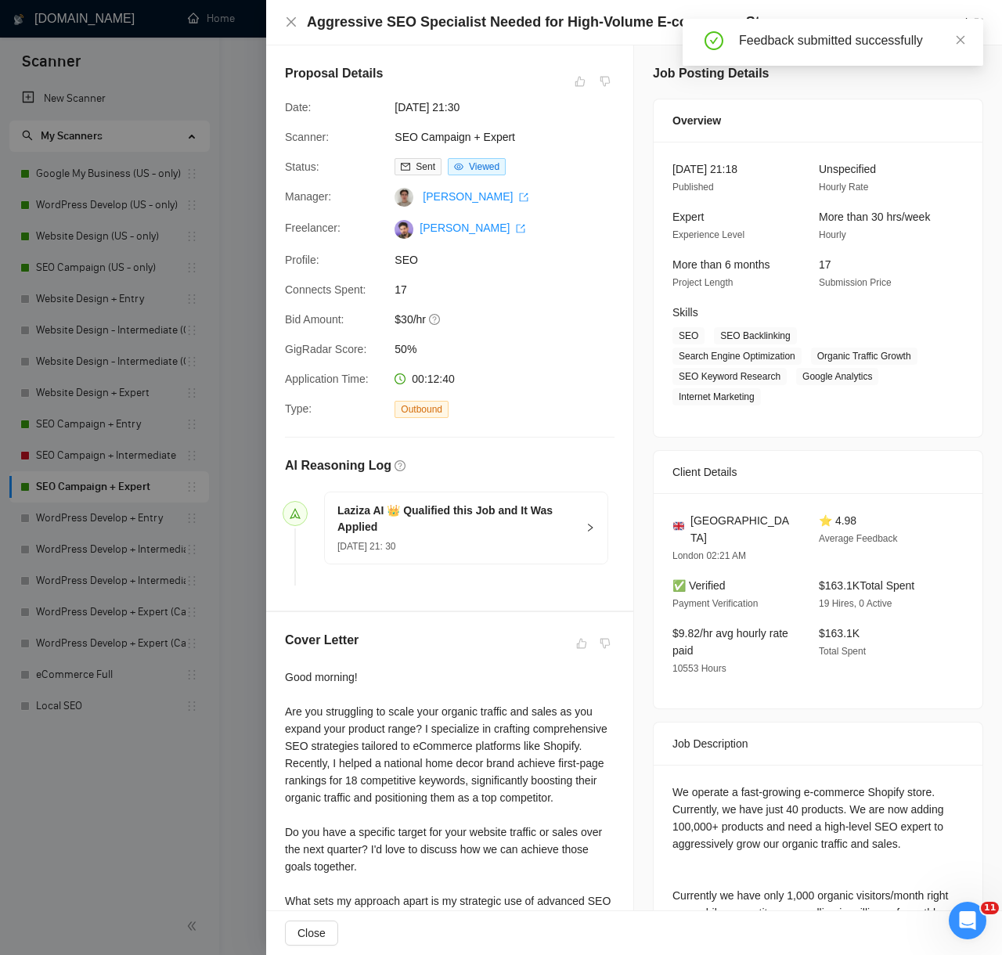
click at [466, 704] on div "Good morning! Are you struggling to scale your organic traffic and sales as you…" at bounding box center [449, 840] width 329 height 344
click at [469, 674] on div "Good morning! Are you struggling to scale your organic traffic and sales as you…" at bounding box center [449, 840] width 329 height 344
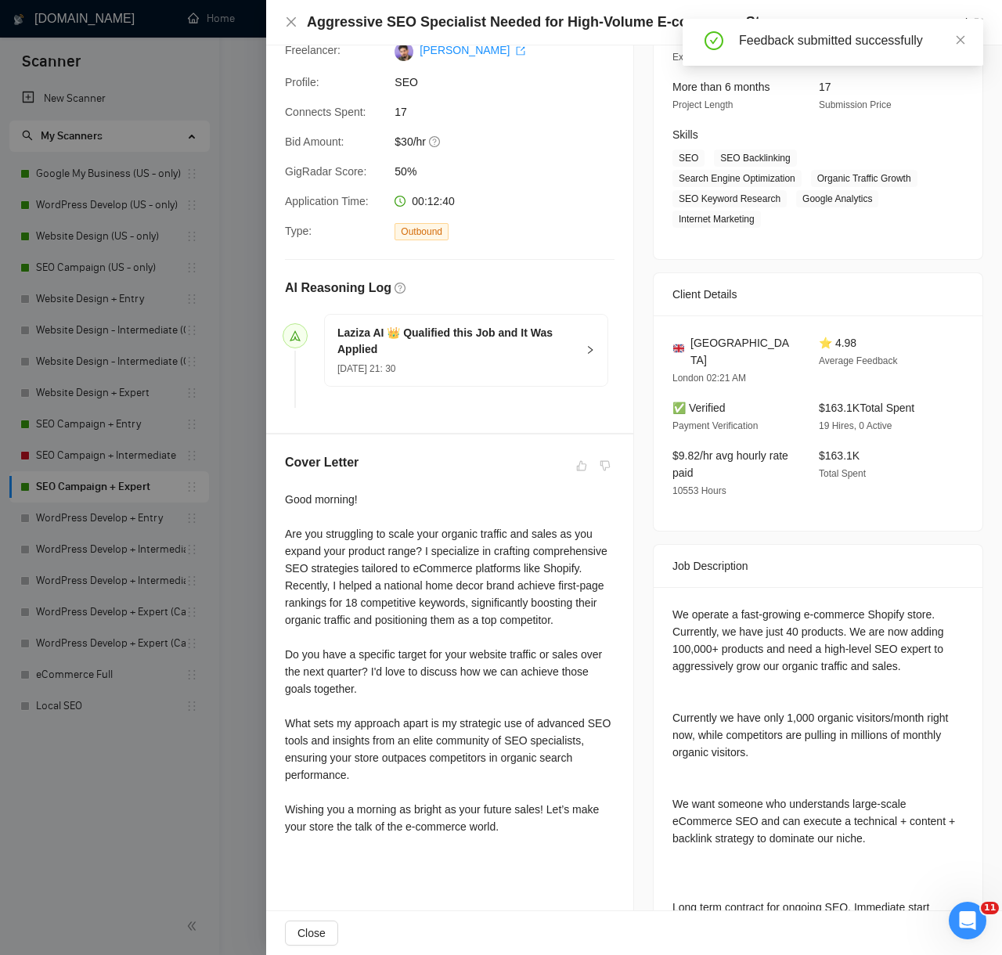
scroll to position [178, 0]
click at [207, 777] on div at bounding box center [501, 477] width 1002 height 955
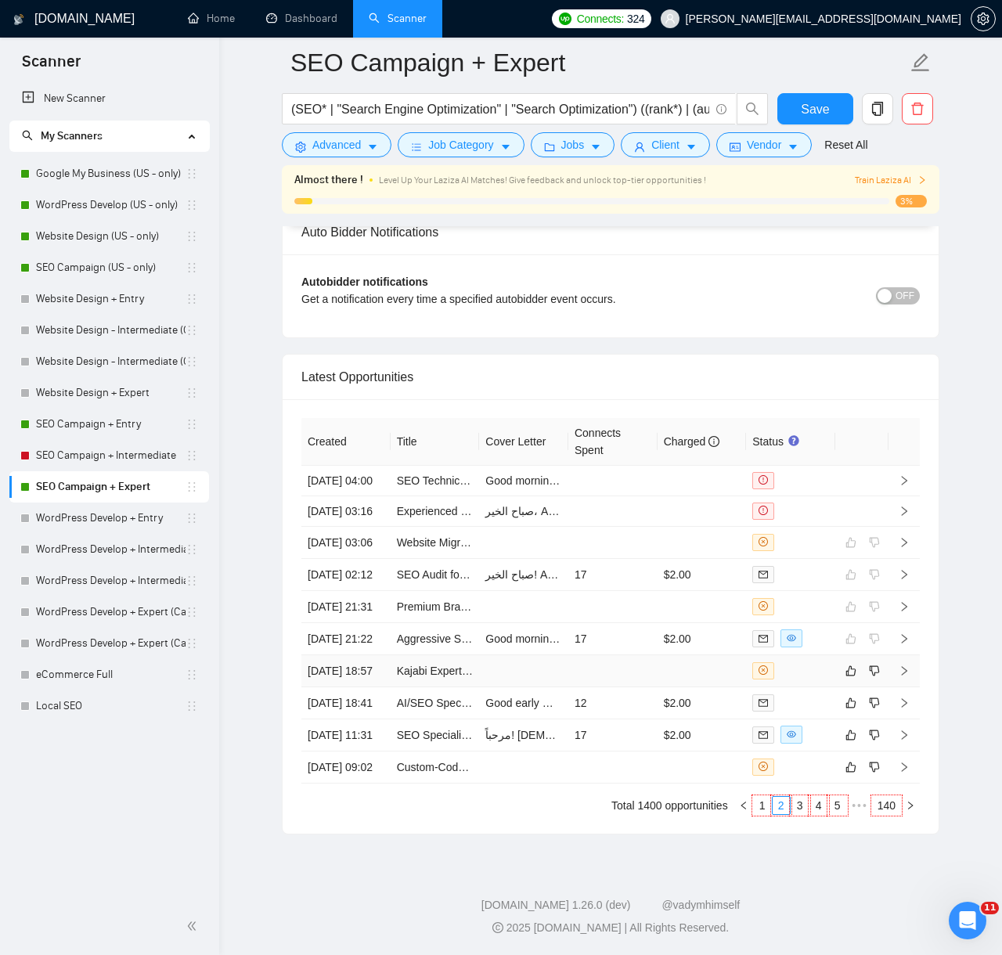
click at [639, 655] on td at bounding box center [612, 671] width 89 height 32
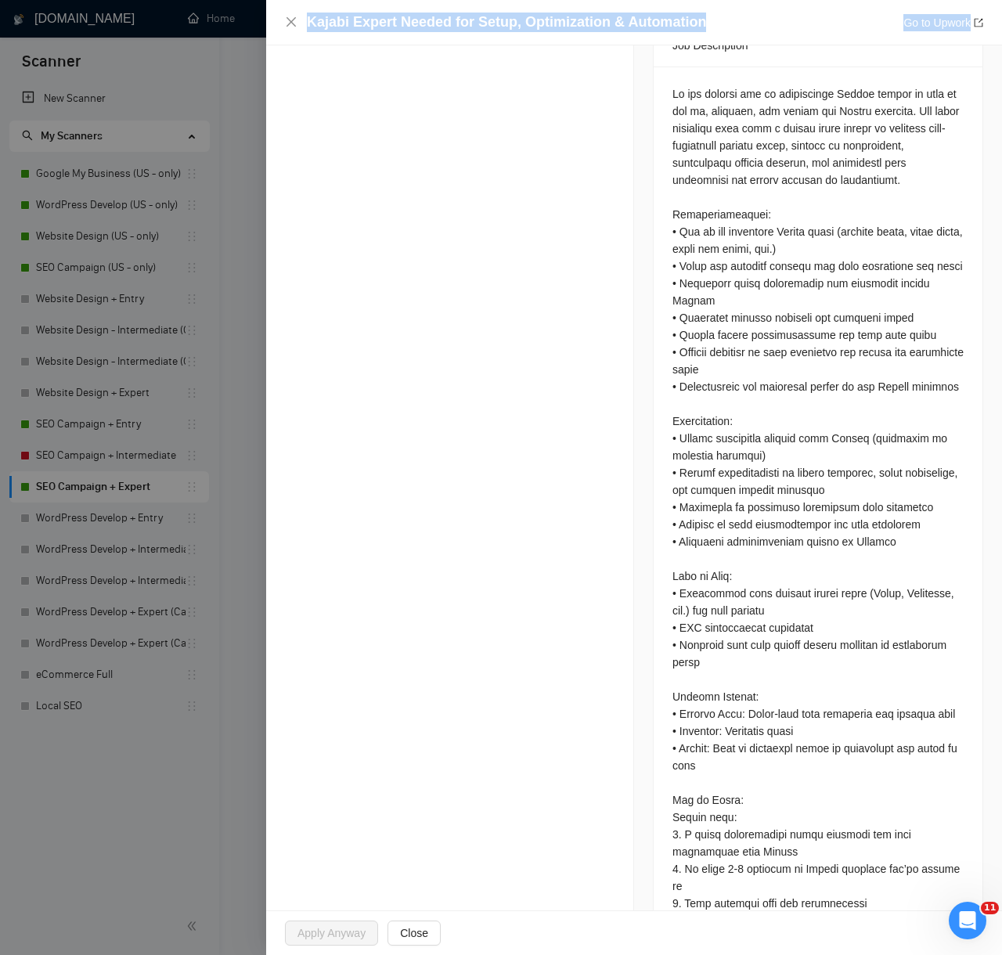
scroll to position [779, 0]
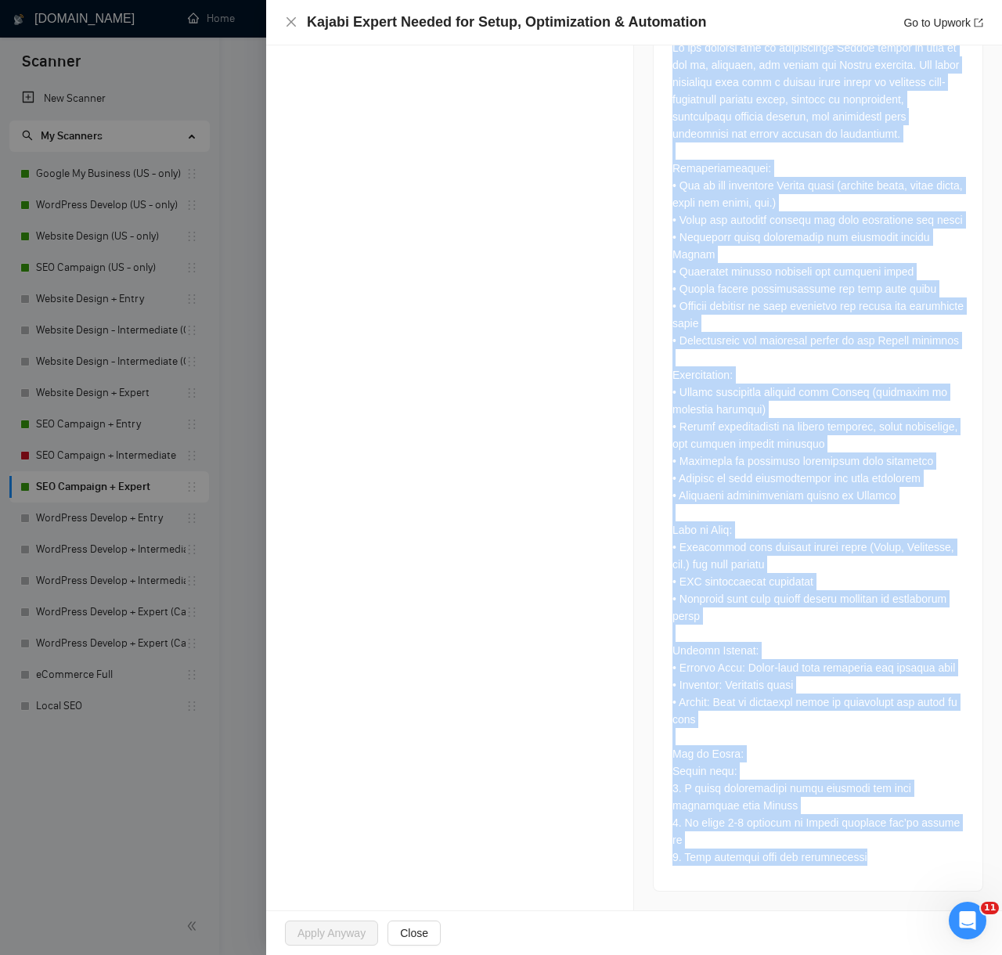
drag, startPoint x: 285, startPoint y: 117, endPoint x: 876, endPoint y: 877, distance: 963.0
click at [876, 877] on div "Opportunity Details Created: 10 Aug, 2025 18:56 Scanner: SEO Campaign + Expert …" at bounding box center [634, 105] width 736 height 1609
copy div "AI Reasoning Log Laziza AI 👑 Disqualified this Job and It Was NOT Applied 10 Au…"
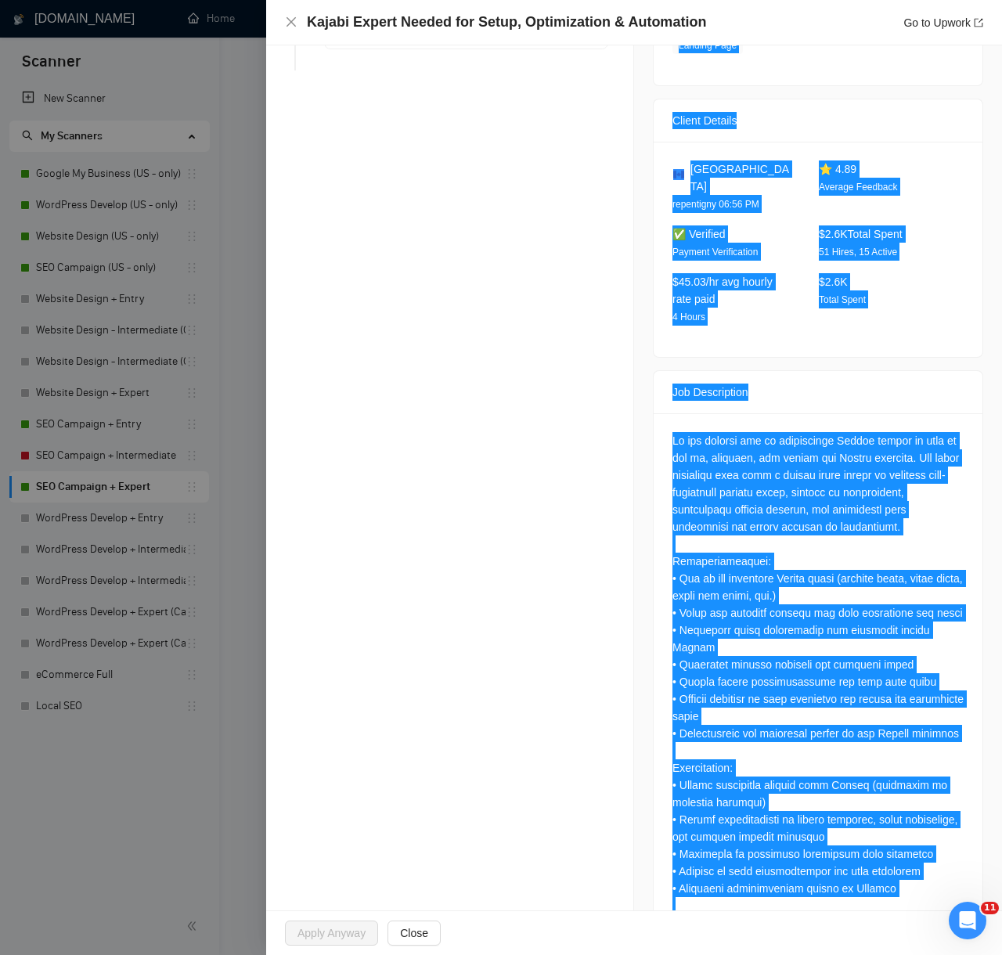
scroll to position [0, 0]
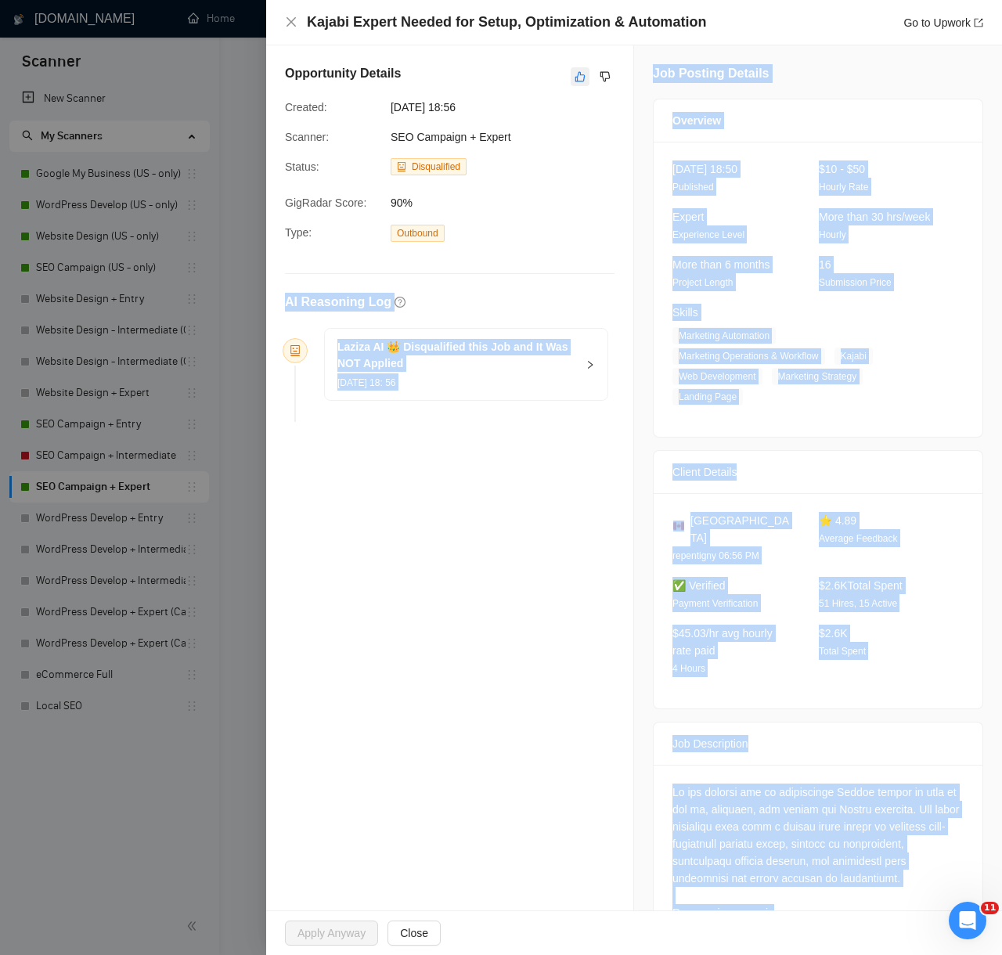
click at [578, 79] on icon "like" at bounding box center [579, 76] width 11 height 13
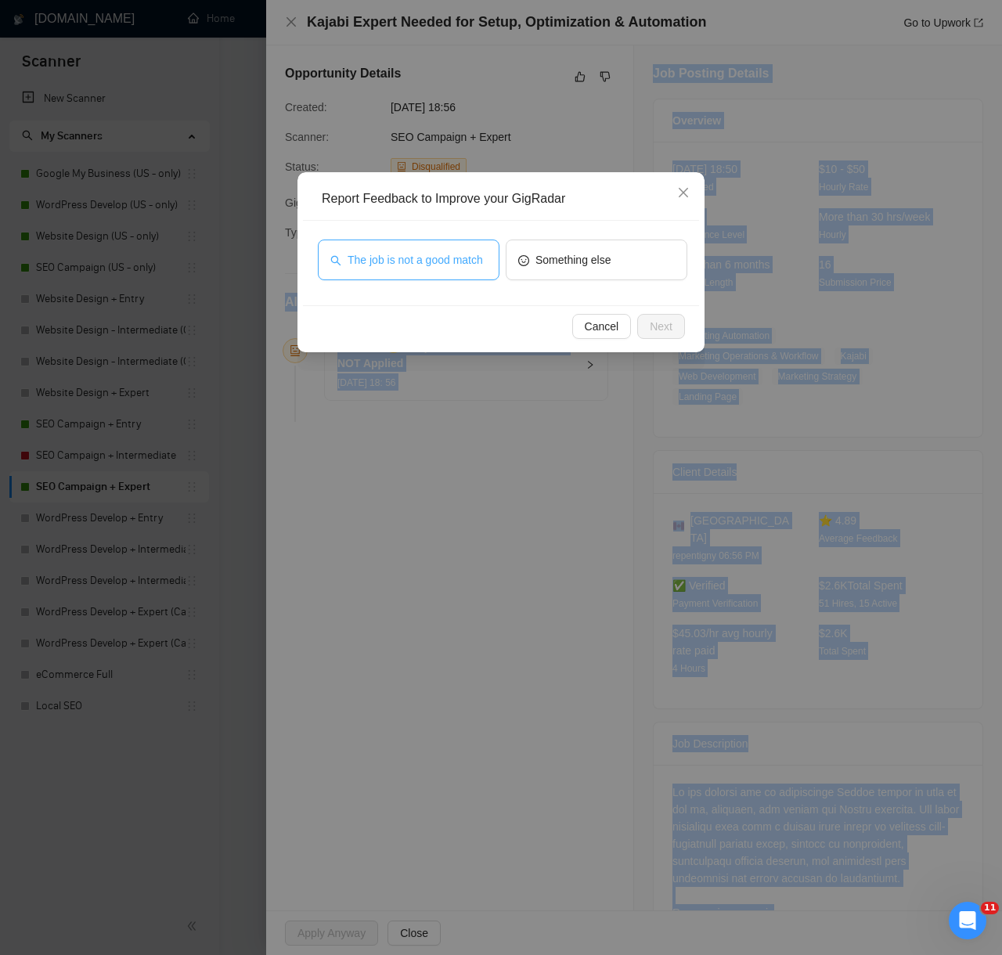
click at [449, 261] on span "The job is not a good match" at bounding box center [414, 259] width 135 height 17
click at [664, 327] on span "Next" at bounding box center [661, 326] width 23 height 17
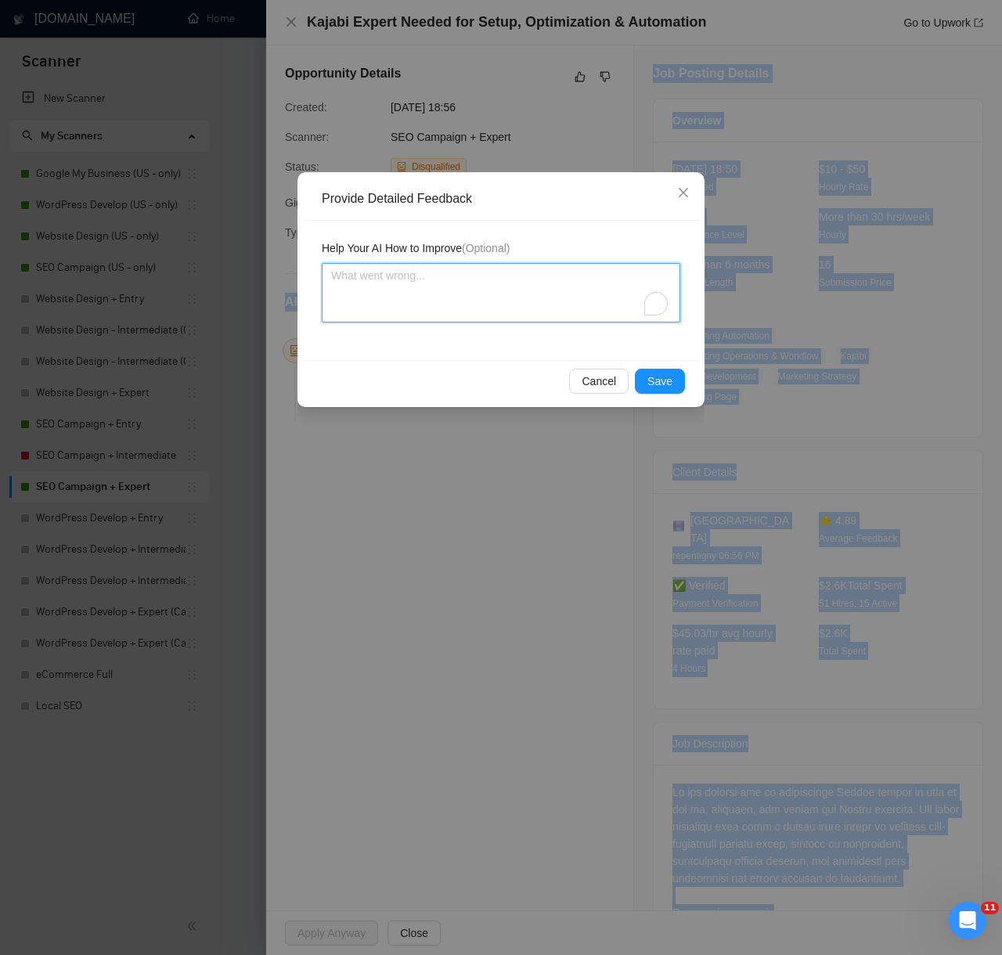
click at [566, 276] on textarea "To enrich screen reader interactions, please activate Accessibility in Grammarl…" at bounding box center [501, 292] width 358 height 59
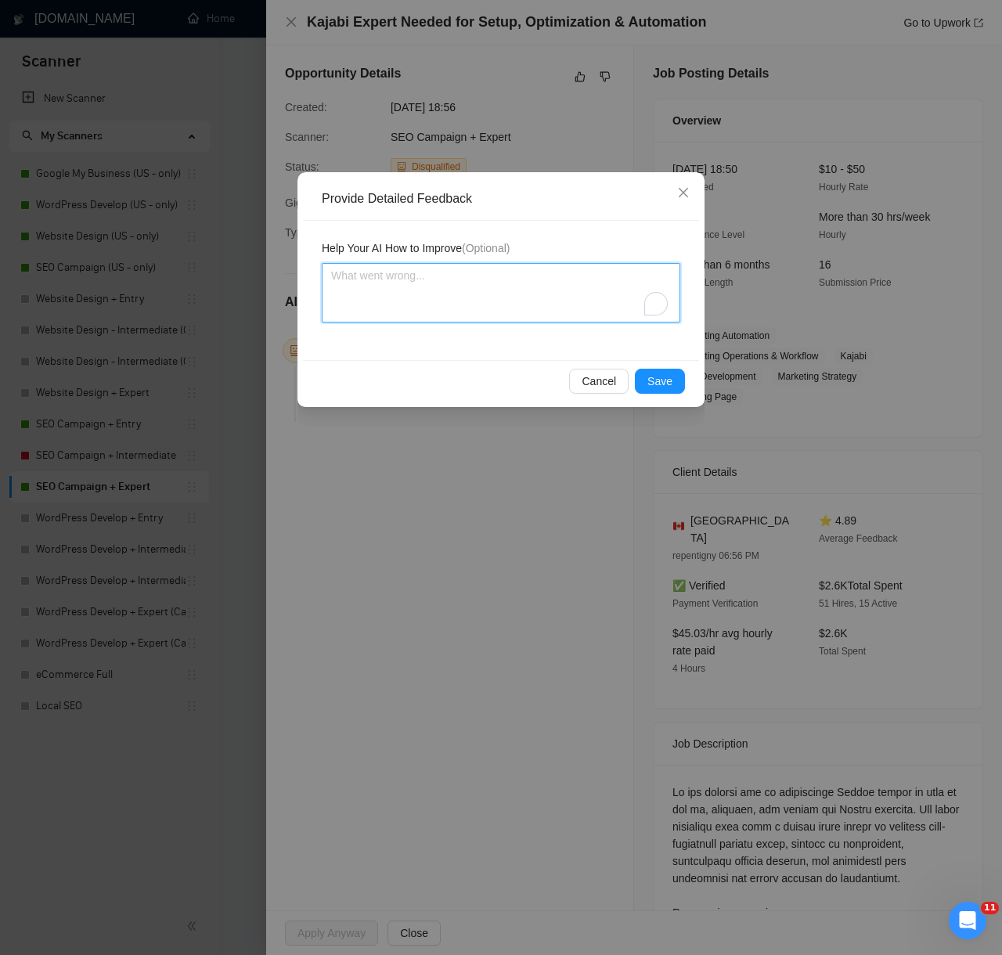
paste textarea "Decision: Correctly Disqualified. Reason: The client is primarily seeking a Kaj…"
type textarea "Decision: Correctly Disqualified. Reason: The client is primarily seeking a Kaj…"
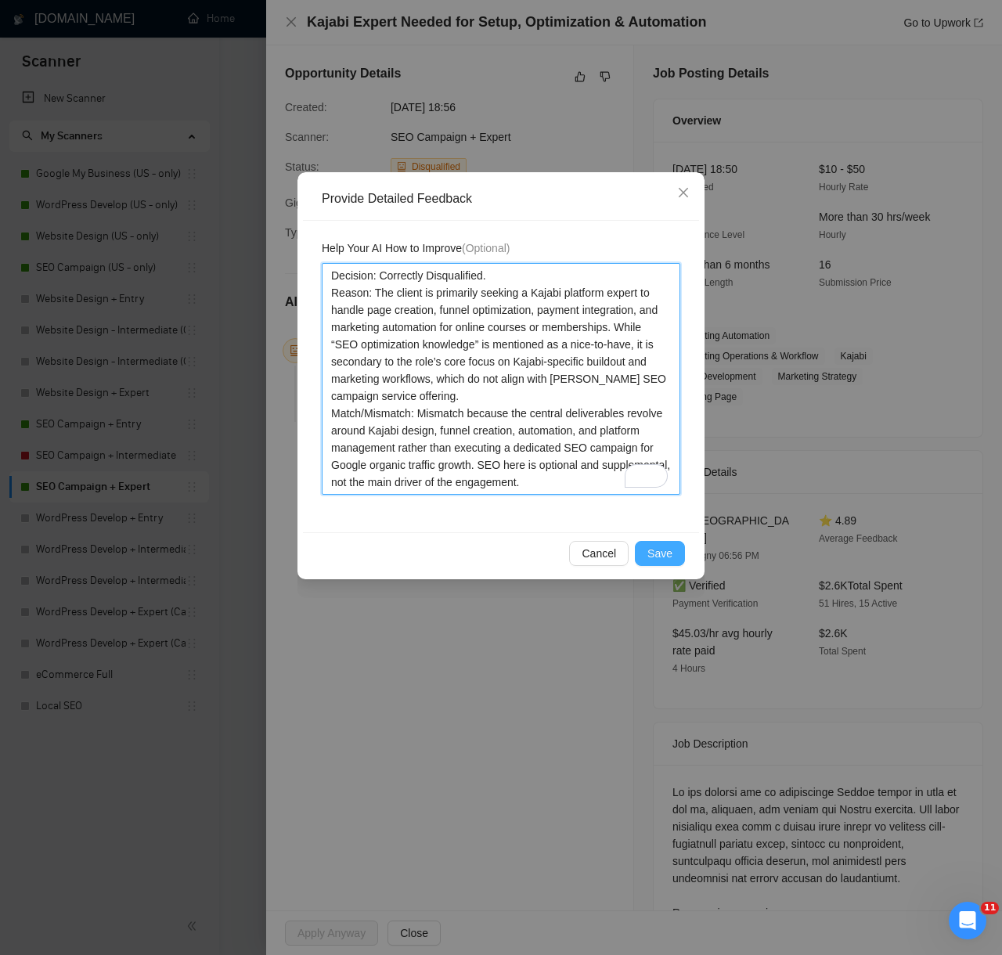
type textarea "Decision: Correctly Disqualified. Reason: The client is primarily seeking a Kaj…"
click at [653, 557] on span "Save" at bounding box center [659, 553] width 25 height 17
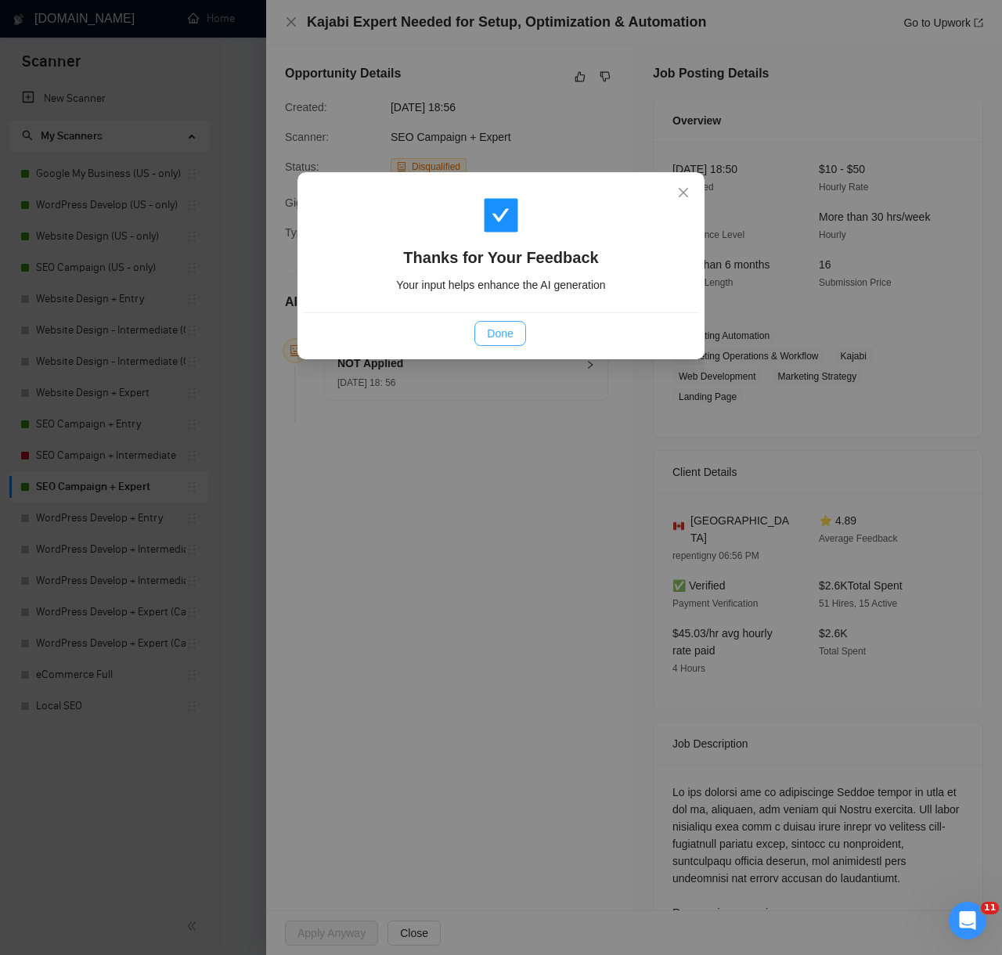
click at [511, 329] on span "Done" at bounding box center [500, 333] width 26 height 17
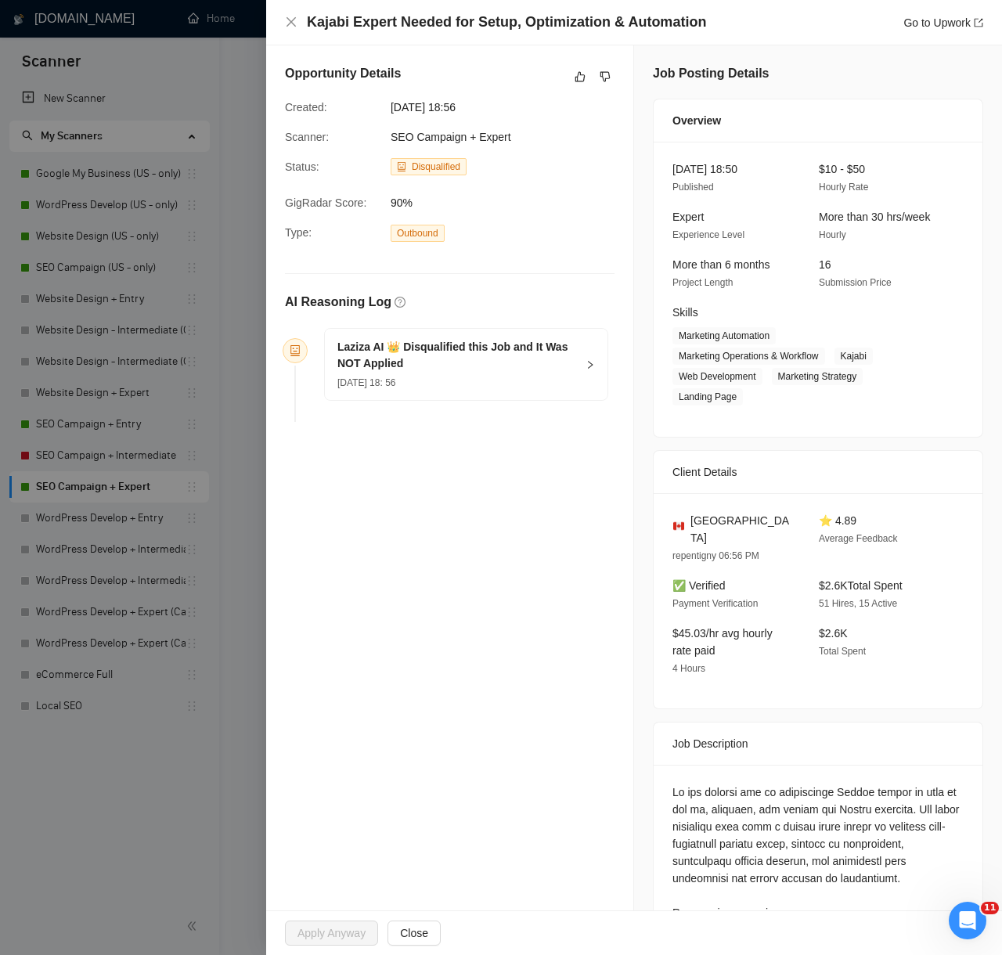
click at [245, 737] on div at bounding box center [501, 477] width 1002 height 955
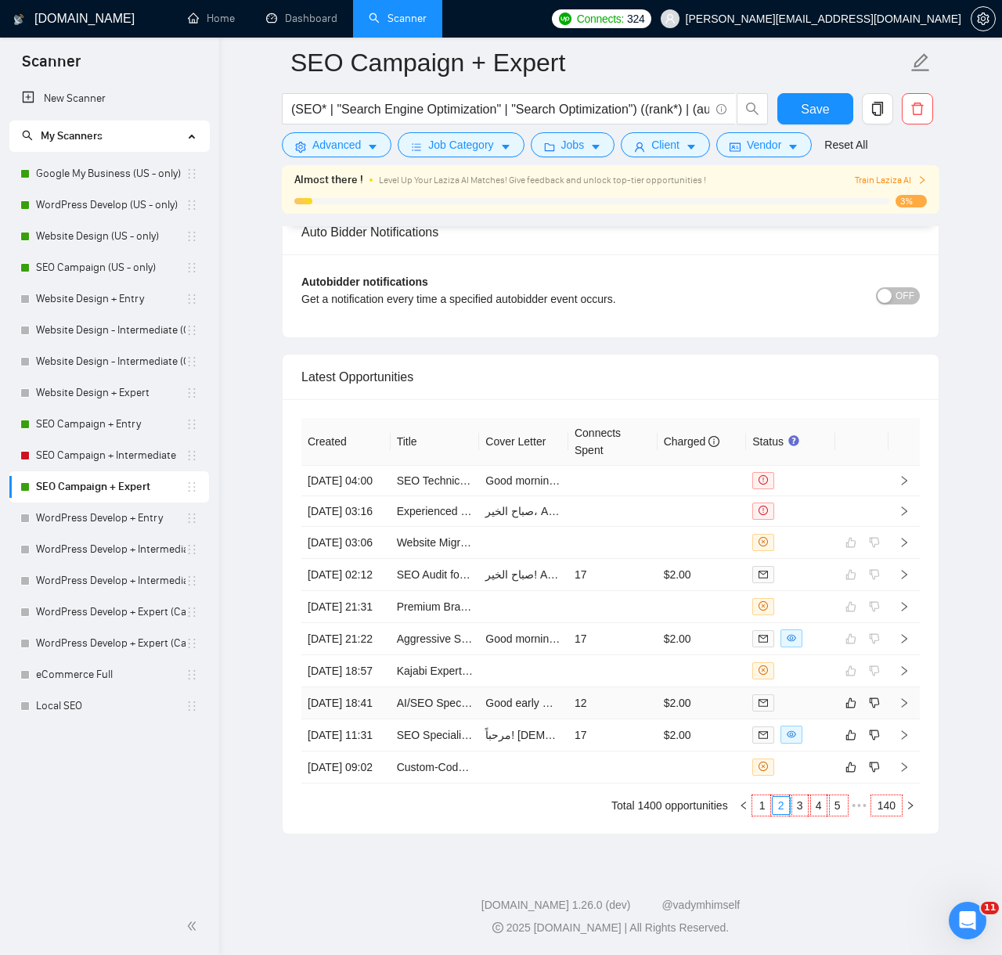
click at [614, 687] on td "12" at bounding box center [612, 703] width 89 height 32
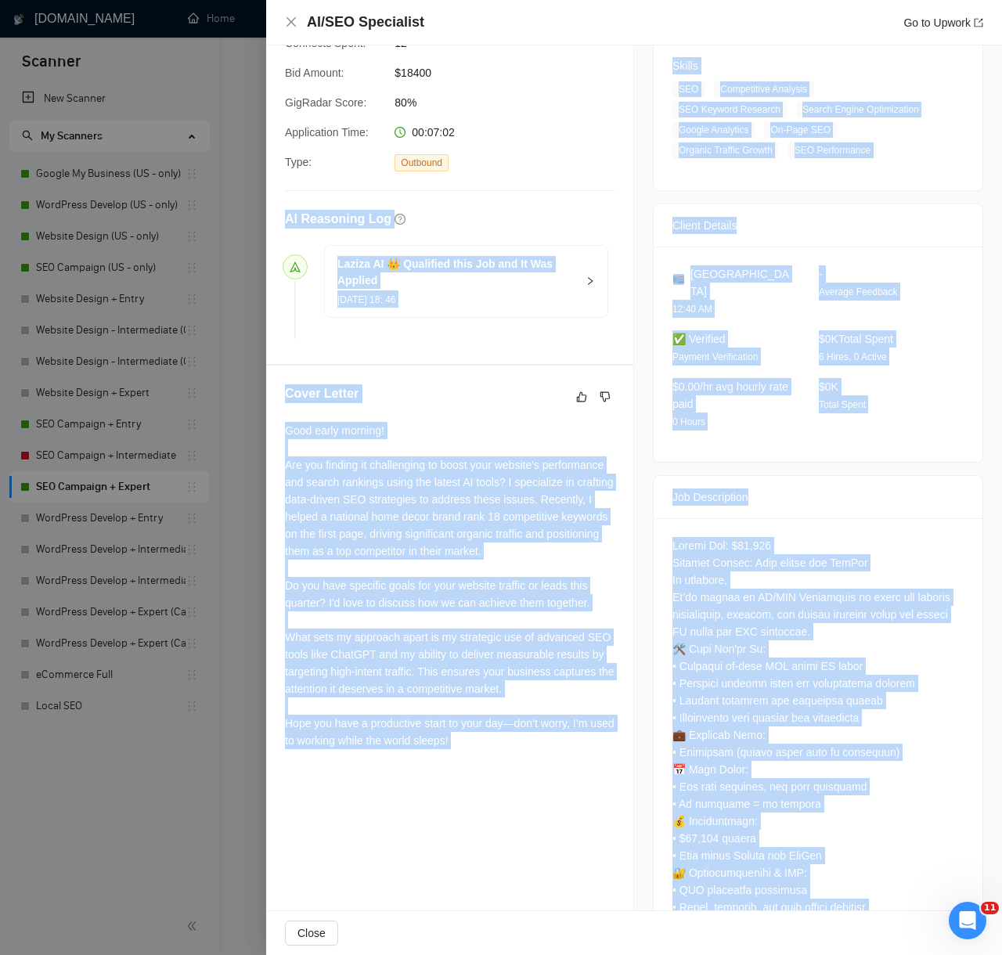
scroll to position [417, 0]
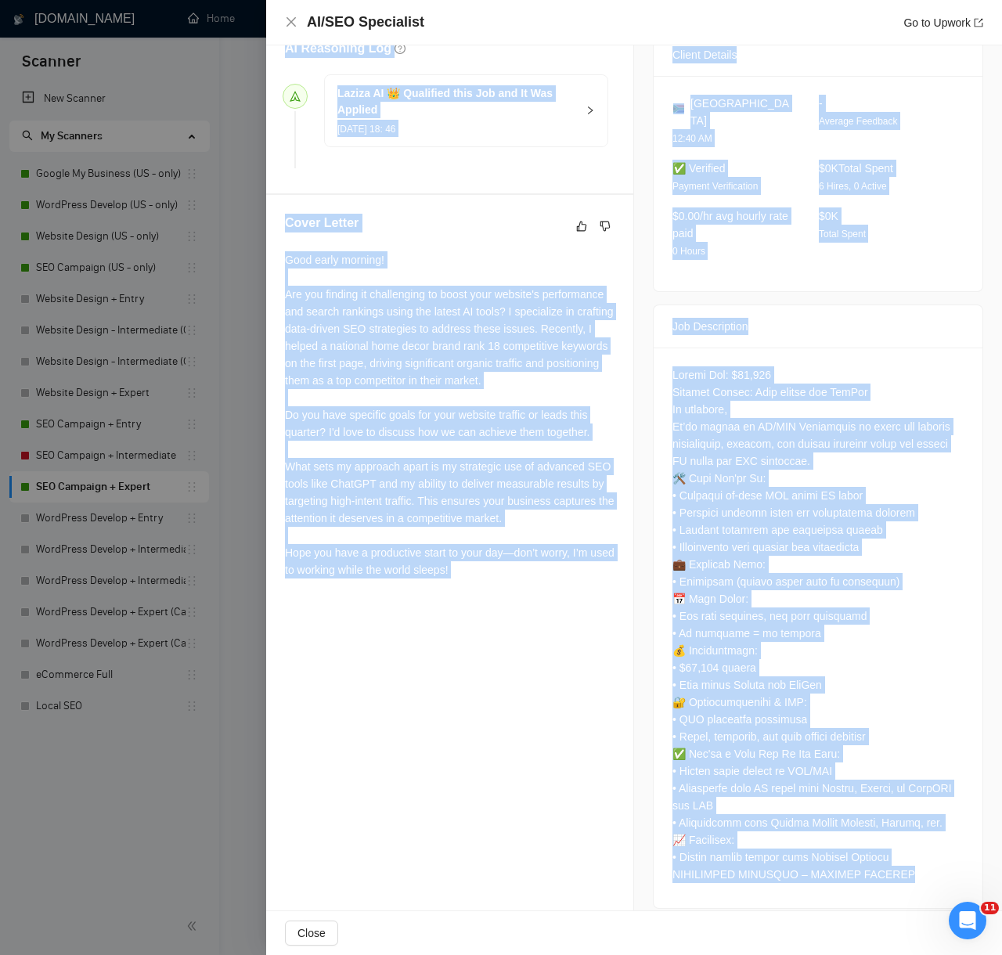
drag, startPoint x: 282, startPoint y: 466, endPoint x: 804, endPoint y: 938, distance: 704.2
click at [804, 938] on div "AI/SEO Specialist Go to Upwork Proposal Details Date: 10 Aug, 2025 18:46 Scanne…" at bounding box center [634, 477] width 736 height 955
copy div "AI Reasoning Log Laziza AI 👑 Qualified this Job and It Was Applied 10 Aug, 2025…"
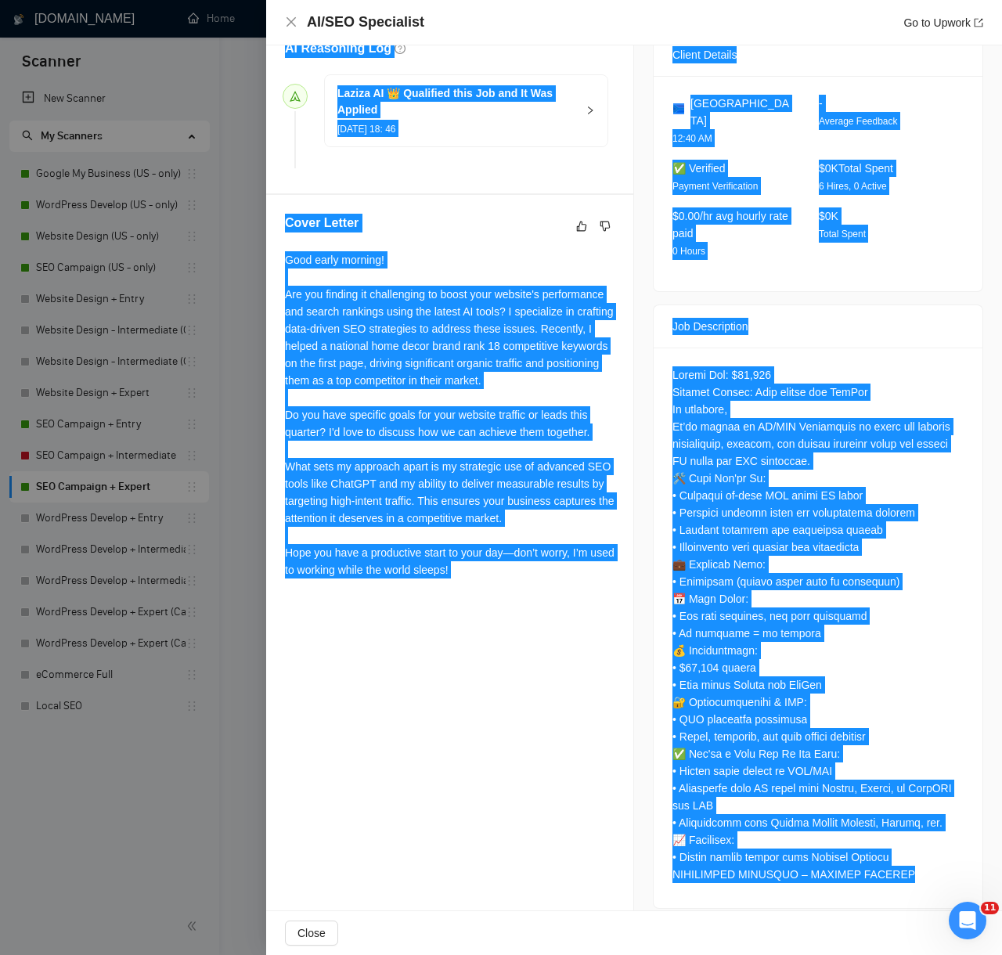
scroll to position [0, 0]
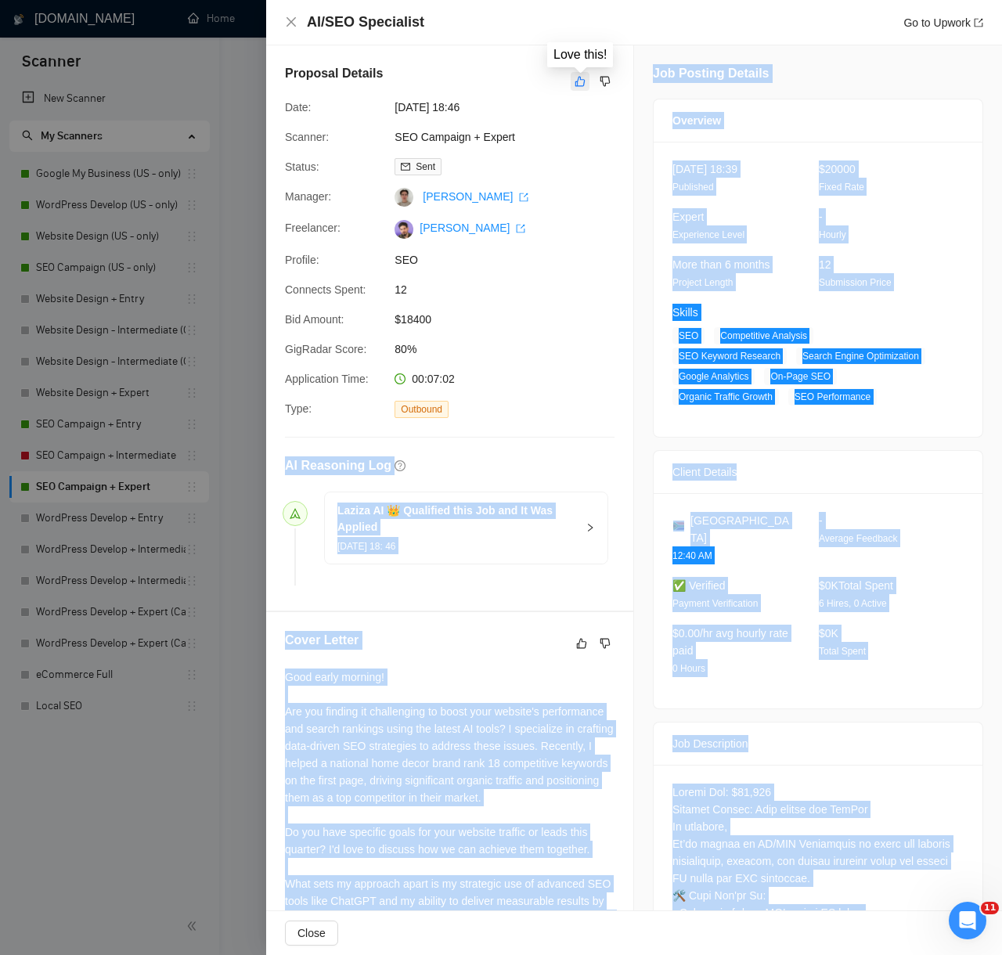
click at [578, 78] on icon "like" at bounding box center [579, 81] width 11 height 13
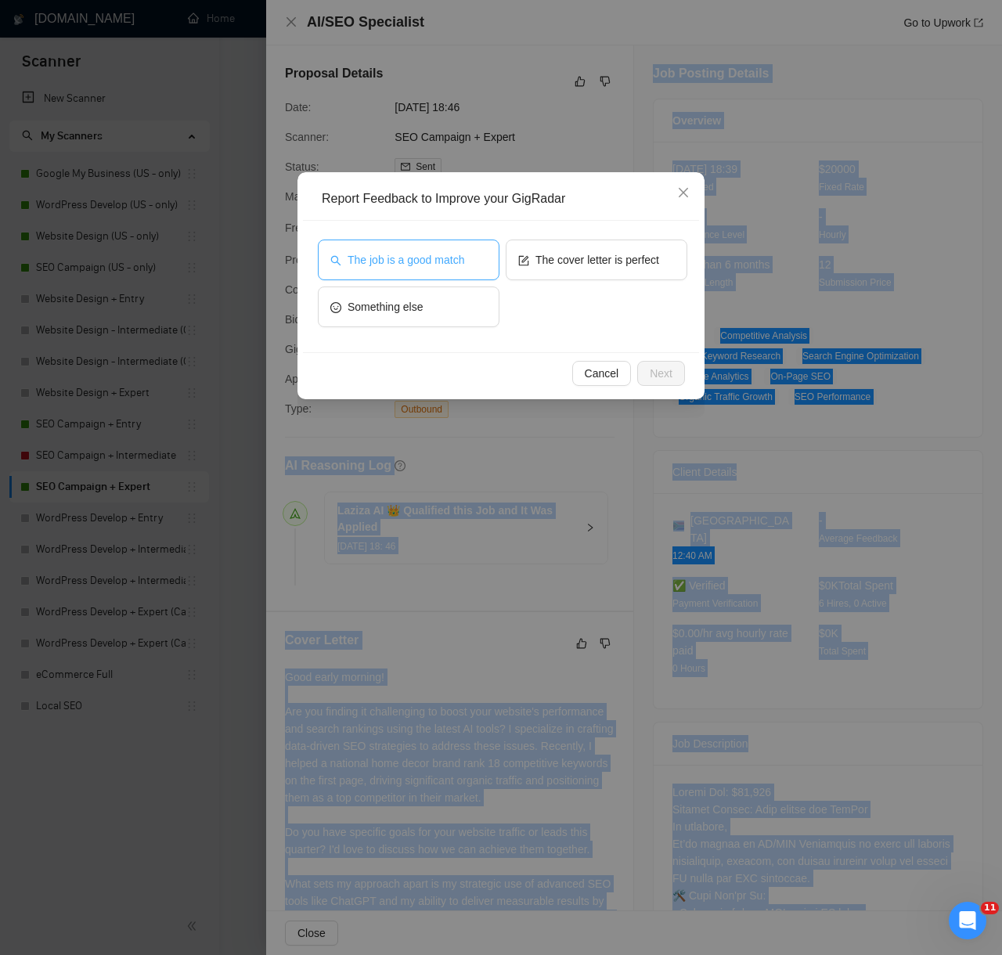
click at [452, 247] on button "The job is a good match" at bounding box center [409, 259] width 182 height 41
click at [660, 369] on span "Next" at bounding box center [661, 373] width 23 height 17
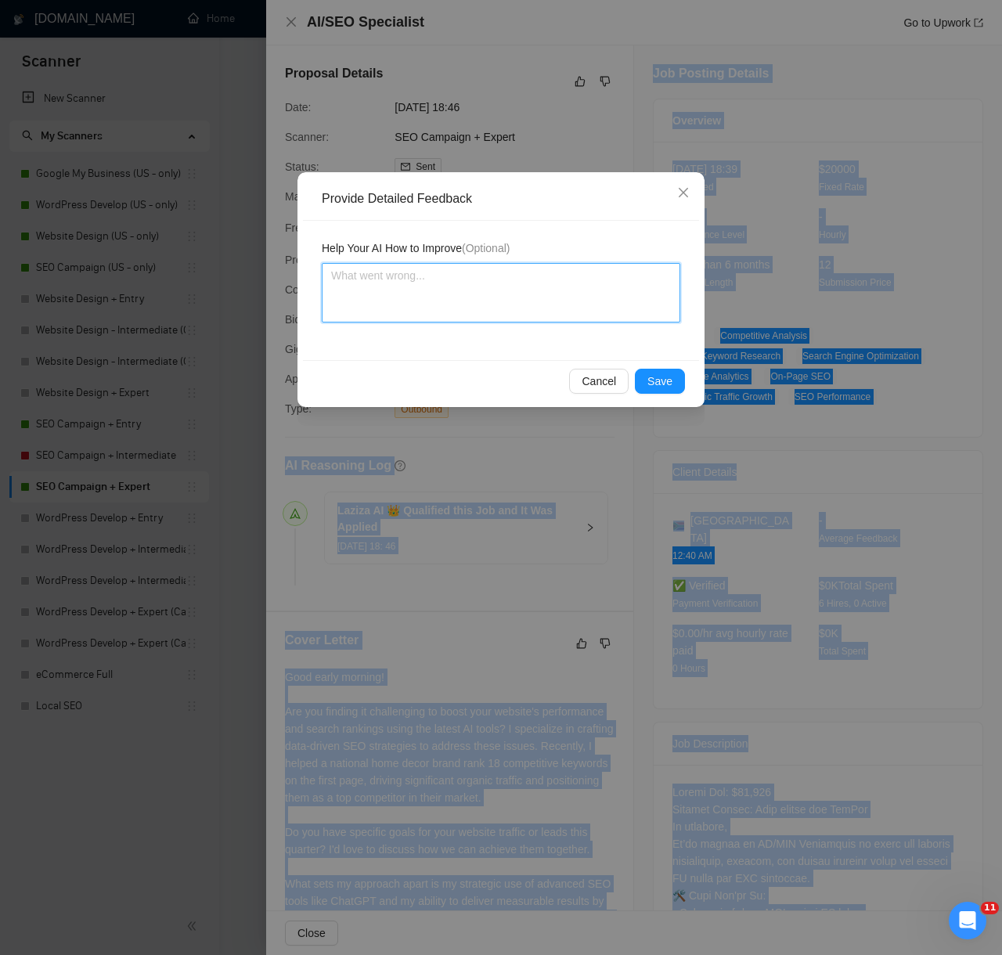
click at [590, 297] on textarea at bounding box center [501, 292] width 358 height 59
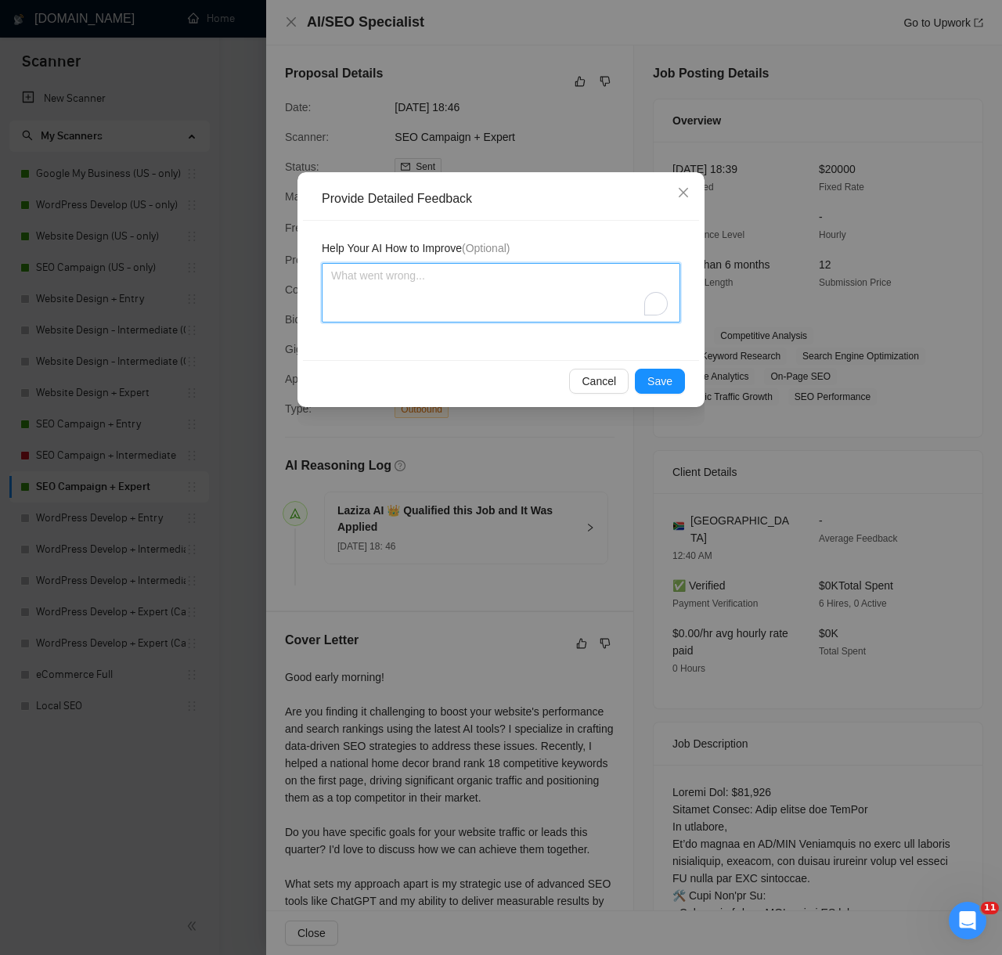
paste textarea "Decision: Correctly Qualified. Reason: The client is hiring an AI/SEO Specialis…"
type textarea "Decision: Correctly Qualified. Reason: The client is hiring an AI/SEO Specialis…"
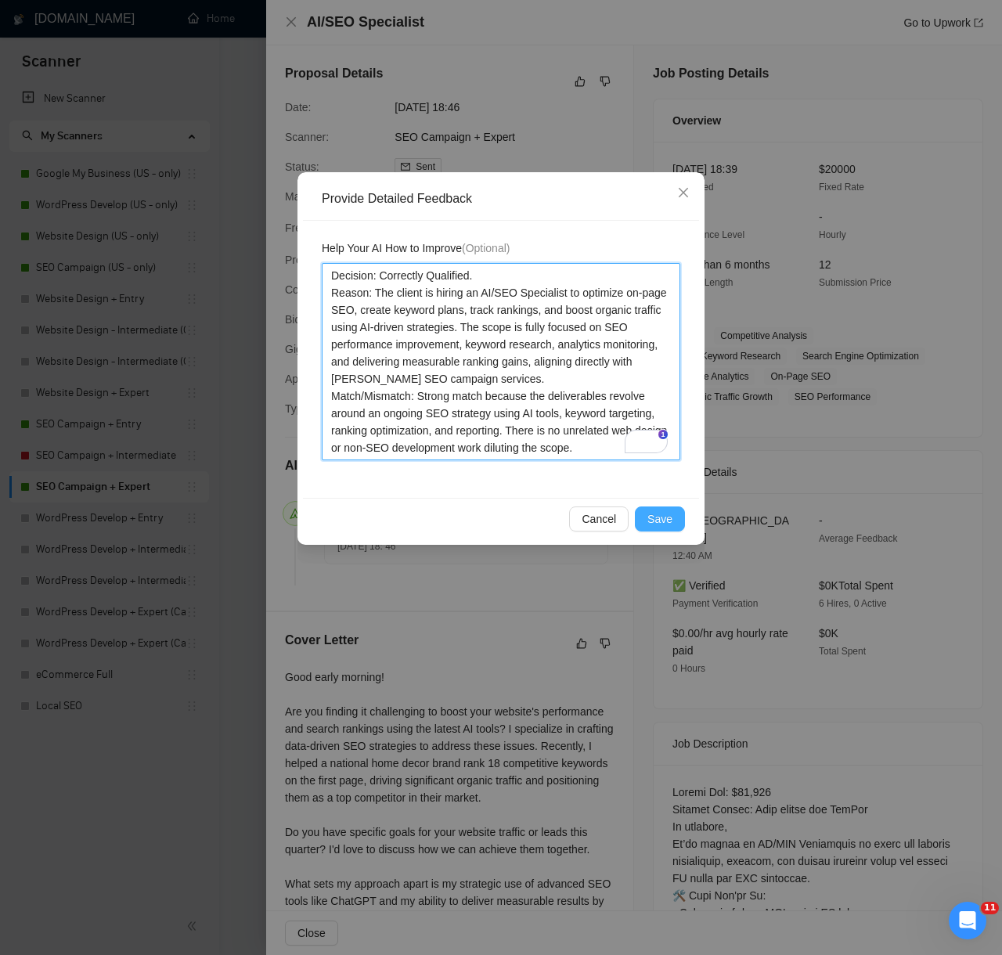
type textarea "Decision: Correctly Qualified. Reason: The client is hiring an AI/SEO Specialis…"
click at [671, 516] on span "Save" at bounding box center [659, 518] width 25 height 17
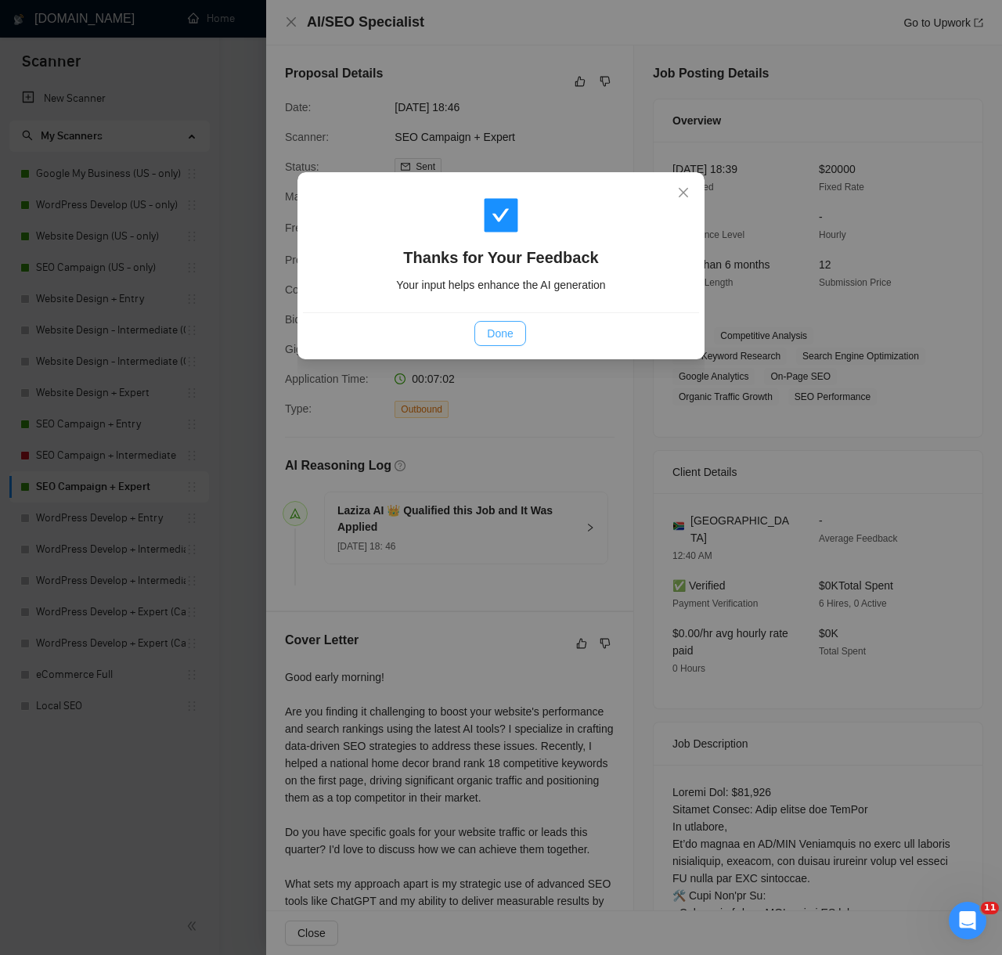
click at [494, 330] on span "Done" at bounding box center [500, 333] width 26 height 17
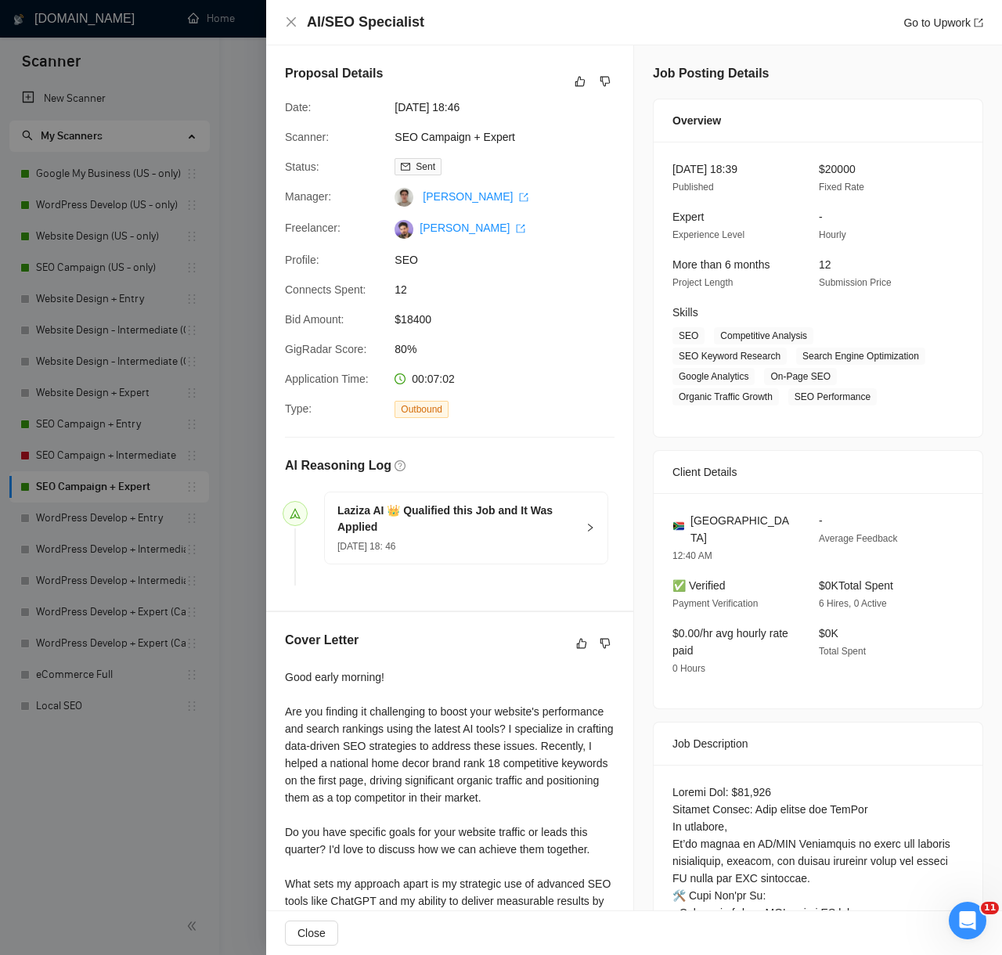
click at [123, 811] on div at bounding box center [501, 477] width 1002 height 955
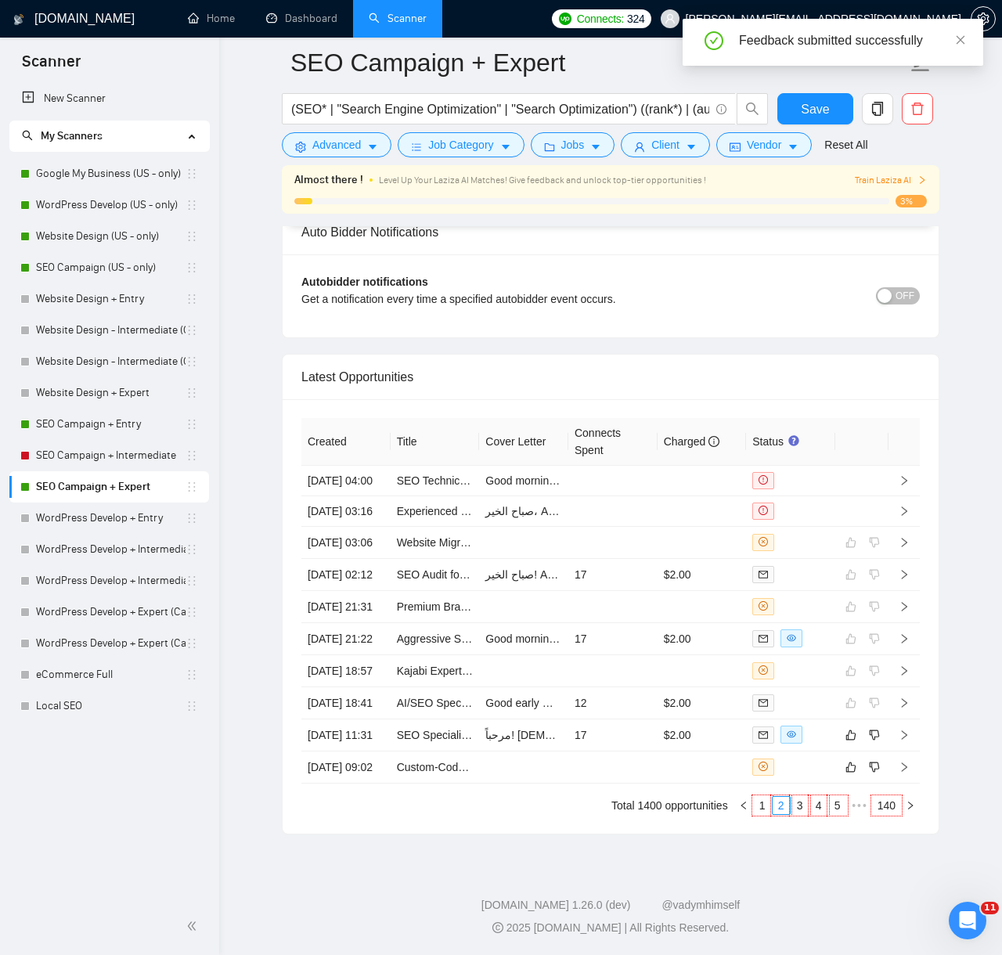
scroll to position [3857, 0]
click at [635, 719] on td "17" at bounding box center [612, 735] width 89 height 32
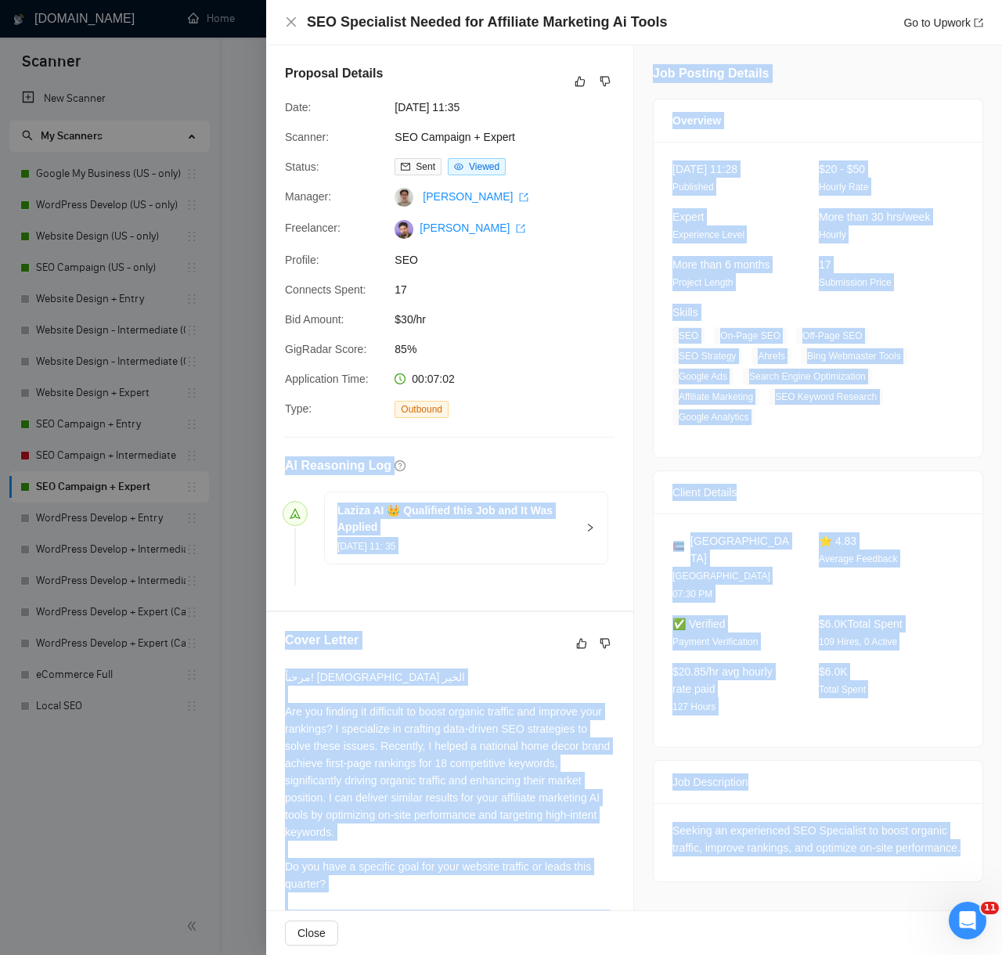
scroll to position [144, 0]
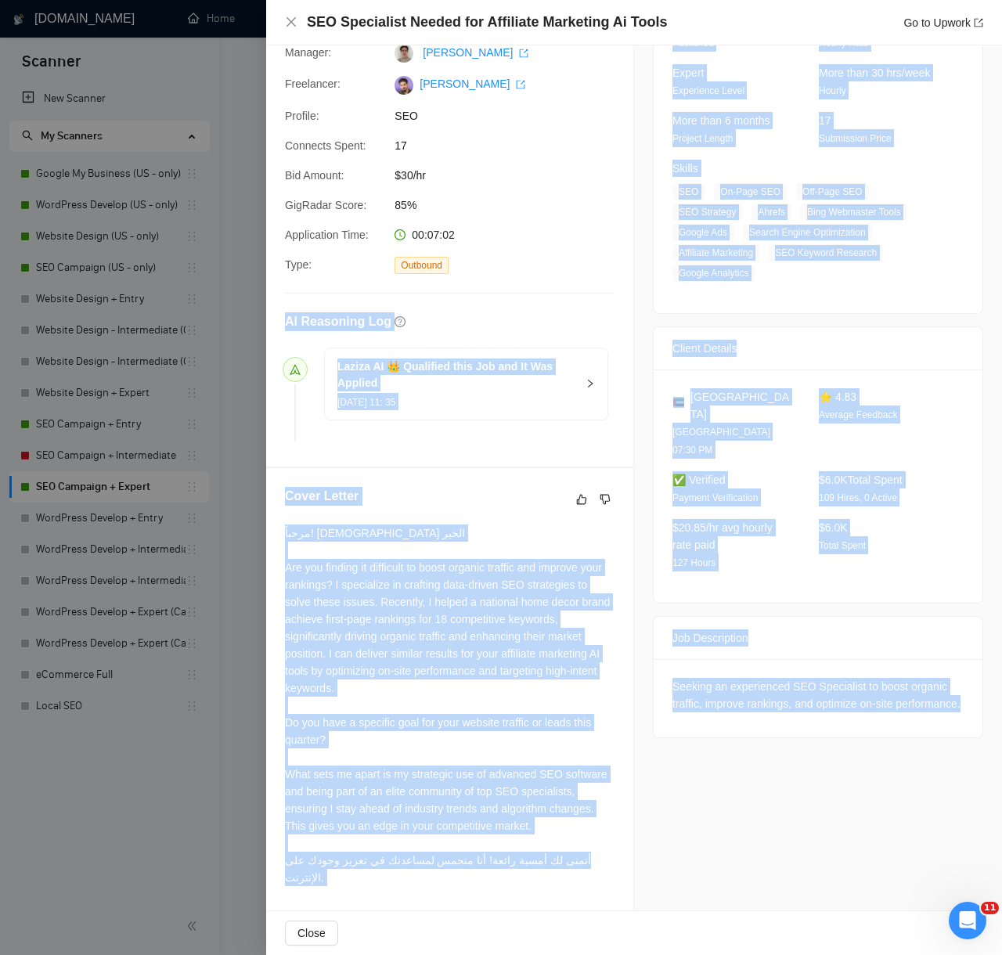
drag, startPoint x: 286, startPoint y: 466, endPoint x: 725, endPoint y: 878, distance: 602.4
click at [725, 878] on div "Proposal Details Date: 10 Aug, 2025 11:35 Scanner: SEO Campaign + Expert Status…" at bounding box center [634, 405] width 736 height 1009
copy div "AI Reasoning Log Laziza AI 👑 Qualified this Job and It Was Applied 10 Aug, 2025…"
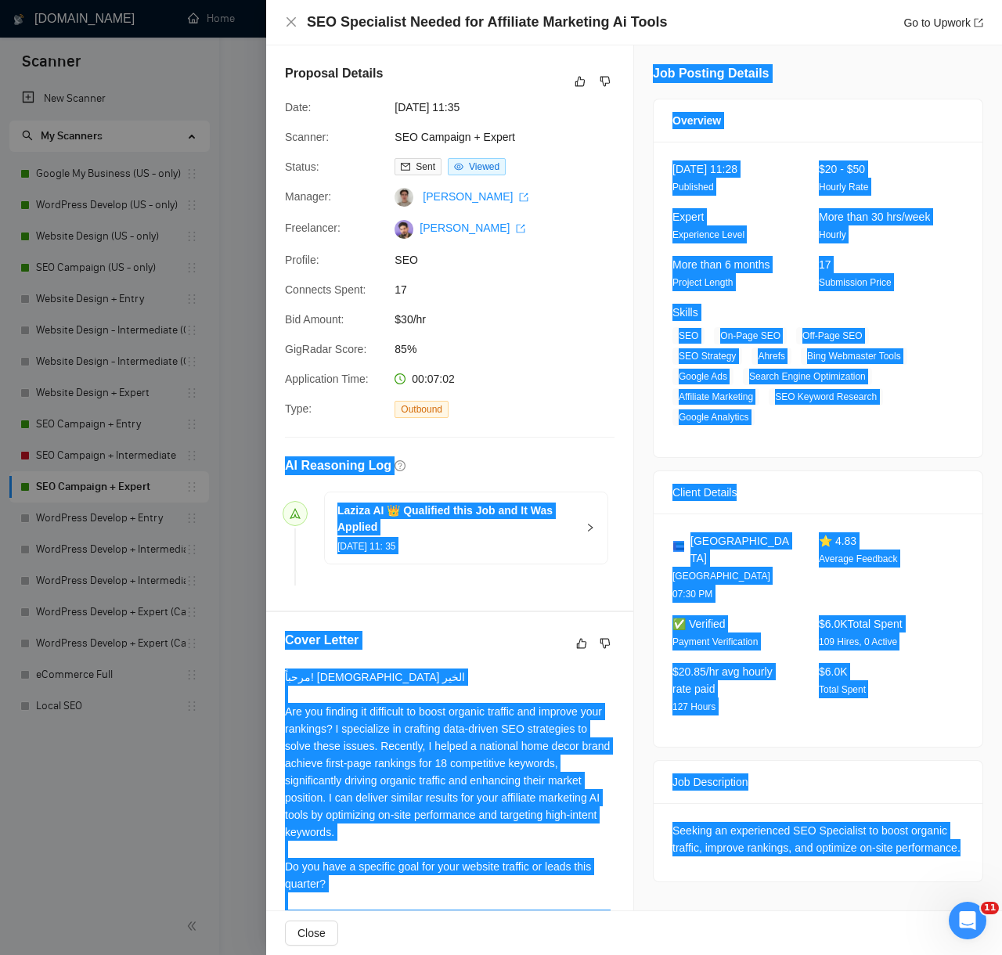
scroll to position [86, 0]
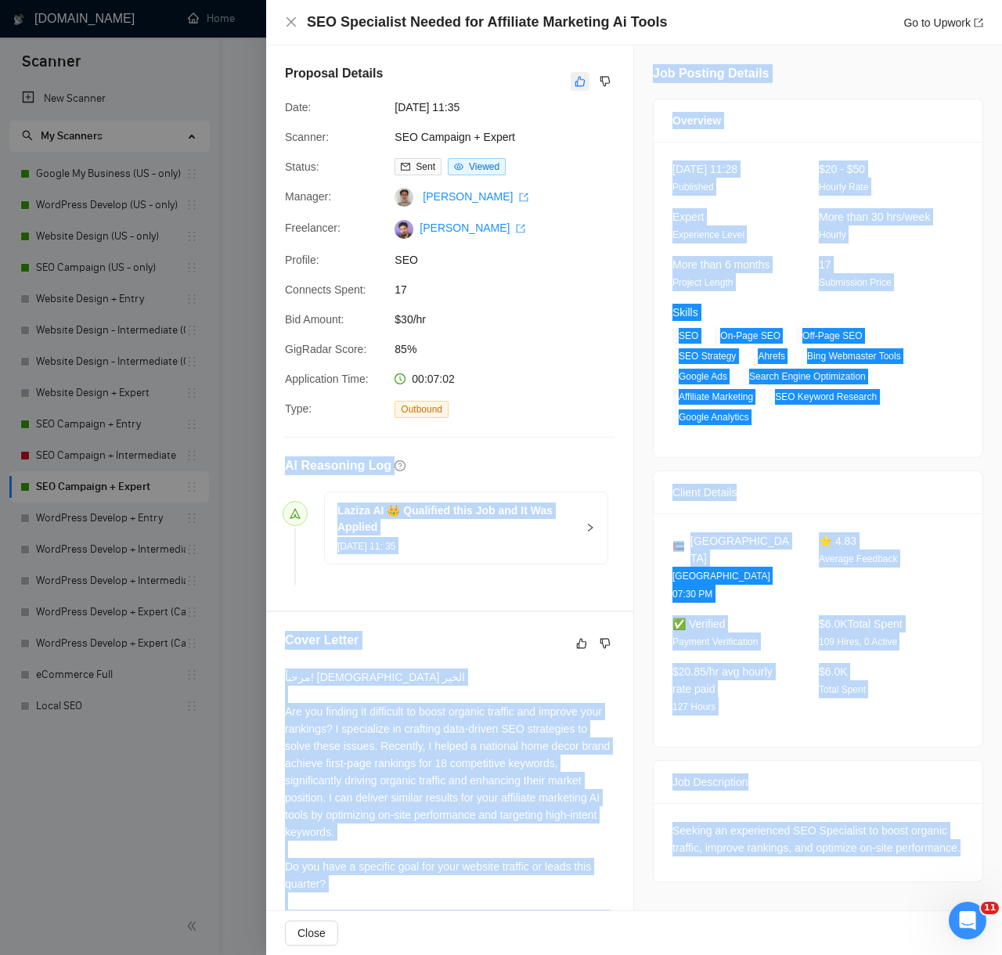
click at [579, 86] on icon "like" at bounding box center [579, 81] width 11 height 13
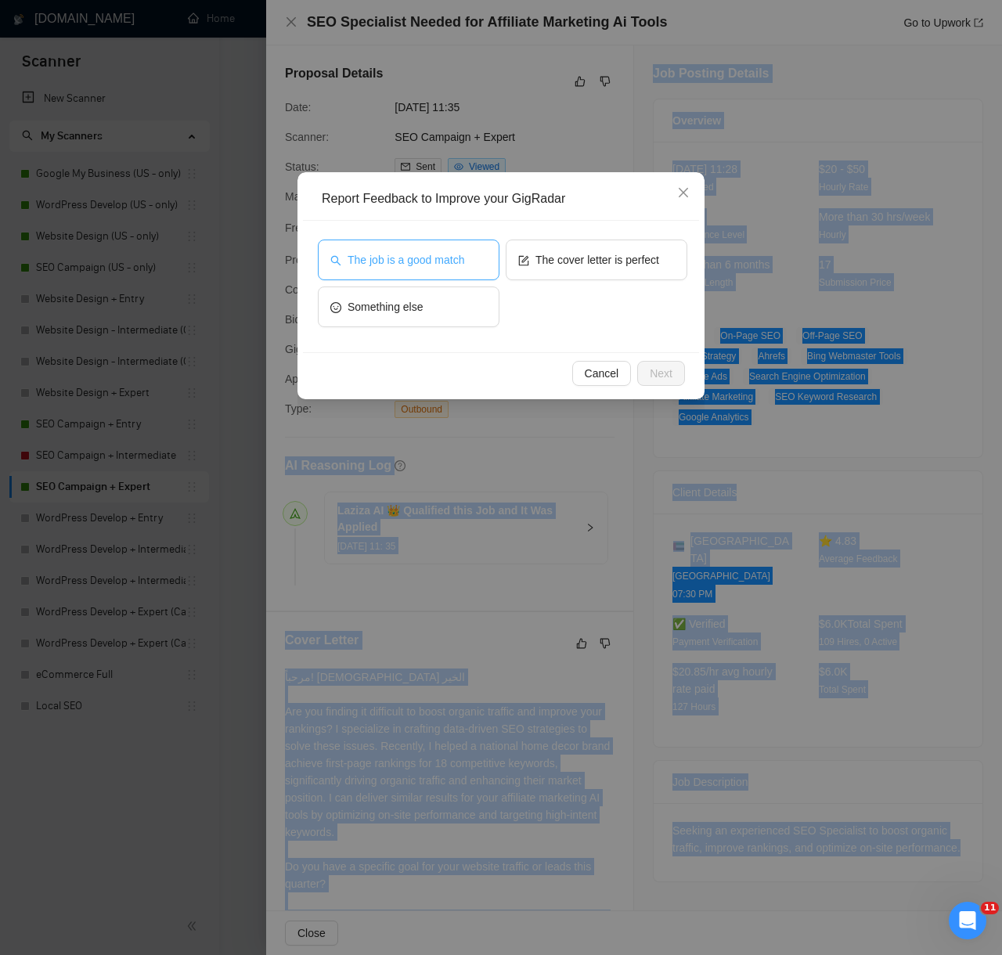
click at [462, 268] on span "The job is a good match" at bounding box center [405, 259] width 117 height 17
click at [650, 370] on span "Next" at bounding box center [661, 373] width 23 height 17
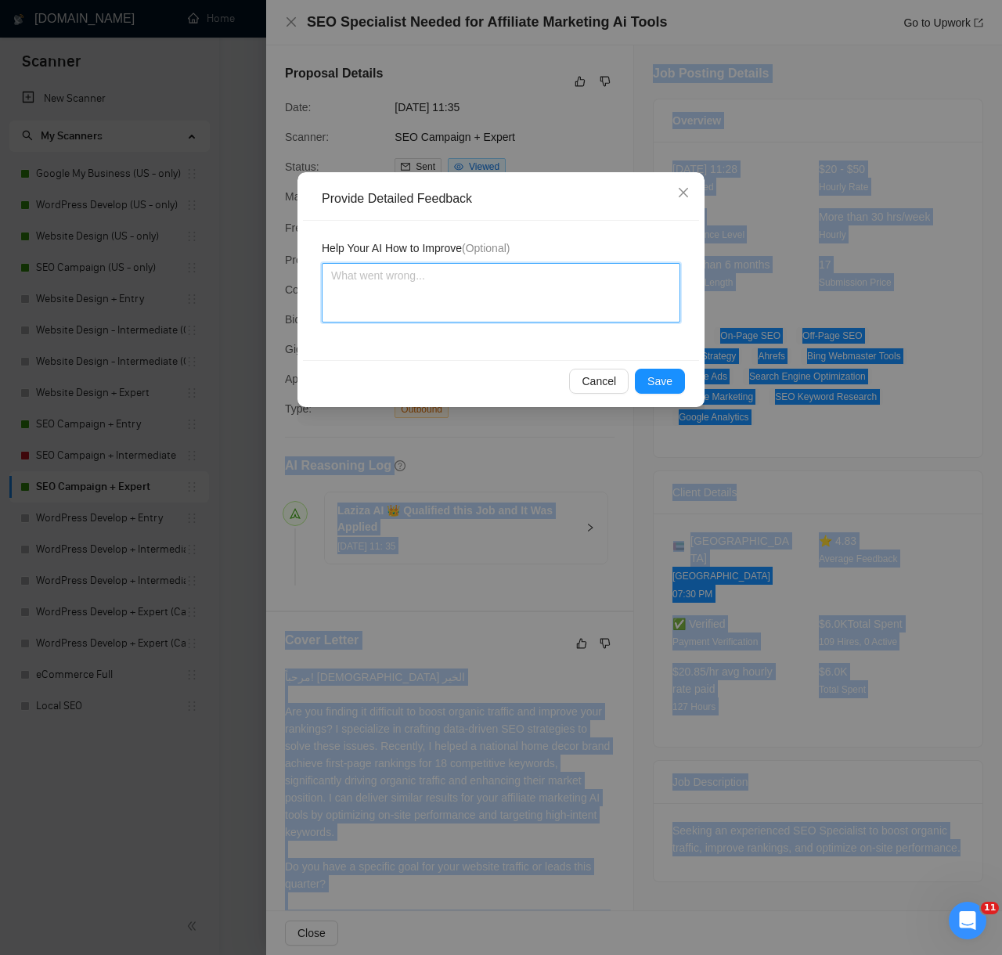
click at [508, 294] on textarea at bounding box center [501, 292] width 358 height 59
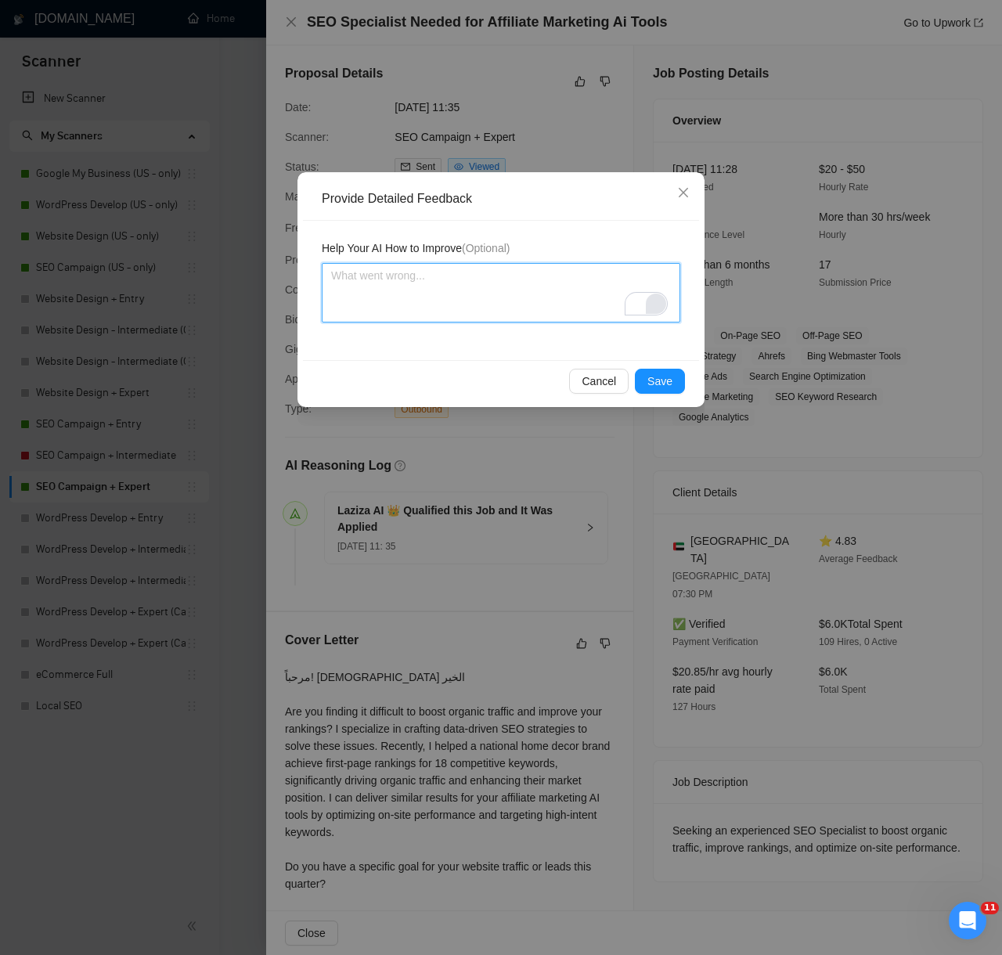
paste textarea "Decision: Correctly Qualified. Reason: The client is seeking an SEO Specialist …"
type textarea "Decision: Correctly Qualified. Reason: The client is seeking an SEO Specialist …"
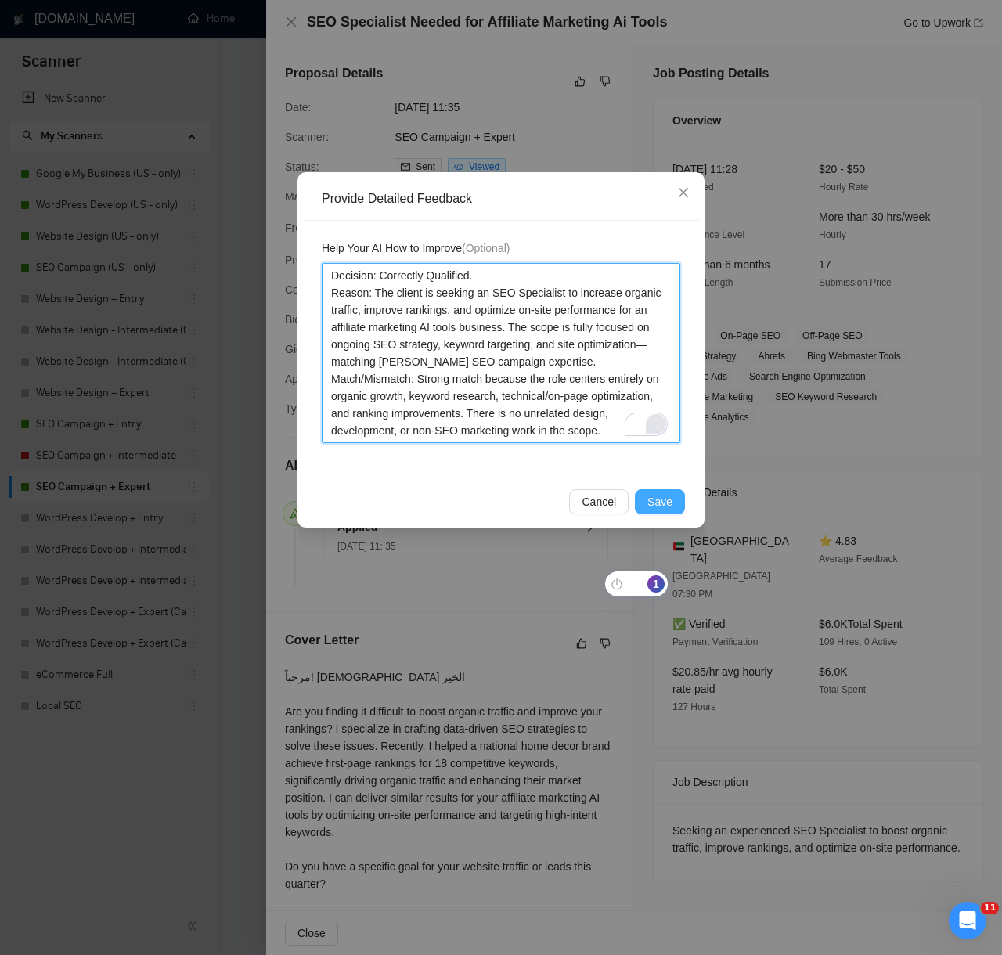
type textarea "Decision: Correctly Qualified. Reason: The client is seeking an SEO Specialist …"
click at [660, 489] on button "Save" at bounding box center [660, 501] width 50 height 25
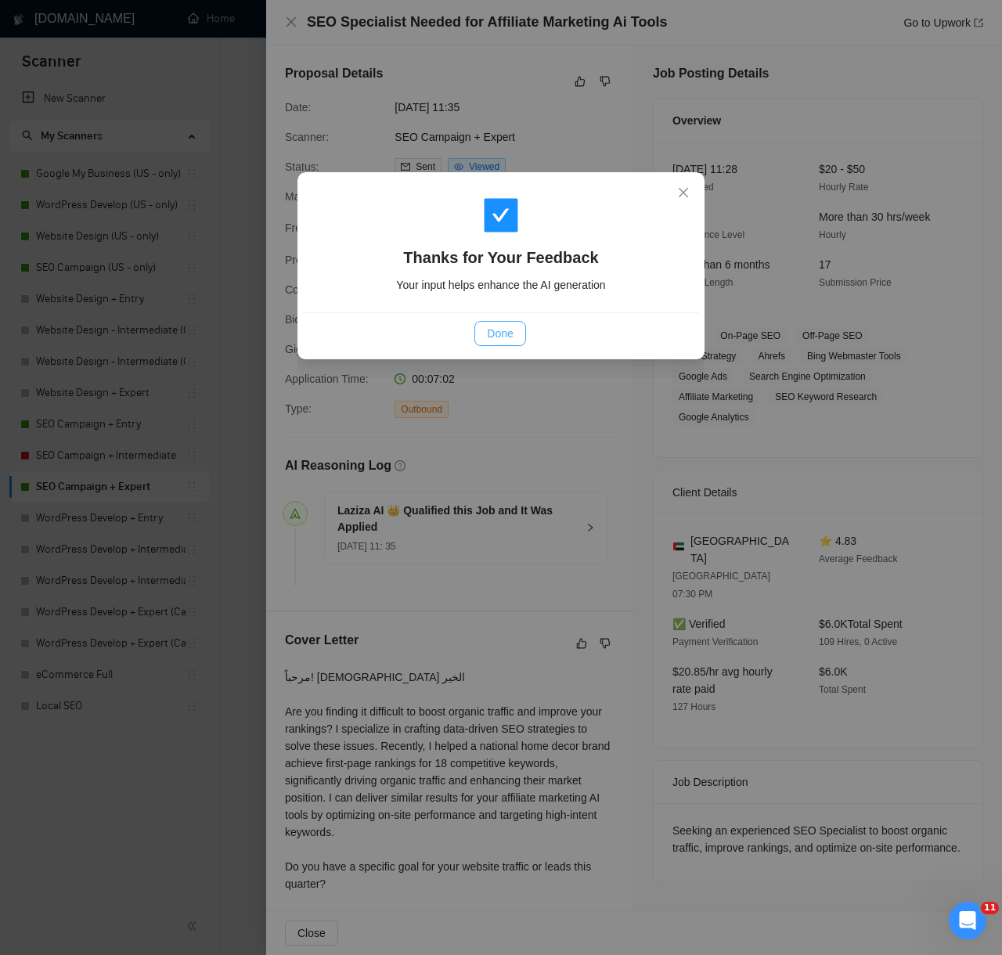
click at [496, 336] on span "Done" at bounding box center [500, 333] width 26 height 17
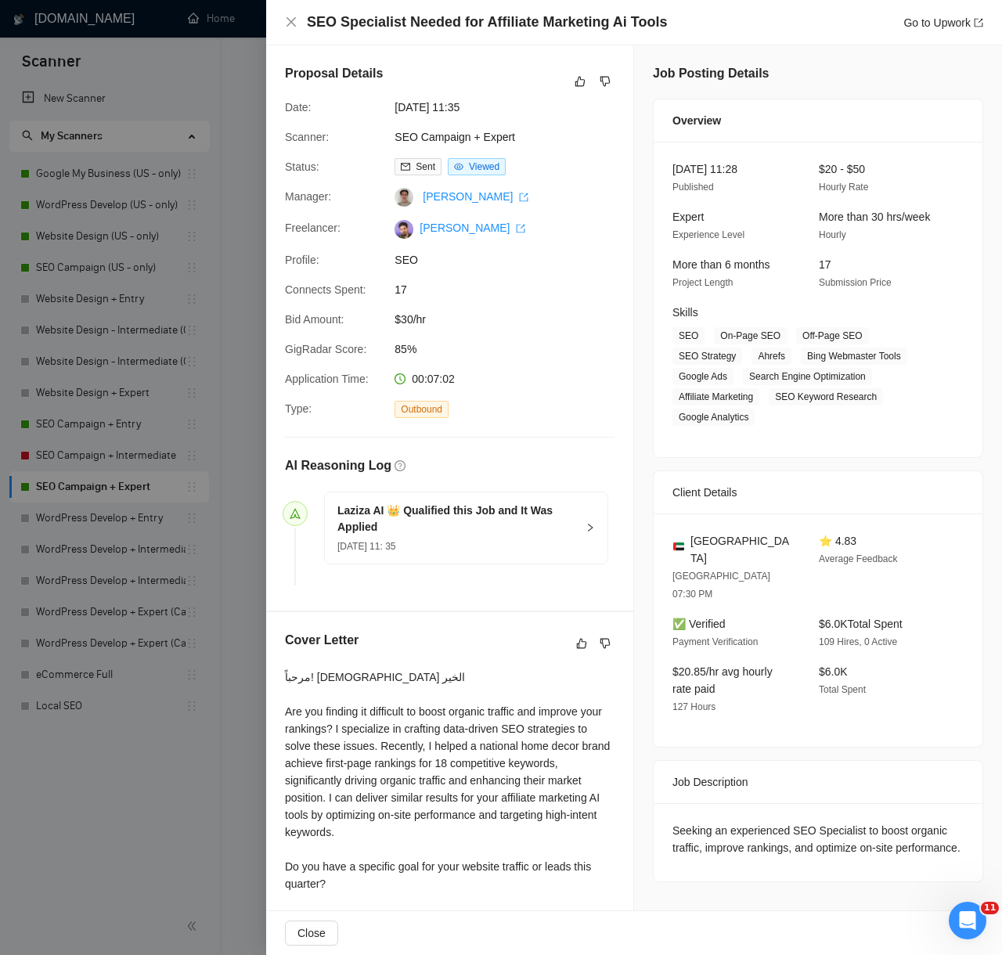
click at [194, 793] on div at bounding box center [501, 477] width 1002 height 955
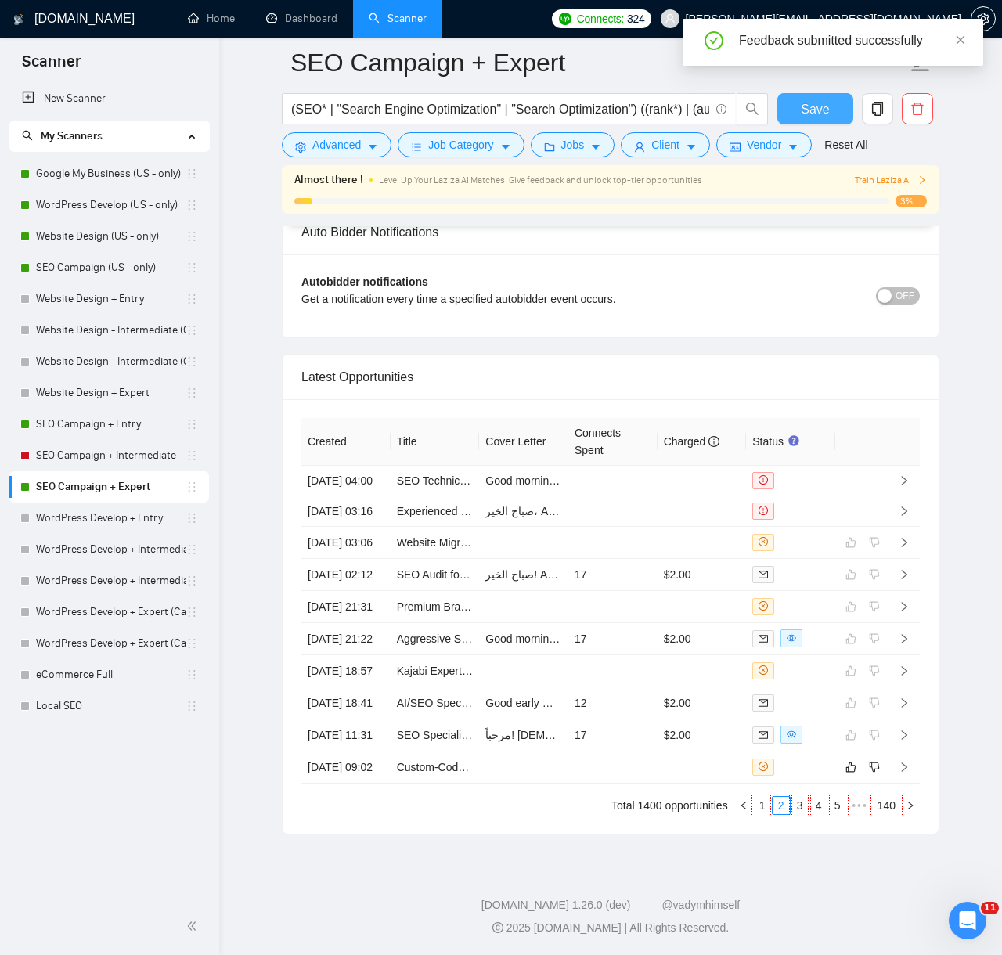
click at [829, 104] on button "Save" at bounding box center [815, 108] width 76 height 31
click at [570, 751] on td at bounding box center [612, 767] width 89 height 32
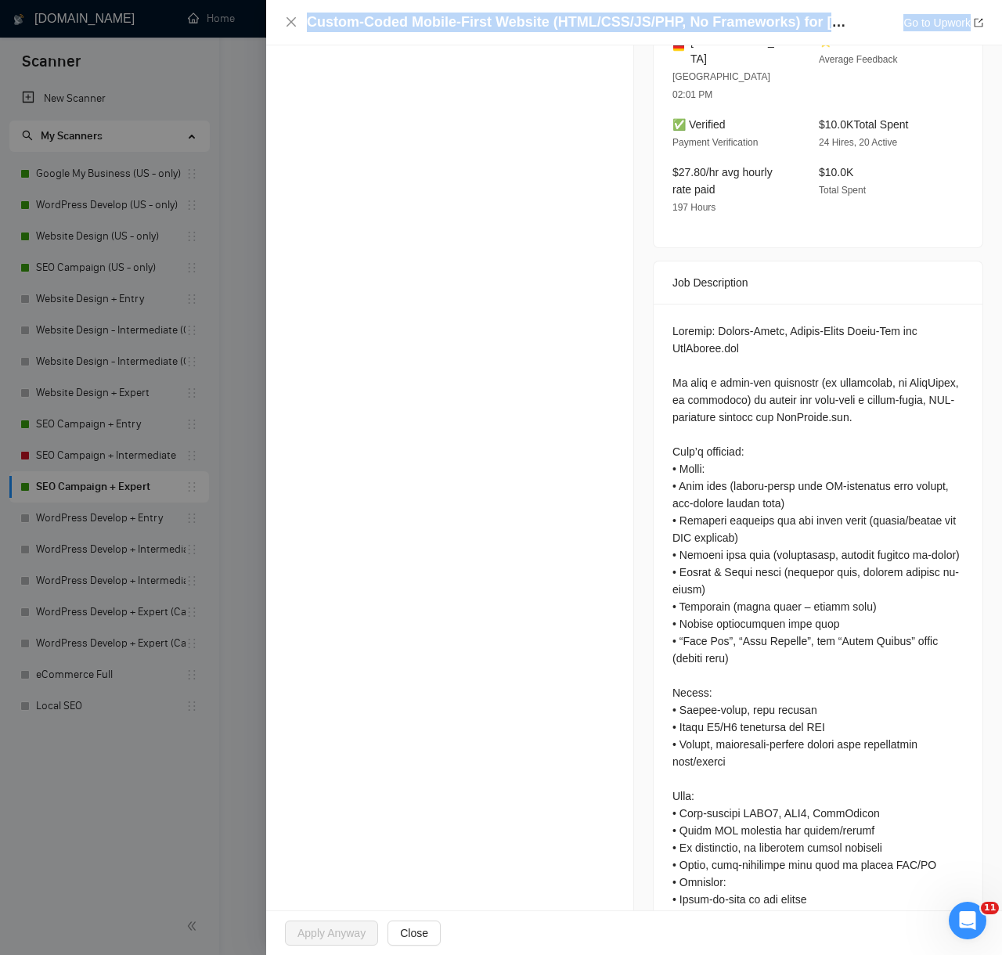
scroll to position [741, 0]
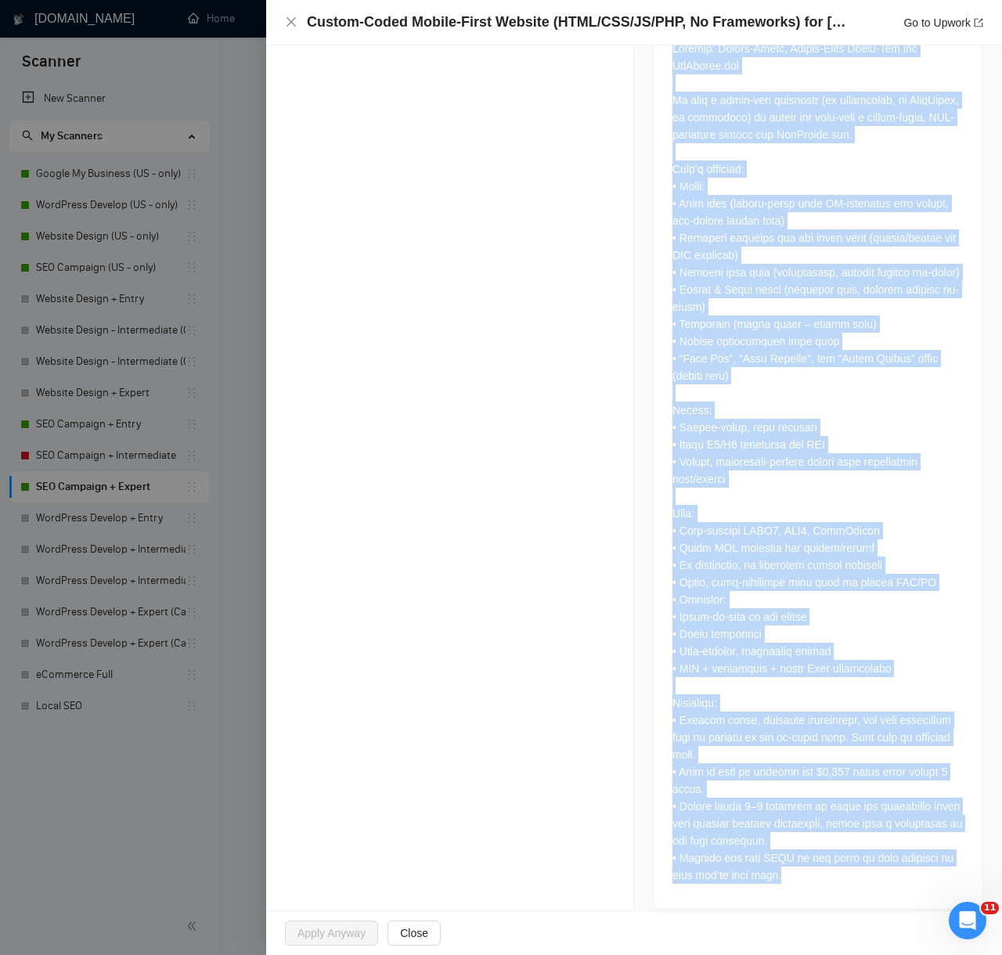
drag, startPoint x: 280, startPoint y: 300, endPoint x: 841, endPoint y: 898, distance: 820.5
click at [841, 898] on div "Opportunity Details Created: [DATE] 09:01 Scanner: SEO Campaign + Expert Status…" at bounding box center [634, 116] width 736 height 1624
copy div "LO Ipsumdolo Sit Ametco AD 👑 Elitseddoeiu temp Inc utl Et Dol MAG Aliquae 84 Ad…"
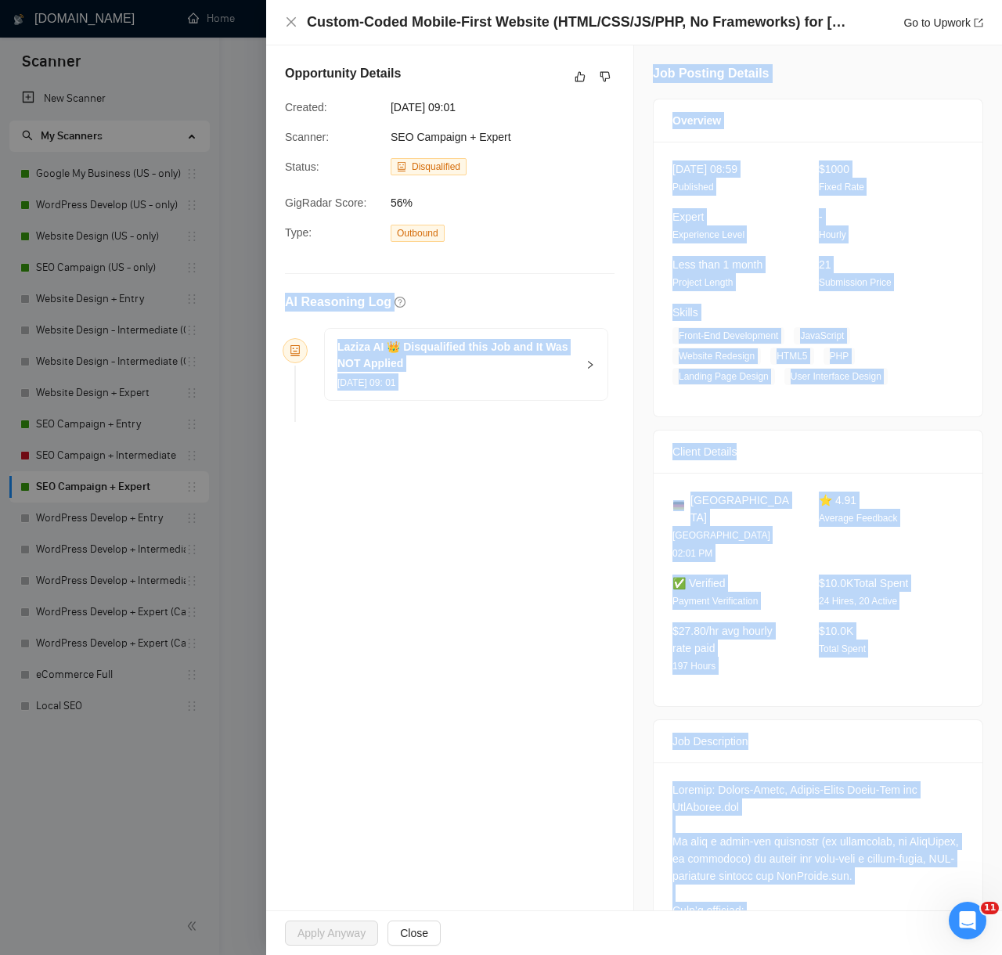
scroll to position [1858, 0]
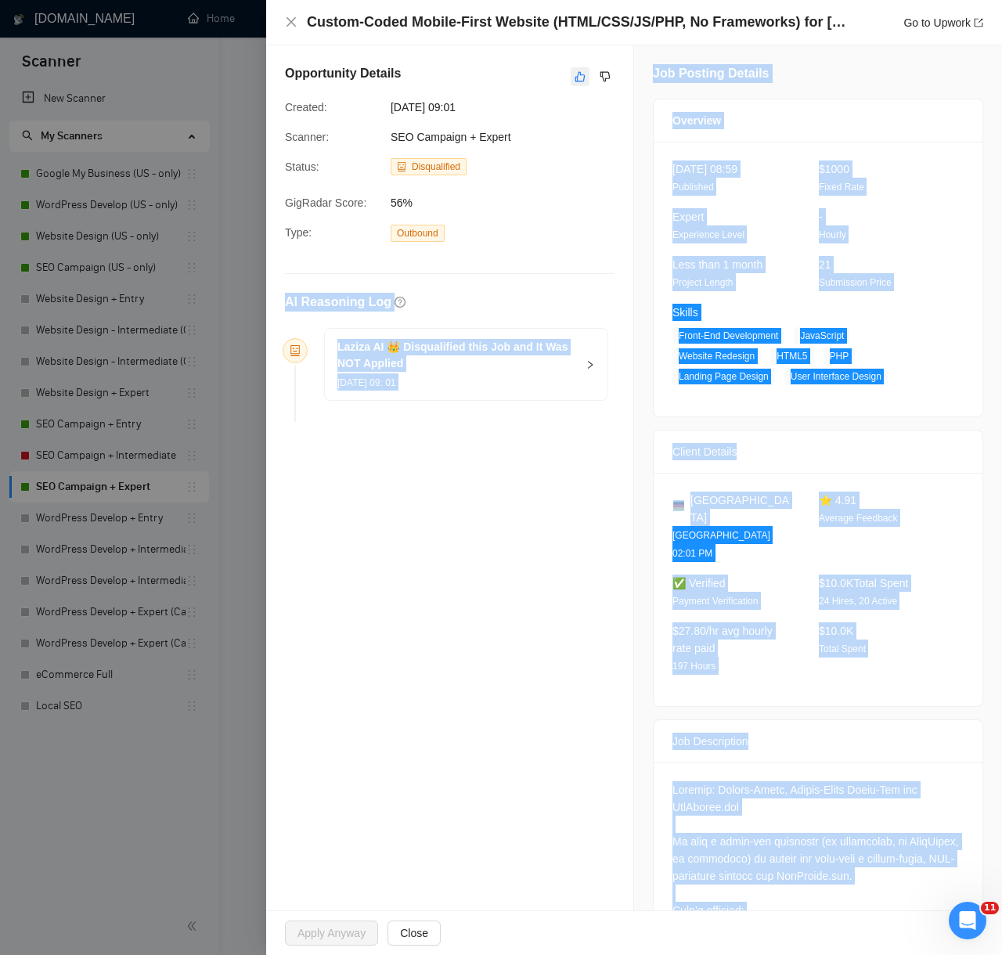
click at [580, 70] on icon "like" at bounding box center [579, 76] width 11 height 13
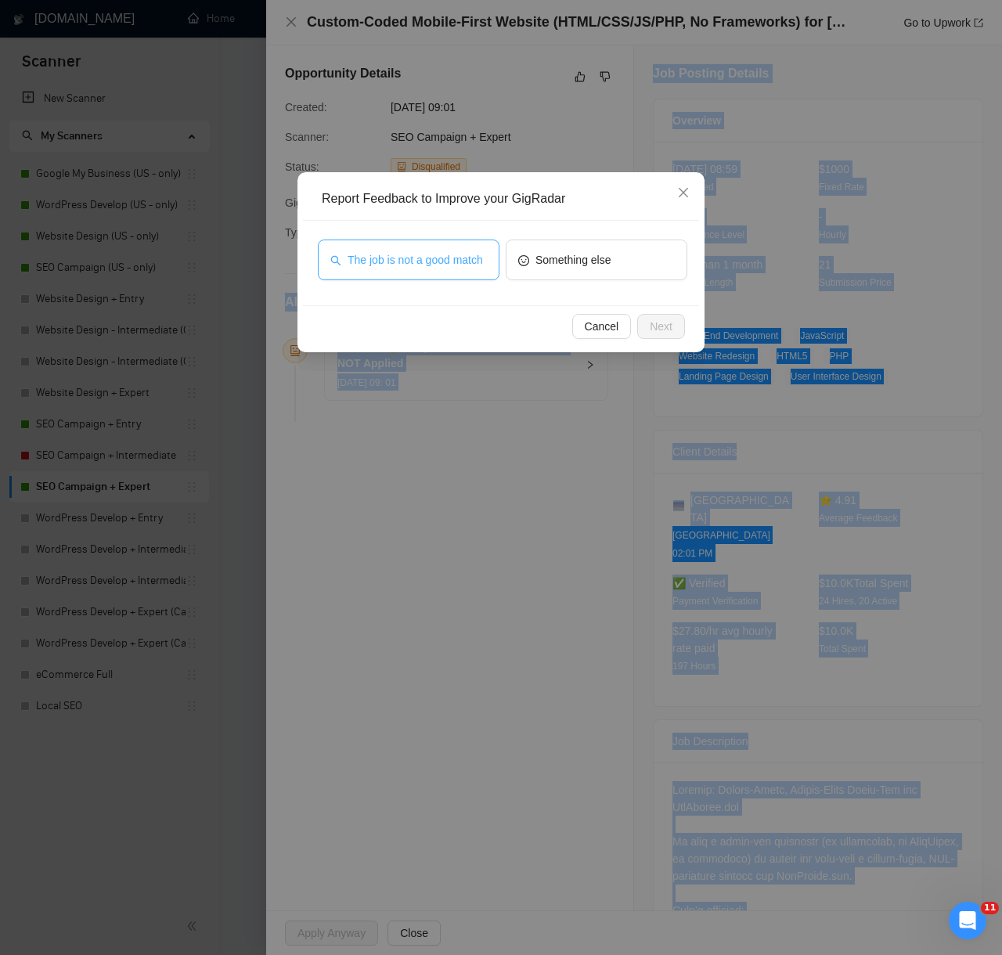
click at [421, 262] on span "The job is not a good match" at bounding box center [414, 259] width 135 height 17
click at [681, 336] on button "Next" at bounding box center [661, 326] width 48 height 25
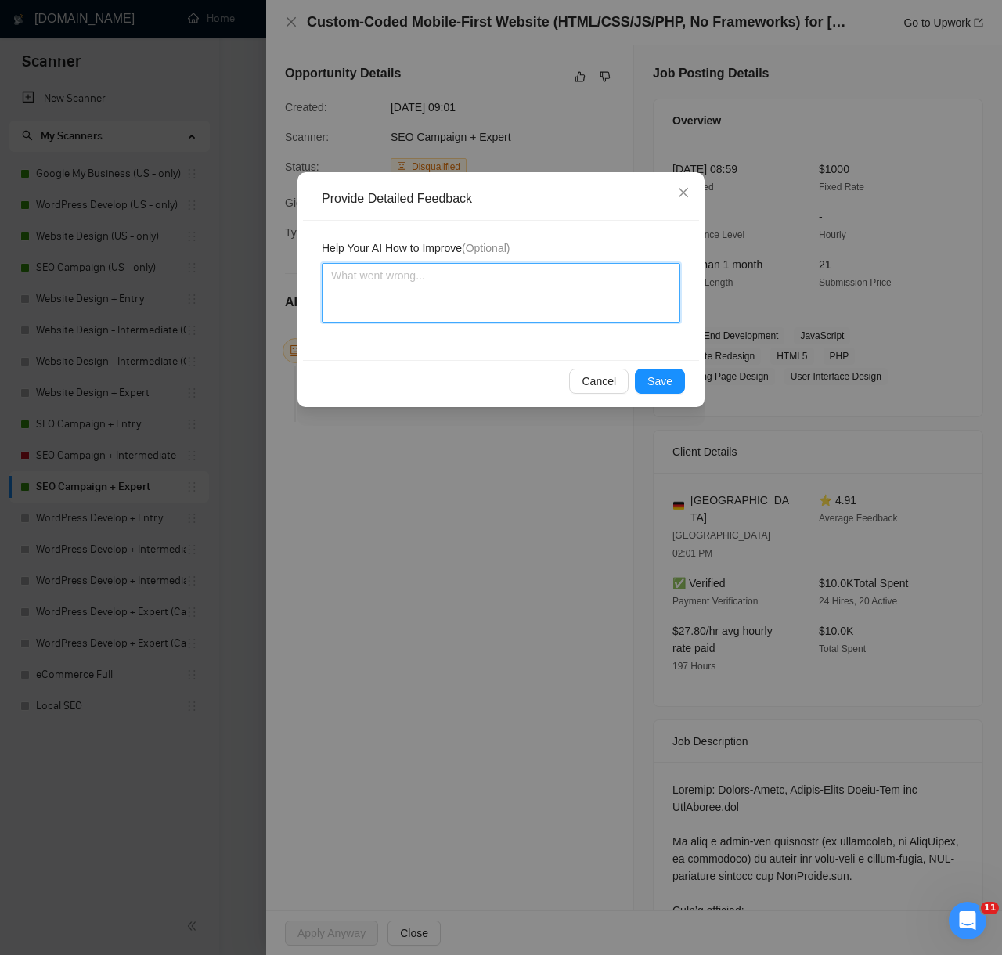
click at [539, 284] on textarea at bounding box center [501, 292] width 358 height 59
paste textarea "Decision: Correctly Disqualified. Reason: The client is seeking a front-end dev…"
type textarea "Decision: Correctly Disqualified. Reason: The client is seeking a front-end dev…"
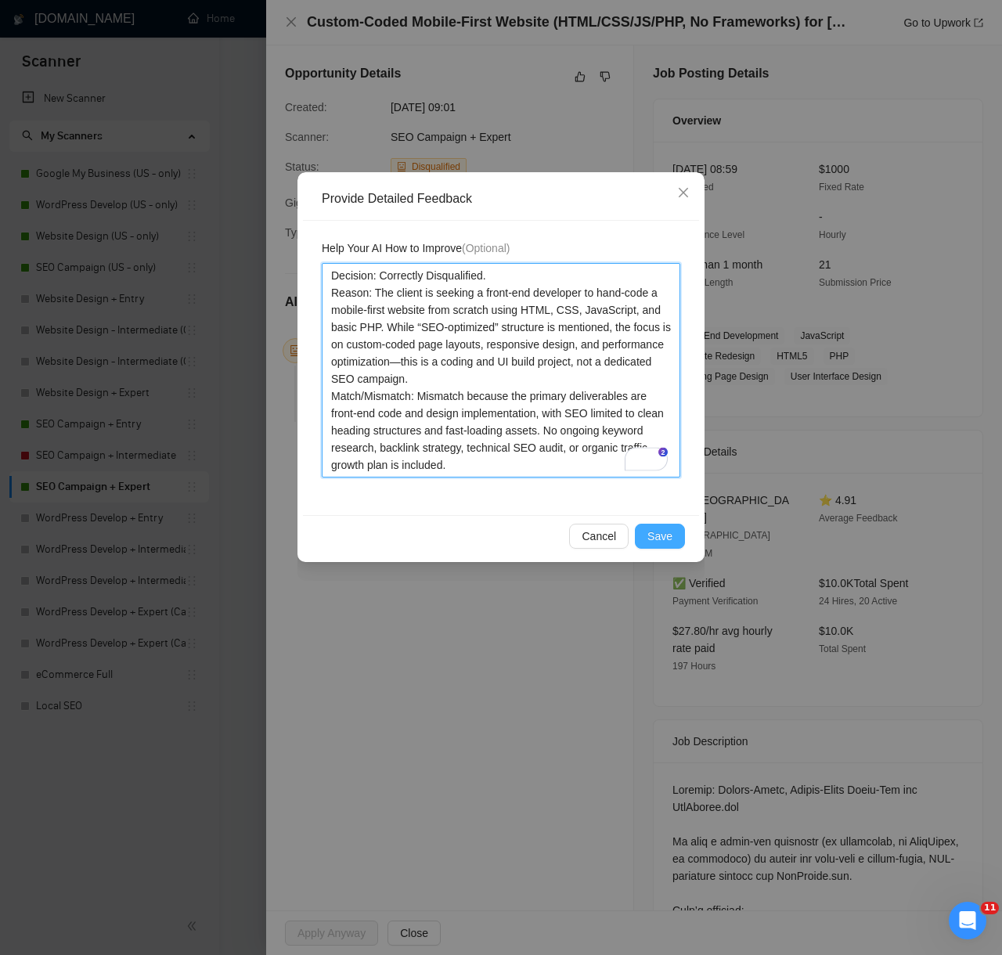
type textarea "Decision: Correctly Disqualified. Reason: The client is seeking a front-end dev…"
click at [676, 544] on button "Save" at bounding box center [660, 536] width 50 height 25
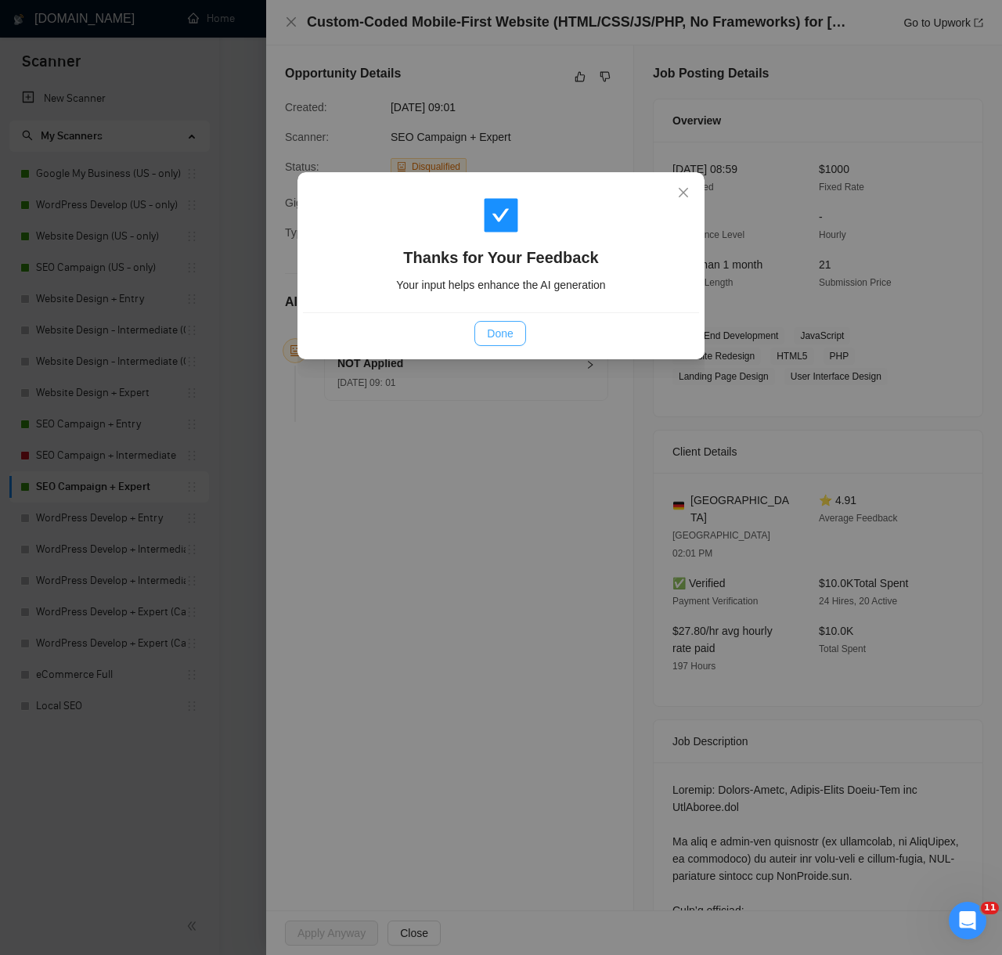
click at [513, 322] on button "Done" at bounding box center [499, 333] width 51 height 25
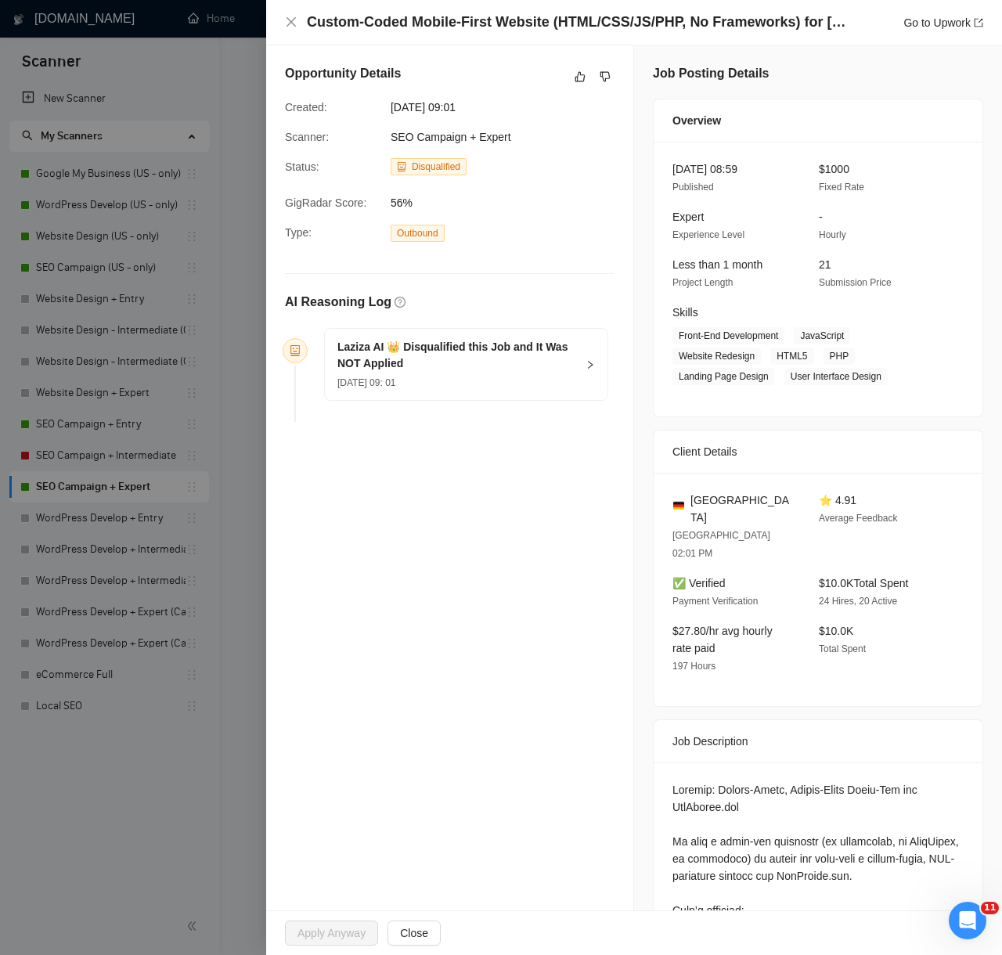
click at [182, 867] on div at bounding box center [501, 477] width 1002 height 955
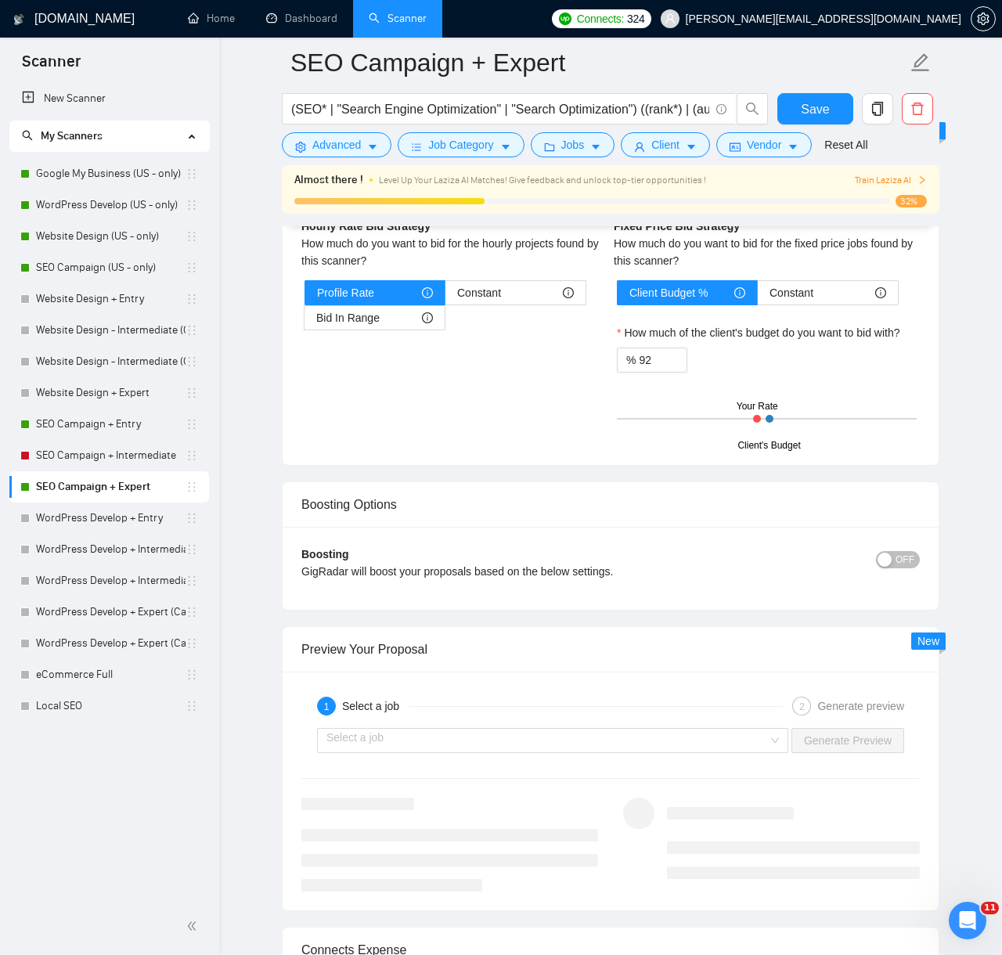
scroll to position [3857, 0]
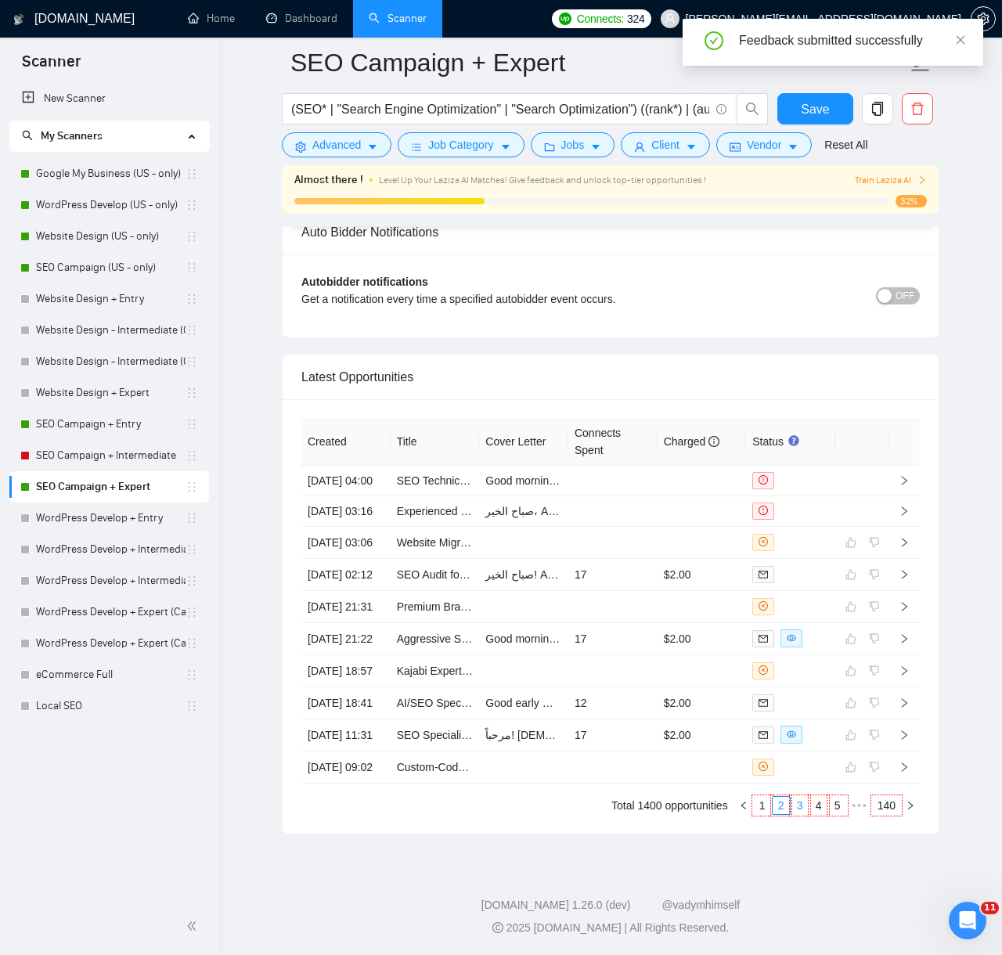
click at [795, 806] on link "3" at bounding box center [799, 805] width 17 height 17
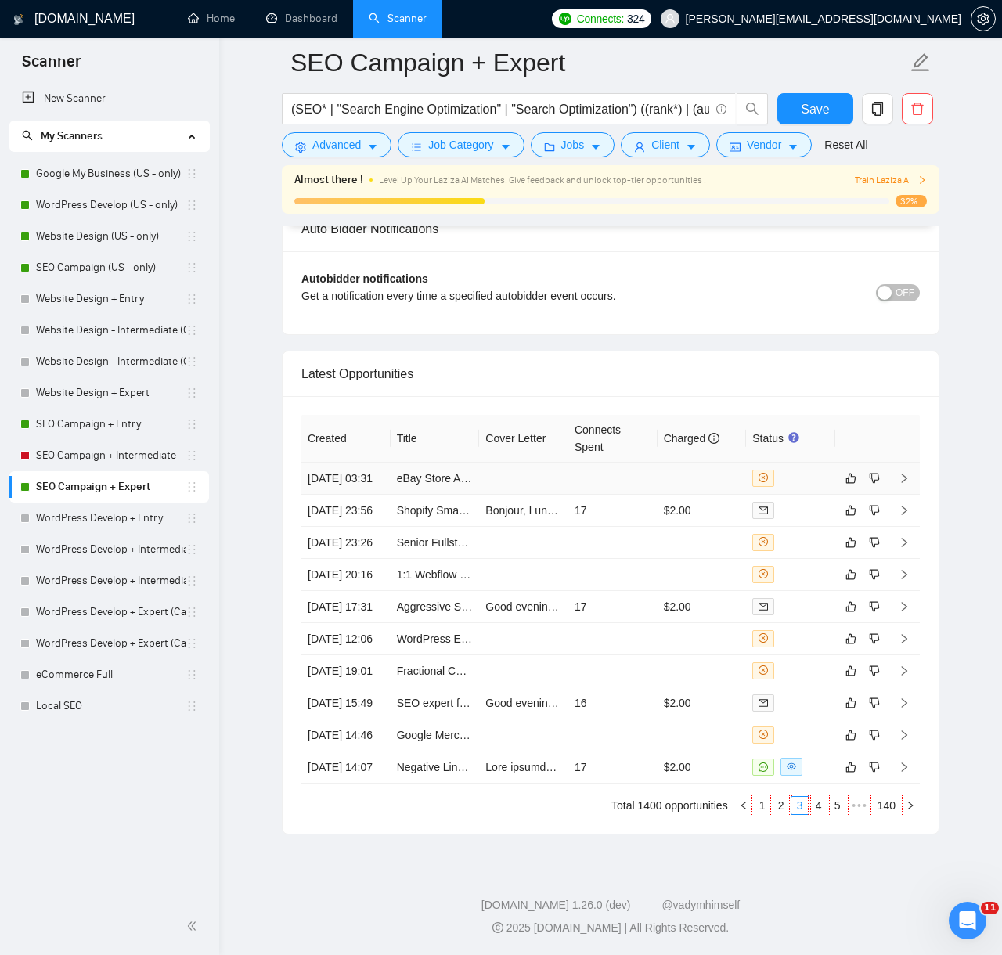
click at [666, 462] on td at bounding box center [701, 478] width 89 height 32
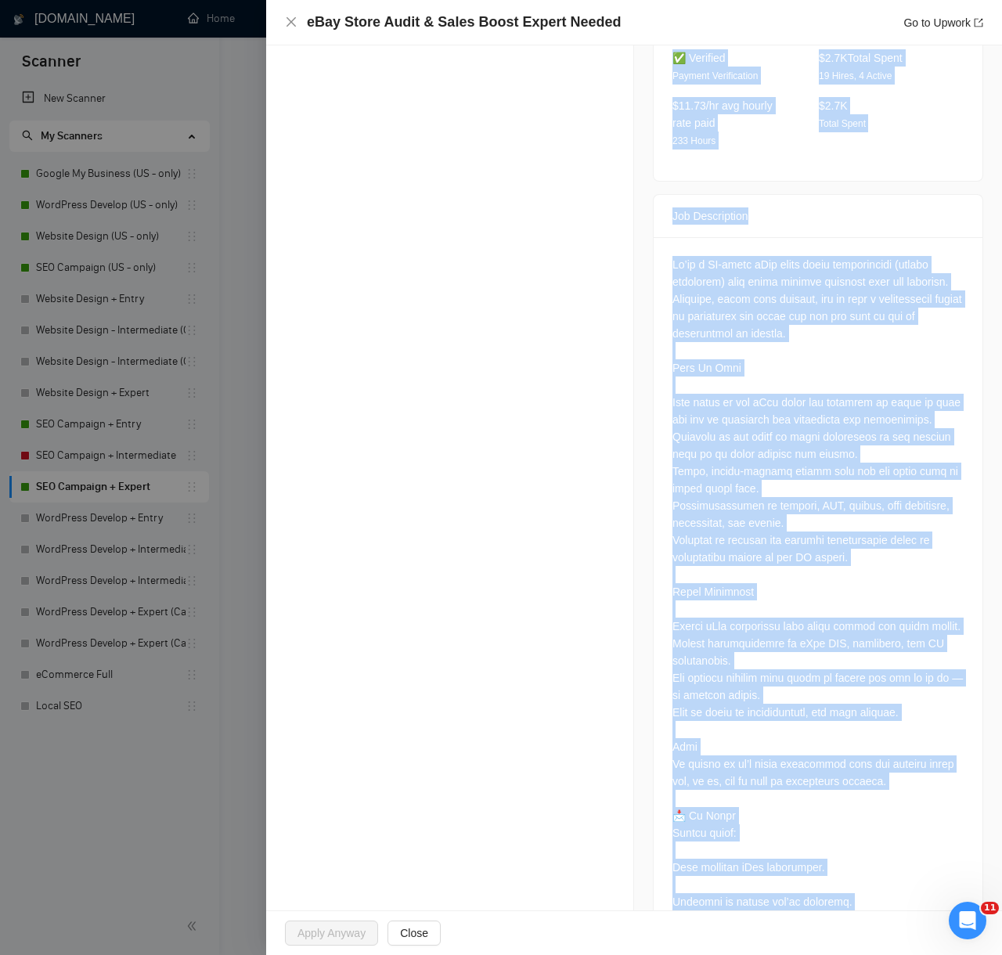
scroll to position [645, 0]
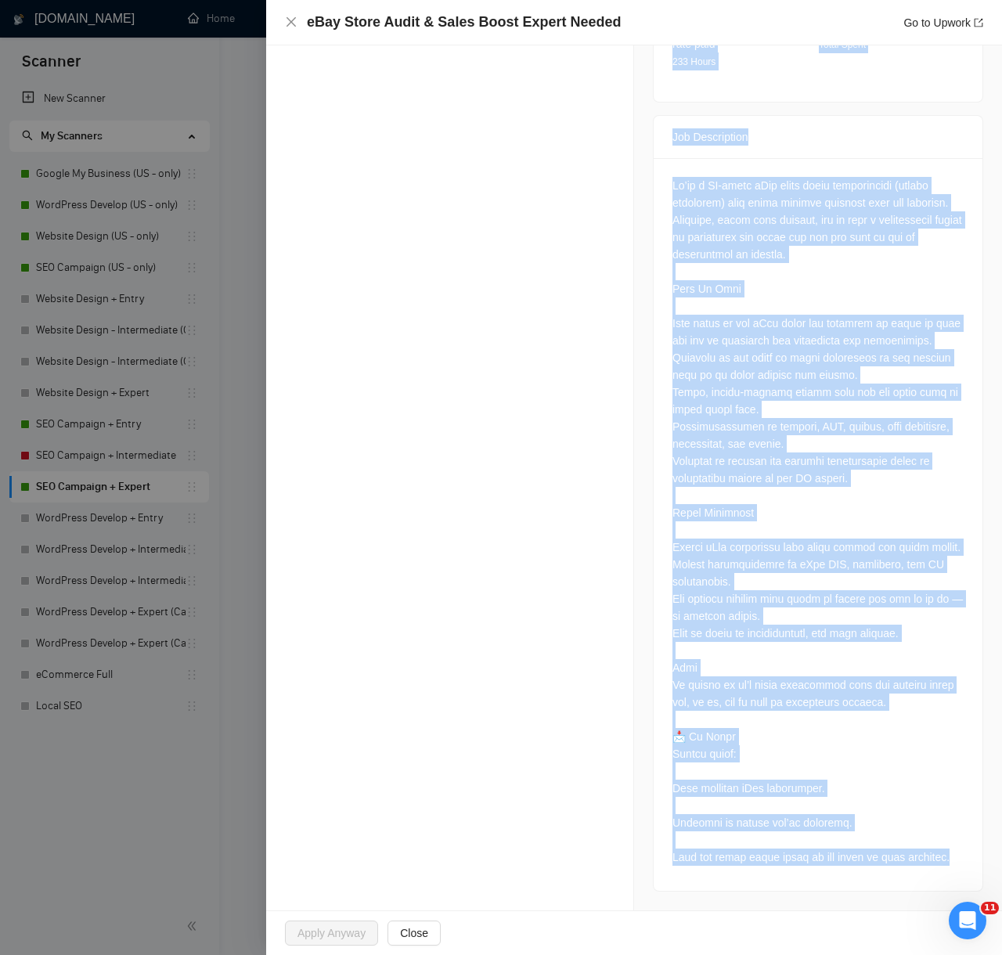
drag, startPoint x: 280, startPoint y: 303, endPoint x: 868, endPoint y: 932, distance: 860.9
click at [868, 932] on div "eBay Store Audit & Sales Boost Expert Needed Go to Upwork Opportunity Details C…" at bounding box center [634, 477] width 736 height 955
copy div "LO Ipsumdolo Sit Ametco AD 👑 Elitseddoeiu temp Inc utl Et Dol MAG Aliquae 95 Ad…"
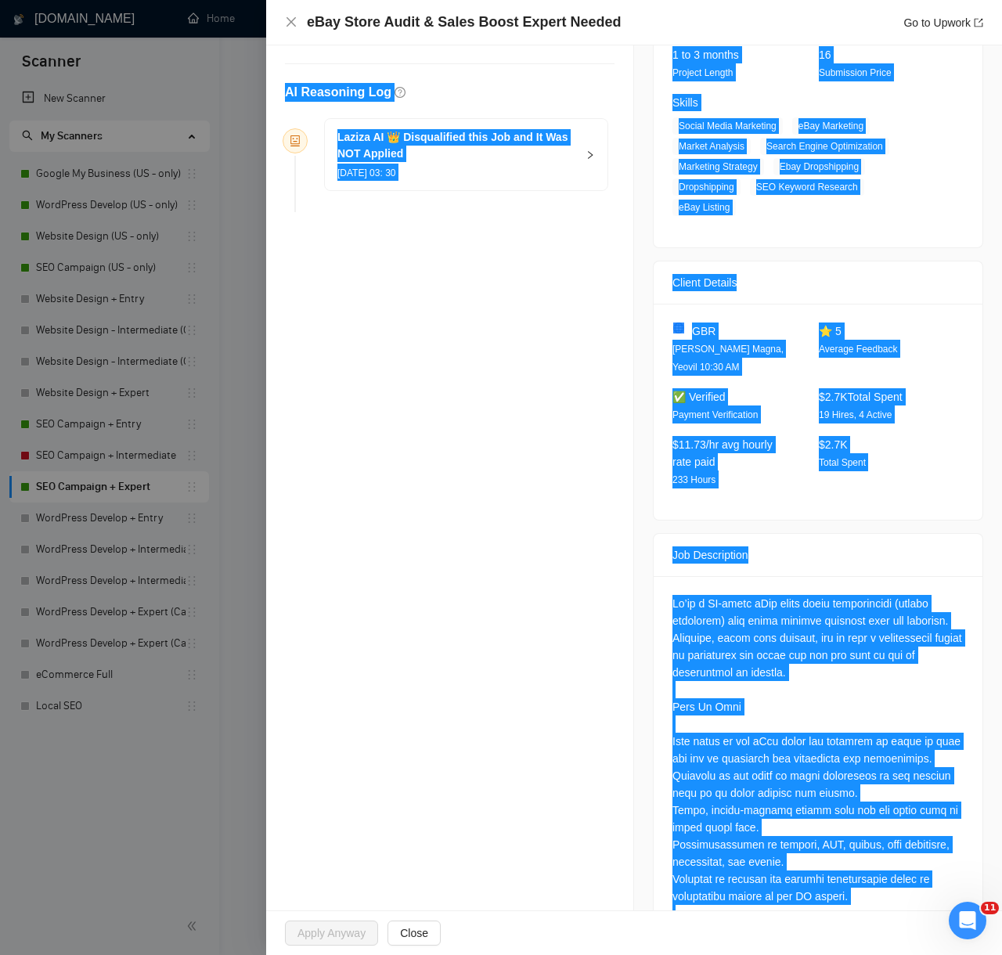
scroll to position [0, 0]
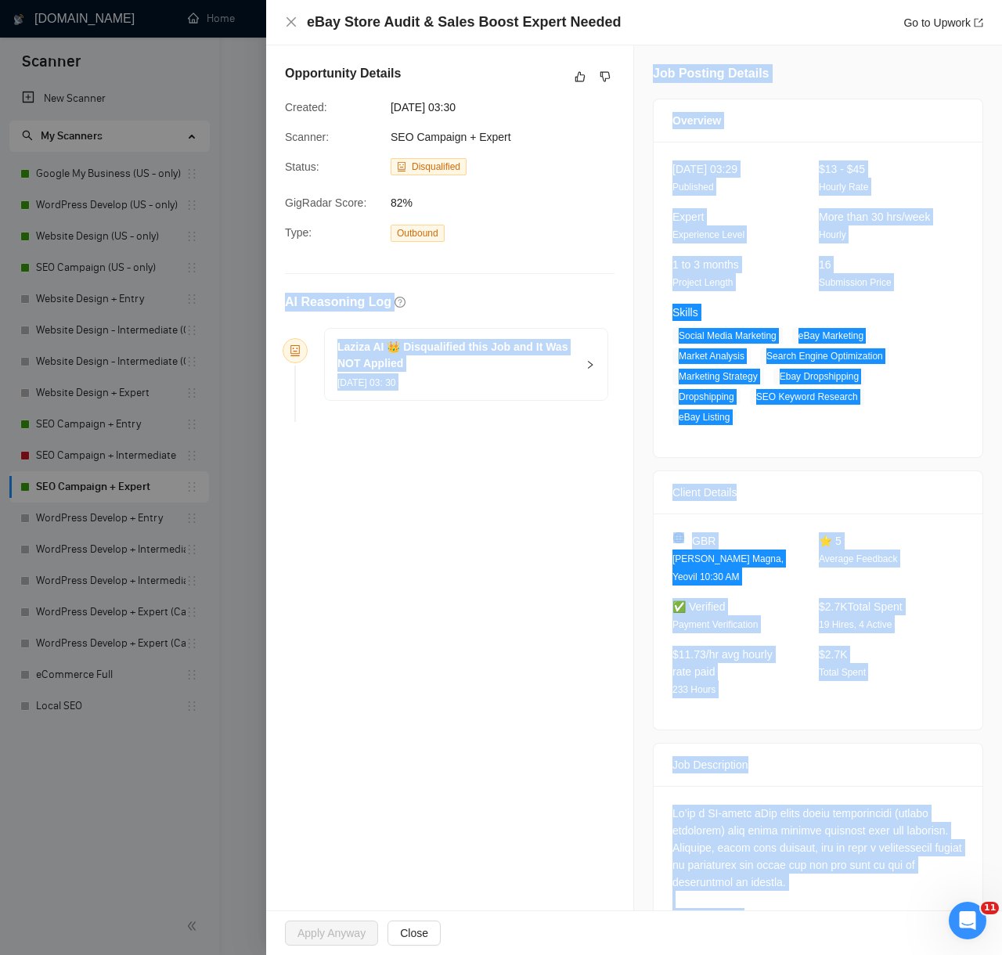
copy div "LO Ipsumdolo Sit Ametco AD 👑 Elitseddoeiu temp Inc utl Et Dol MAG Aliquae 95 Ad…"
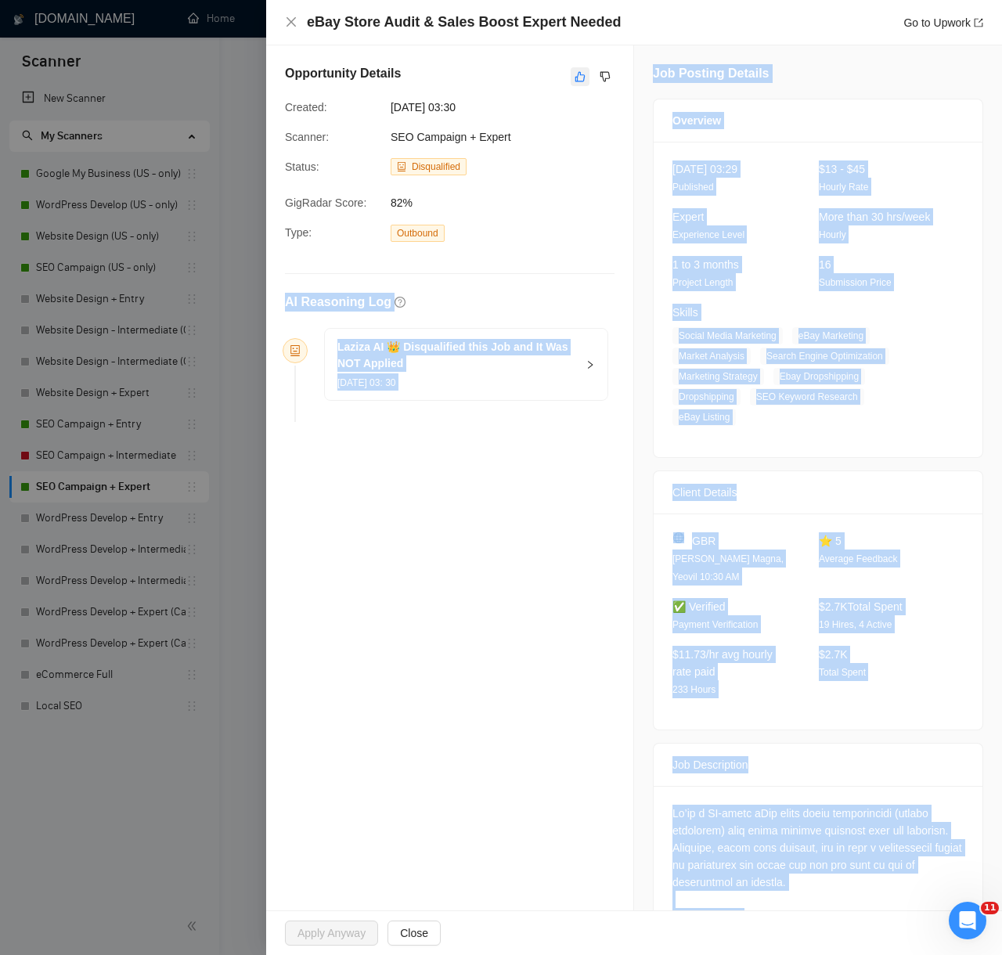
click at [581, 80] on icon "like" at bounding box center [579, 76] width 11 height 13
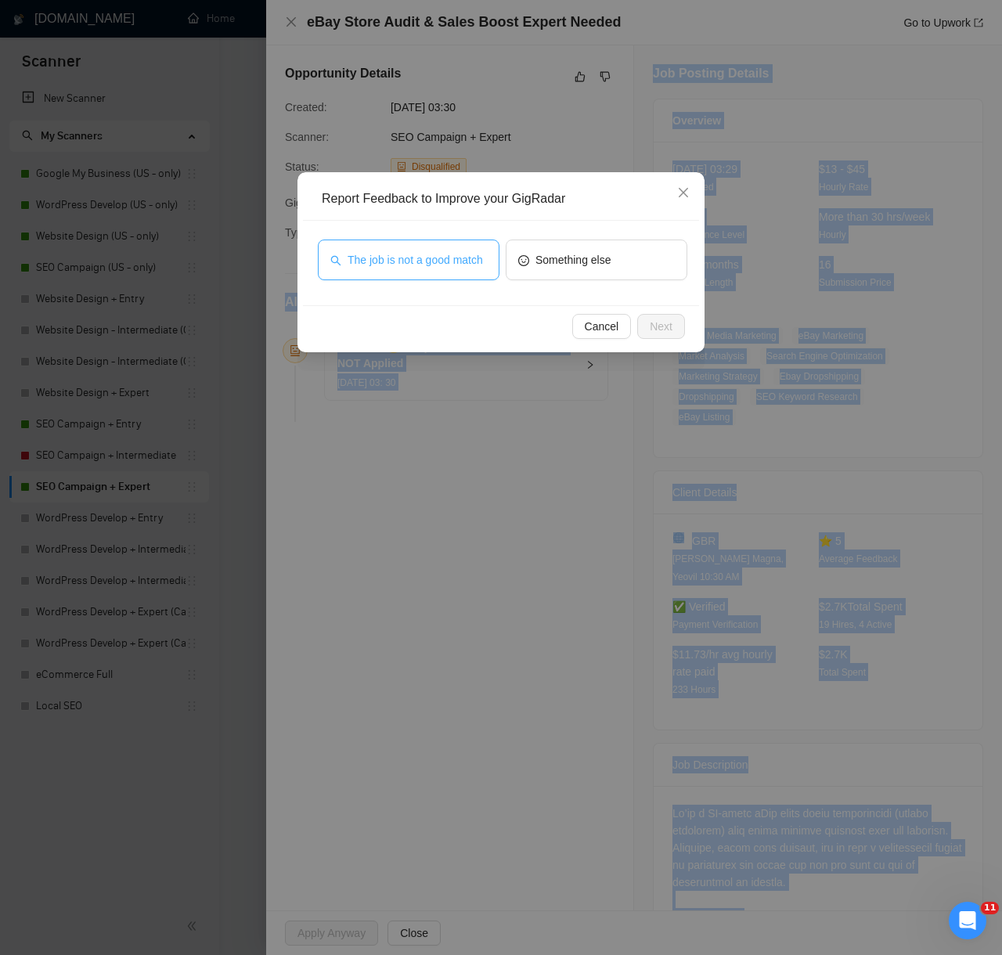
click at [457, 251] on span "The job is not a good match" at bounding box center [414, 259] width 135 height 17
click at [678, 321] on button "Next" at bounding box center [661, 326] width 48 height 25
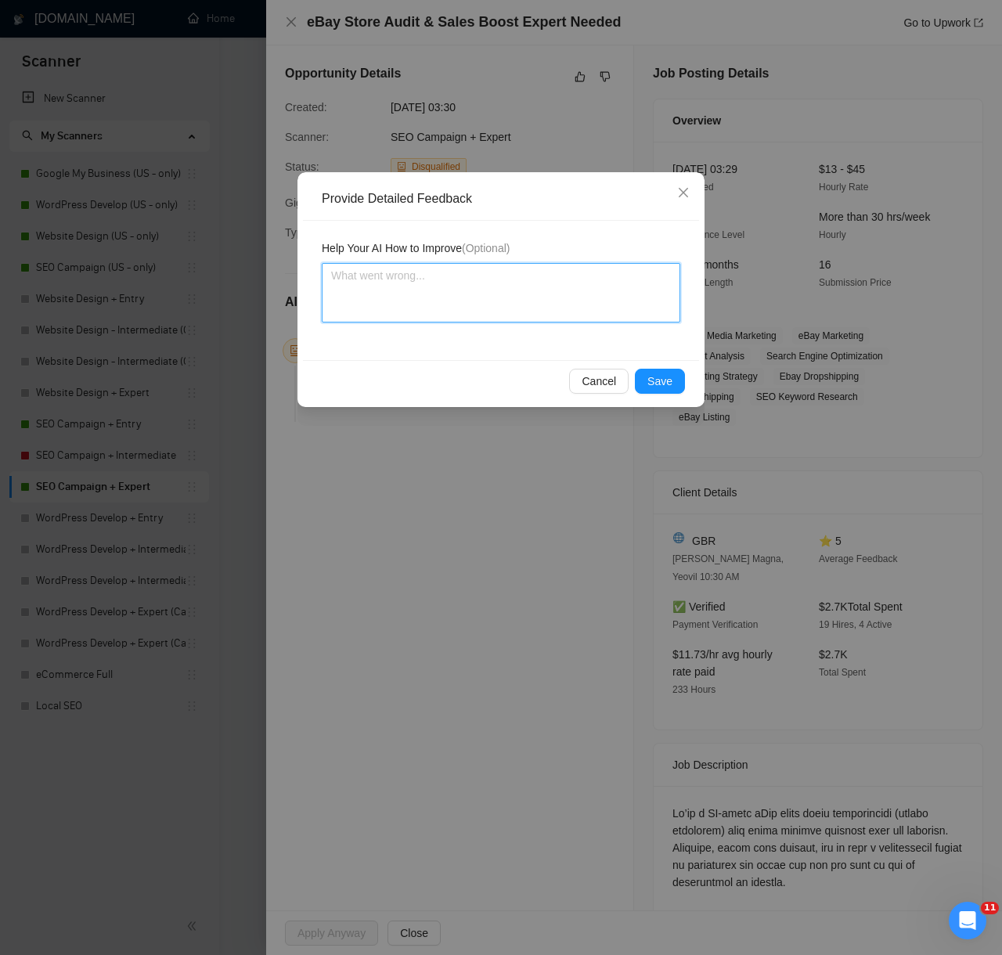
click at [584, 282] on textarea at bounding box center [501, 292] width 358 height 59
paste textarea "LO Ipsumdolo Sit Ametco AD 👑 Elitseddoeiu temp Inc utl Et Dol MAG Aliquae 94 Ad…"
type textarea "LO Ipsumdolo Sit Ametco AD 👑 Elitseddoeiu temp Inc utl Et Dol MAG Aliquae 94 Ad…"
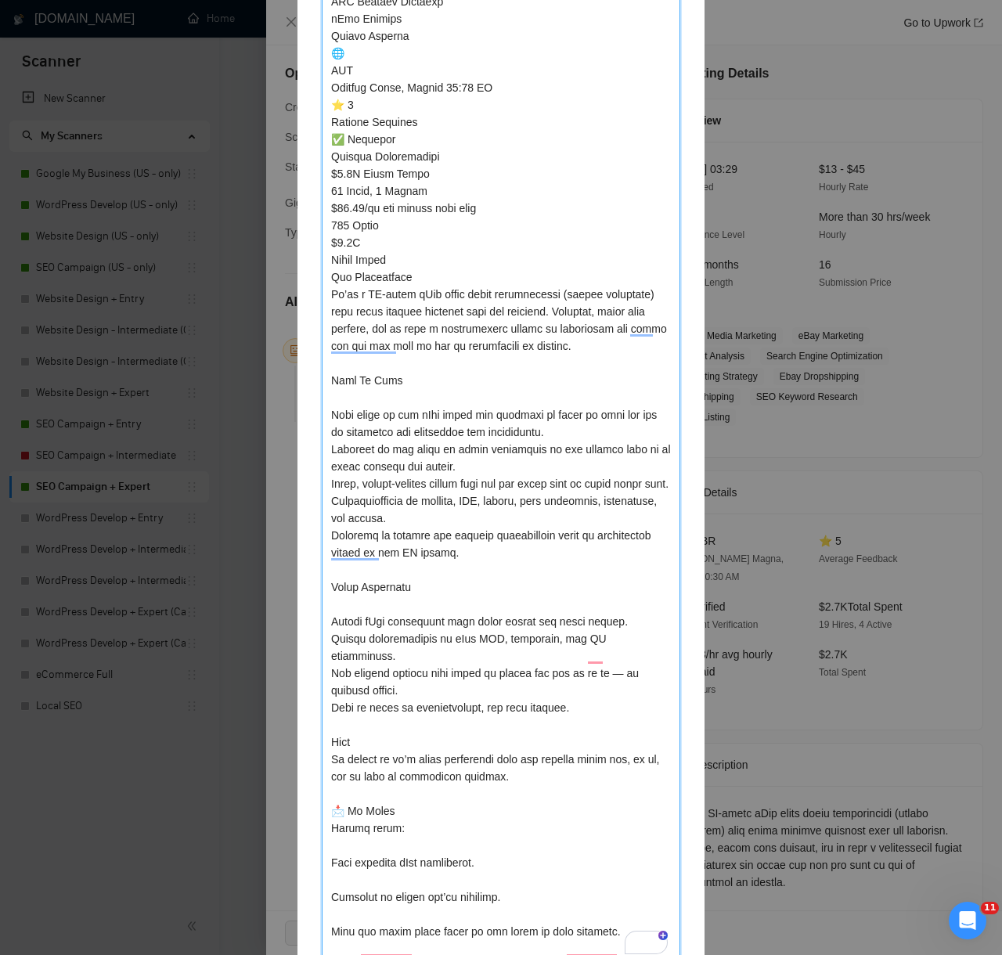
type textarea "LO Ipsumdolo Sit Ametco AD 👑 Elitseddoeiu temp Inc utl Et Dol MAG Aliquae 94 Ad…"
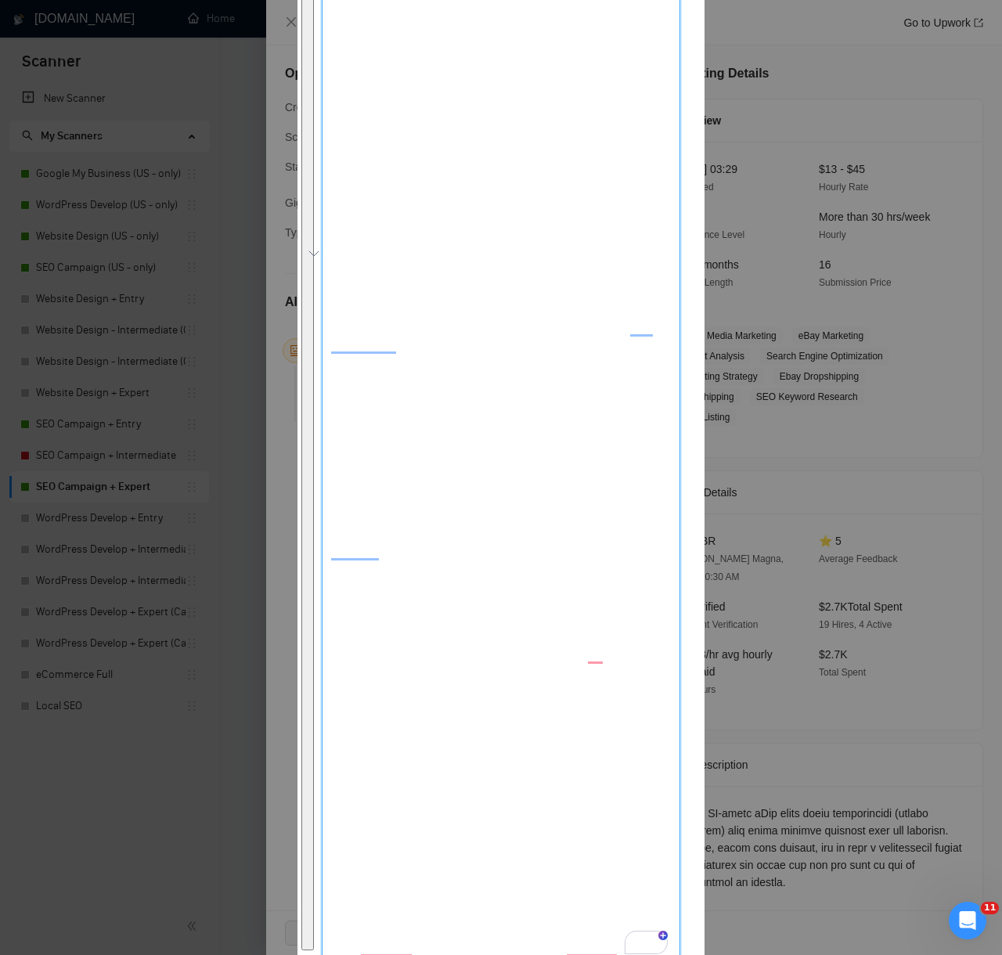
scroll to position [0, 0]
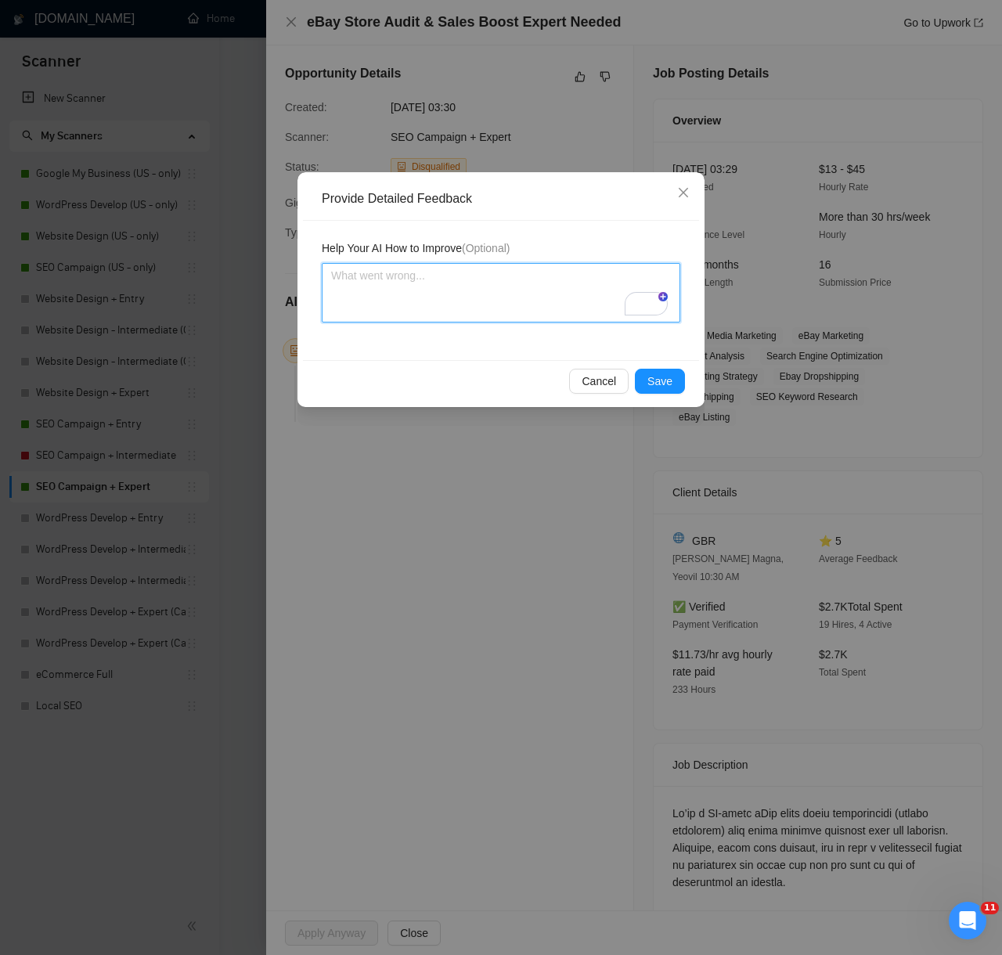
paste textarea "Decision: Correctly Disqualified. Reason: While the project involves SEO, it is…"
type textarea "Decision: Correctly Disqualified. Reason: While the project involves SEO, it is…"
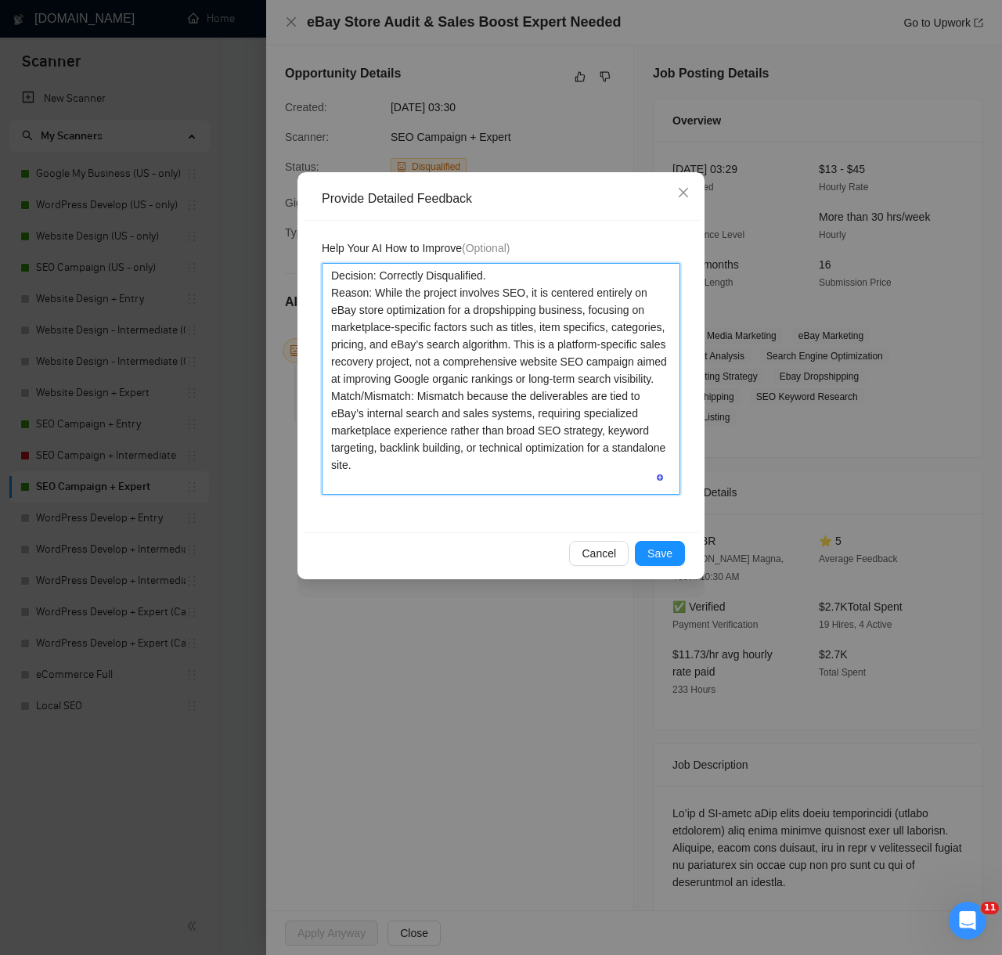
type textarea "Decision: Correctly Disqualified. Reason: While the project involves SEO, it is…"
click at [642, 571] on div "Cancel Save" at bounding box center [501, 552] width 396 height 41
click at [653, 559] on span "Save" at bounding box center [659, 553] width 25 height 17
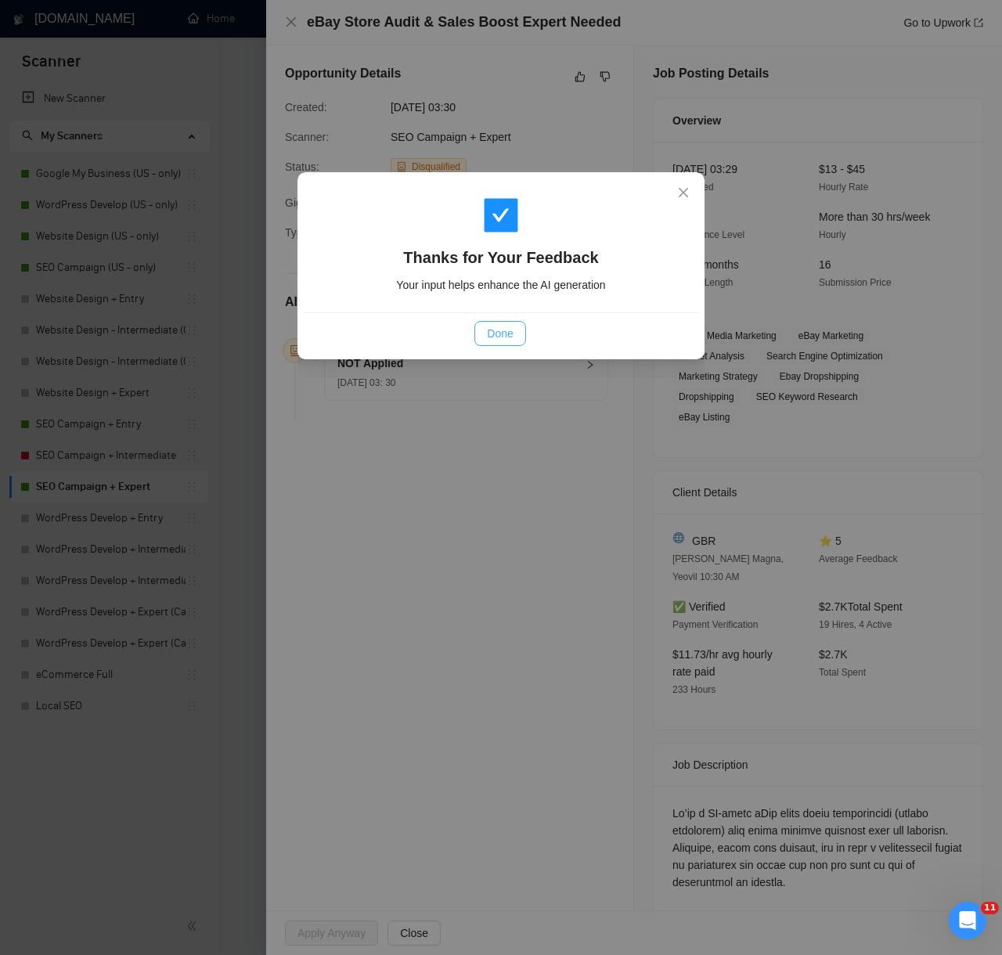
click at [513, 344] on button "Done" at bounding box center [499, 333] width 51 height 25
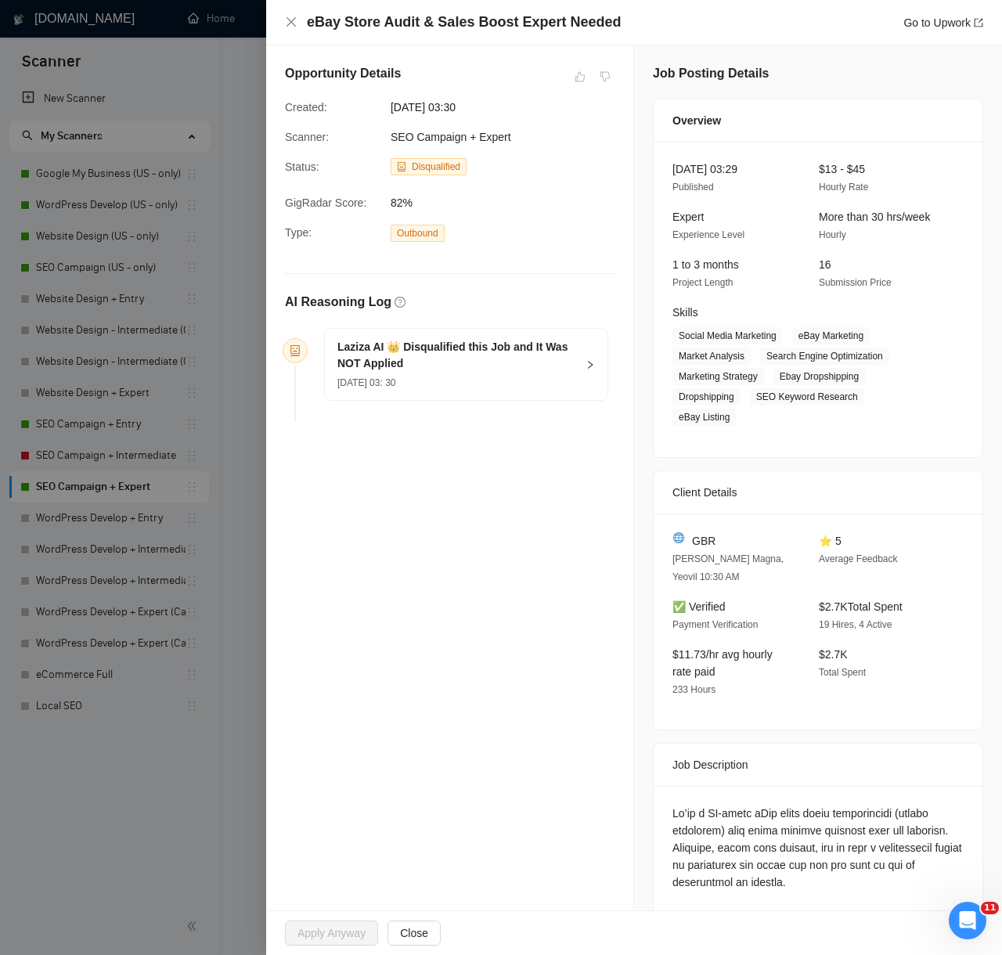
click at [172, 713] on div at bounding box center [501, 477] width 1002 height 955
